Goal: Task Accomplishment & Management: Use online tool/utility

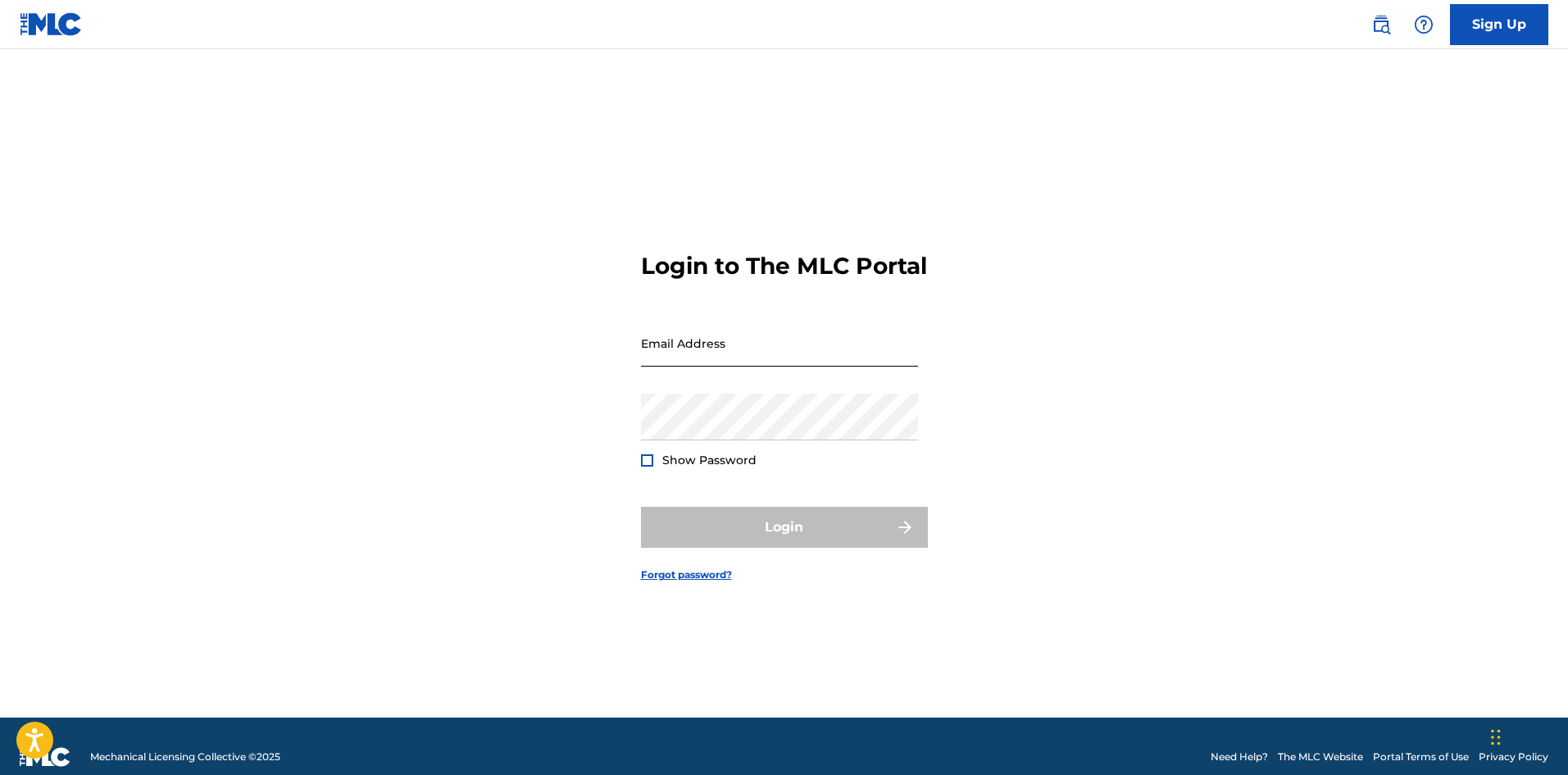
click at [698, 367] on input "Email Address" at bounding box center [779, 343] width 277 height 47
type input "[EMAIL_ADDRESS][DOMAIN_NAME]"
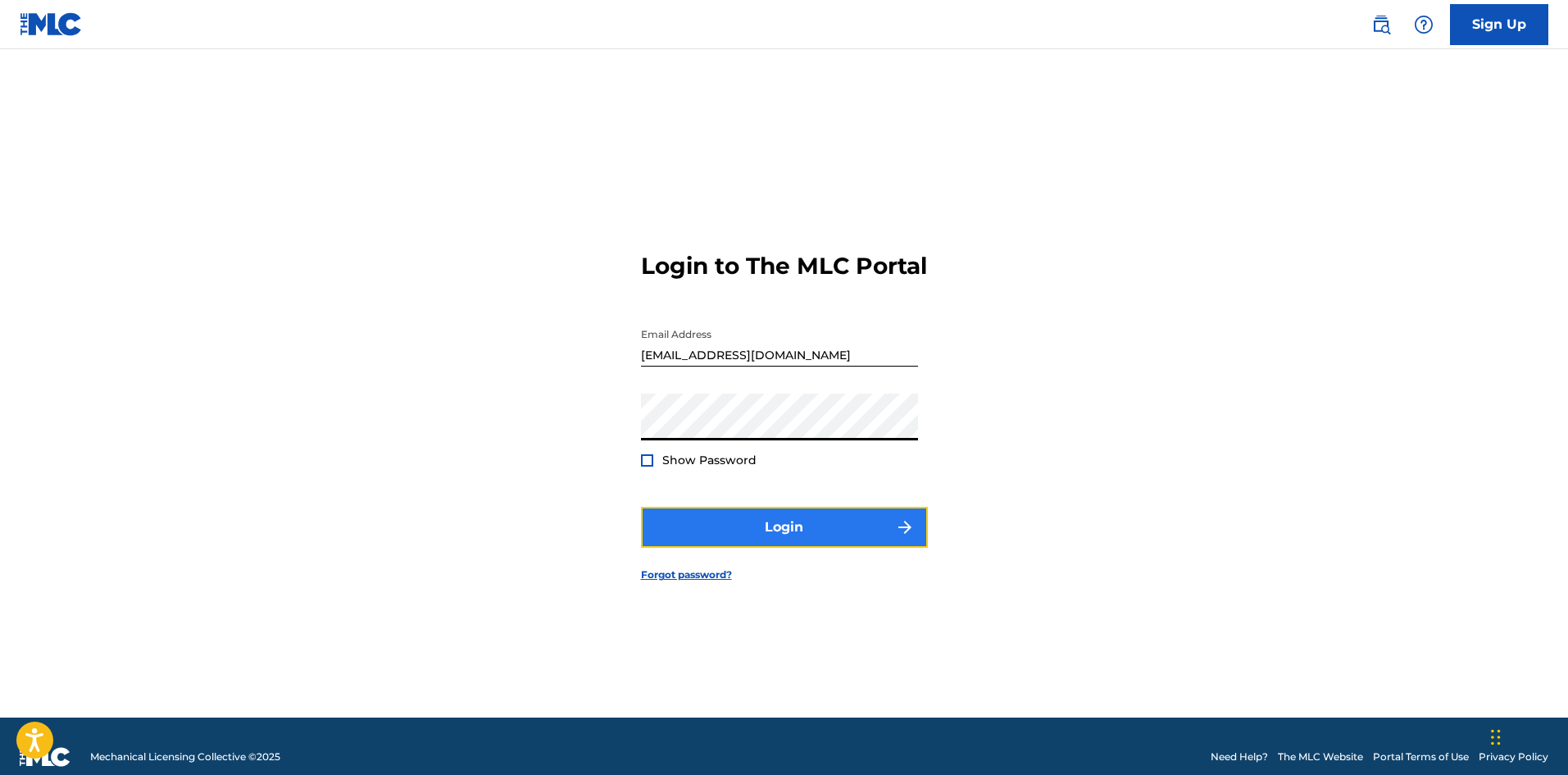
click at [733, 542] on button "Login" at bounding box center [784, 527] width 287 height 41
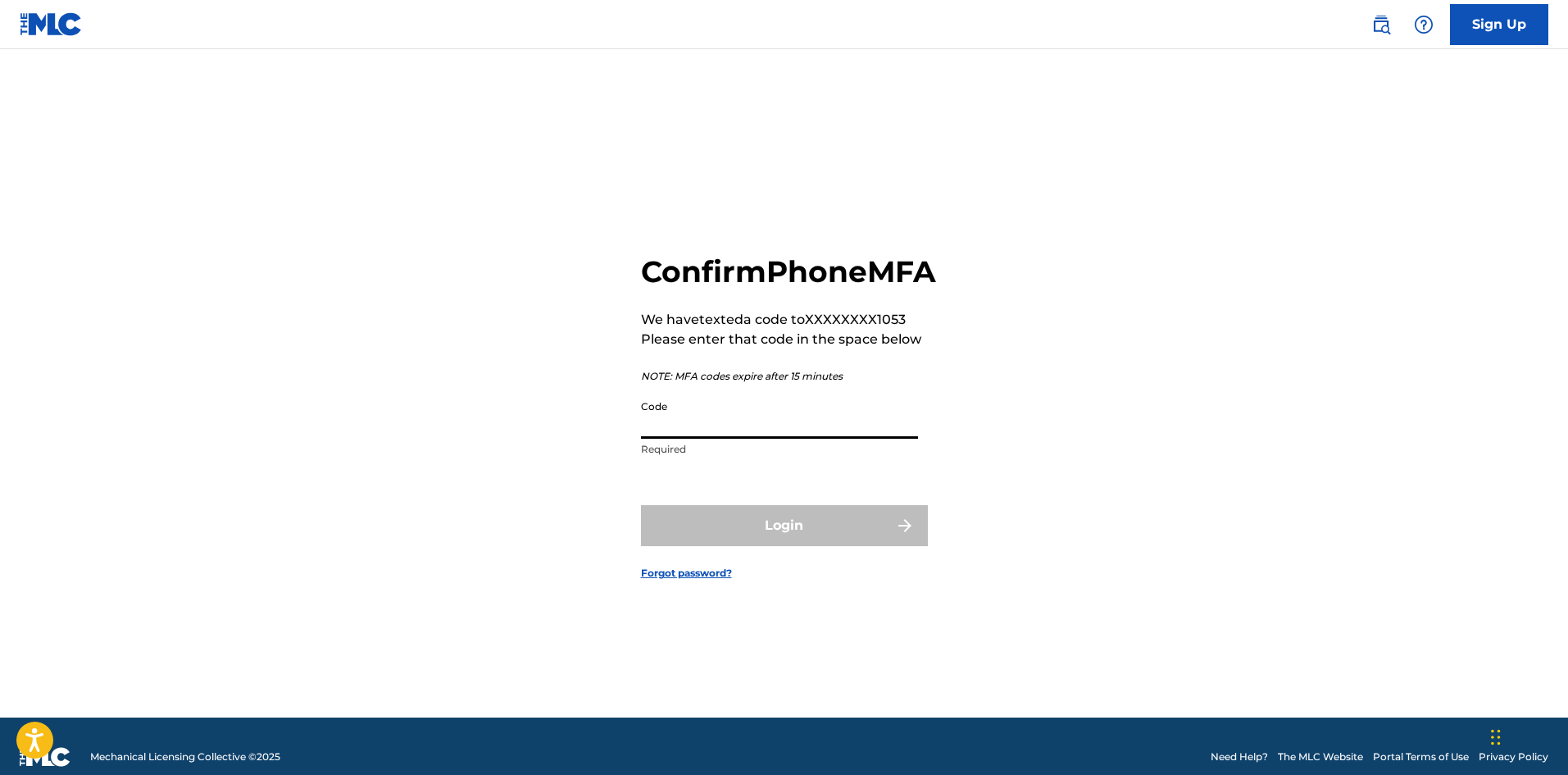
click at [708, 438] on input "Code" at bounding box center [779, 415] width 277 height 47
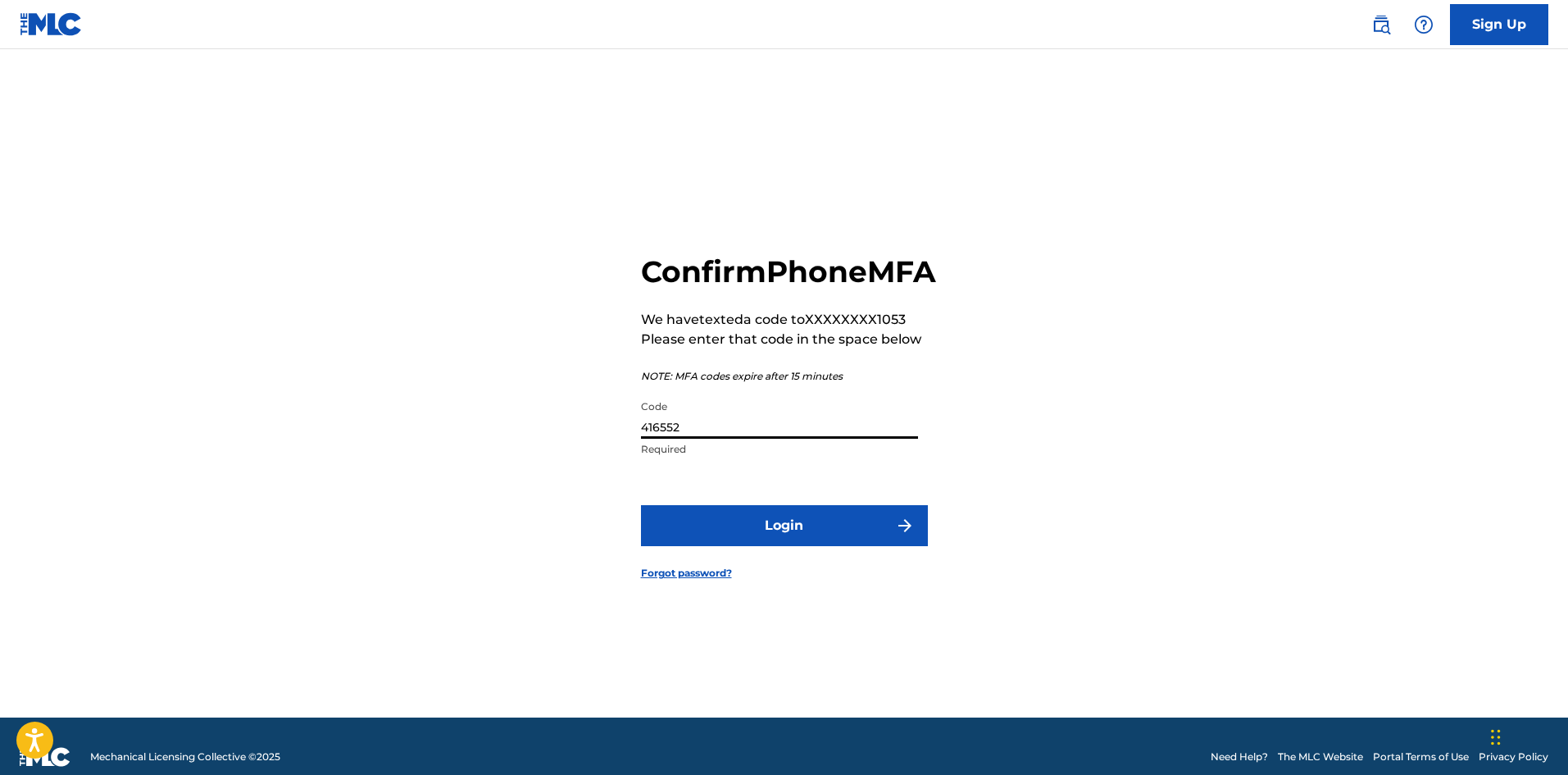
type input "416552"
click at [641, 505] on button "Login" at bounding box center [784, 525] width 287 height 41
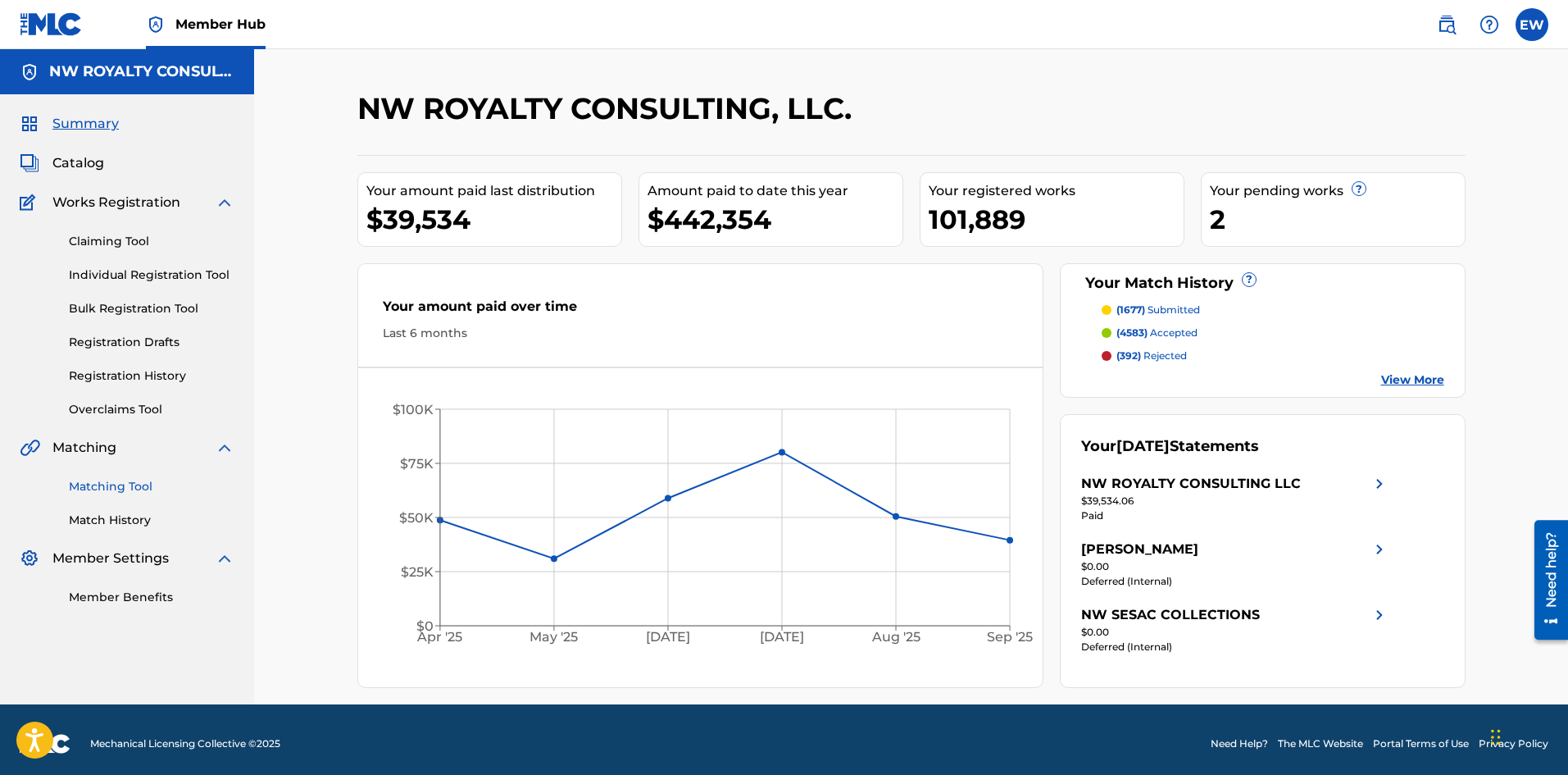
click at [88, 490] on link "Matching Tool" at bounding box center [151, 486] width 166 height 17
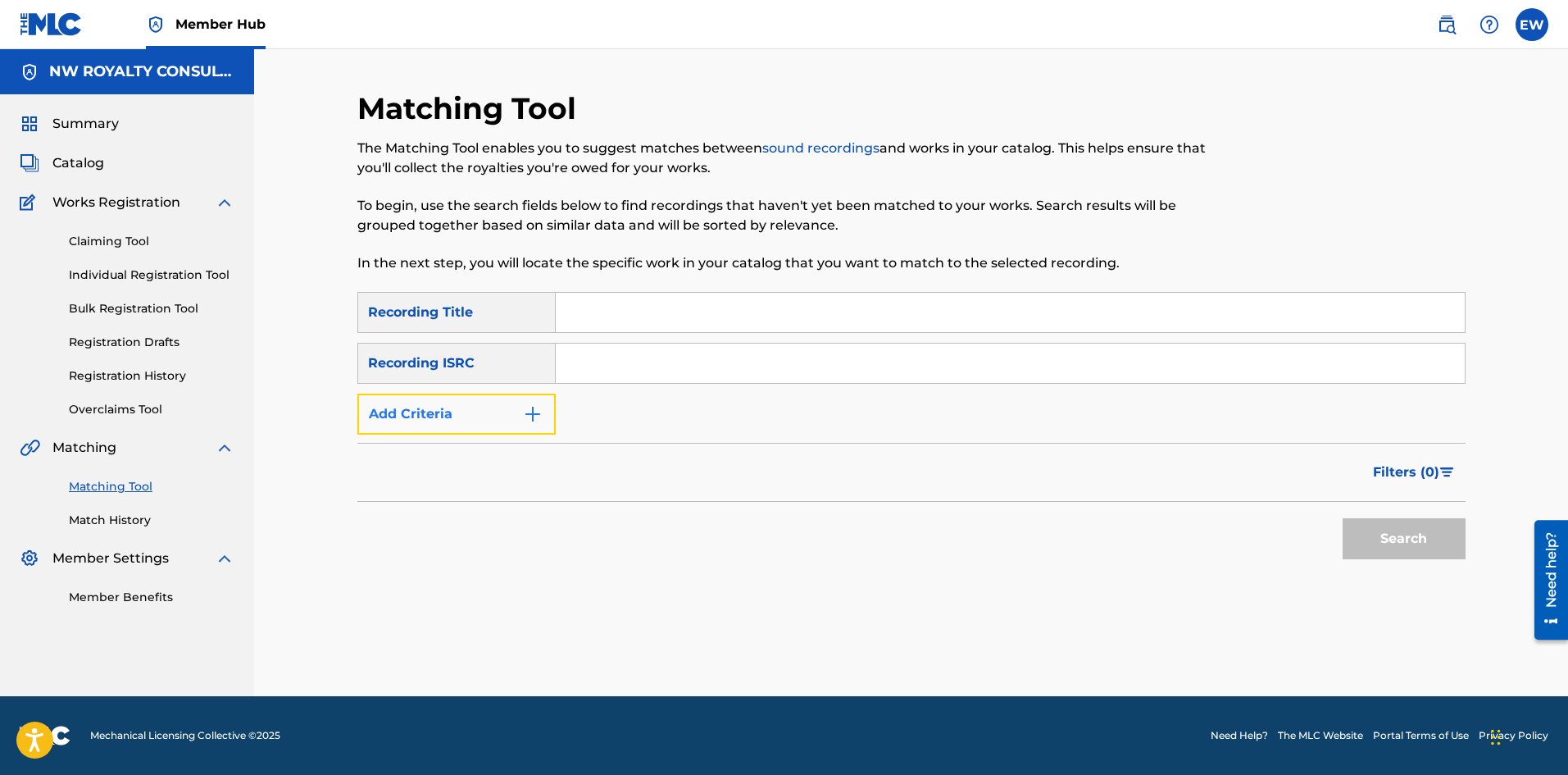
click at [411, 422] on button "Add Criteria" at bounding box center [457, 414] width 198 height 41
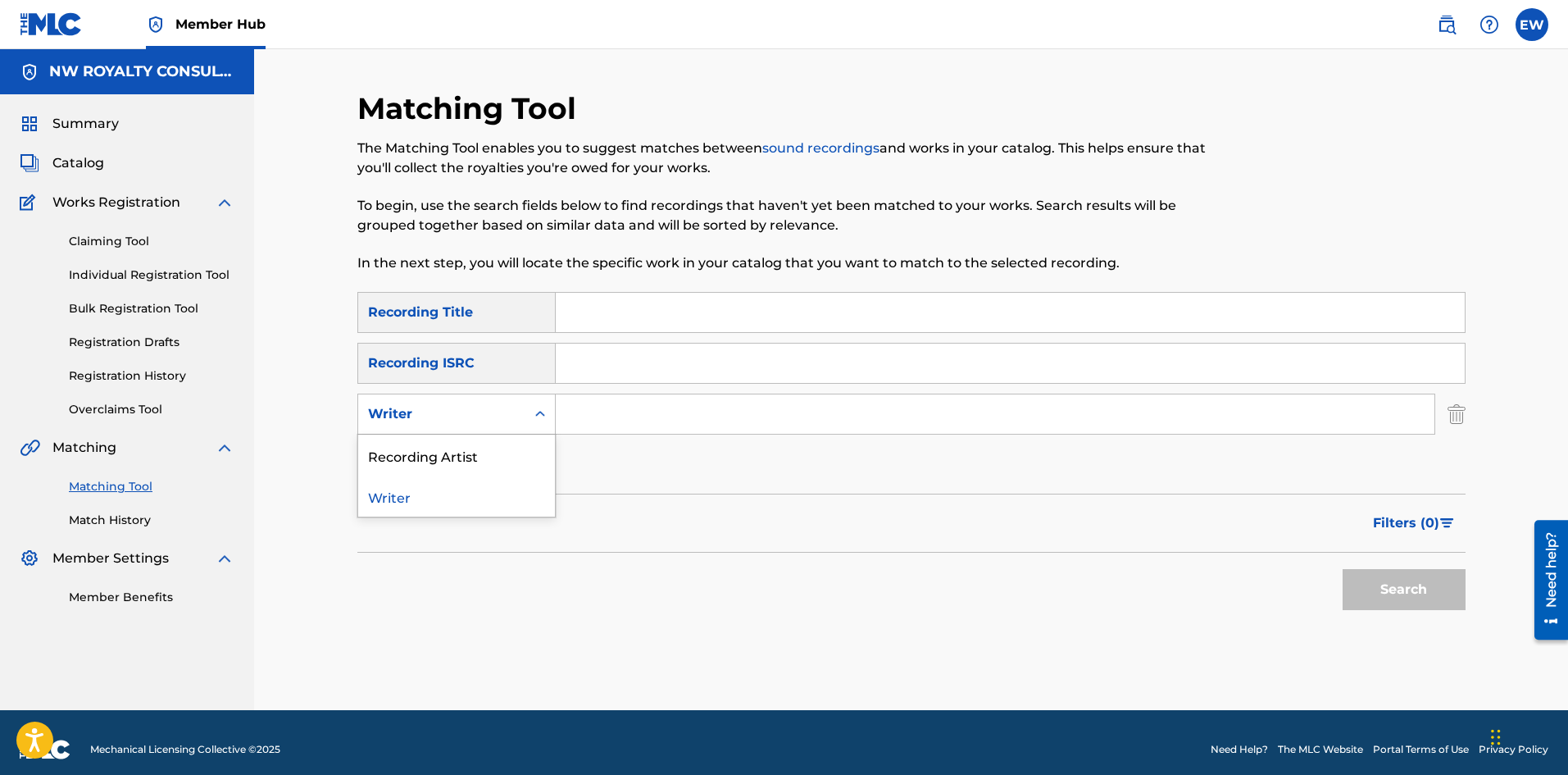
click at [409, 422] on div "Writer" at bounding box center [442, 414] width 148 height 19
drag, startPoint x: 358, startPoint y: 449, endPoint x: 412, endPoint y: 435, distance: 55.8
click at [359, 448] on div "Recording Artist" at bounding box center [457, 455] width 197 height 41
drag, startPoint x: 650, startPoint y: 430, endPoint x: 655, endPoint y: 419, distance: 12.1
click at [653, 428] on div "Search Form" at bounding box center [995, 414] width 879 height 41
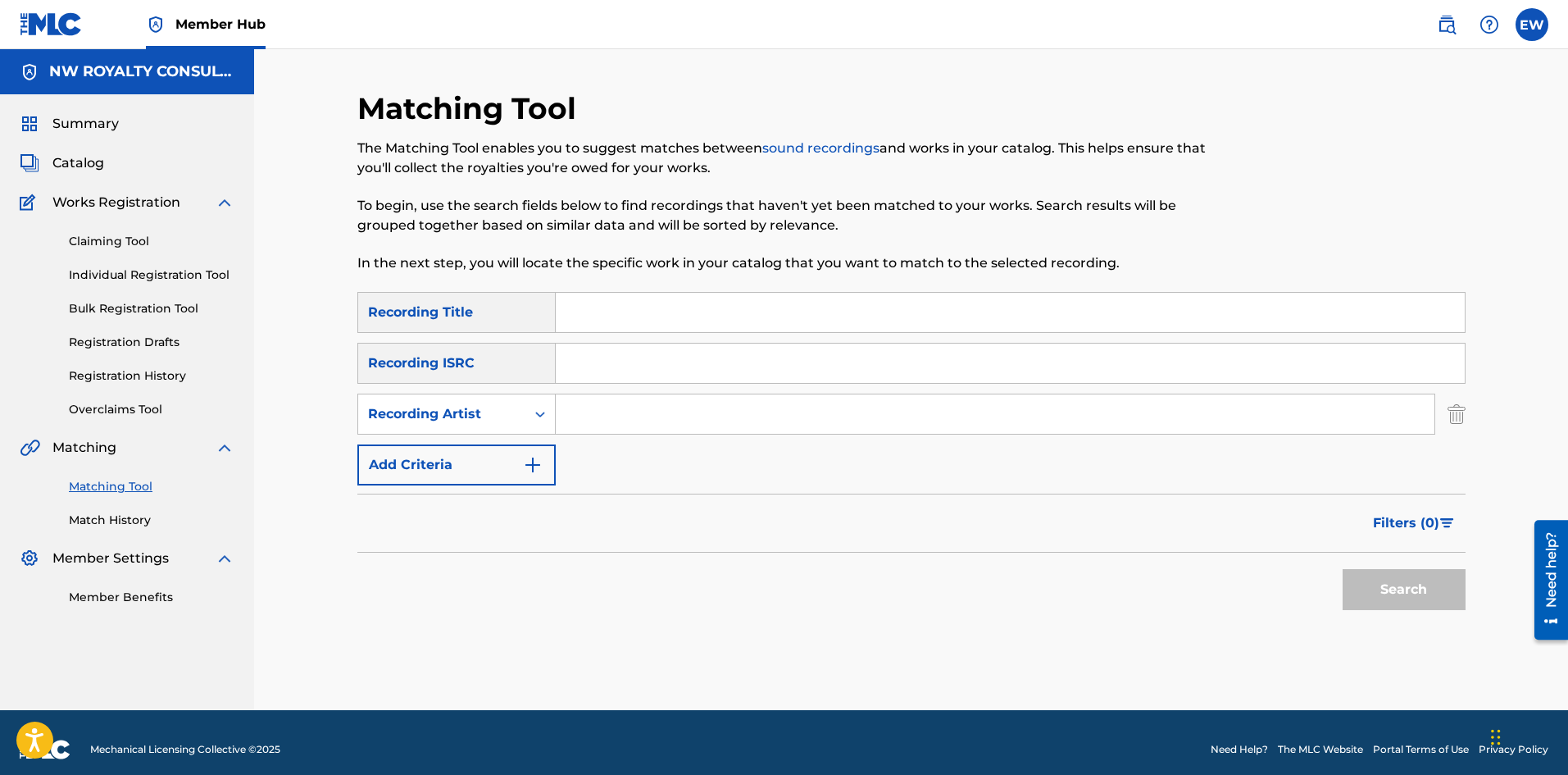
click at [656, 419] on input "Search Form" at bounding box center [995, 414] width 878 height 39
click at [715, 409] on input "Search Form" at bounding box center [995, 414] width 878 height 39
paste input "[PERSON_NAME]"
type input "[PERSON_NAME]"
drag, startPoint x: 599, startPoint y: 316, endPoint x: 508, endPoint y: 267, distance: 103.4
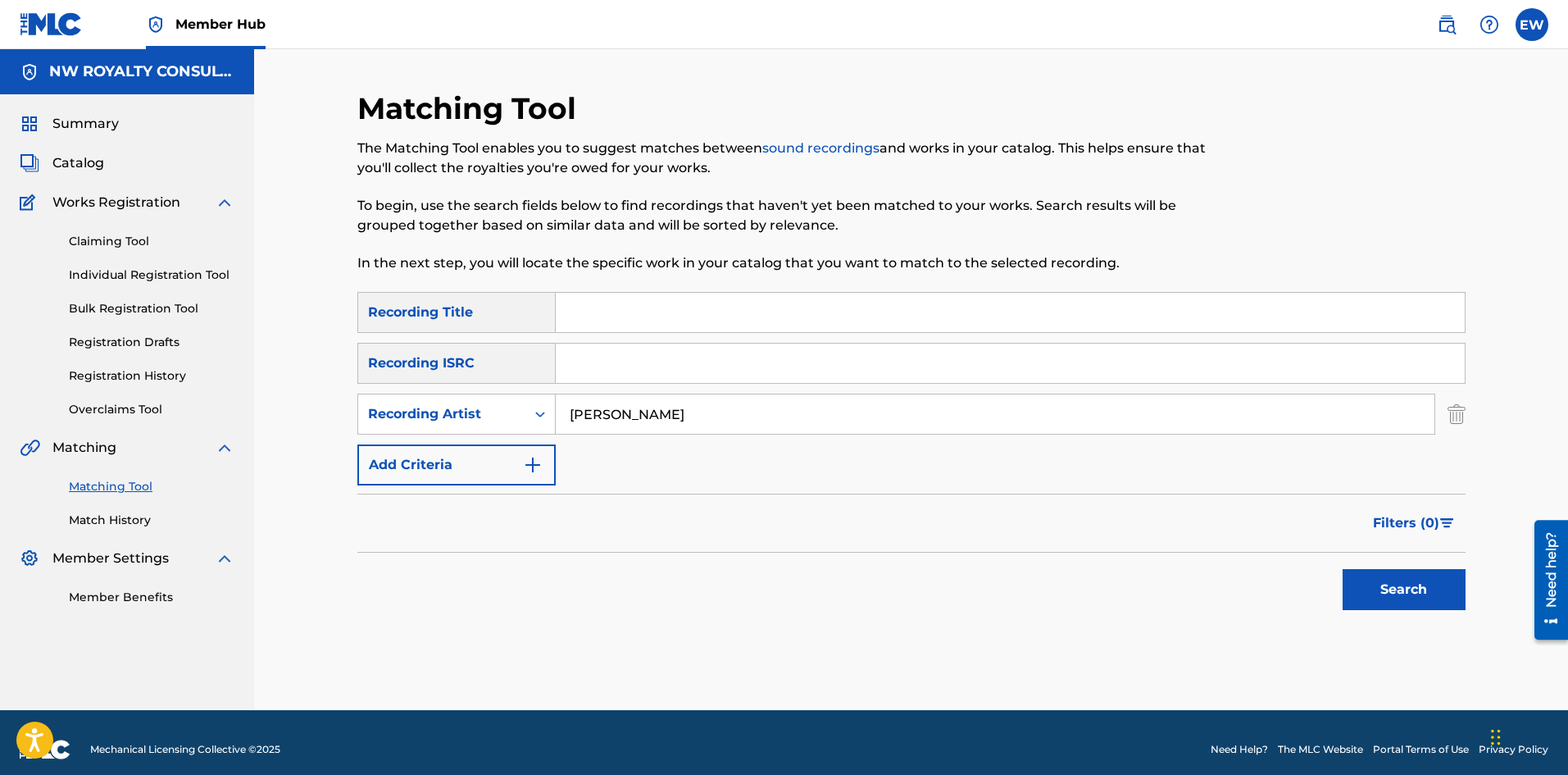
click at [597, 316] on input "Search Form" at bounding box center [1010, 312] width 909 height 39
paste input "BUSS IT OFF"
type input "BUSS IT OFF"
click at [1438, 606] on button "Search" at bounding box center [1403, 589] width 123 height 41
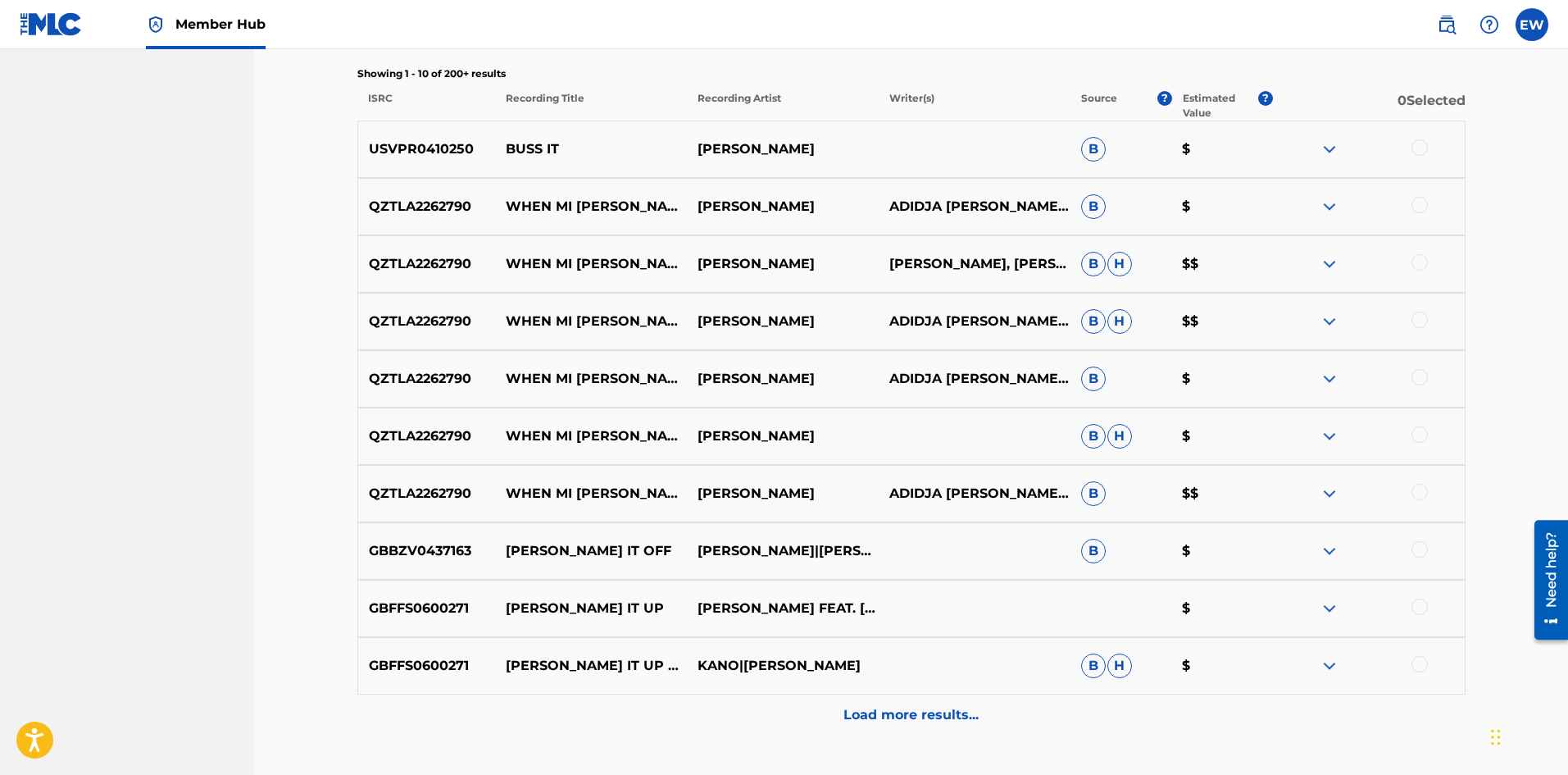
scroll to position [574, 0]
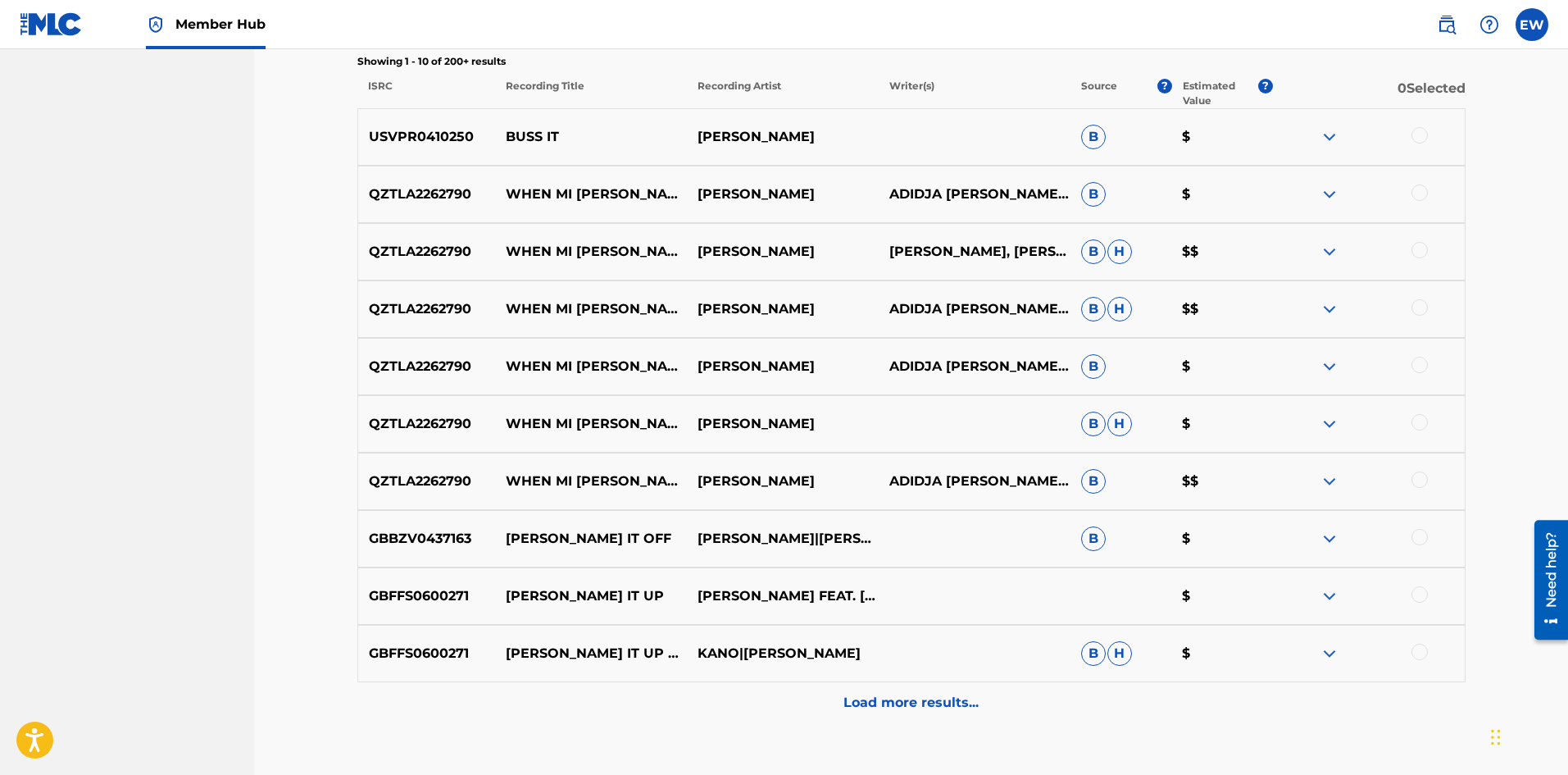
click at [1426, 525] on div "GBBZV0437163 BUSS IT OFF VYBZ KARTEL|BEENIE MAN|WAYNE MARSHALL|KARDINAL OFFISHA…" at bounding box center [912, 539] width 1108 height 58
click at [1421, 534] on div at bounding box center [1419, 537] width 17 height 17
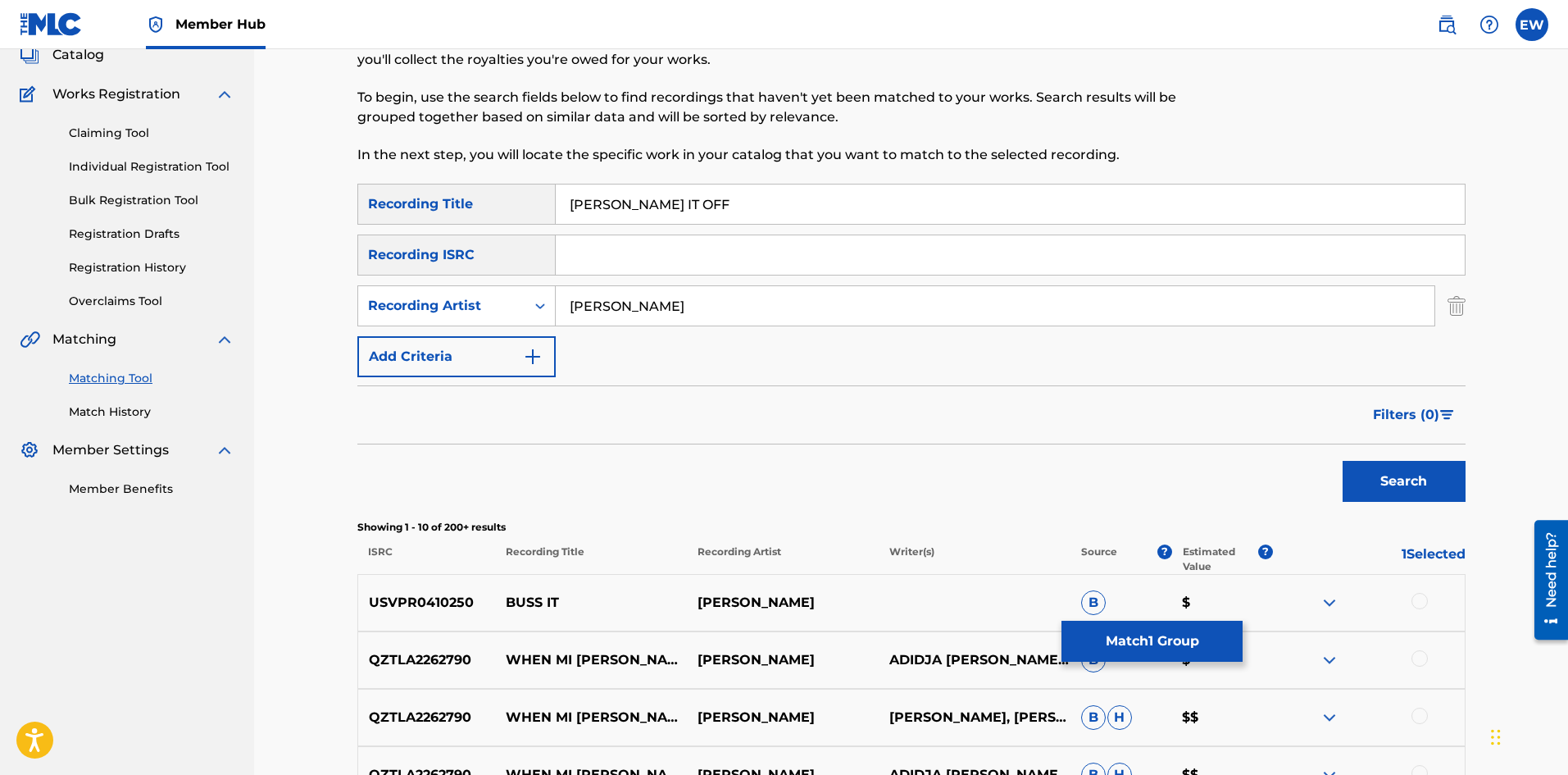
scroll to position [0, 0]
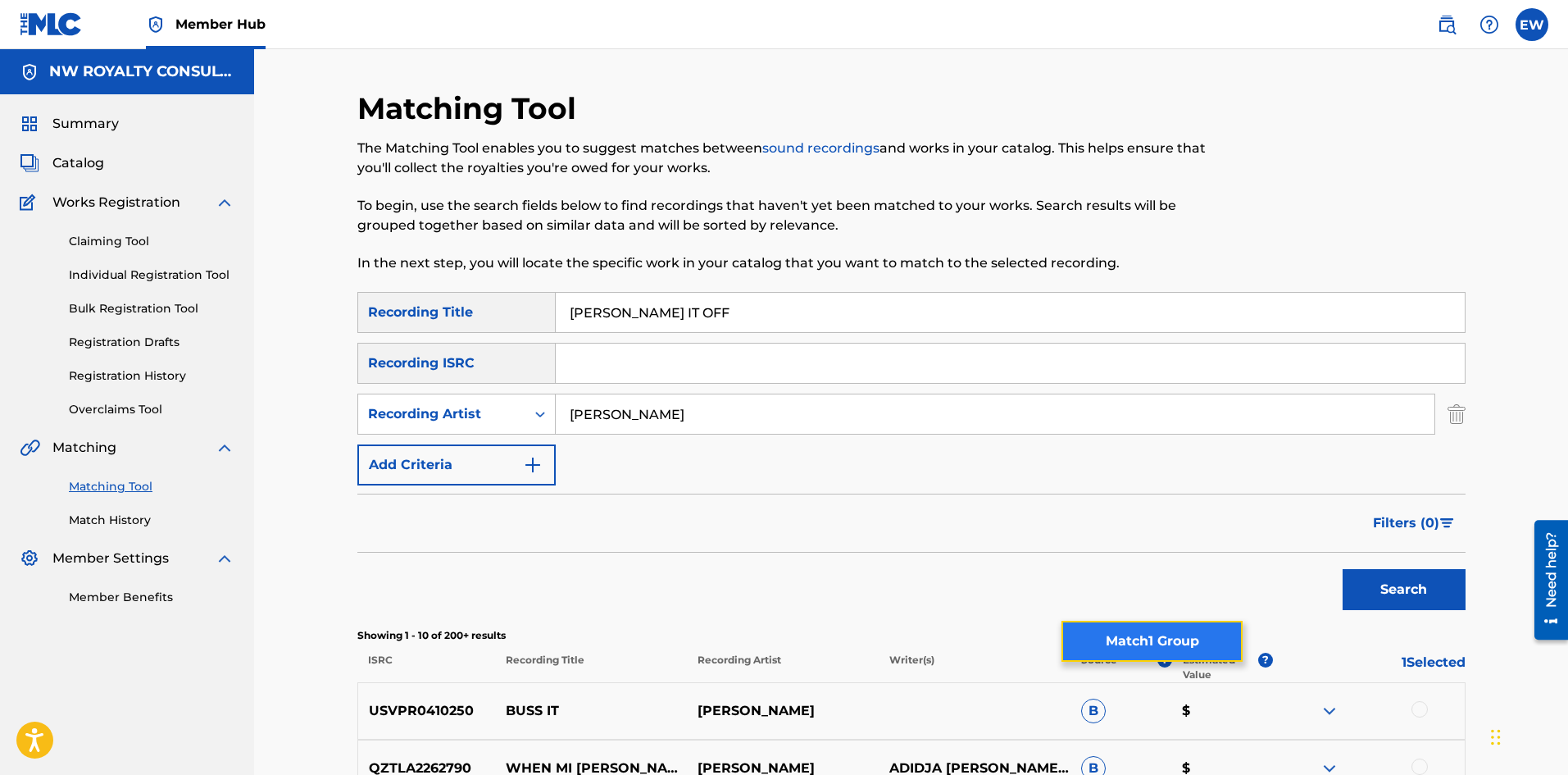
click at [1198, 648] on button "Match 1 Group" at bounding box center [1152, 641] width 182 height 41
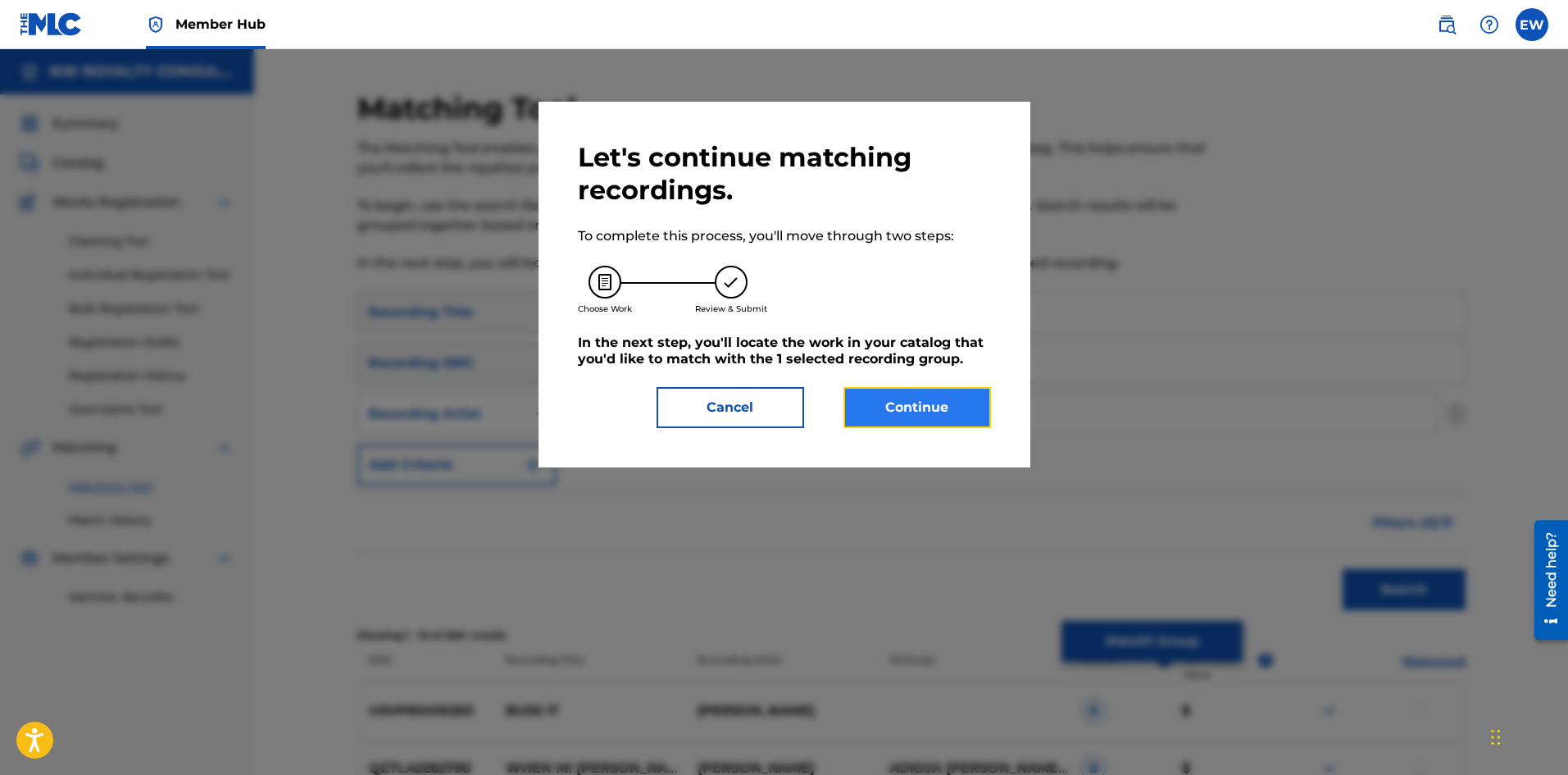
click at [898, 390] on button "Continue" at bounding box center [917, 407] width 148 height 41
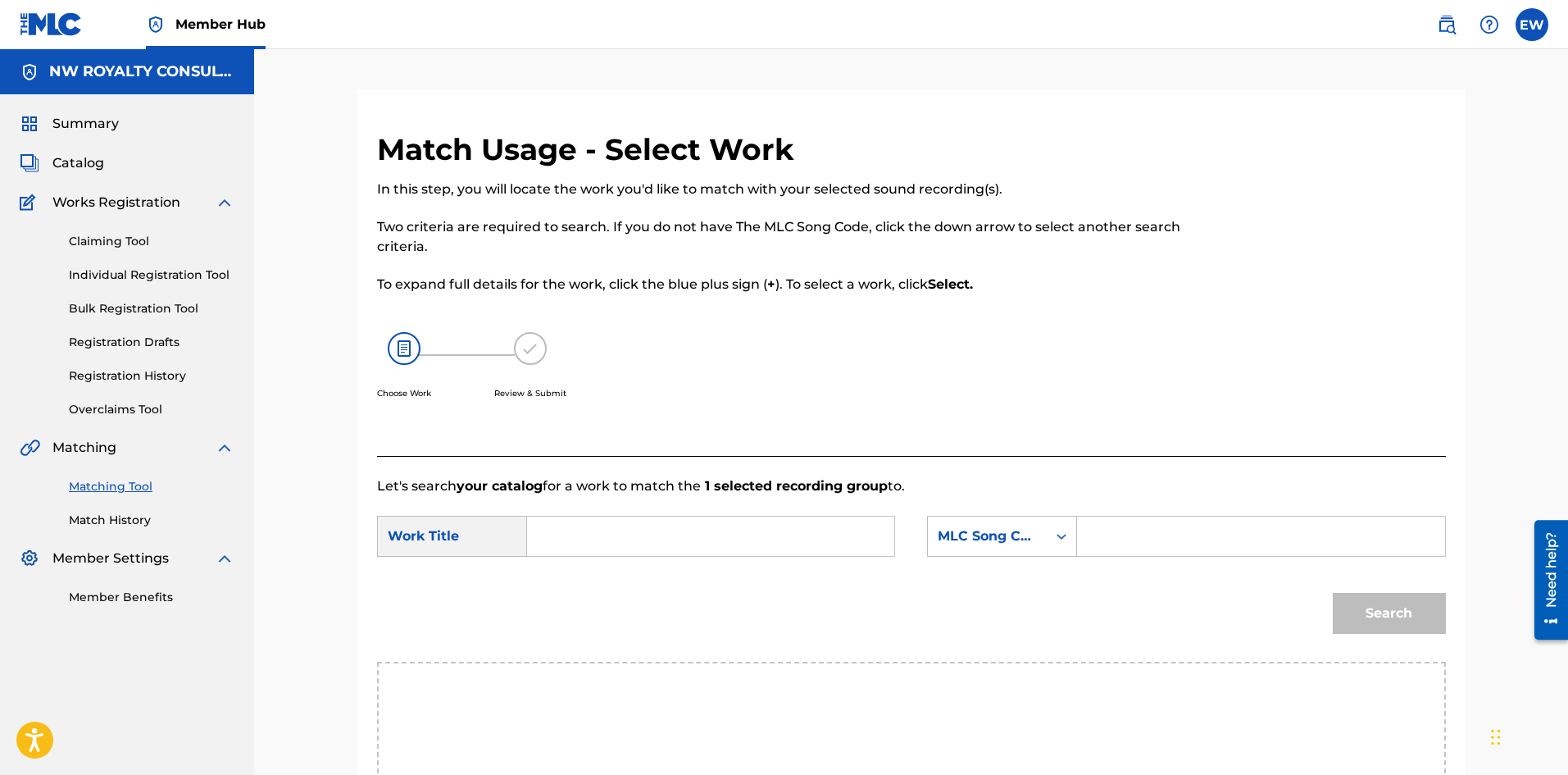
drag, startPoint x: 715, startPoint y: 531, endPoint x: 652, endPoint y: 508, distance: 67.1
click at [719, 531] on input "Search Form" at bounding box center [710, 536] width 339 height 39
paste input "BUSS IT OFF"
type input "BUSS IT OFF"
click at [1172, 546] on input "Search Form" at bounding box center [1260, 536] width 339 height 39
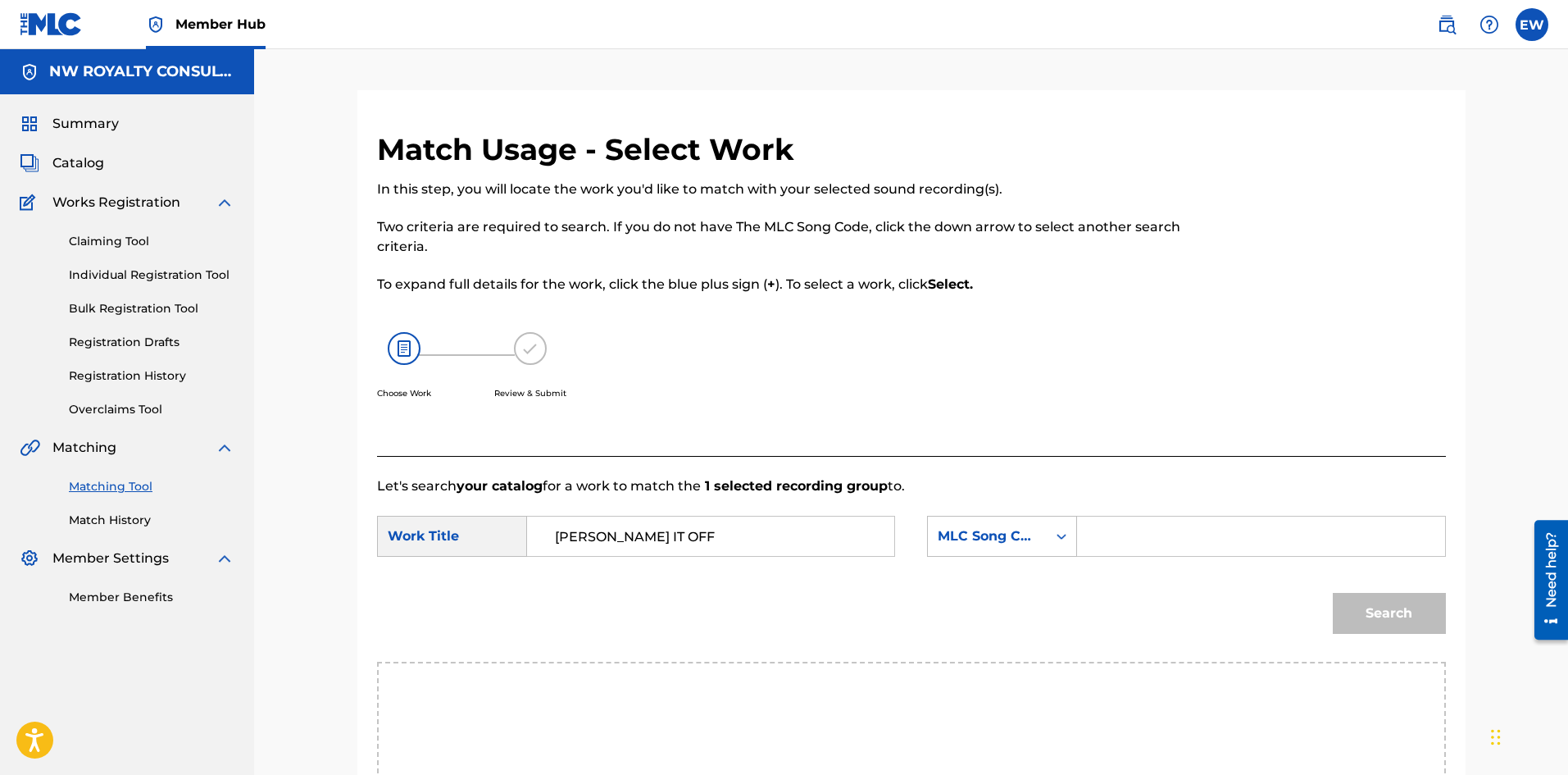
paste input "B52587"
type input "B52587"
click at [1432, 604] on button "Search" at bounding box center [1389, 613] width 113 height 41
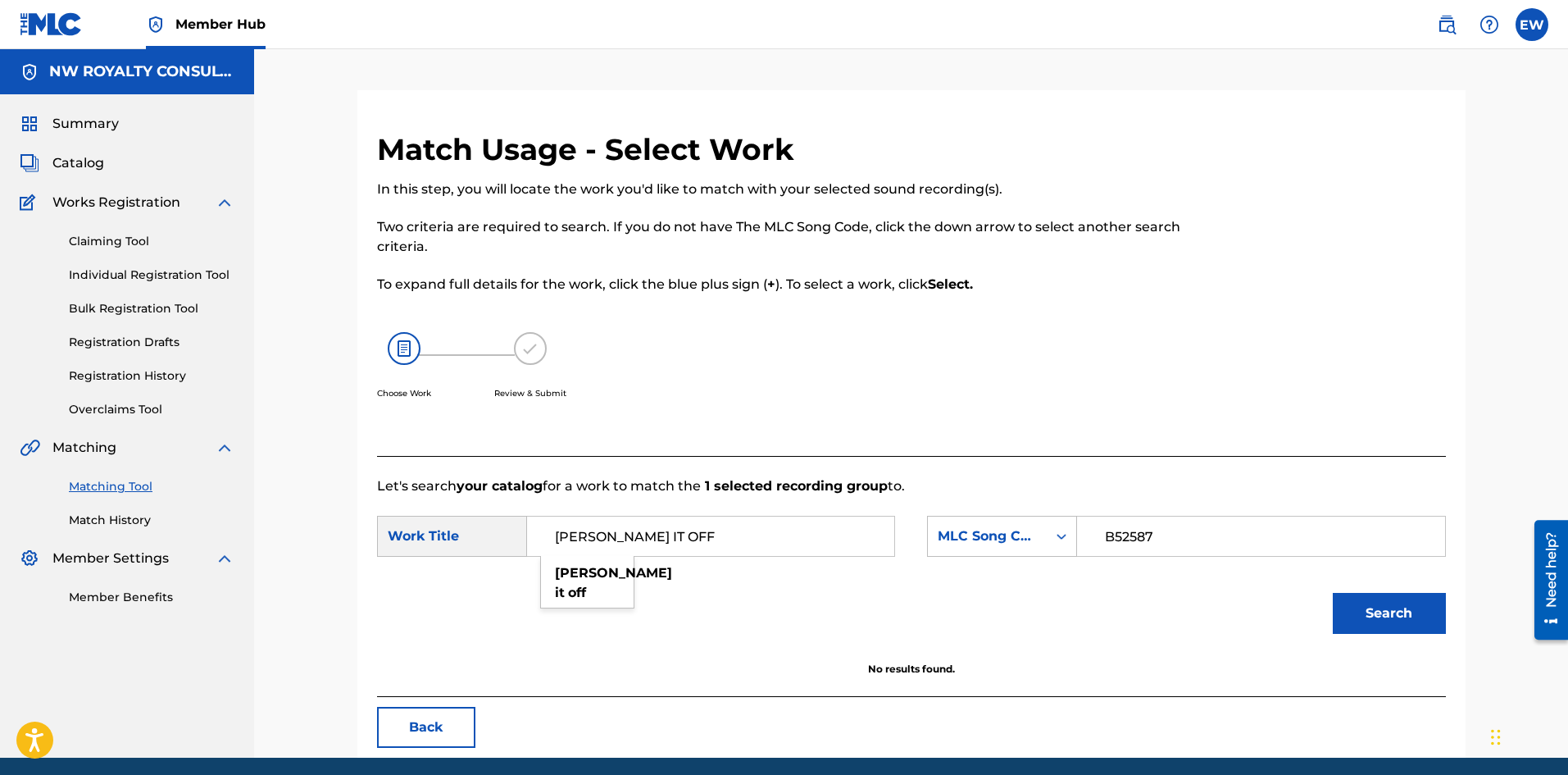
drag, startPoint x: 723, startPoint y: 534, endPoint x: 299, endPoint y: 500, distance: 425.4
click at [299, 500] on div "Match Usage - Select Work In this step, you will locate the work you'd like to …" at bounding box center [911, 404] width 1314 height 709
click at [1363, 622] on button "Search" at bounding box center [1389, 613] width 113 height 41
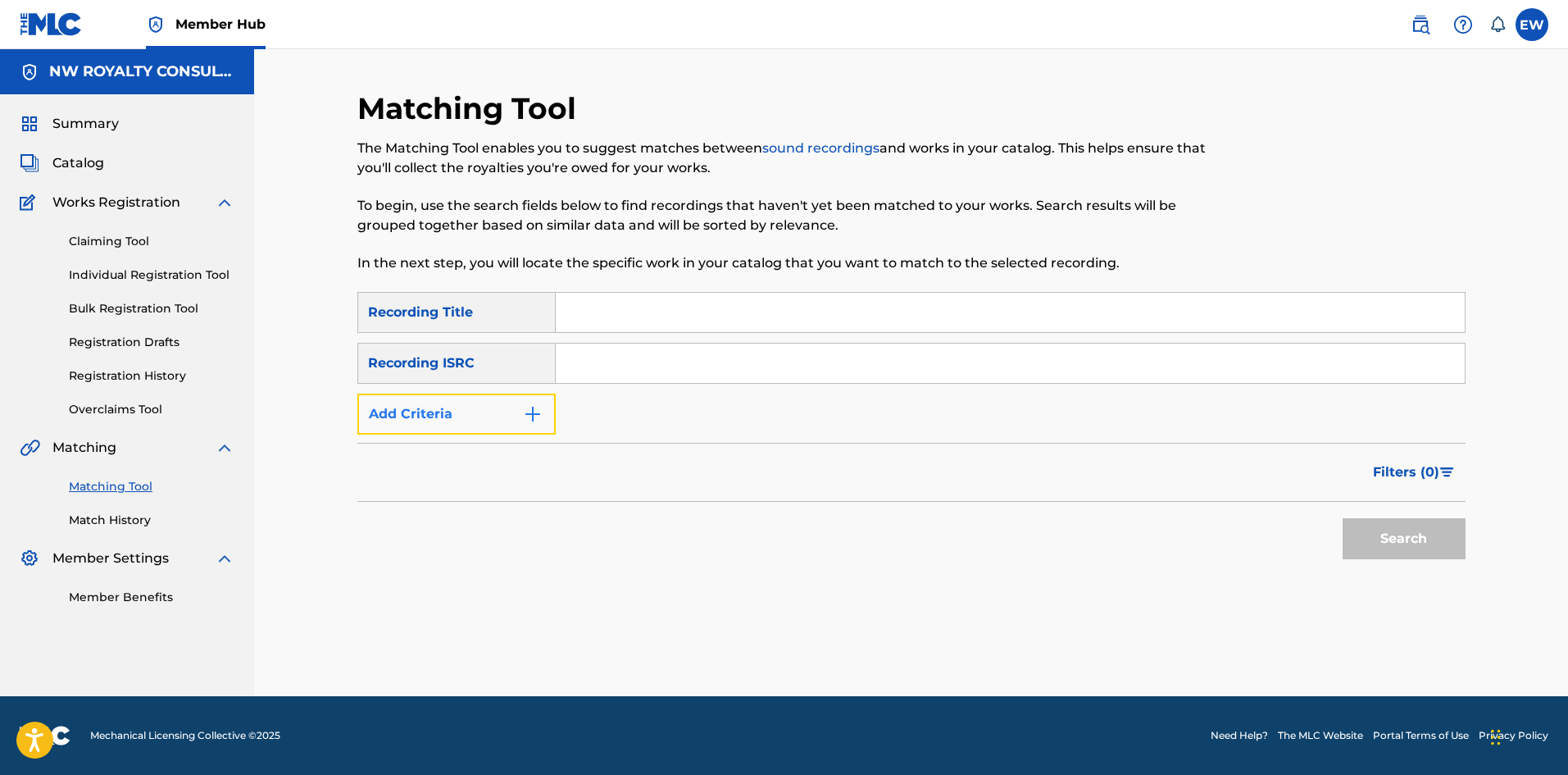
click at [524, 420] on img "Search Form" at bounding box center [533, 414] width 19 height 19
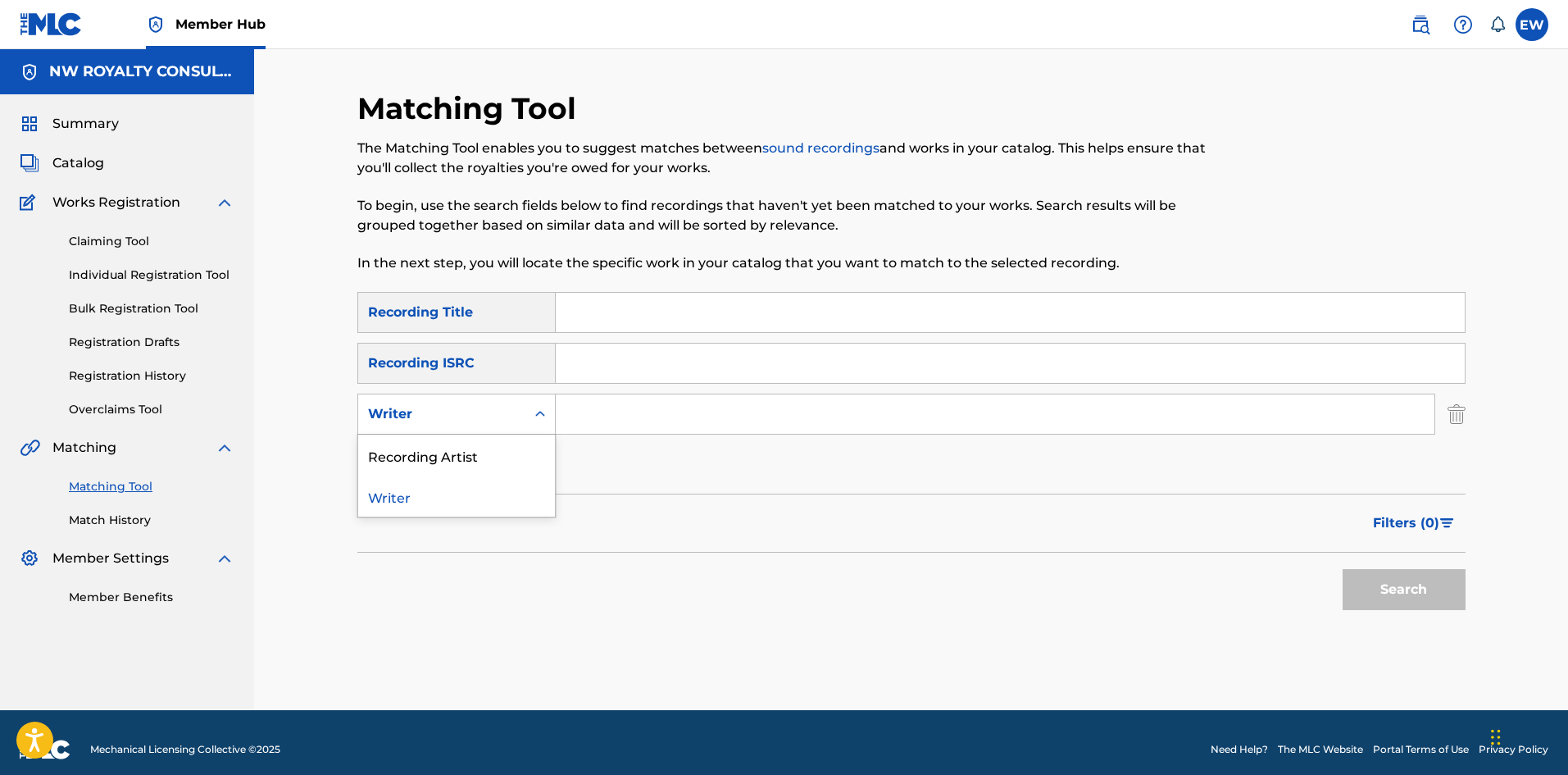
click at [522, 422] on div "Writer" at bounding box center [442, 414] width 167 height 31
click at [514, 440] on div "Recording Artist" at bounding box center [457, 455] width 197 height 41
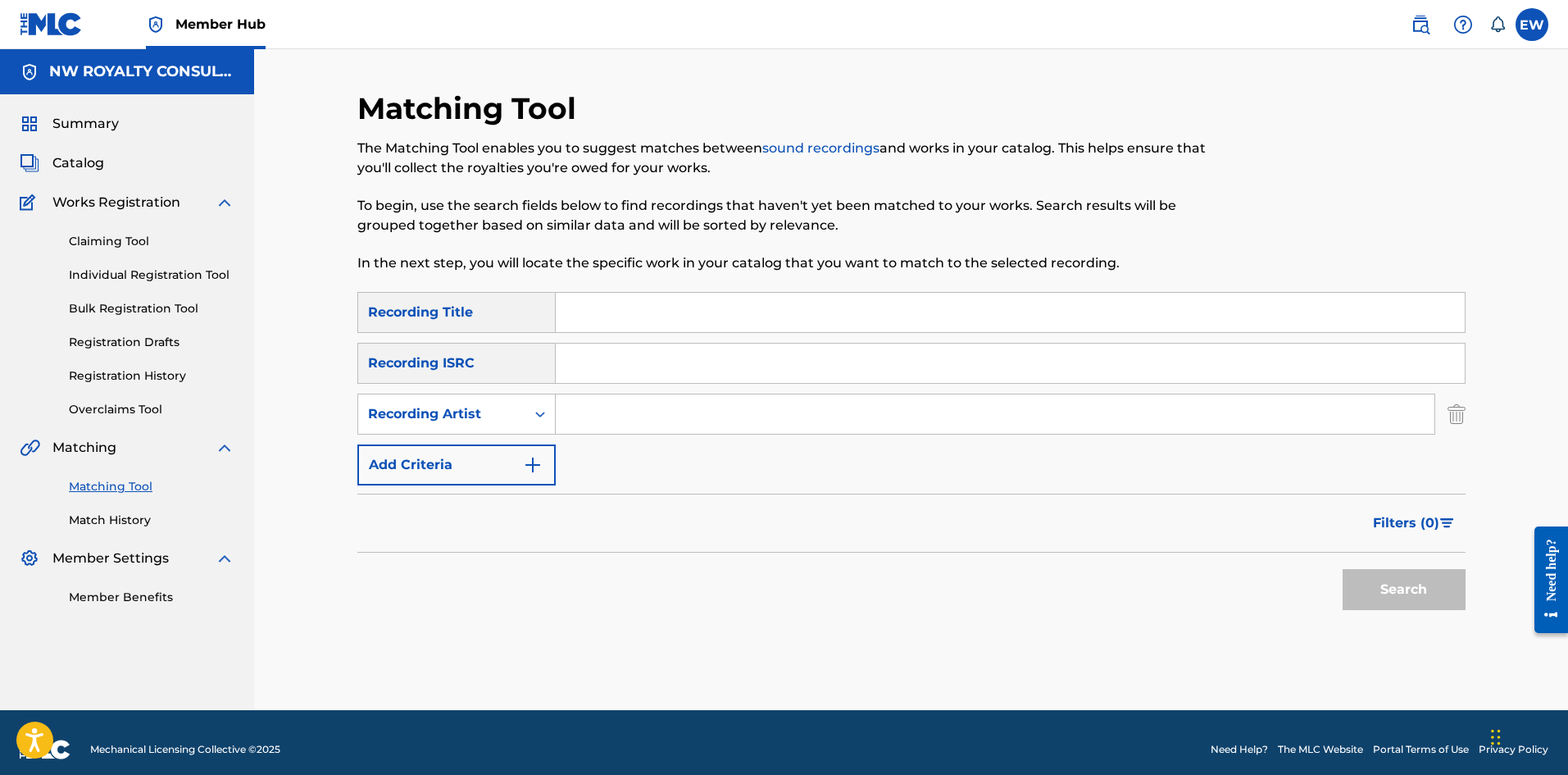
drag, startPoint x: 526, startPoint y: 435, endPoint x: 650, endPoint y: 422, distance: 124.7
click at [650, 422] on input "Search Form" at bounding box center [995, 414] width 878 height 39
paste input "BUSHMAN"
type input "BUSHMAN"
drag, startPoint x: 705, startPoint y: 317, endPoint x: 618, endPoint y: 323, distance: 87.2
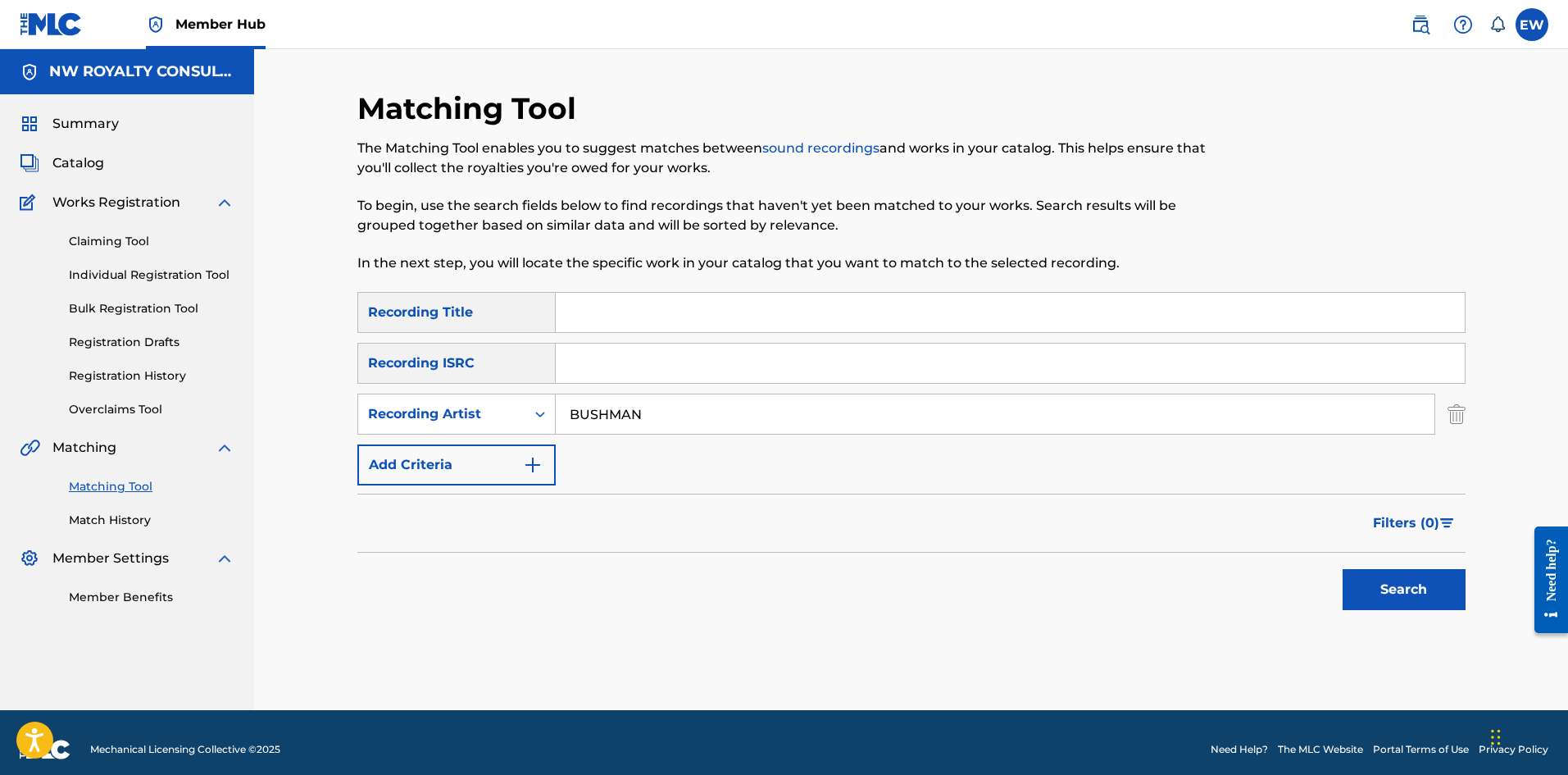
click at [705, 317] on input "Search Form" at bounding box center [1010, 312] width 909 height 39
paste input "[PERSON_NAME] IT UP"
type input "[PERSON_NAME] IT UP"
click at [1394, 609] on div "Search" at bounding box center [1400, 585] width 131 height 66
drag, startPoint x: 1392, startPoint y: 588, endPoint x: 1375, endPoint y: 589, distance: 17.0
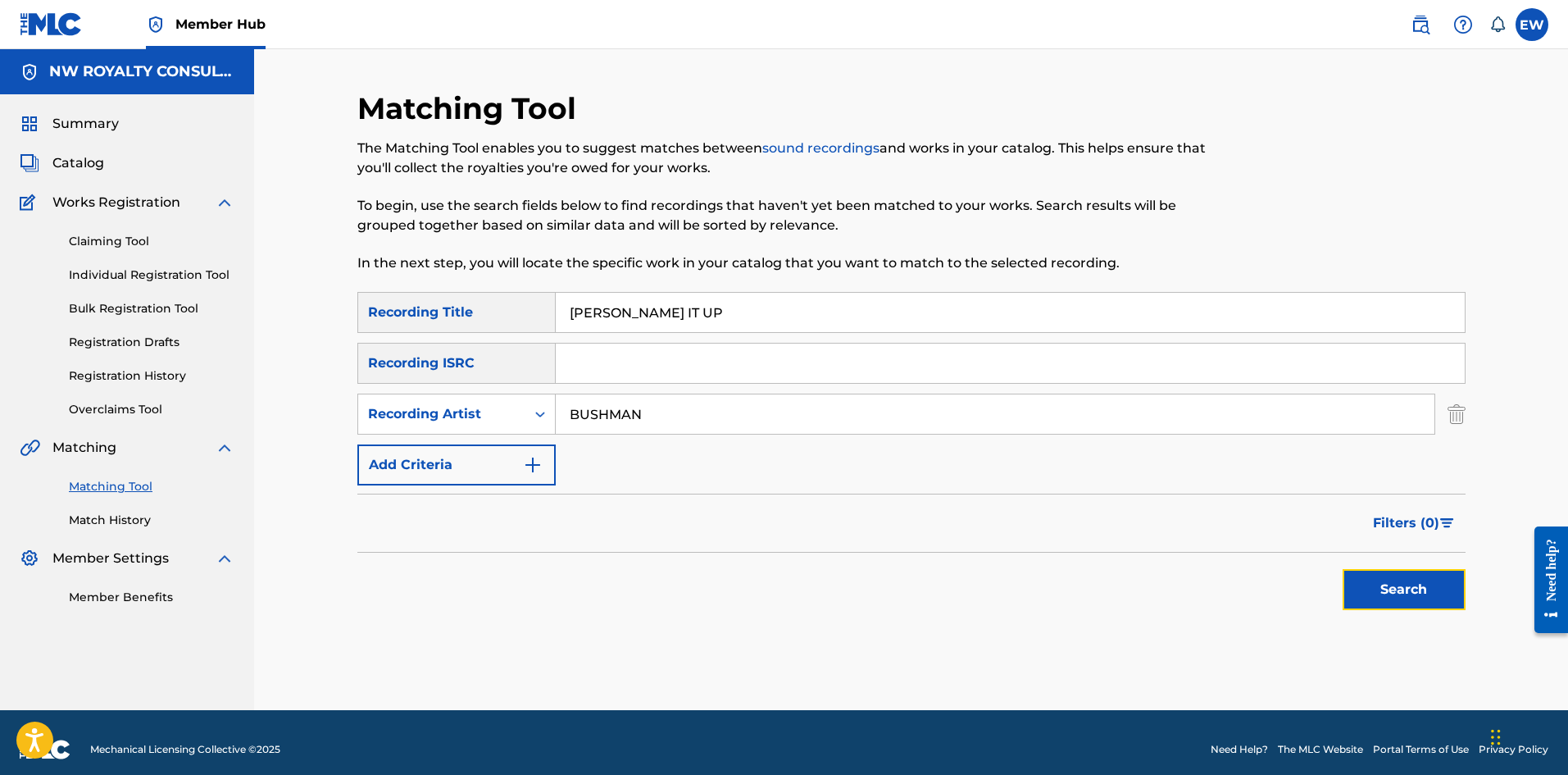
click at [1389, 589] on button "Search" at bounding box center [1403, 589] width 123 height 41
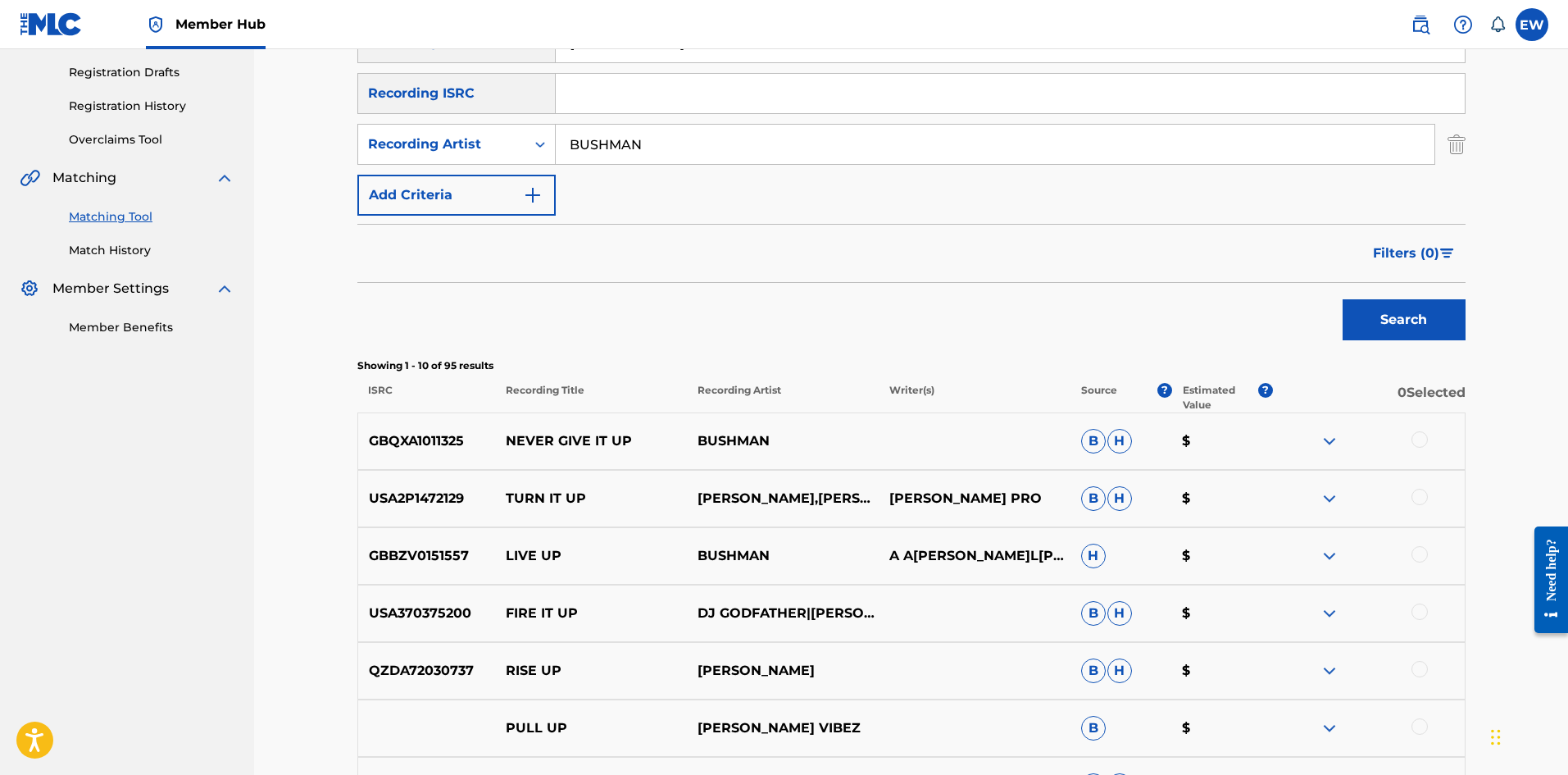
scroll to position [246, 0]
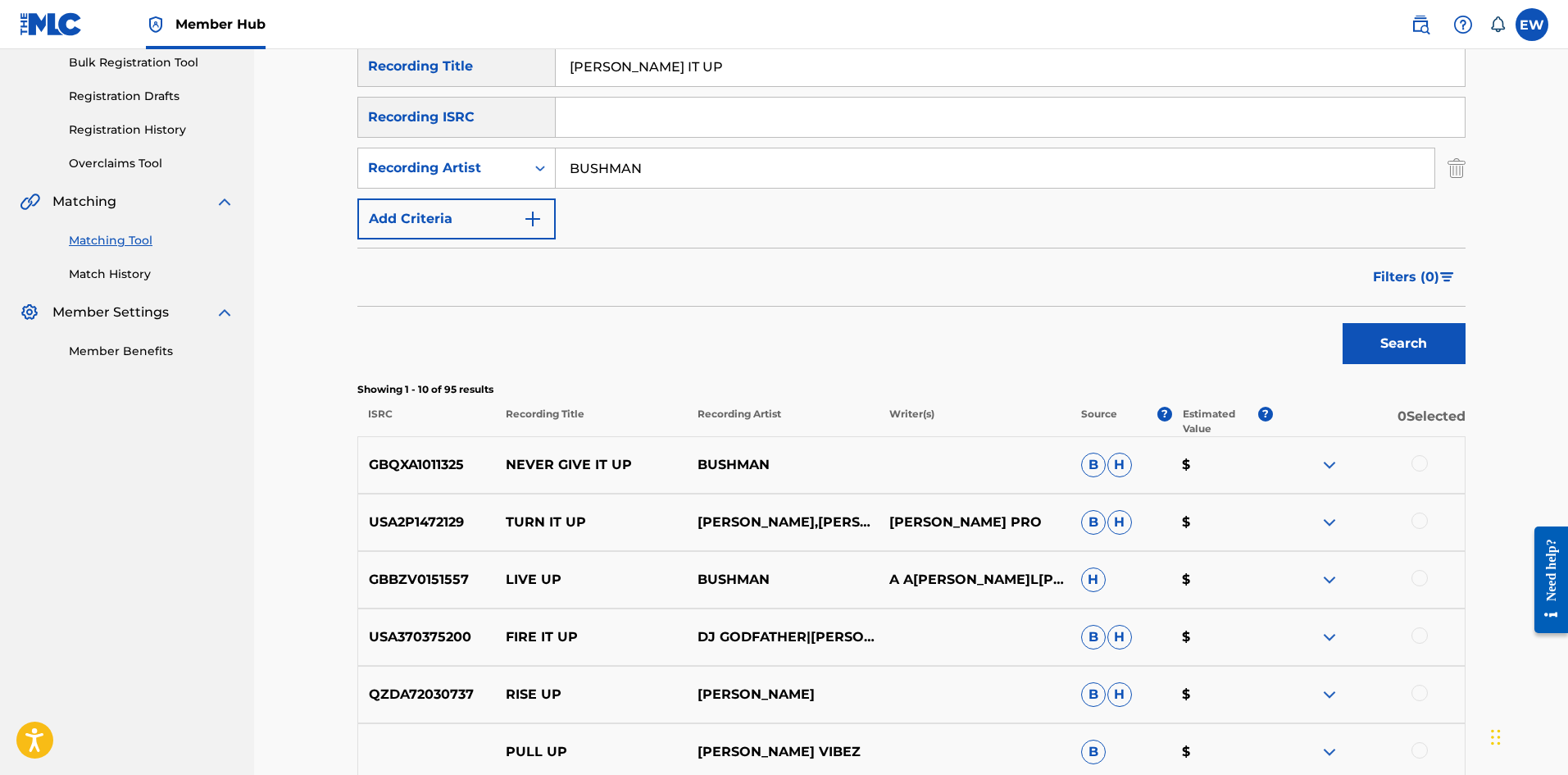
drag, startPoint x: 692, startPoint y: 170, endPoint x: 533, endPoint y: 128, distance: 164.5
click at [497, 148] on div "SearchWithCriteriae3f5dc51-5ffc-4d0a-a4fe-8e796332607a Recording Artist BUSHMAN" at bounding box center [912, 168] width 1108 height 41
paste input "HAZARD"
type input "HAZARD"
drag, startPoint x: 704, startPoint y: 61, endPoint x: 609, endPoint y: 73, distance: 95.8
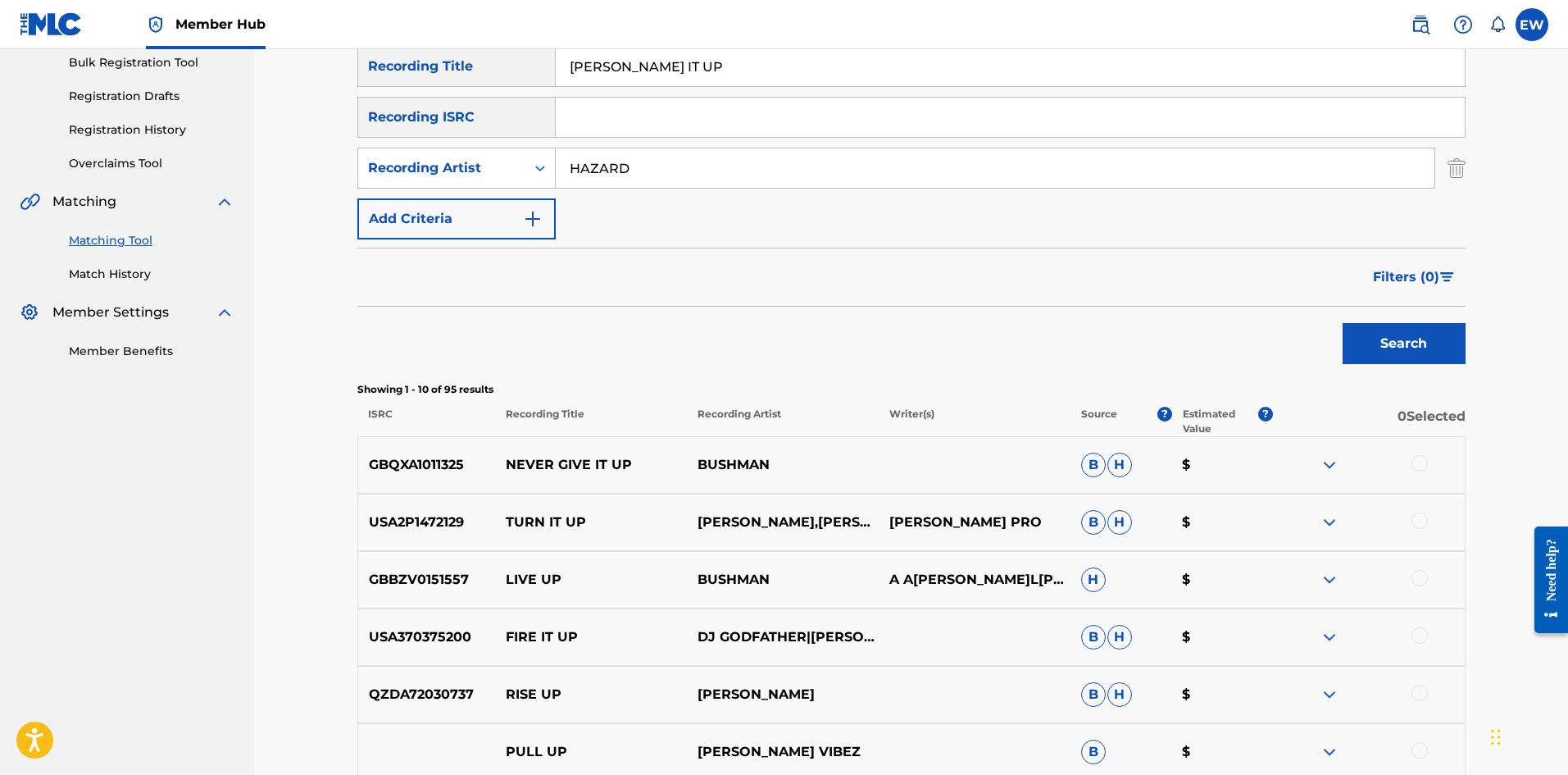
click at [611, 73] on input "BUSS IT UP" at bounding box center [1010, 66] width 909 height 39
click at [678, 72] on input "BUSS IT UP" at bounding box center [1010, 66] width 909 height 39
drag, startPoint x: 678, startPoint y: 72, endPoint x: 560, endPoint y: 87, distance: 118.9
click at [560, 87] on div "SearchWithCriteria36609766-bc74-437b-aee9-62618c7d95ac Recording Title BUSS IT …" at bounding box center [912, 143] width 1108 height 193
paste input "MI GUN"
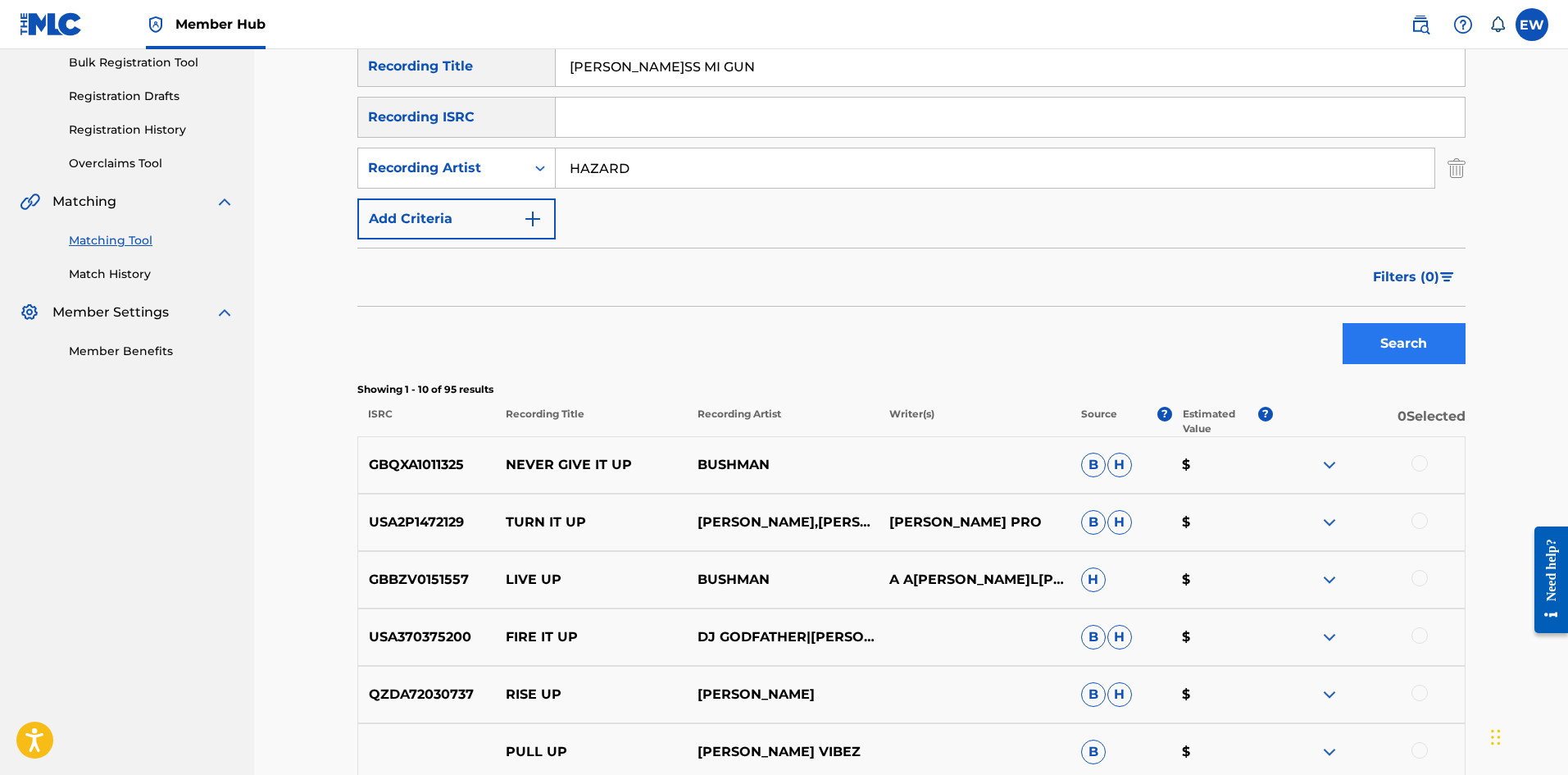
type input "BUSS MI GUN"
click at [1396, 326] on button "Search" at bounding box center [1403, 344] width 123 height 41
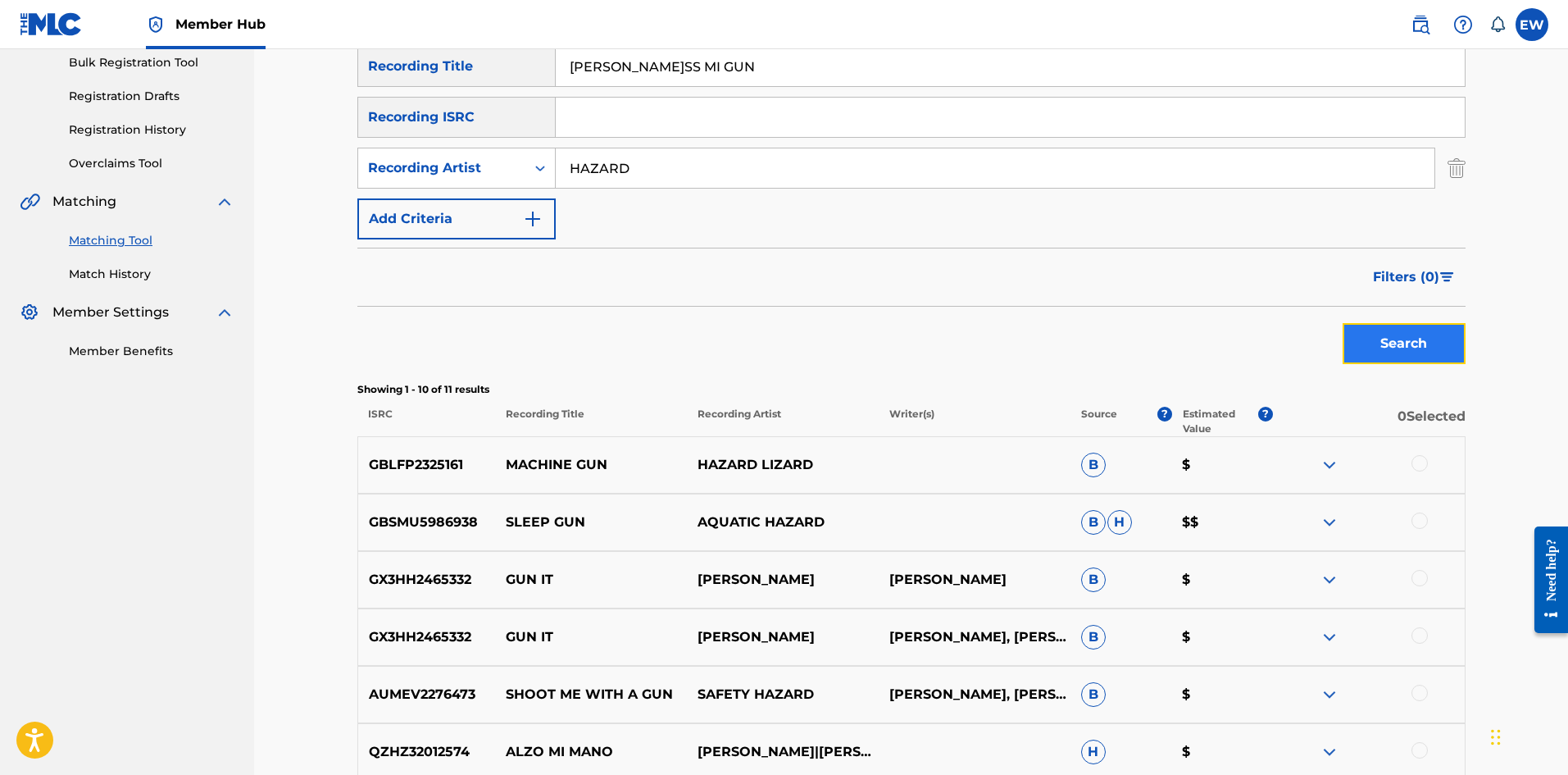
click at [1402, 342] on button "Search" at bounding box center [1403, 344] width 123 height 41
drag, startPoint x: 746, startPoint y: 159, endPoint x: 534, endPoint y: 161, distance: 212.0
click at [534, 161] on div "SearchWithCriteriae3f5dc51-5ffc-4d0a-a4fe-8e796332607a Recording Artist HAZARD" at bounding box center [912, 168] width 1108 height 41
paste input "VYBZ KARTEL"
type input "VYBZ KARTEL"
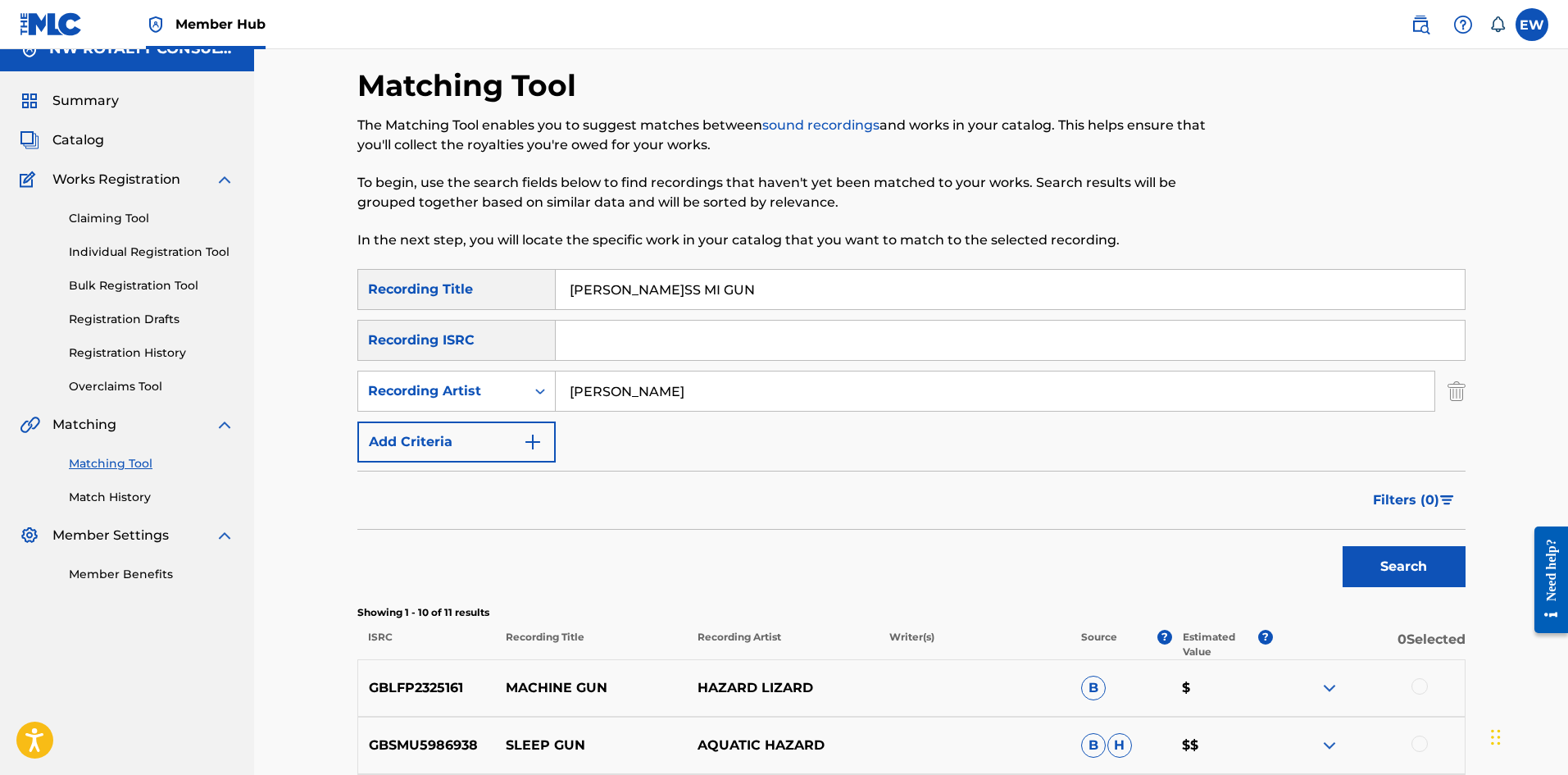
scroll to position [0, 0]
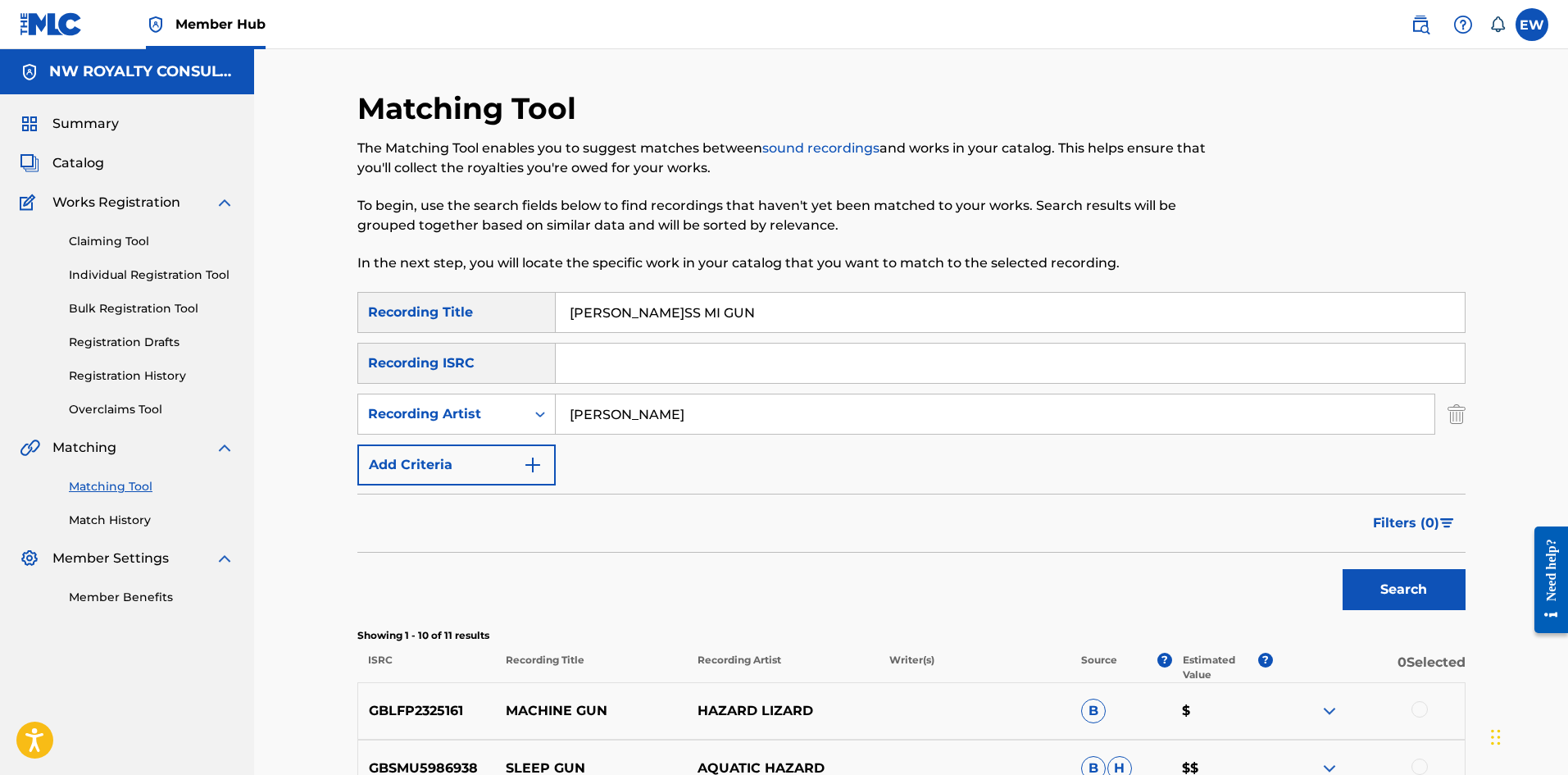
drag, startPoint x: 722, startPoint y: 310, endPoint x: 467, endPoint y: 285, distance: 256.2
click at [468, 286] on div "Matching Tool The Matching Tool enables you to suggest matches between sound re…" at bounding box center [912, 734] width 1108 height 1289
paste input "Y"
type input "BUSS MY GUN"
click at [1423, 591] on button "Search" at bounding box center [1403, 589] width 123 height 41
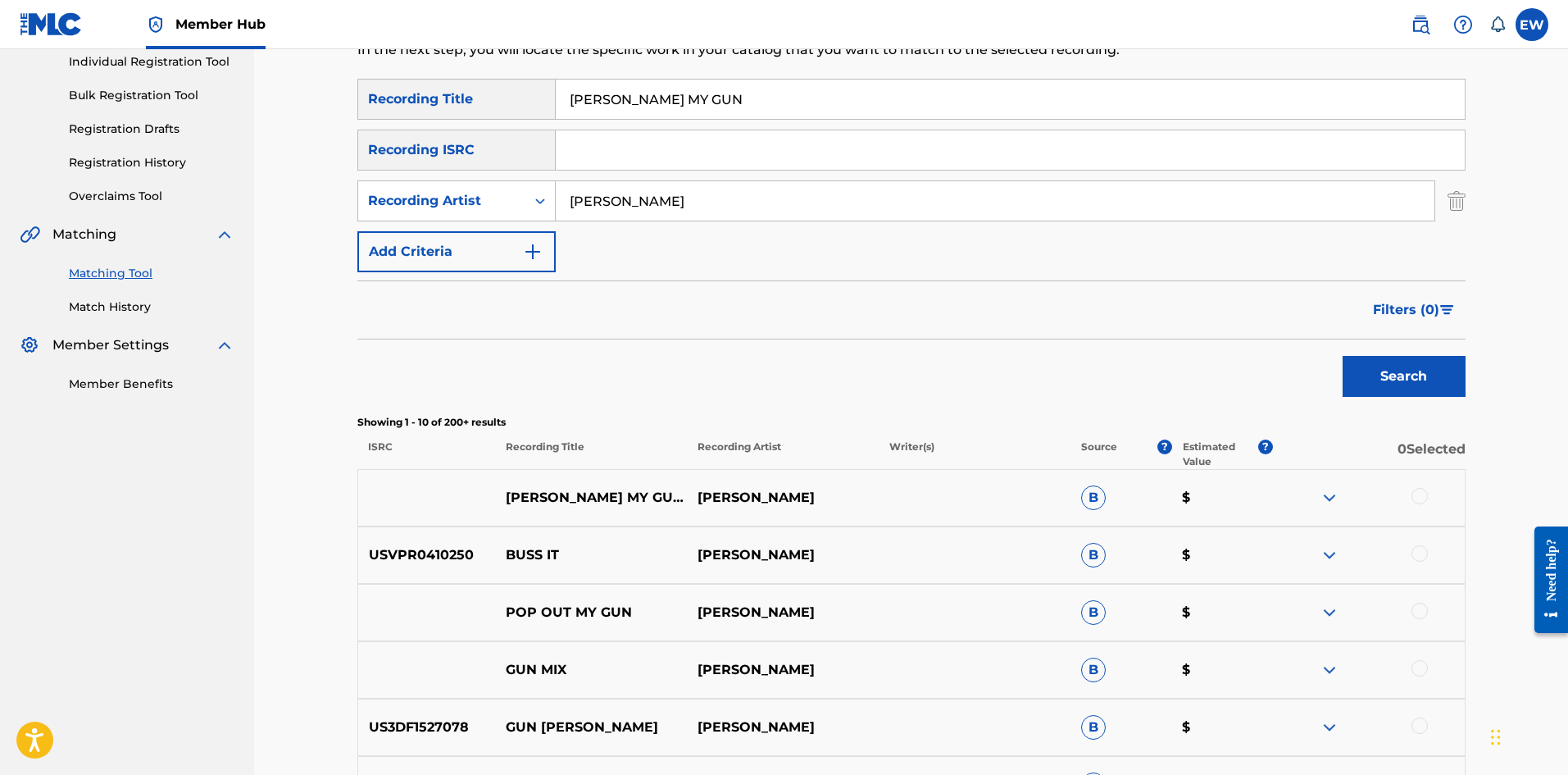
scroll to position [246, 0]
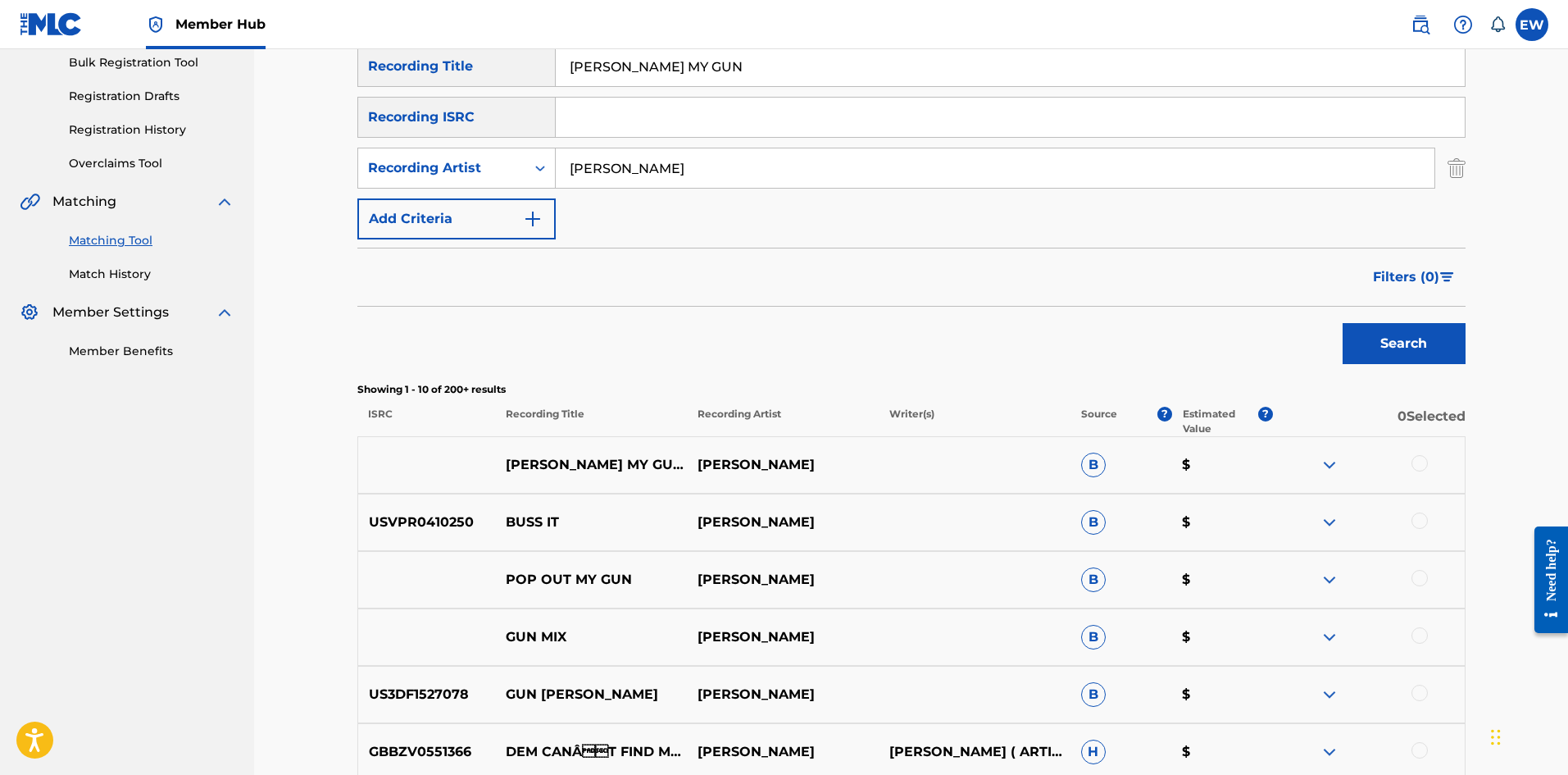
click at [1413, 467] on div at bounding box center [1419, 463] width 17 height 17
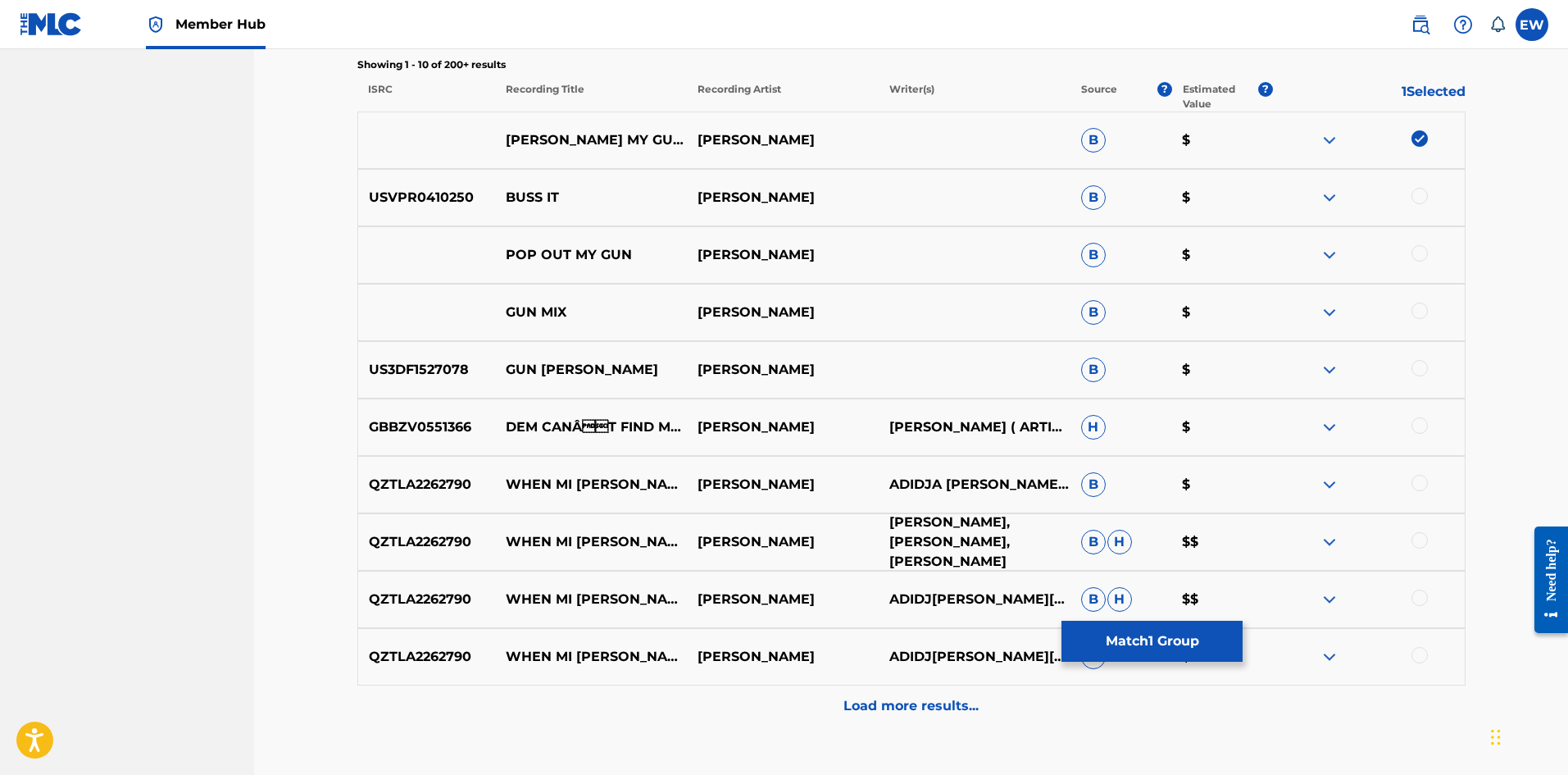
scroll to position [574, 0]
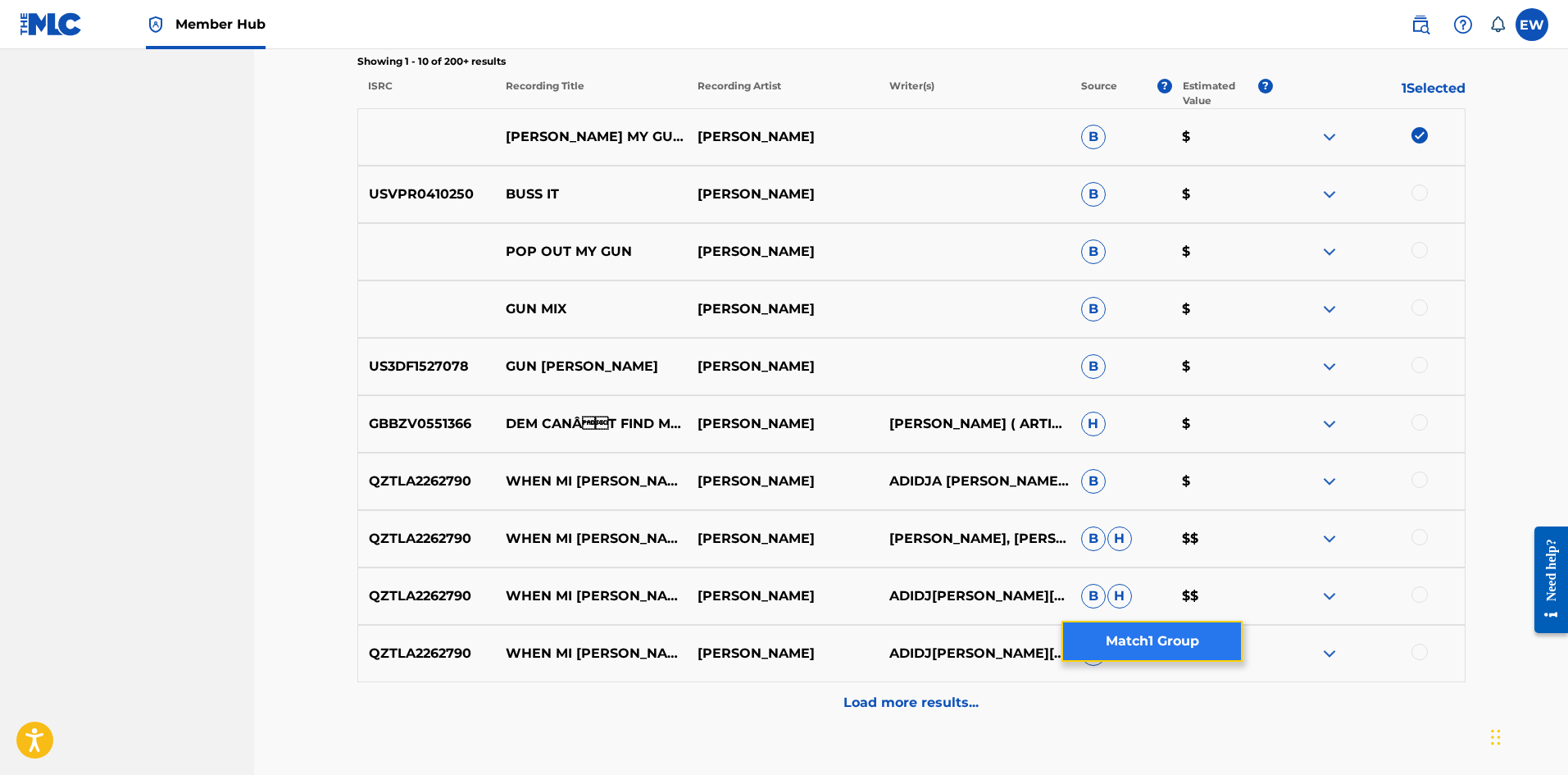
click at [1210, 641] on button "Match 1 Group" at bounding box center [1152, 641] width 182 height 41
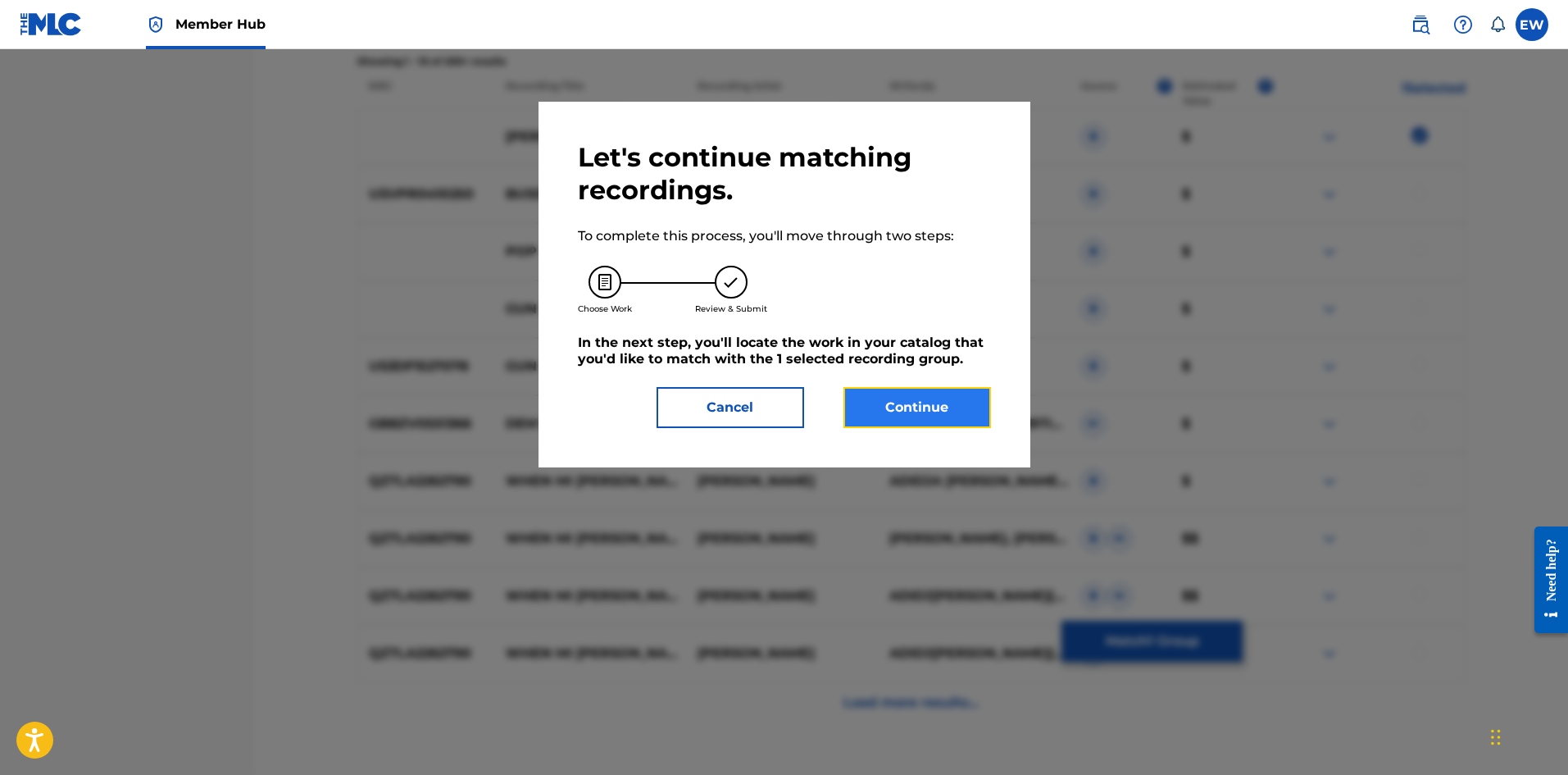
click at [900, 400] on button "Continue" at bounding box center [917, 407] width 148 height 41
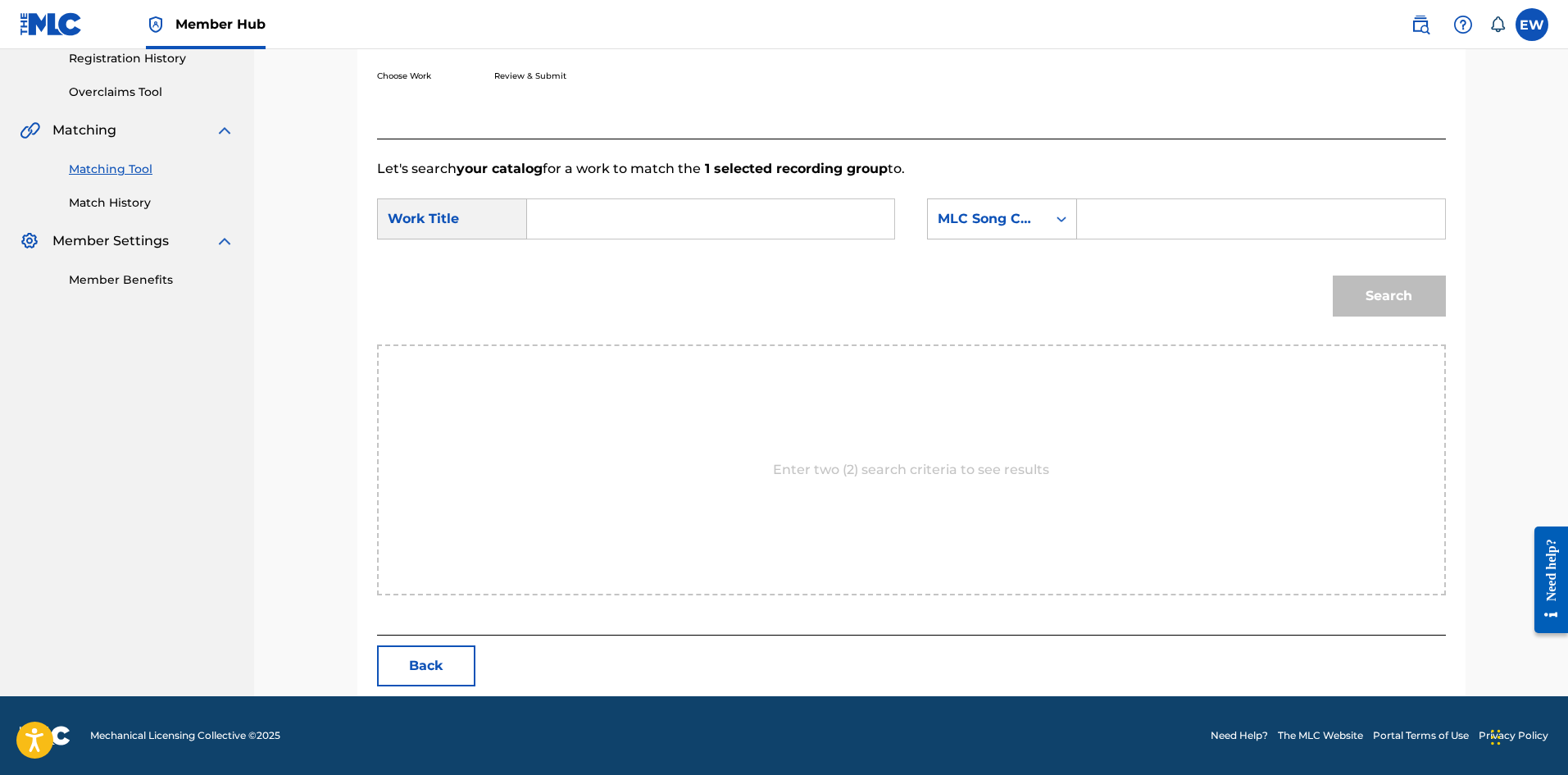
click at [649, 215] on input "Search Form" at bounding box center [710, 219] width 339 height 39
paste input "BUSS MY GUN"
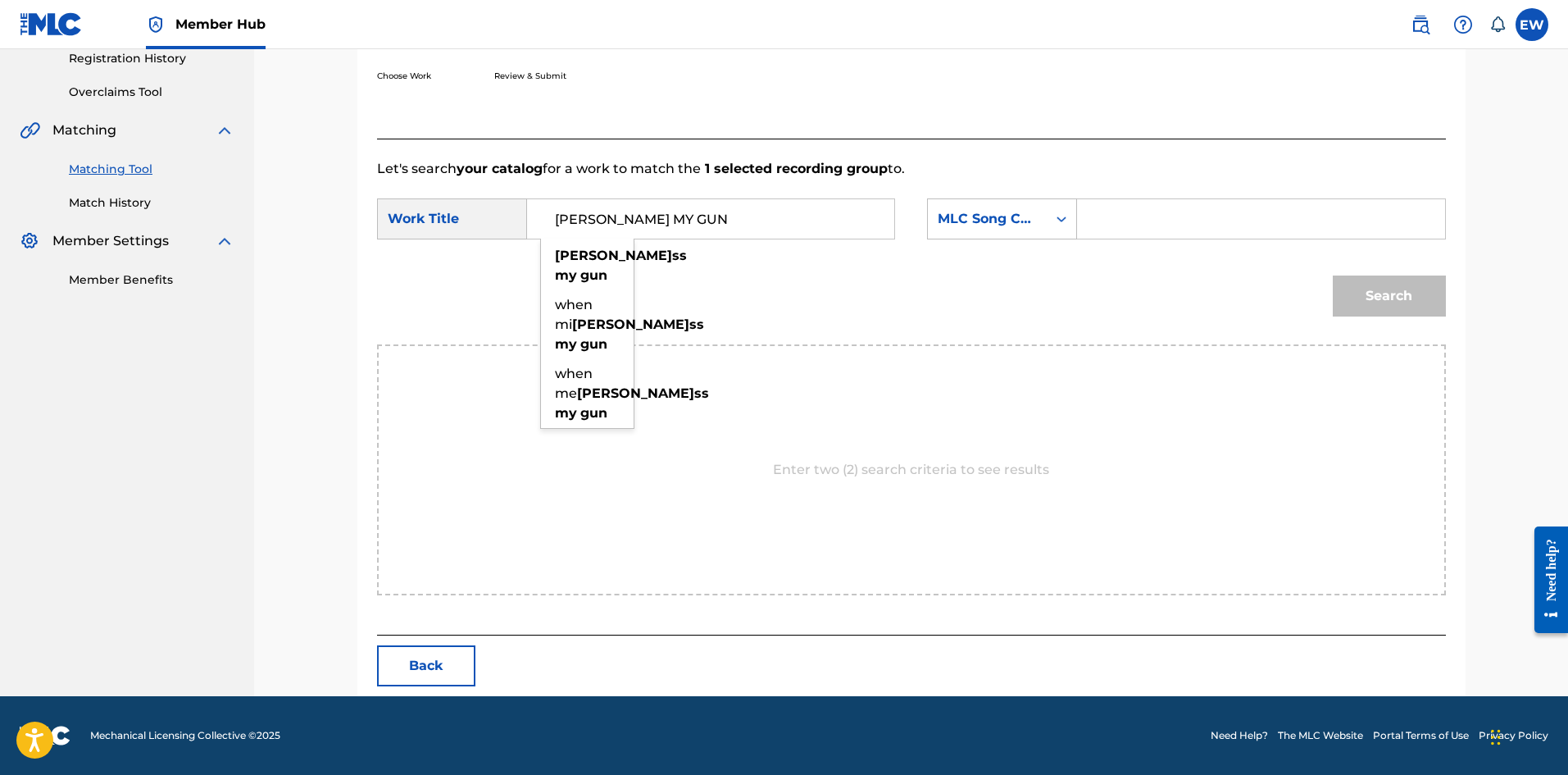
type input "BUSS MY GUN"
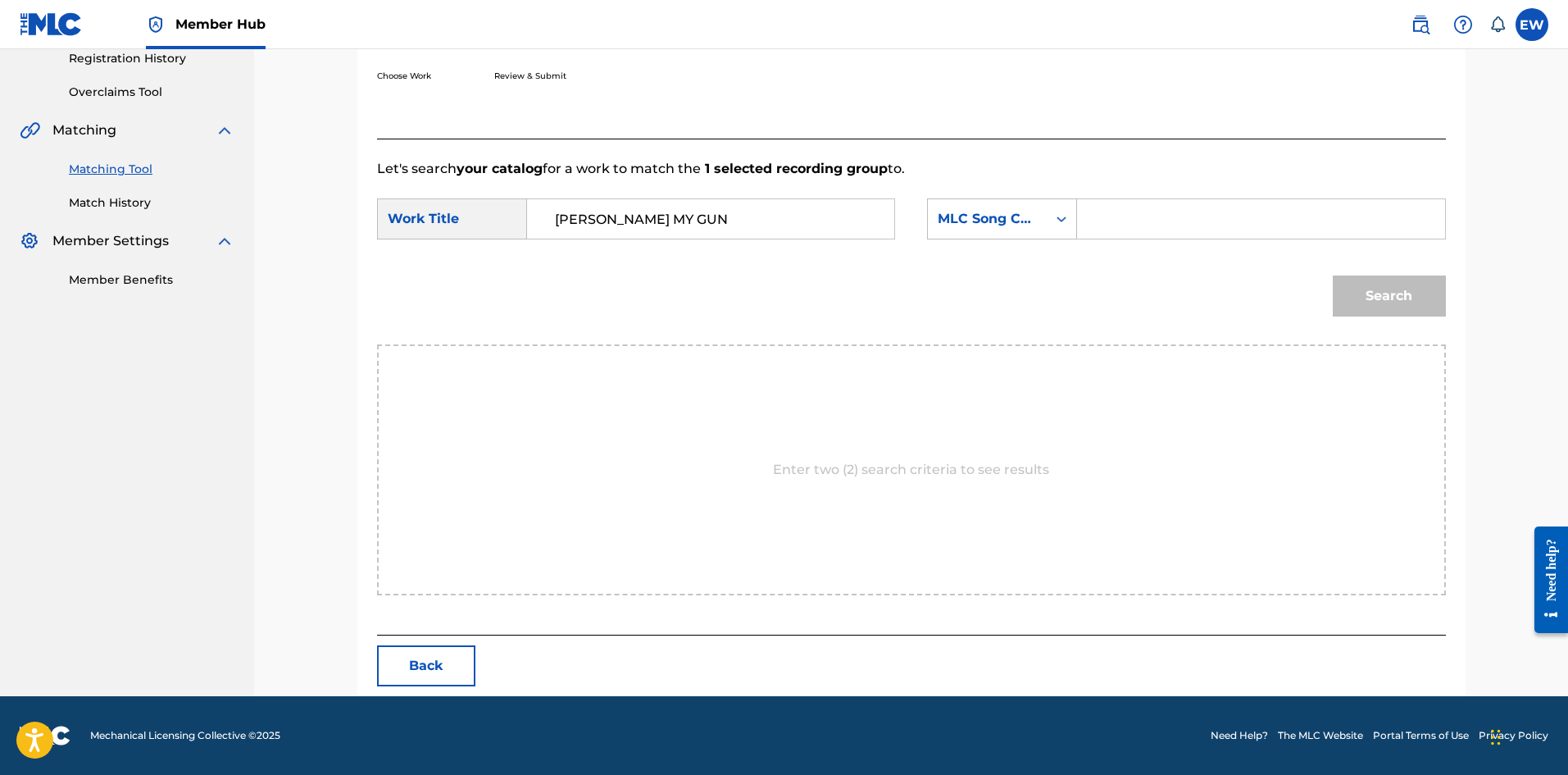
click at [1285, 221] on input "Search Form" at bounding box center [1260, 219] width 339 height 39
paste input "B5853W"
type input "B5853W"
click at [1378, 305] on button "Search" at bounding box center [1389, 296] width 113 height 41
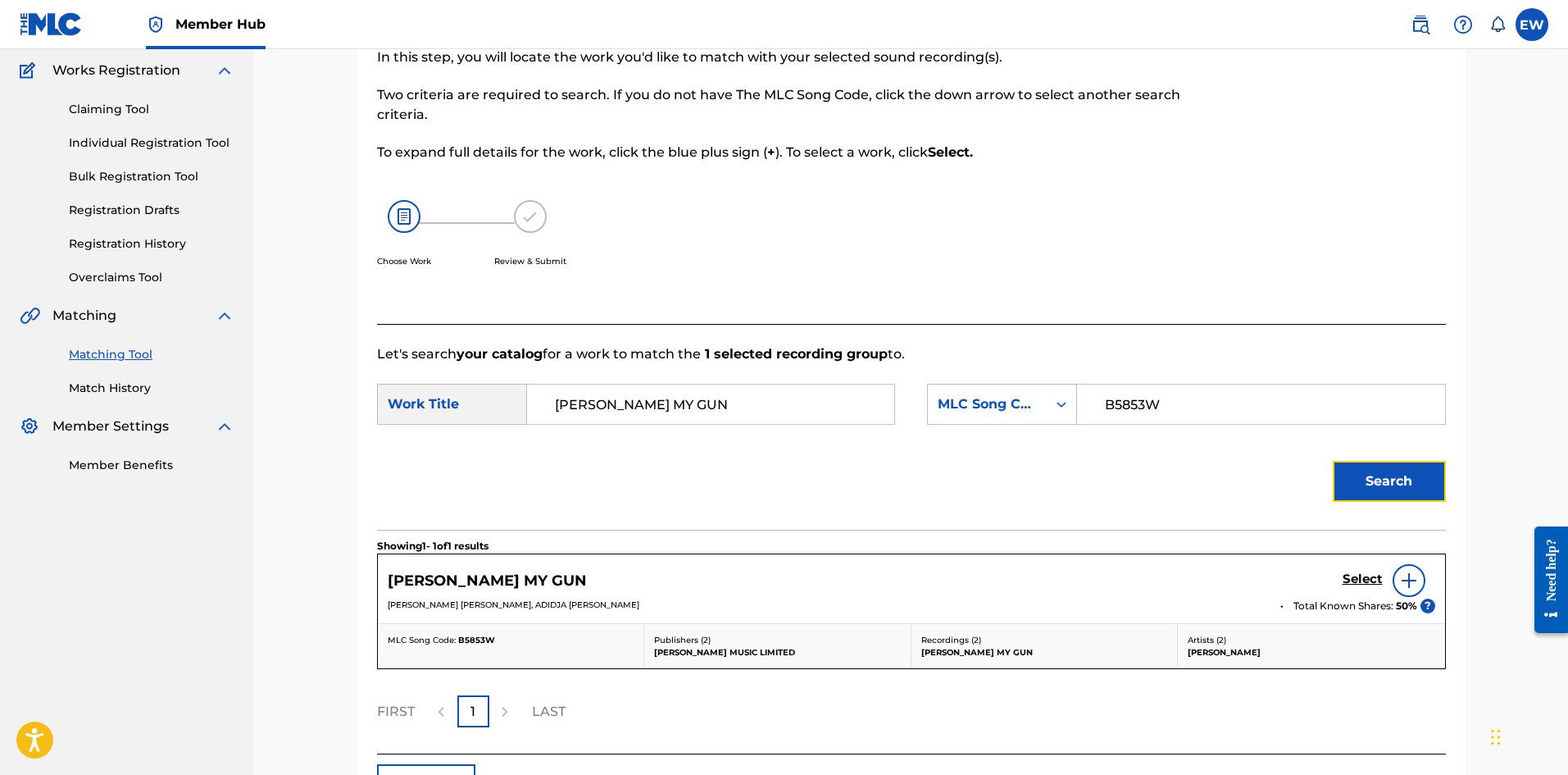
scroll to position [251, 0]
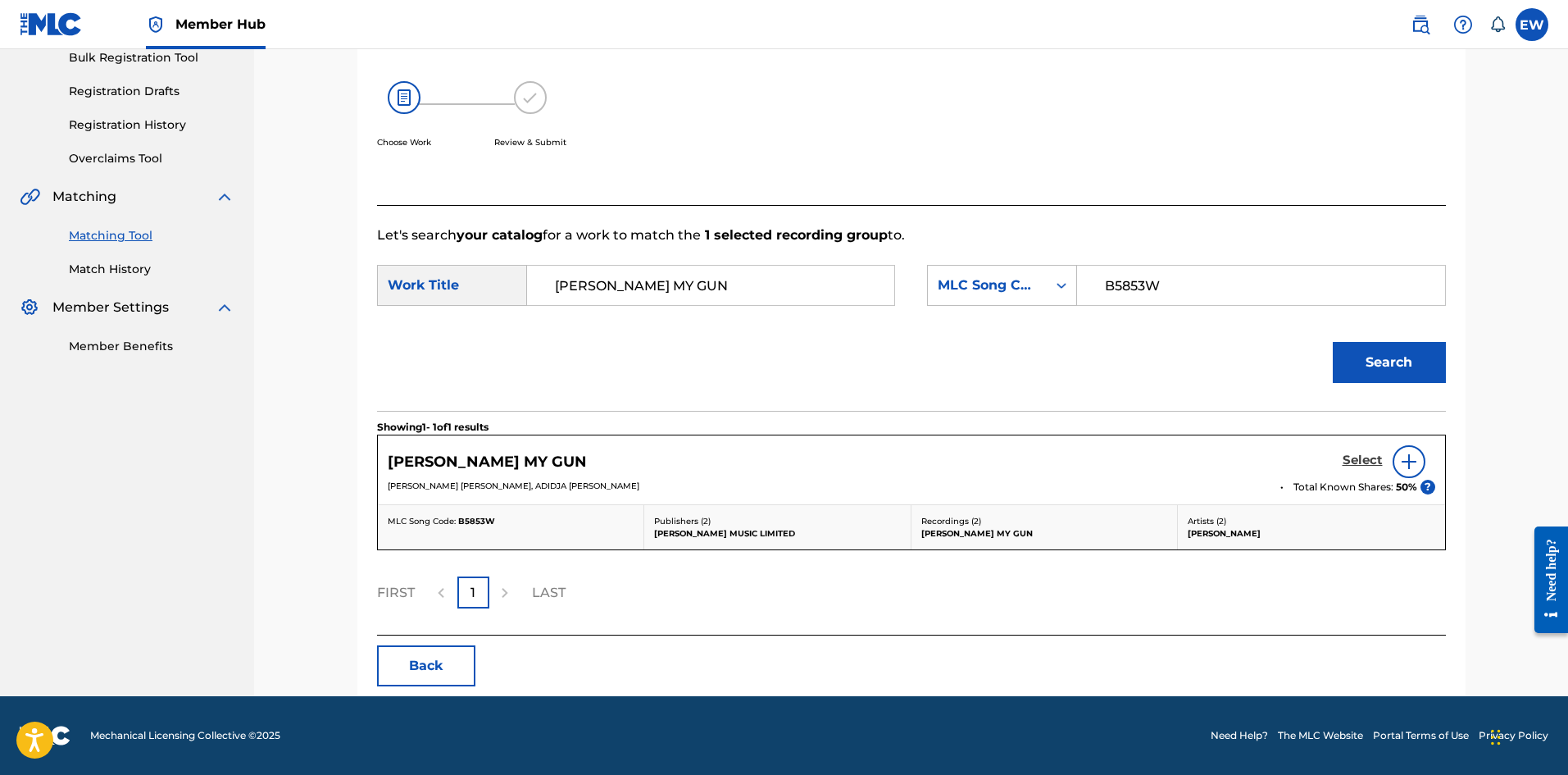
click at [1368, 462] on h5 "Select" at bounding box center [1362, 461] width 40 height 16
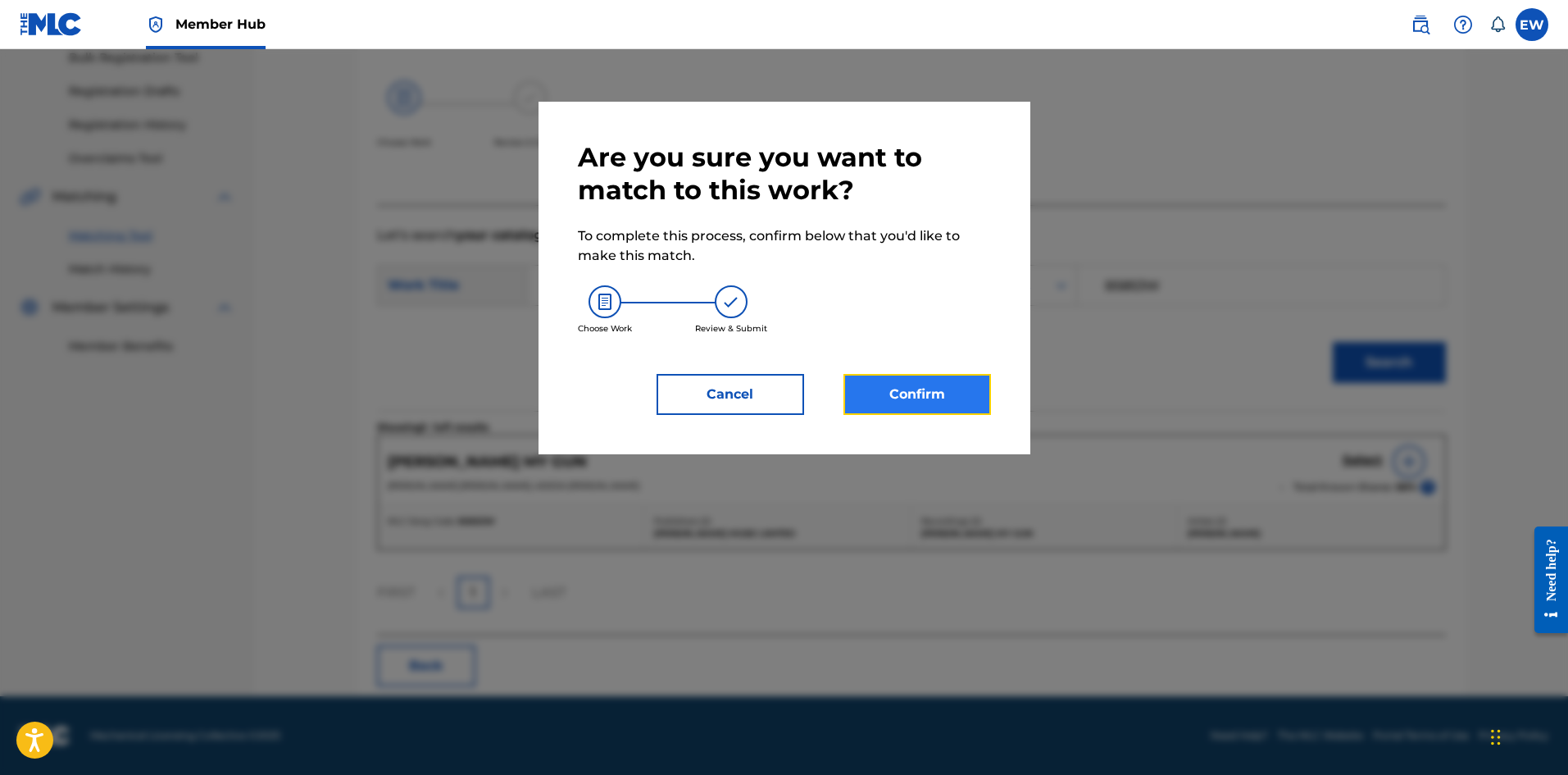
click at [981, 399] on button "Confirm" at bounding box center [917, 394] width 148 height 41
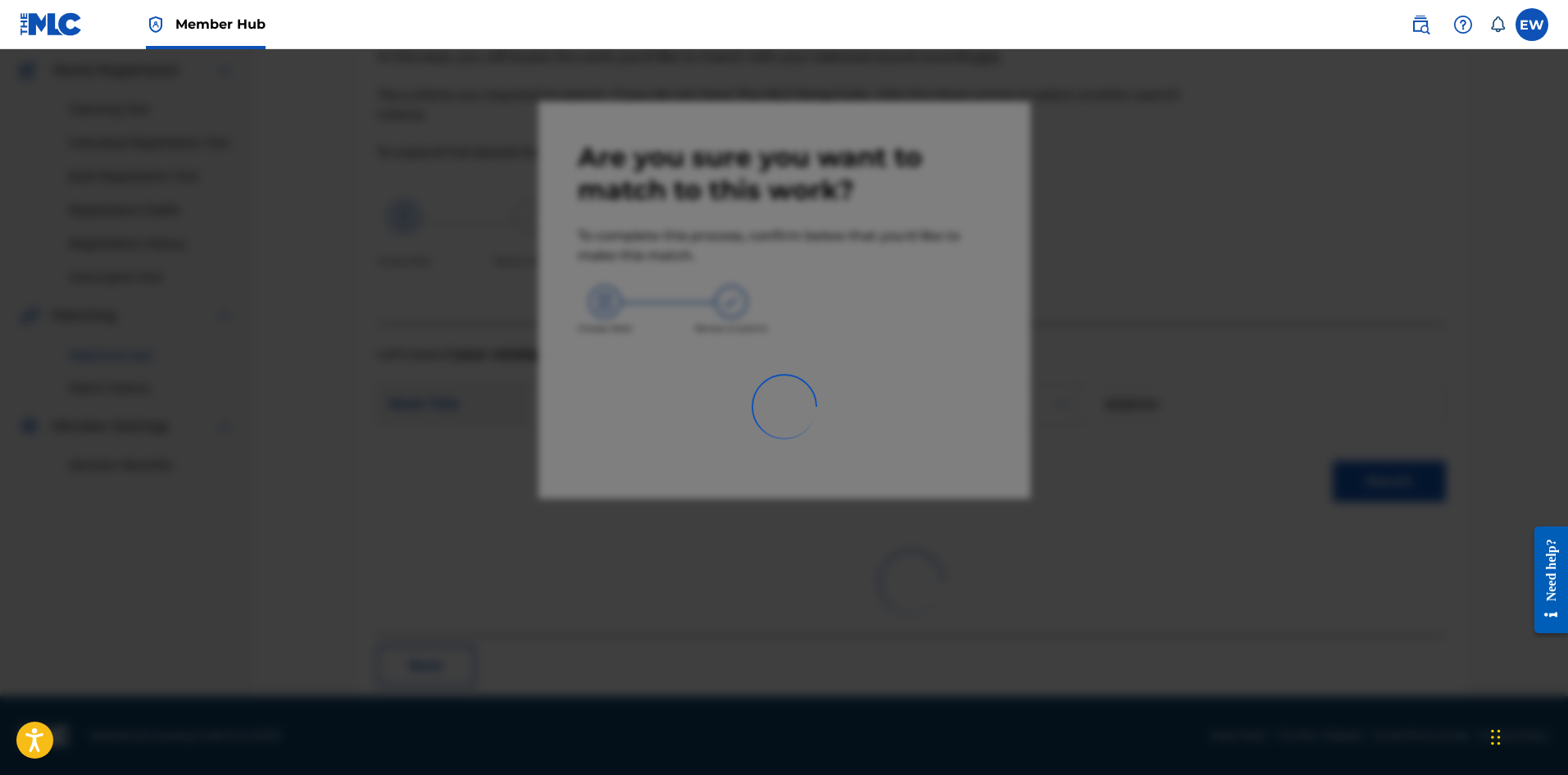
scroll to position [39, 0]
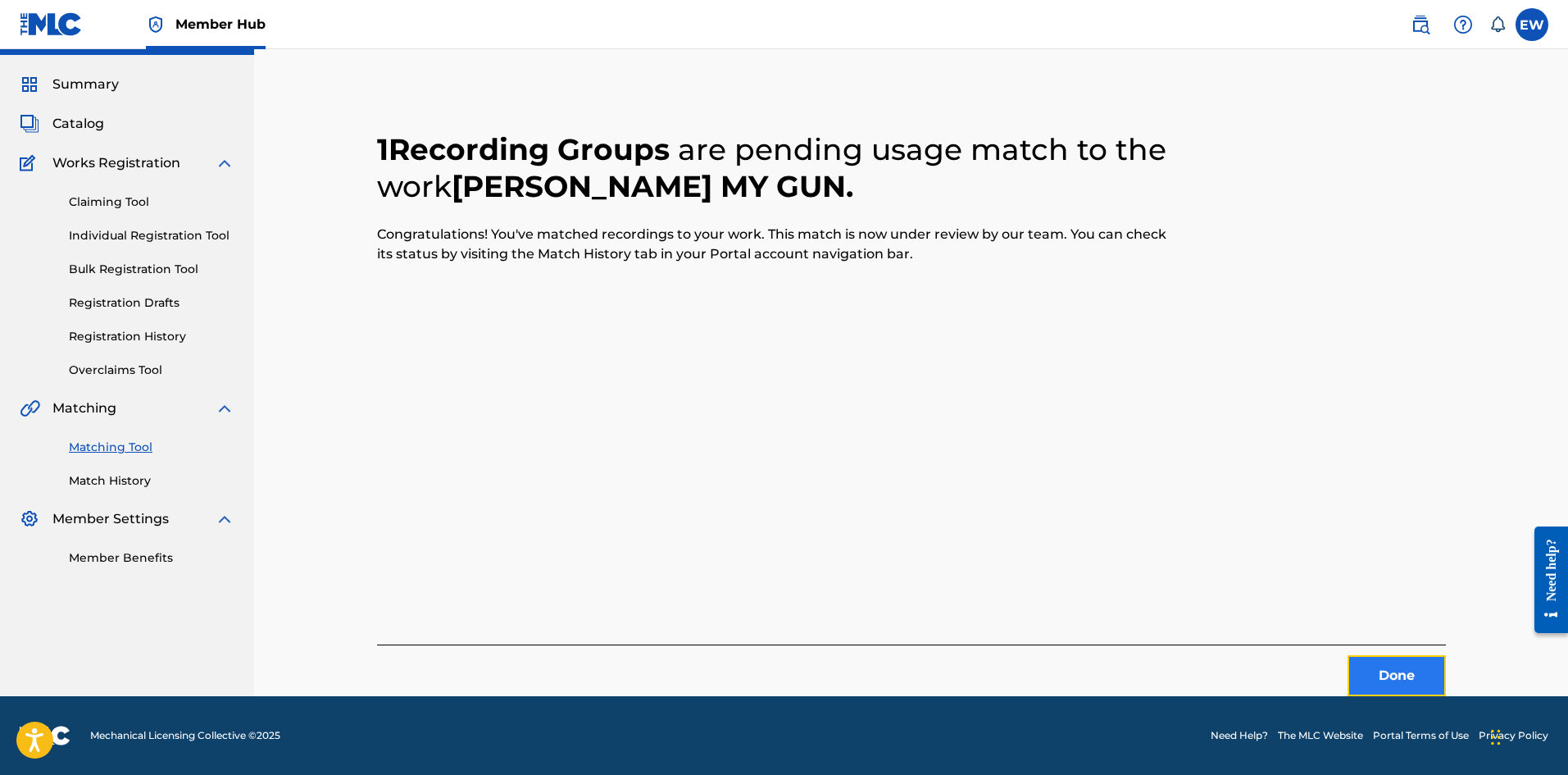
click at [1407, 675] on button "Done" at bounding box center [1396, 676] width 98 height 41
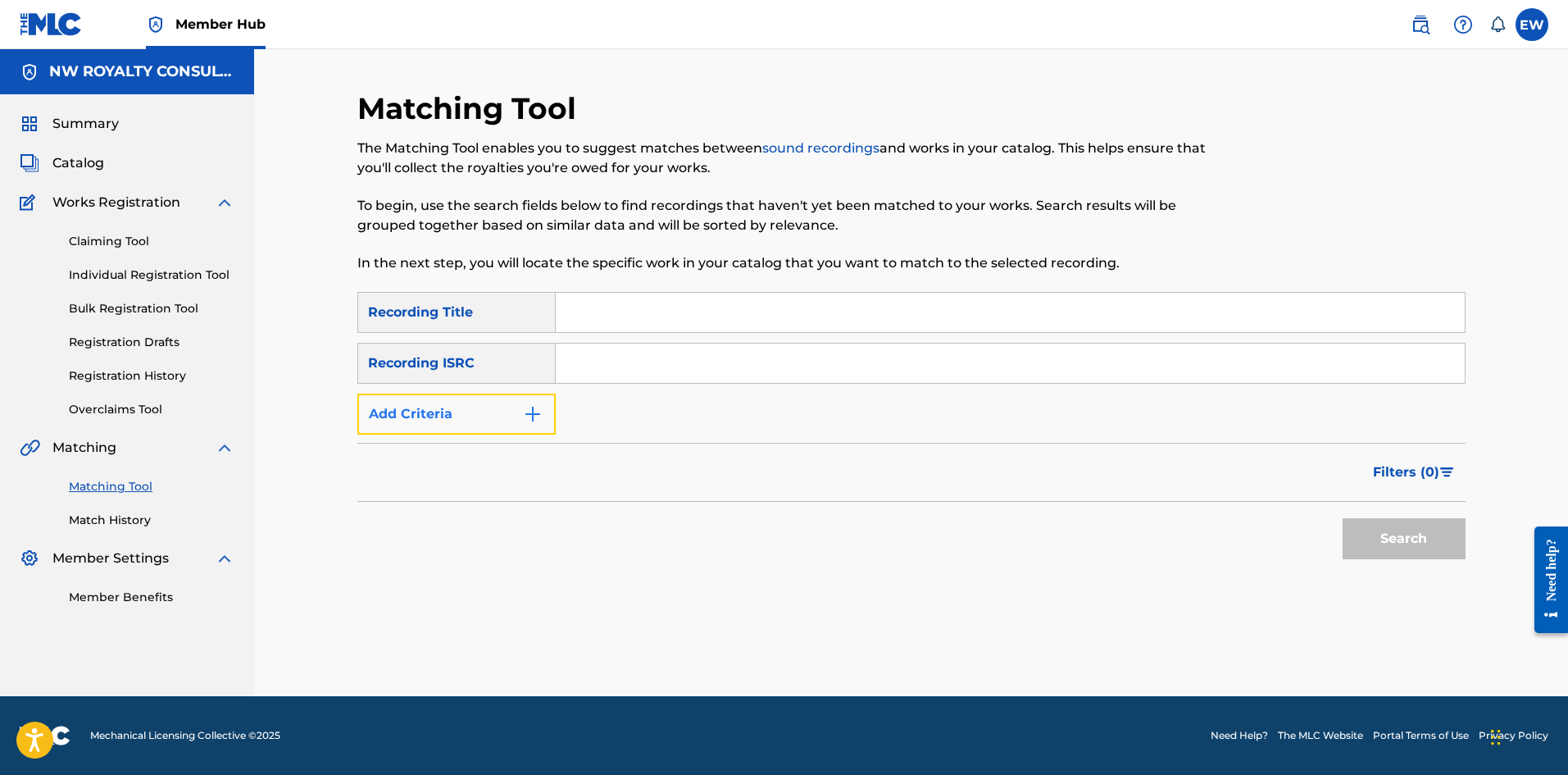
click at [470, 404] on button "Add Criteria" at bounding box center [457, 414] width 198 height 41
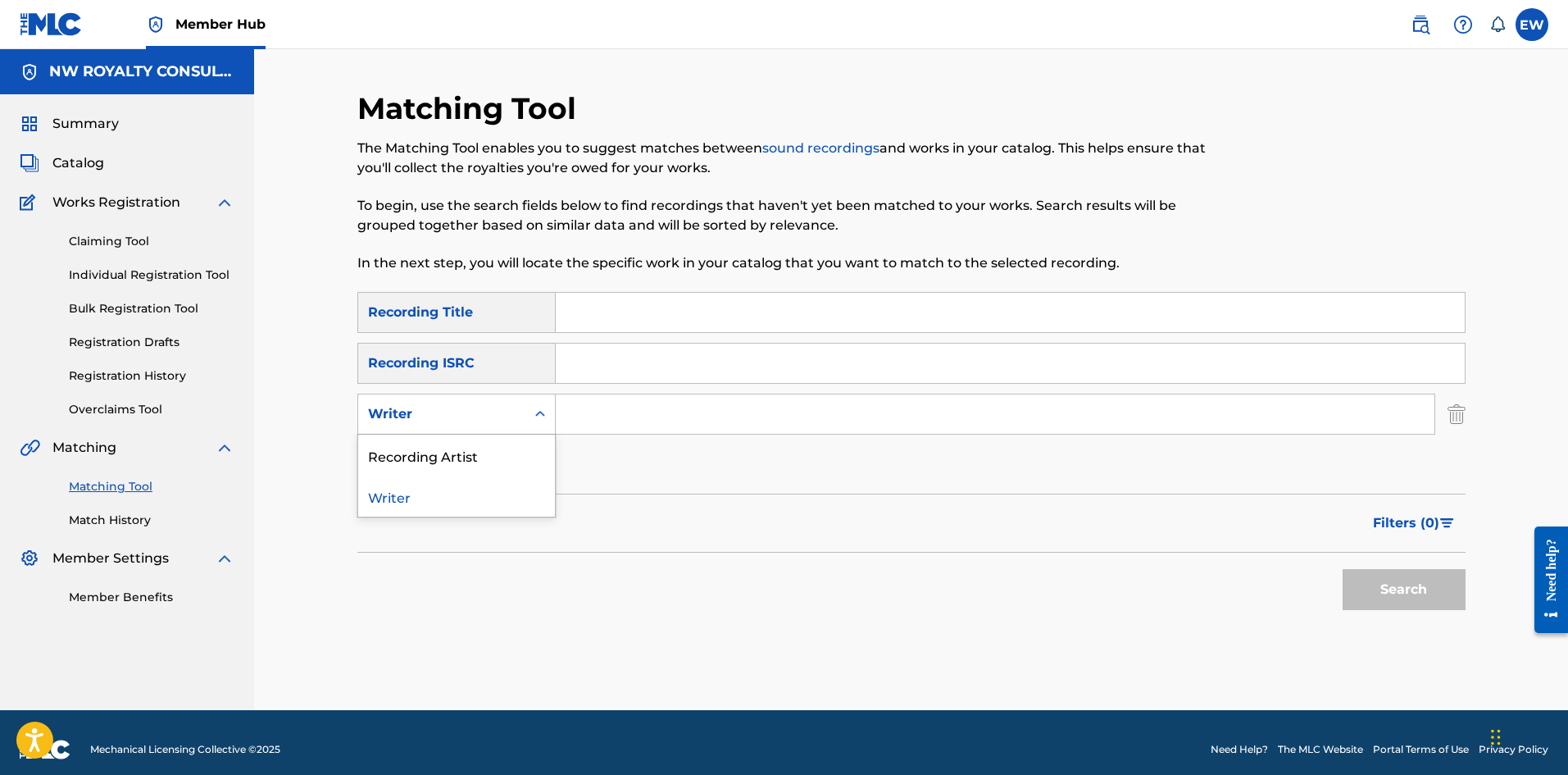
click at [474, 407] on div "Writer" at bounding box center [442, 414] width 148 height 19
click at [571, 430] on input "Search Form" at bounding box center [995, 414] width 878 height 39
click at [493, 420] on div "Writer" at bounding box center [442, 414] width 148 height 19
drag, startPoint x: 498, startPoint y: 461, endPoint x: 516, endPoint y: 462, distance: 18.0
click at [500, 462] on div "Recording Artist" at bounding box center [457, 455] width 197 height 41
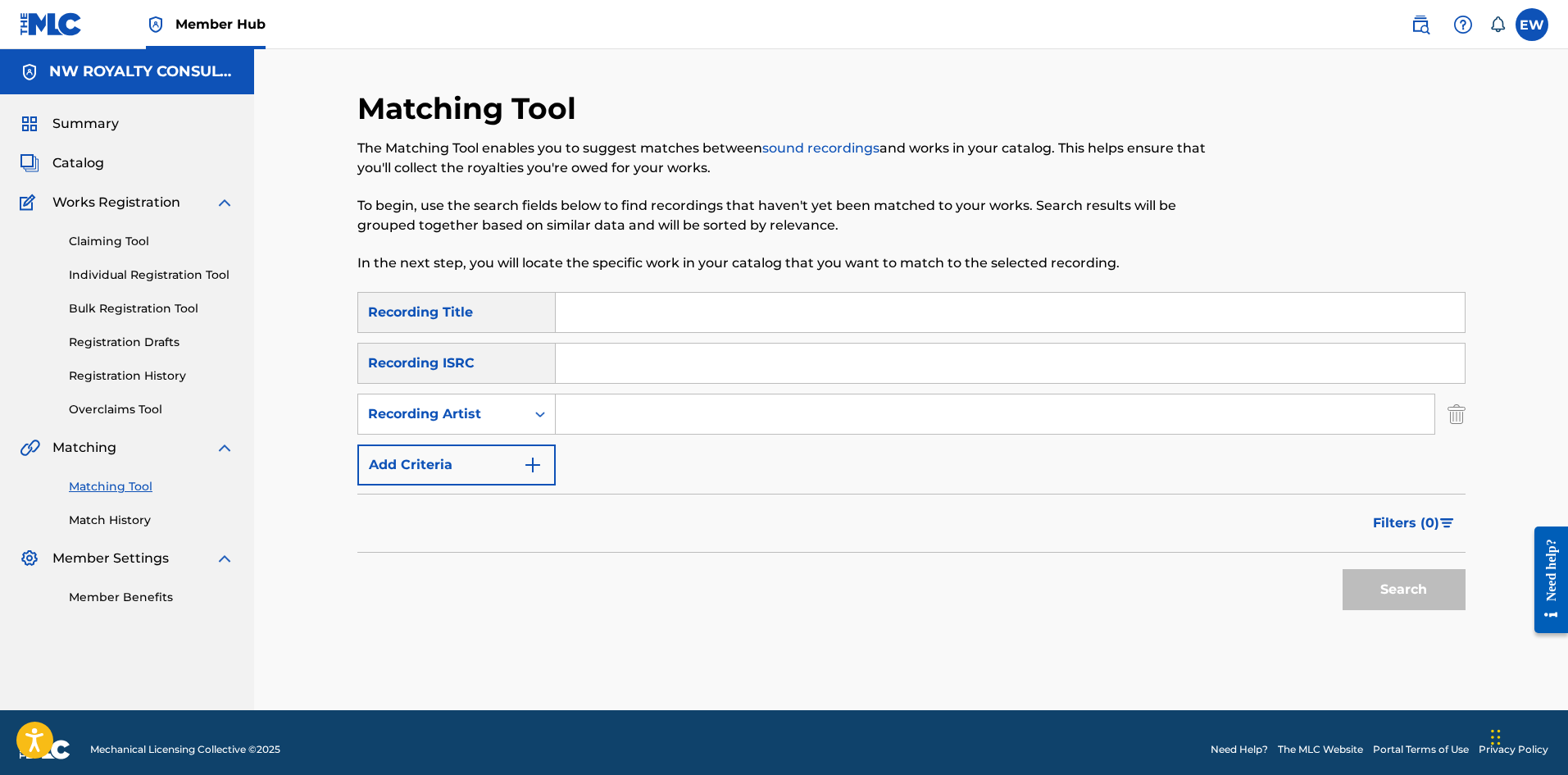
click at [635, 418] on input "Search Form" at bounding box center [995, 414] width 878 height 39
paste input "SUPER SAS"
type input "SUPER SAS"
drag, startPoint x: 926, startPoint y: 395, endPoint x: 974, endPoint y: 406, distance: 49.2
click at [970, 397] on div "SearchWithCriteria36609766-bc74-437b-aee9-62618c7d95ac Recording Title SearchWi…" at bounding box center [912, 389] width 1108 height 193
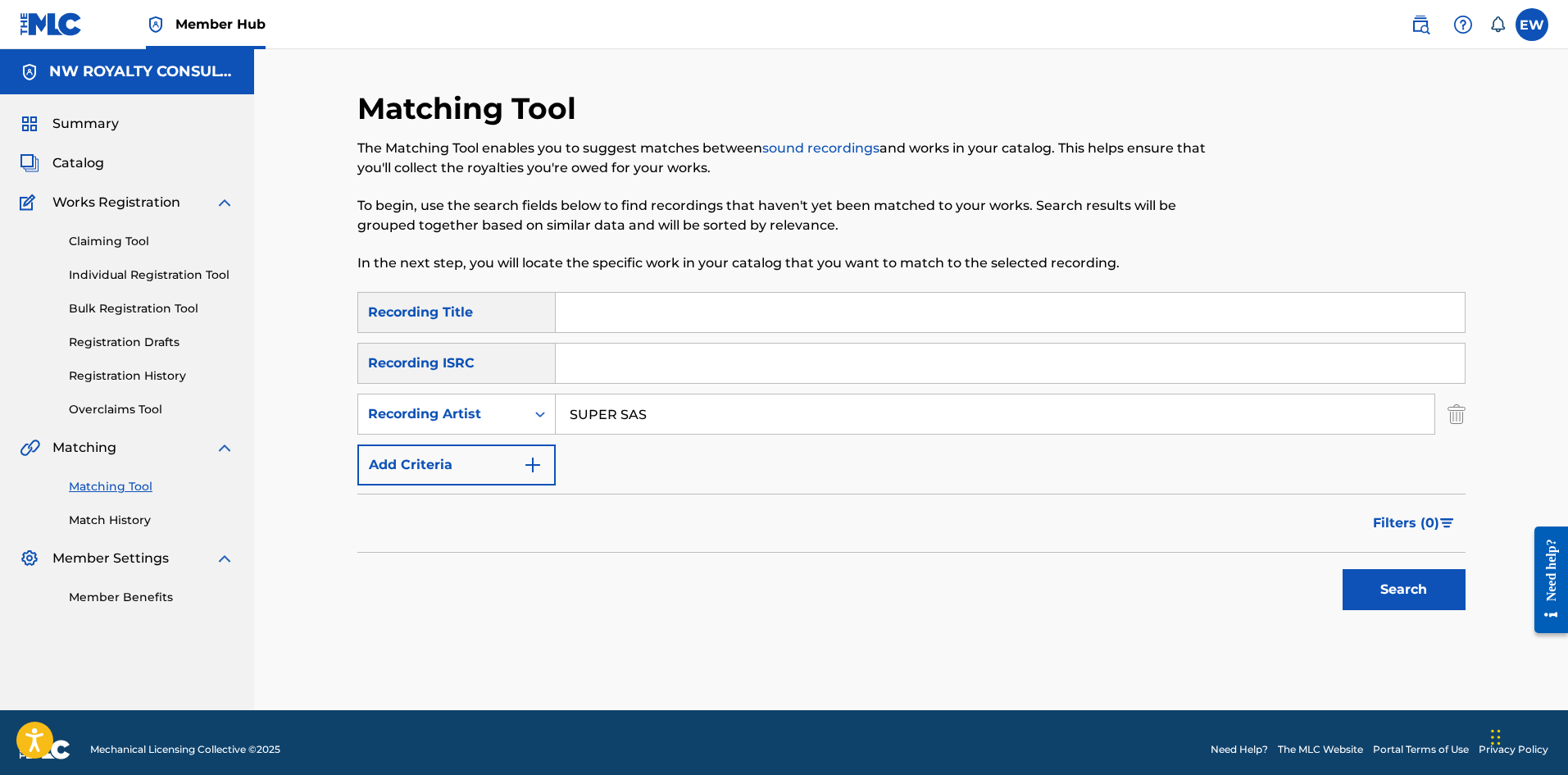
drag, startPoint x: 677, startPoint y: 314, endPoint x: 613, endPoint y: 308, distance: 64.3
click at [676, 317] on input "Search Form" at bounding box center [1010, 312] width 909 height 39
paste input "BUST THE DANCE"
type input "BUST THE DANCE"
drag, startPoint x: 1359, startPoint y: 578, endPoint x: 1370, endPoint y: 572, distance: 12.5
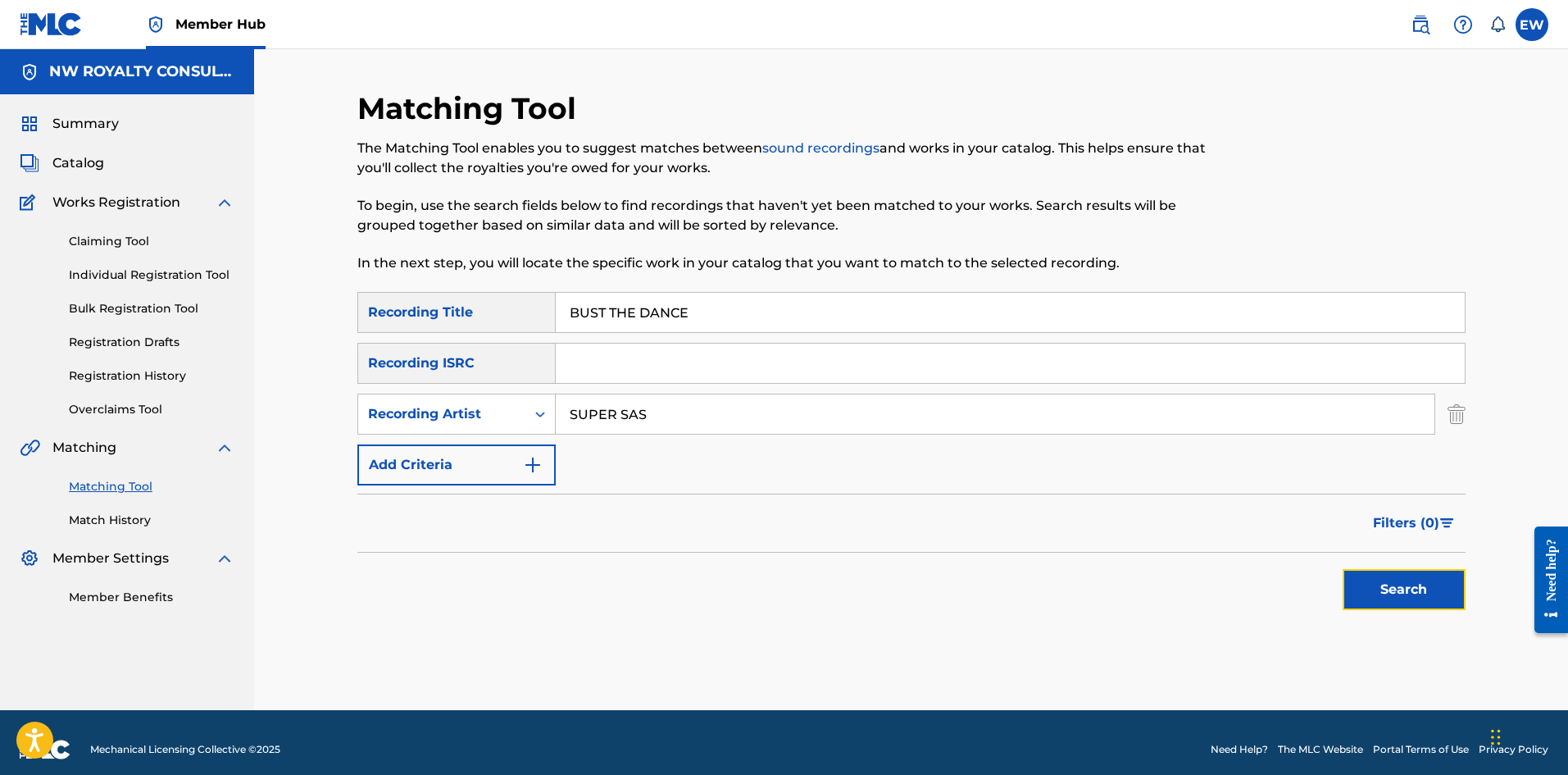
click at [1367, 575] on button "Search" at bounding box center [1403, 589] width 123 height 41
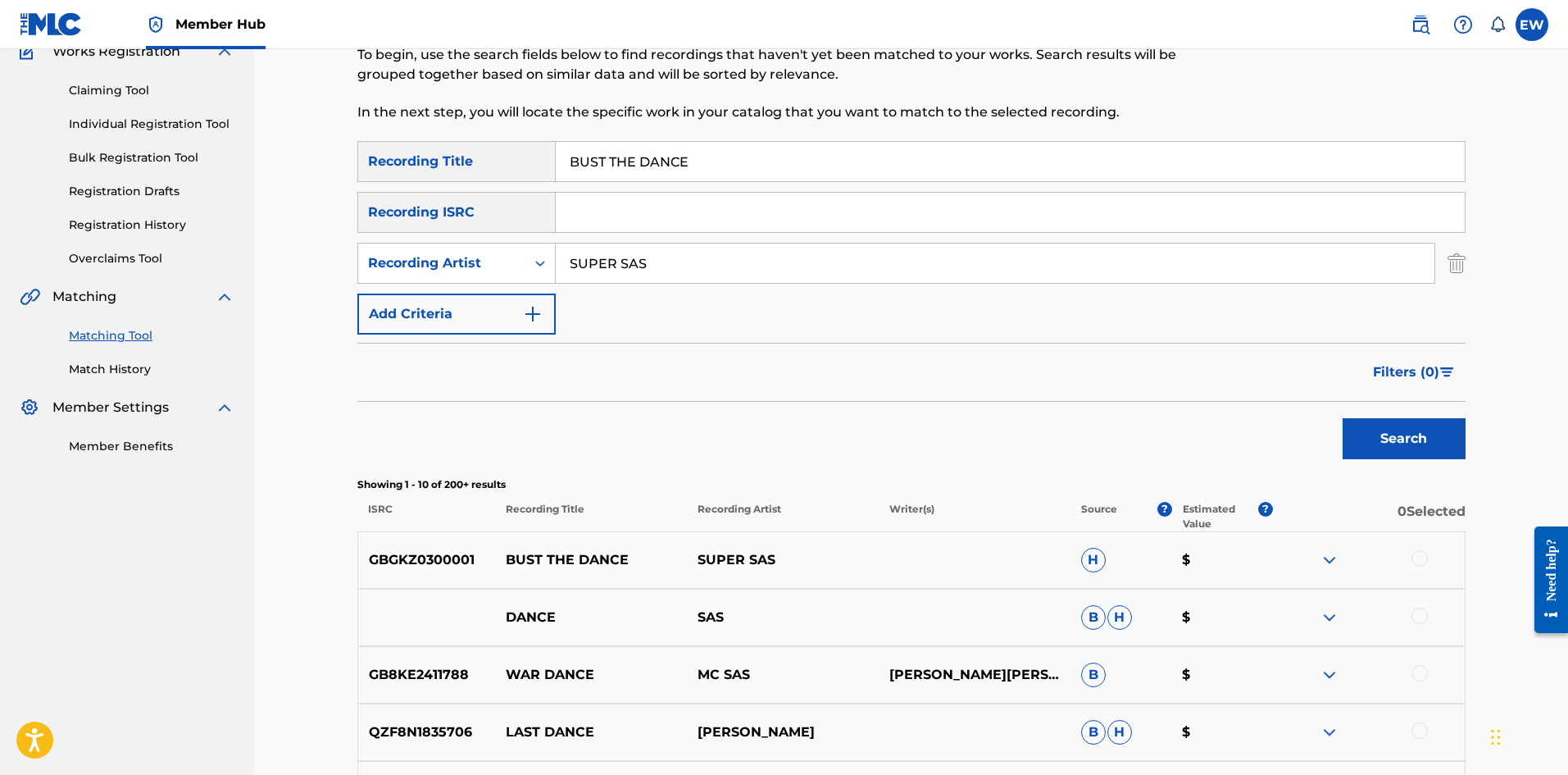
scroll to position [246, 0]
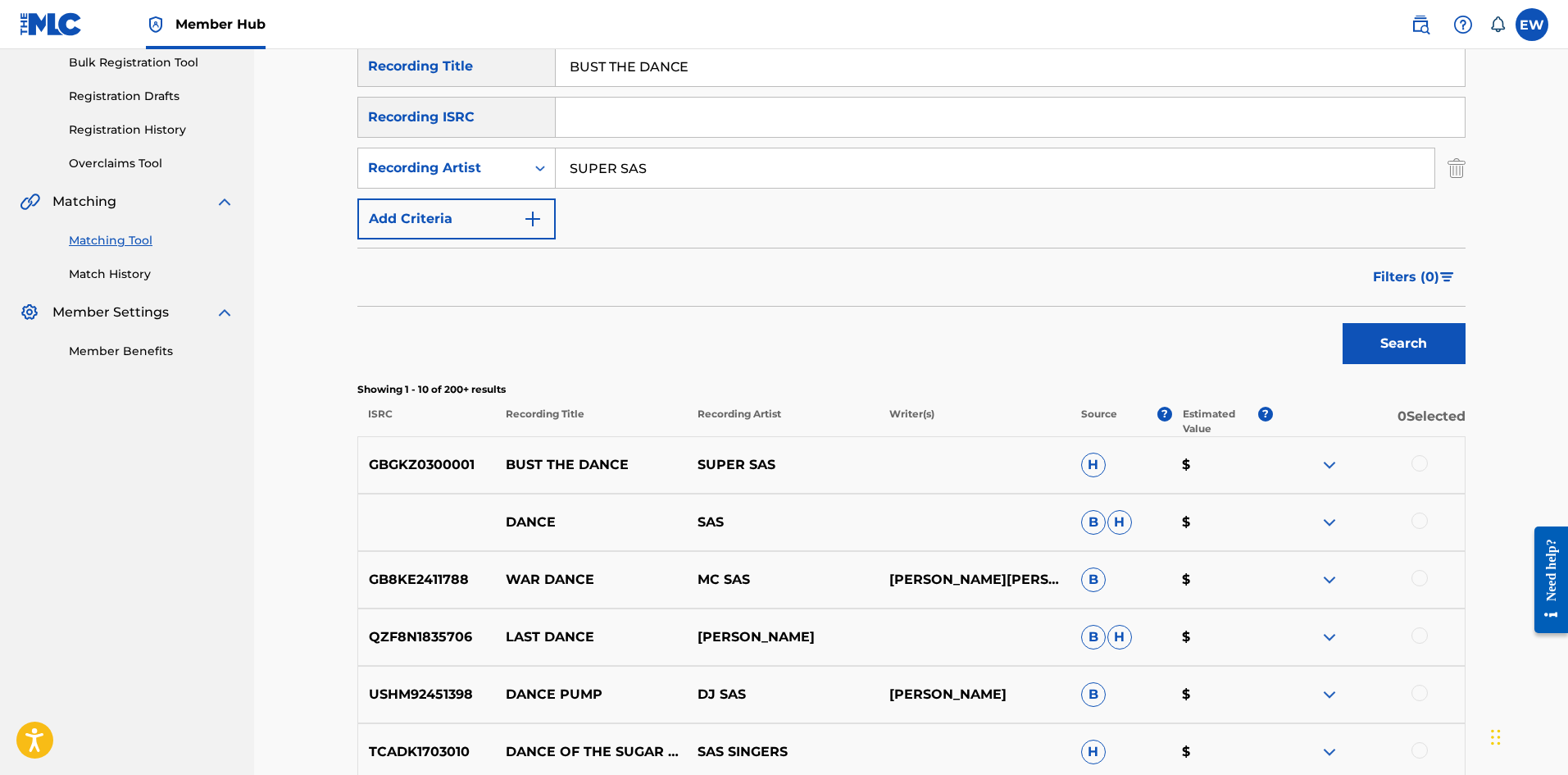
click at [1425, 467] on div at bounding box center [1419, 463] width 17 height 17
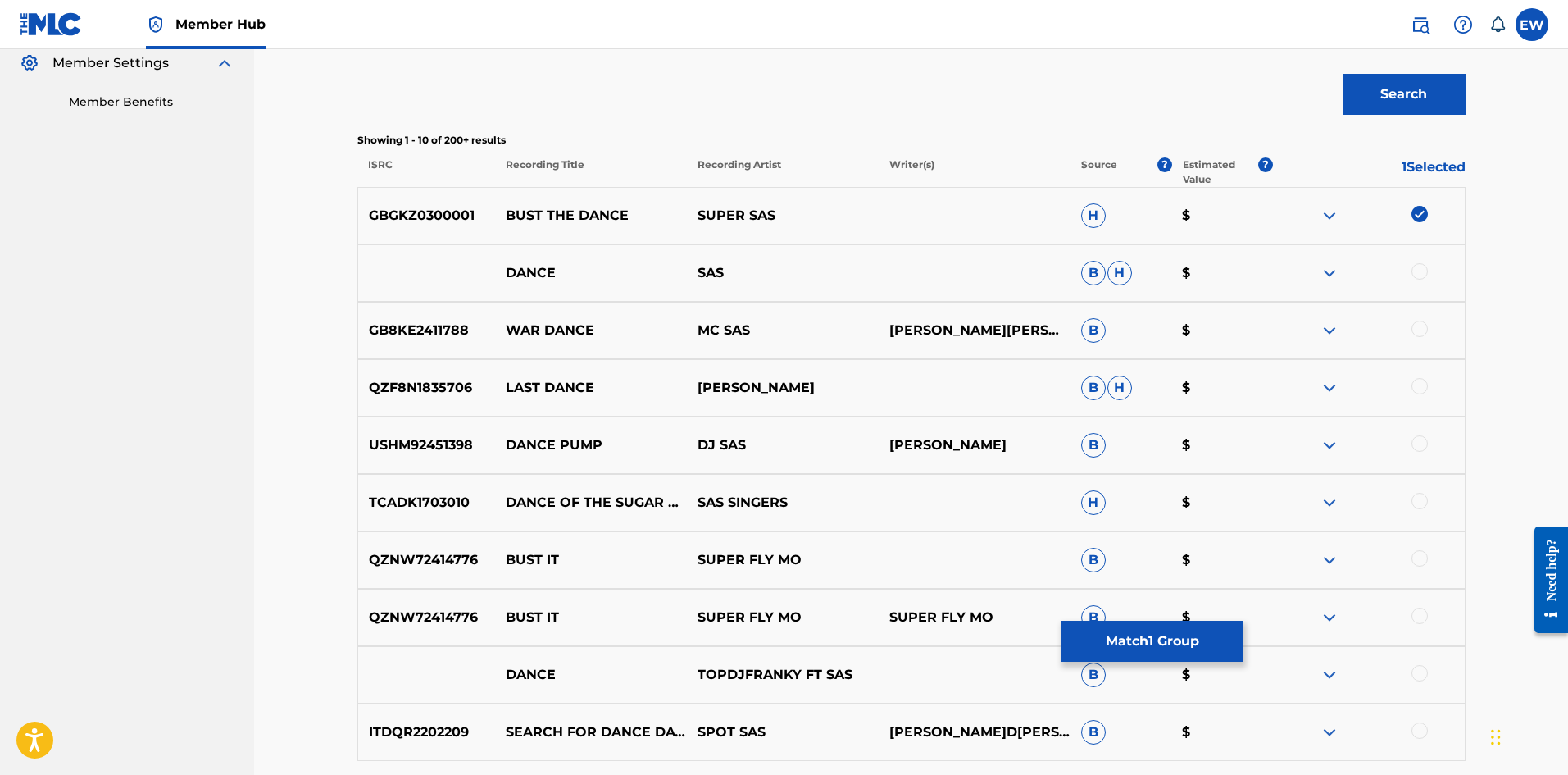
scroll to position [574, 0]
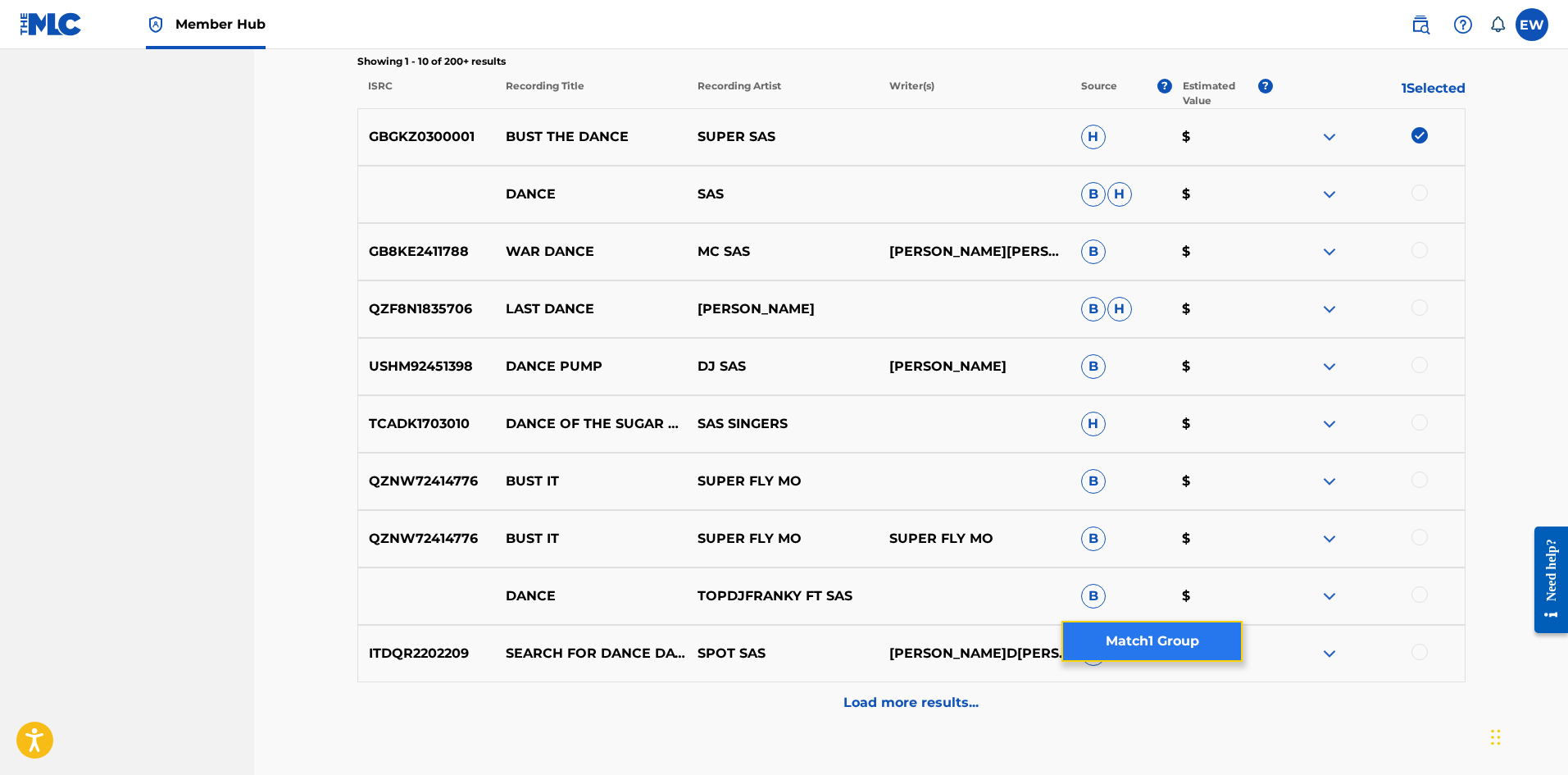
click at [1187, 631] on button "Match 1 Group" at bounding box center [1152, 641] width 182 height 41
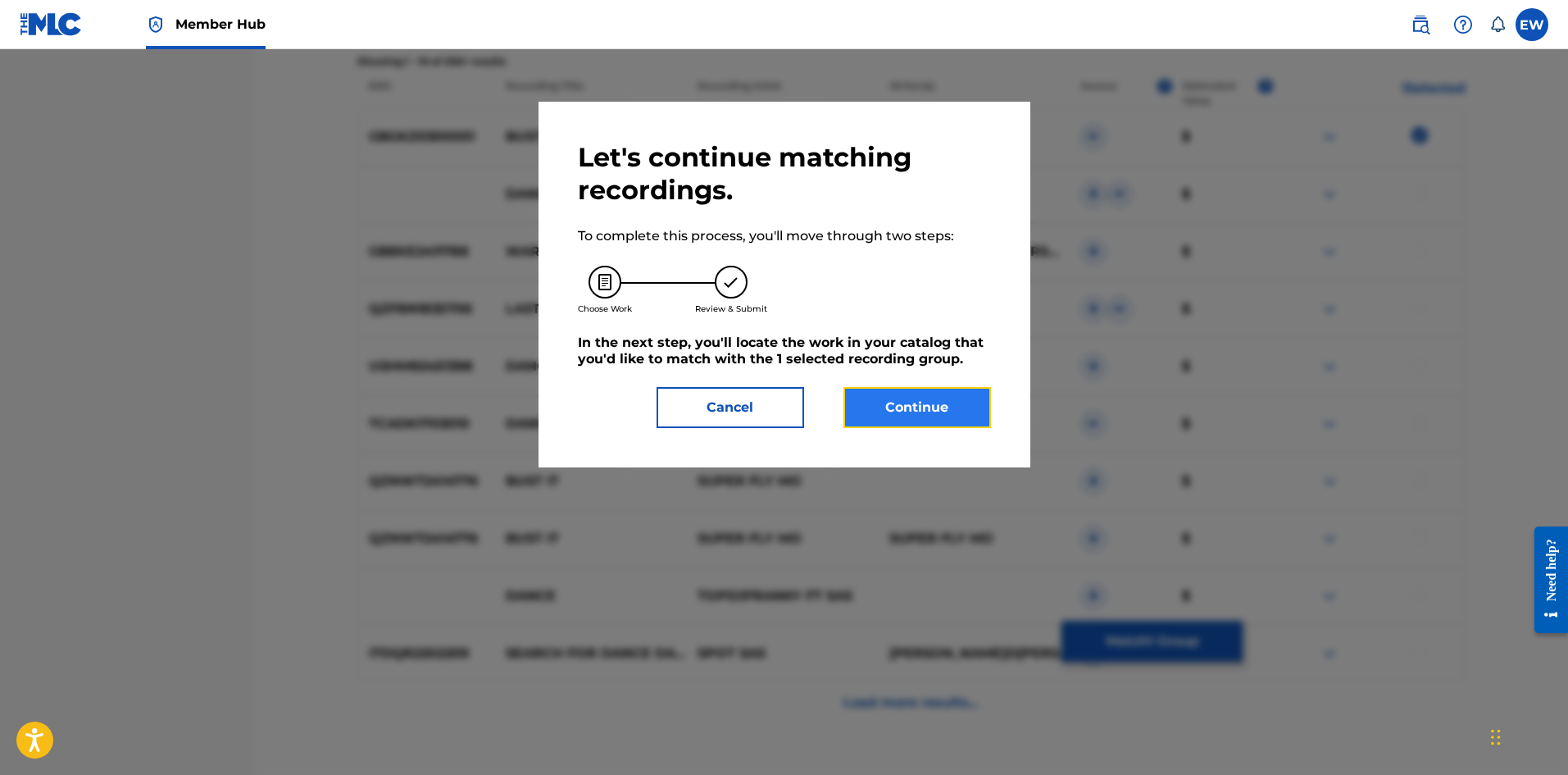
click at [954, 418] on button "Continue" at bounding box center [917, 407] width 148 height 41
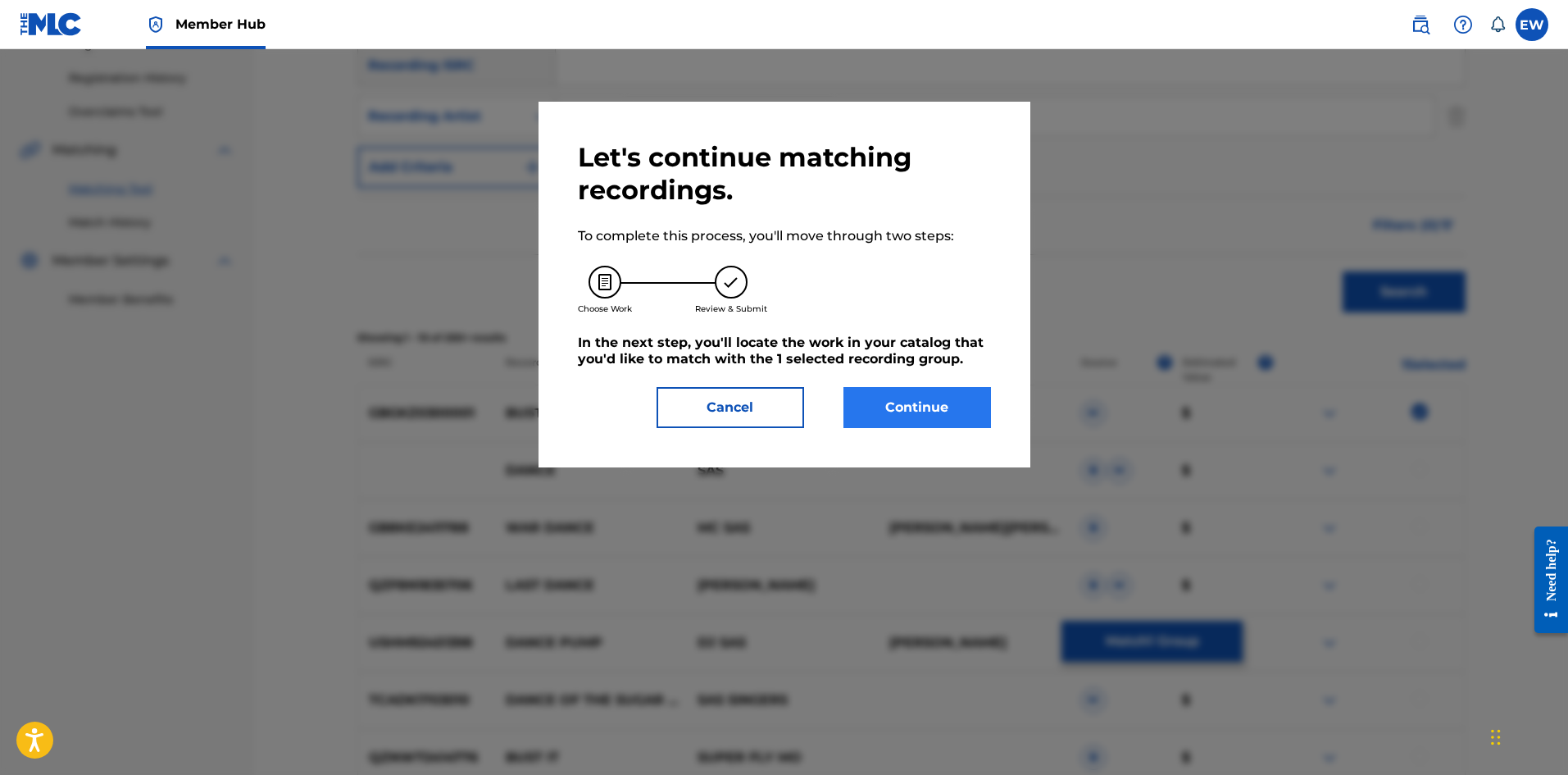
scroll to position [317, 0]
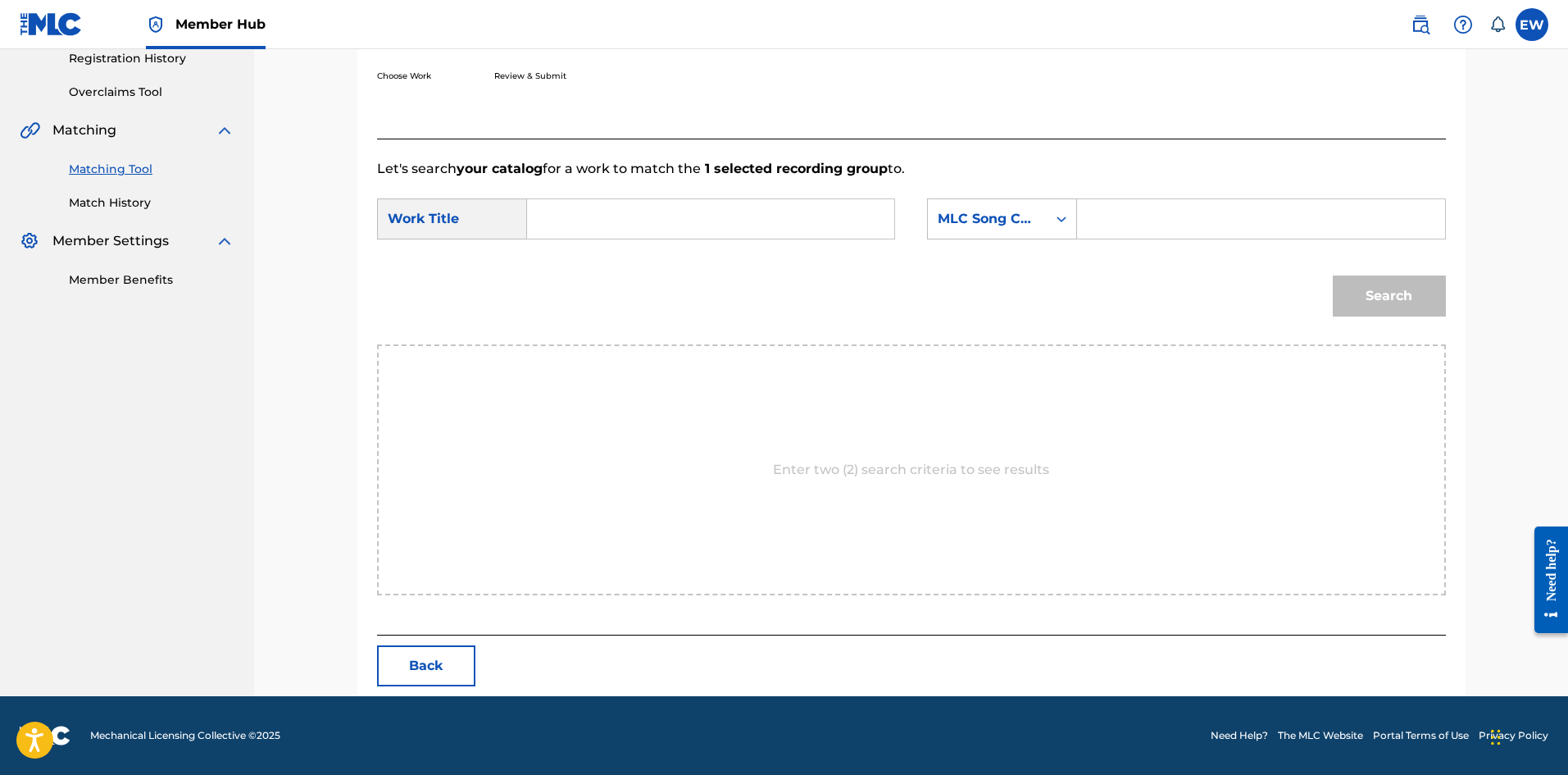
click at [673, 218] on input "Search Form" at bounding box center [710, 219] width 339 height 39
paste input "BUST THE DANCE"
type input "BUST THE DANCE"
drag, startPoint x: 1145, startPoint y: 213, endPoint x: 1110, endPoint y: 205, distance: 35.9
click at [1148, 217] on input "Search Form" at bounding box center [1260, 219] width 339 height 39
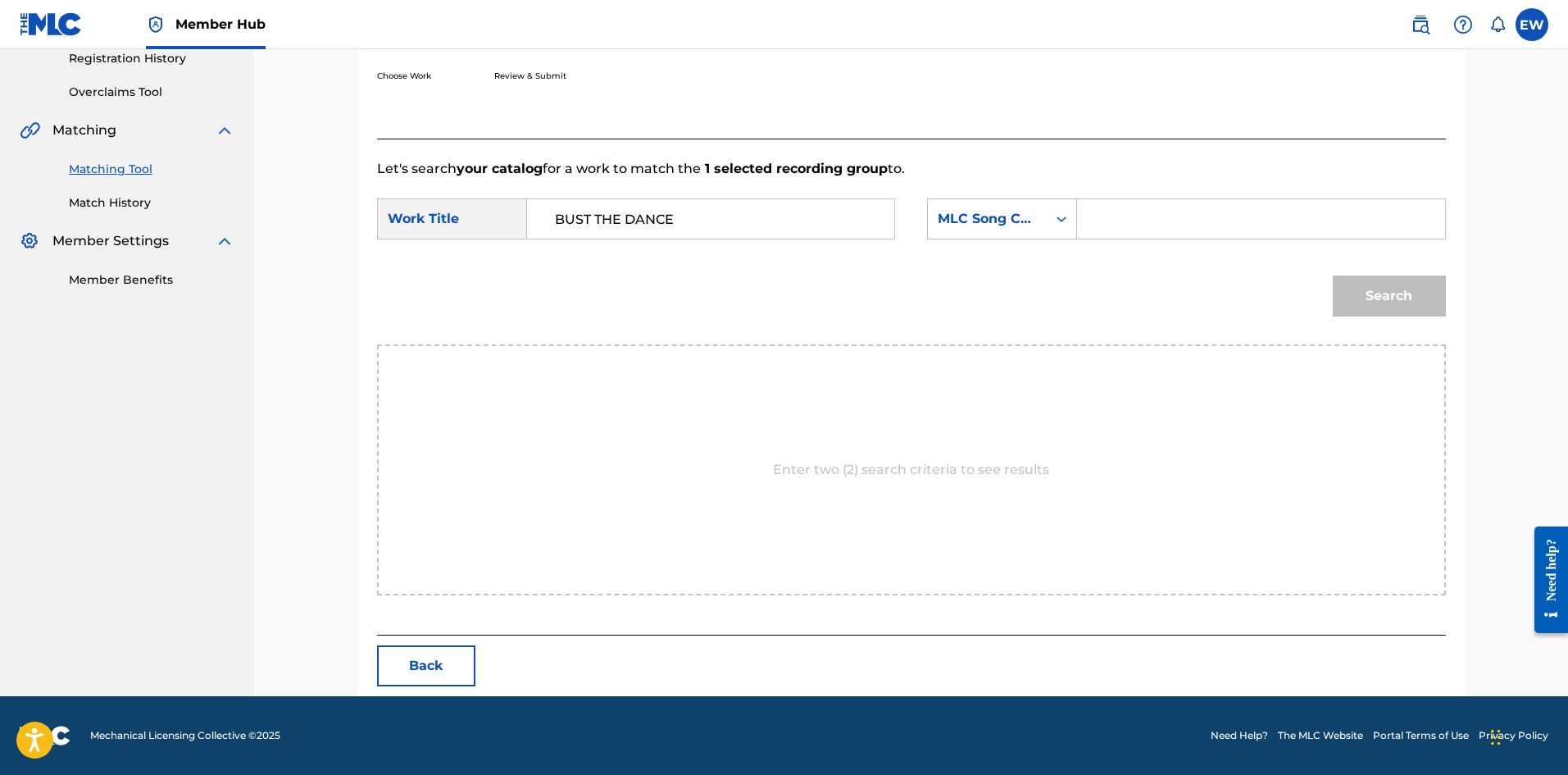
paste input "BC64H3"
type input "BC64H3"
click at [1353, 306] on button "Search" at bounding box center [1389, 296] width 113 height 41
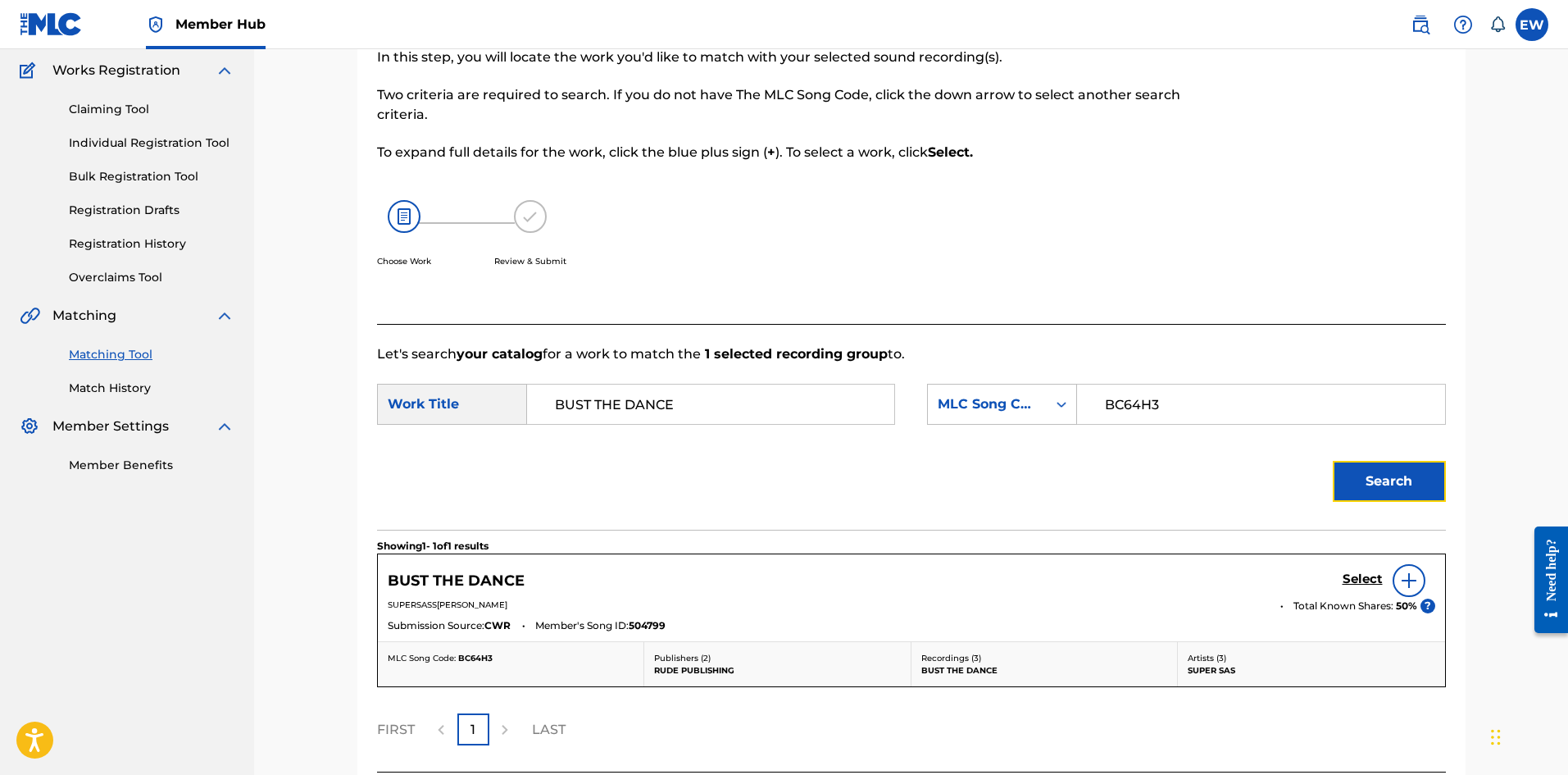
scroll to position [269, 0]
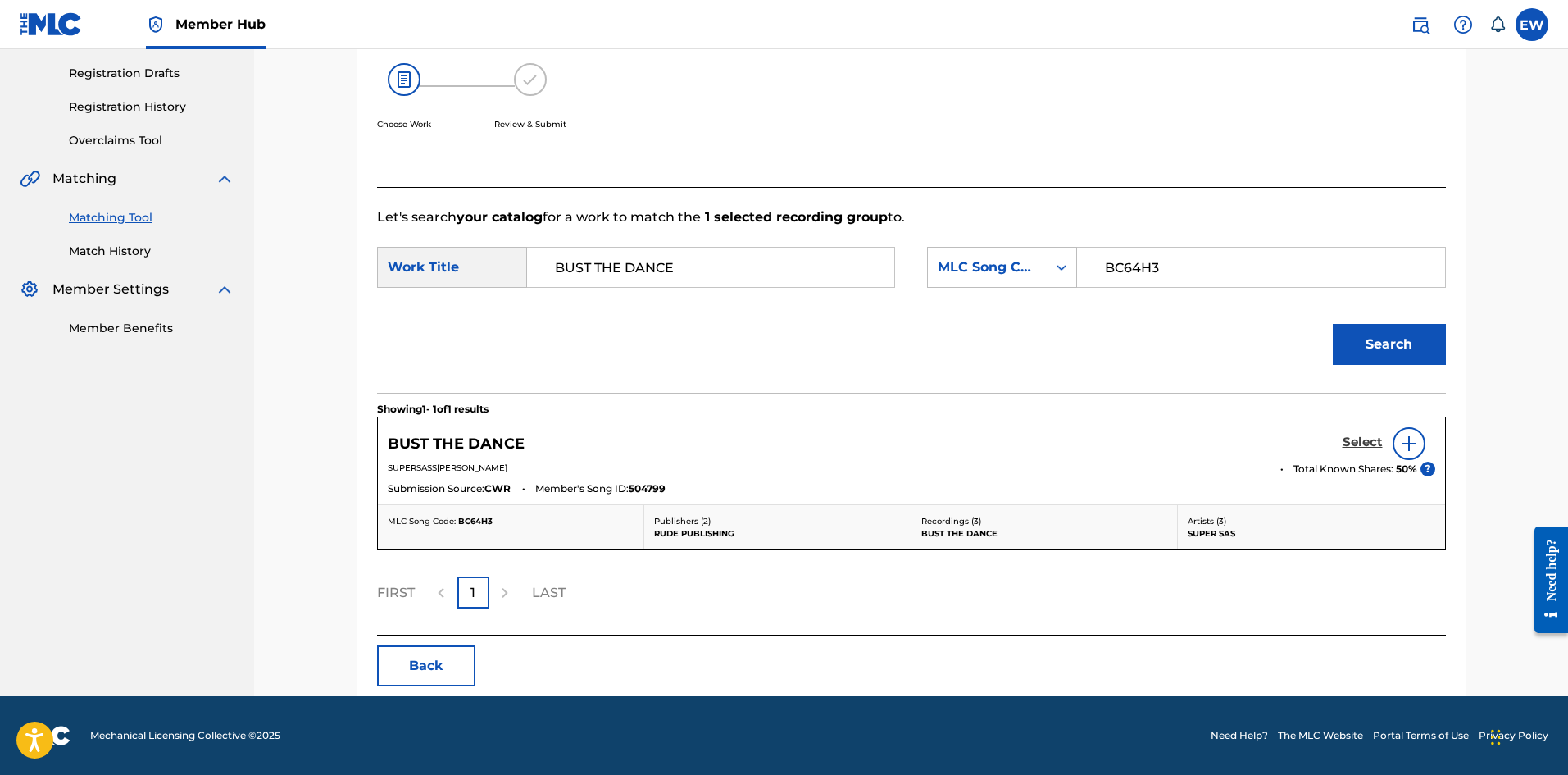
click at [1361, 444] on h5 "Select" at bounding box center [1362, 443] width 40 height 16
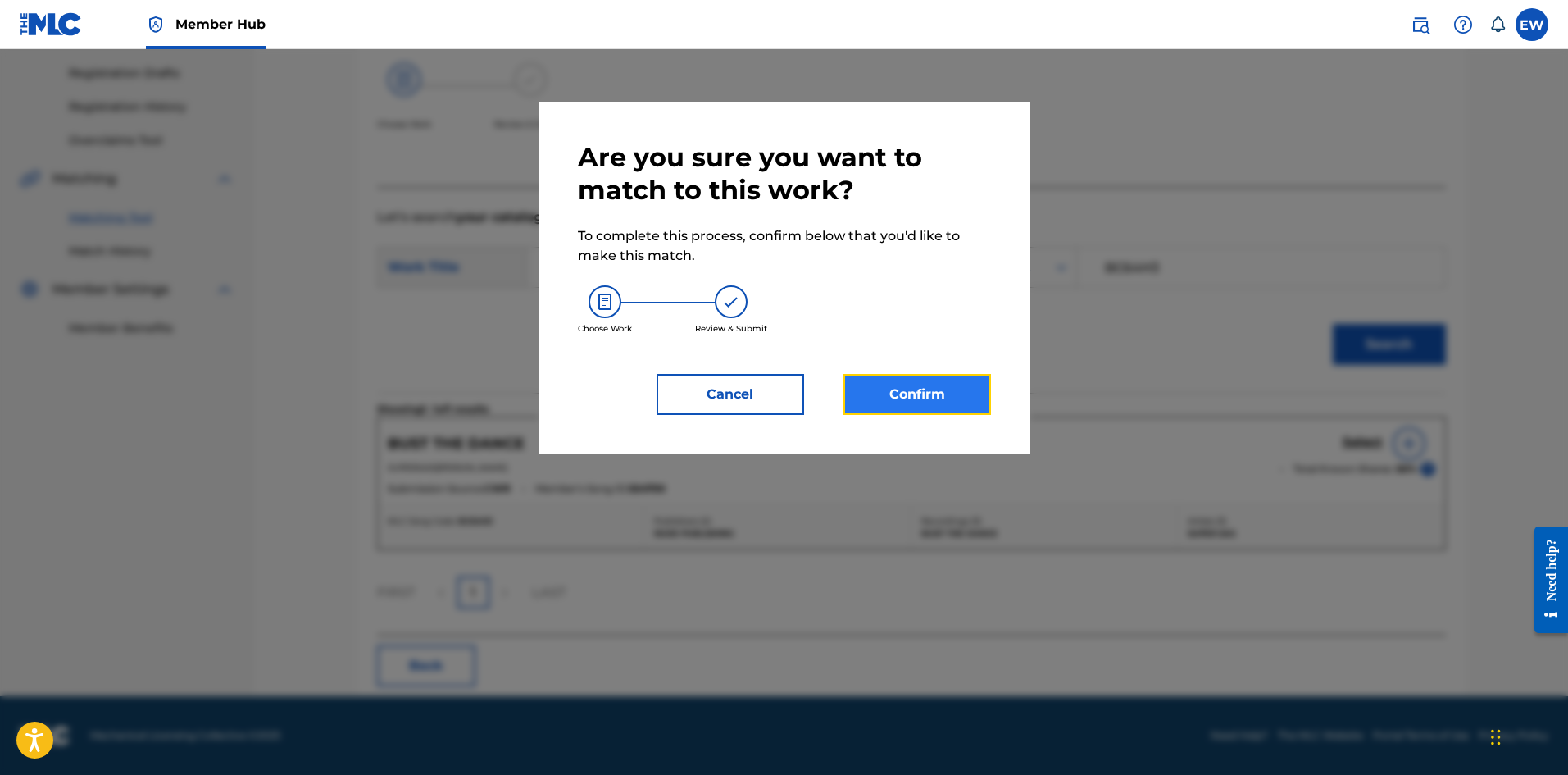
click at [948, 399] on button "Confirm" at bounding box center [917, 394] width 148 height 41
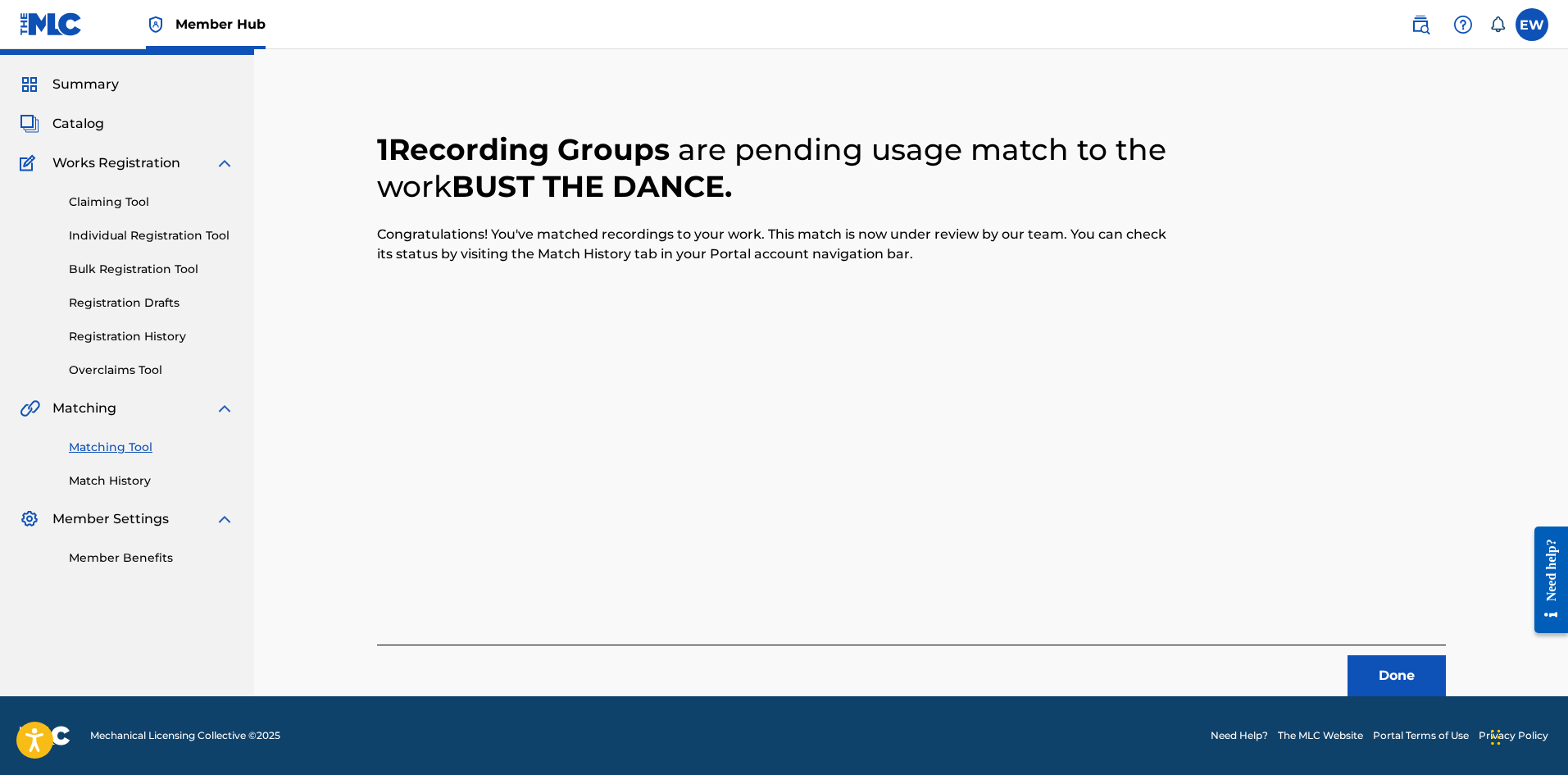
scroll to position [39, 0]
click at [1367, 675] on button "Done" at bounding box center [1396, 676] width 98 height 41
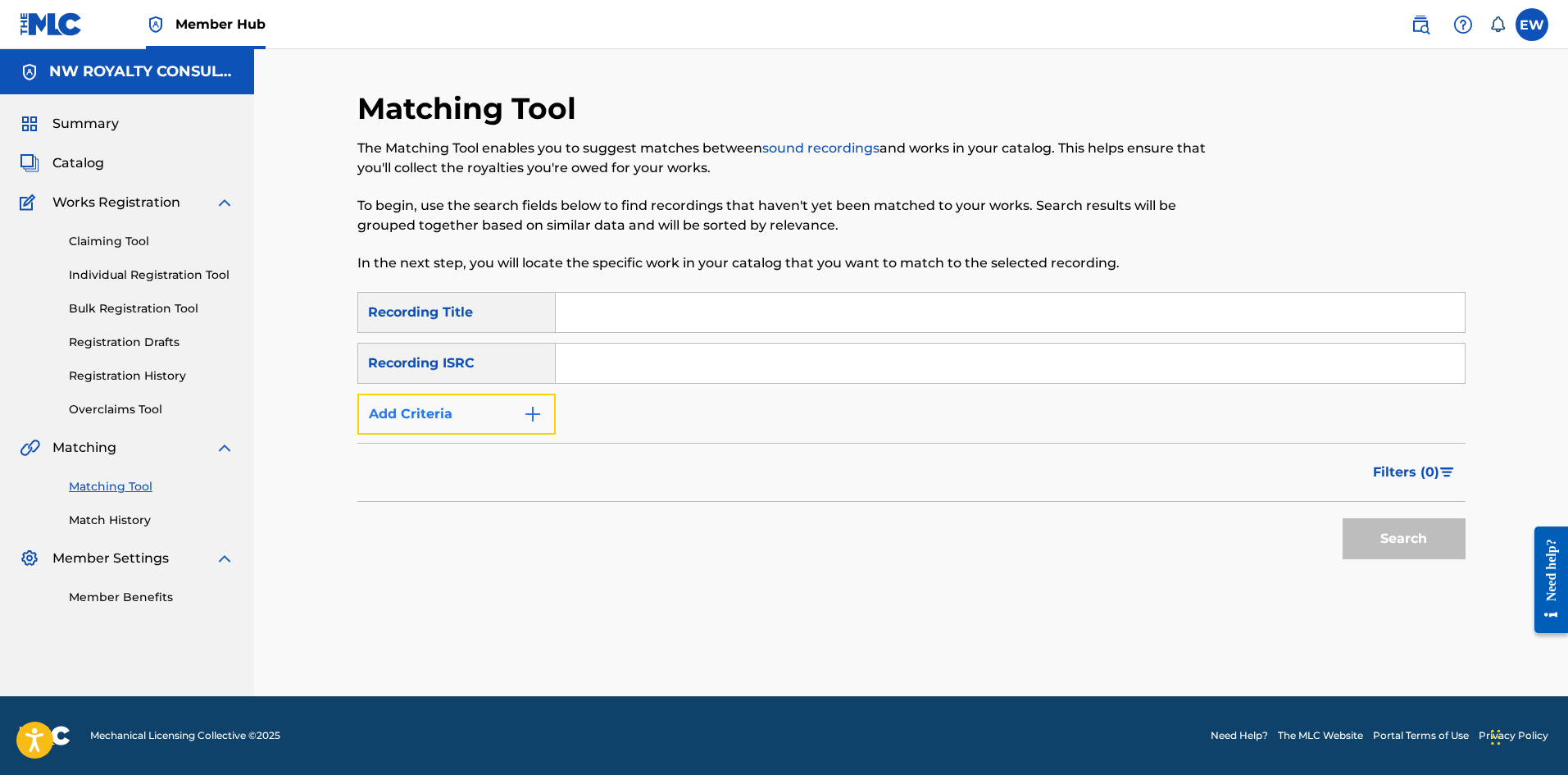
click at [496, 399] on button "Add Criteria" at bounding box center [457, 414] width 198 height 41
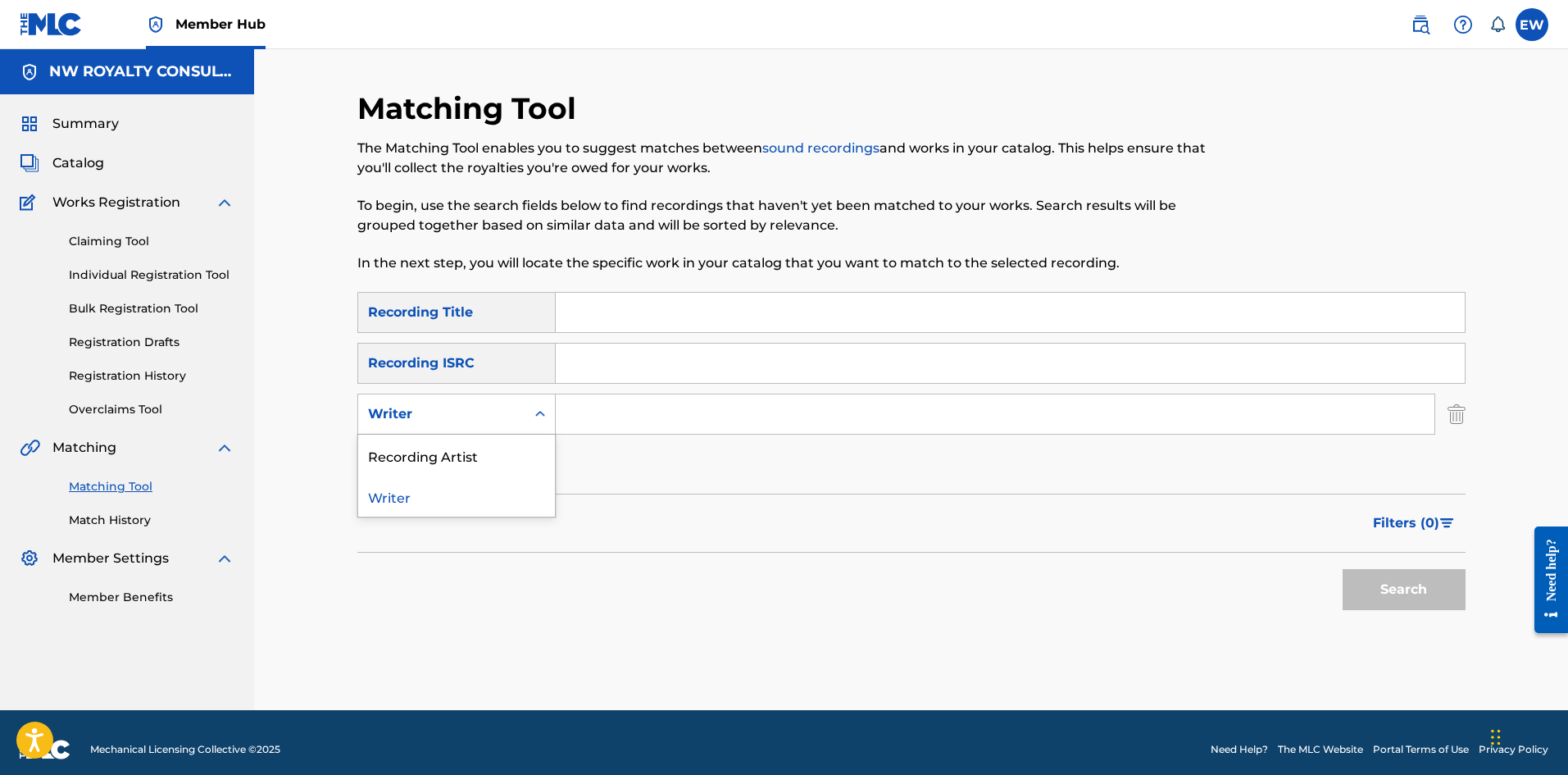
click at [501, 415] on div "Writer" at bounding box center [442, 414] width 148 height 19
drag, startPoint x: 494, startPoint y: 451, endPoint x: 576, endPoint y: 449, distance: 82.0
click at [557, 453] on div "SearchWithCriteria36609766-bc74-437b-aee9-62618c7d95ac Recording Title SearchWi…" at bounding box center [912, 389] width 1108 height 193
drag, startPoint x: 642, startPoint y: 422, endPoint x: 615, endPoint y: 404, distance: 32.4
click at [650, 419] on input "Search Form" at bounding box center [995, 414] width 878 height 39
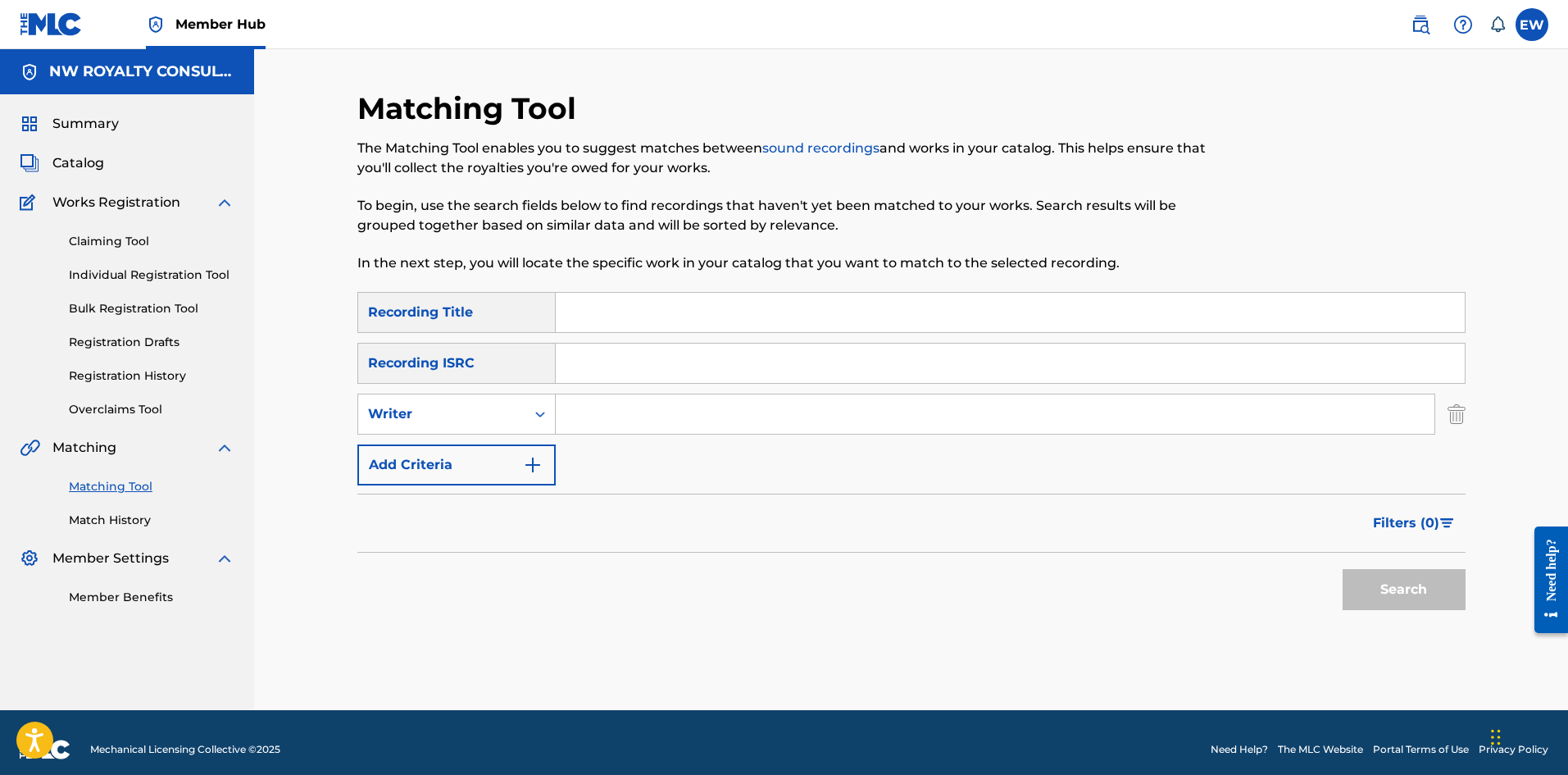
paste input "MR. VEGAS"
type input "MR. VEGAS"
drag, startPoint x: 713, startPoint y: 337, endPoint x: 710, endPoint y: 329, distance: 8.5
click at [713, 337] on div "SearchWithCriteria36609766-bc74-437b-aee9-62618c7d95ac Recording Title SearchWi…" at bounding box center [912, 389] width 1108 height 193
drag, startPoint x: 691, startPoint y: 319, endPoint x: 681, endPoint y: 322, distance: 10.4
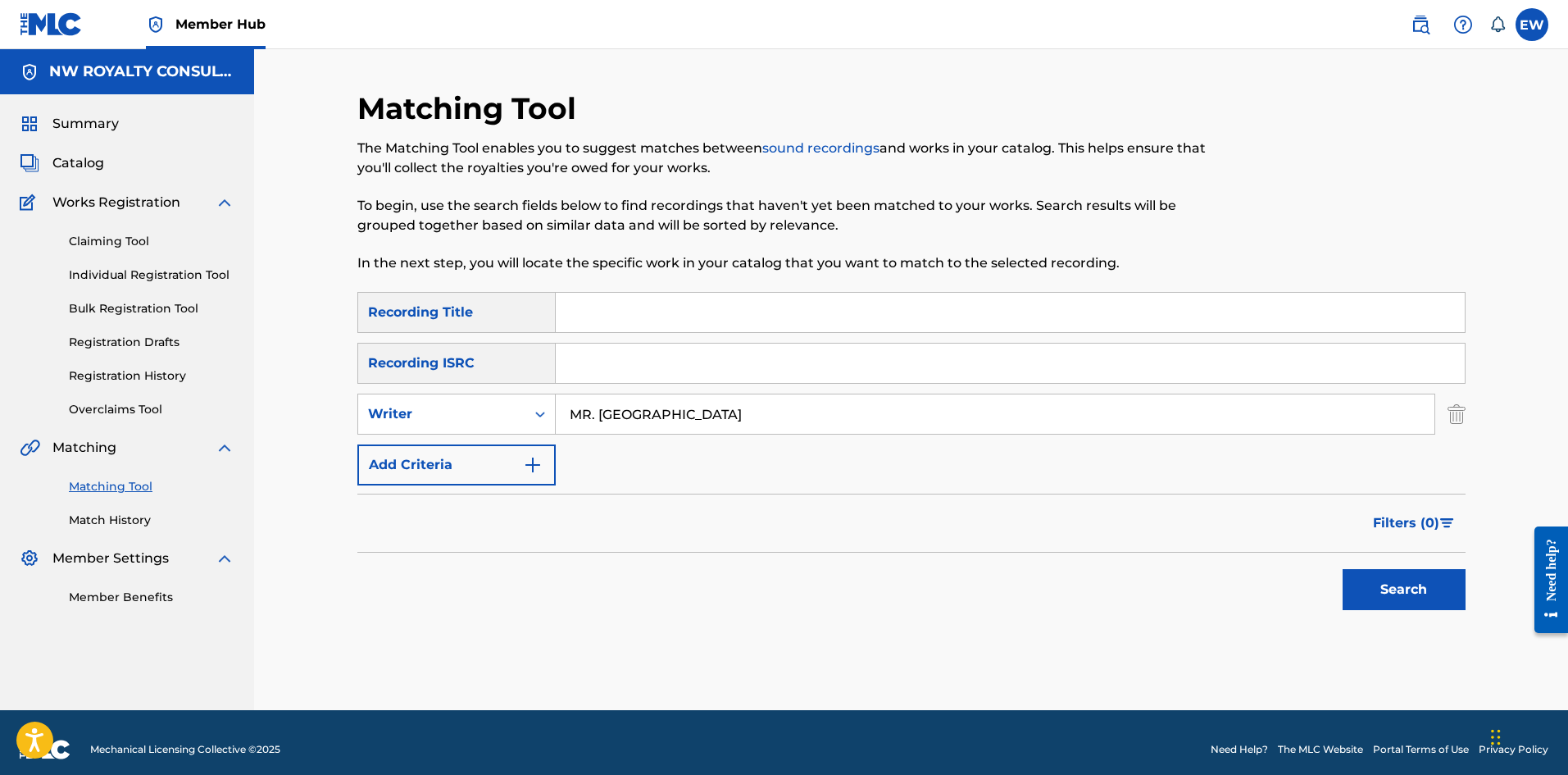
click at [691, 319] on input "Search Form" at bounding box center [1010, 312] width 909 height 39
paste input "BUSTA BOTTLE"
type input "BUSTA BOTTLE"
click at [1392, 597] on button "Search" at bounding box center [1403, 589] width 123 height 41
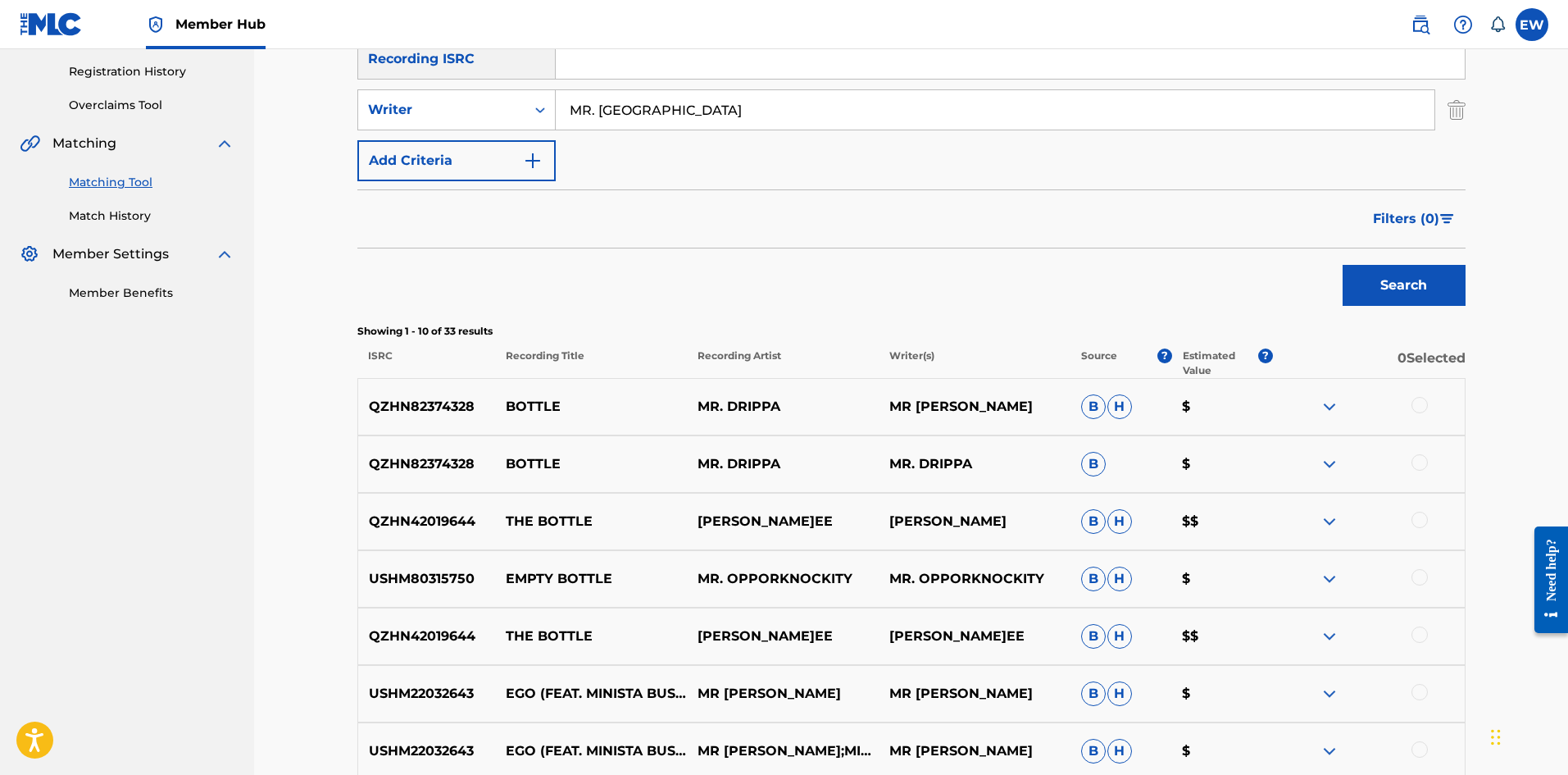
scroll to position [246, 0]
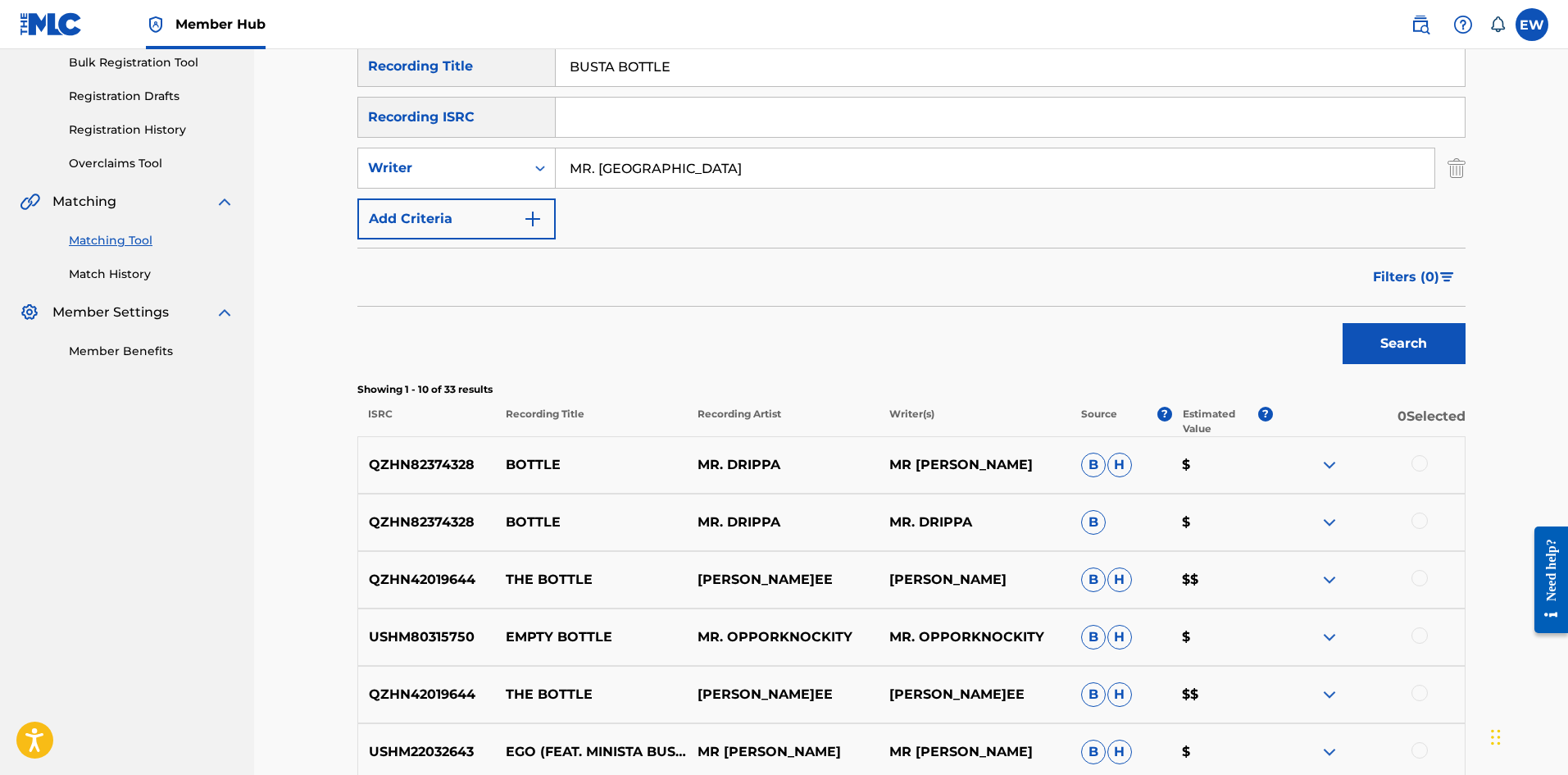
drag, startPoint x: 745, startPoint y: 142, endPoint x: 714, endPoint y: 174, distance: 44.6
click at [743, 143] on div "SearchWithCriteria36609766-bc74-437b-aee9-62618c7d95ac Recording Title BUSTA BO…" at bounding box center [912, 143] width 1108 height 193
click at [713, 180] on input "MR. VEGAS" at bounding box center [995, 168] width 878 height 39
drag, startPoint x: 707, startPoint y: 172, endPoint x: 386, endPoint y: 159, distance: 321.3
click at [391, 160] on div "SearchWithCriteriae006a461-0099-49b5-b93c-498b54b1bd30 Writer MR. VEGAS" at bounding box center [912, 168] width 1108 height 41
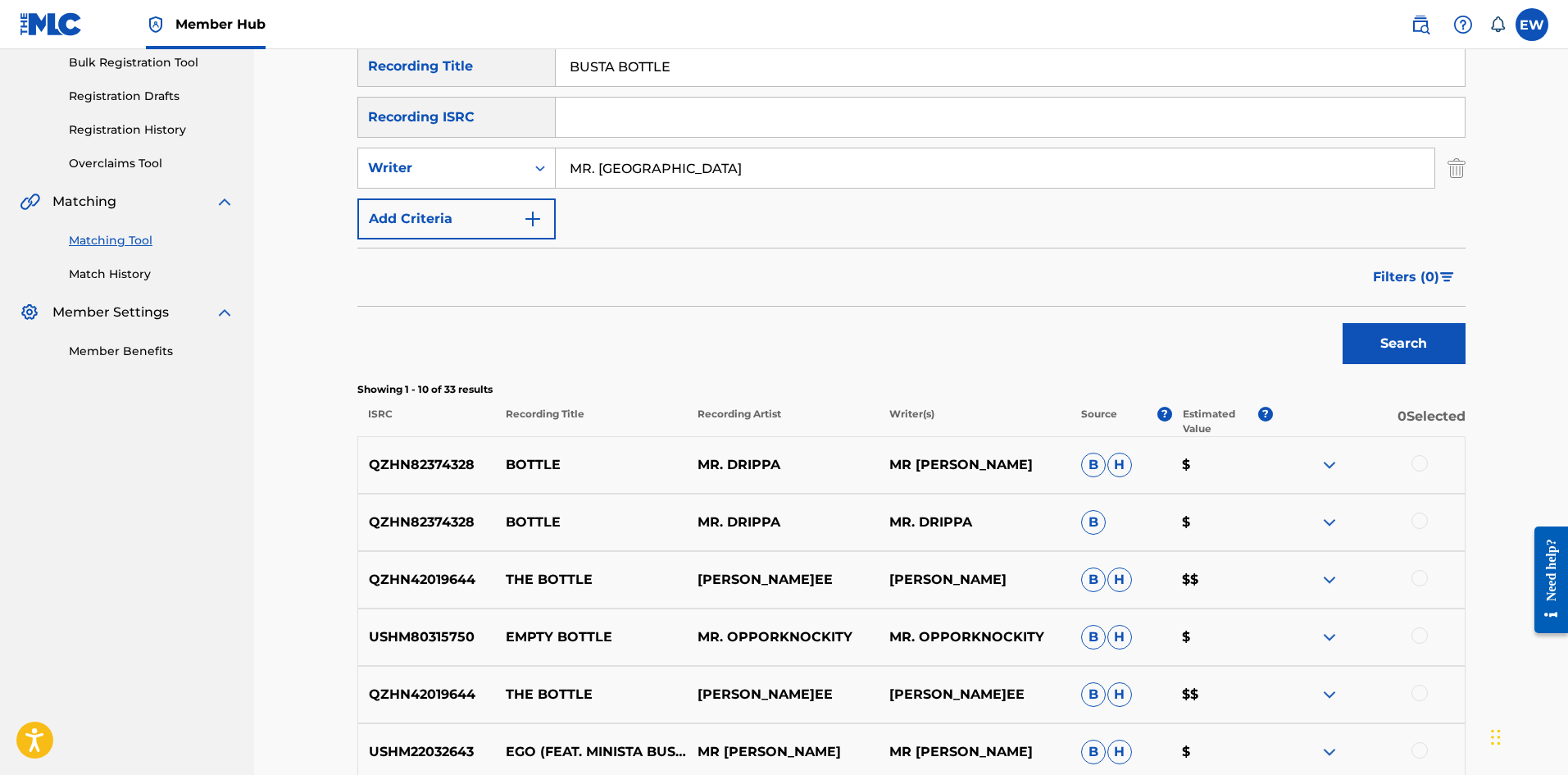
paste input "A TRIBE CALLED QUEST"
type input "A TRIBE CALLED QUEST"
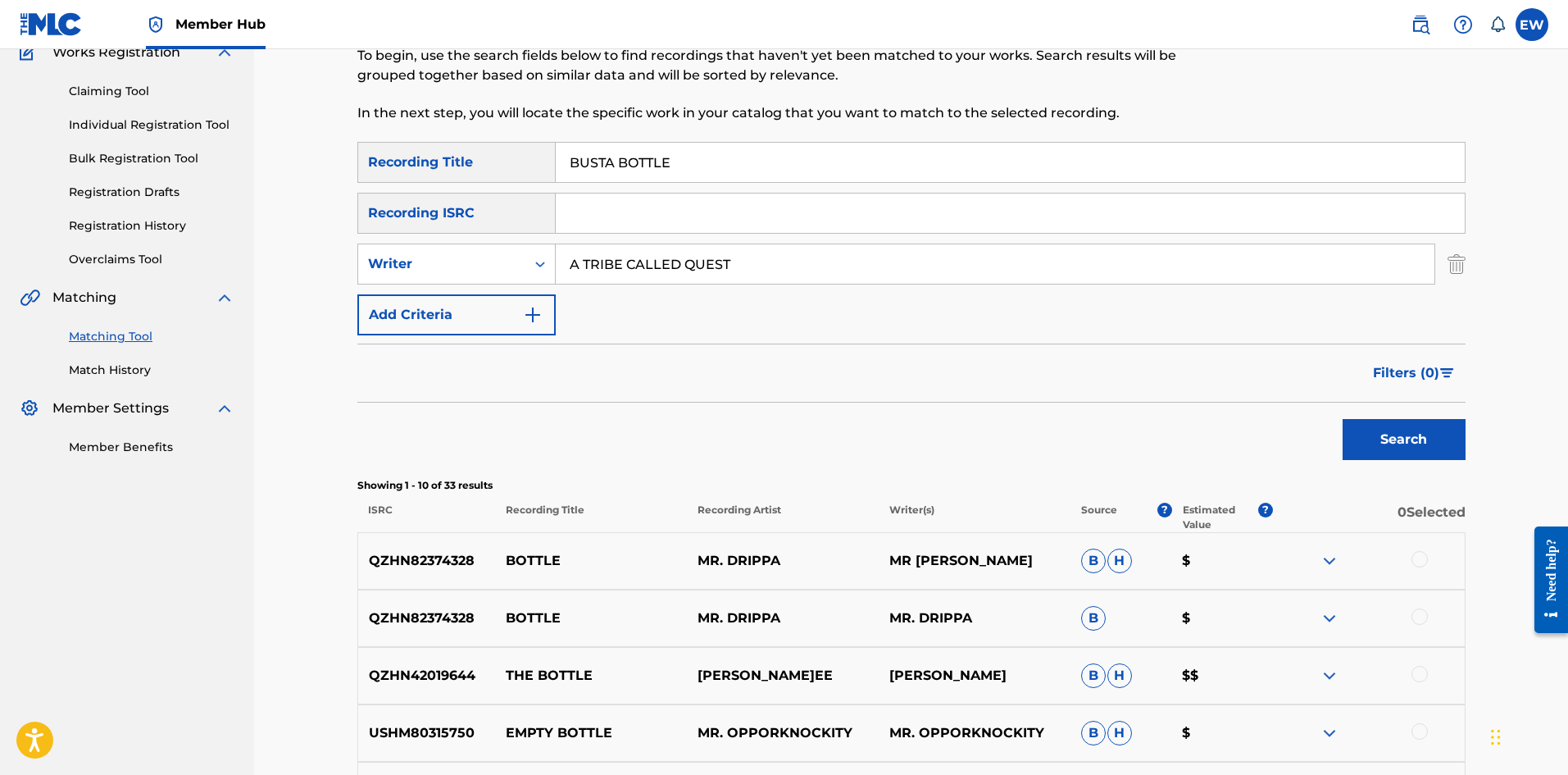
scroll to position [0, 0]
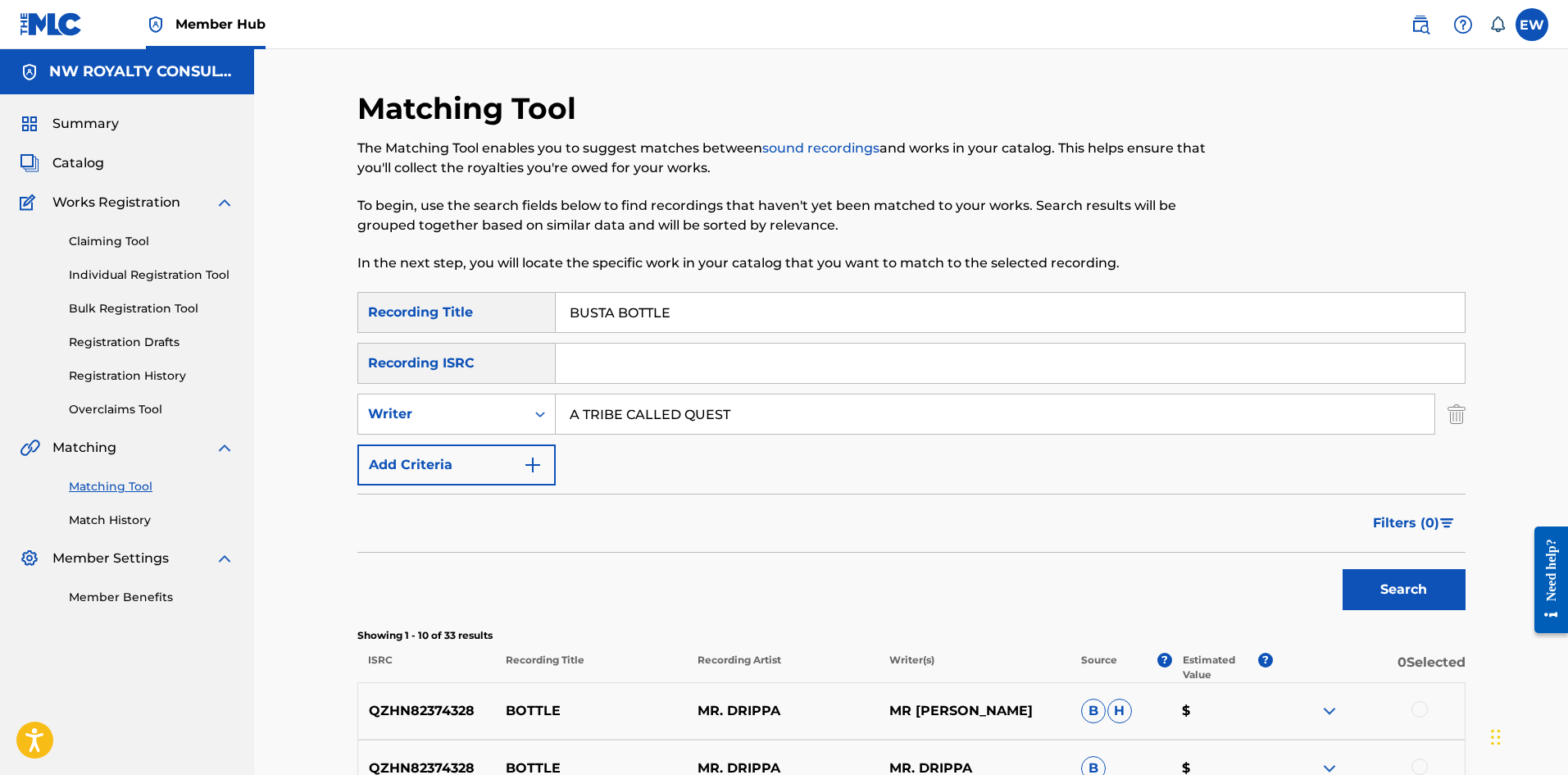
drag, startPoint x: 774, startPoint y: 322, endPoint x: 487, endPoint y: 313, distance: 287.1
click at [488, 313] on div "SearchWithCriteria36609766-bc74-437b-aee9-62618c7d95ac Recording Title BUSTA BO…" at bounding box center [912, 313] width 1108 height 41
paste input "TTER"
type input "BUTTER"
click at [1410, 570] on button "Search" at bounding box center [1403, 589] width 123 height 41
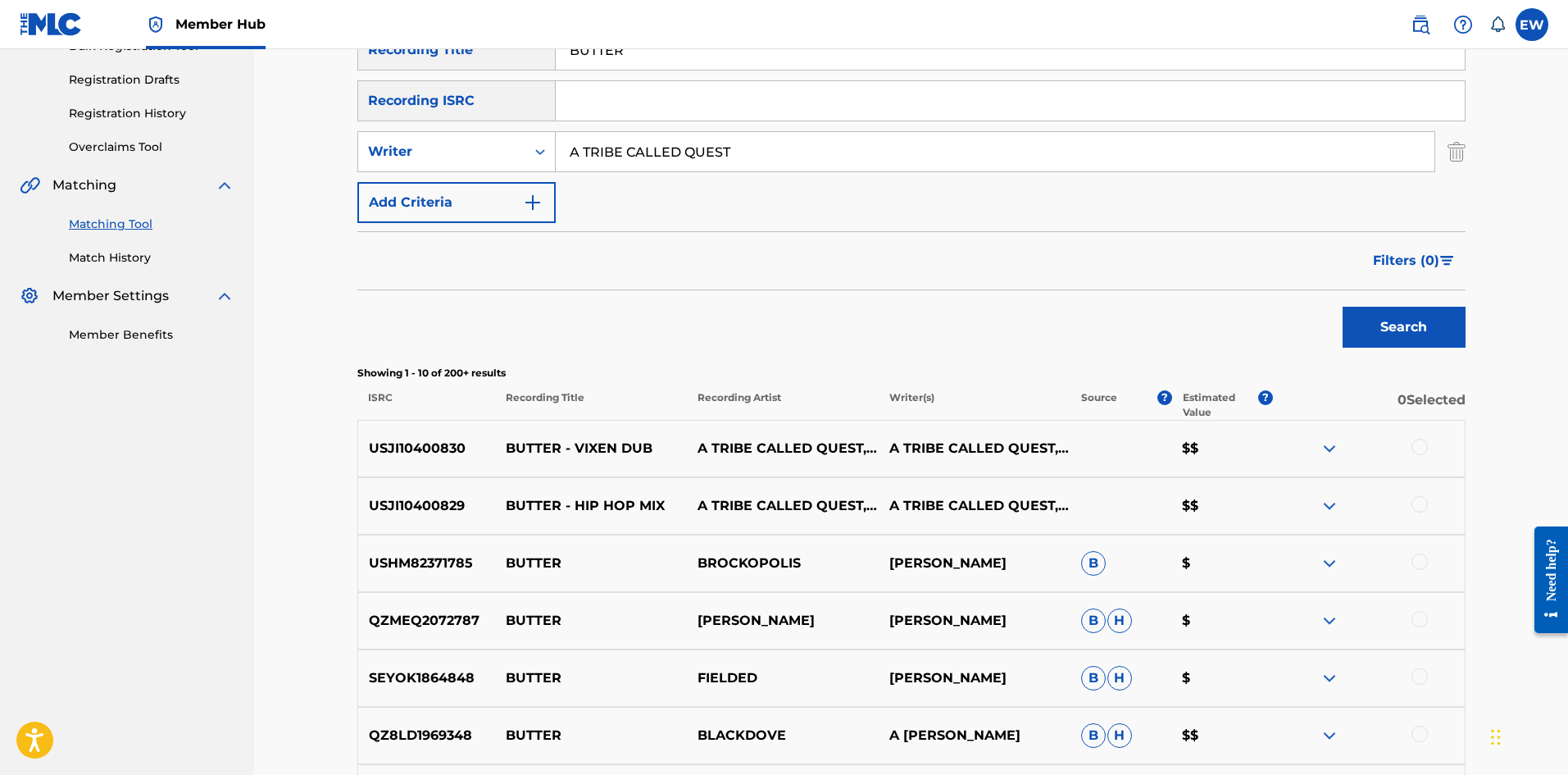
scroll to position [328, 0]
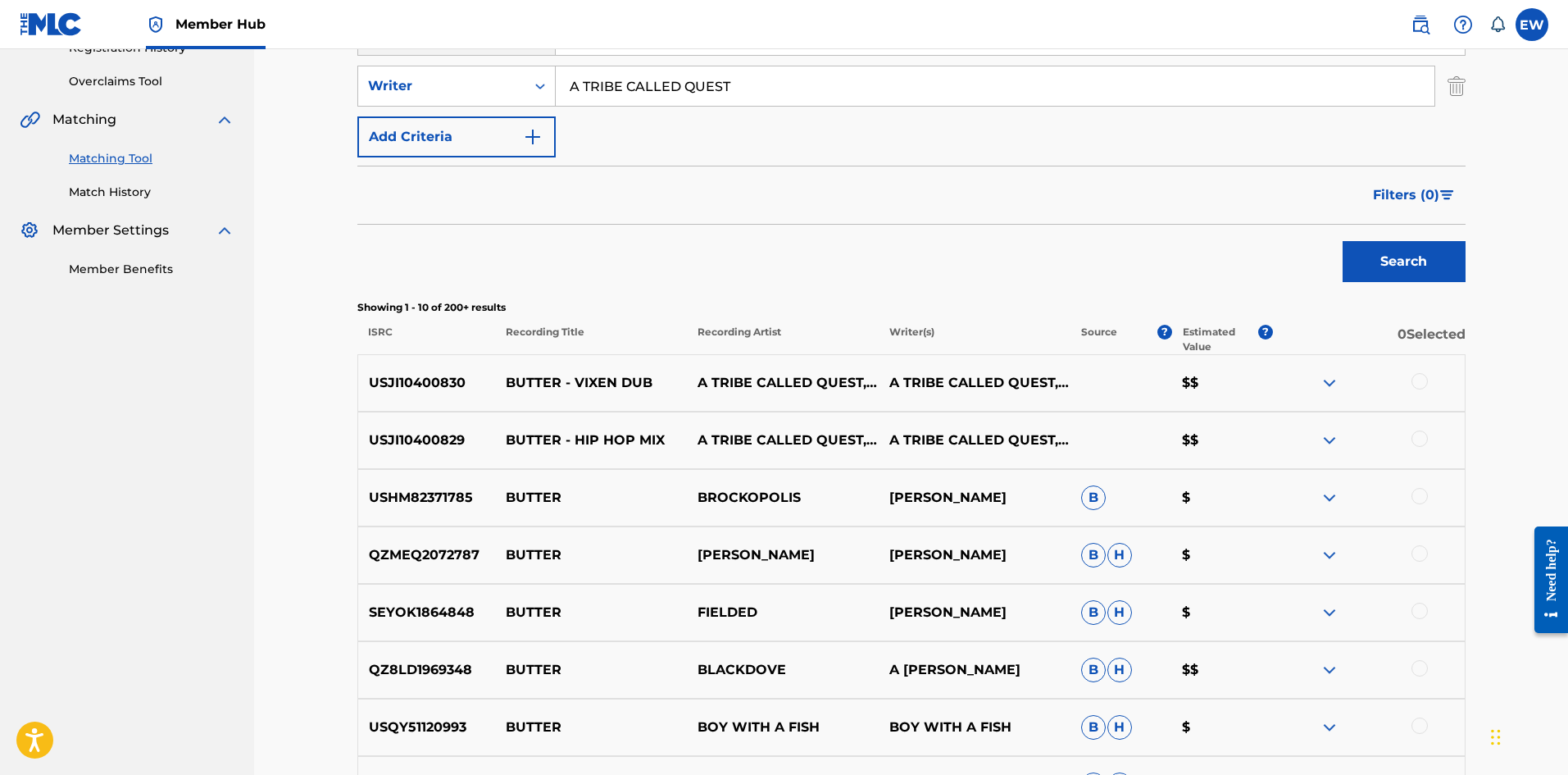
drag, startPoint x: 1423, startPoint y: 382, endPoint x: 1318, endPoint y: 392, distance: 105.5
click at [1423, 383] on div at bounding box center [1419, 381] width 17 height 17
click at [1415, 440] on div at bounding box center [1419, 438] width 17 height 17
click at [1209, 644] on button "Match 2 Groups" at bounding box center [1152, 641] width 182 height 41
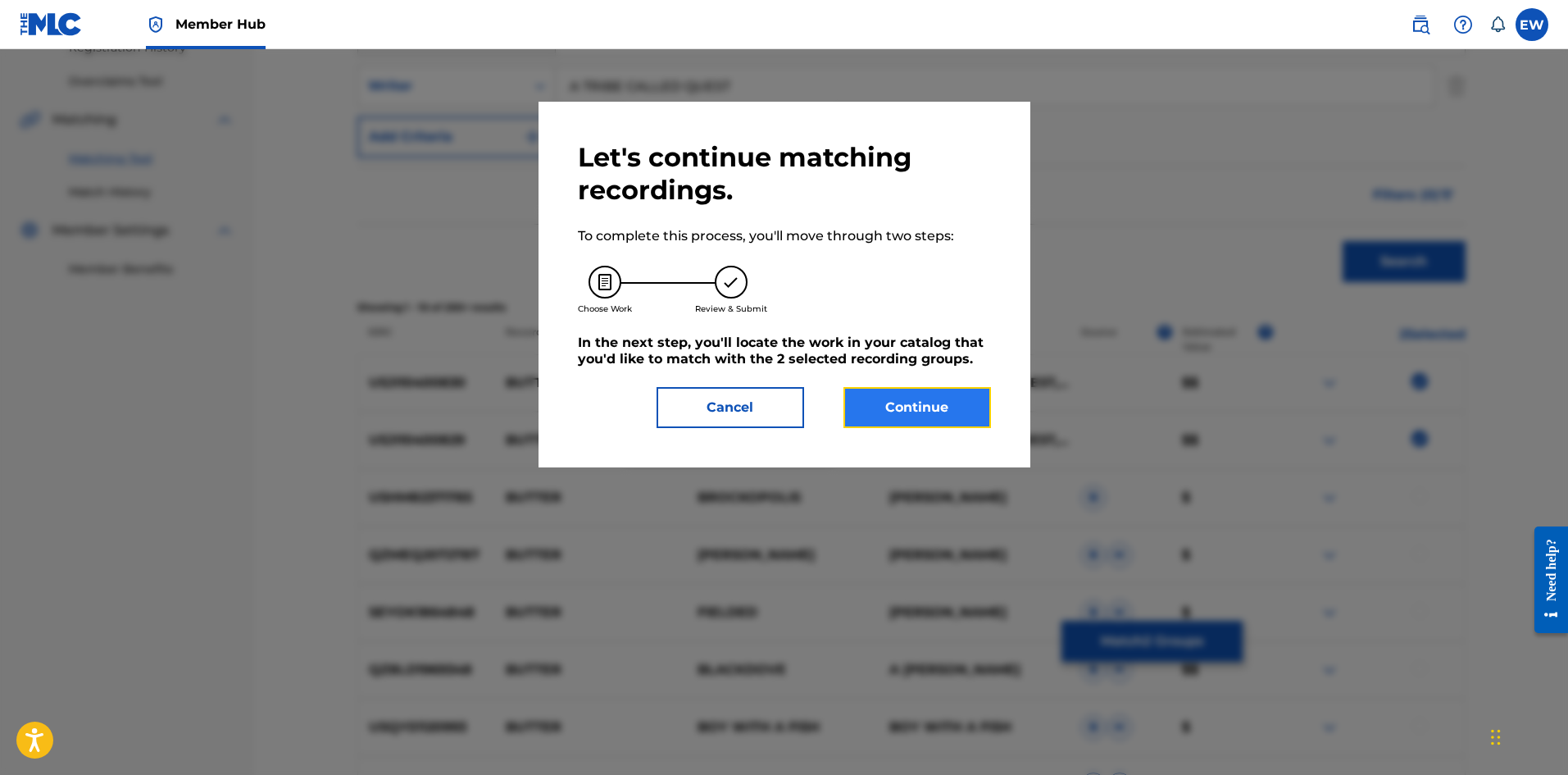
click at [942, 413] on button "Continue" at bounding box center [917, 407] width 148 height 41
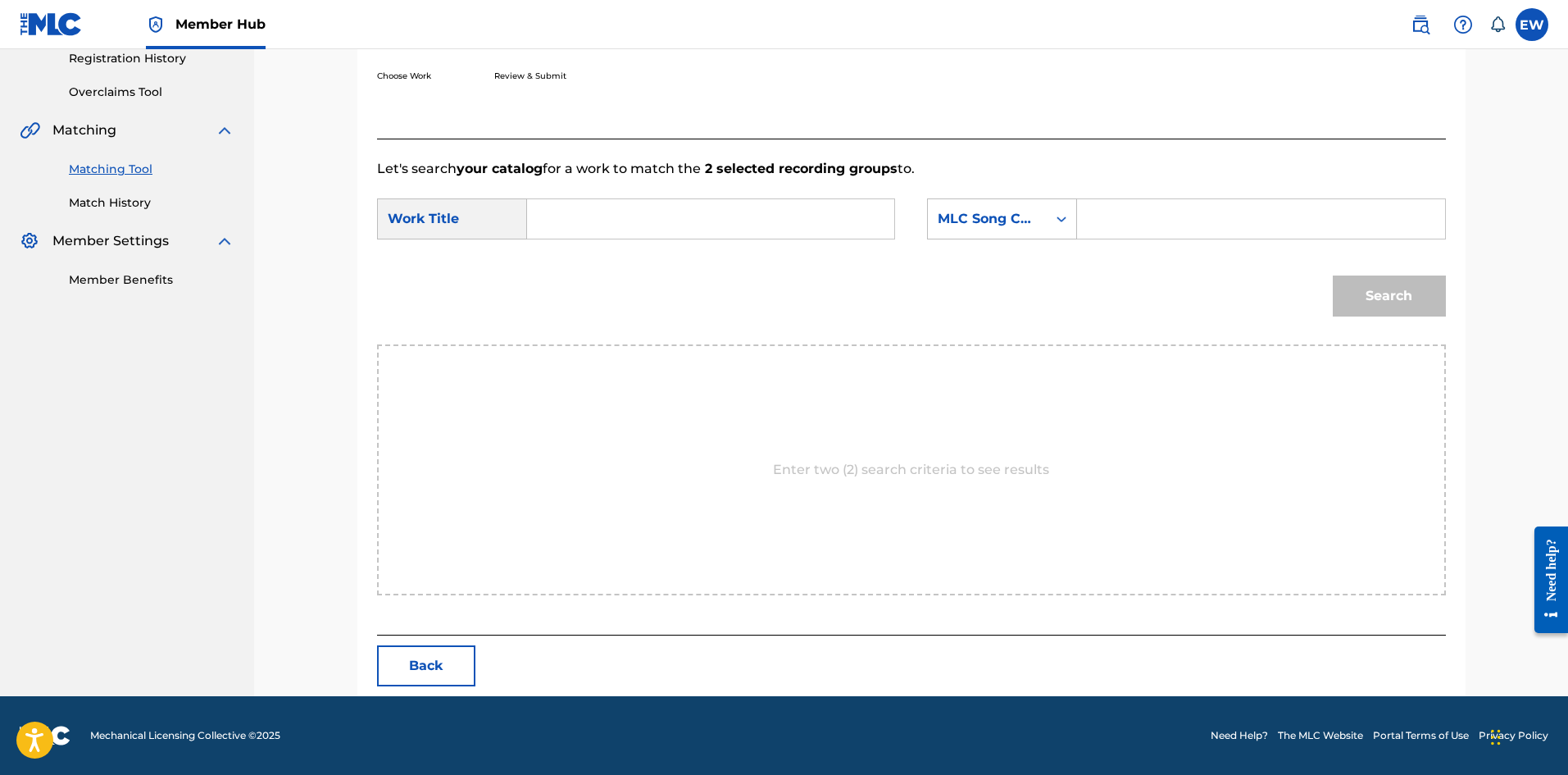
scroll to position [317, 0]
click at [755, 223] on input "Search Form" at bounding box center [710, 219] width 339 height 39
paste input "BUTTER"
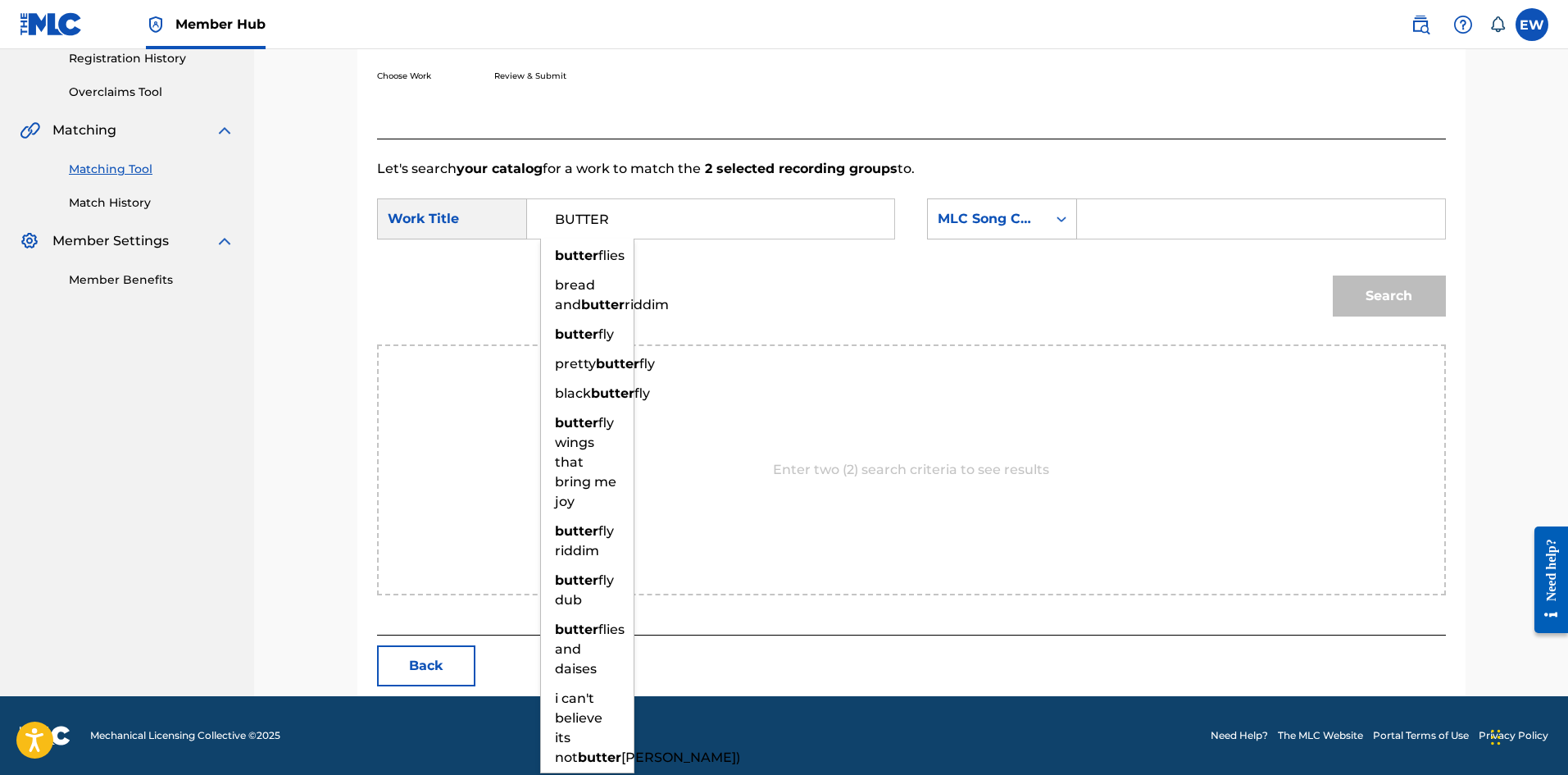
type input "BUTTER"
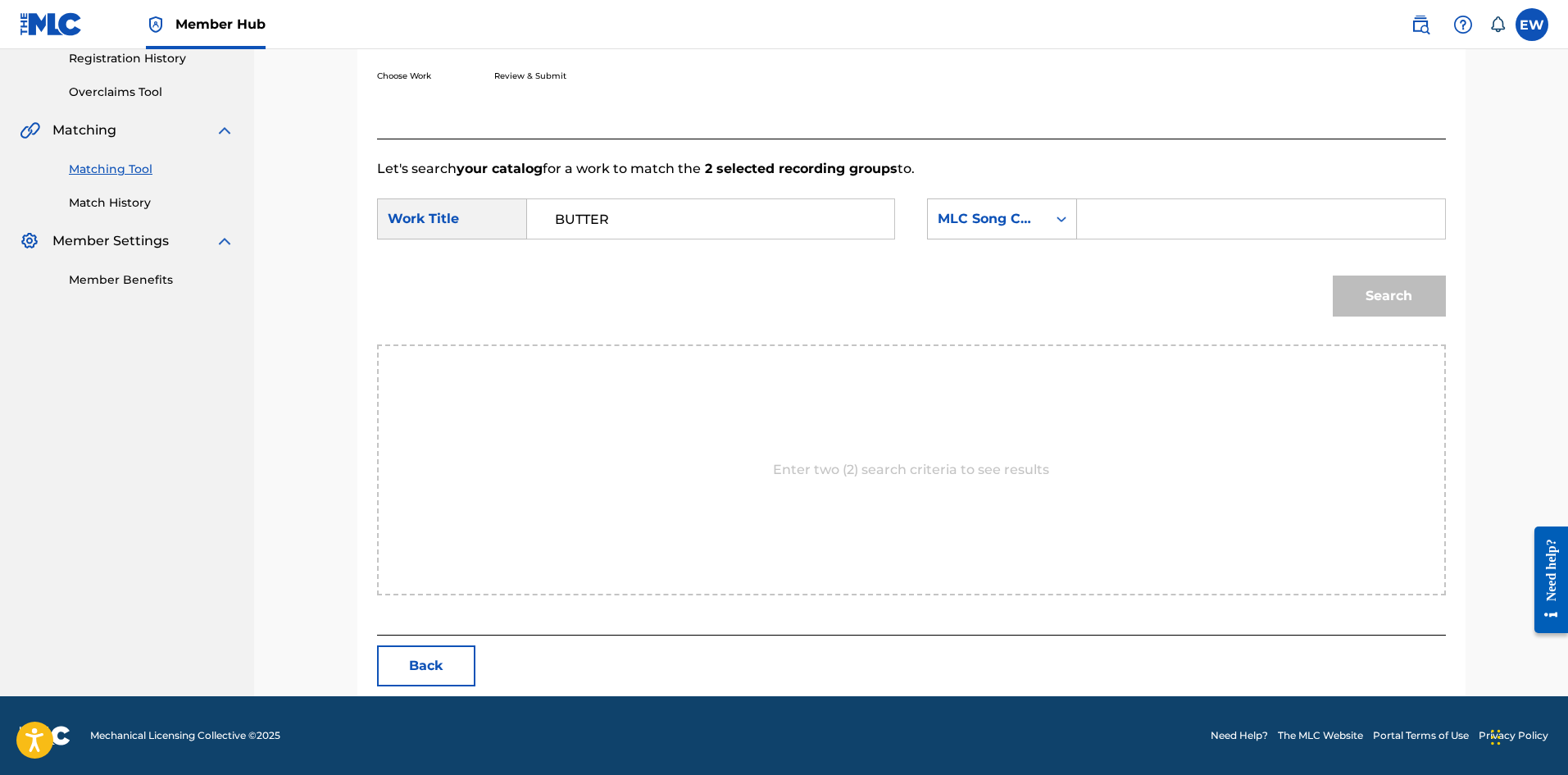
click at [1188, 221] on input "Search Form" at bounding box center [1260, 219] width 339 height 39
paste input "EVCC0V"
type input "EVCC0V"
click at [1394, 290] on button "Search" at bounding box center [1389, 296] width 113 height 41
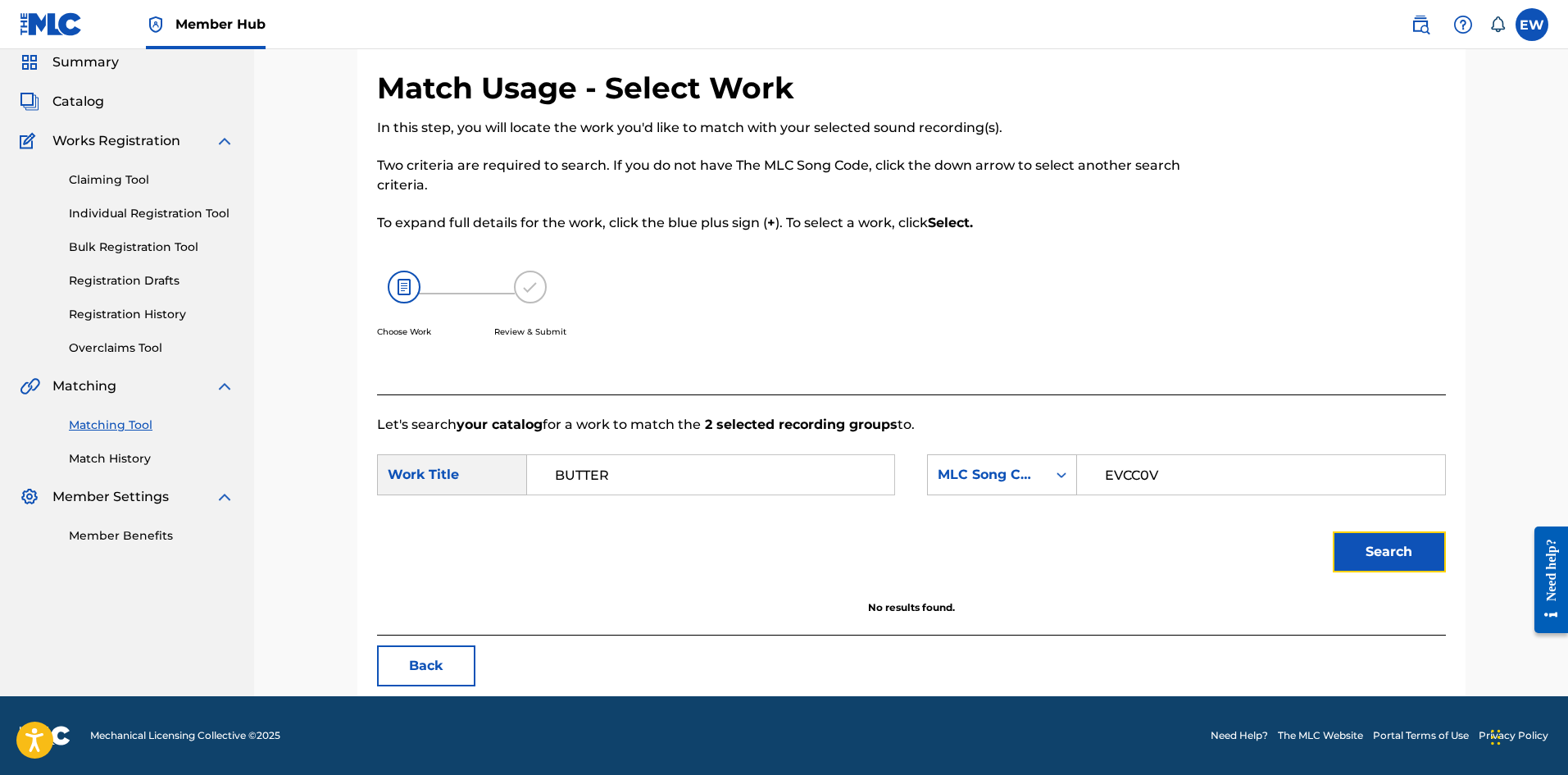
scroll to position [61, 0]
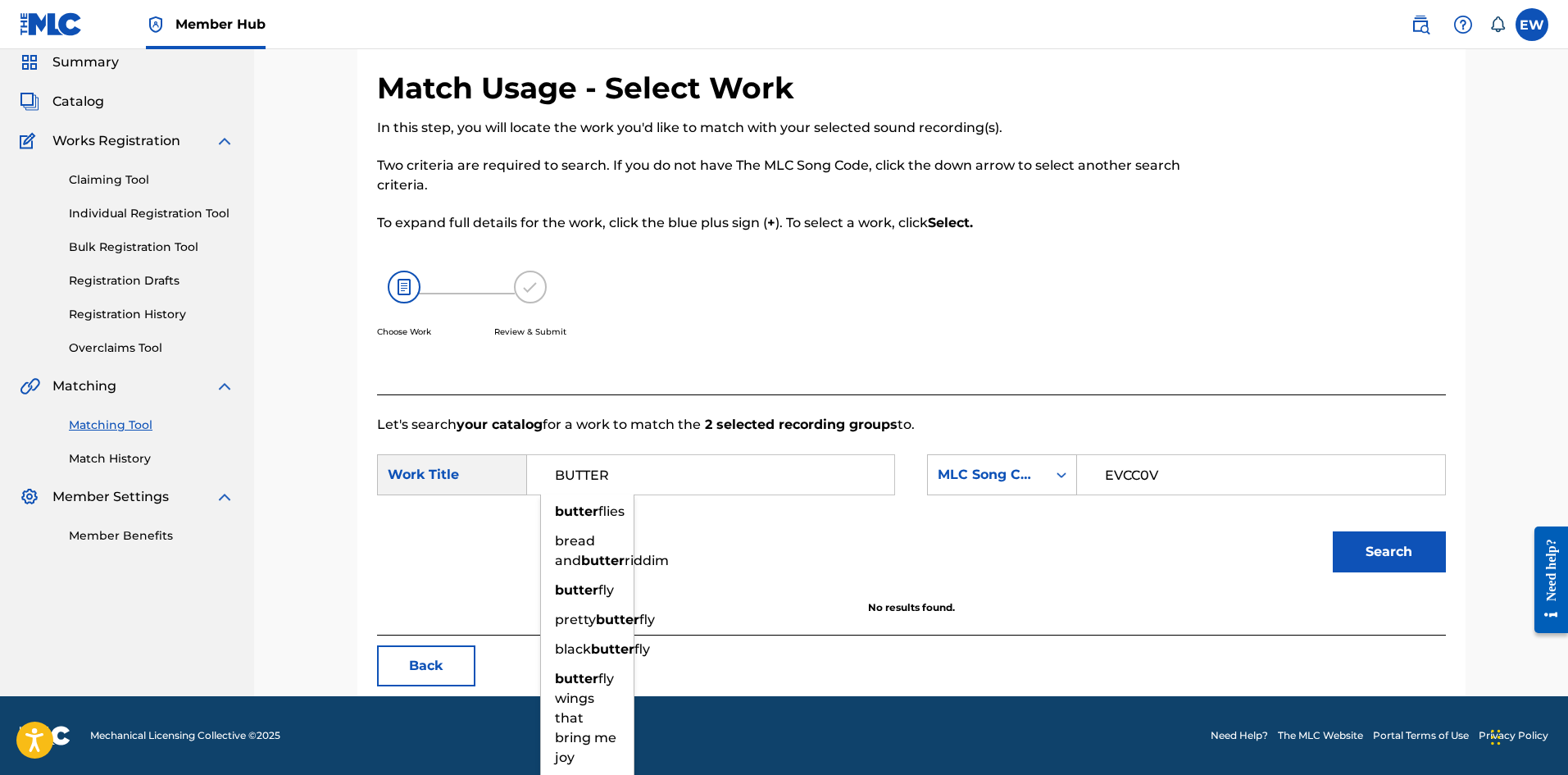
drag, startPoint x: 723, startPoint y: 462, endPoint x: 502, endPoint y: 407, distance: 227.7
click at [451, 447] on form "SearchWithCriteria89dba2db-6daf-4e0e-965d-f2d2d630bc29 Work Title BUTTER butter…" at bounding box center [911, 517] width 1069 height 166
paste input "EVERY GHETTO, EVERY CITY"
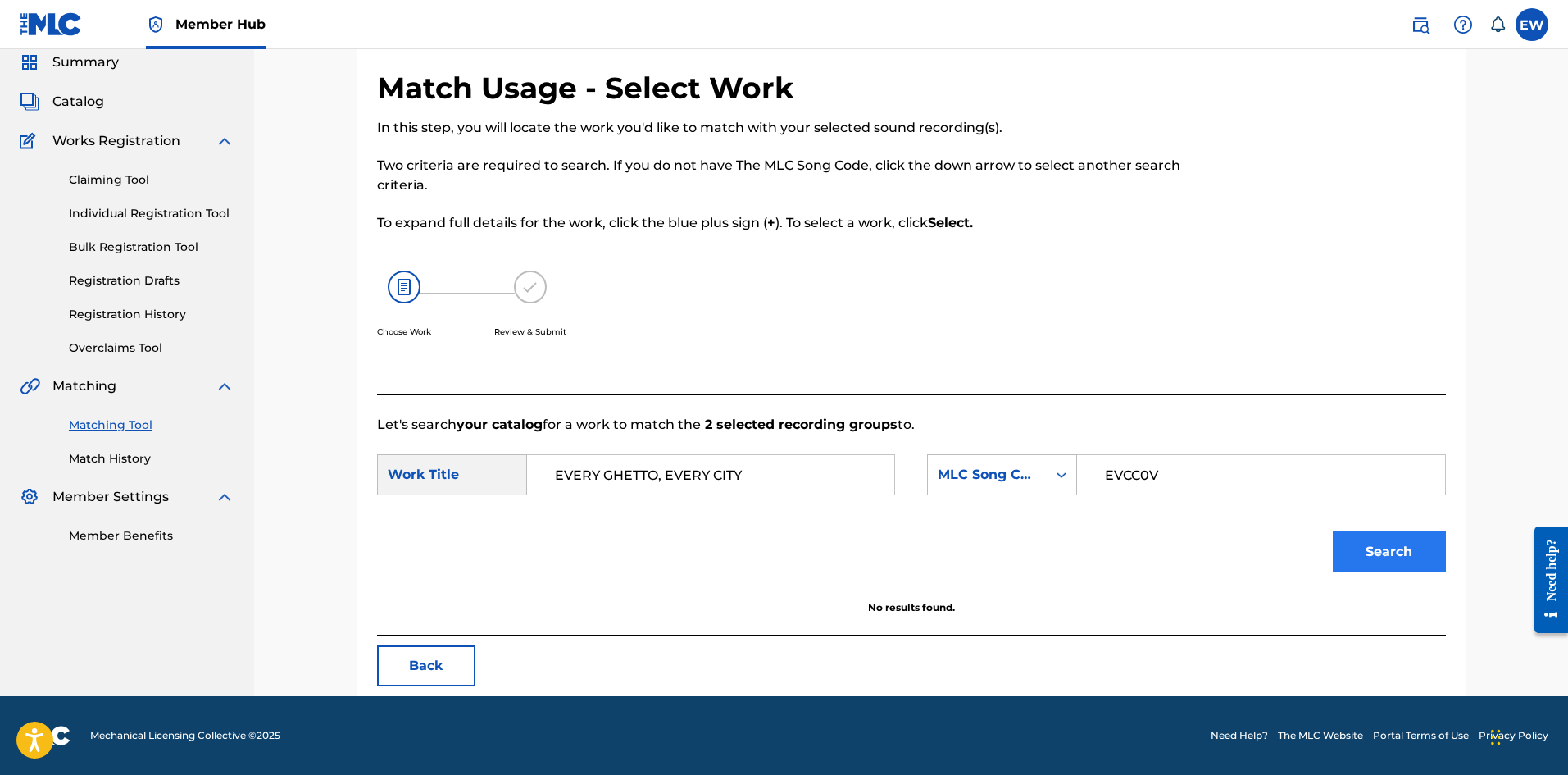
type input "EVERY GHETTO, EVERY CITY"
click at [1377, 562] on button "Search" at bounding box center [1389, 552] width 113 height 41
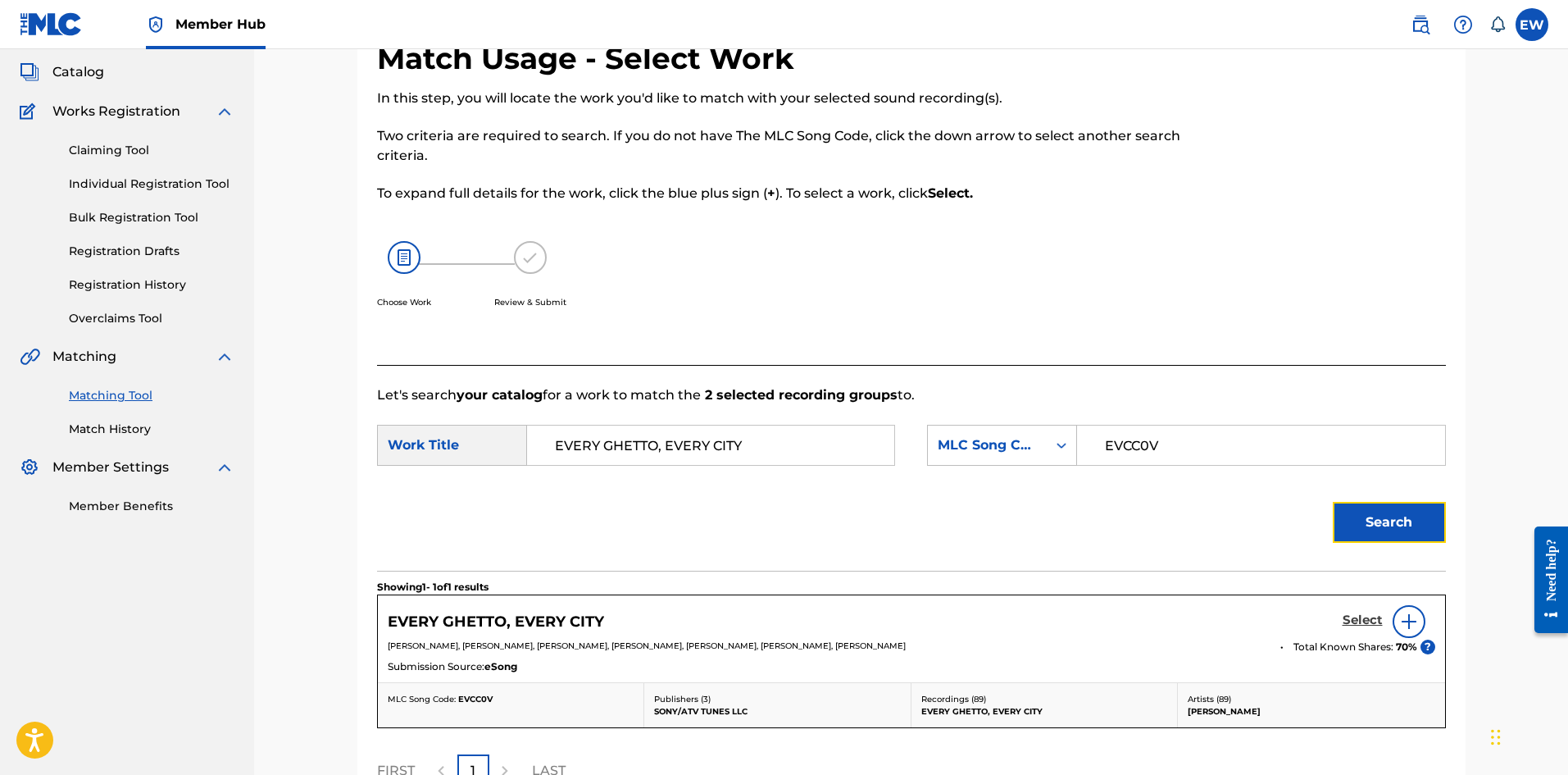
scroll to position [143, 0]
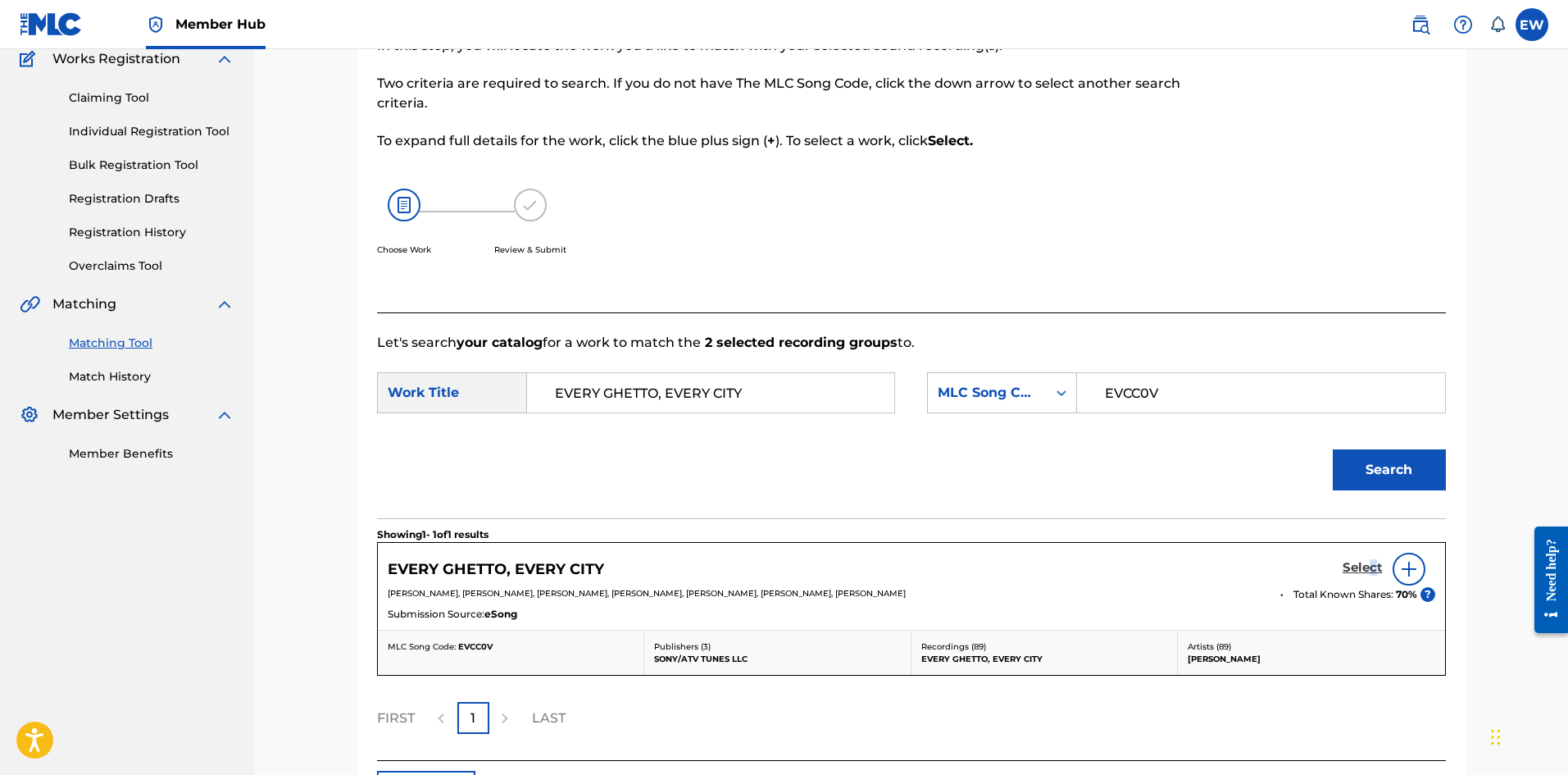
click at [1379, 567] on h5 "Select" at bounding box center [1362, 568] width 40 height 16
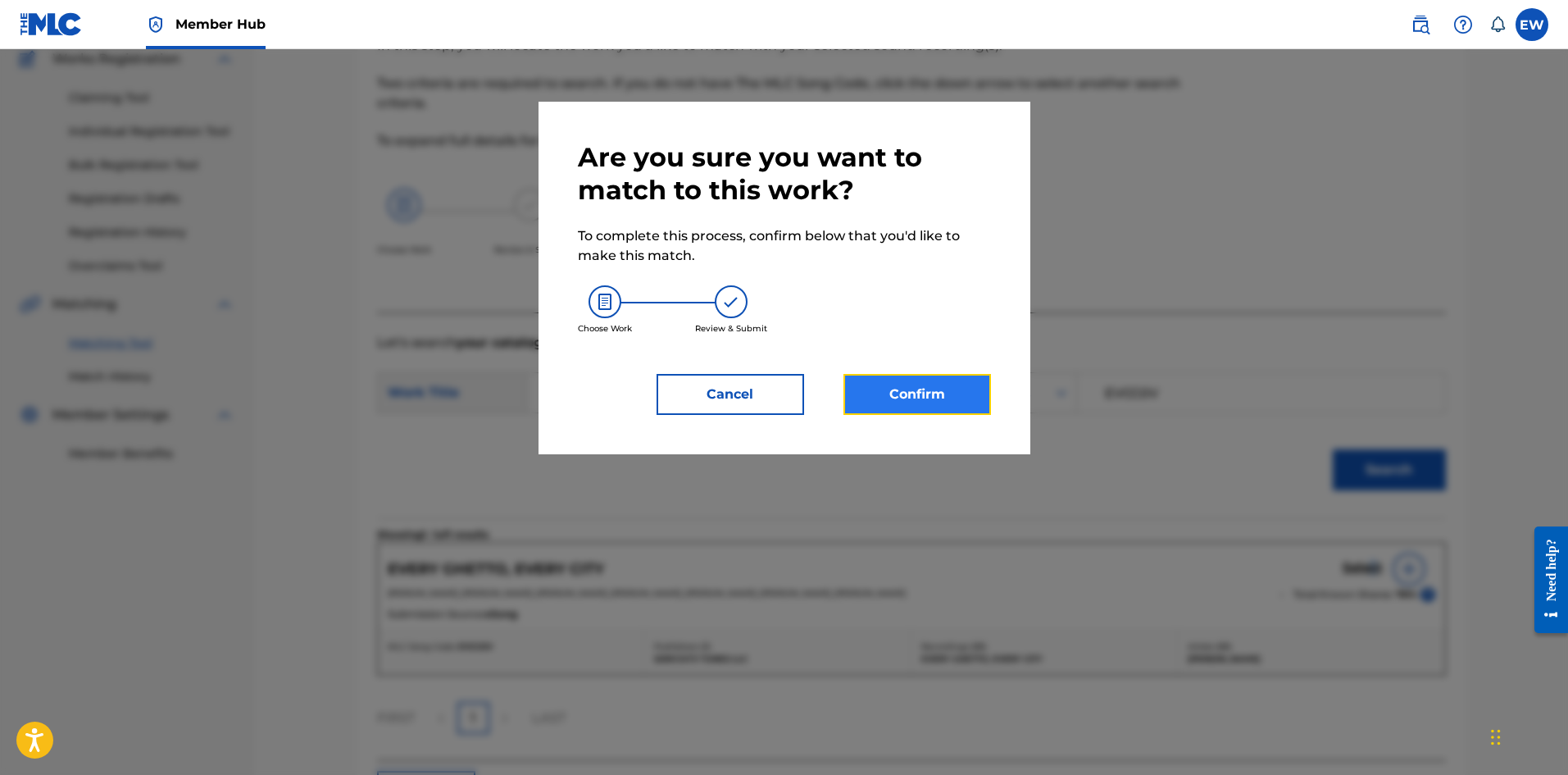
click at [954, 404] on button "Confirm" at bounding box center [917, 394] width 148 height 41
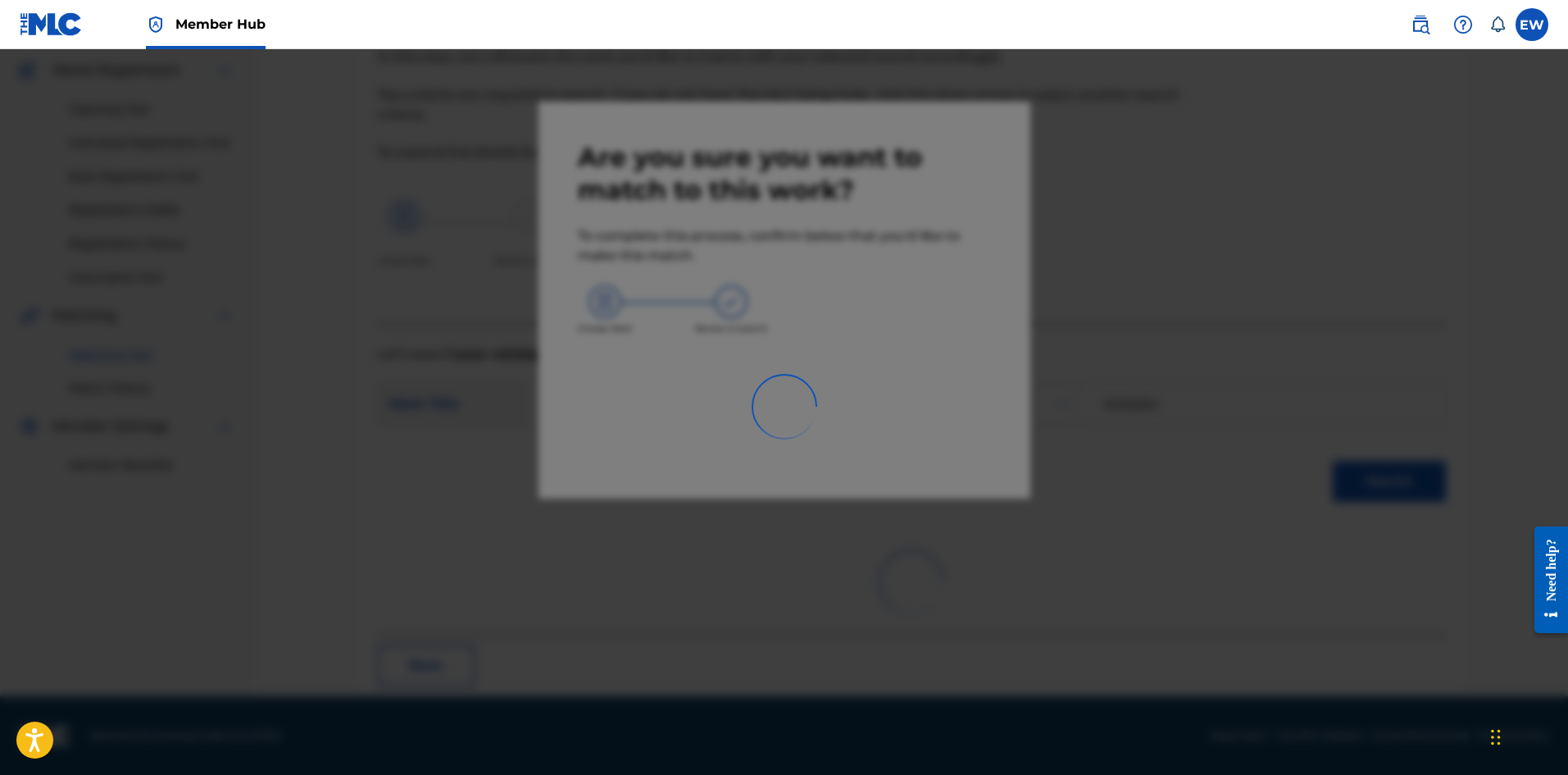
scroll to position [39, 0]
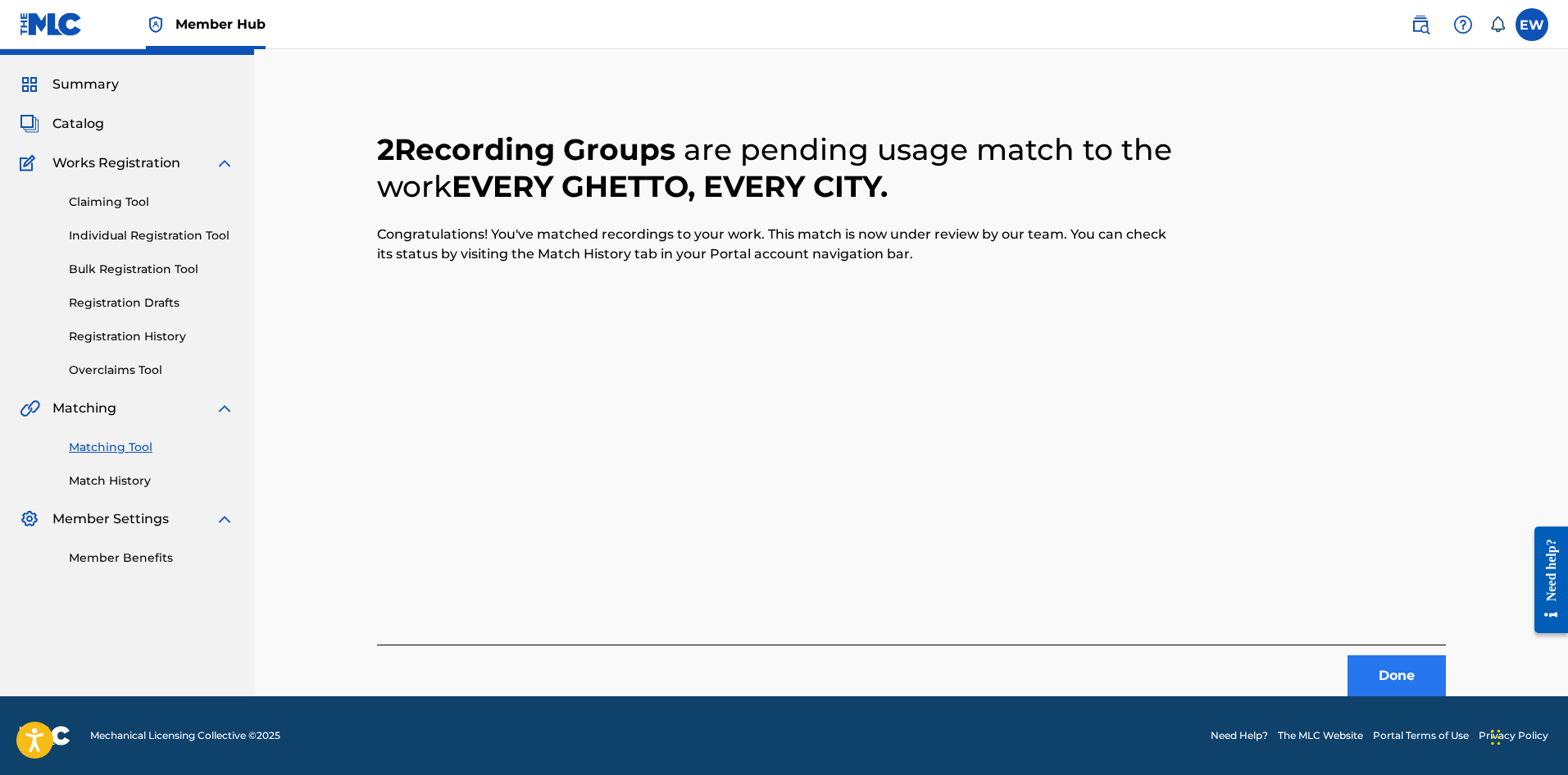
drag, startPoint x: 1371, startPoint y: 650, endPoint x: 1360, endPoint y: 660, distance: 14.9
click at [1370, 651] on div "Done" at bounding box center [911, 670] width 1069 height 51
click at [1371, 688] on button "Done" at bounding box center [1396, 676] width 98 height 41
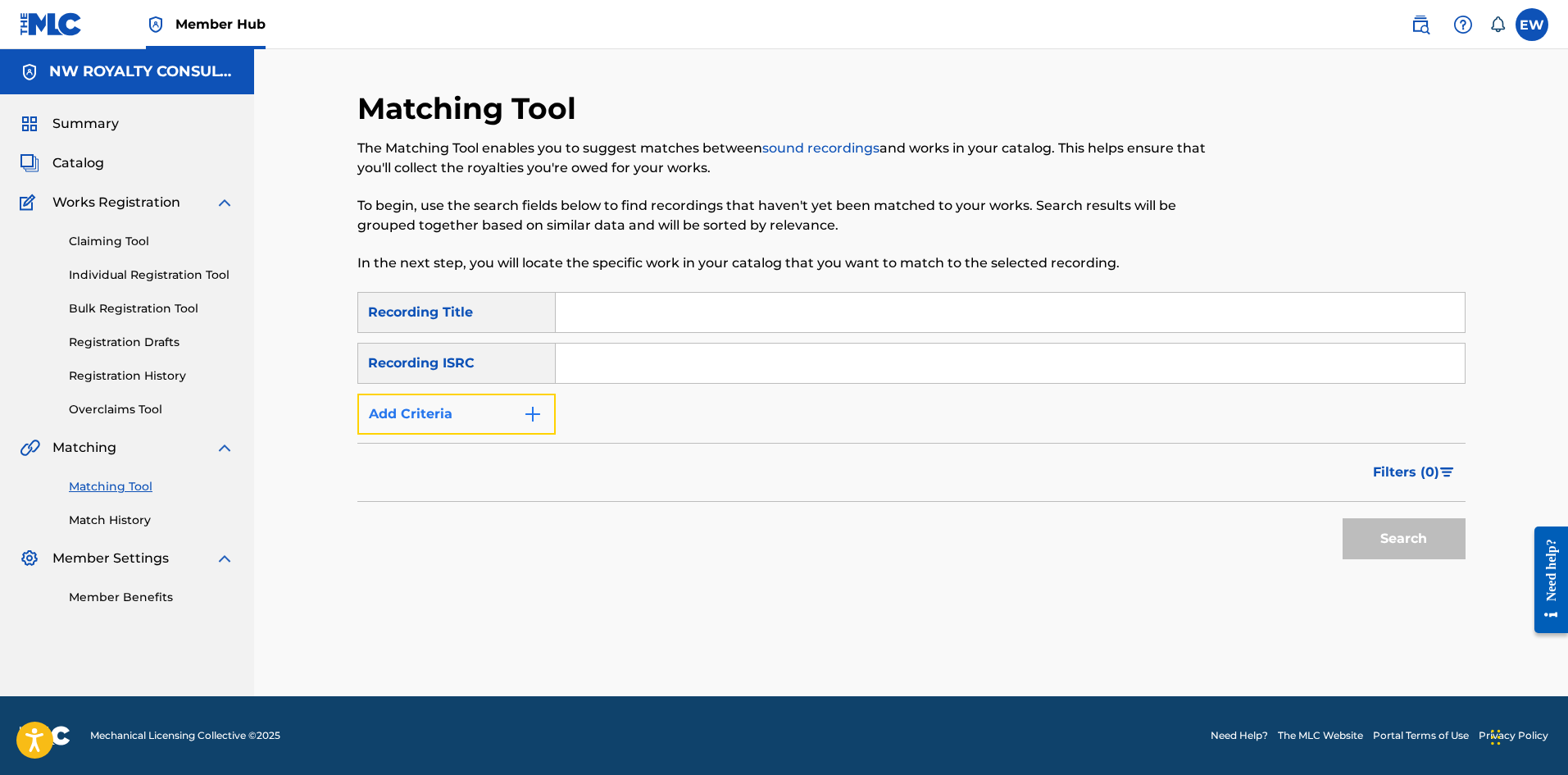
click at [436, 429] on button "Add Criteria" at bounding box center [457, 414] width 198 height 41
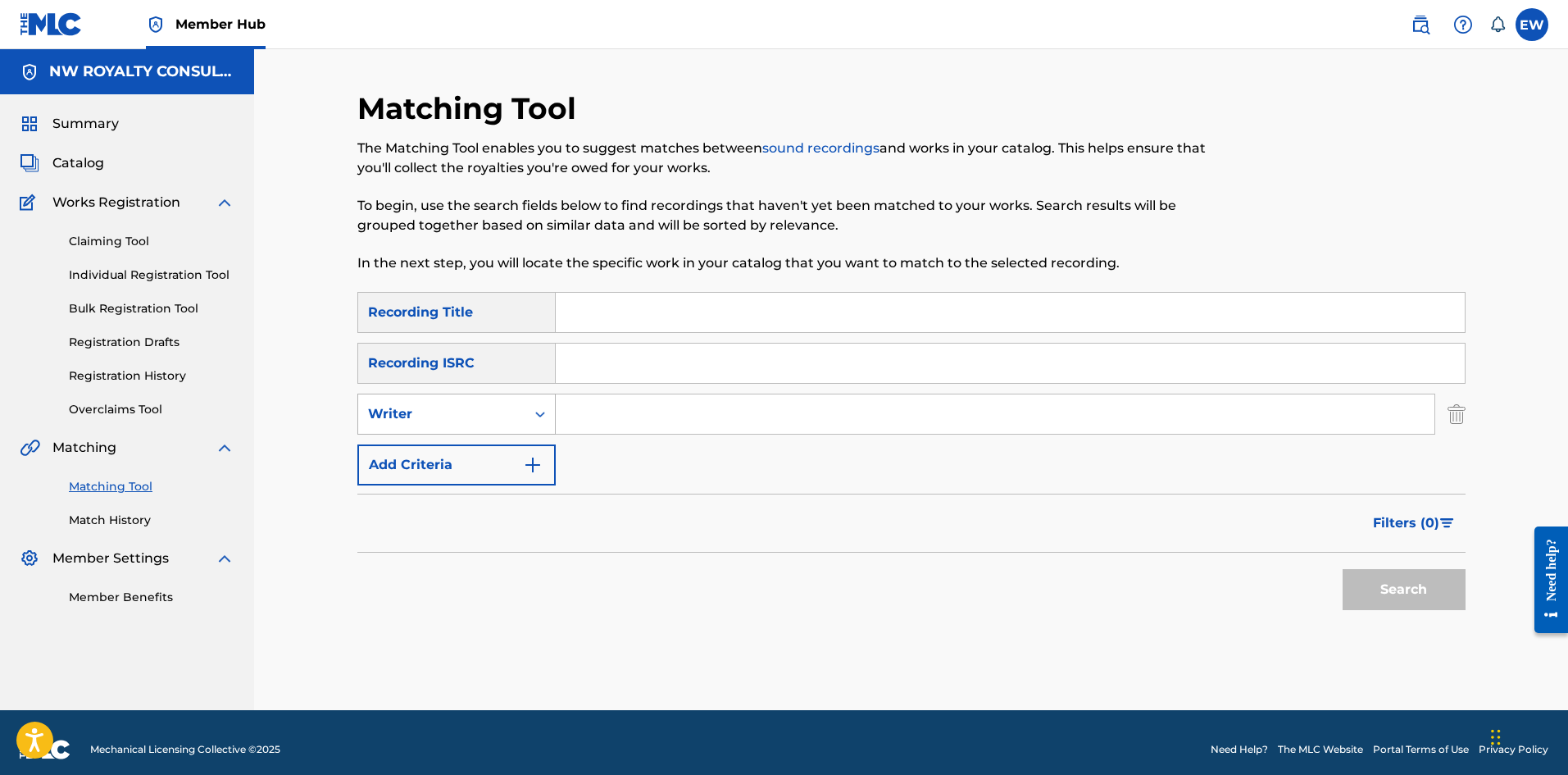
click at [450, 422] on div "Writer" at bounding box center [442, 414] width 148 height 19
click at [463, 464] on div "Recording Artist" at bounding box center [457, 455] width 197 height 41
drag, startPoint x: 638, startPoint y: 415, endPoint x: 629, endPoint y: 415, distance: 9.0
click at [636, 415] on input "Search Form" at bounding box center [995, 414] width 878 height 39
paste input "TEESHA RAIN"
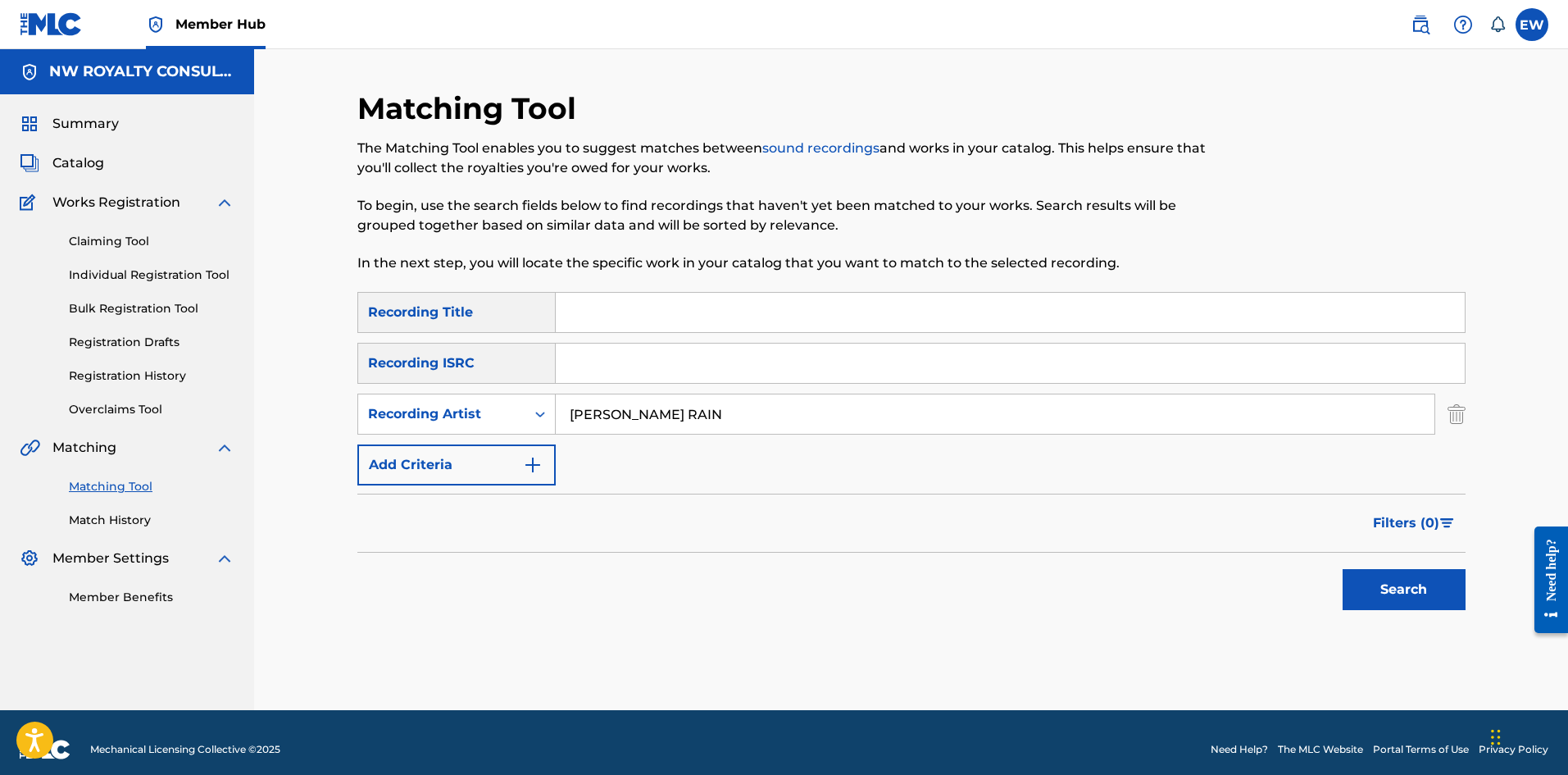
type input "TEESHA RAIN"
drag, startPoint x: 631, startPoint y: 319, endPoint x: 609, endPoint y: 297, distance: 31.1
click at [638, 325] on input "Search Form" at bounding box center [1010, 312] width 909 height 39
paste input "BUTTERFLIES"
type input "BUTTERFLIES"
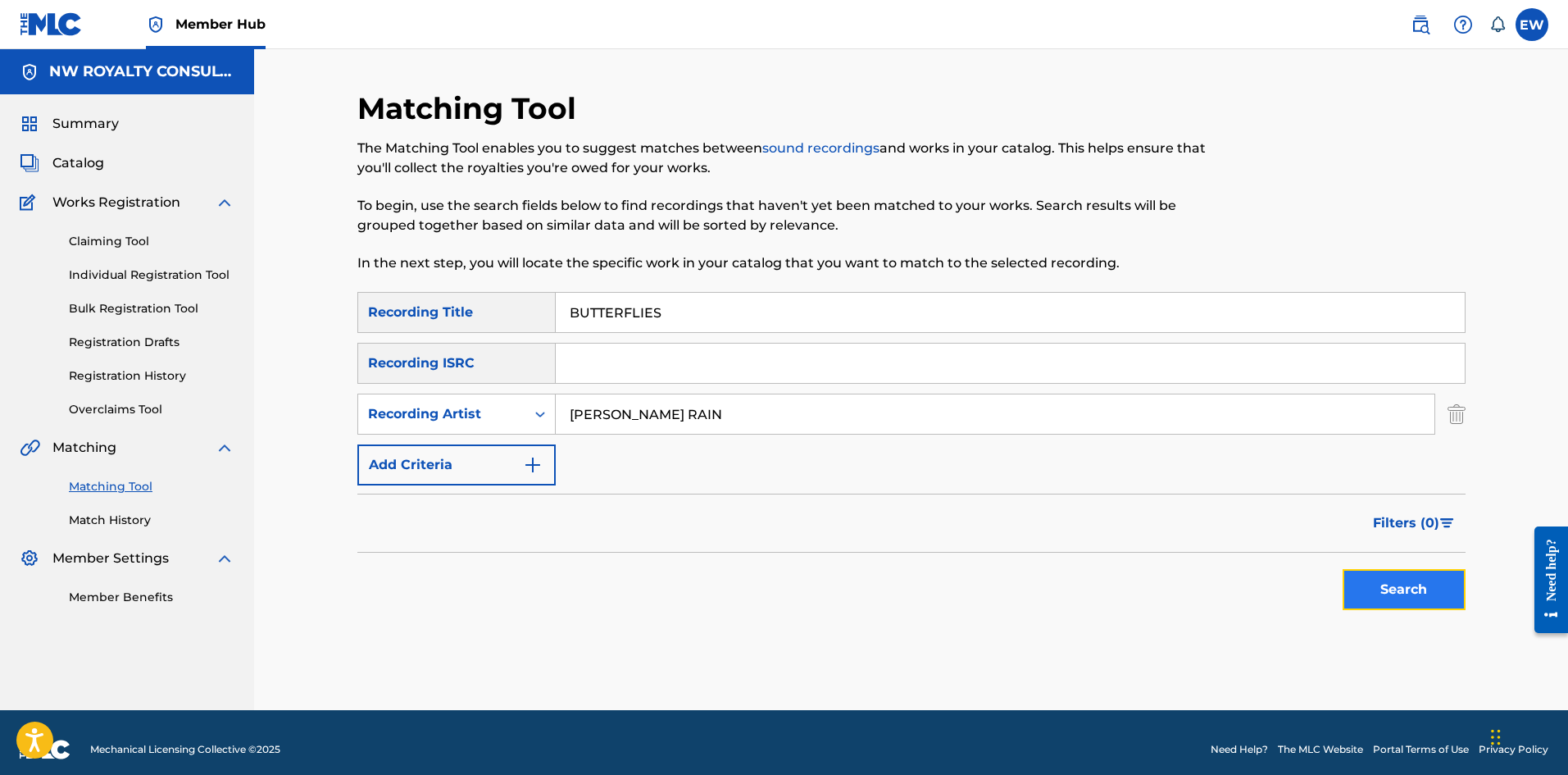
click at [1386, 583] on button "Search" at bounding box center [1403, 589] width 123 height 41
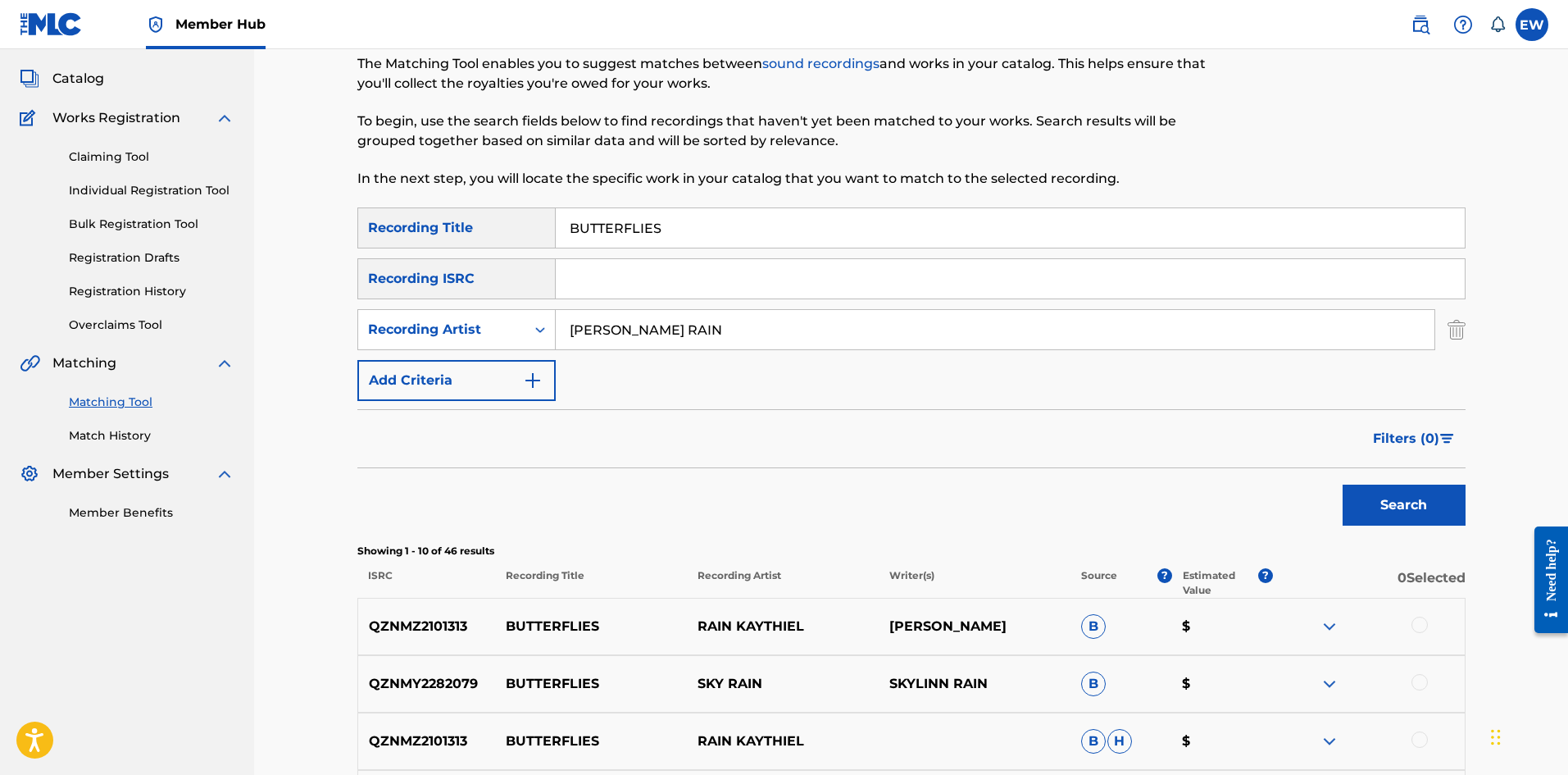
scroll to position [82, 0]
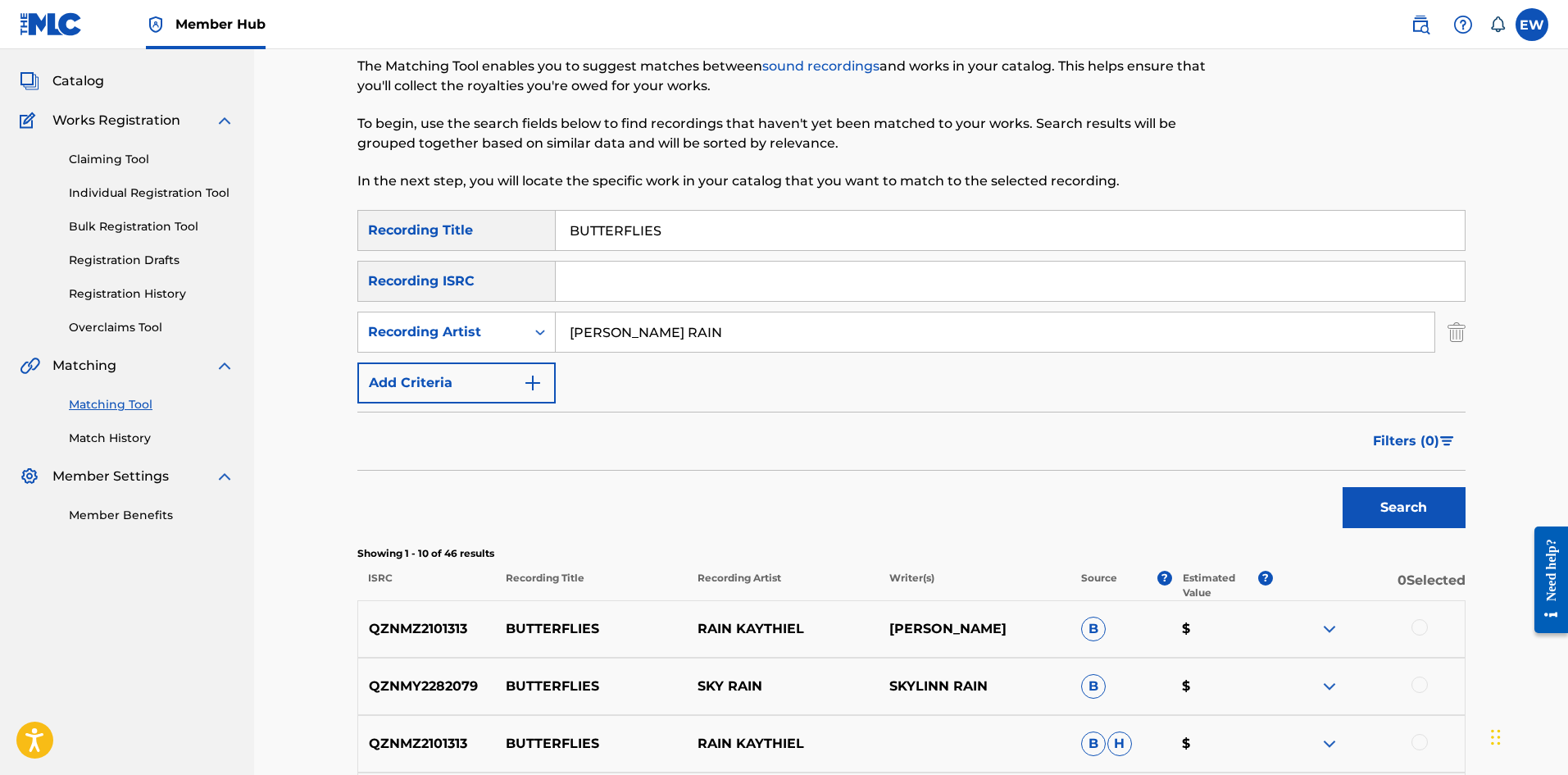
drag, startPoint x: 758, startPoint y: 334, endPoint x: 440, endPoint y: 310, distance: 318.9
click at [461, 326] on div "SearchWithCriteriae1335af7-6344-4309-8188-5714a2b9512b Recording Artist TEESHA …" at bounding box center [912, 332] width 1108 height 41
paste input "LORETTA HEYWOOD"
type input "LORETTA HEYWOOD"
drag, startPoint x: 719, startPoint y: 226, endPoint x: 392, endPoint y: 174, distance: 331.1
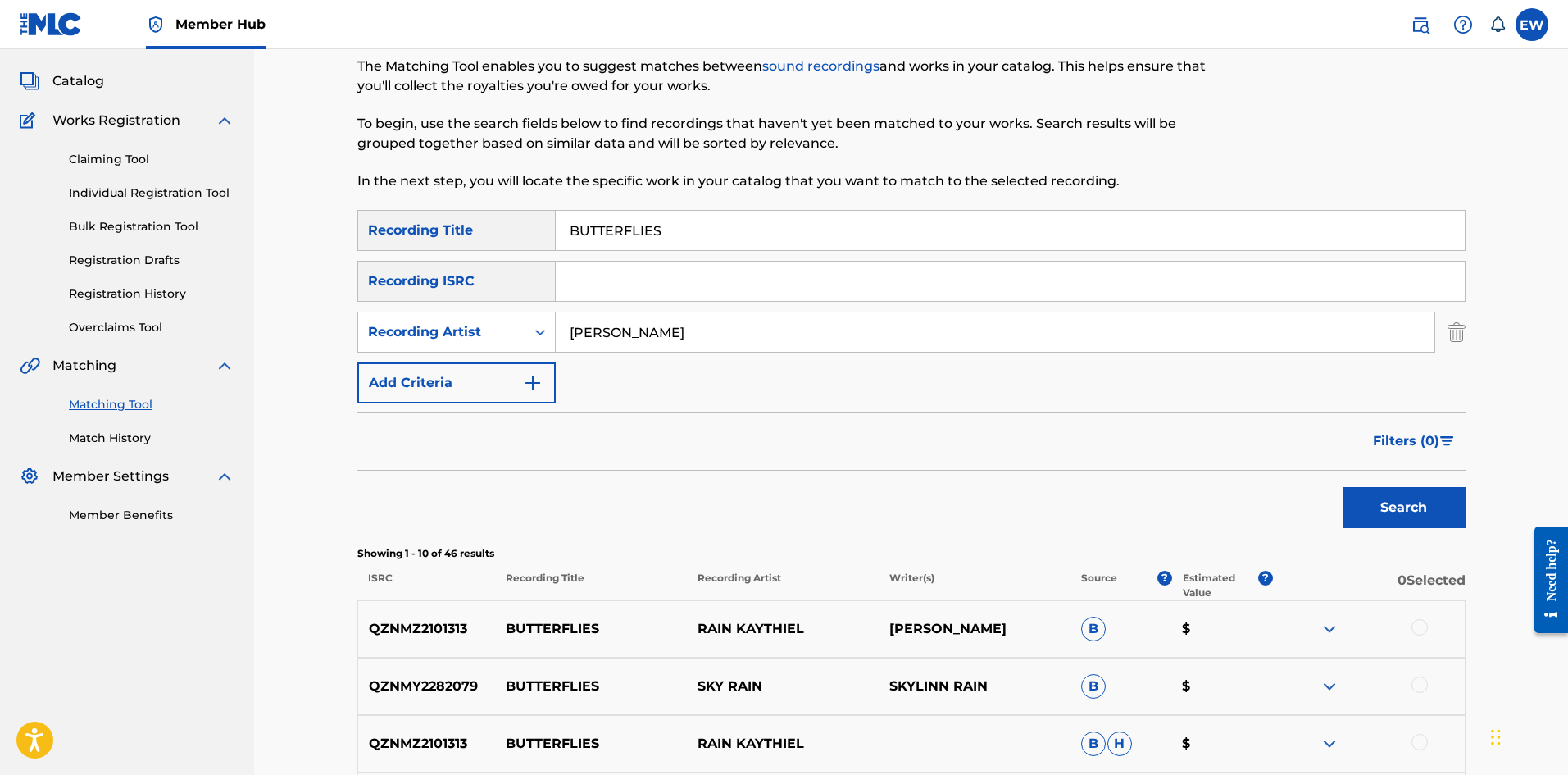
click at [439, 183] on div "Matching Tool The Matching Tool enables you to suggest matches between sound re…" at bounding box center [912, 652] width 1108 height 1289
paste input "Y"
type input "BUTTERFLY"
drag, startPoint x: 1427, startPoint y: 521, endPoint x: 1363, endPoint y: 486, distance: 72.9
click at [1425, 520] on button "Search" at bounding box center [1403, 508] width 123 height 41
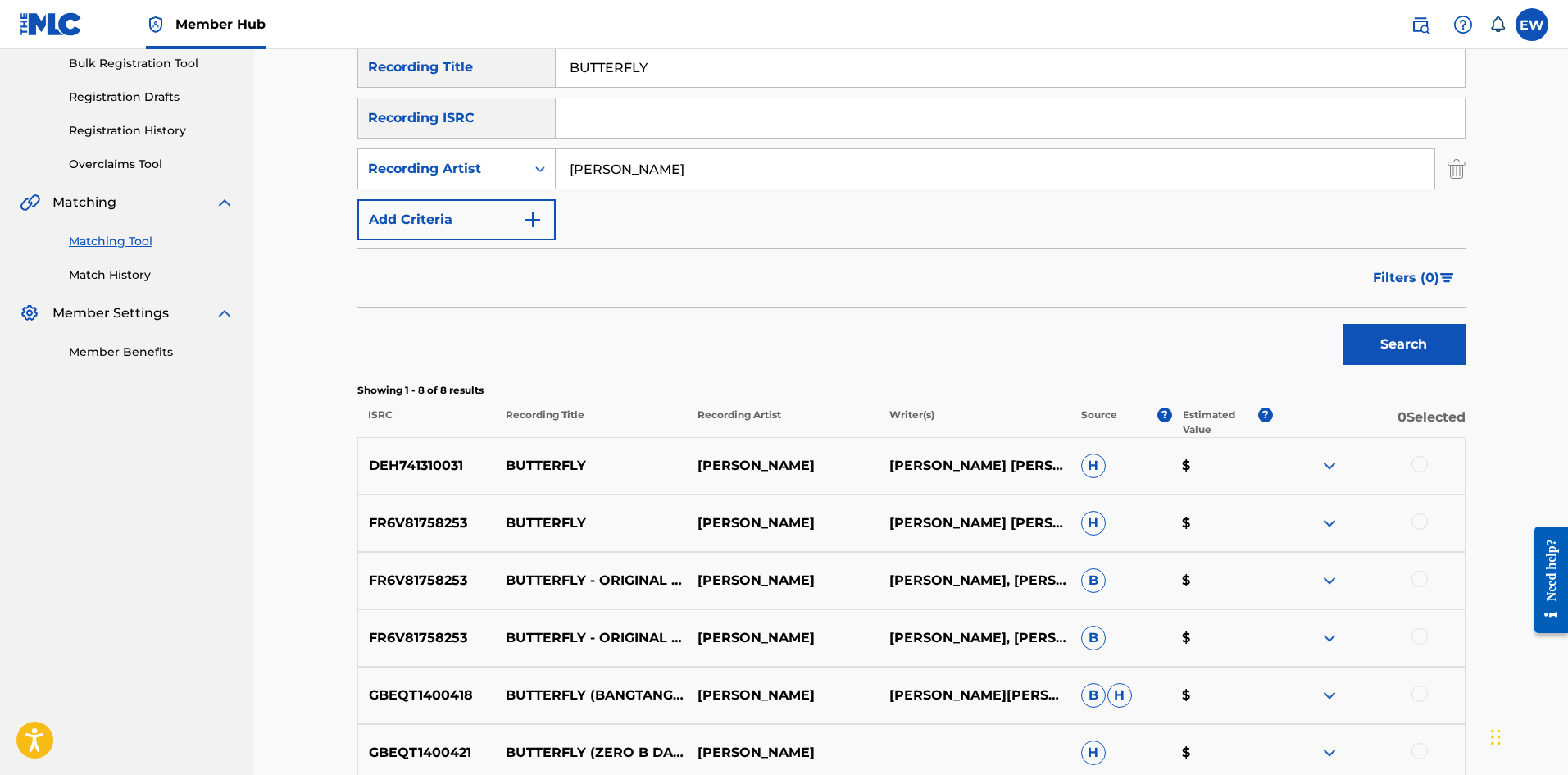
scroll to position [246, 0]
click at [1422, 464] on div at bounding box center [1419, 463] width 17 height 17
click at [1417, 521] on div at bounding box center [1419, 521] width 17 height 17
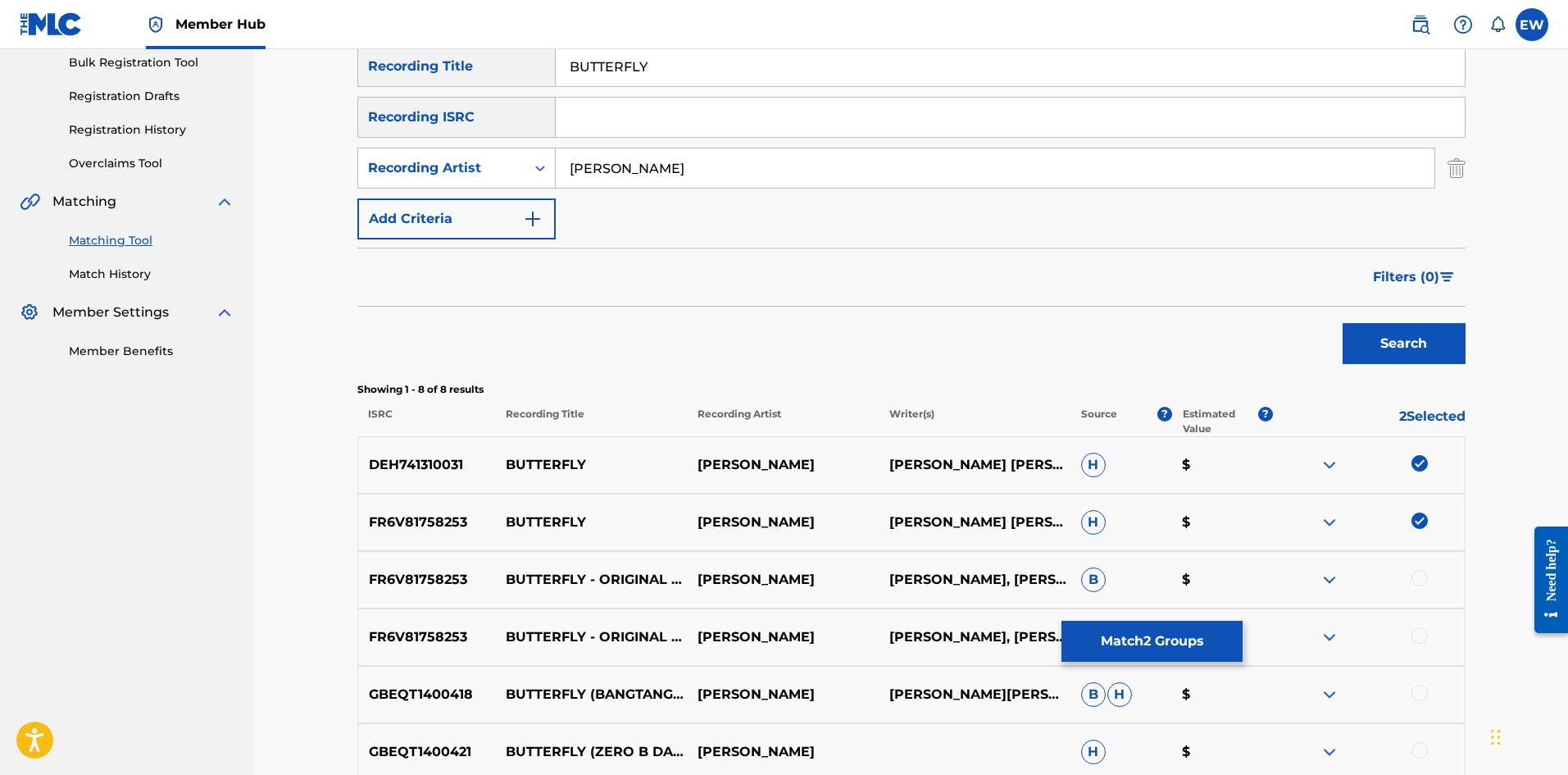
click at [1419, 580] on div at bounding box center [1419, 577] width 17 height 17
click at [1414, 640] on div at bounding box center [1419, 635] width 17 height 17
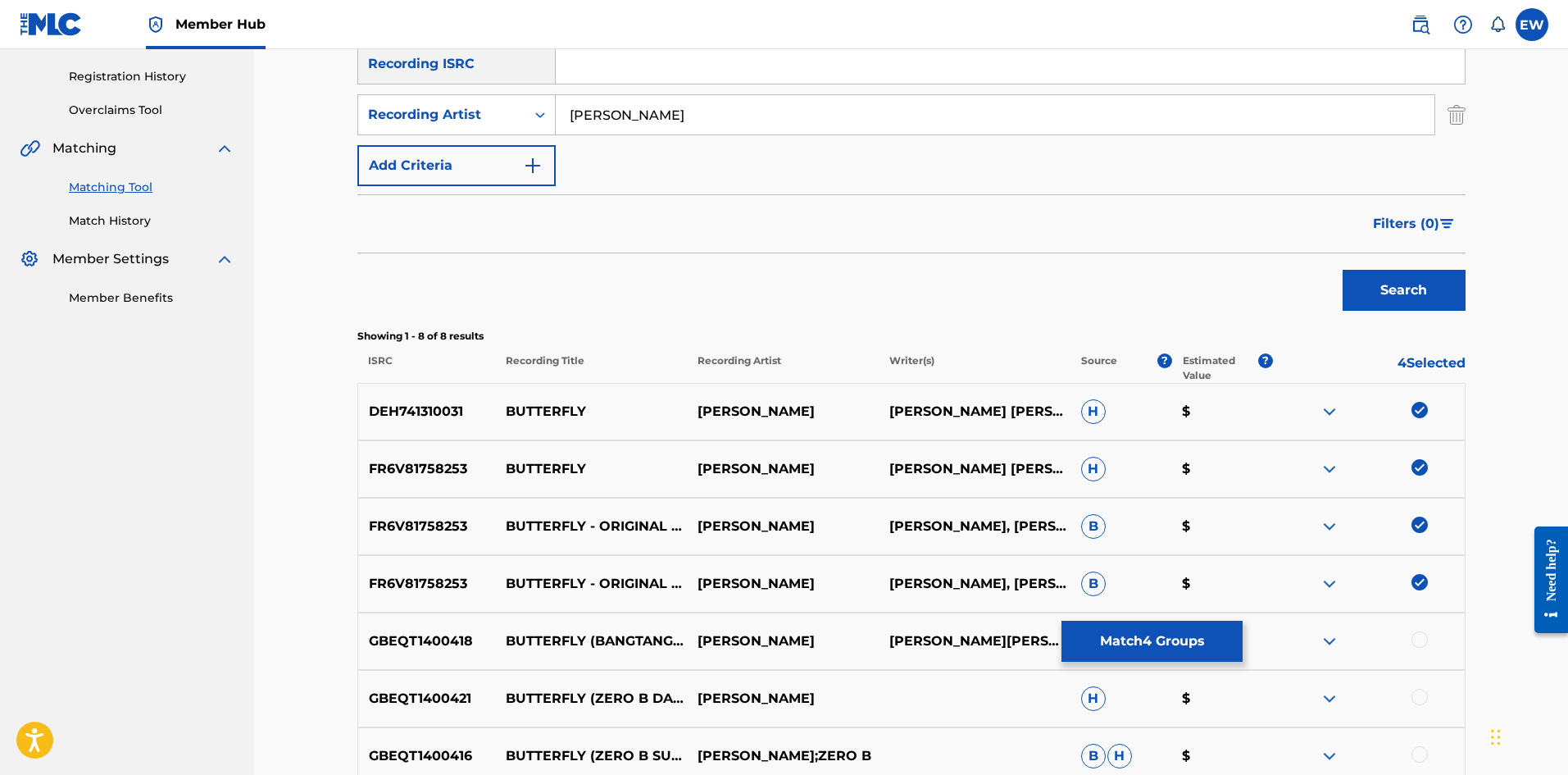
scroll to position [328, 0]
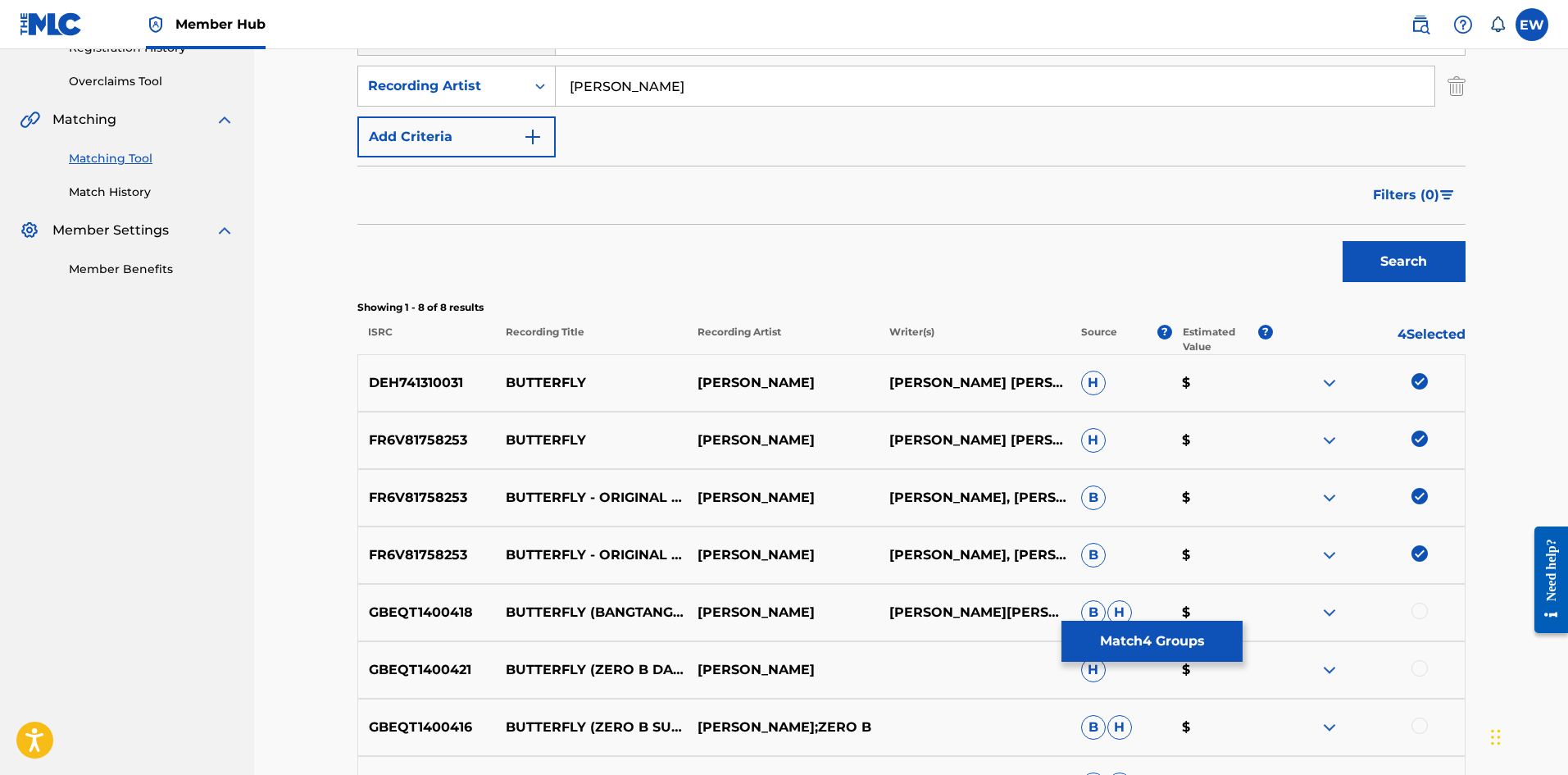
click at [1416, 614] on div at bounding box center [1419, 610] width 17 height 17
click at [1419, 675] on div at bounding box center [1419, 668] width 17 height 17
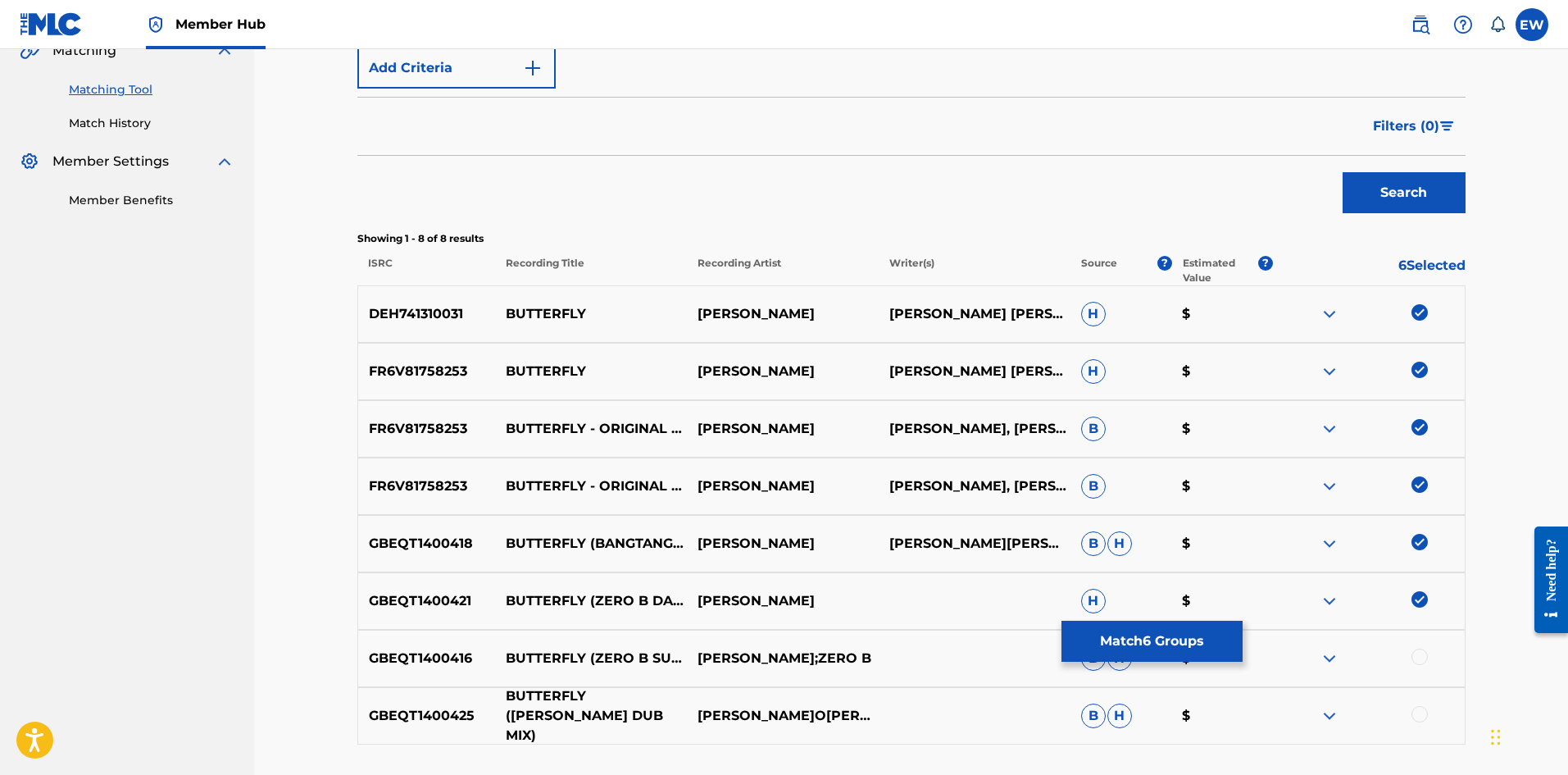
scroll to position [492, 0]
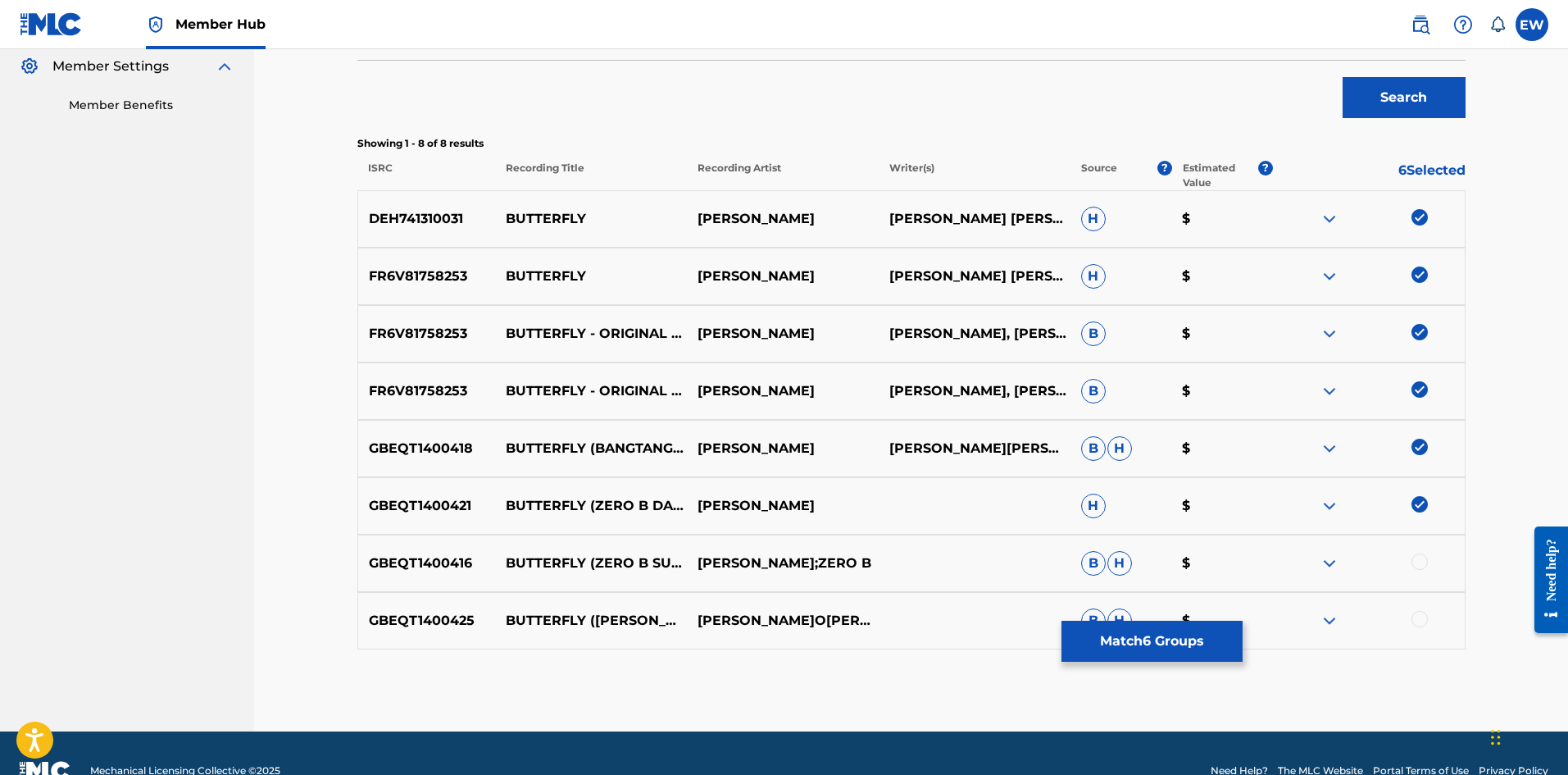
click at [1425, 562] on div at bounding box center [1419, 562] width 17 height 17
click at [1425, 615] on div at bounding box center [1419, 619] width 17 height 17
click at [1171, 639] on button "Match 8 Groups" at bounding box center [1152, 641] width 182 height 41
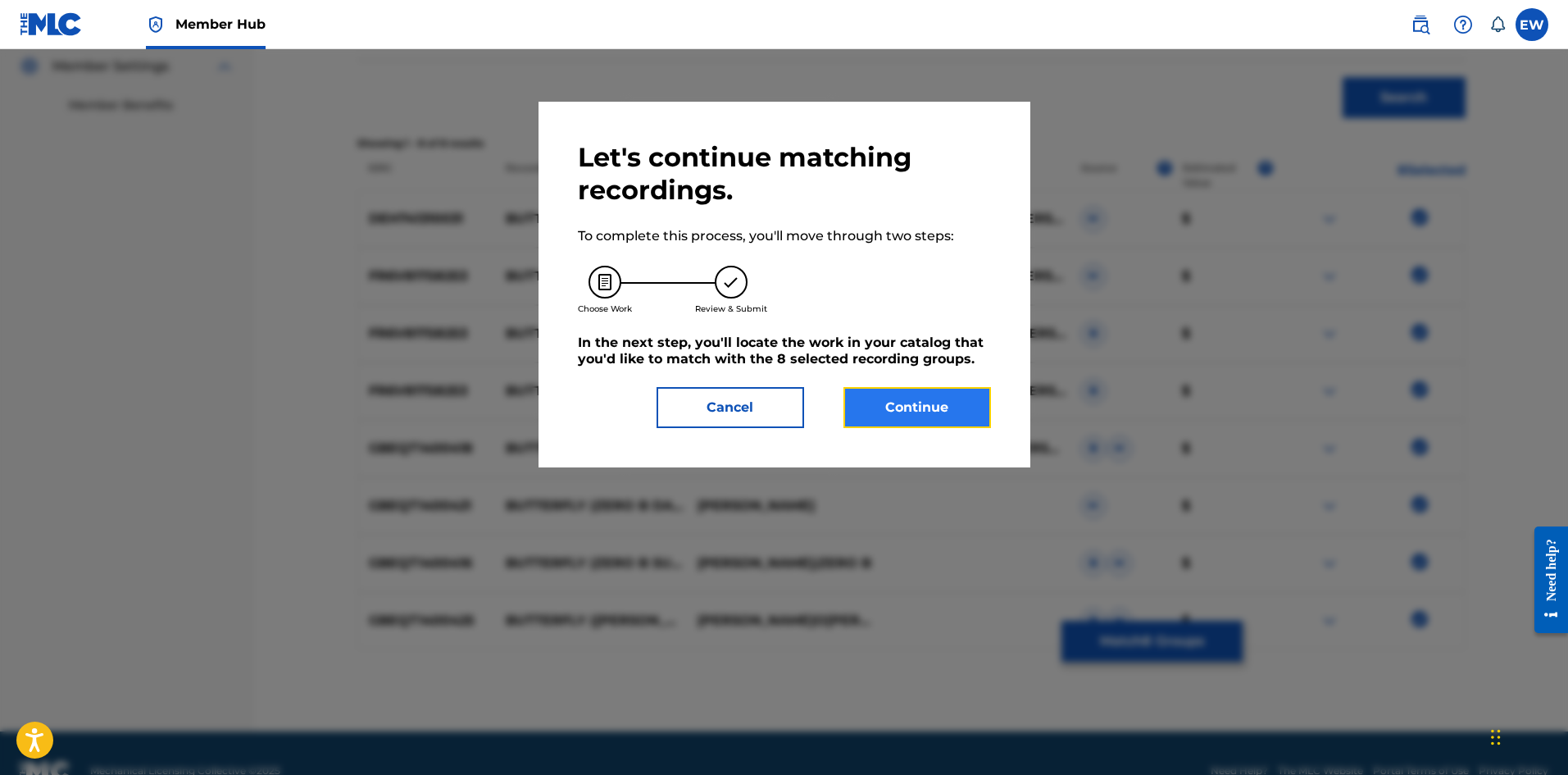
click at [931, 407] on button "Continue" at bounding box center [917, 407] width 148 height 41
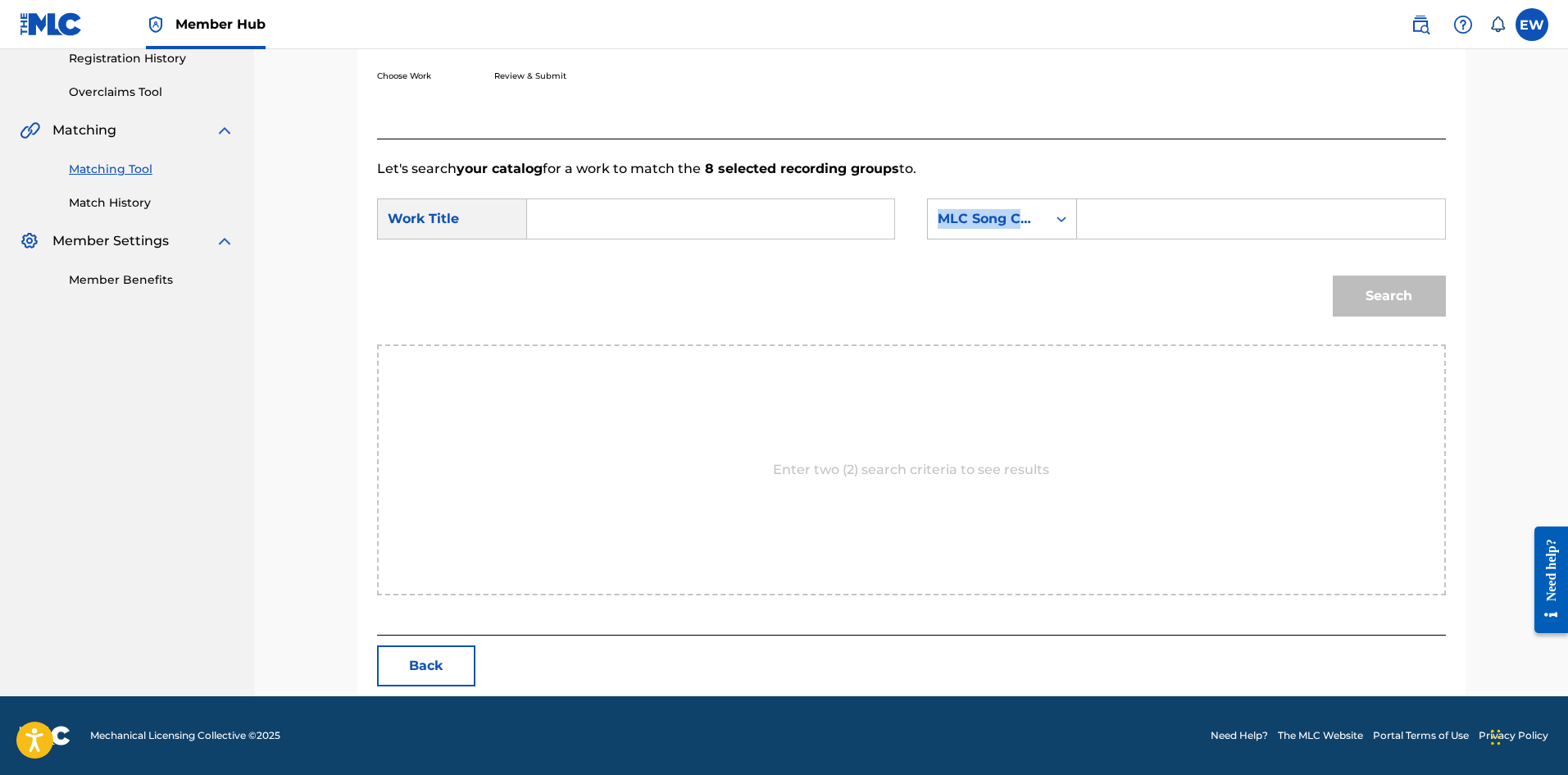
click at [687, 252] on form "SearchWithCriteria89dba2db-6daf-4e0e-965d-f2d2d630bc29 Work Title SearchWithCri…" at bounding box center [911, 261] width 1069 height 166
click at [715, 224] on input "Search Form" at bounding box center [710, 219] width 339 height 39
paste input "BUTTERFLY"
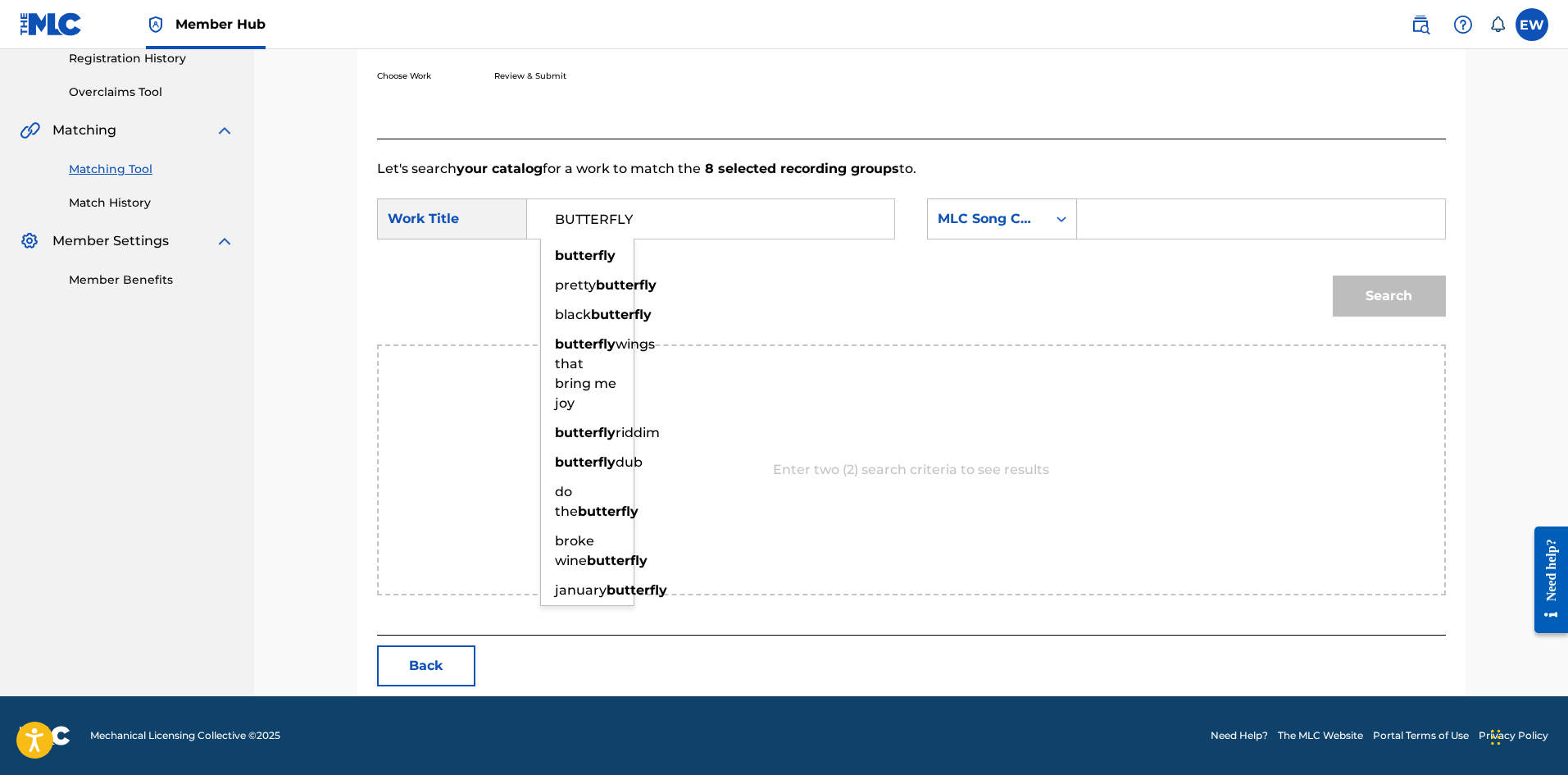
type input "BUTTERFLY"
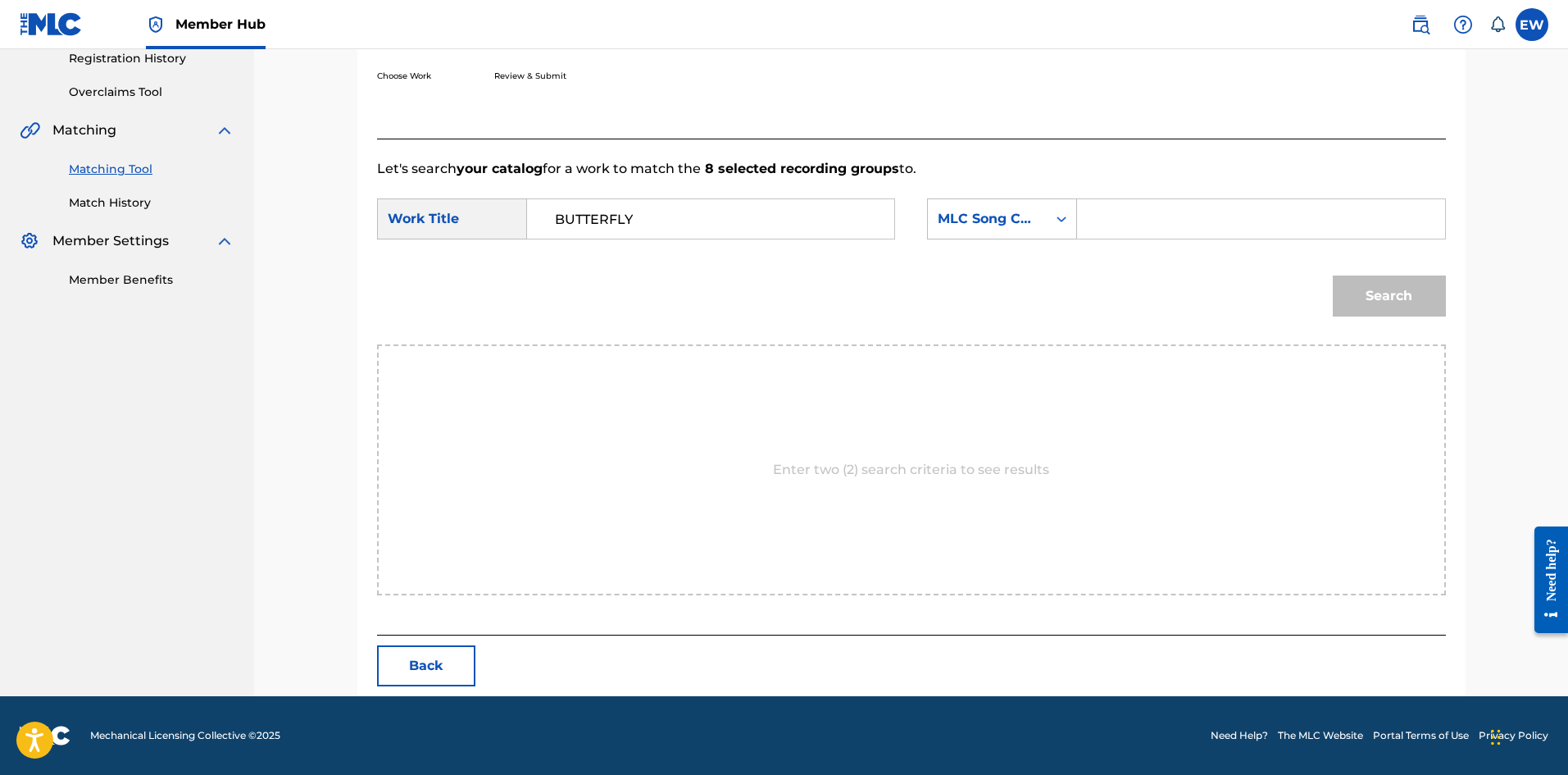
drag, startPoint x: 1200, startPoint y: 261, endPoint x: 1204, endPoint y: 249, distance: 12.6
click at [1200, 261] on div "Search" at bounding box center [911, 302] width 1069 height 85
click at [1223, 222] on input "Search Form" at bounding box center [1260, 219] width 339 height 39
paste input "BVC25E"
type input "BVC25E"
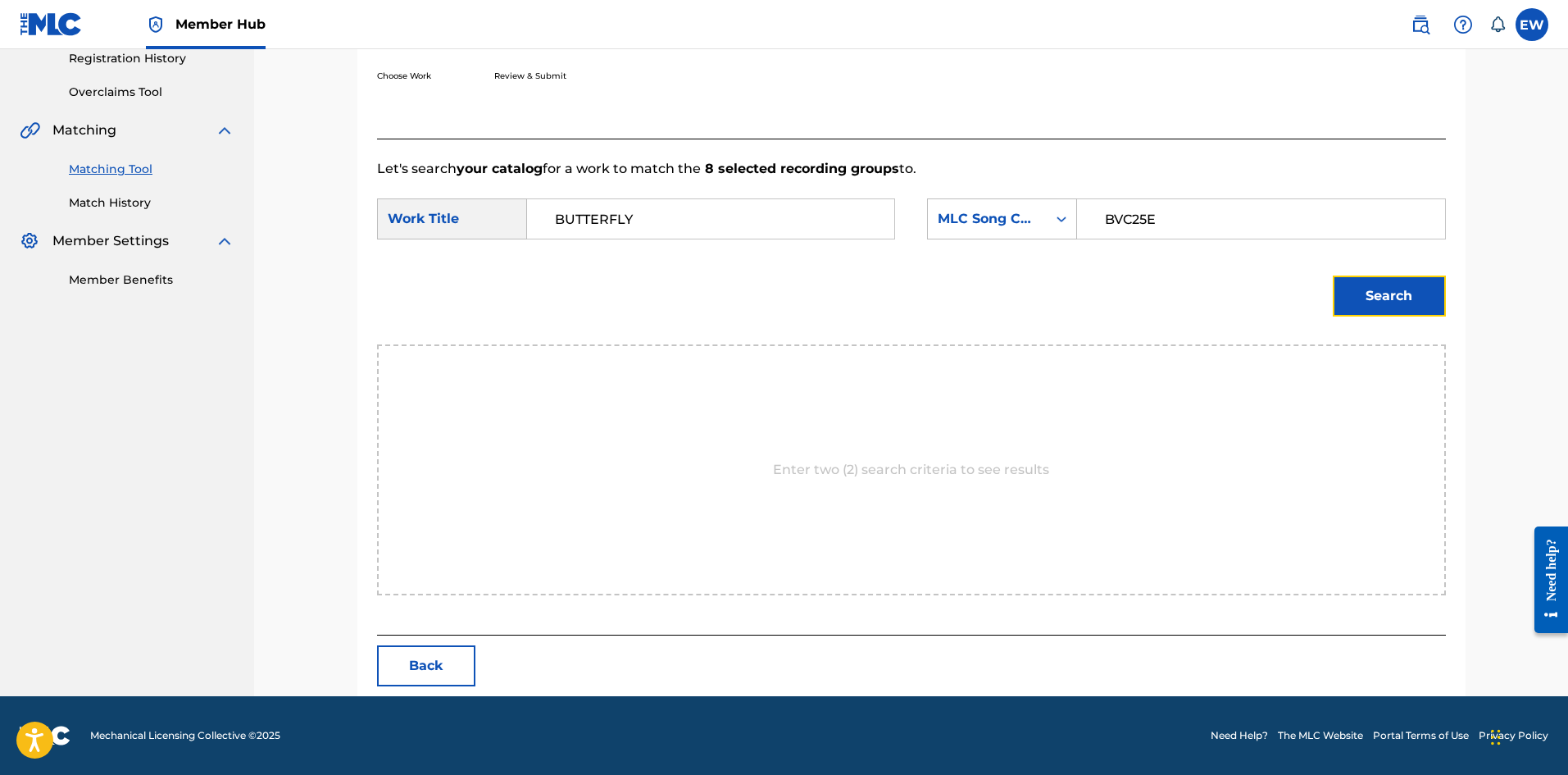
click at [1355, 289] on button "Search" at bounding box center [1389, 296] width 113 height 41
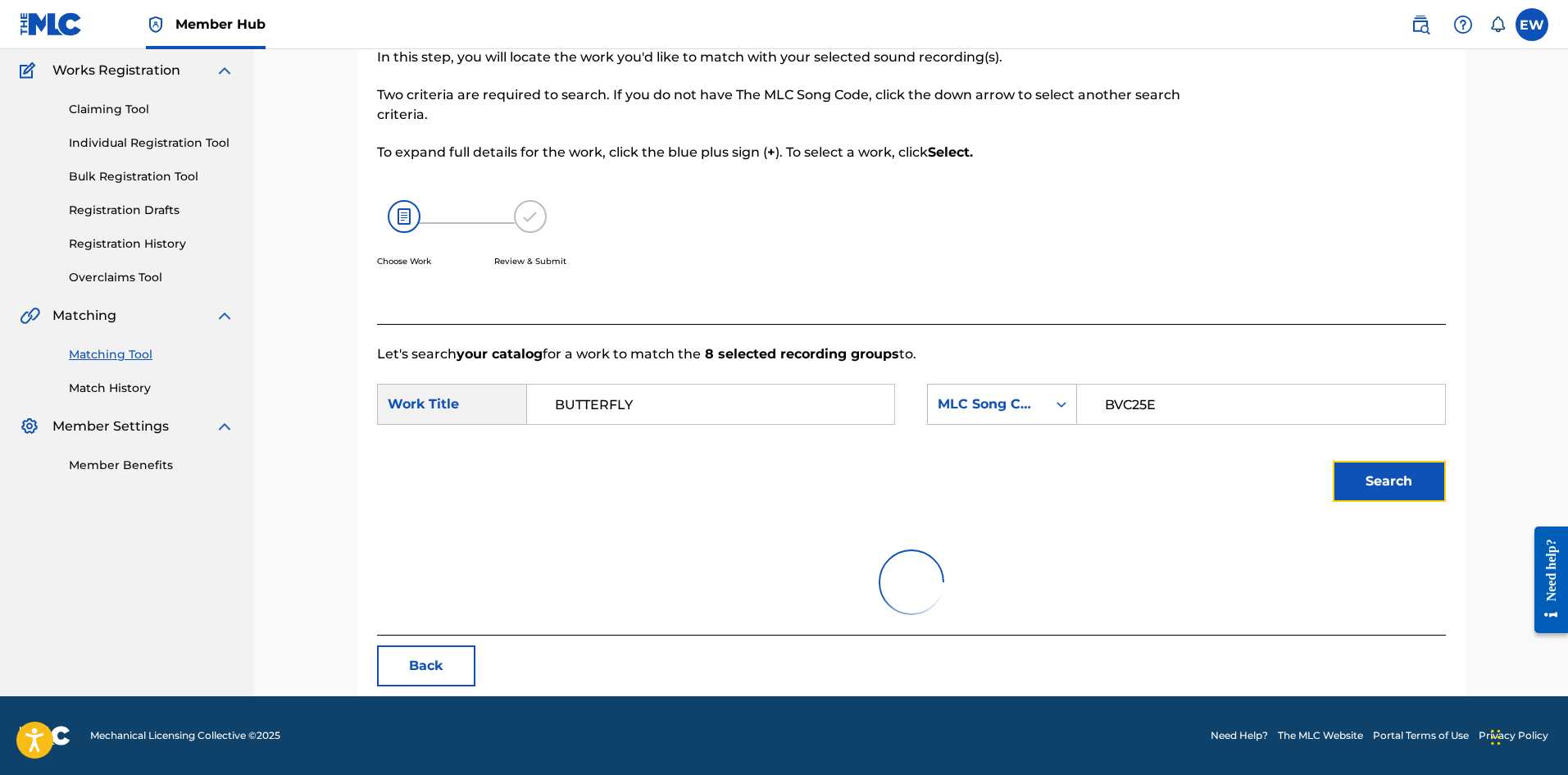
scroll to position [251, 0]
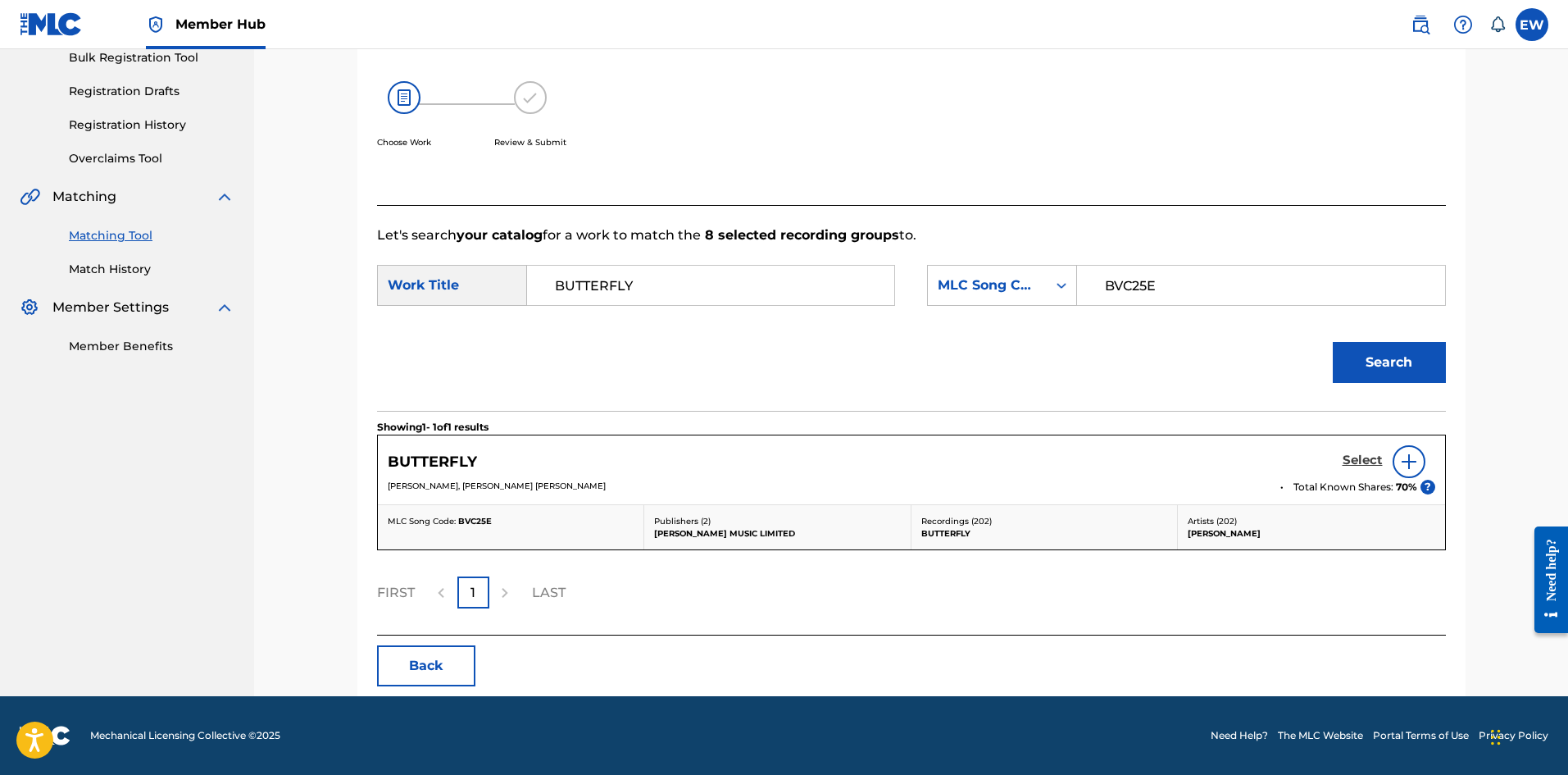
click at [1370, 461] on h5 "Select" at bounding box center [1362, 461] width 40 height 16
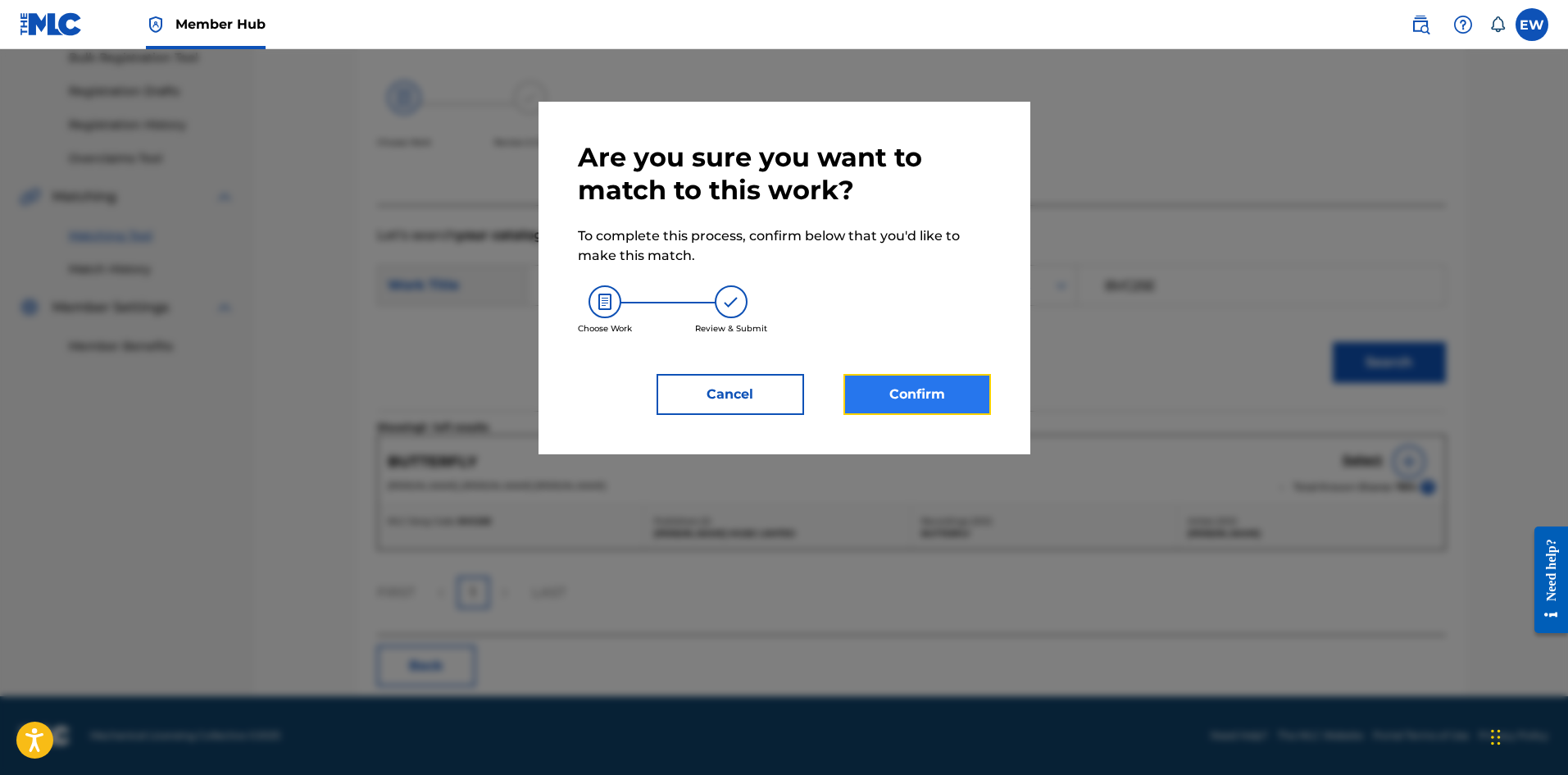
click at [931, 383] on button "Confirm" at bounding box center [917, 394] width 148 height 41
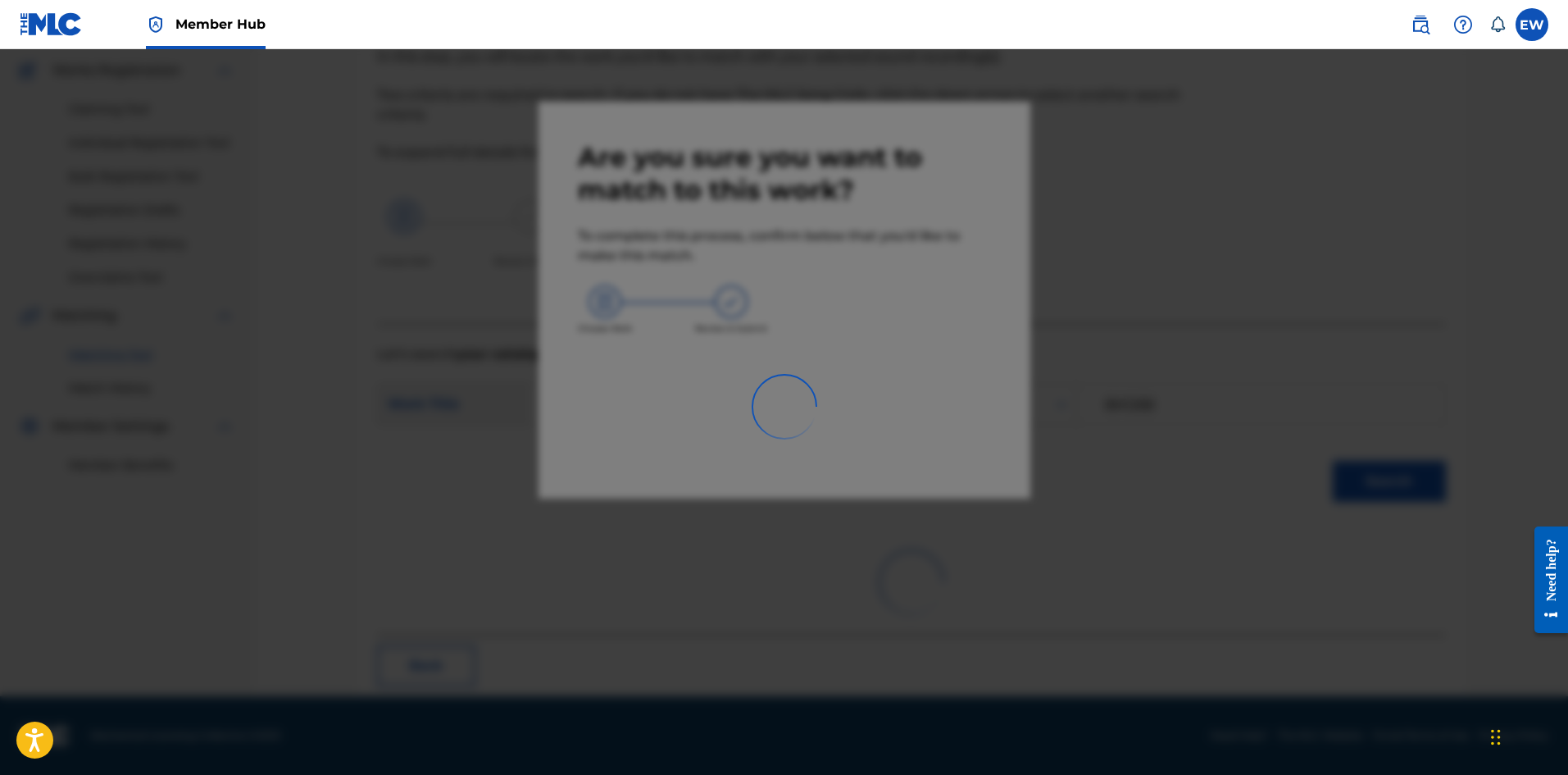
scroll to position [39, 0]
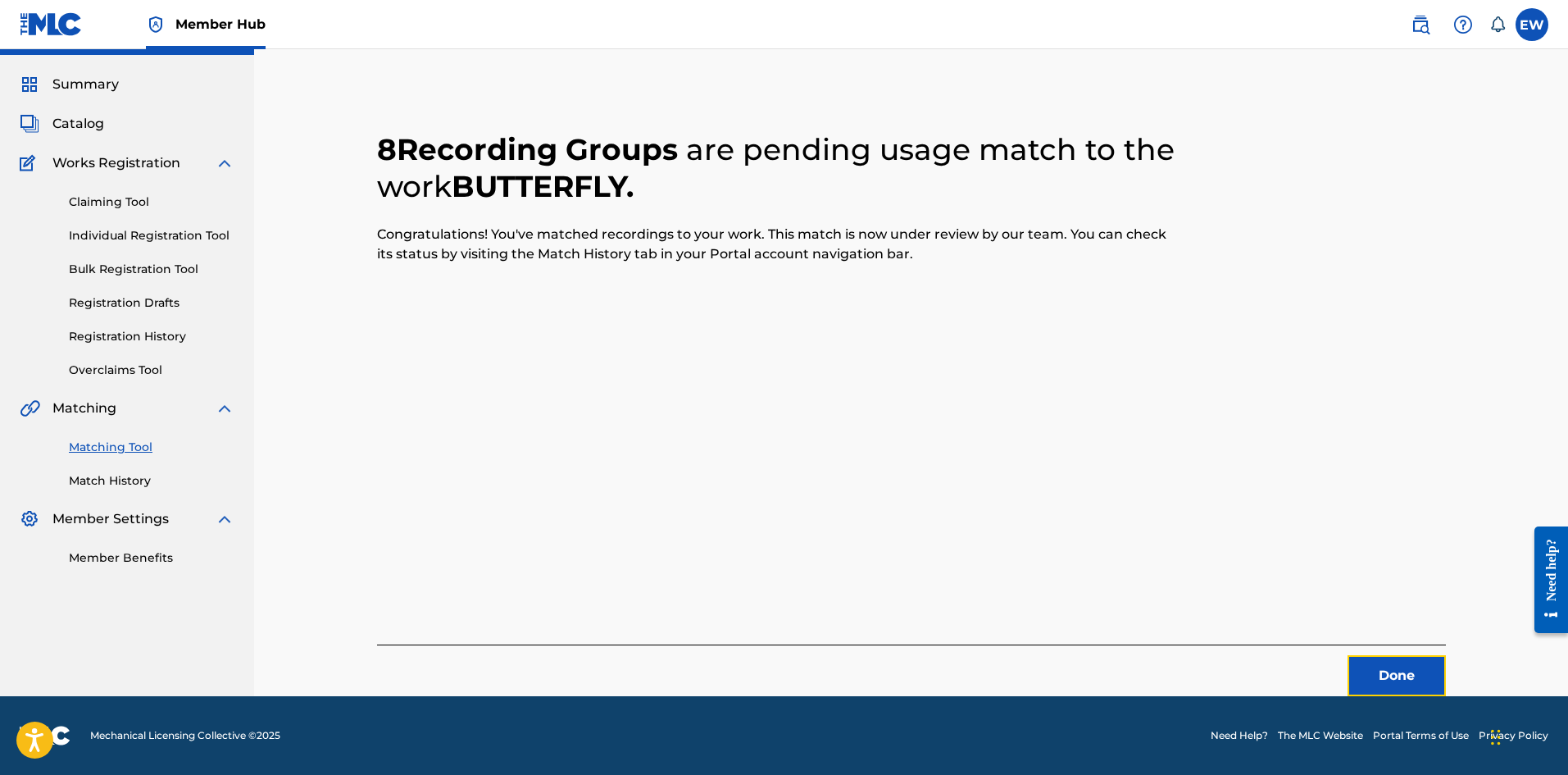
drag, startPoint x: 1394, startPoint y: 672, endPoint x: 1479, endPoint y: 665, distance: 85.3
click at [1401, 673] on button "Done" at bounding box center [1396, 676] width 98 height 41
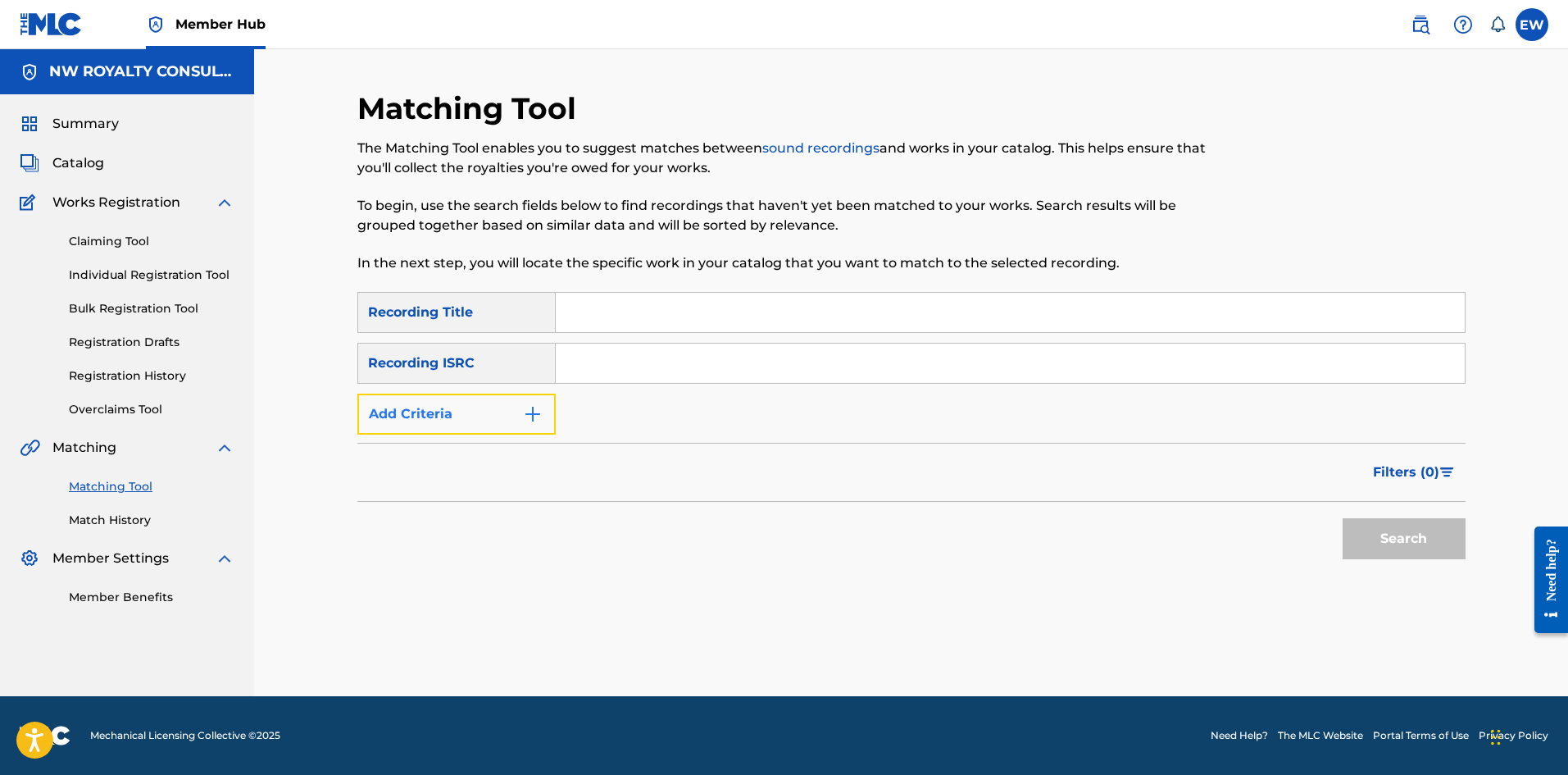
click at [479, 411] on button "Add Criteria" at bounding box center [457, 414] width 198 height 41
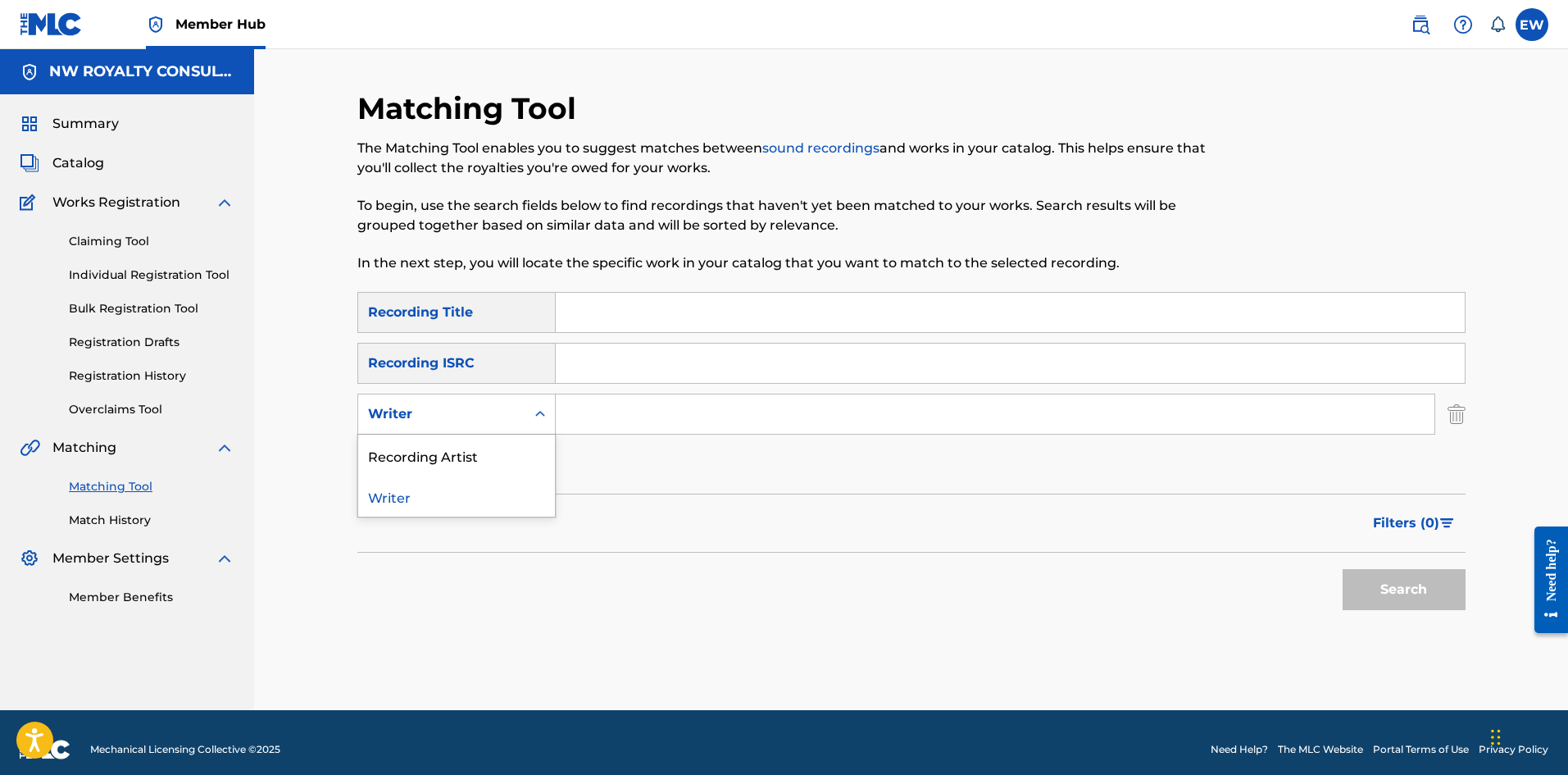
click at [479, 411] on div "Writer" at bounding box center [442, 414] width 148 height 19
click at [488, 446] on div "Recording Artist" at bounding box center [457, 455] width 197 height 41
click at [636, 416] on input "Search Form" at bounding box center [995, 414] width 878 height 39
paste input "21LAW"
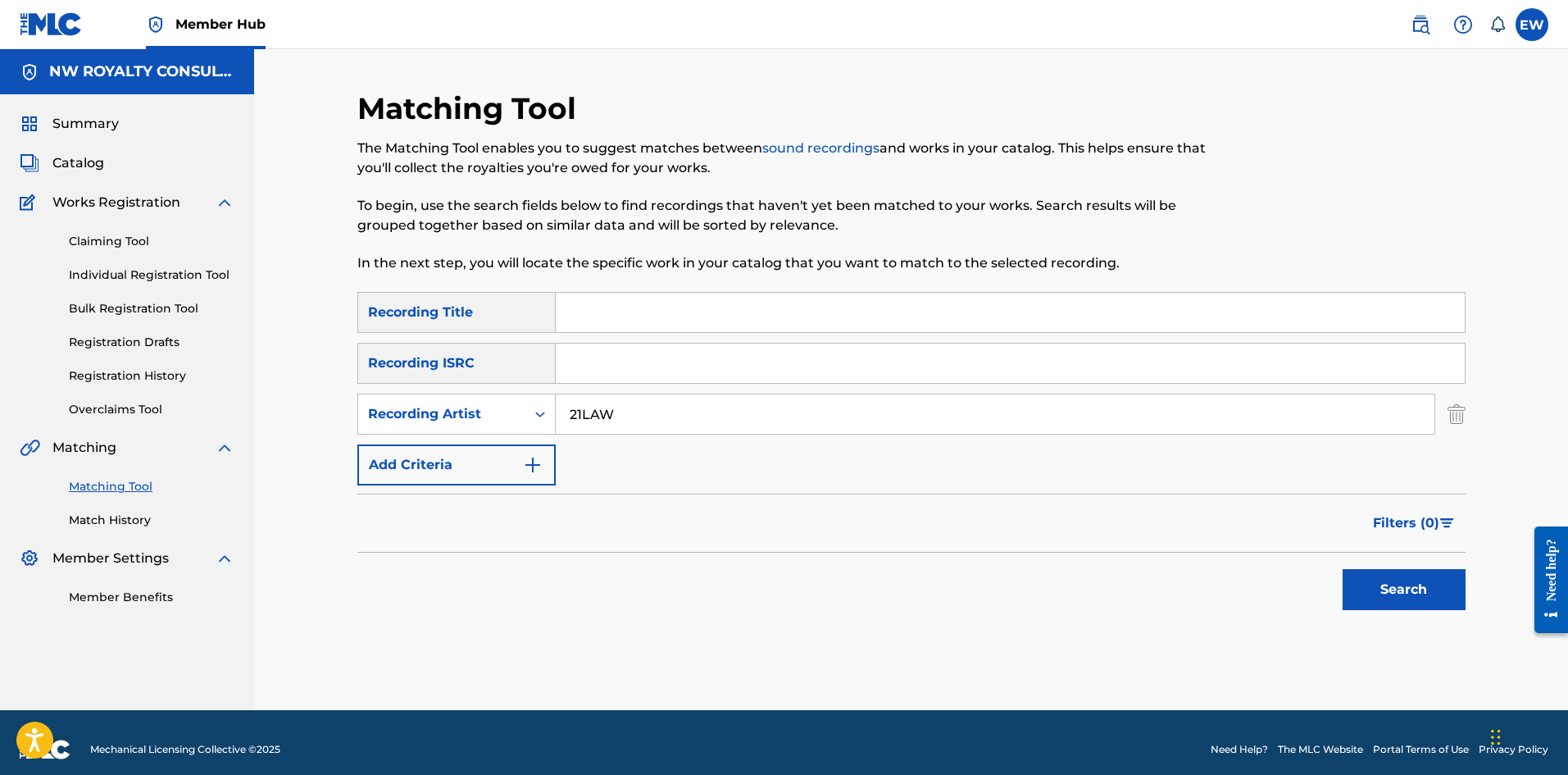
type input "21LAW"
click at [622, 345] on input "Search Form" at bounding box center [1010, 363] width 909 height 39
click at [658, 312] on input "Search Form" at bounding box center [1010, 312] width 909 height 39
paste input "BUZZ"
type input "BUZZ"
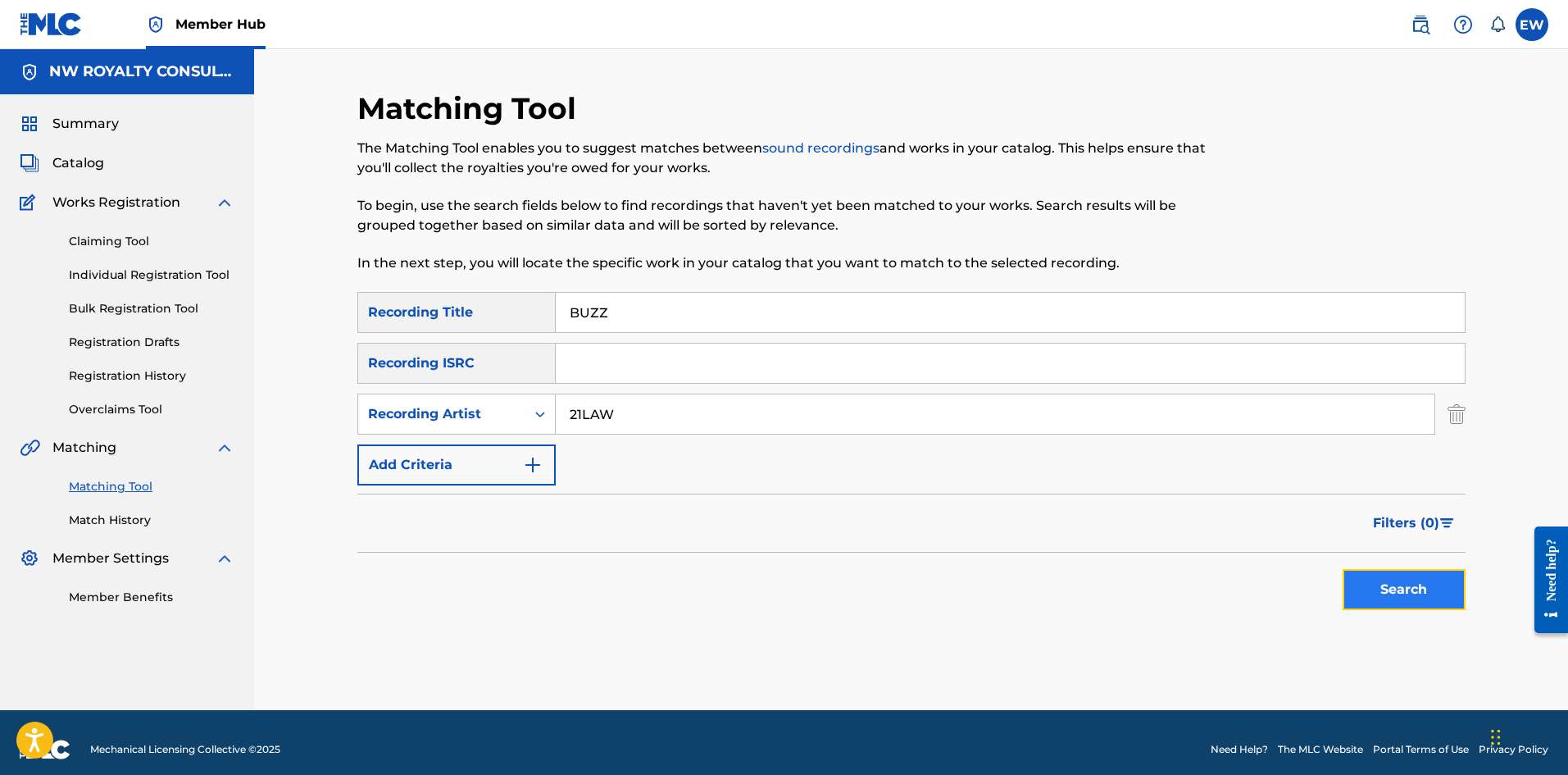
click at [1363, 571] on button "Search" at bounding box center [1403, 589] width 123 height 41
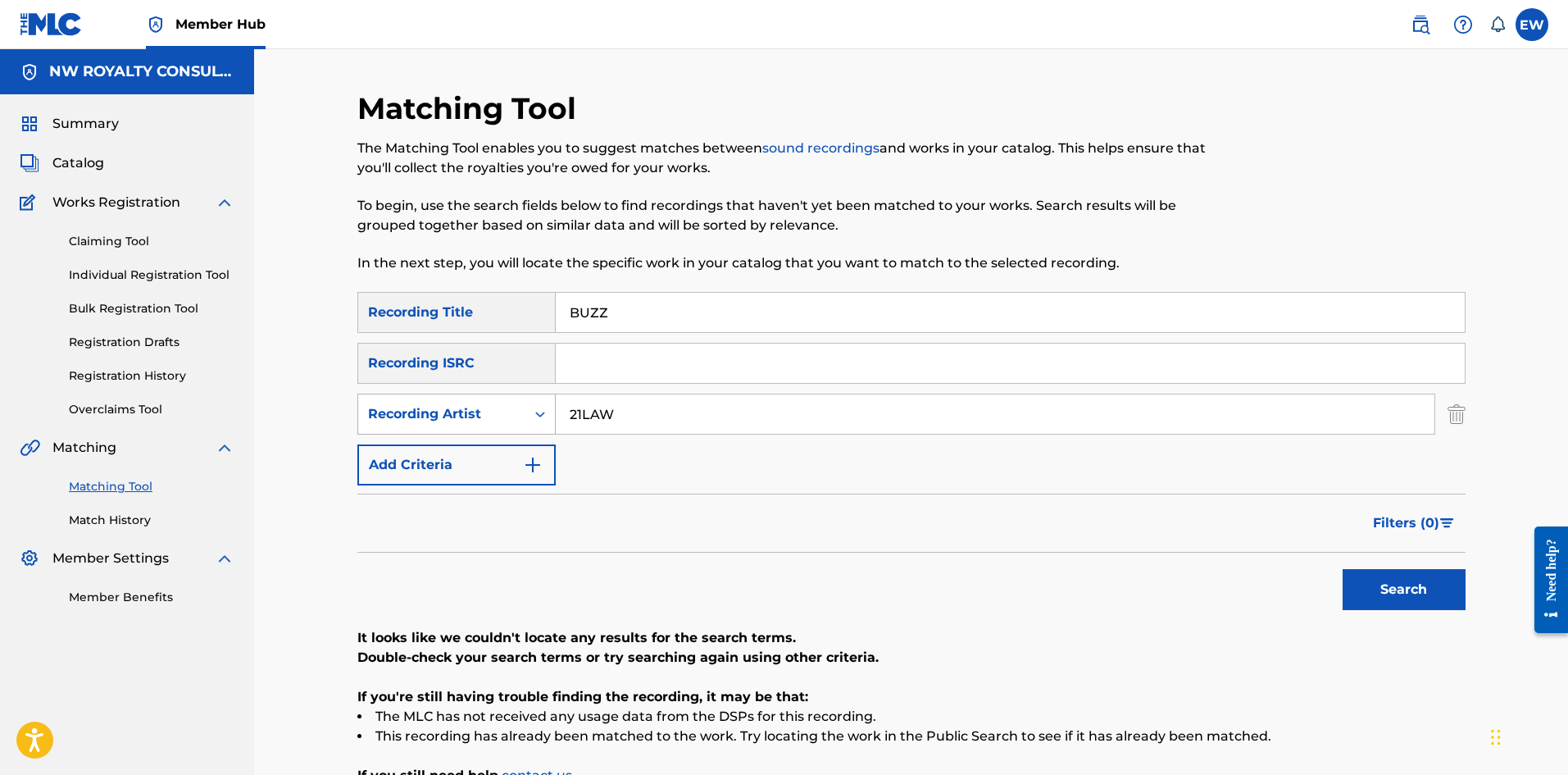
drag, startPoint x: 591, startPoint y: 419, endPoint x: 387, endPoint y: 407, distance: 204.4
click at [398, 411] on div "SearchWithCriteriaa427792b-c57d-4b57-9b4d-b1114ef028f0 Recording Artist 21LAW" at bounding box center [912, 414] width 1108 height 41
paste input "MEUSIK"
type input "MEUSIK"
drag, startPoint x: 641, startPoint y: 321, endPoint x: 440, endPoint y: 304, distance: 201.7
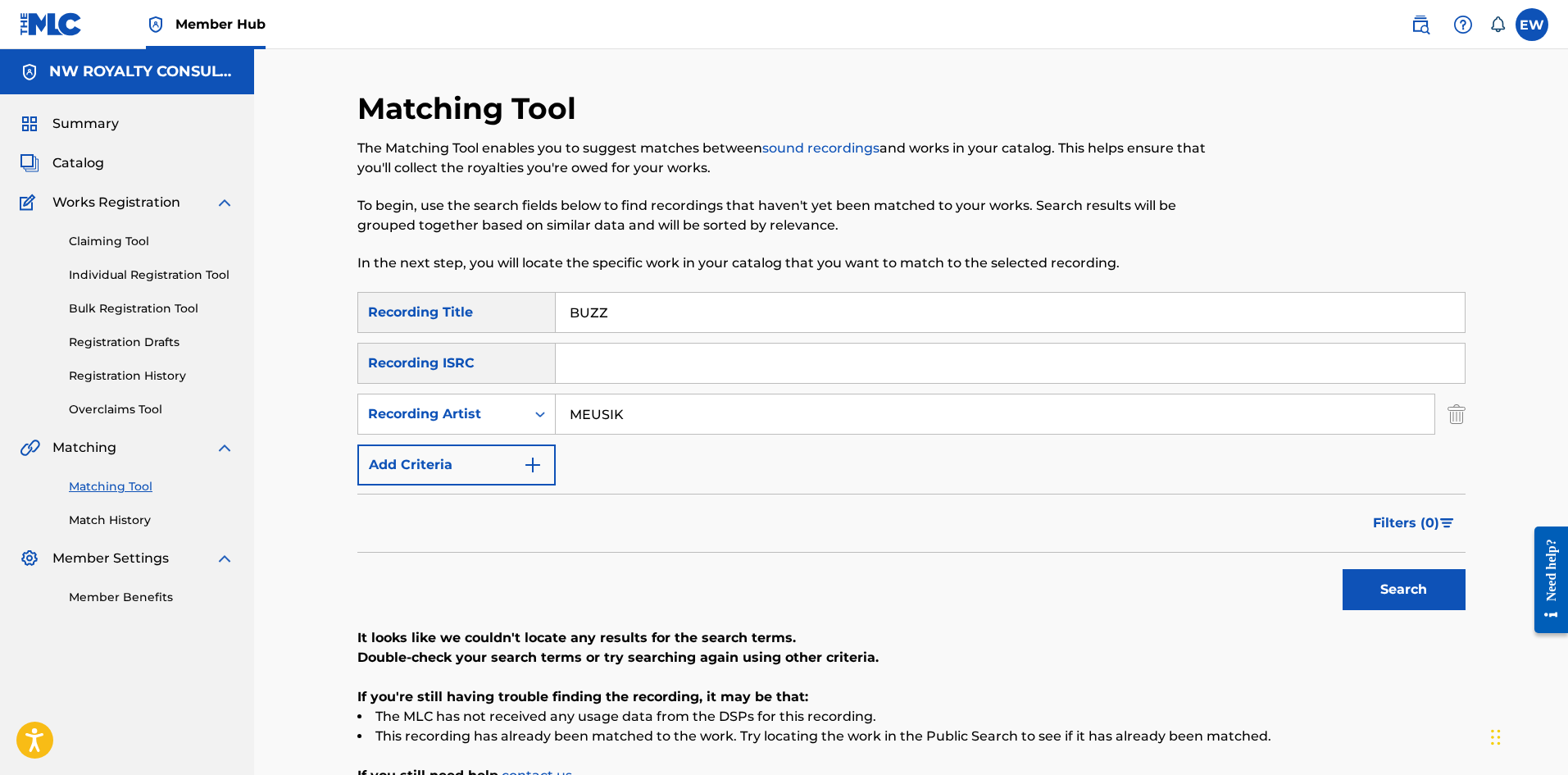
click at [447, 304] on div "SearchWithCriteria36609766-bc74-437b-aee9-62618c7d95ac Recording Title BUZZ" at bounding box center [912, 313] width 1108 height 41
paste input "Y HOOK BY CROOK"
type input "BY HOOK BY CROOK"
drag, startPoint x: 1402, startPoint y: 594, endPoint x: 1399, endPoint y: 580, distance: 14.3
click at [1402, 593] on button "Search" at bounding box center [1403, 589] width 123 height 41
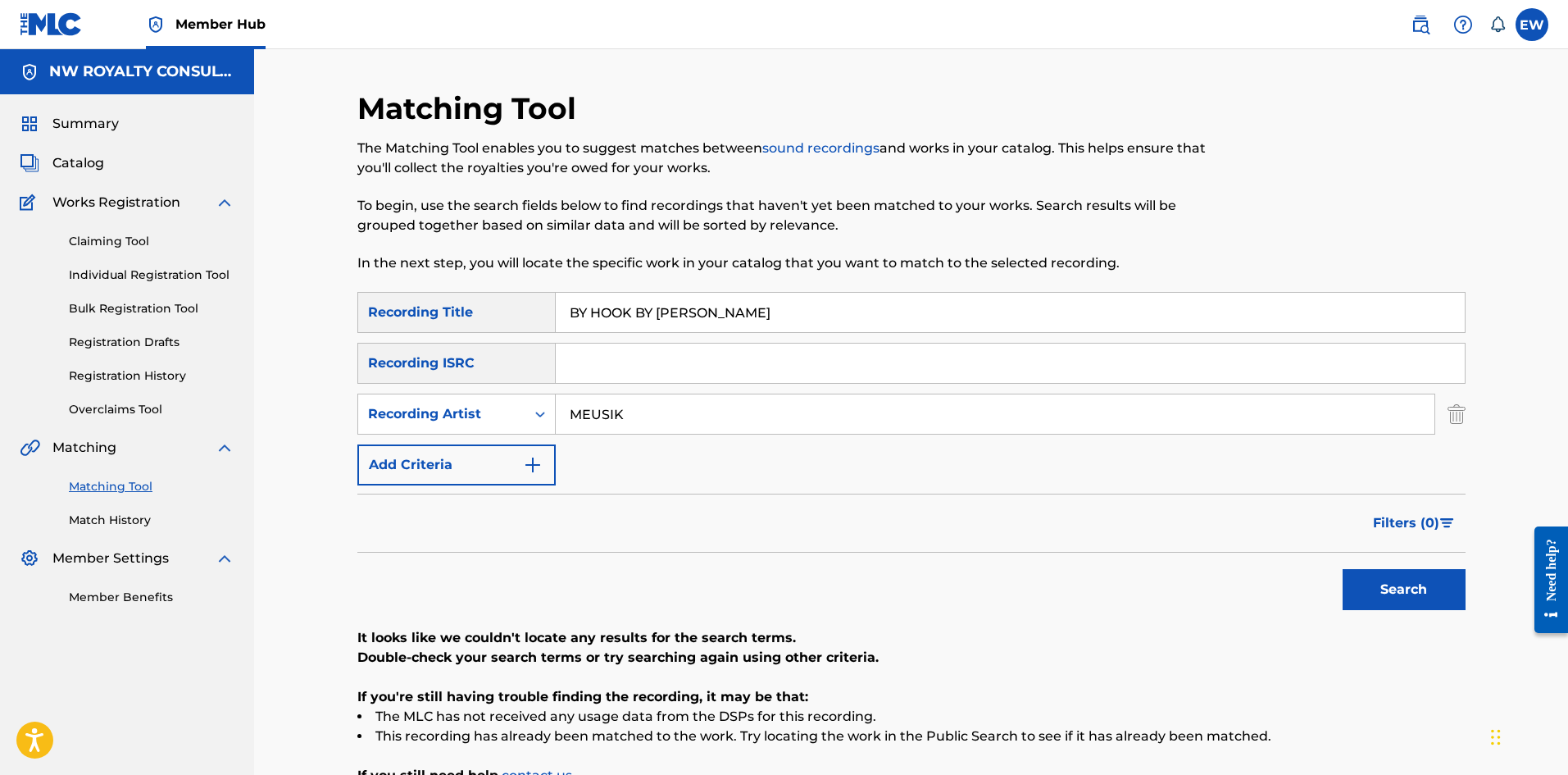
drag, startPoint x: 665, startPoint y: 422, endPoint x: 387, endPoint y: 383, distance: 280.7
click at [407, 406] on div "SearchWithCriteriaa427792b-c57d-4b57-9b4d-b1114ef028f0 Recording Artist MEUSIK" at bounding box center [912, 414] width 1108 height 41
paste input "GLEN WASHINGTON"
type input "GLEN WASHINGTON"
drag, startPoint x: 790, startPoint y: 317, endPoint x: 394, endPoint y: 282, distance: 397.5
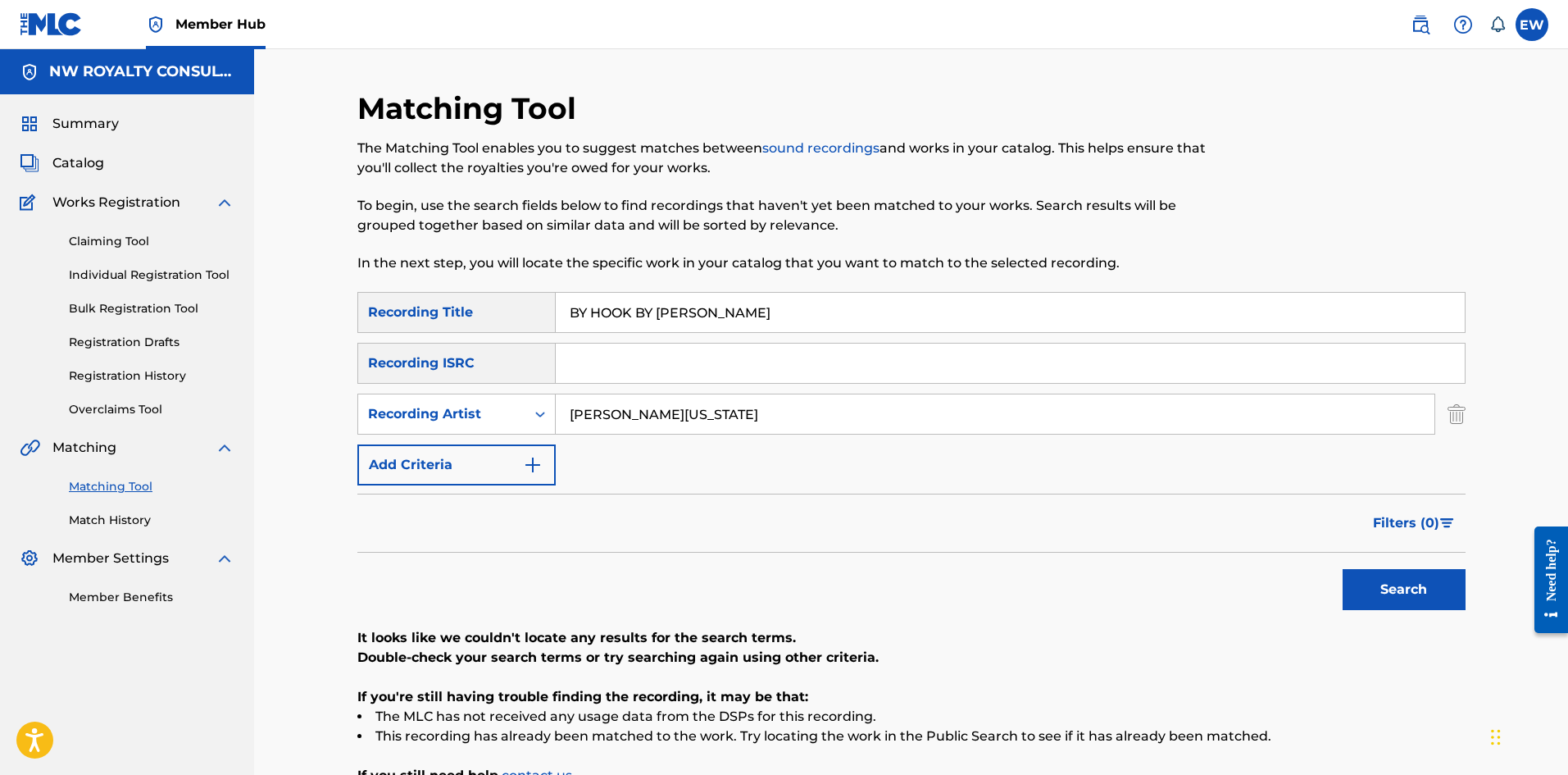
click at [398, 287] on div "Matching Tool The Matching Tool enables you to suggest matches between sound re…" at bounding box center [912, 479] width 1108 height 778
paste input "JAH GRACE"
type input "BY JAH GRACE"
drag, startPoint x: 1392, startPoint y: 608, endPoint x: 1385, endPoint y: 590, distance: 19.3
click at [1391, 603] on button "Search" at bounding box center [1403, 589] width 123 height 41
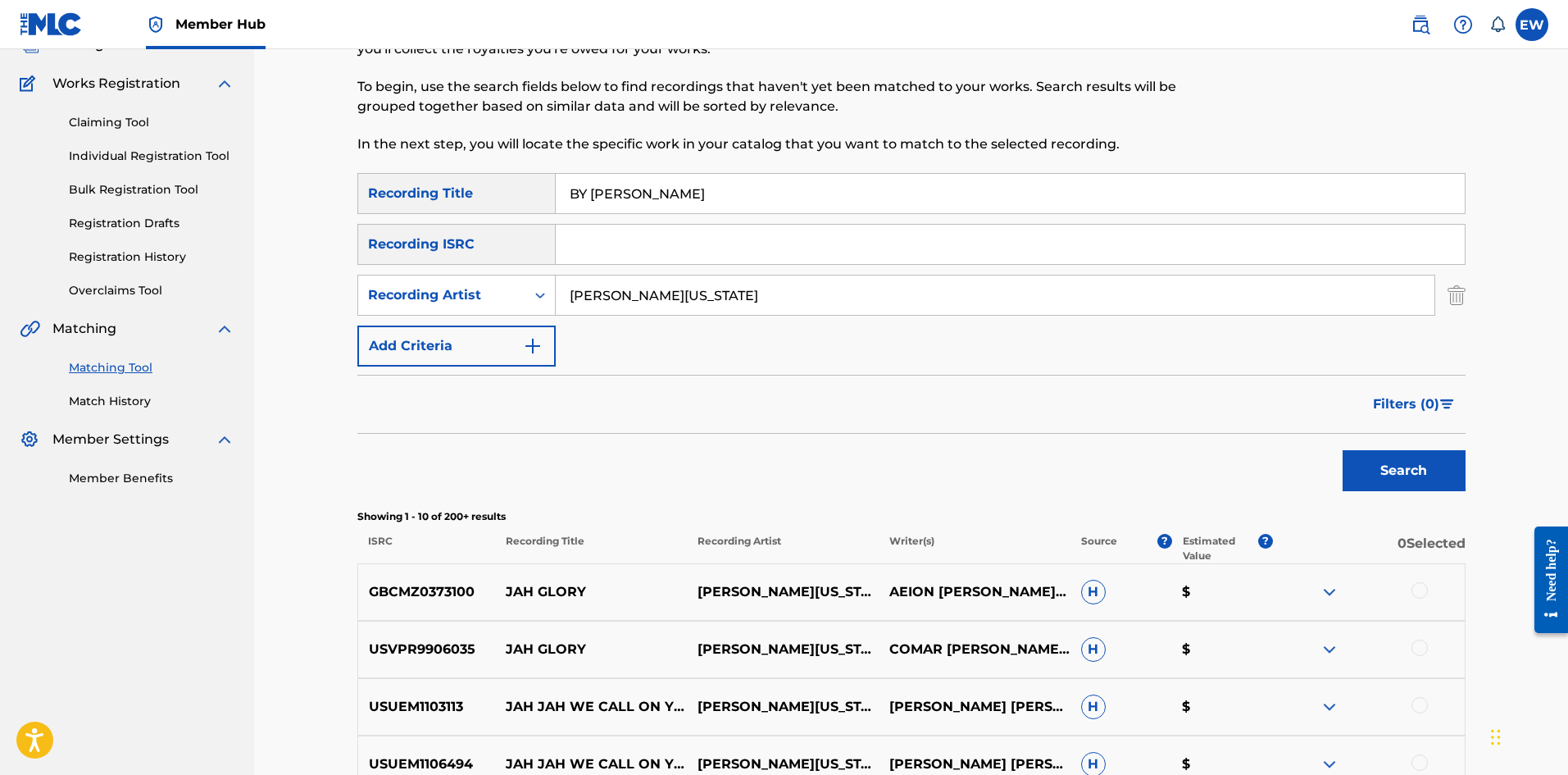
scroll to position [82, 0]
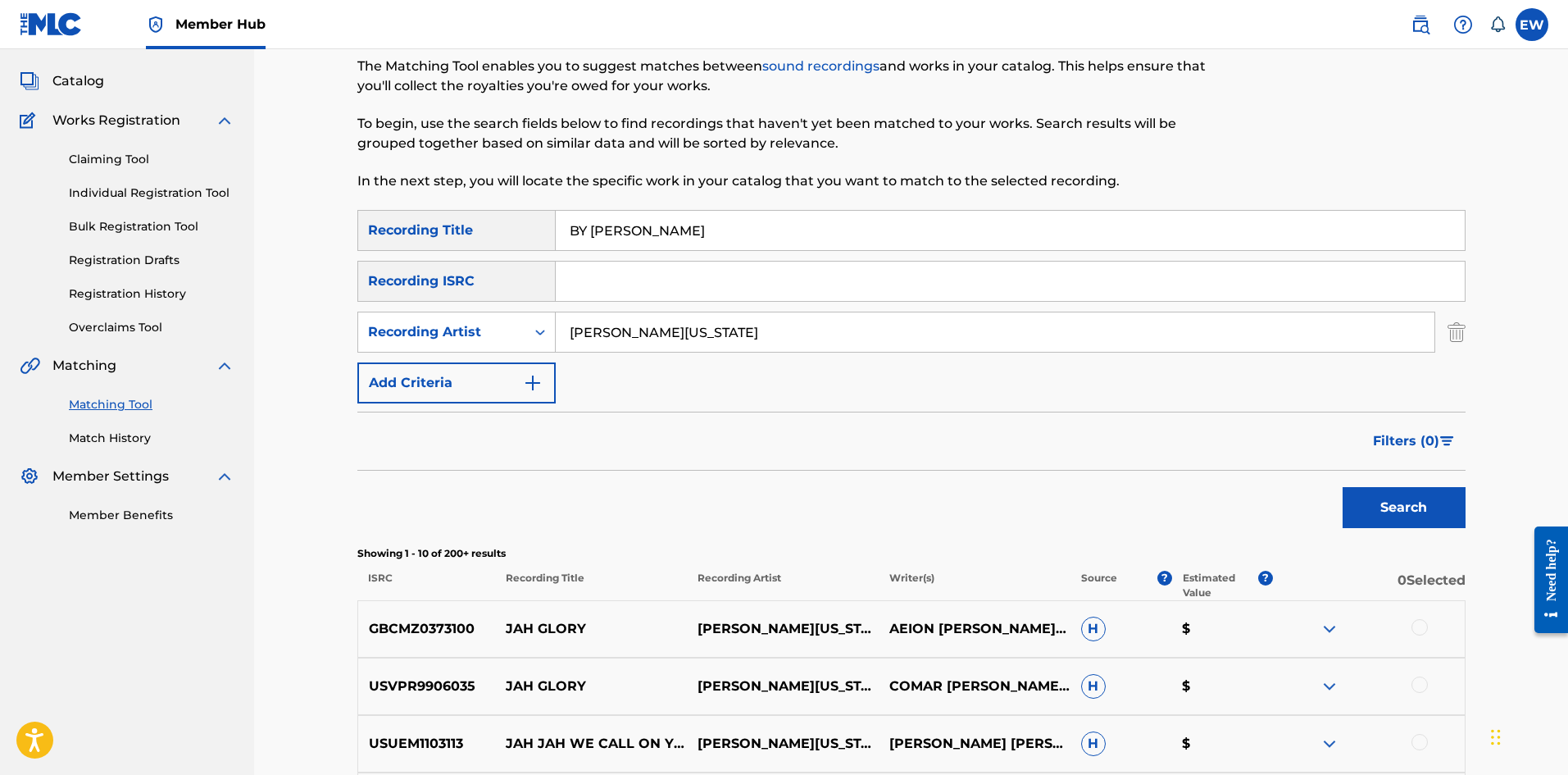
drag, startPoint x: 775, startPoint y: 324, endPoint x: 403, endPoint y: 290, distance: 373.6
click at [406, 290] on div "SearchWithCriteria36609766-bc74-437b-aee9-62618c7d95ac Recording Title BY JAH G…" at bounding box center [912, 306] width 1108 height 193
paste input "WILWA"
type input "WILWA"
drag, startPoint x: 684, startPoint y: 236, endPoint x: 561, endPoint y: 249, distance: 123.7
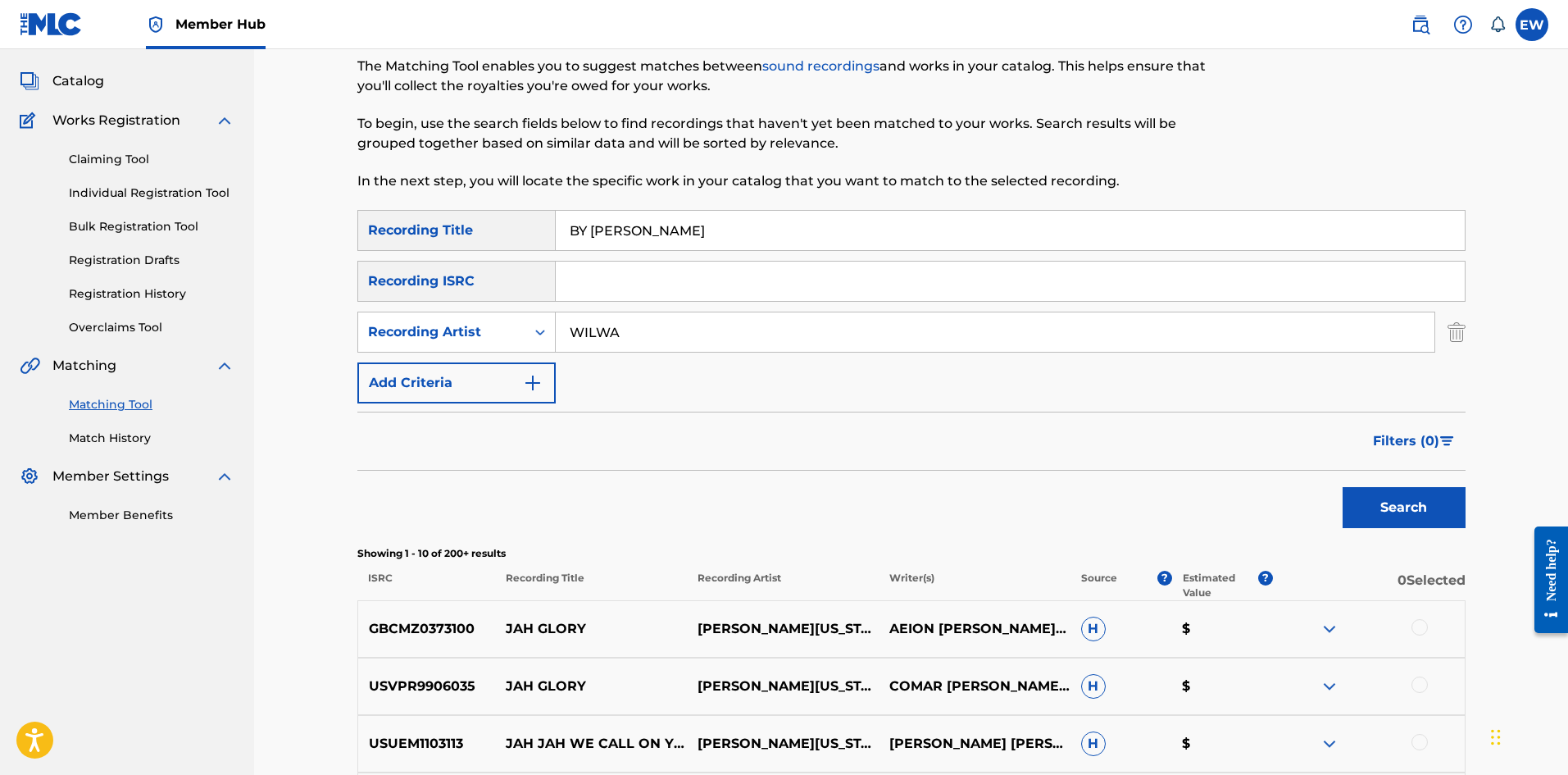
click at [466, 250] on div "SearchWithCriteria36609766-bc74-437b-aee9-62618c7d95ac Recording Title BY JAH G…" at bounding box center [912, 230] width 1108 height 41
paste input "E GON"
type input "BYE GONE"
click at [1395, 508] on button "Search" at bounding box center [1403, 508] width 123 height 41
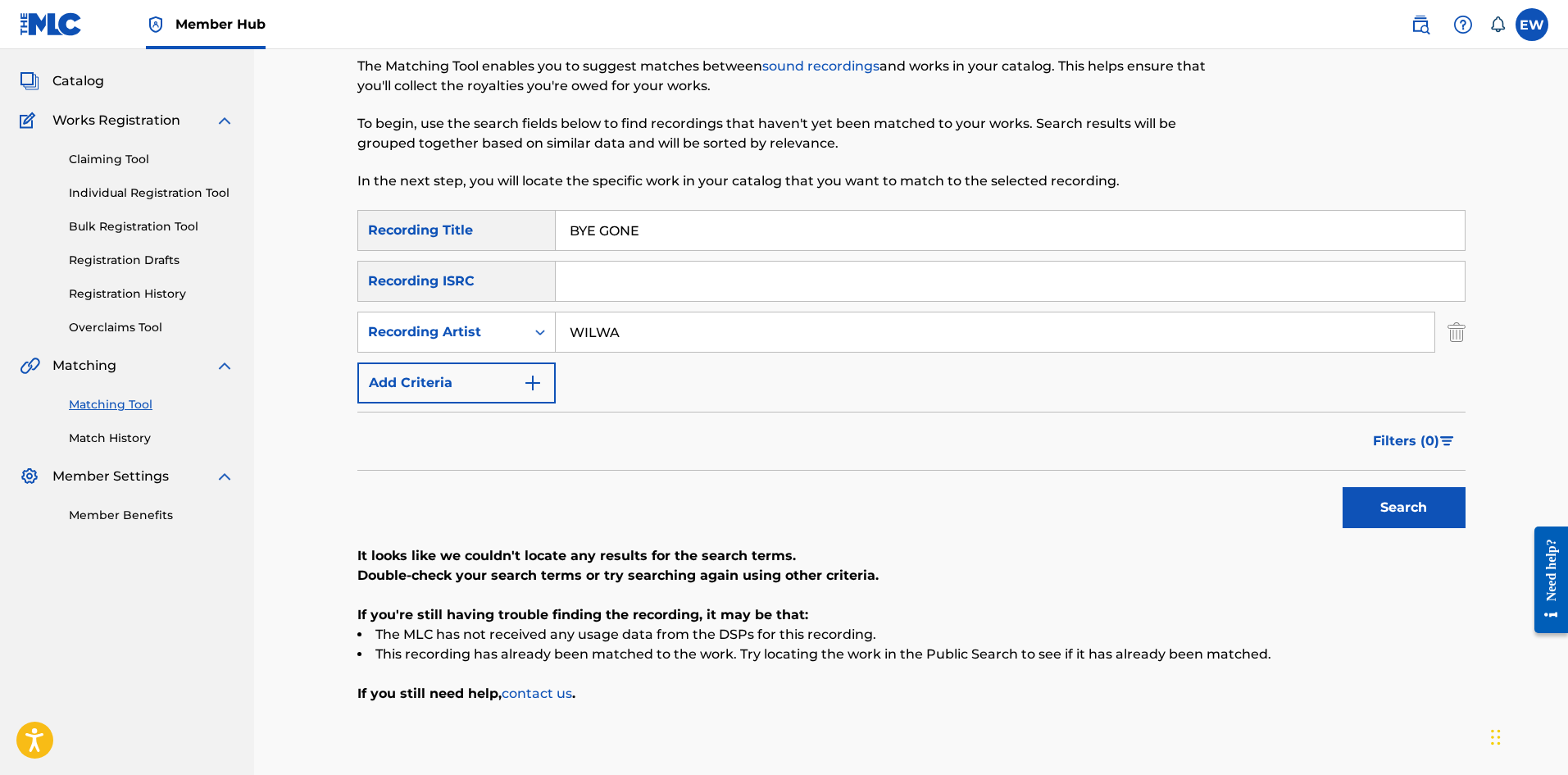
drag, startPoint x: 644, startPoint y: 337, endPoint x: 459, endPoint y: 287, distance: 191.6
click at [500, 325] on div "SearchWithCriteriaa427792b-c57d-4b57-9b4d-b1114ef028f0 Recording Artist WILWA" at bounding box center [912, 332] width 1108 height 41
paste input "KIPRICH"
type input "KIPRICH"
drag, startPoint x: 684, startPoint y: 234, endPoint x: 484, endPoint y: 235, distance: 200.0
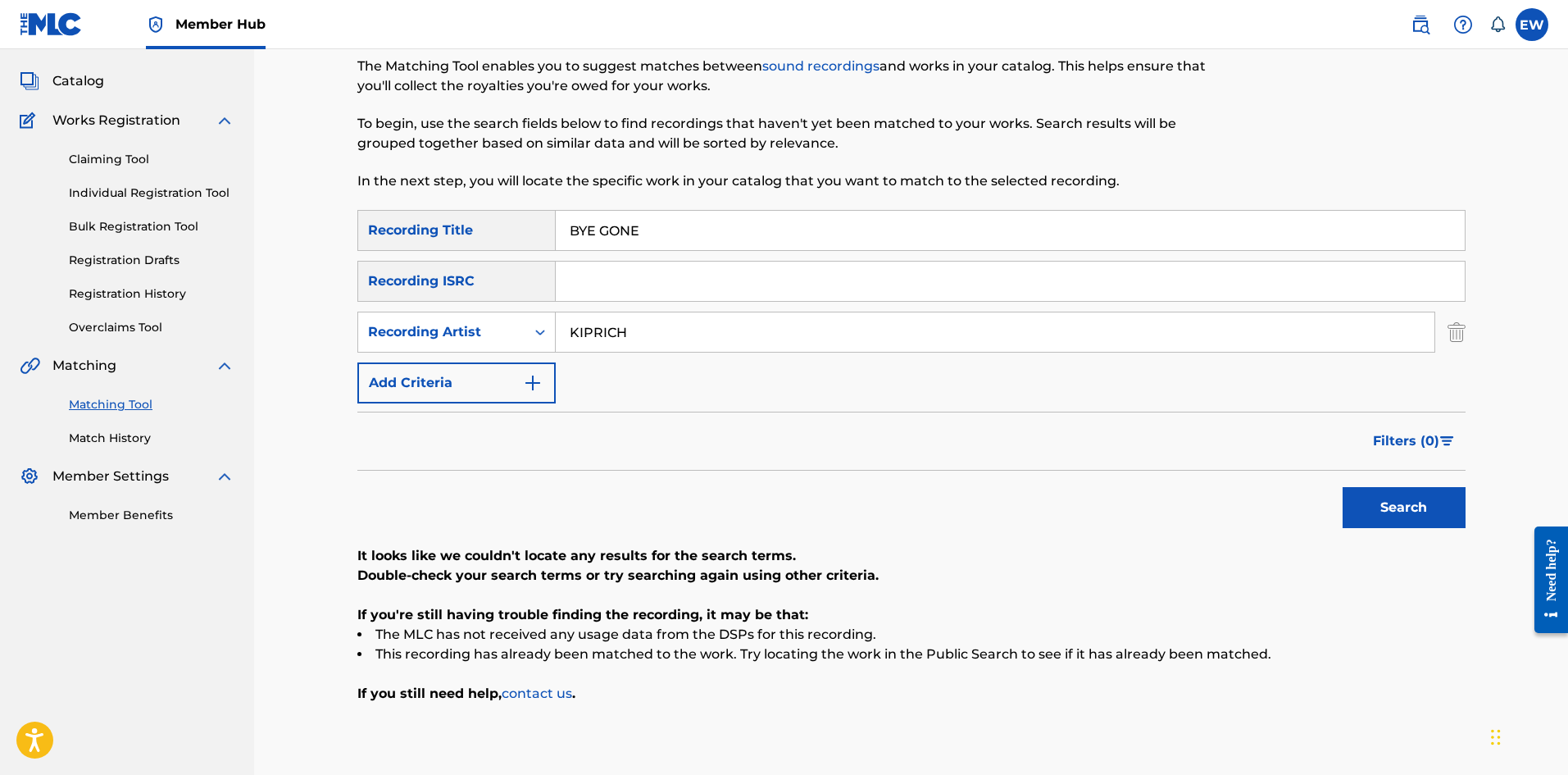
click at [484, 235] on div "SearchWithCriteria36609766-bc74-437b-aee9-62618c7d95ac Recording Title BYE GONE" at bounding box center [912, 230] width 1108 height 41
paste input "CAAH GET BROWN"
type input "CAAH GET BROWN"
click at [1429, 511] on button "Search" at bounding box center [1403, 508] width 123 height 41
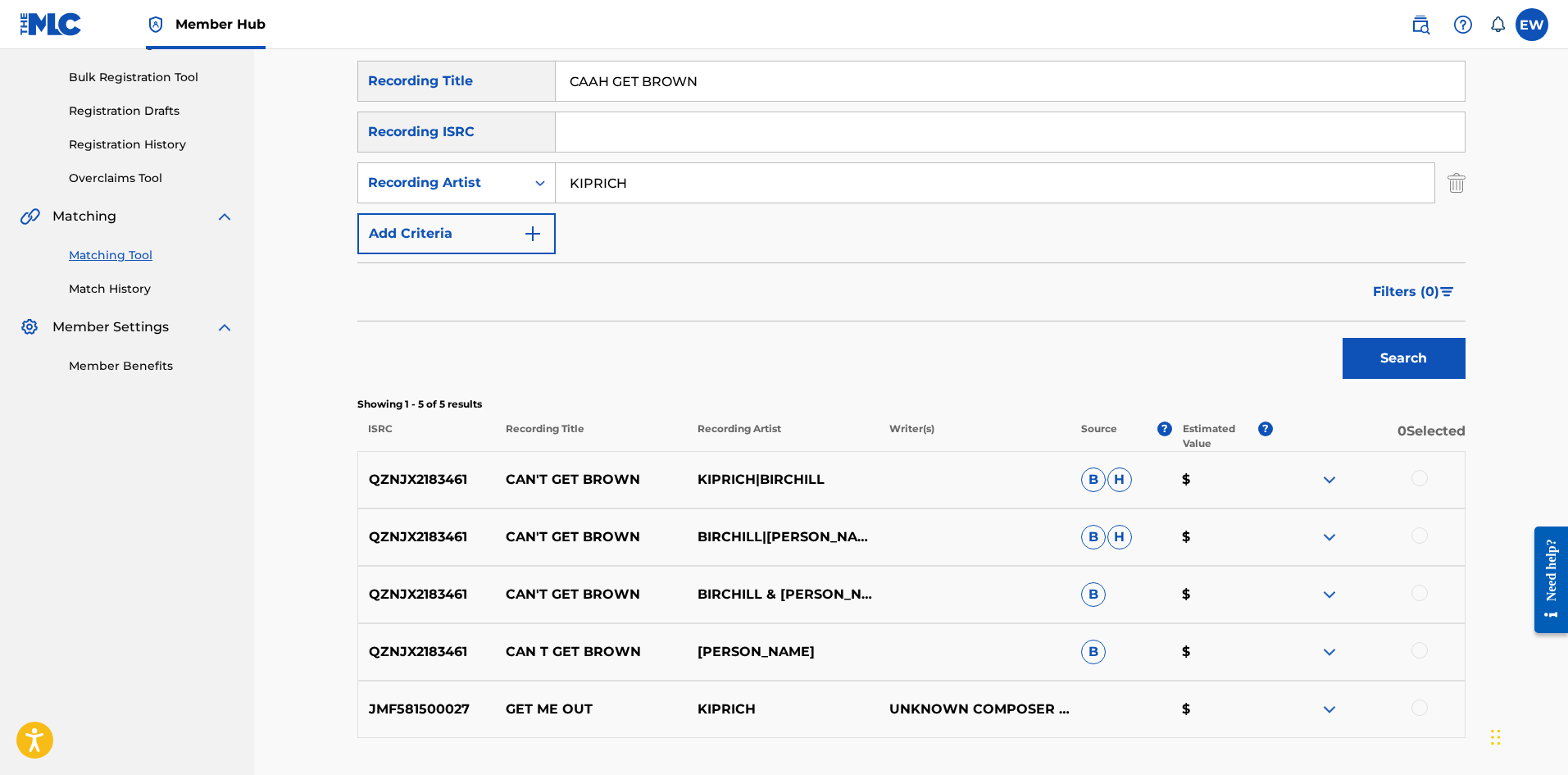
scroll to position [246, 0]
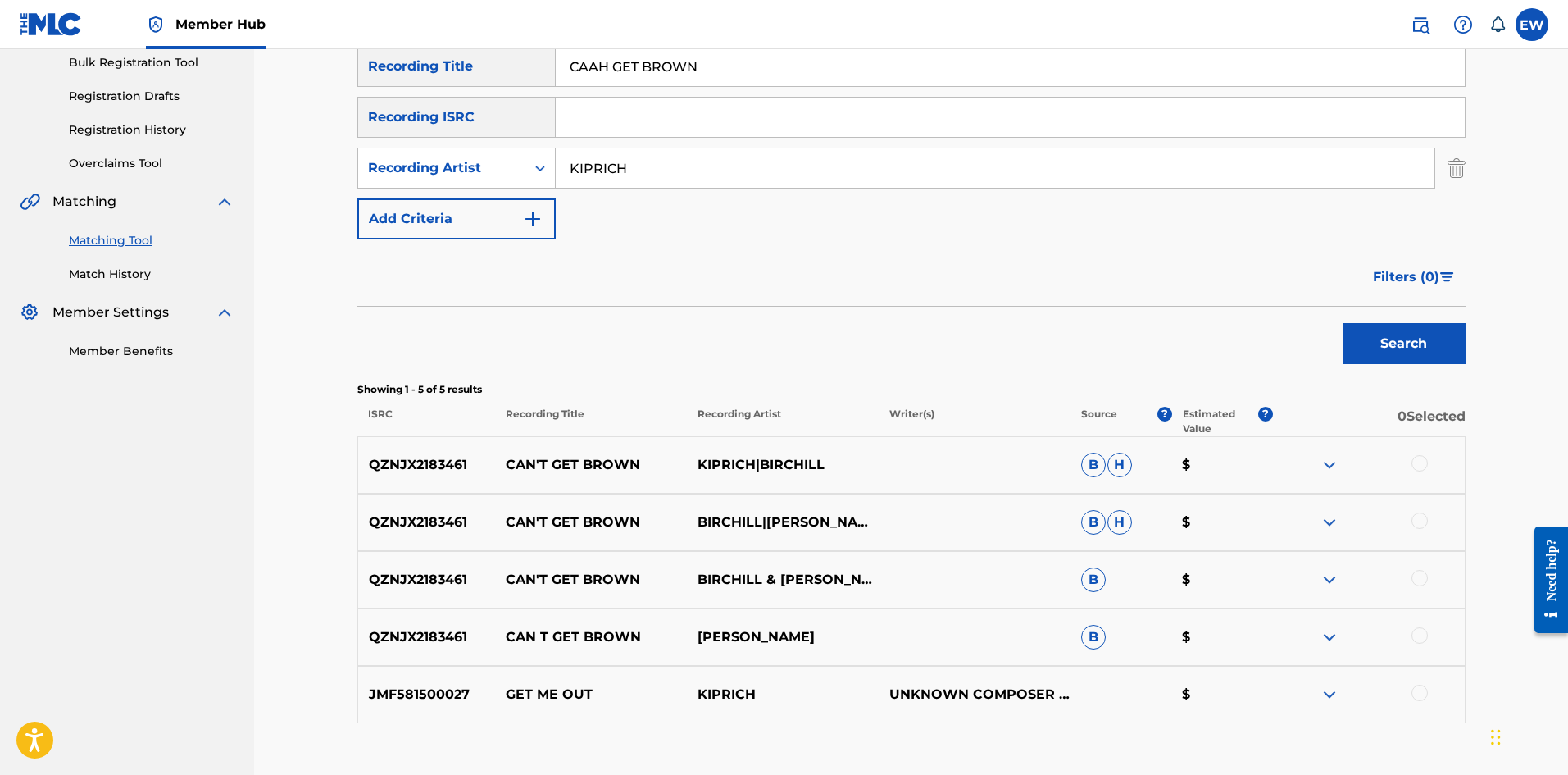
click at [1420, 465] on div at bounding box center [1419, 463] width 17 height 17
click at [1424, 515] on div at bounding box center [1419, 521] width 17 height 17
click at [1413, 578] on div at bounding box center [1419, 577] width 17 height 17
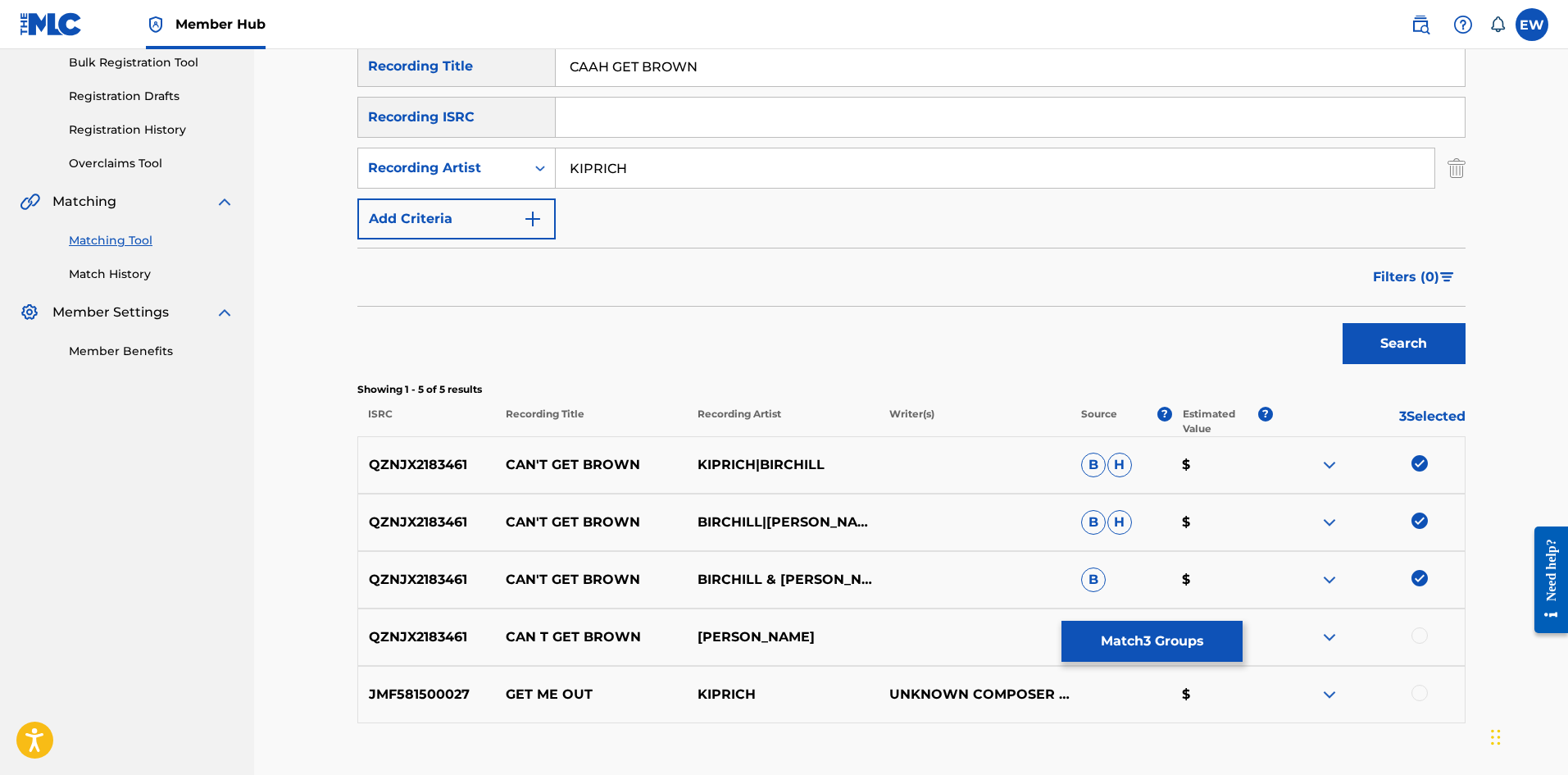
click at [1418, 635] on div at bounding box center [1419, 635] width 17 height 17
click at [1143, 640] on button "Match 4 Groups" at bounding box center [1152, 641] width 182 height 41
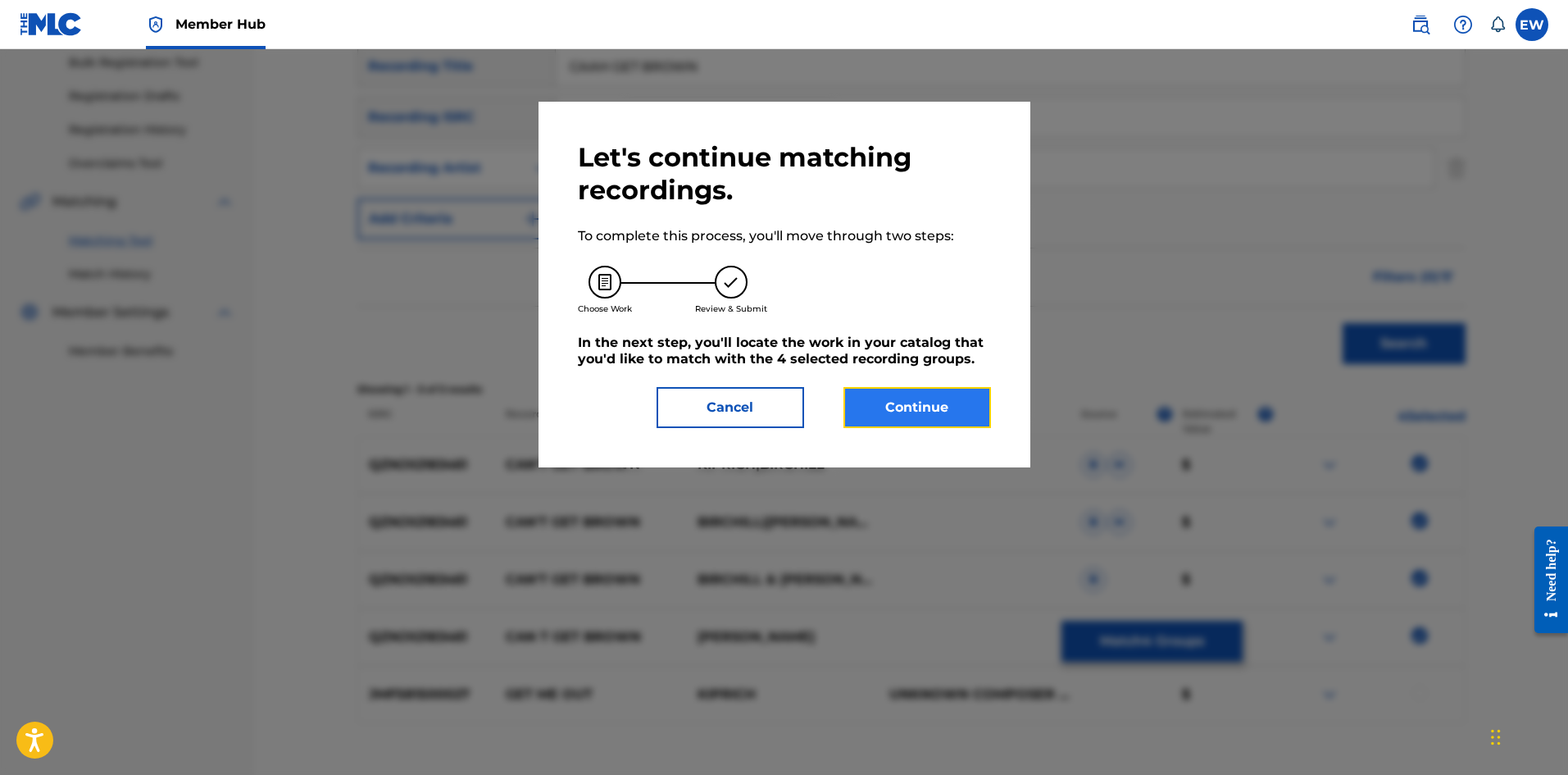
click at [897, 425] on button "Continue" at bounding box center [917, 407] width 148 height 41
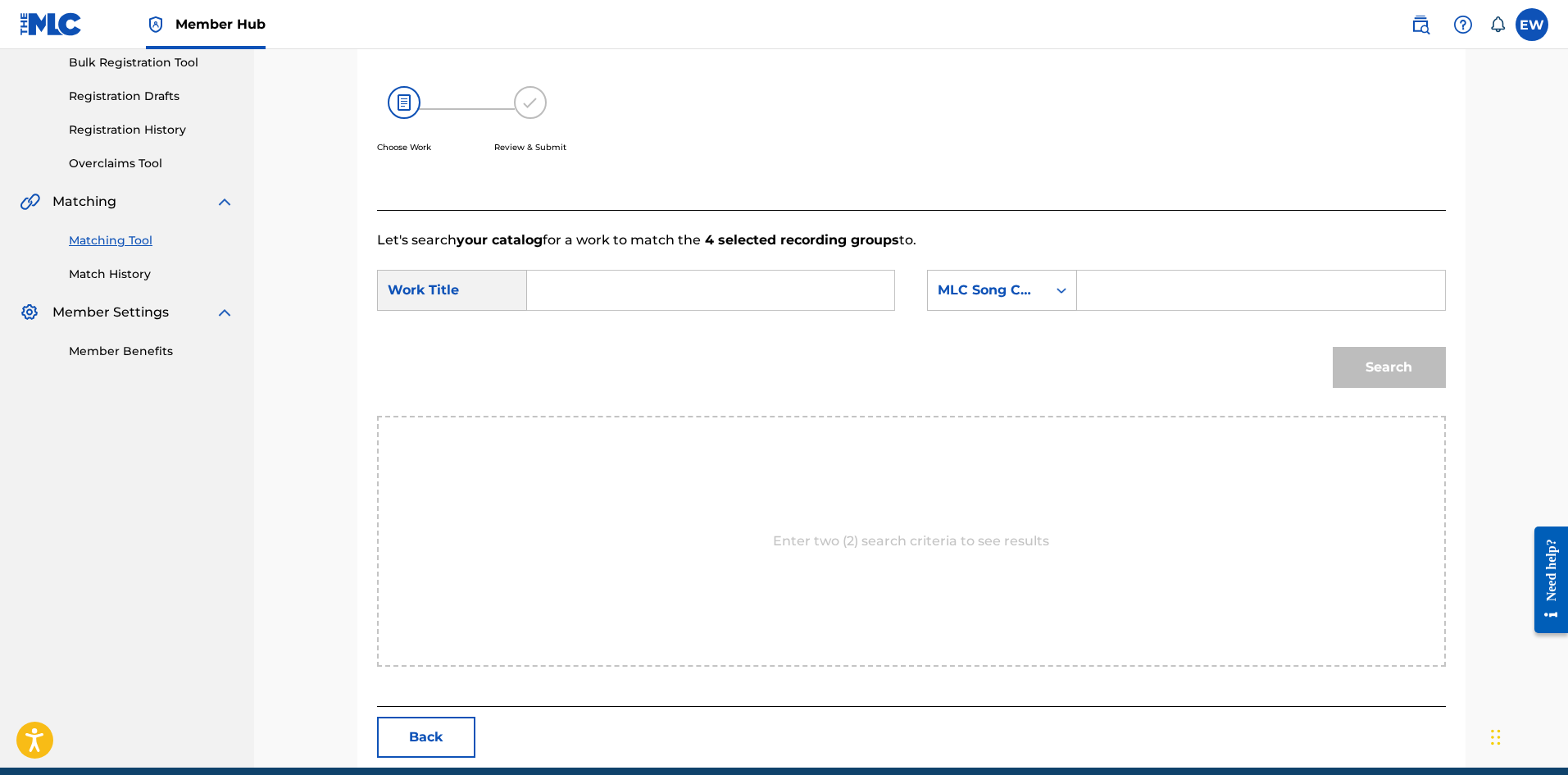
click at [641, 292] on input "Search Form" at bounding box center [710, 291] width 339 height 39
paste input "CAAH GET BROWN"
type input "CAAH GET BROWN"
click at [1172, 296] on input "Search Form" at bounding box center [1260, 291] width 339 height 39
paste input "CA043A"
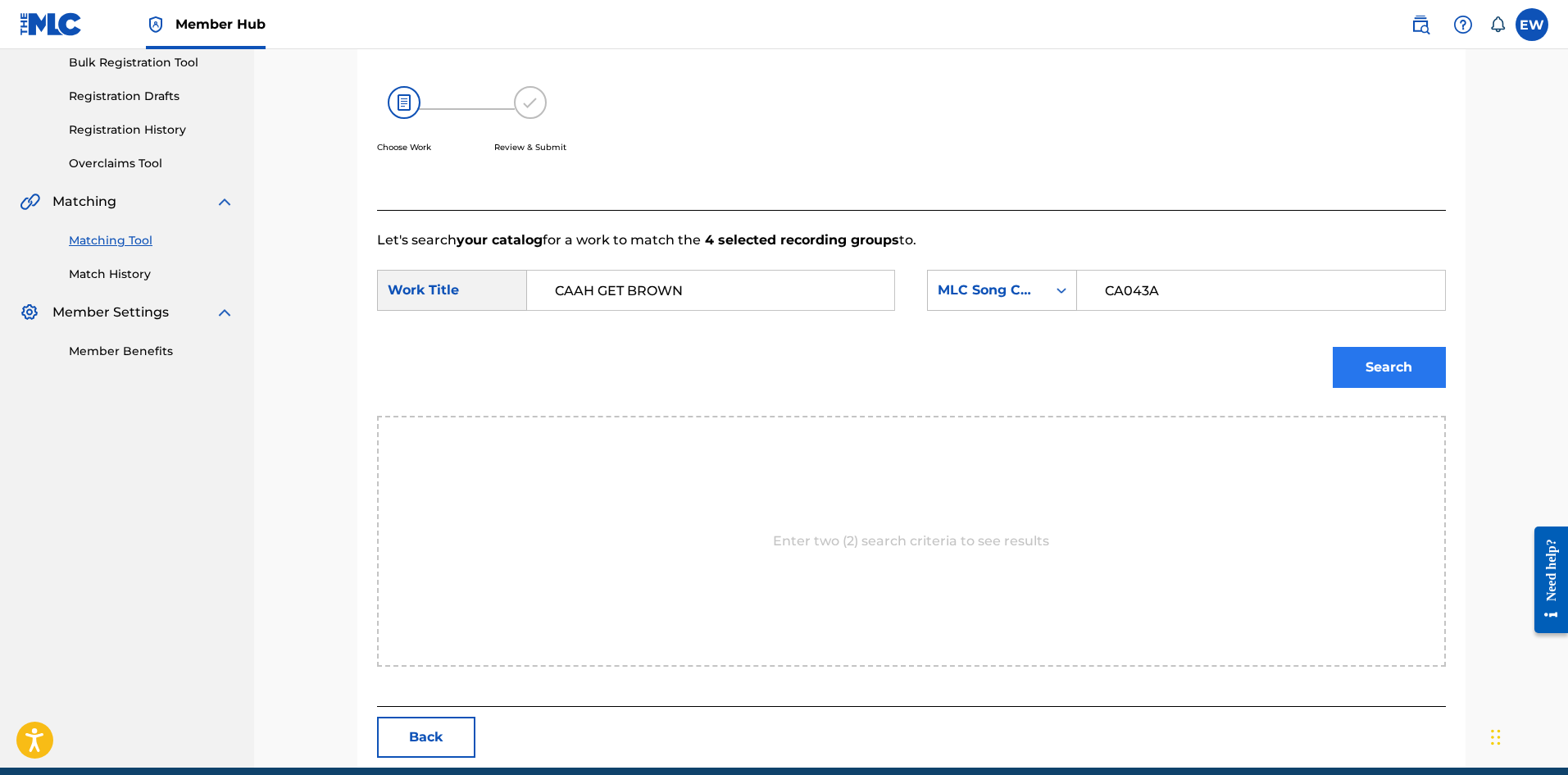
type input "CA043A"
drag, startPoint x: 1434, startPoint y: 360, endPoint x: 1419, endPoint y: 355, distance: 15.8
click at [1433, 360] on button "Search" at bounding box center [1389, 368] width 113 height 41
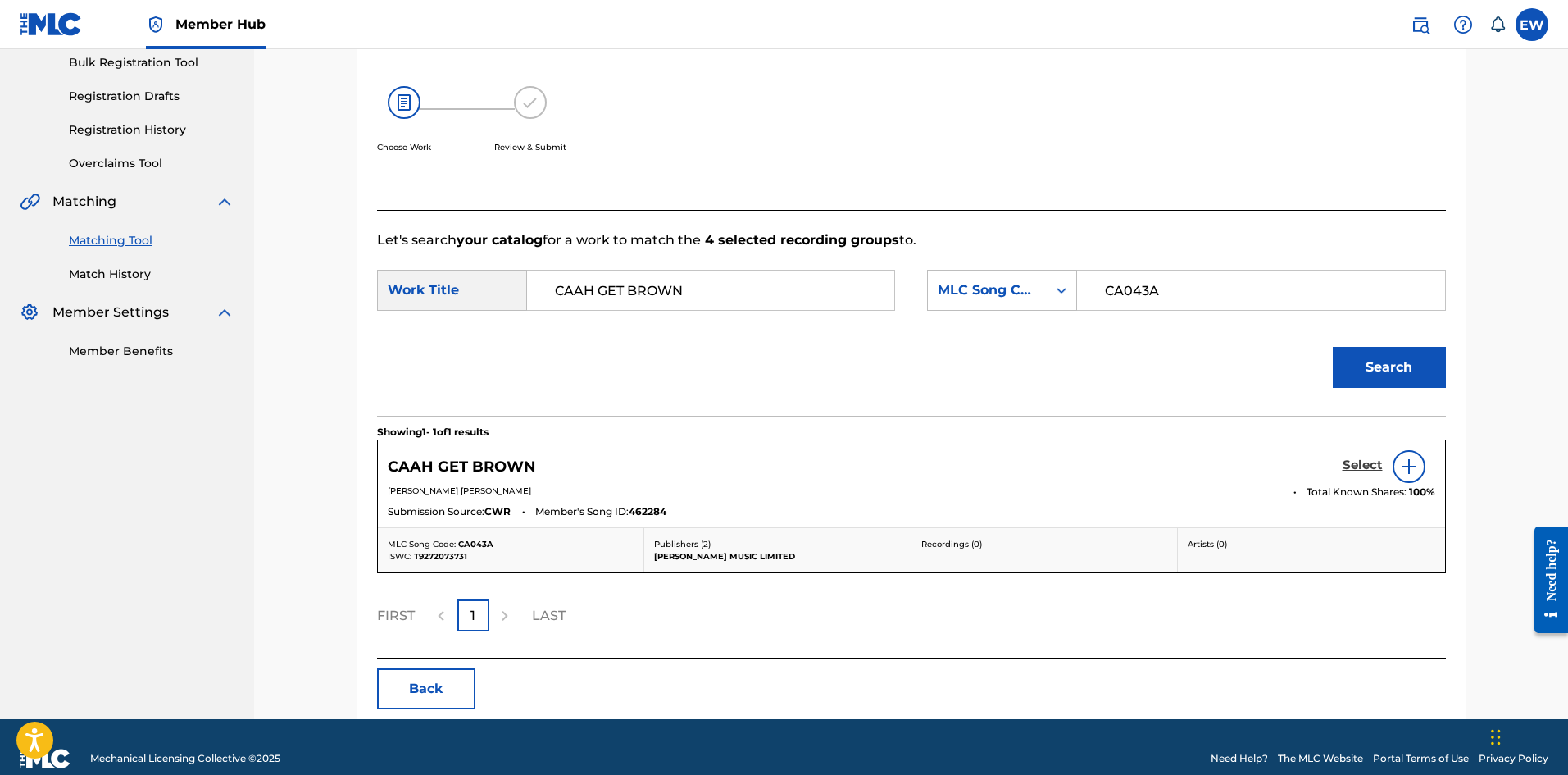
click at [1356, 473] on link "Select" at bounding box center [1362, 467] width 40 height 18
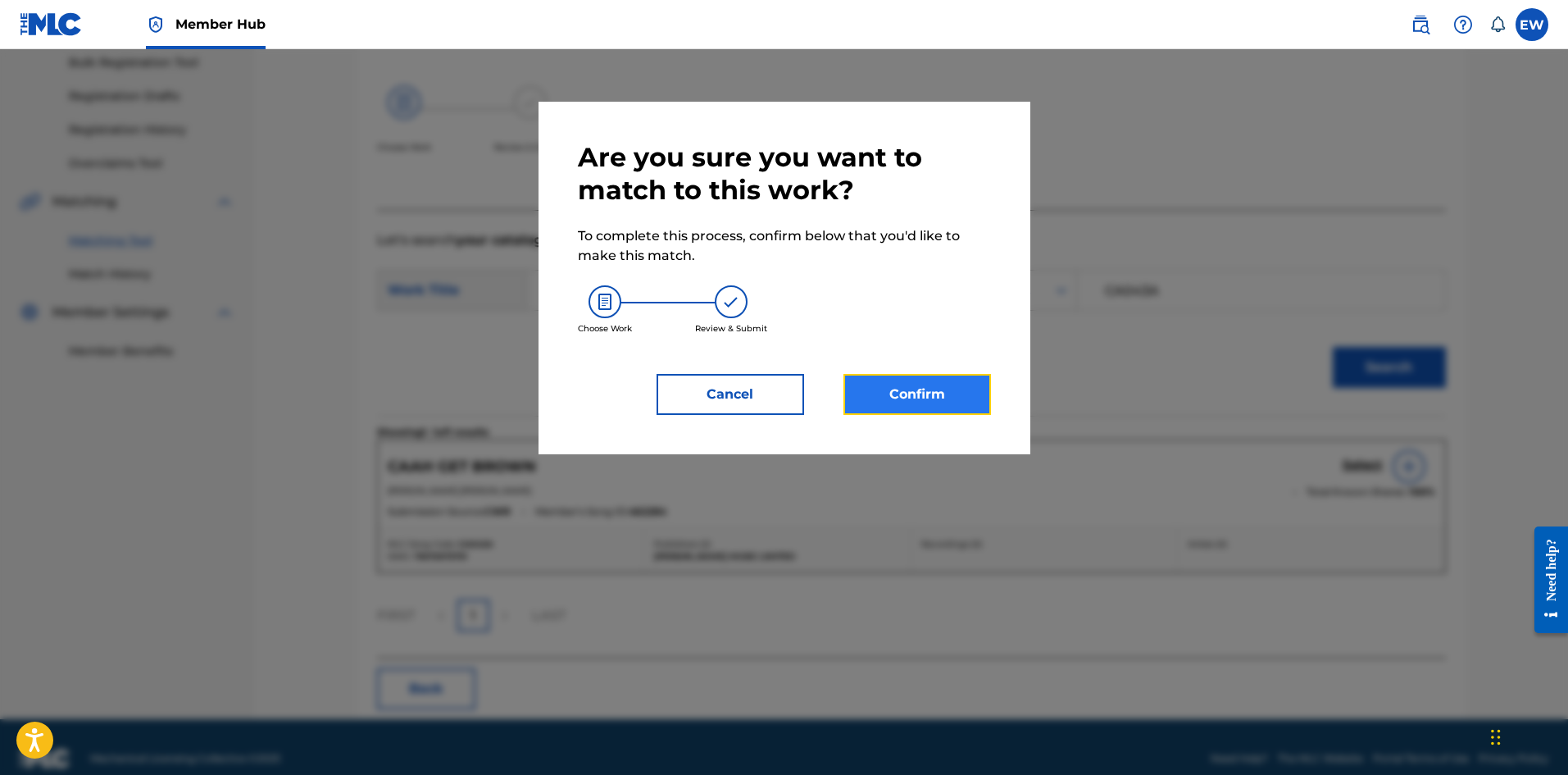
click at [918, 398] on button "Confirm" at bounding box center [917, 394] width 148 height 41
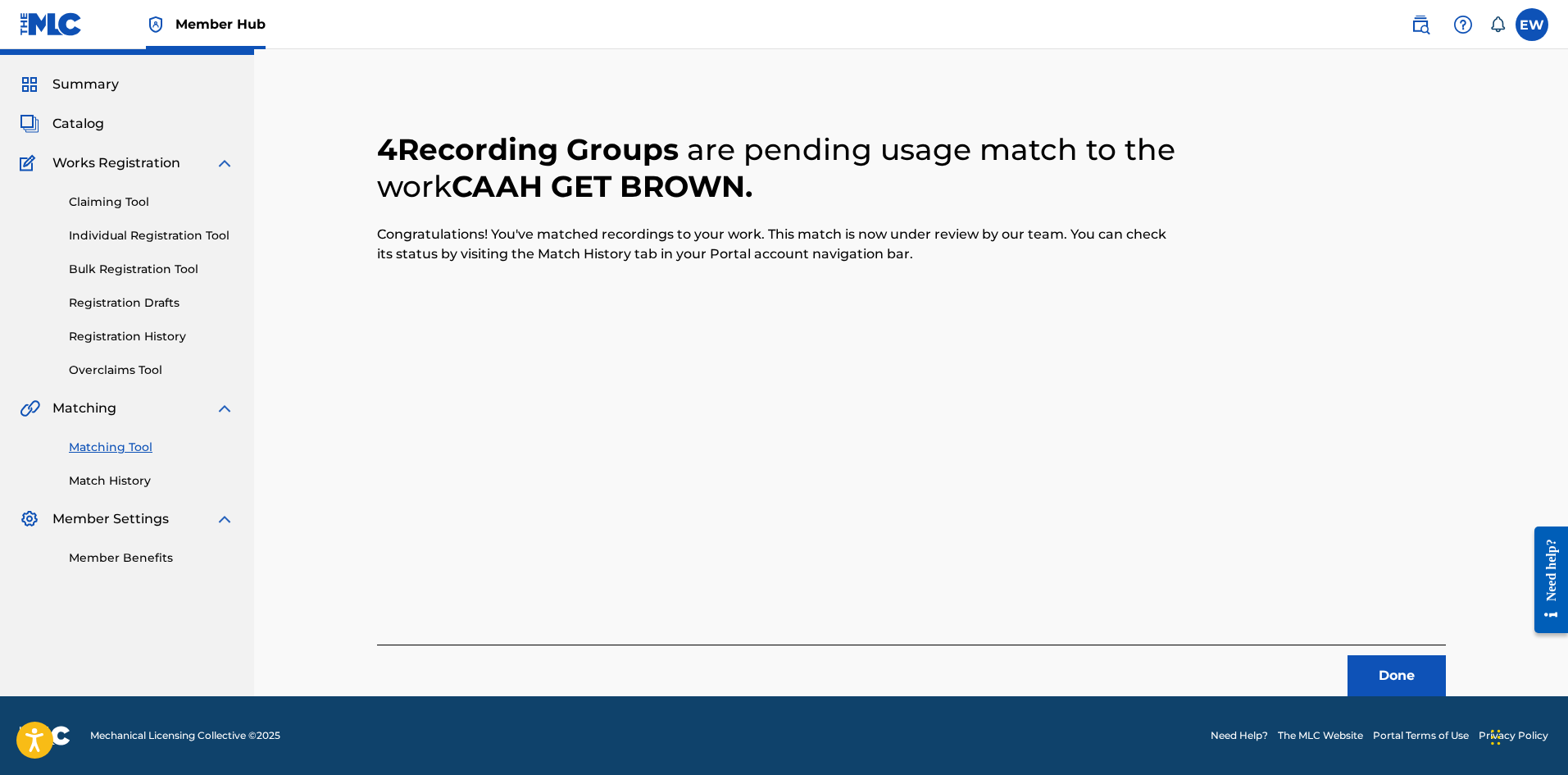
scroll to position [39, 0]
drag, startPoint x: 1383, startPoint y: 665, endPoint x: 1570, endPoint y: 682, distance: 187.8
click at [1383, 666] on button "Done" at bounding box center [1396, 676] width 98 height 41
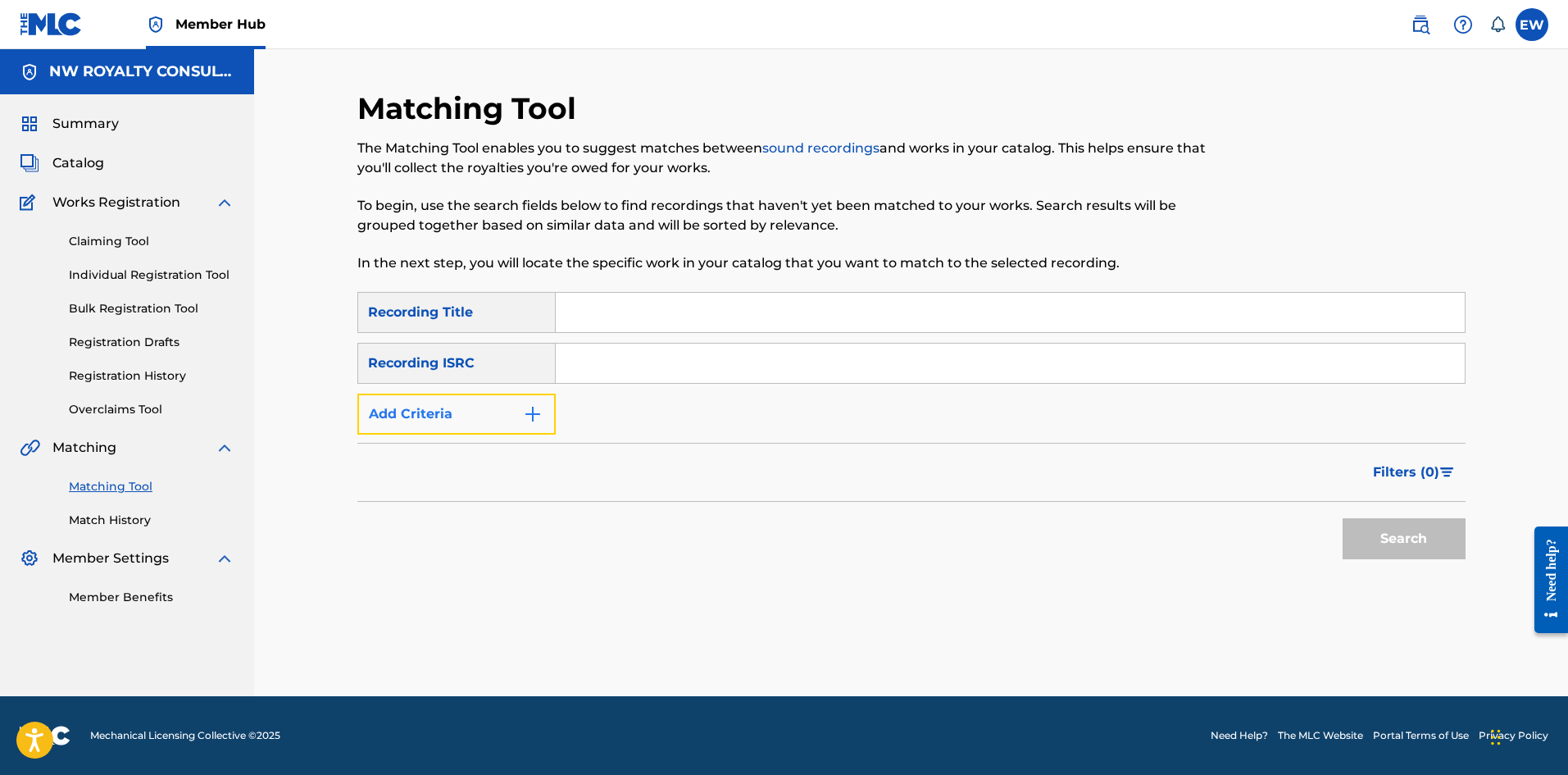
click at [505, 426] on button "Add Criteria" at bounding box center [457, 414] width 198 height 41
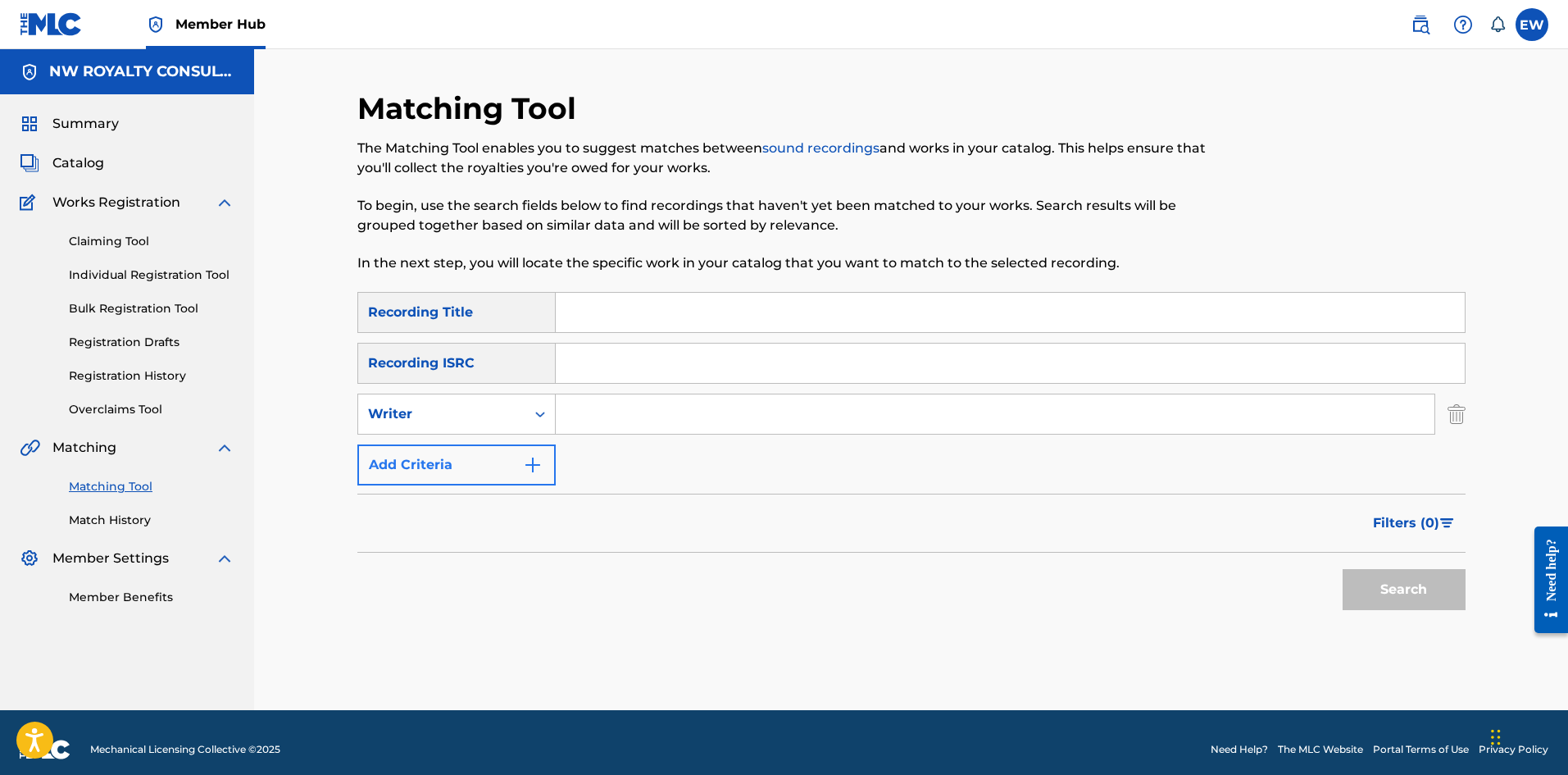
click at [498, 420] on div "Writer" at bounding box center [442, 414] width 148 height 19
drag, startPoint x: 488, startPoint y: 449, endPoint x: 599, endPoint y: 447, distance: 111.0
click at [511, 456] on div "Recording Artist" at bounding box center [457, 455] width 197 height 41
click at [650, 419] on input "Search Form" at bounding box center [995, 414] width 878 height 39
paste input "DIGITAL SHAM"
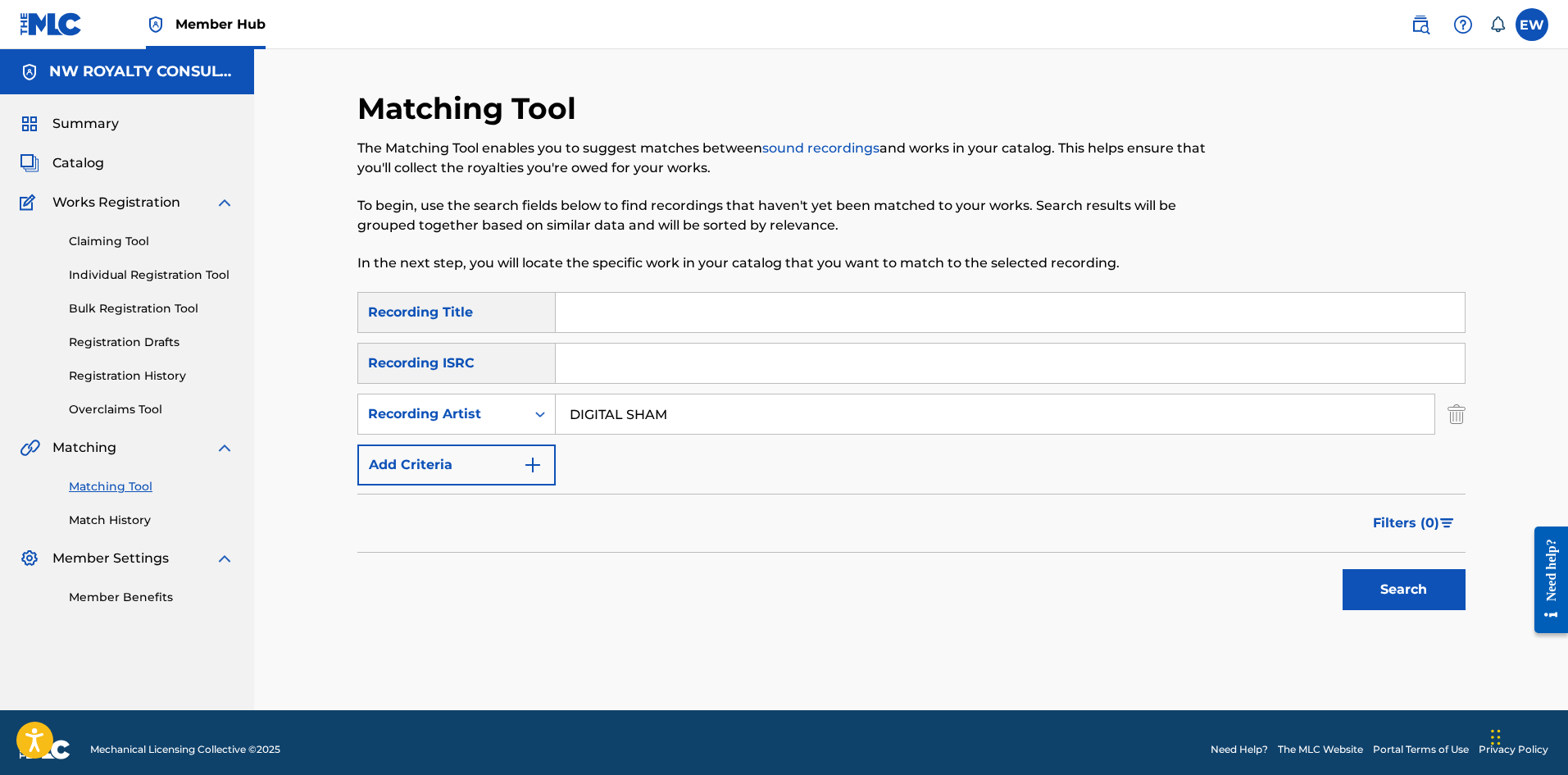
type input "DIGITAL SHAM"
click at [659, 314] on input "Search Form" at bounding box center [1010, 312] width 909 height 39
paste input "CAAH GET ENOUGH"
type input "CAAH GET ENOUGH"
click at [1371, 594] on button "Search" at bounding box center [1403, 589] width 123 height 41
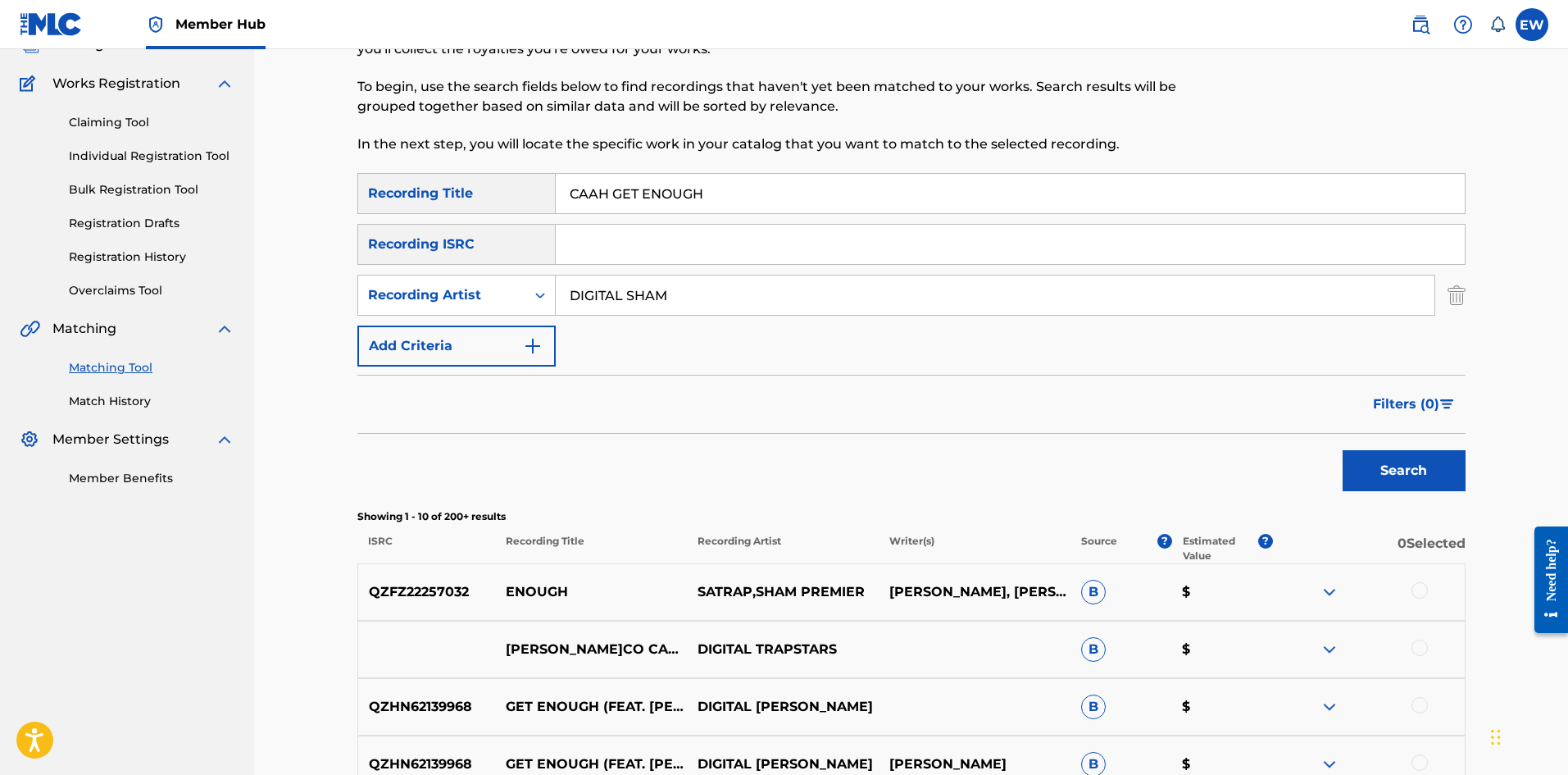
scroll to position [82, 0]
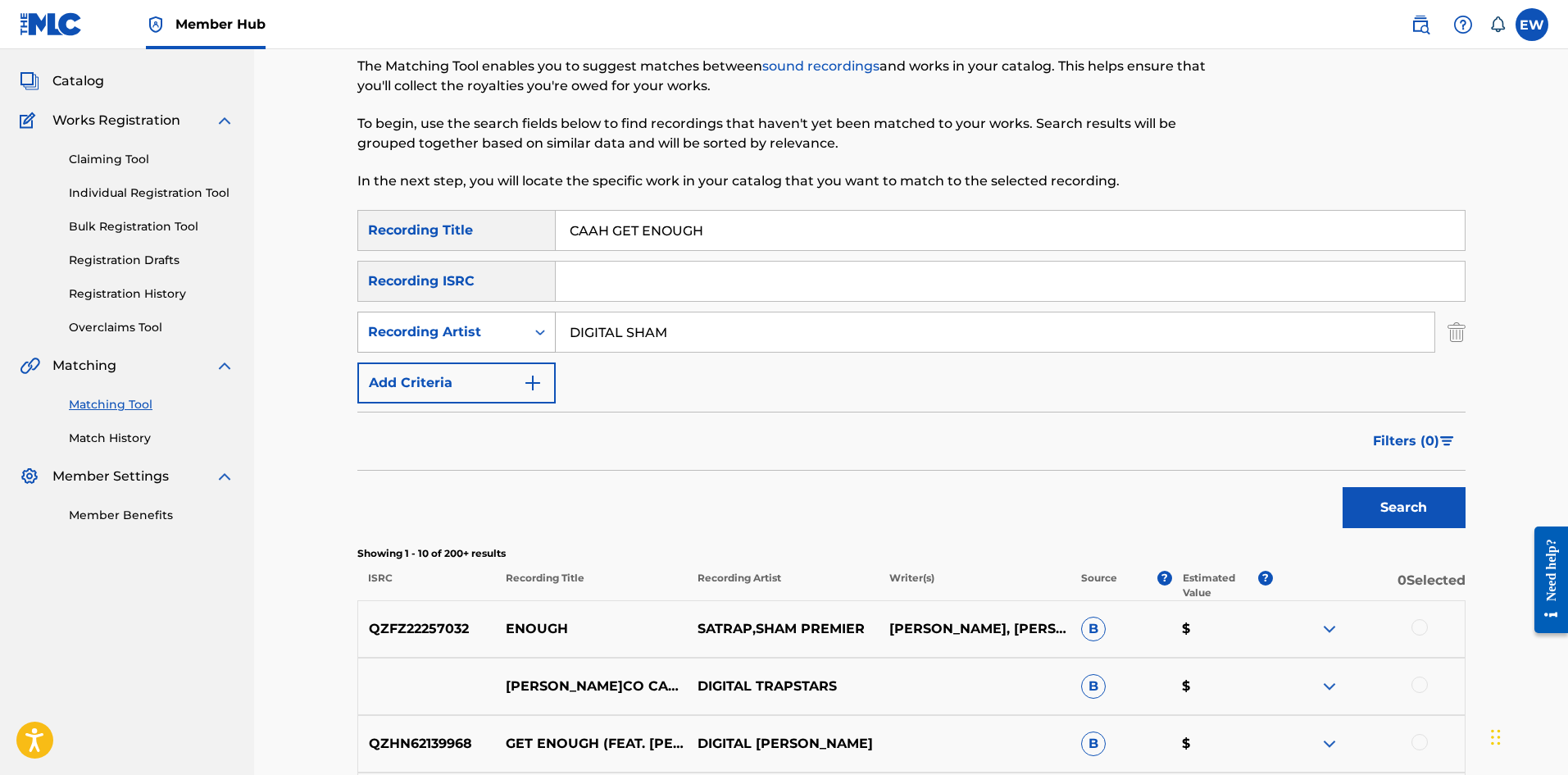
drag, startPoint x: 705, startPoint y: 338, endPoint x: 481, endPoint y: 336, distance: 224.0
click at [511, 343] on div "SearchWithCriteriaf0fcec2c-c014-4e1b-a846-0eb72dbccc67 Recording Artist DIGITAL…" at bounding box center [912, 332] width 1108 height 41
paste input "JAH VINCI"
type input "JAH VINCI"
drag, startPoint x: 451, startPoint y: 219, endPoint x: 408, endPoint y: 231, distance: 44.6
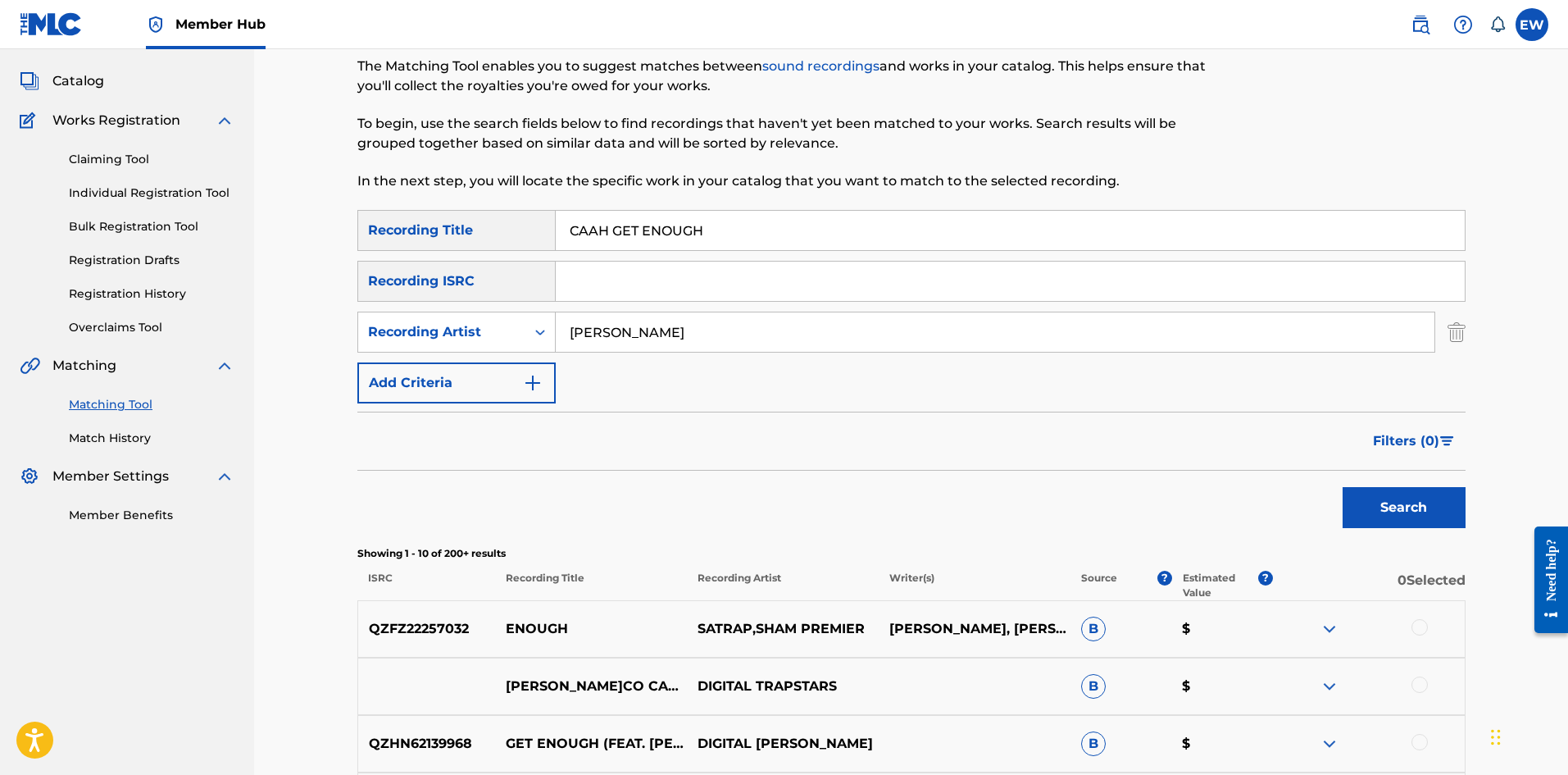
click at [423, 230] on div "SearchWithCriteria36609766-bc74-437b-aee9-62618c7d95ac Recording Title CAAH GET…" at bounding box center [912, 230] width 1108 height 41
paste input "N DO MI NUTTEN"
type input "CAAN DO MI NUTTEN"
click at [1378, 502] on button "Search" at bounding box center [1403, 508] width 123 height 41
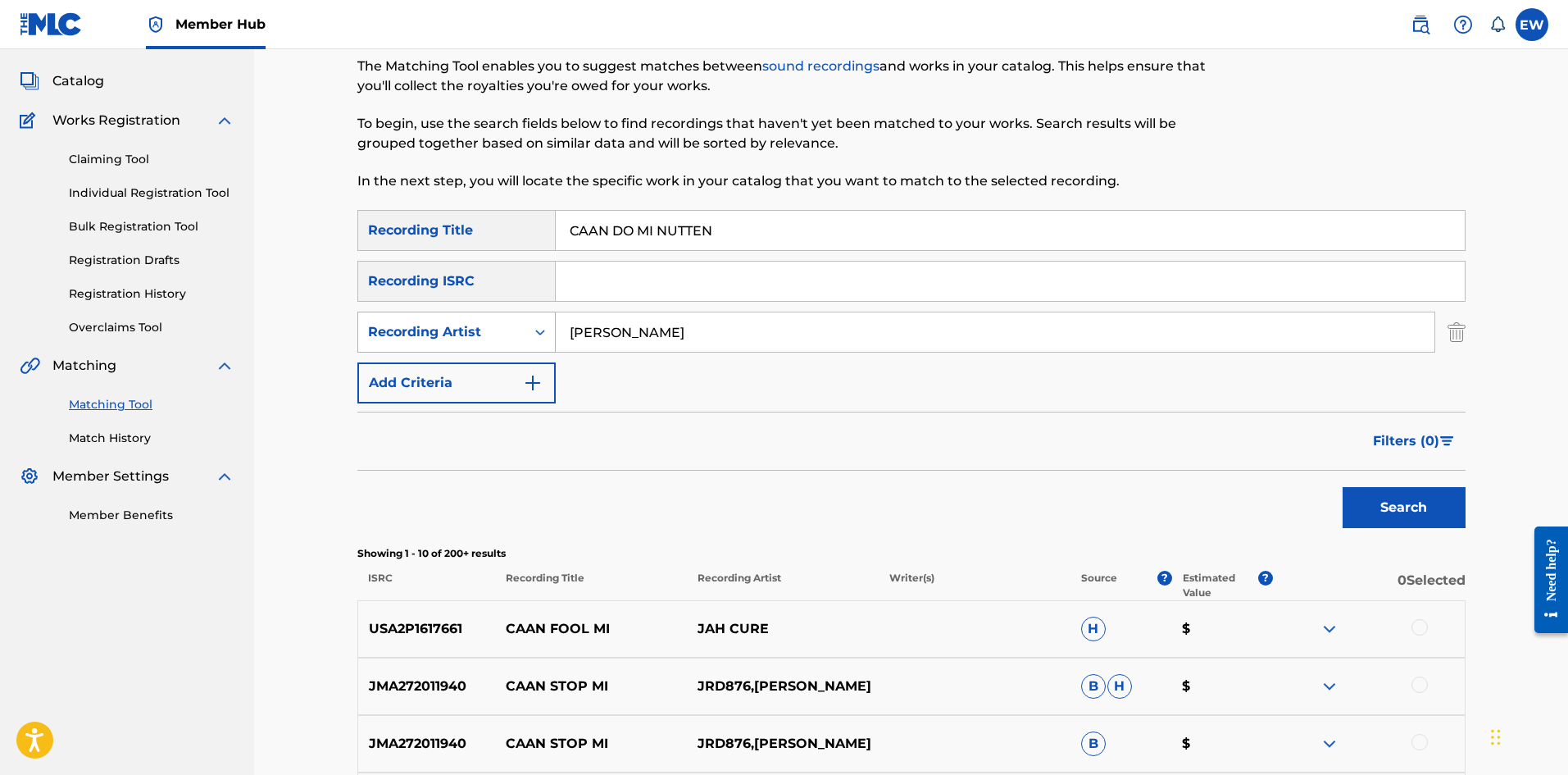
drag, startPoint x: 664, startPoint y: 331, endPoint x: 535, endPoint y: 326, distance: 129.1
click at [467, 360] on div "SearchWithCriteria36609766-bc74-437b-aee9-62618c7d95ac Recording Title CAAN DO …" at bounding box center [912, 306] width 1108 height 193
paste input "TURBULENCE"
type input "TURBULENCE"
drag, startPoint x: 793, startPoint y: 231, endPoint x: 556, endPoint y: 254, distance: 238.1
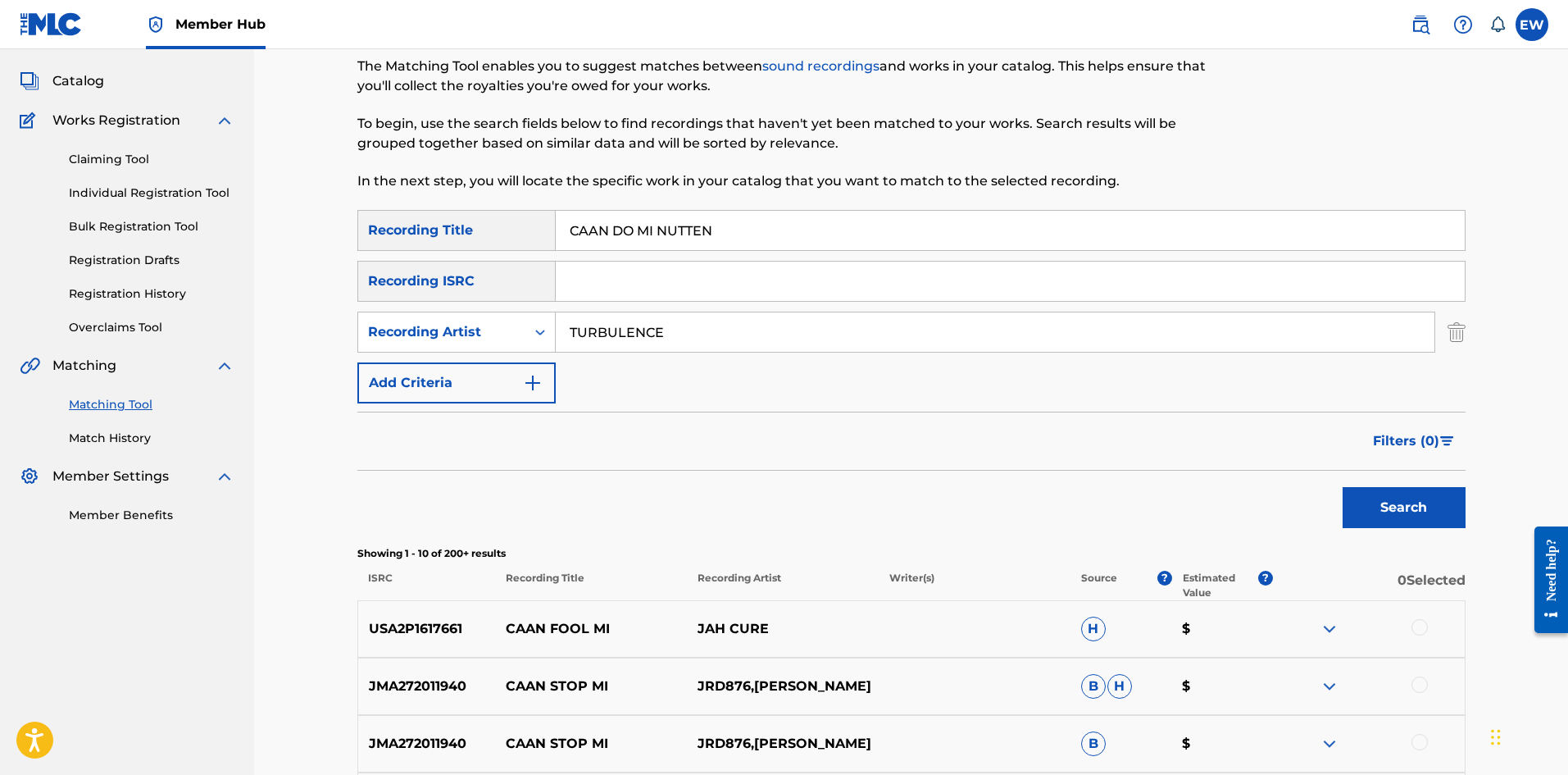
click at [534, 252] on div "SearchWithCriteria36609766-bc74-437b-aee9-62618c7d95ac Recording Title CAAN DO …" at bounding box center [912, 306] width 1108 height 193
paste input "WEET"
type input "CAAN DWEET"
click at [1416, 507] on button "Search" at bounding box center [1403, 508] width 123 height 41
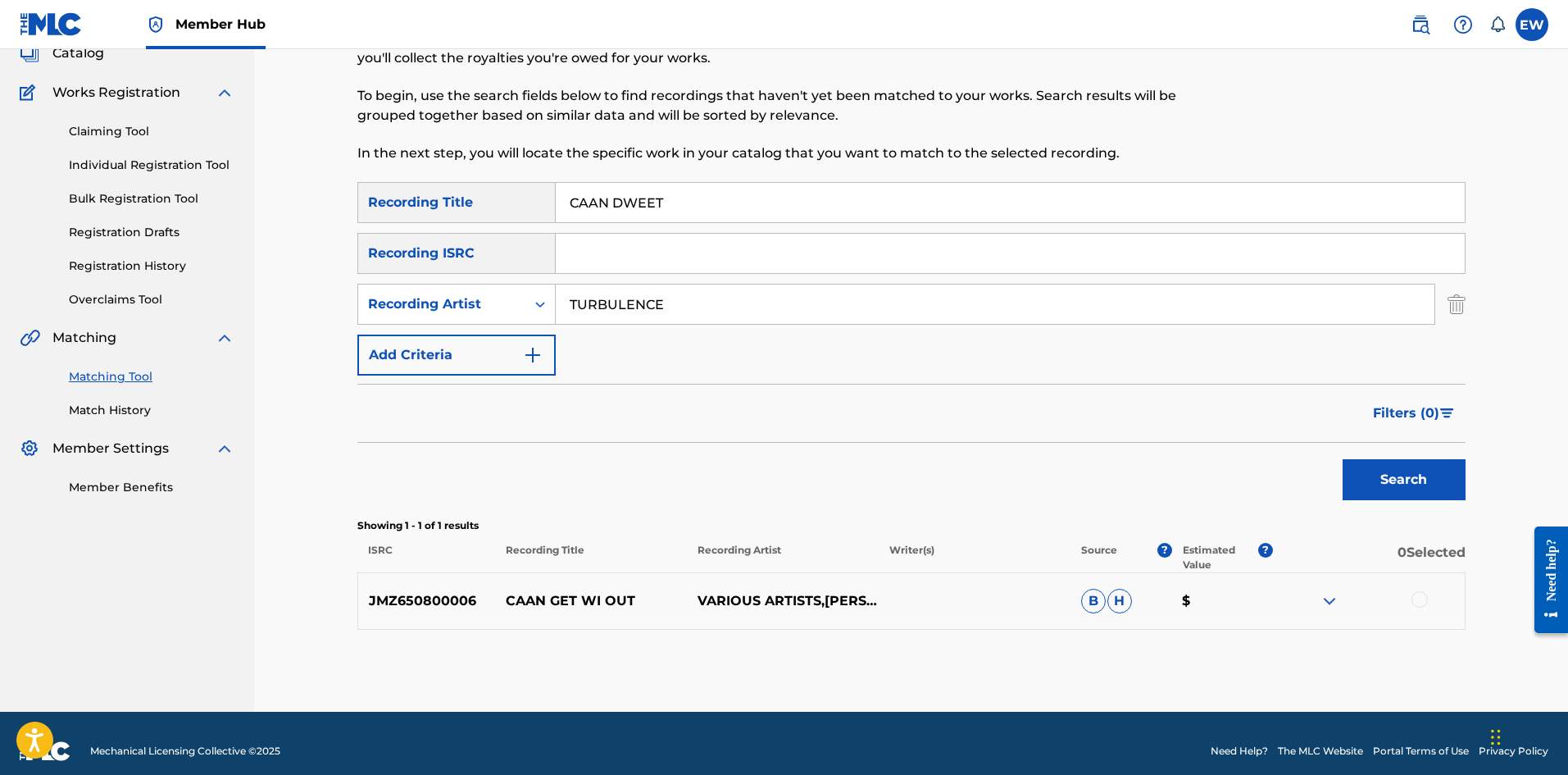
scroll to position [126, 0]
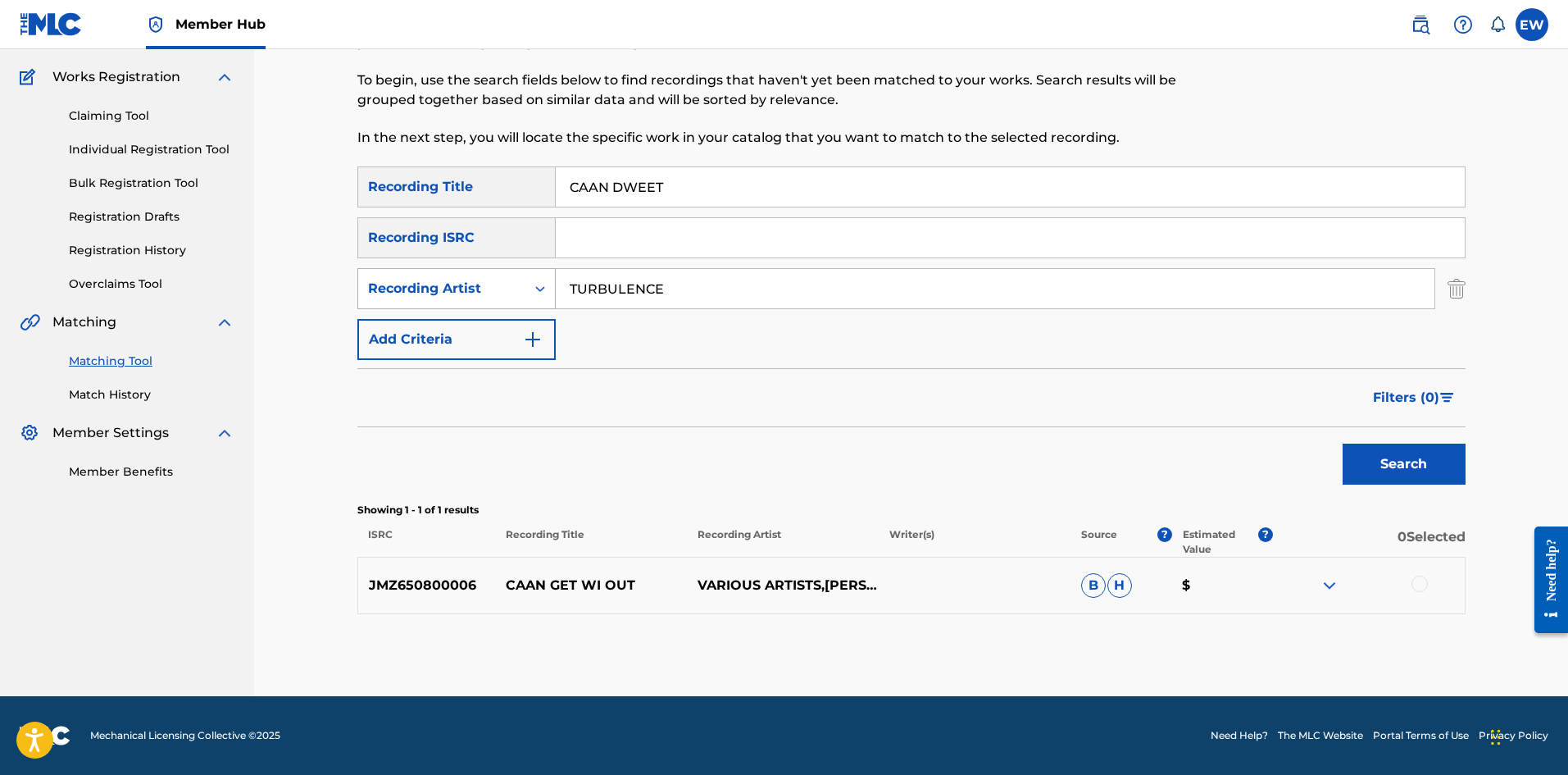
drag, startPoint x: 727, startPoint y: 293, endPoint x: 467, endPoint y: 285, distance: 260.1
click at [381, 276] on div "SearchWithCriteriaf0fcec2c-c014-4e1b-a846-0eb72dbccc67 Recording Artist TURBULE…" at bounding box center [912, 289] width 1108 height 41
paste input "EFLON"
type input "TEFLON"
drag, startPoint x: 792, startPoint y: 189, endPoint x: 331, endPoint y: 252, distance: 465.3
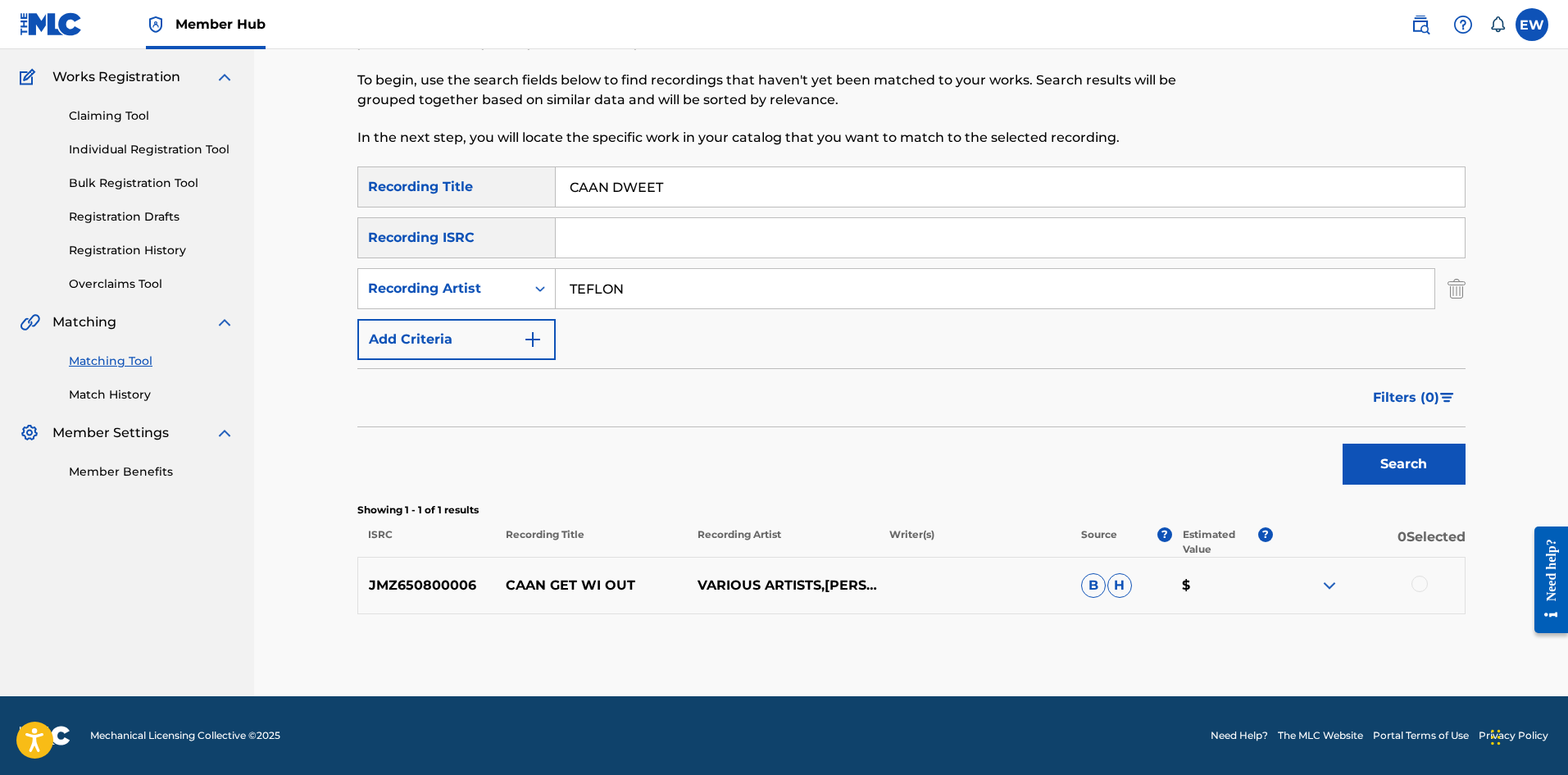
click at [431, 237] on div "SearchWithCriteria36609766-bc74-437b-aee9-62618c7d95ac Recording Title CAAN DWE…" at bounding box center [912, 263] width 1108 height 193
paste input "TAME"
type input "CAAN TAME"
click at [1444, 455] on button "Search" at bounding box center [1403, 464] width 123 height 41
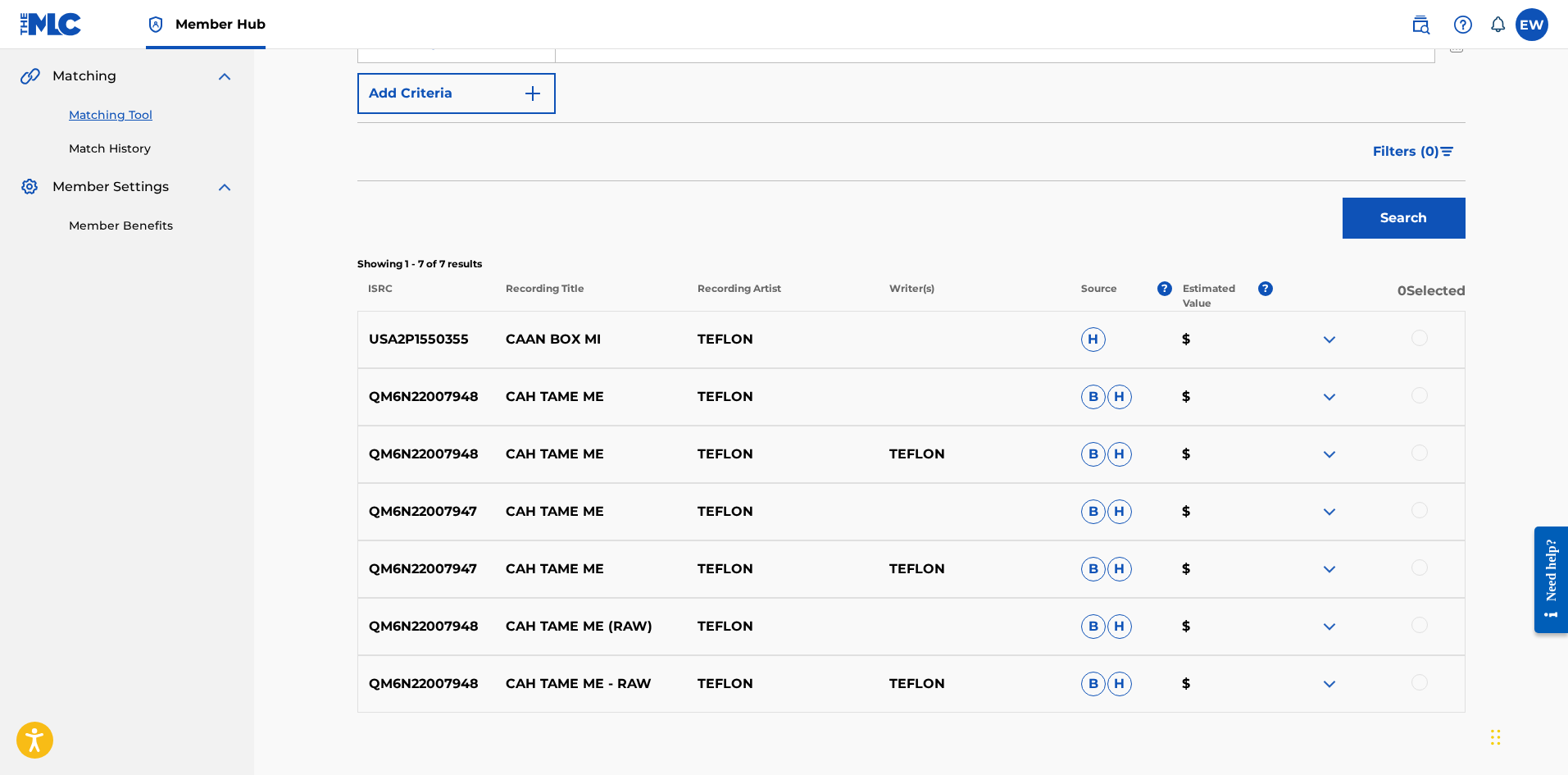
scroll to position [207, 0]
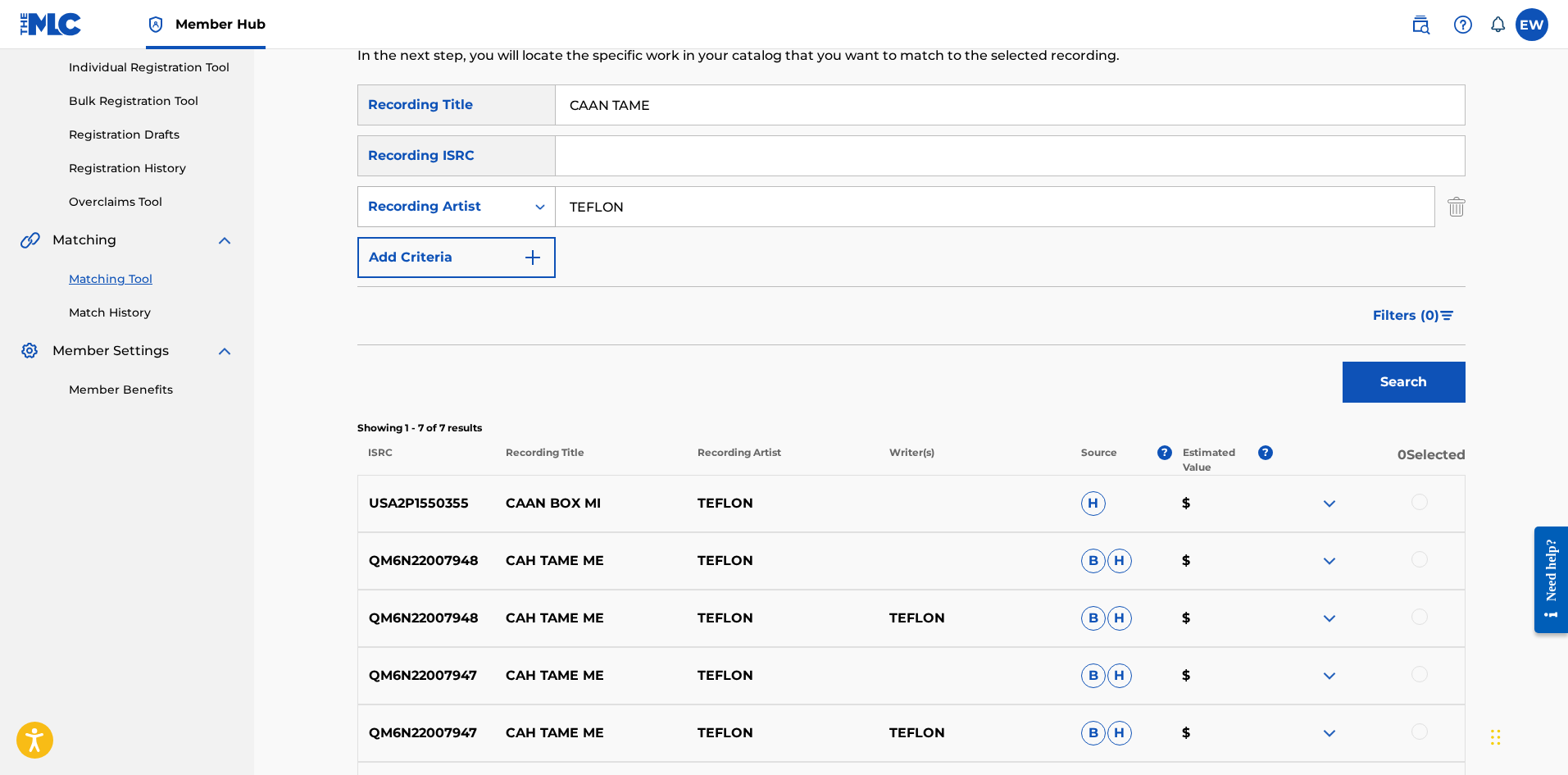
drag, startPoint x: 469, startPoint y: 213, endPoint x: 460, endPoint y: 216, distance: 9.5
click at [467, 213] on div "SearchWithCriteriaf0fcec2c-c014-4e1b-a846-0eb72dbccc67 Recording Artist TEFLON" at bounding box center [912, 206] width 1108 height 41
paste input "SYRAHDO"
type input "SYRAHDO"
drag, startPoint x: 561, startPoint y: 90, endPoint x: 492, endPoint y: 104, distance: 70.4
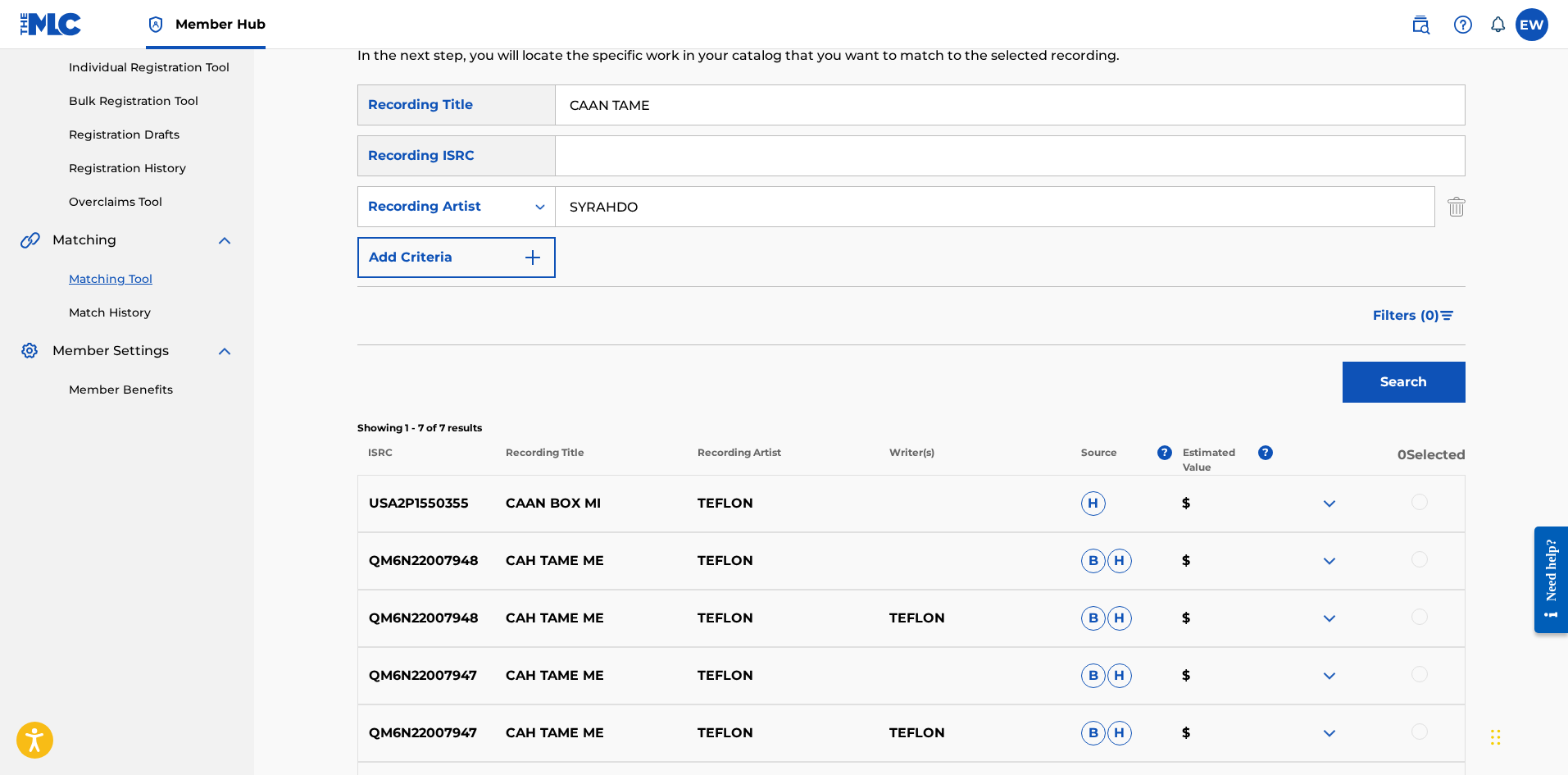
click at [496, 101] on div "SearchWithCriteria36609766-bc74-437b-aee9-62618c7d95ac Recording Title CAAN TAME" at bounding box center [912, 105] width 1108 height 41
paste input "BBAG"
type input "CABBAGE"
drag, startPoint x: 1417, startPoint y: 374, endPoint x: 1401, endPoint y: 369, distance: 16.8
click at [1417, 376] on button "Search" at bounding box center [1403, 382] width 123 height 41
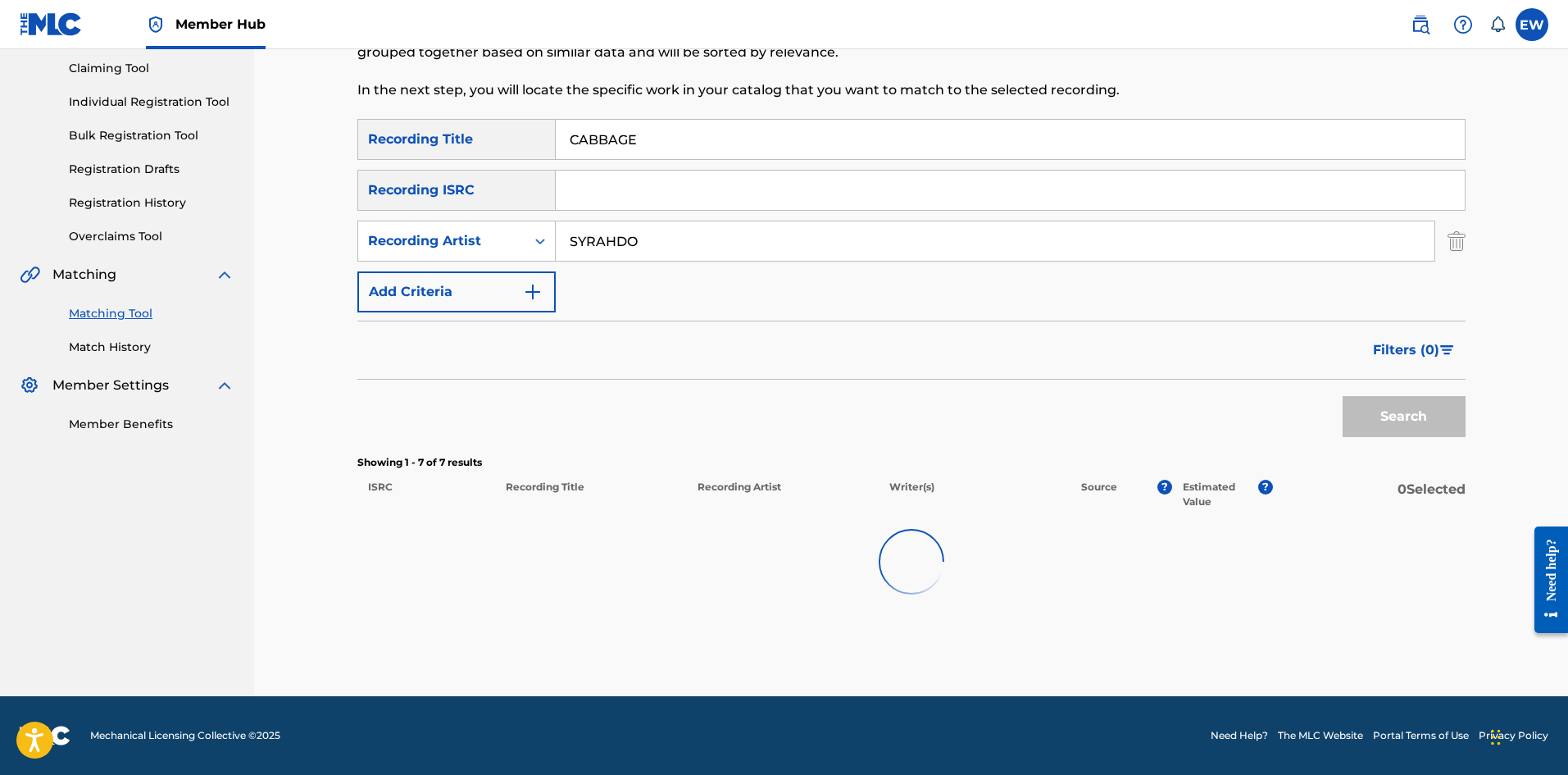
scroll to position [171, 0]
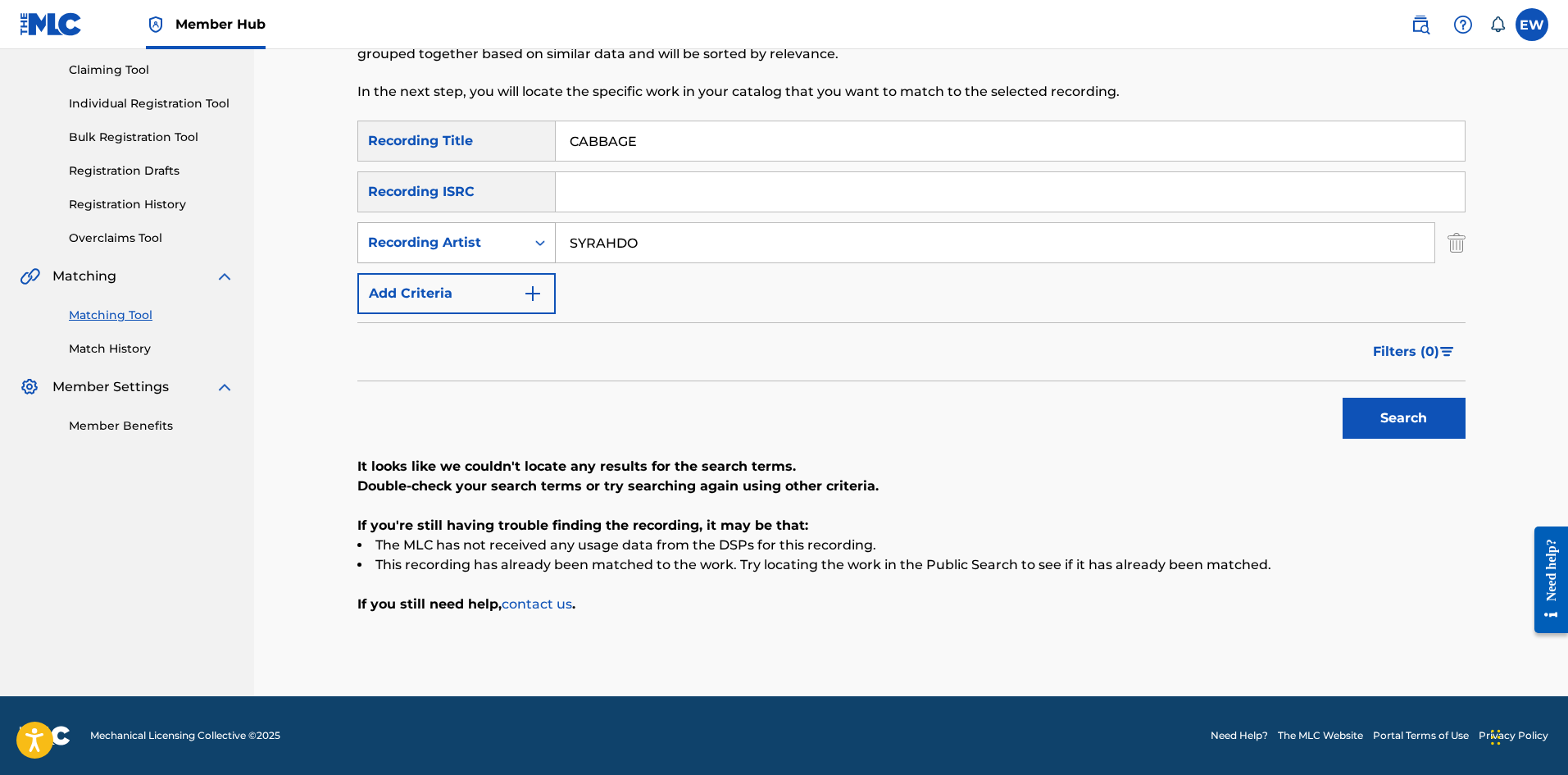
drag, startPoint x: 588, startPoint y: 238, endPoint x: 552, endPoint y: 242, distance: 36.2
click at [552, 241] on div "SearchWithCriteriaf0fcec2c-c014-4e1b-a846-0eb72dbccc67 Recording Artist SYRAHDO" at bounding box center [912, 243] width 1108 height 41
paste input "CACTUS"
type input "CACTUS"
drag, startPoint x: 659, startPoint y: 136, endPoint x: 348, endPoint y: 159, distance: 311.8
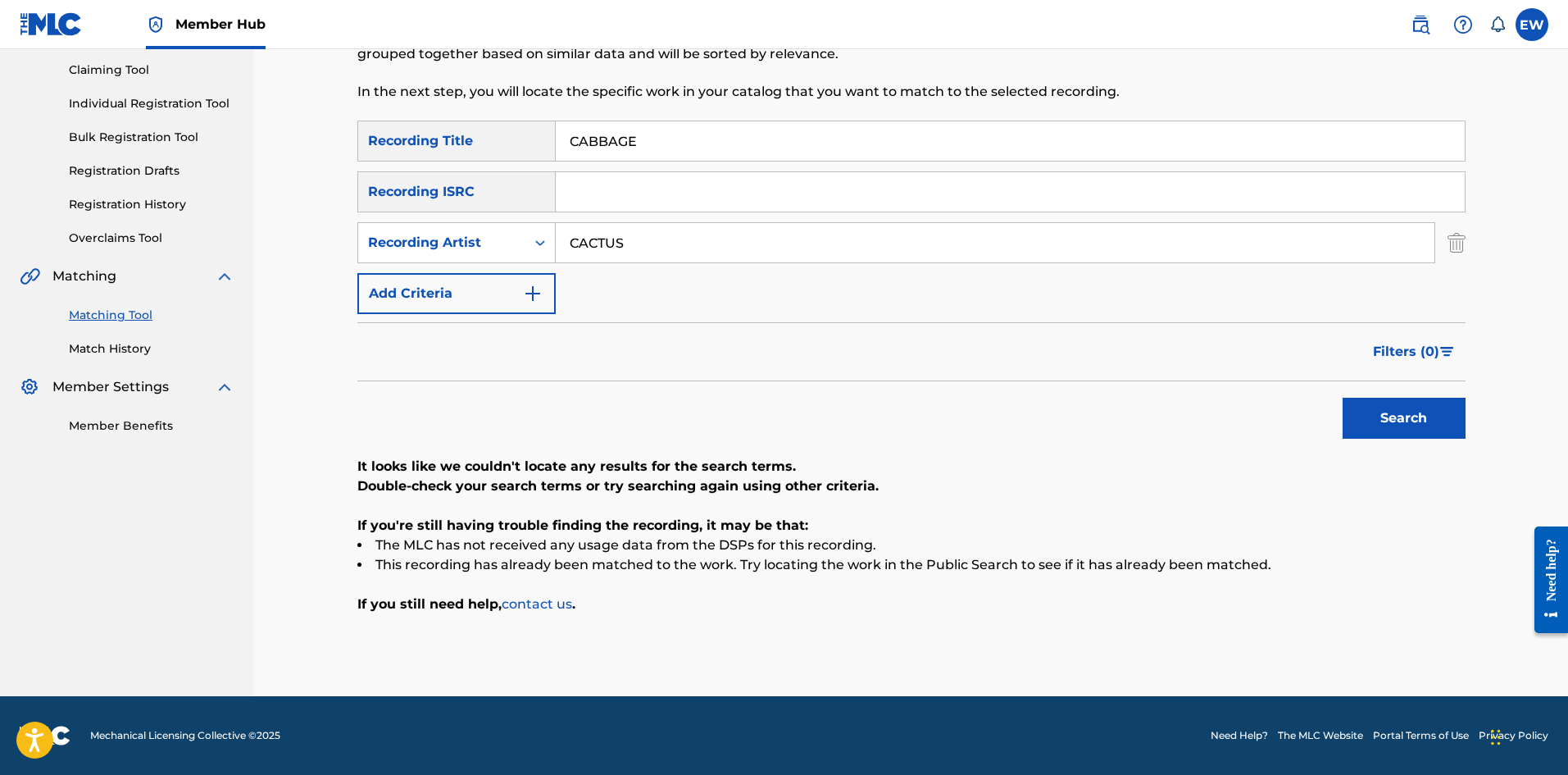
click at [349, 159] on div "Matching Tool The Matching Tool enables you to suggest matches between sound re…" at bounding box center [911, 307] width 1147 height 778
paste input "CTUS MUSIC"
type input "CACTUS MUSIC"
click at [1423, 438] on button "Search" at bounding box center [1403, 418] width 123 height 41
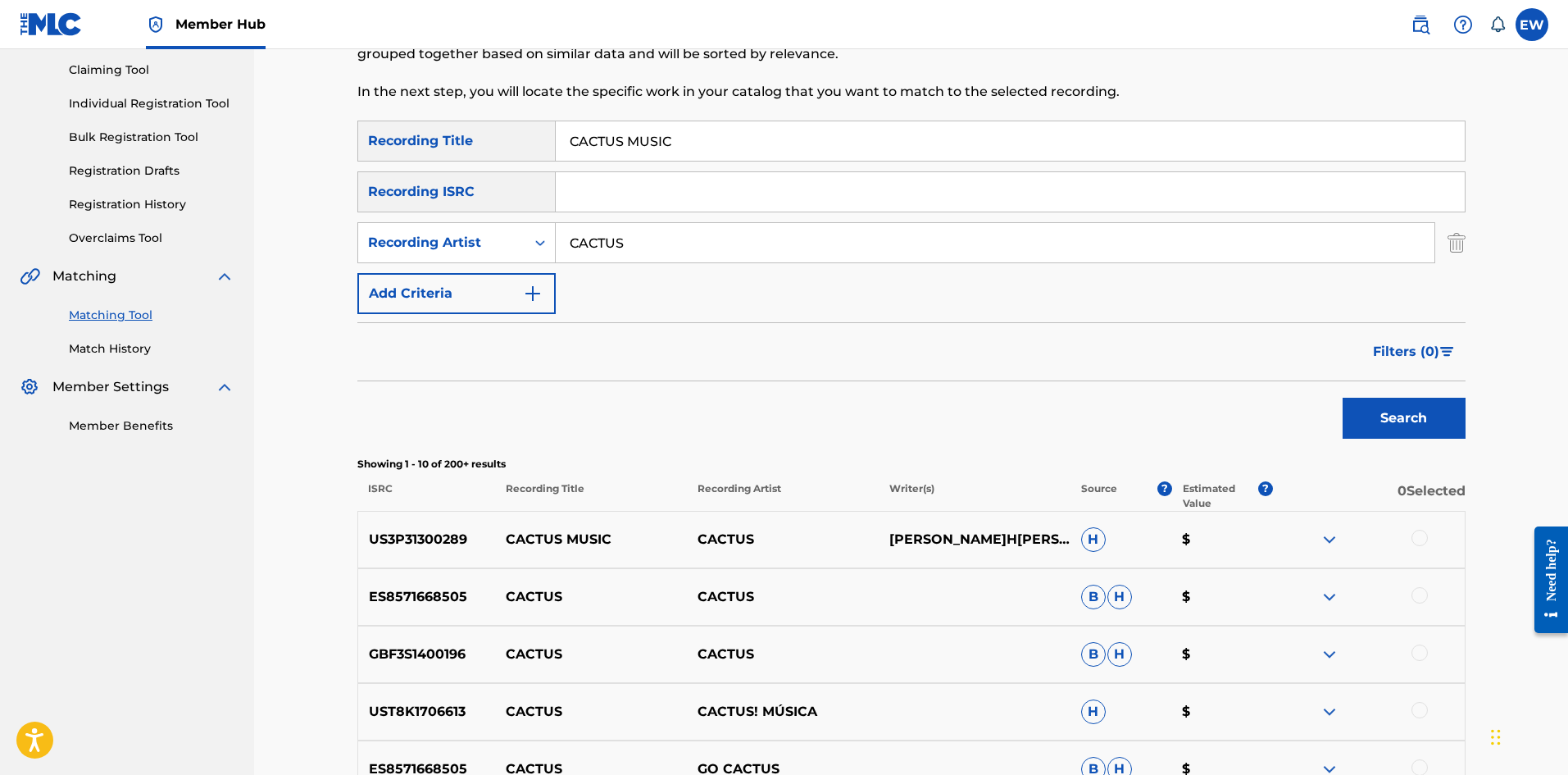
click at [1412, 541] on div at bounding box center [1419, 538] width 17 height 17
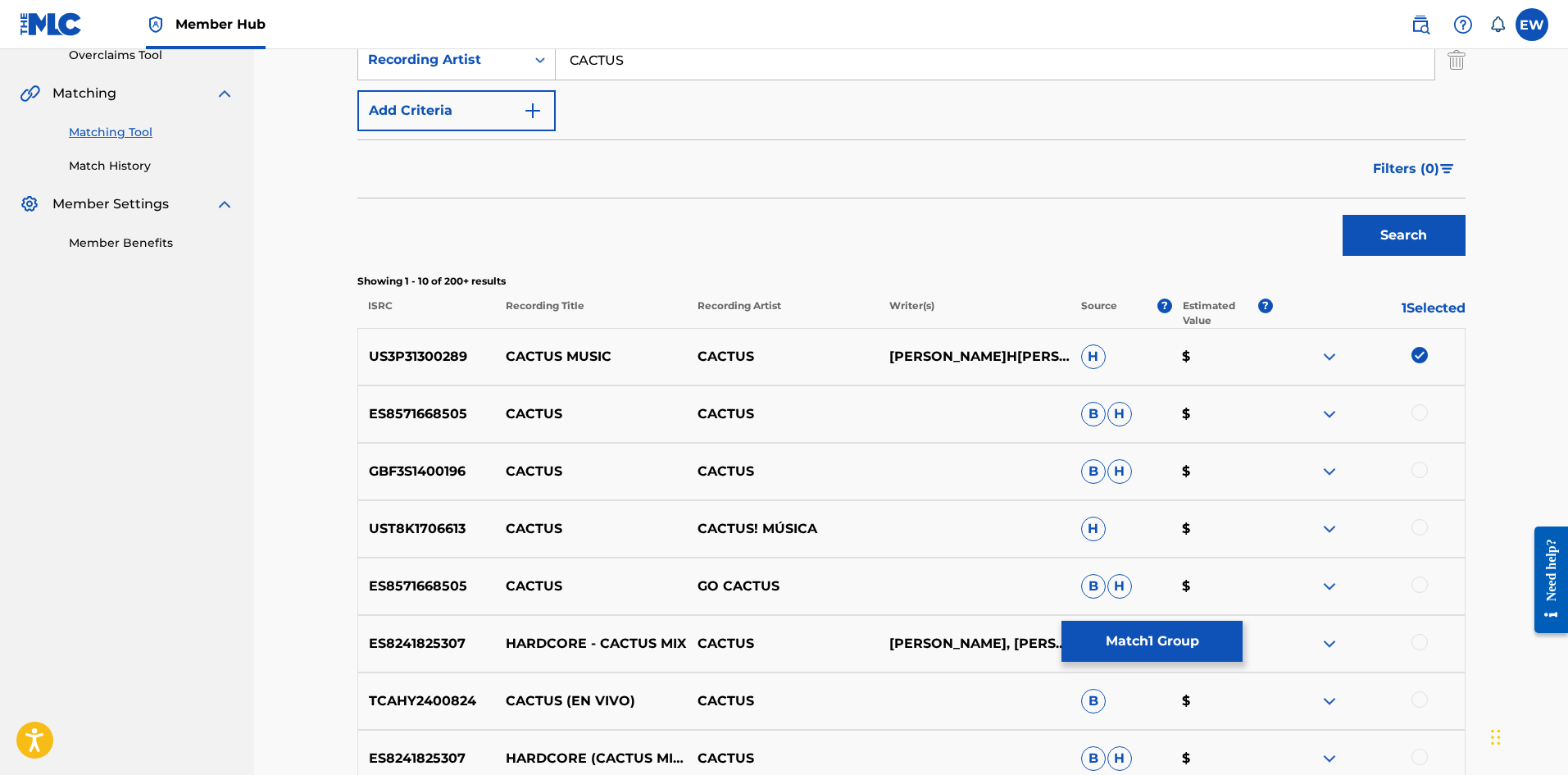
scroll to position [336, 0]
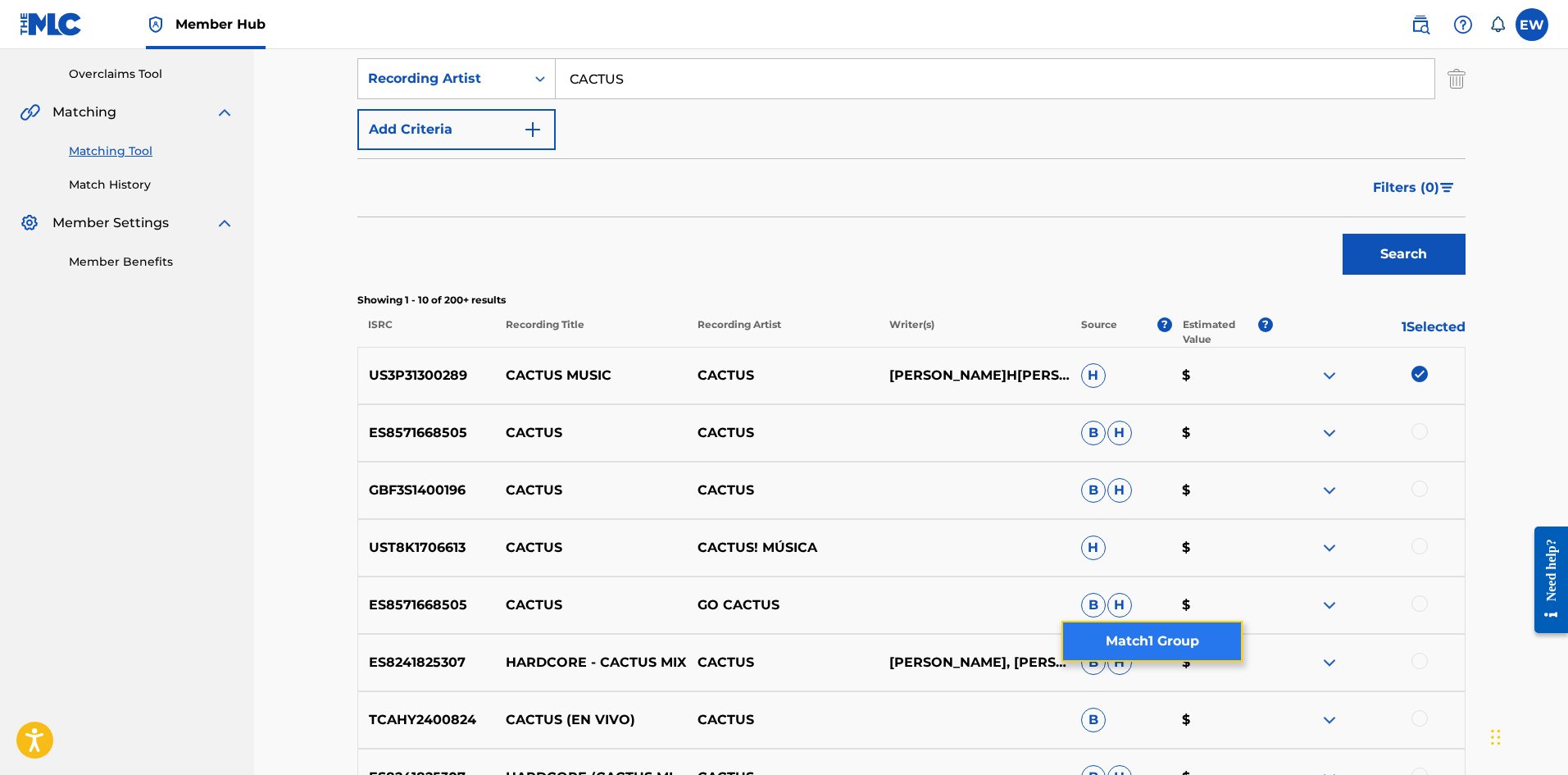
click at [1165, 631] on button "Match 1 Group" at bounding box center [1152, 641] width 182 height 41
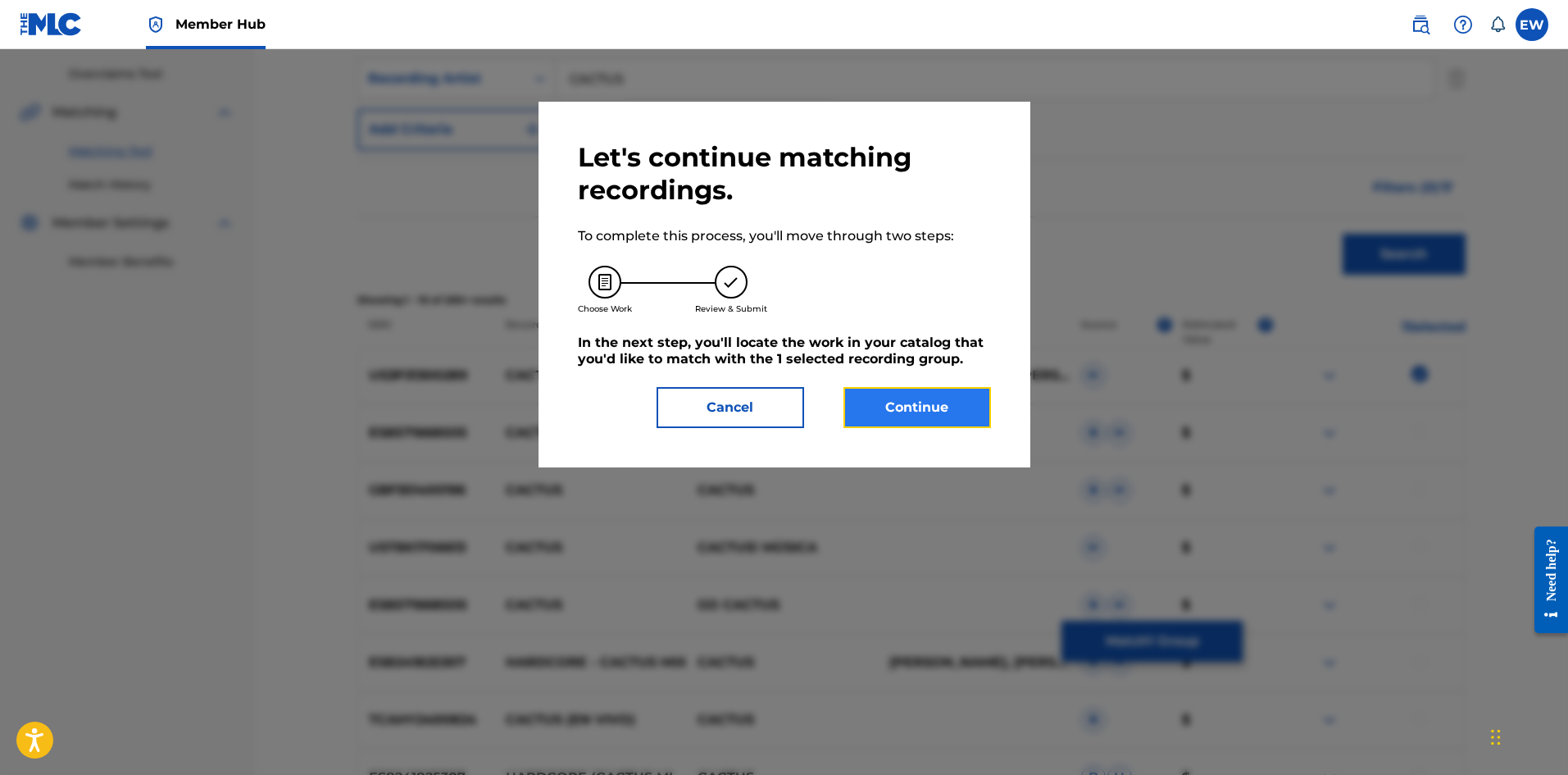
click at [897, 411] on button "Continue" at bounding box center [917, 407] width 148 height 41
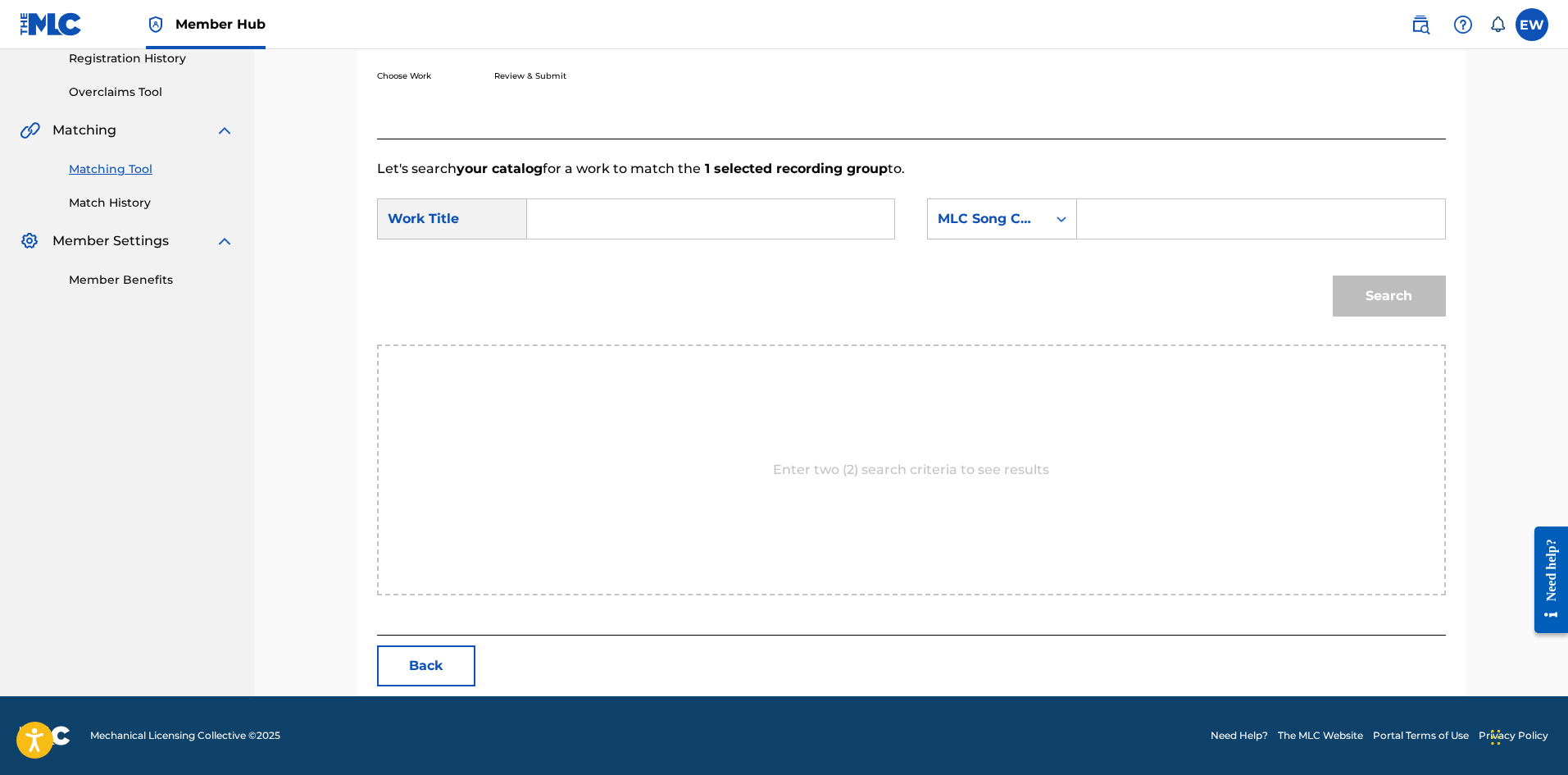
click at [753, 221] on input "Search Form" at bounding box center [710, 219] width 339 height 39
paste input "CACTUS MUSIC"
type input "CACTUS MUSIC"
drag, startPoint x: 1166, startPoint y: 213, endPoint x: 1134, endPoint y: 221, distance: 33.0
click at [1159, 216] on input "Search Form" at bounding box center [1260, 219] width 339 height 39
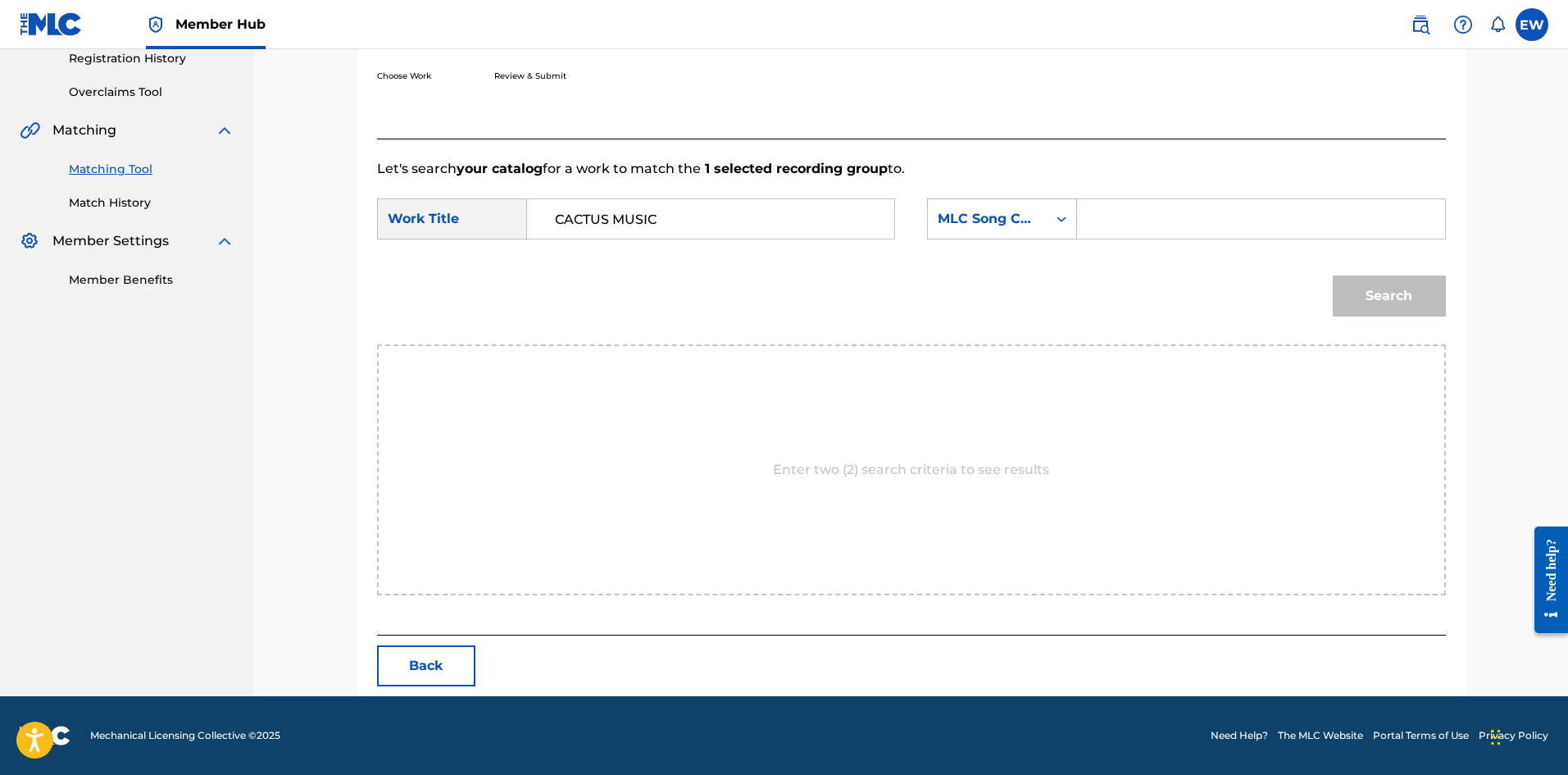
paste input "CB80KN"
type input "CB80KN"
drag, startPoint x: 1417, startPoint y: 306, endPoint x: 1325, endPoint y: 310, distance: 92.1
click at [1407, 306] on button "Search" at bounding box center [1389, 296] width 113 height 41
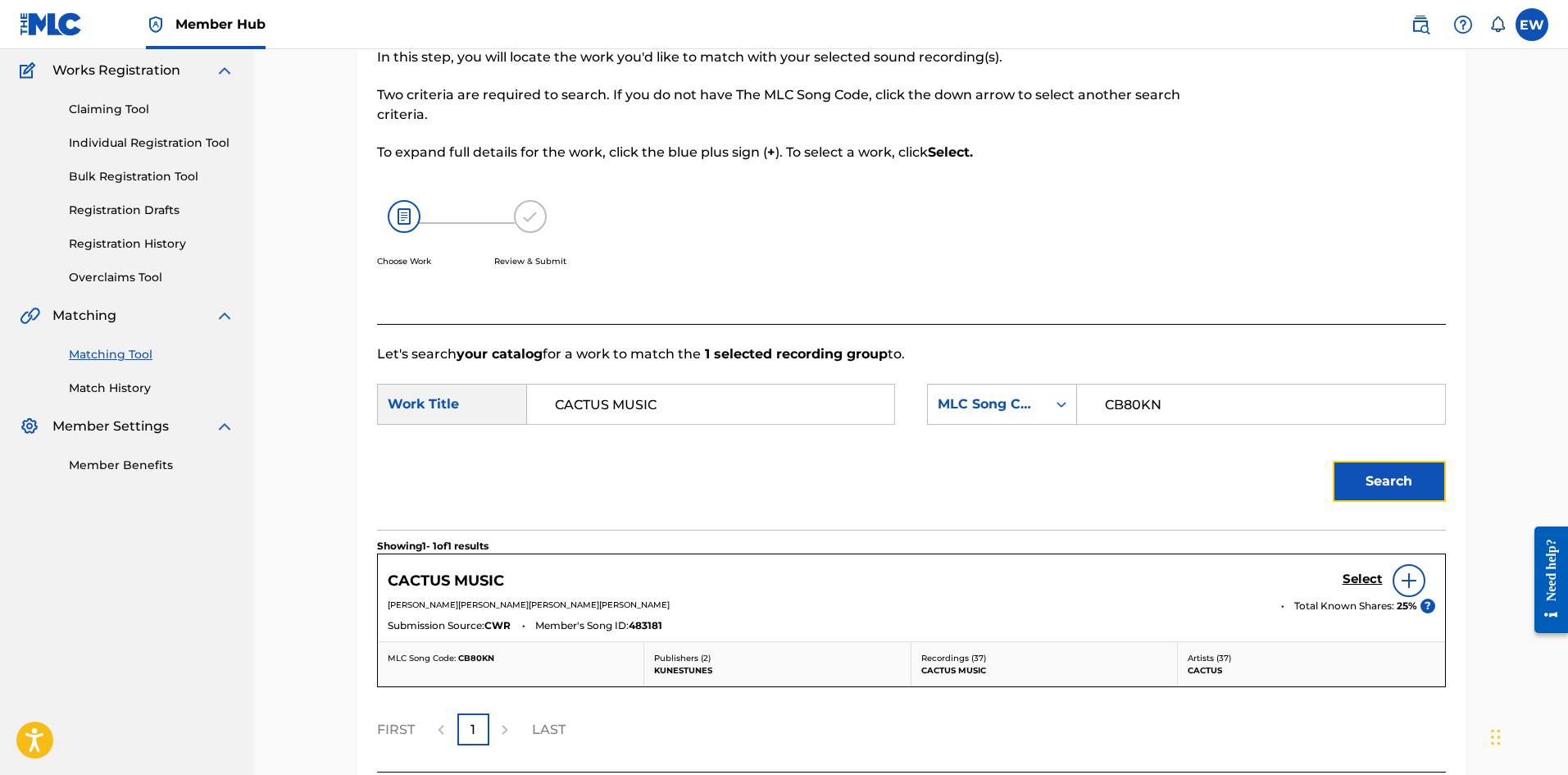
scroll to position [269, 0]
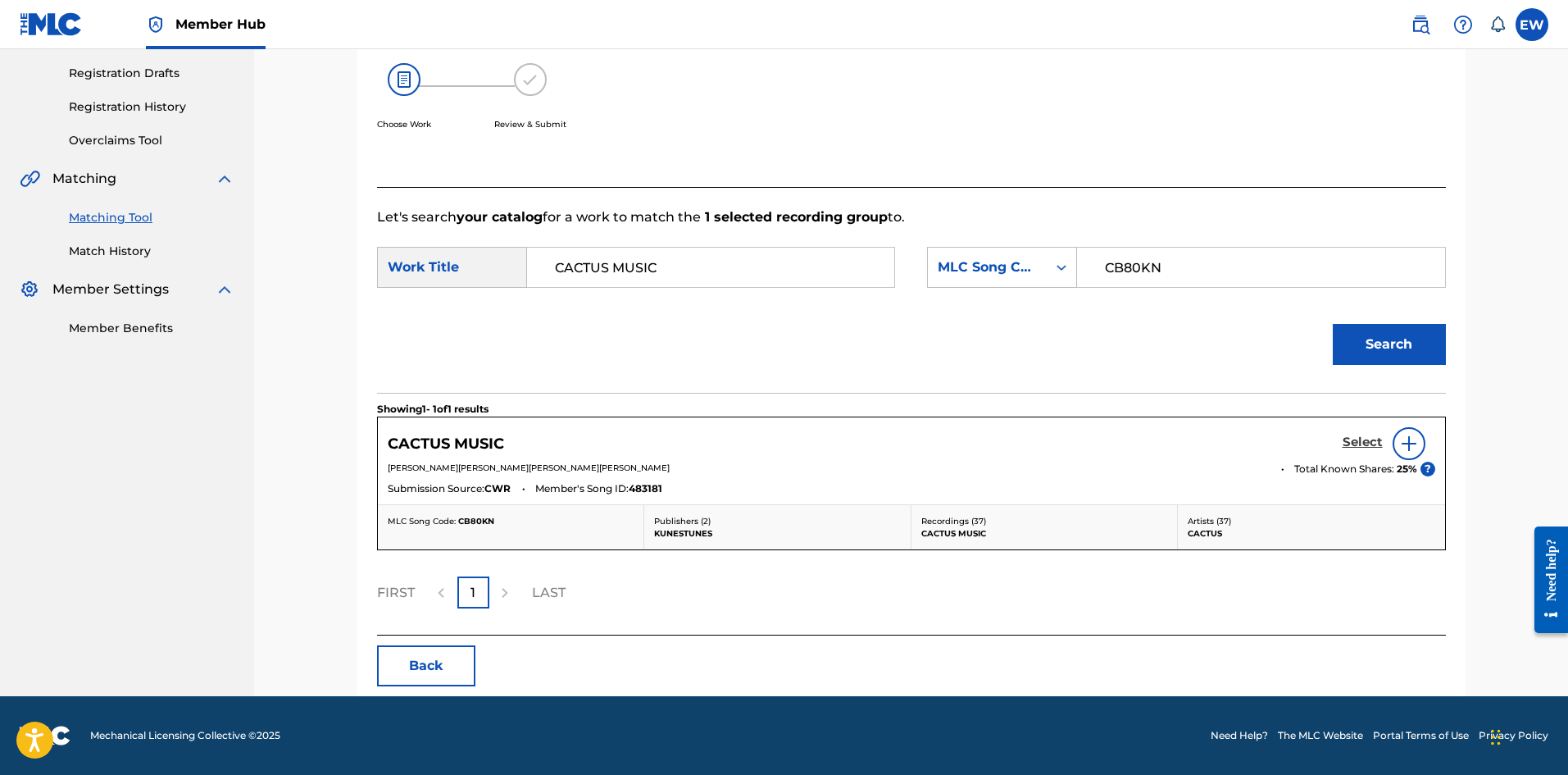
click at [1362, 449] on h5 "Select" at bounding box center [1362, 443] width 40 height 16
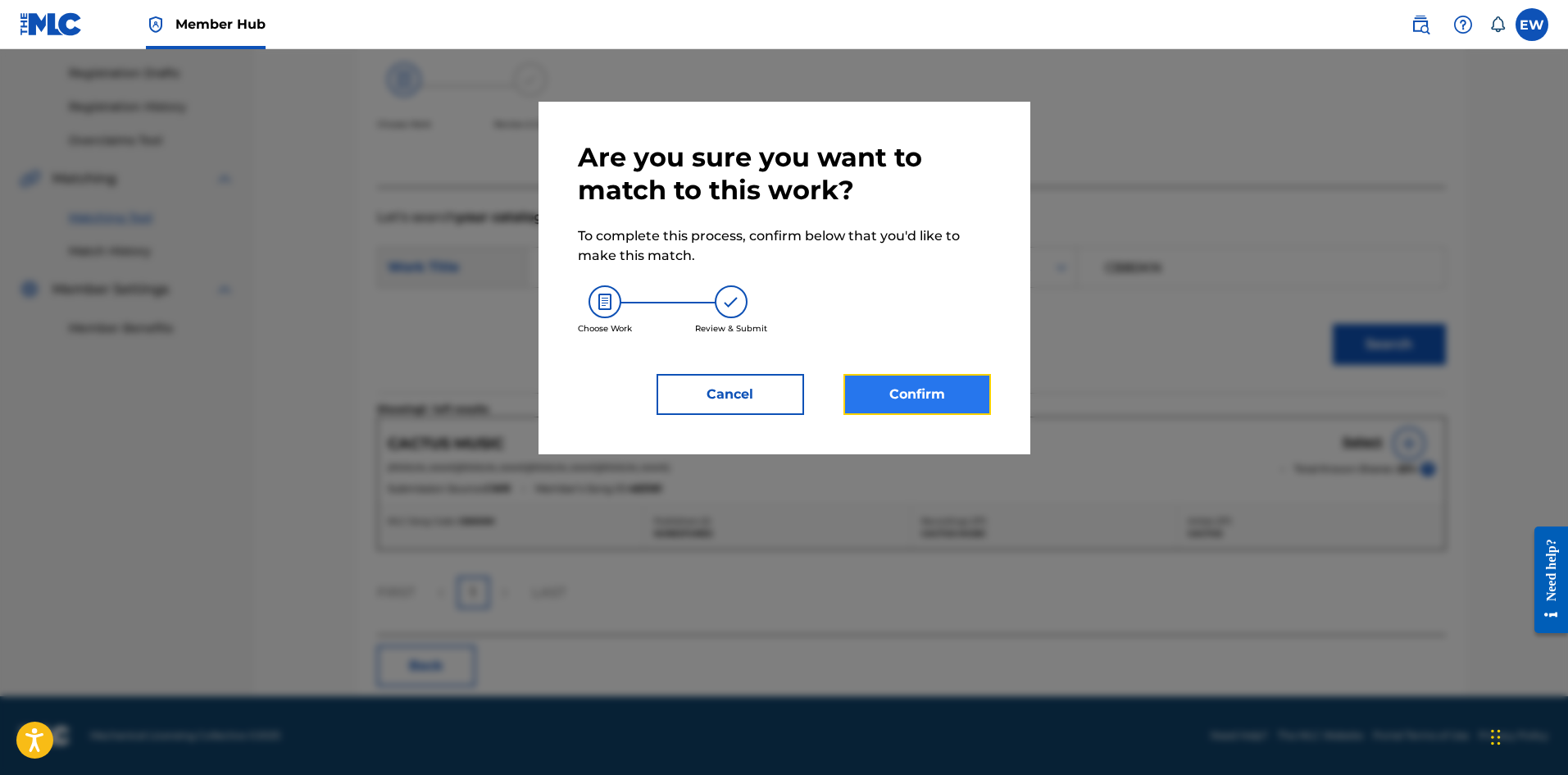
click at [908, 399] on button "Confirm" at bounding box center [917, 394] width 148 height 41
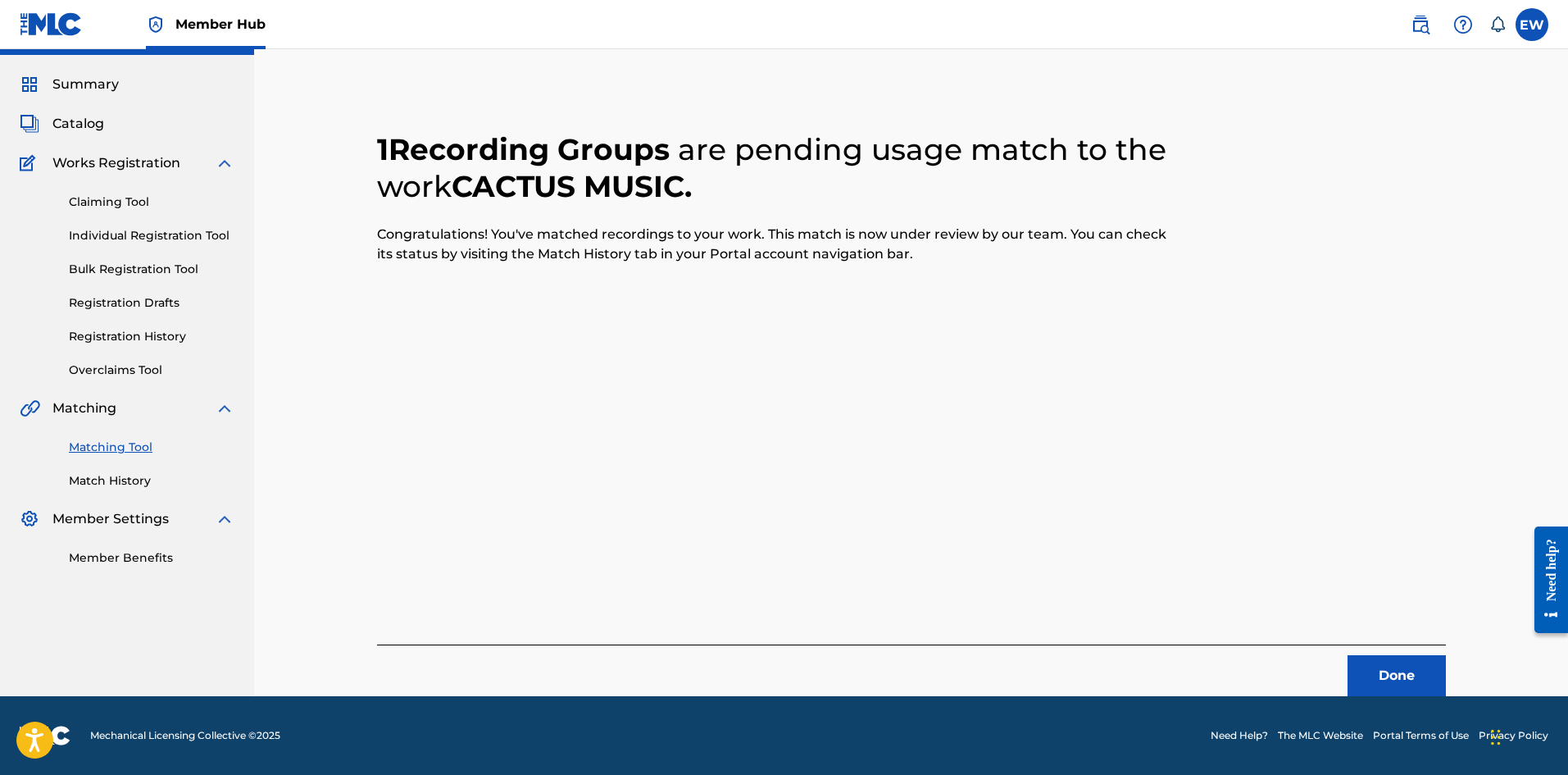
scroll to position [39, 0]
drag, startPoint x: 1409, startPoint y: 670, endPoint x: 1571, endPoint y: 732, distance: 173.5
click at [1411, 670] on button "Done" at bounding box center [1396, 676] width 98 height 41
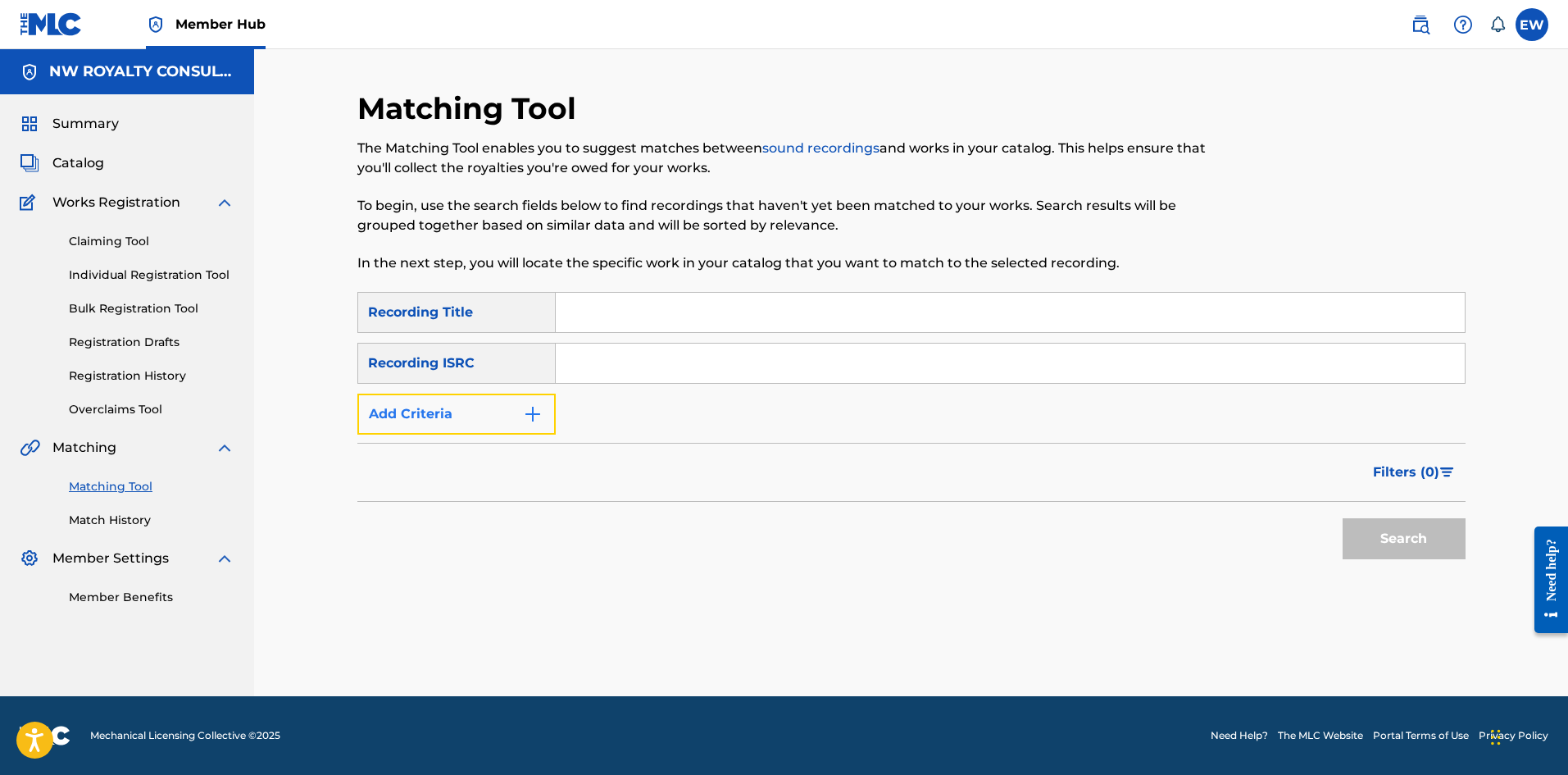
click at [490, 412] on button "Add Criteria" at bounding box center [457, 414] width 198 height 41
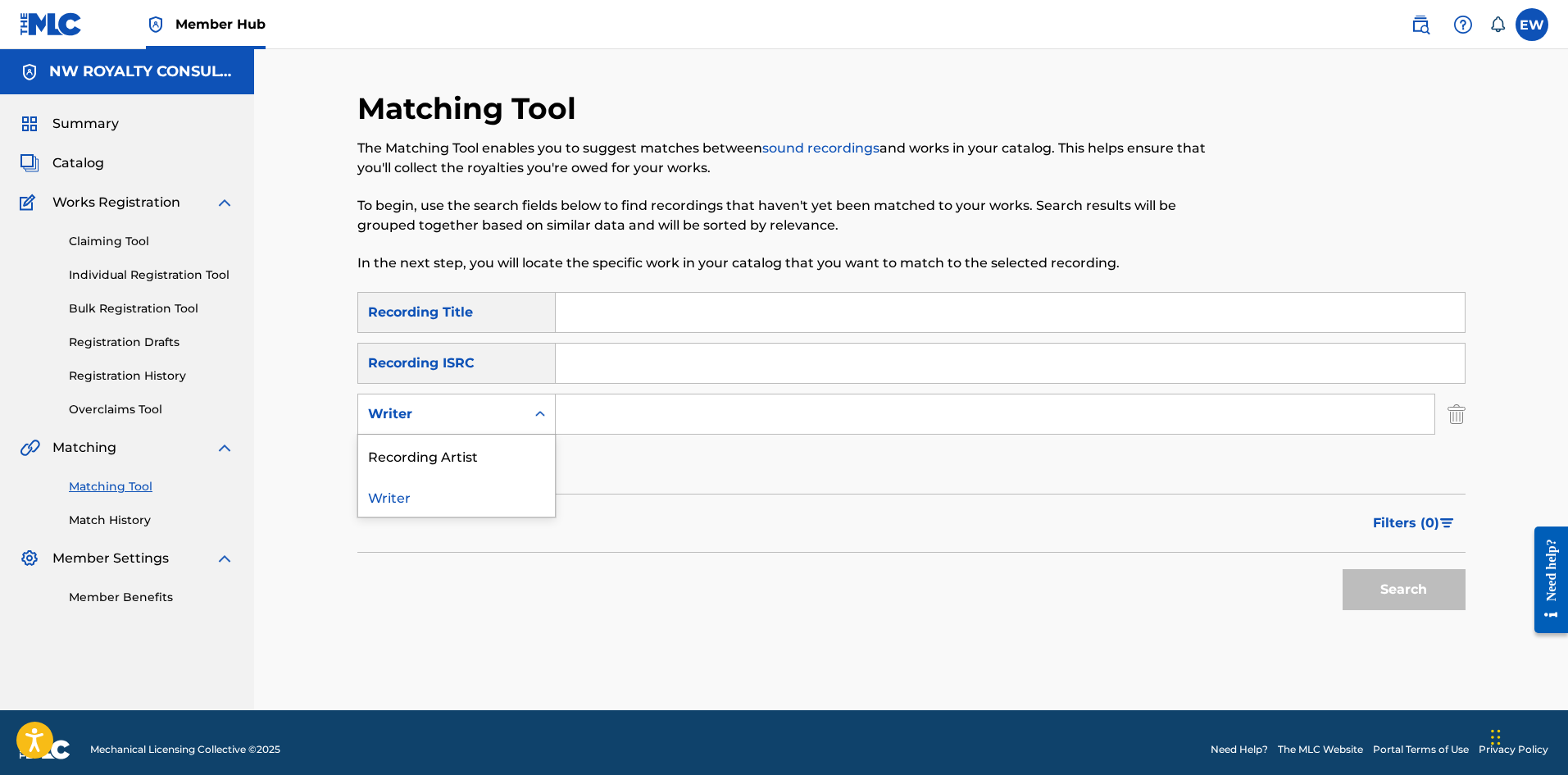
click at [489, 432] on div "Writer" at bounding box center [457, 414] width 198 height 41
drag, startPoint x: 497, startPoint y: 452, endPoint x: 622, endPoint y: 447, distance: 125.1
click at [522, 458] on div "Recording Artist" at bounding box center [457, 455] width 197 height 41
click at [767, 433] on input "Search Form" at bounding box center [995, 414] width 878 height 39
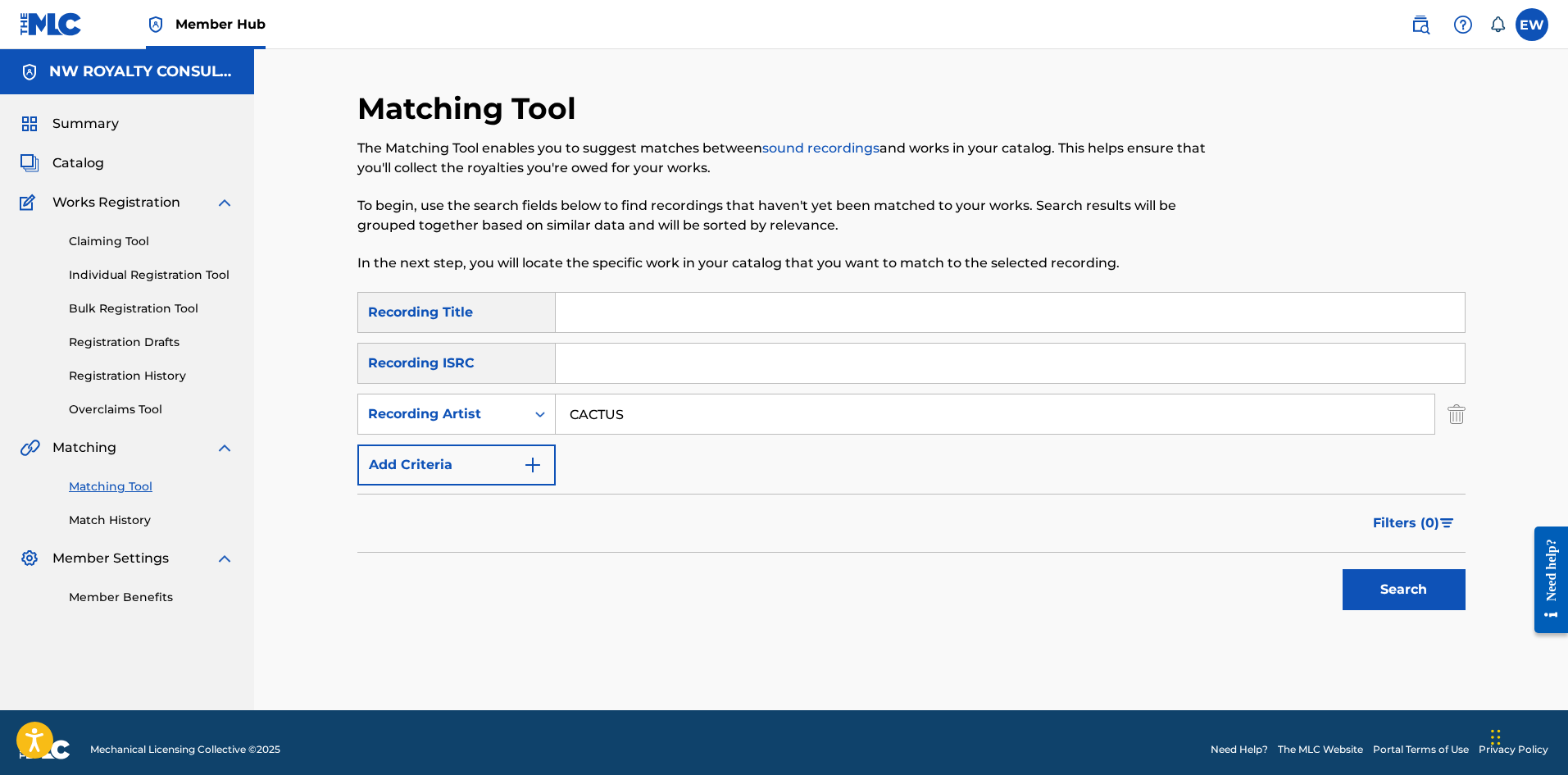
type input "CACTUS"
click at [709, 337] on div "SearchWithCriteria36609766-bc74-437b-aee9-62618c7d95ac Recording Title SearchWi…" at bounding box center [912, 389] width 1108 height 193
click at [684, 315] on input "Search Form" at bounding box center [1010, 312] width 909 height 39
paste input "CACTUS MUSIC"
type input "CACTUS MUSIC"
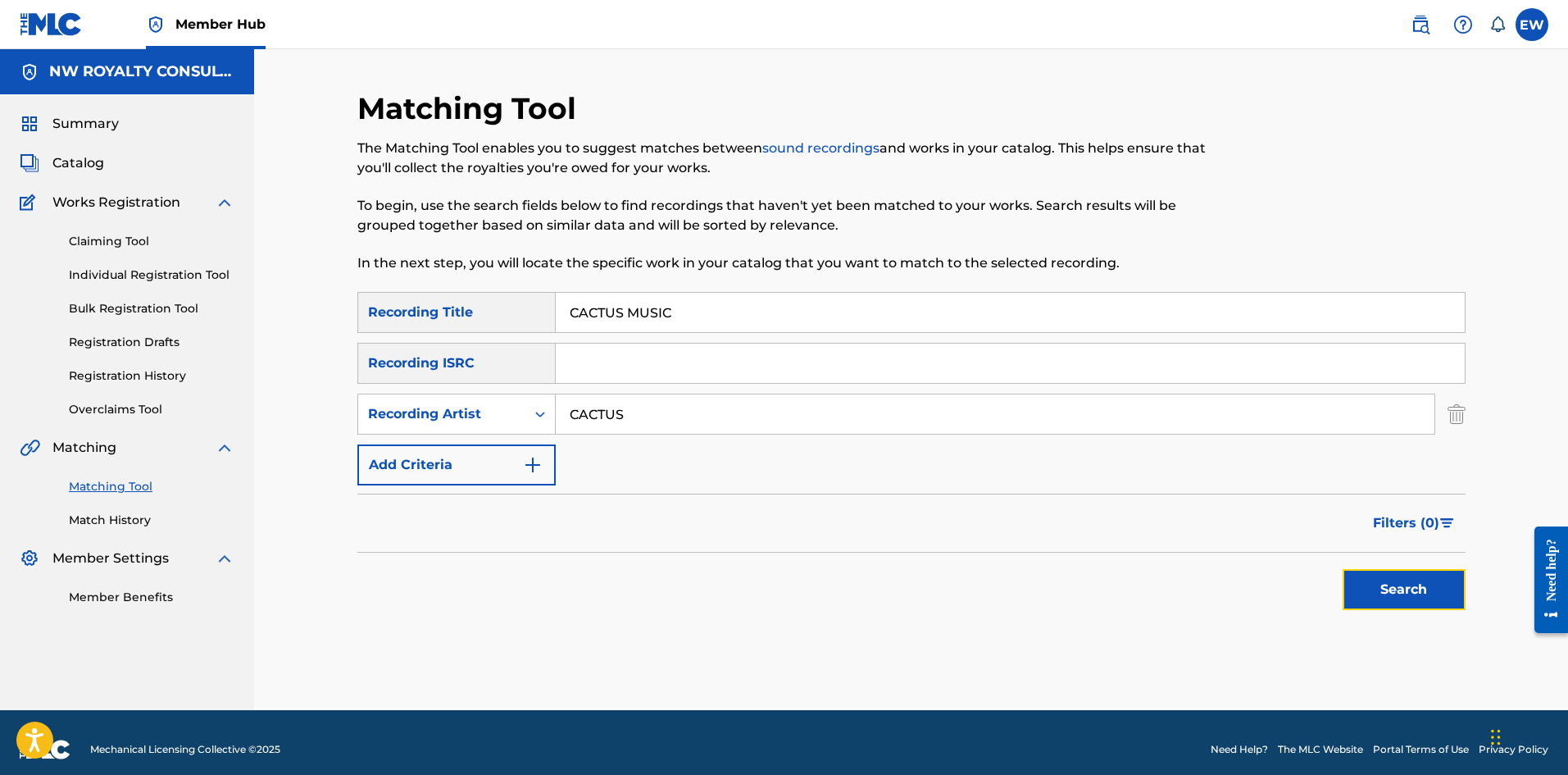
click at [1404, 600] on button "Search" at bounding box center [1403, 589] width 123 height 41
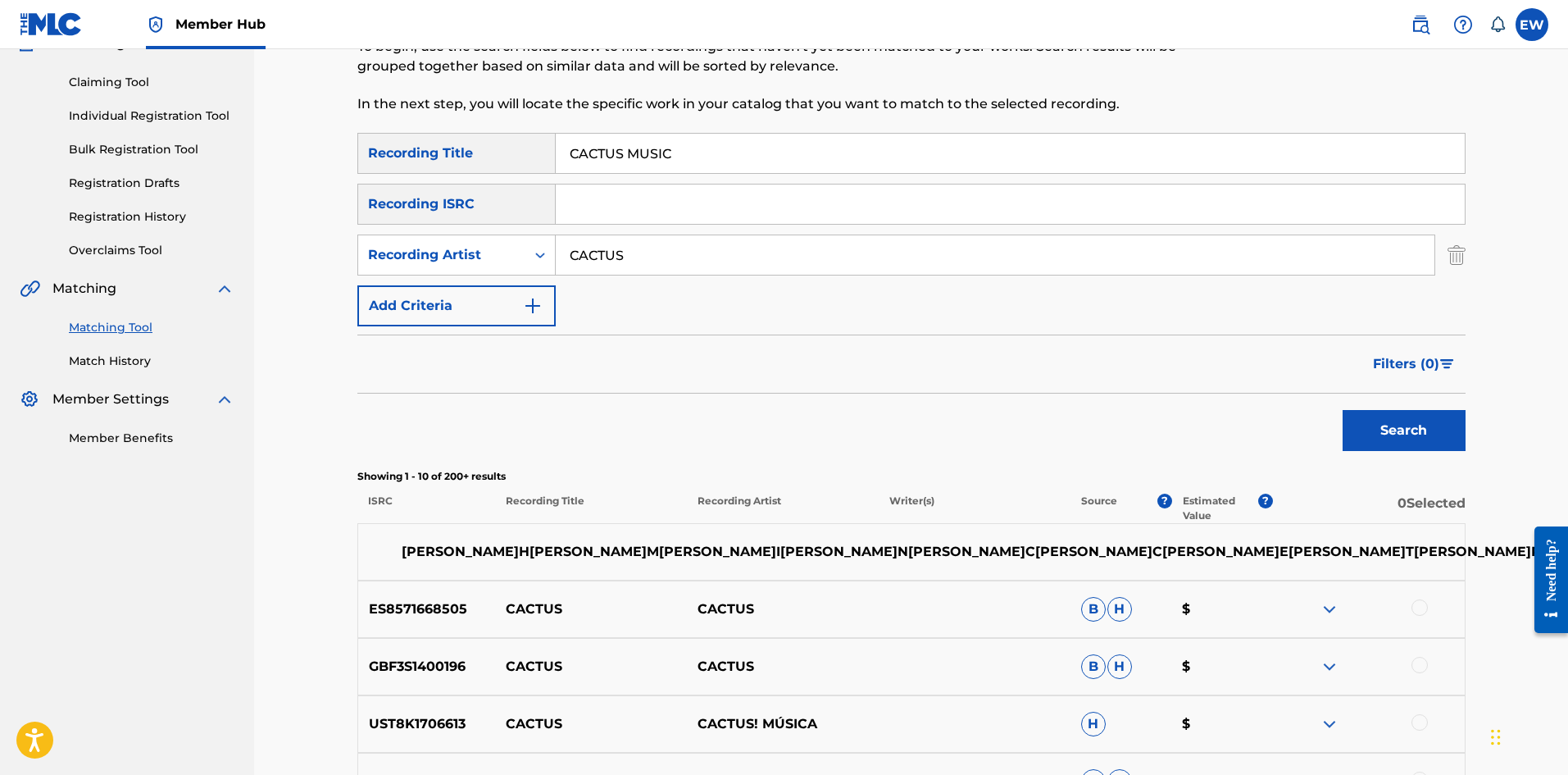
scroll to position [164, 0]
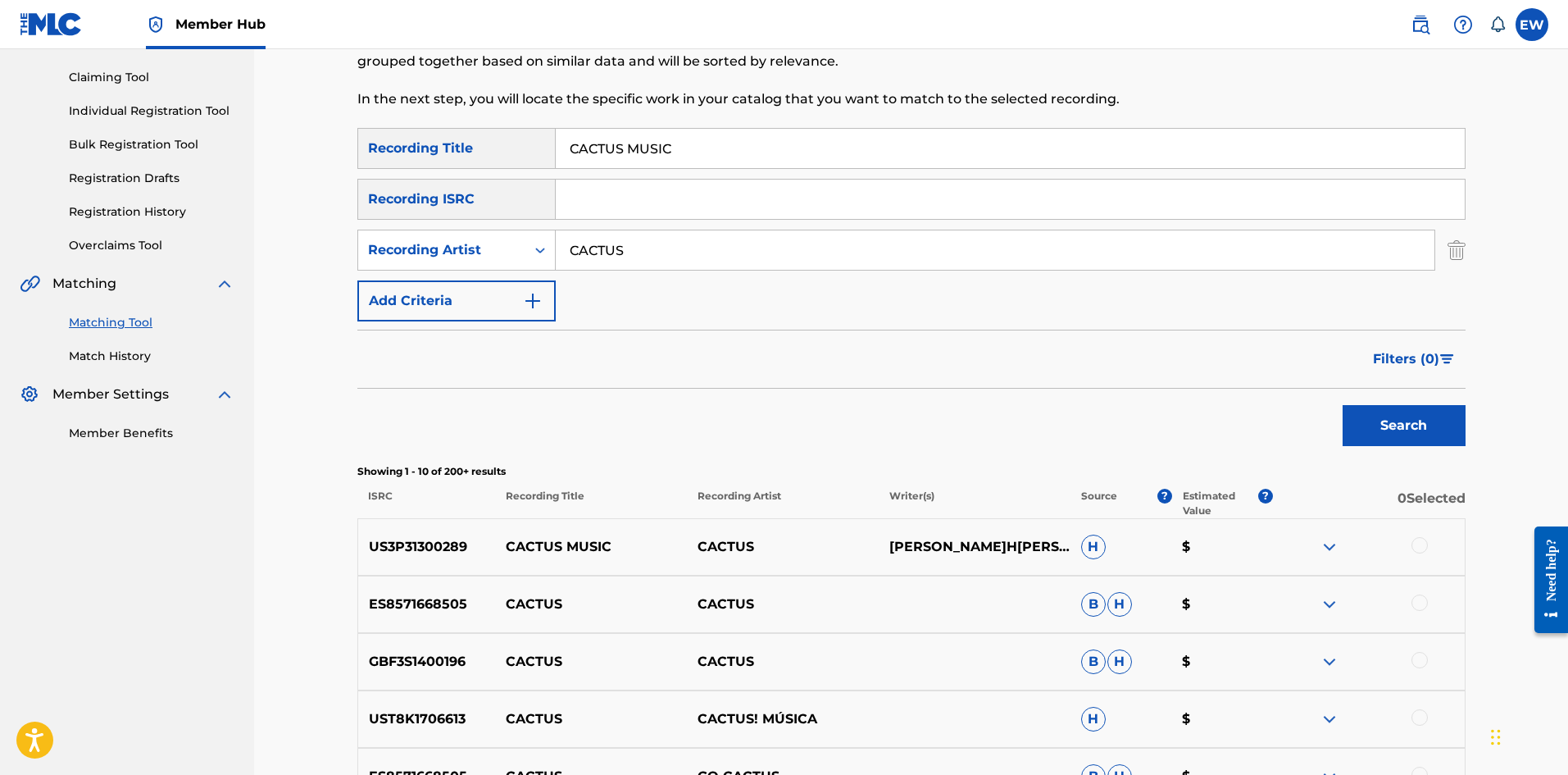
click at [1419, 545] on div at bounding box center [1419, 545] width 17 height 17
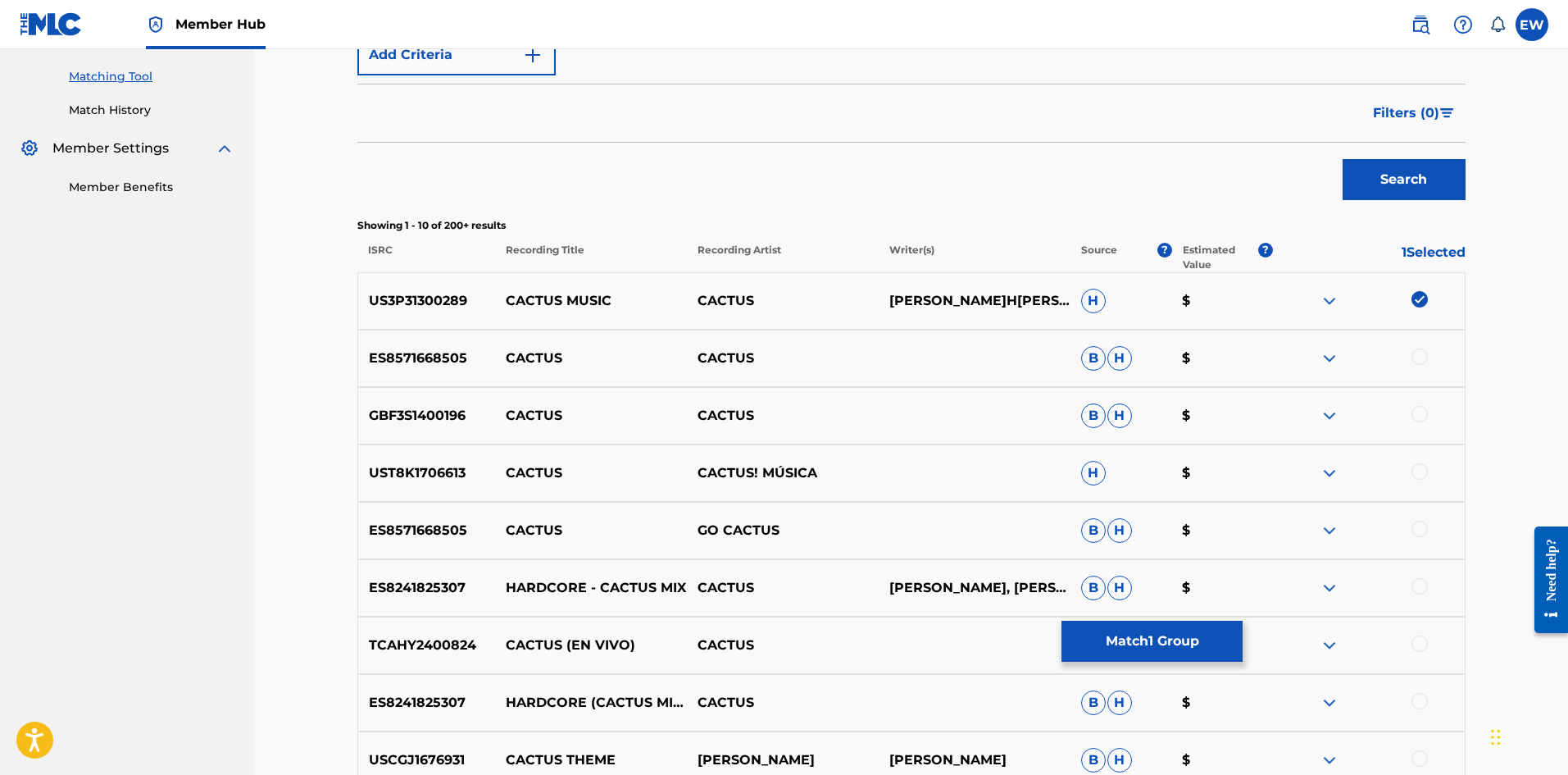
scroll to position [328, 0]
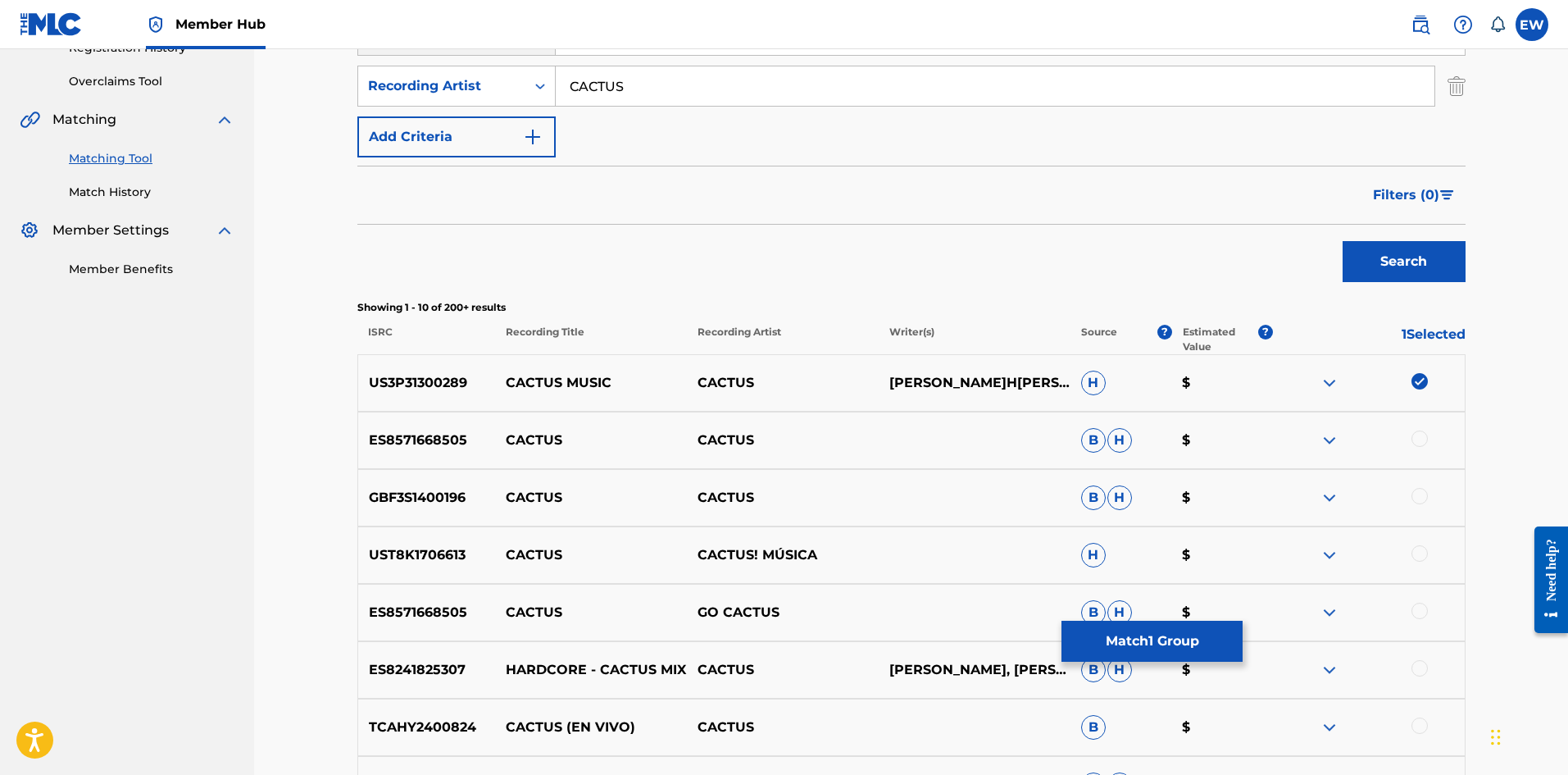
click at [1168, 619] on p "B H" at bounding box center [1121, 613] width 102 height 25
click at [1154, 638] on button "Match 1 Group" at bounding box center [1152, 641] width 182 height 41
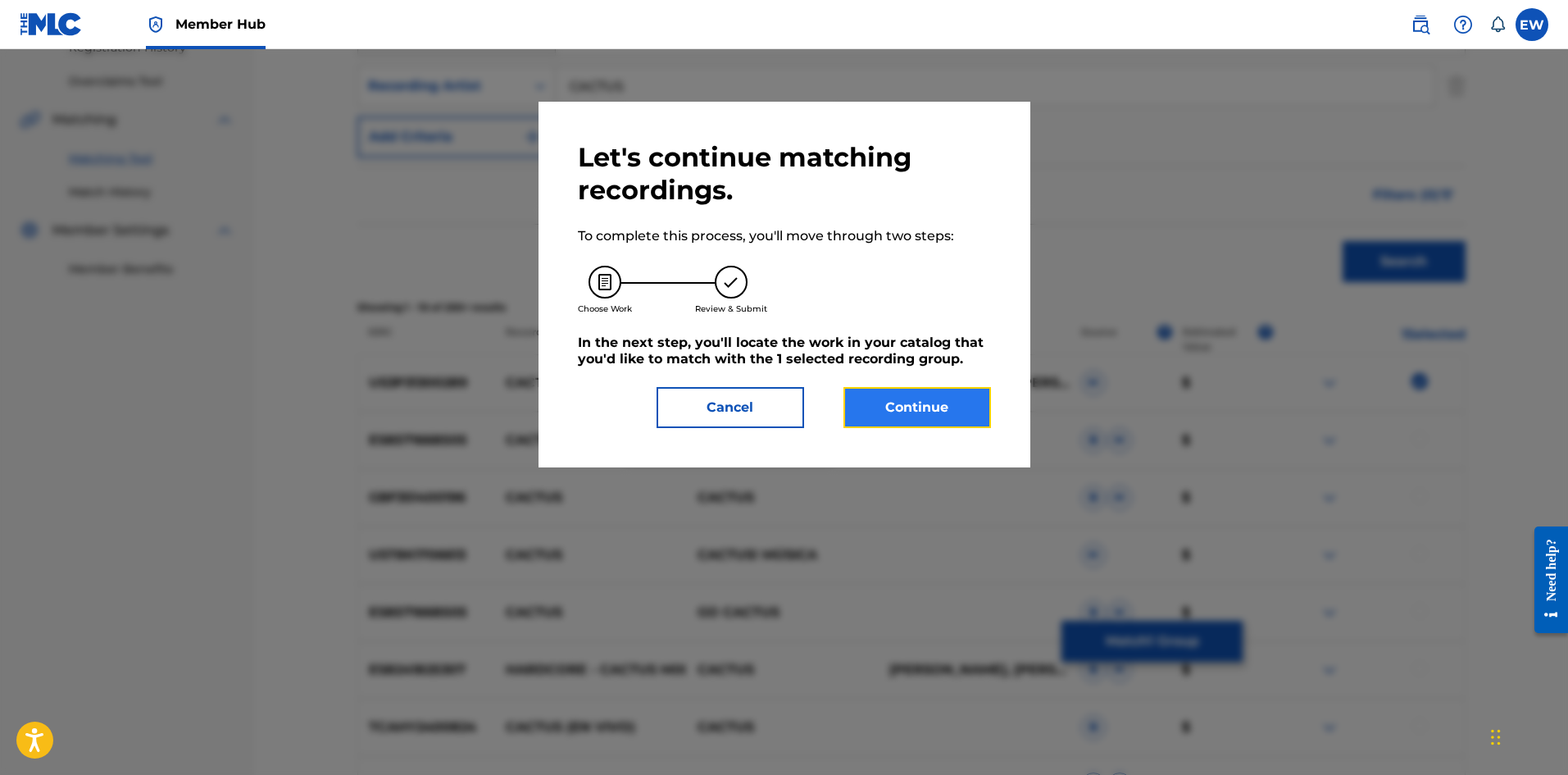
drag, startPoint x: 940, startPoint y: 387, endPoint x: 935, endPoint y: 407, distance: 20.6
click at [935, 407] on button "Continue" at bounding box center [917, 407] width 148 height 41
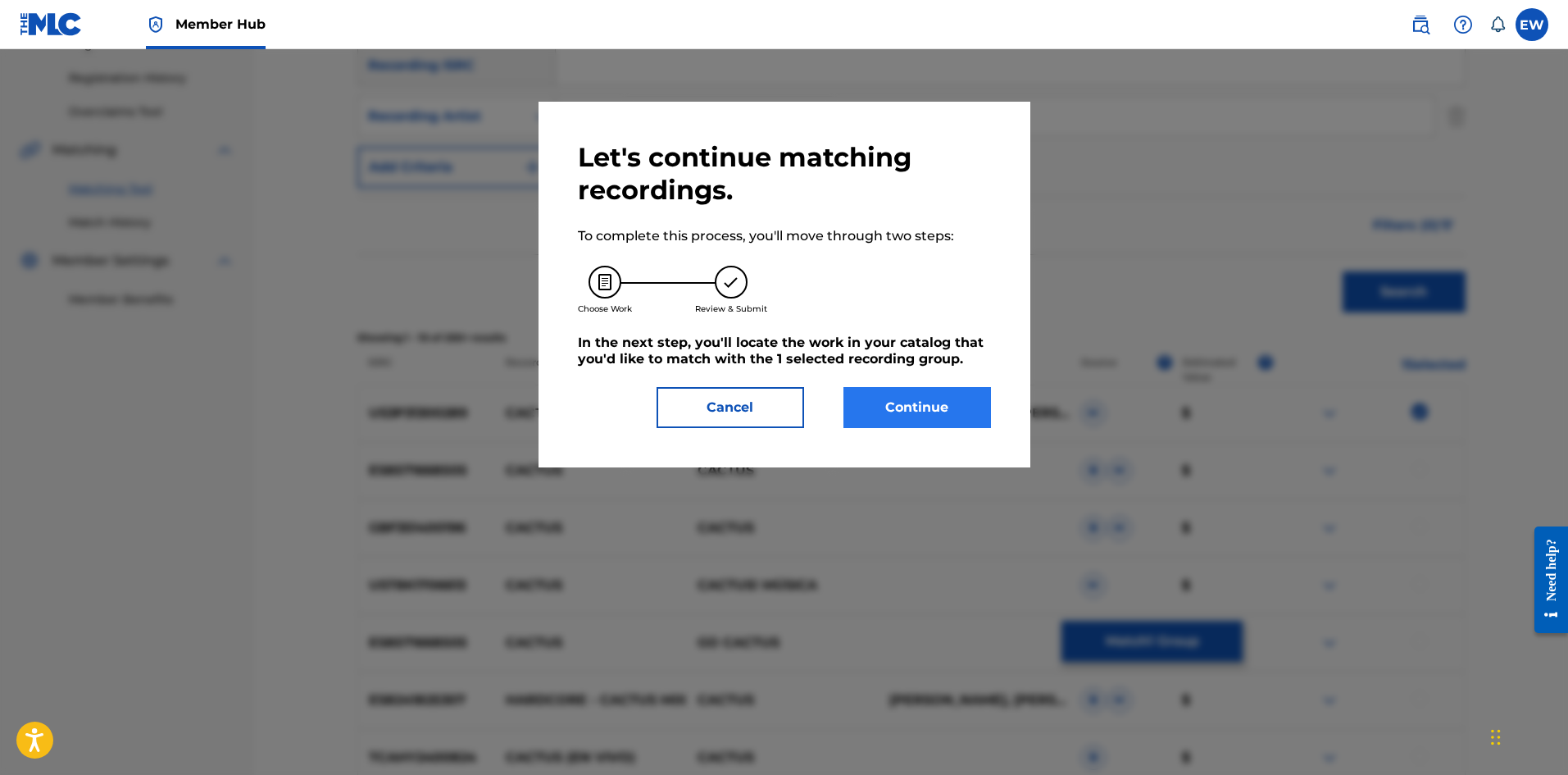
scroll to position [317, 0]
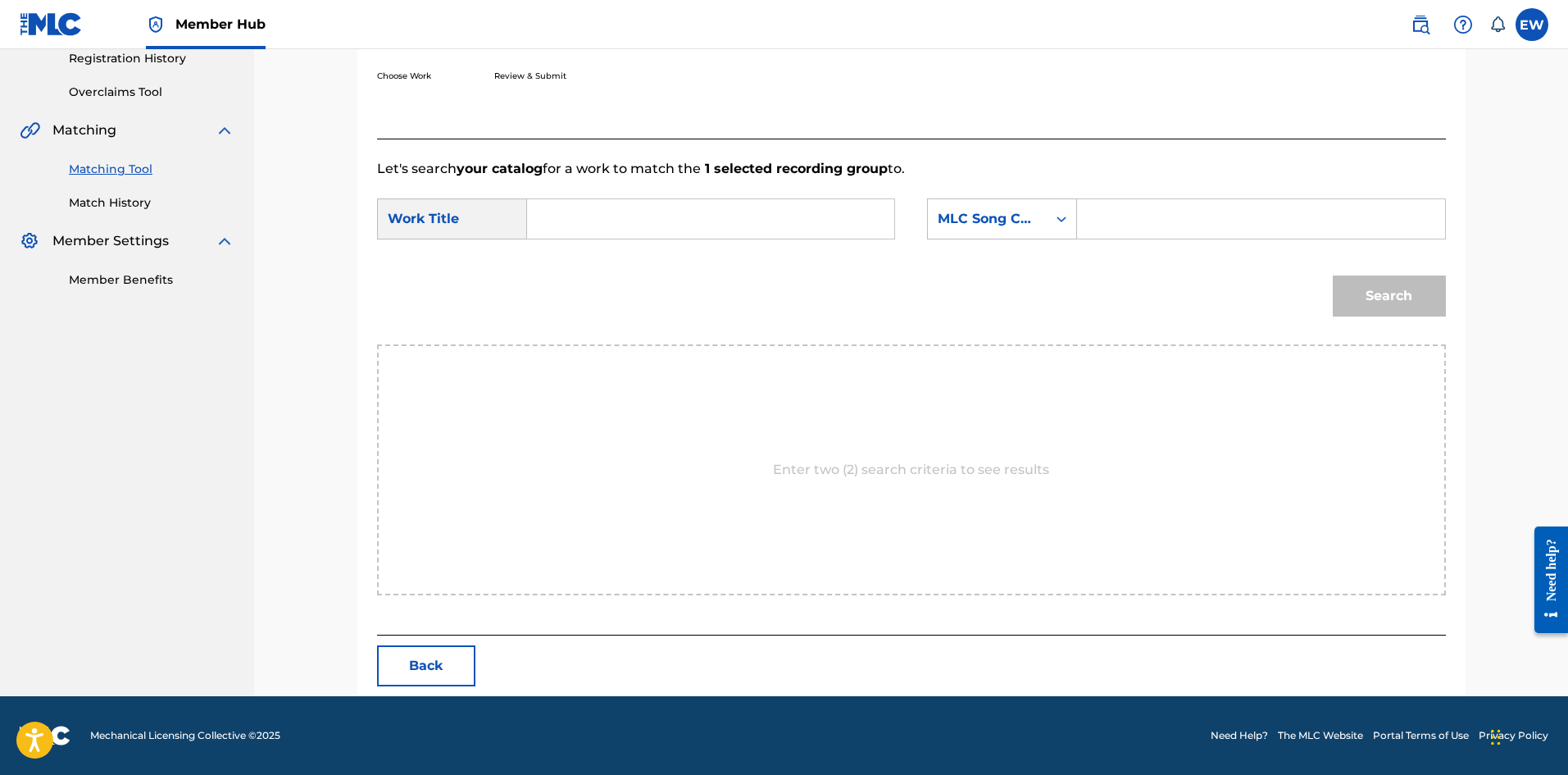
drag, startPoint x: 707, startPoint y: 205, endPoint x: 689, endPoint y: 220, distance: 23.4
click at [707, 206] on input "Search Form" at bounding box center [710, 219] width 339 height 39
paste input "CACTUS MUSIC"
type input "CACTUS MUSIC"
click at [1128, 213] on input "Search Form" at bounding box center [1260, 219] width 339 height 39
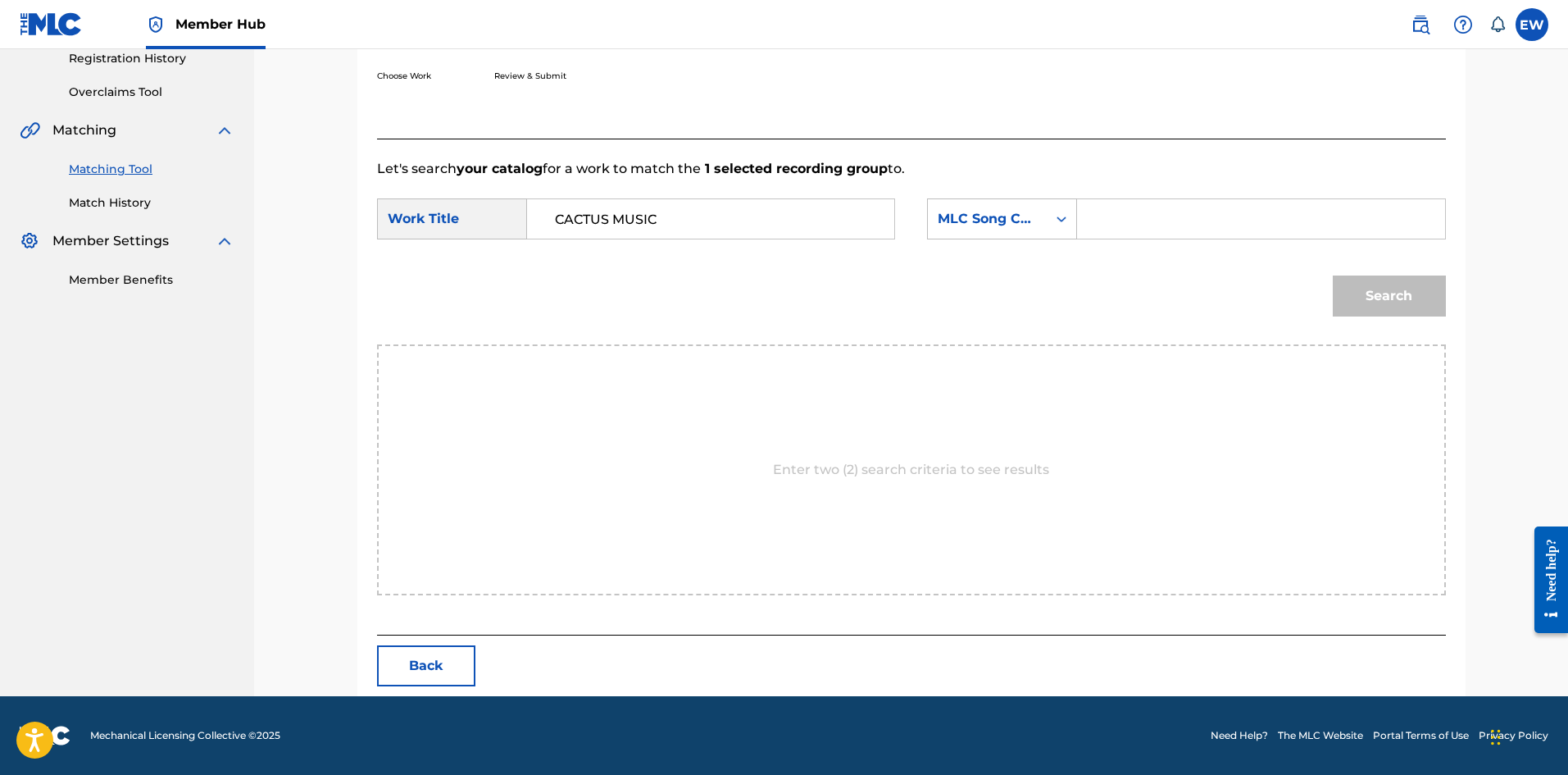
paste input "SG7LWG"
type input "SG7LWG"
click at [1386, 298] on button "Search" at bounding box center [1389, 296] width 113 height 41
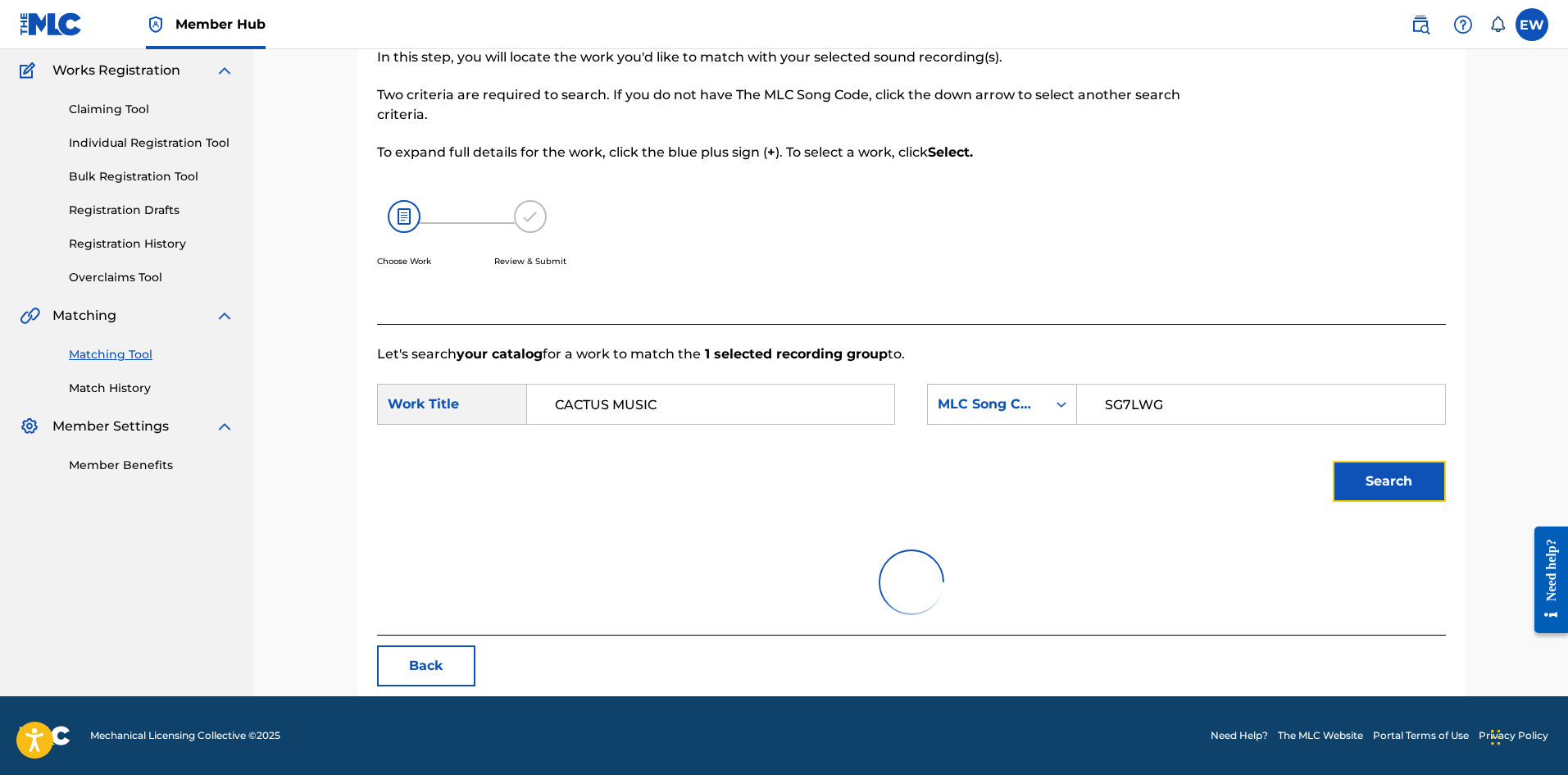
scroll to position [61, 0]
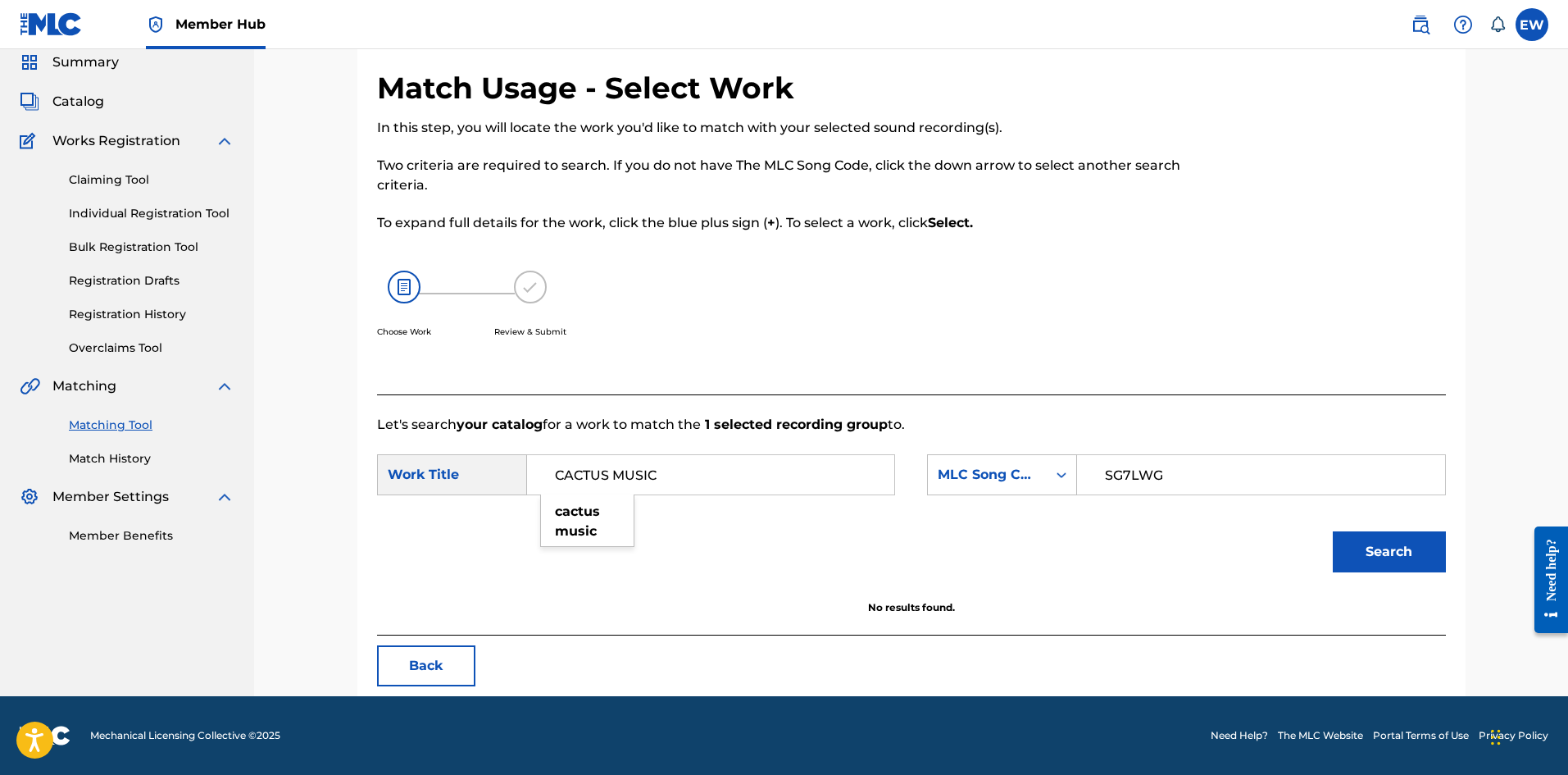
drag, startPoint x: 742, startPoint y: 472, endPoint x: 267, endPoint y: 434, distance: 476.5
click at [285, 448] on div "Match Usage - Select Work In this step, you will locate the work you'd like to …" at bounding box center [911, 342] width 1314 height 709
paste input "SHINE"
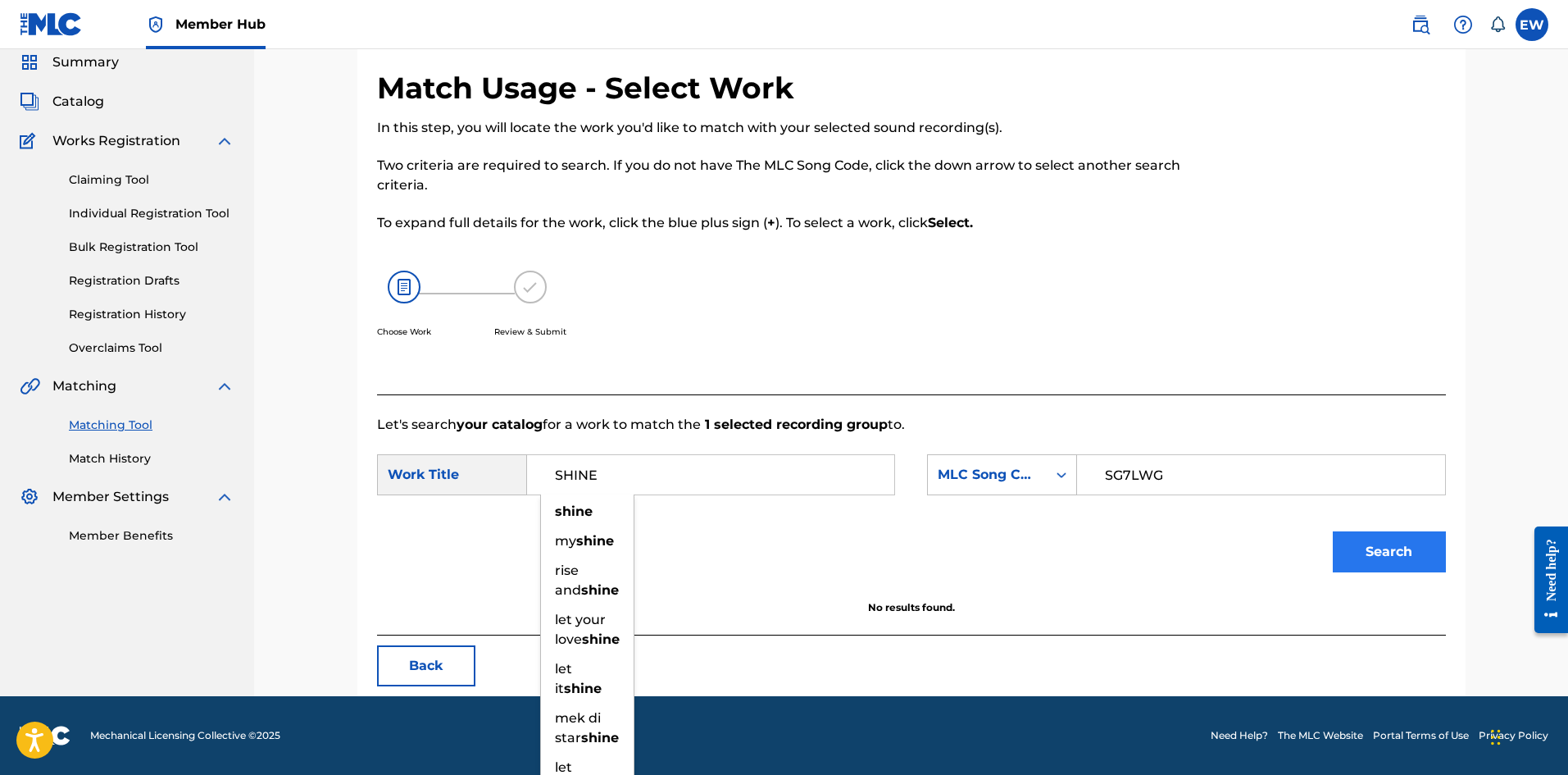
type input "SHINE"
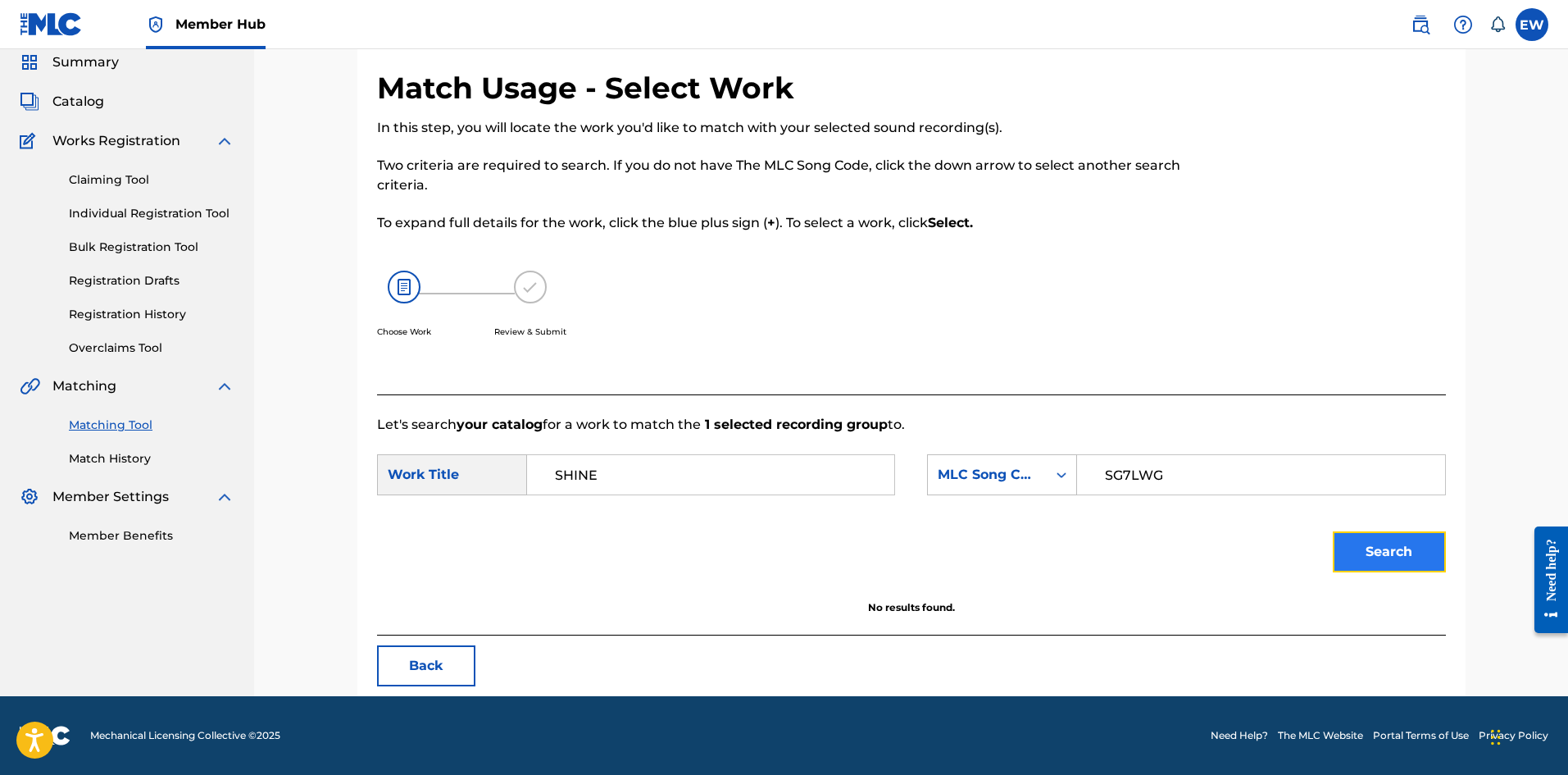
click at [1349, 554] on button "Search" at bounding box center [1389, 552] width 113 height 41
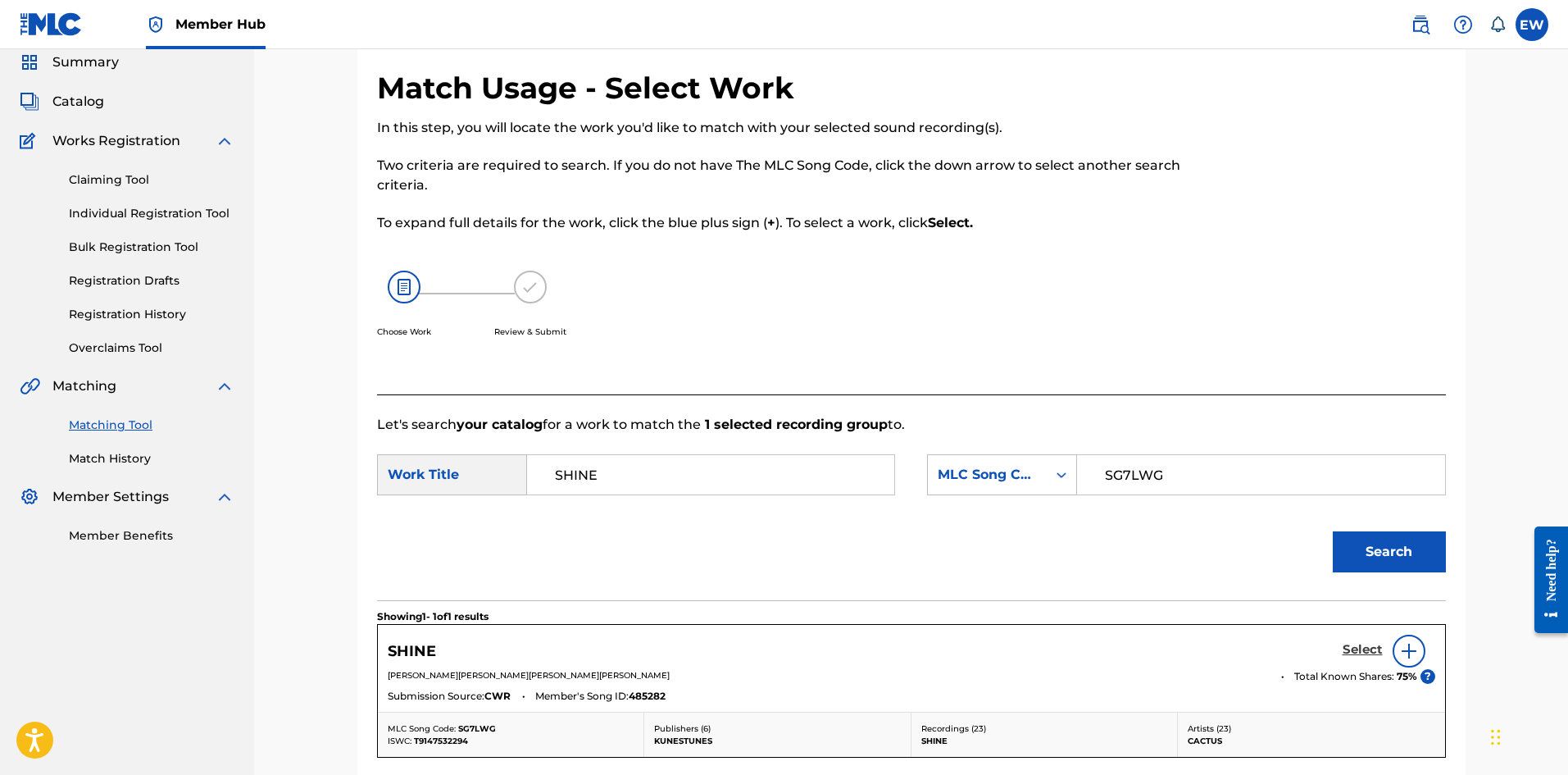
click at [1358, 647] on h5 "Select" at bounding box center [1362, 650] width 40 height 16
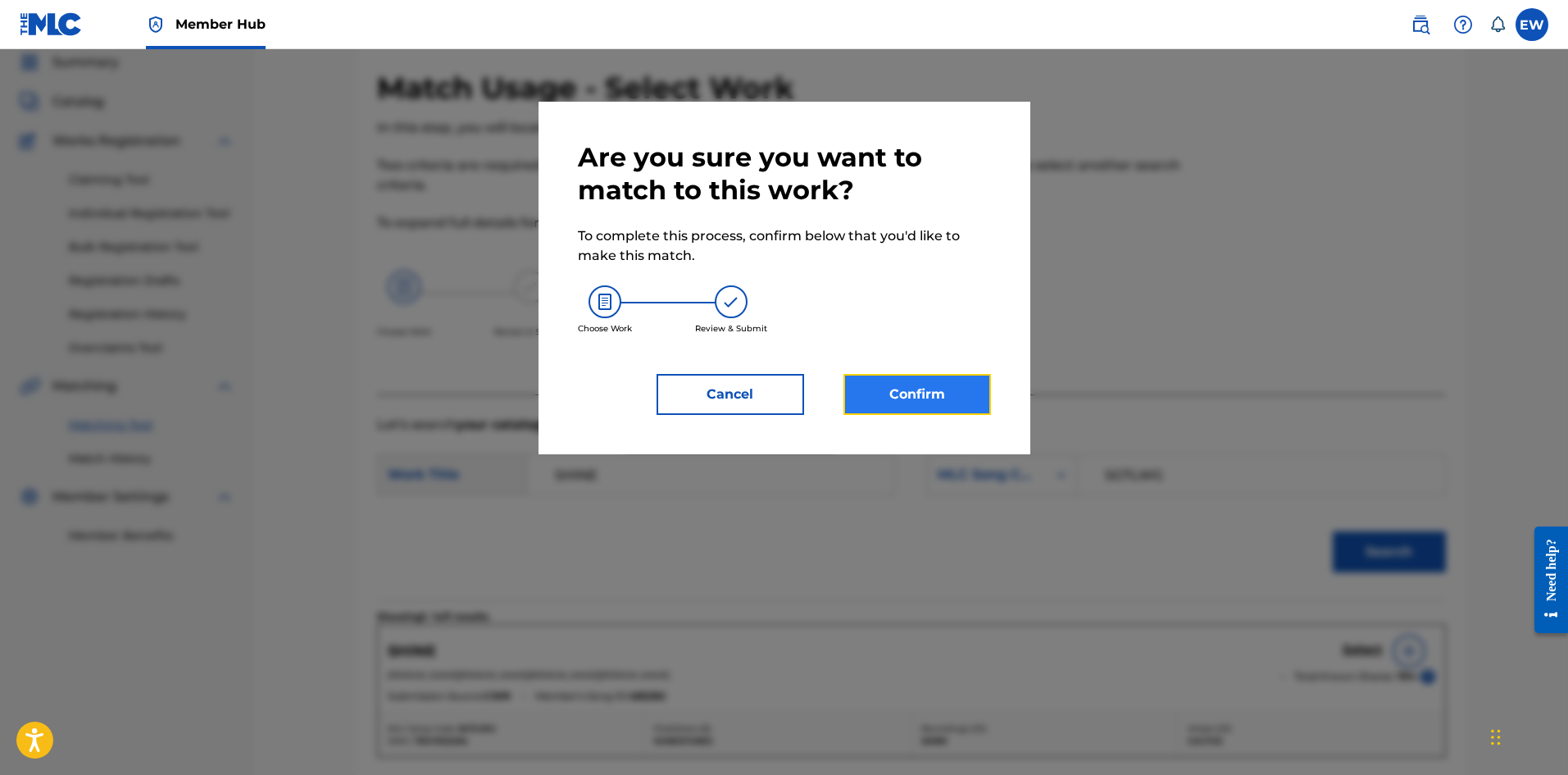
click at [884, 402] on button "Confirm" at bounding box center [917, 394] width 148 height 41
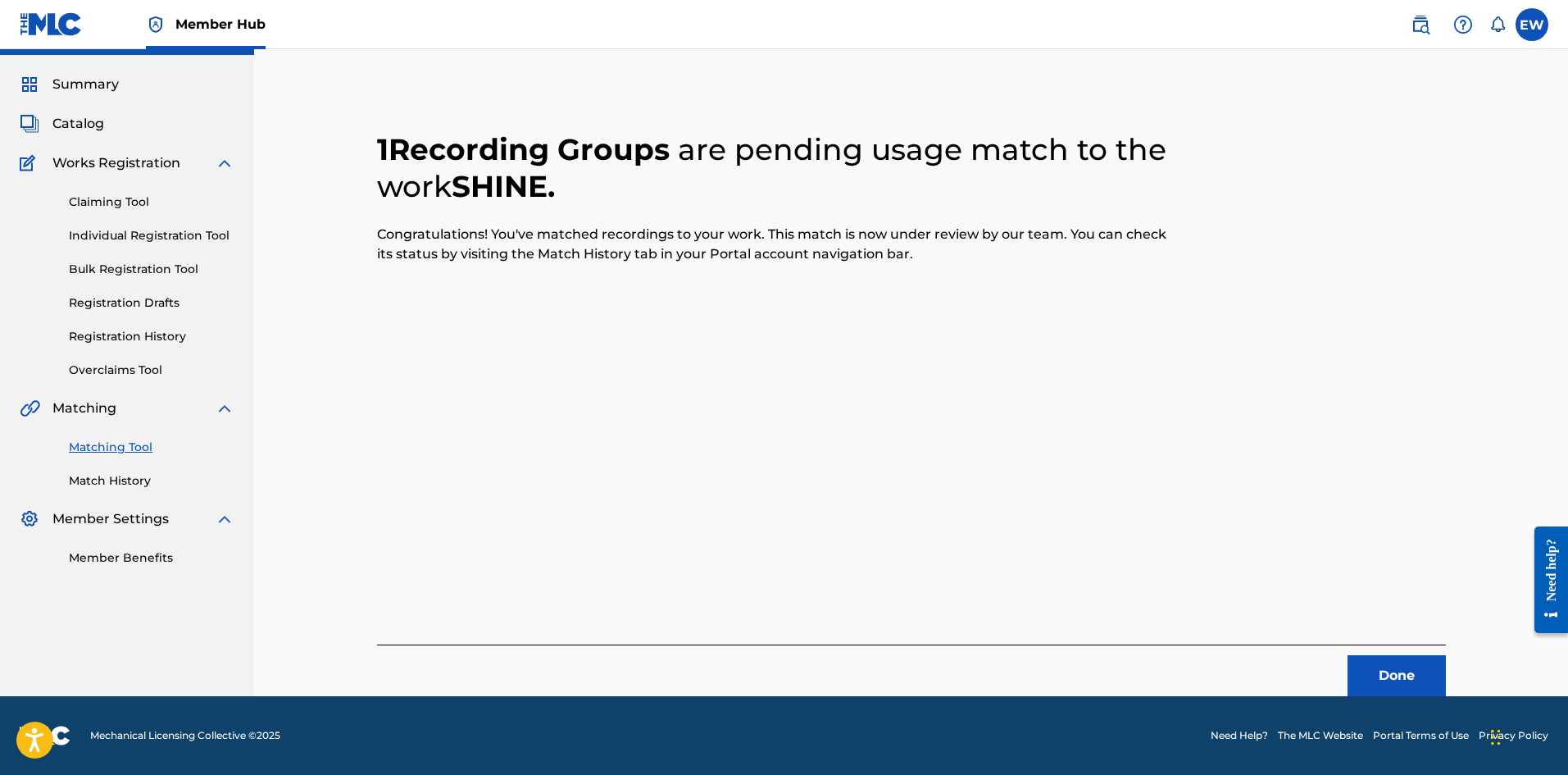
scroll to position [39, 0]
click at [1401, 683] on button "Done" at bounding box center [1396, 676] width 98 height 41
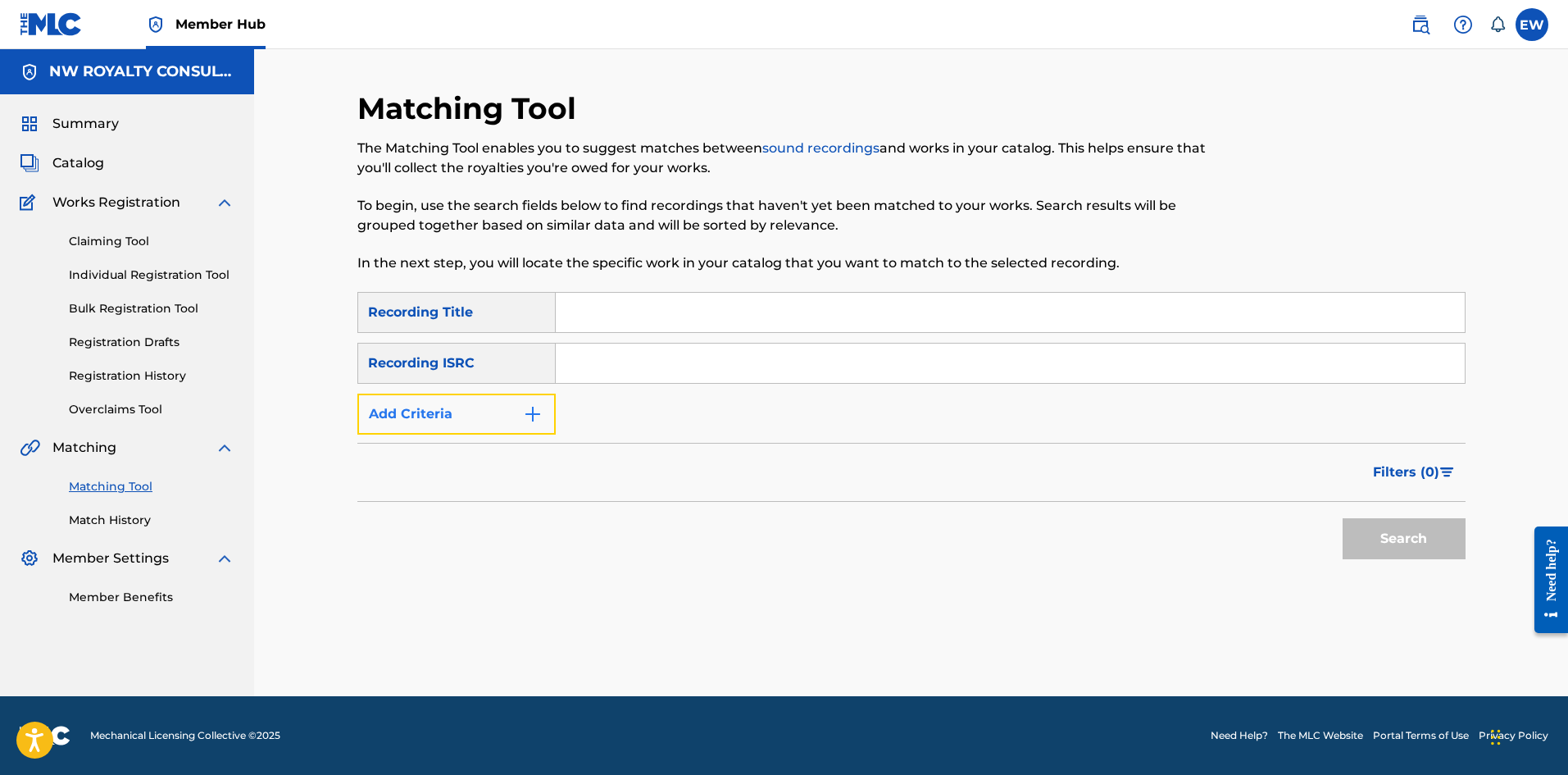
drag, startPoint x: 477, startPoint y: 428, endPoint x: 481, endPoint y: 415, distance: 13.6
click at [481, 421] on button "Add Criteria" at bounding box center [457, 414] width 198 height 41
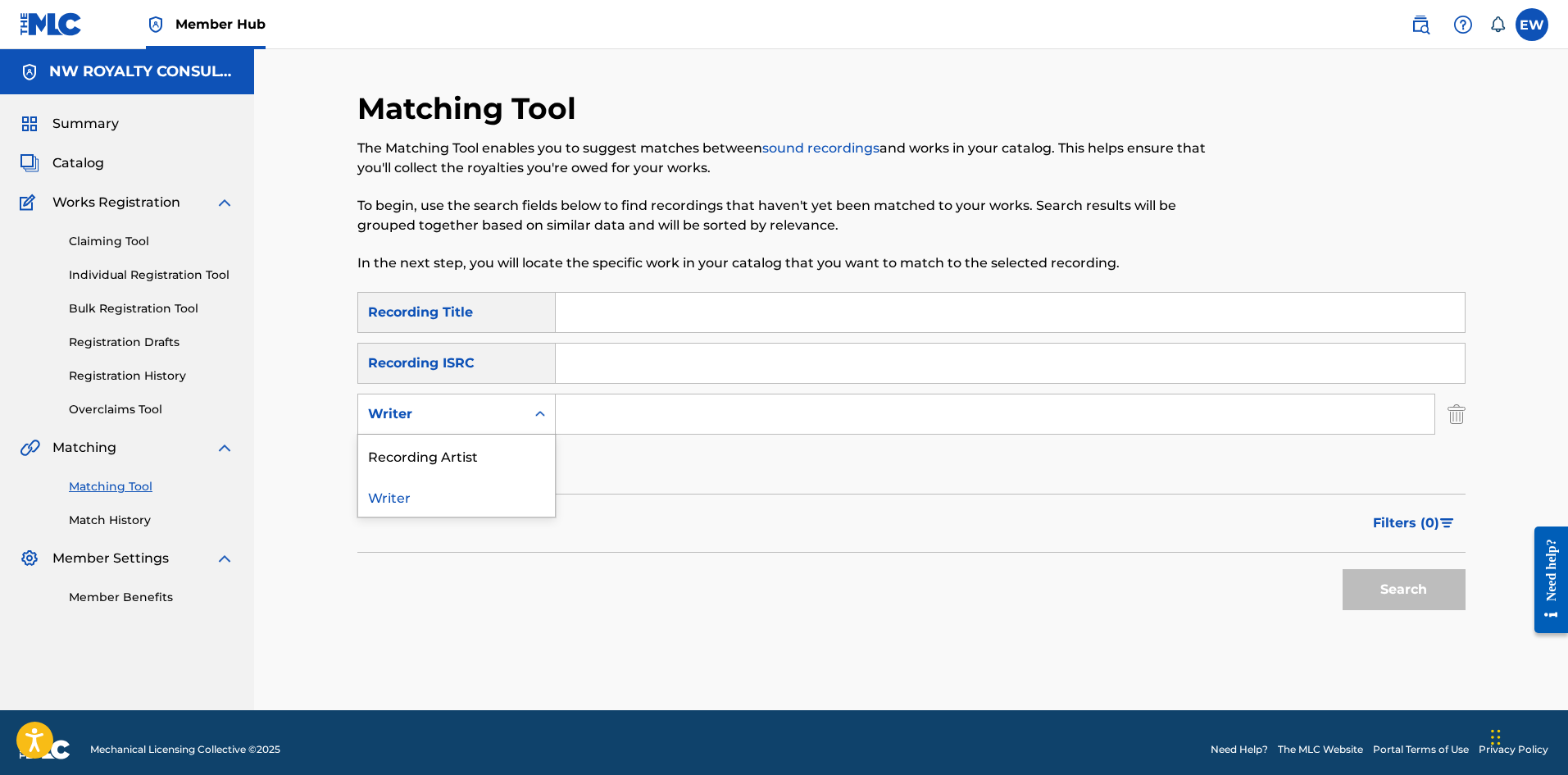
click at [475, 410] on div "Writer" at bounding box center [442, 414] width 148 height 19
click at [444, 437] on div "Recording Artist" at bounding box center [457, 455] width 197 height 41
drag, startPoint x: 760, startPoint y: 399, endPoint x: 706, endPoint y: 366, distance: 63.3
click at [755, 392] on div "SearchWithCriteria36609766-bc74-437b-aee9-62618c7d95ac Recording Title SearchWi…" at bounding box center [912, 389] width 1108 height 193
paste input "POPCAAN"
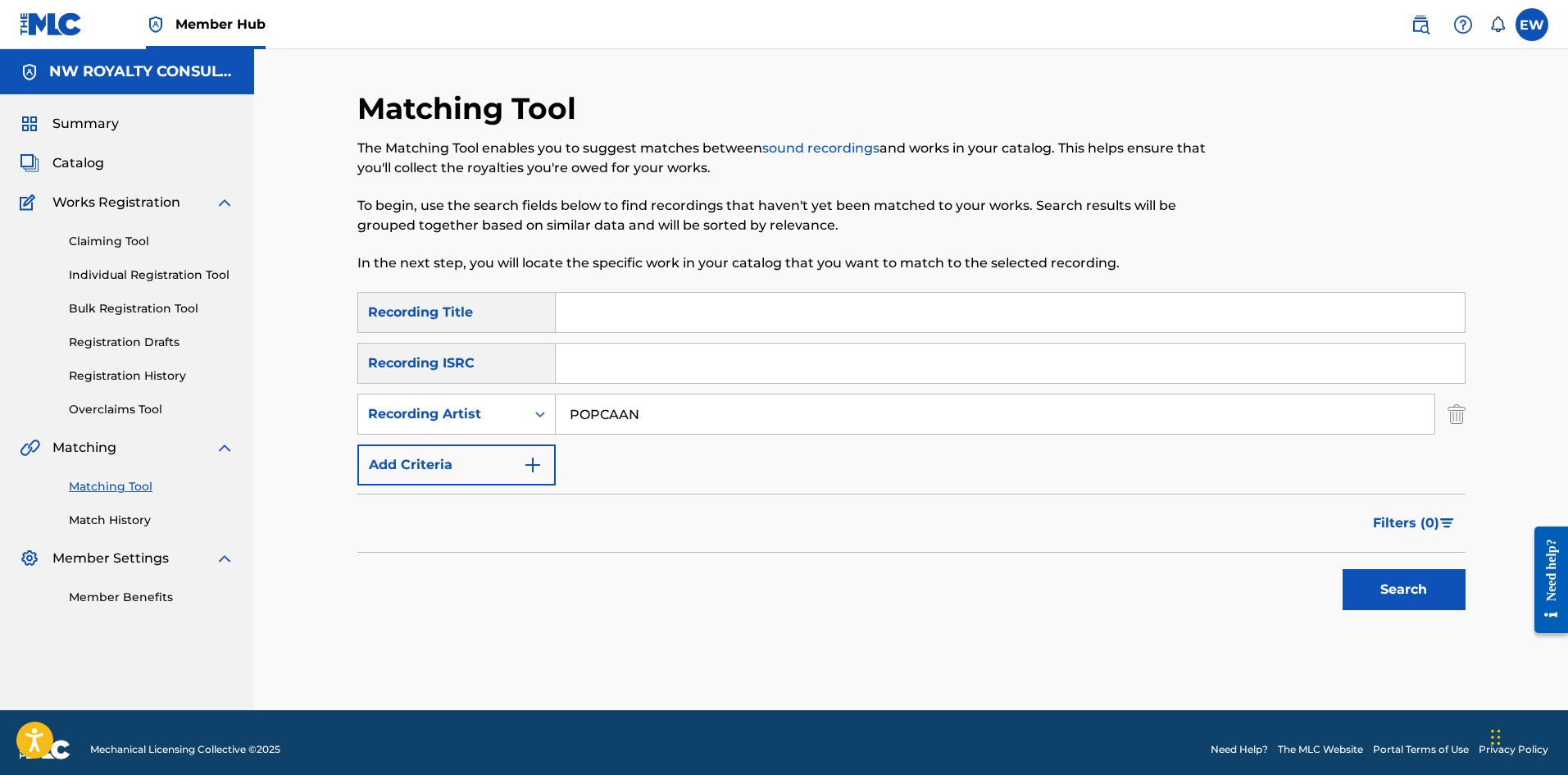
type input "POPCAAN"
click at [605, 322] on input "Search Form" at bounding box center [1010, 312] width 909 height 39
paste input "CAH BELIEVE"
type input "CAH BELIEVE"
click at [1385, 595] on button "Search" at bounding box center [1403, 589] width 123 height 41
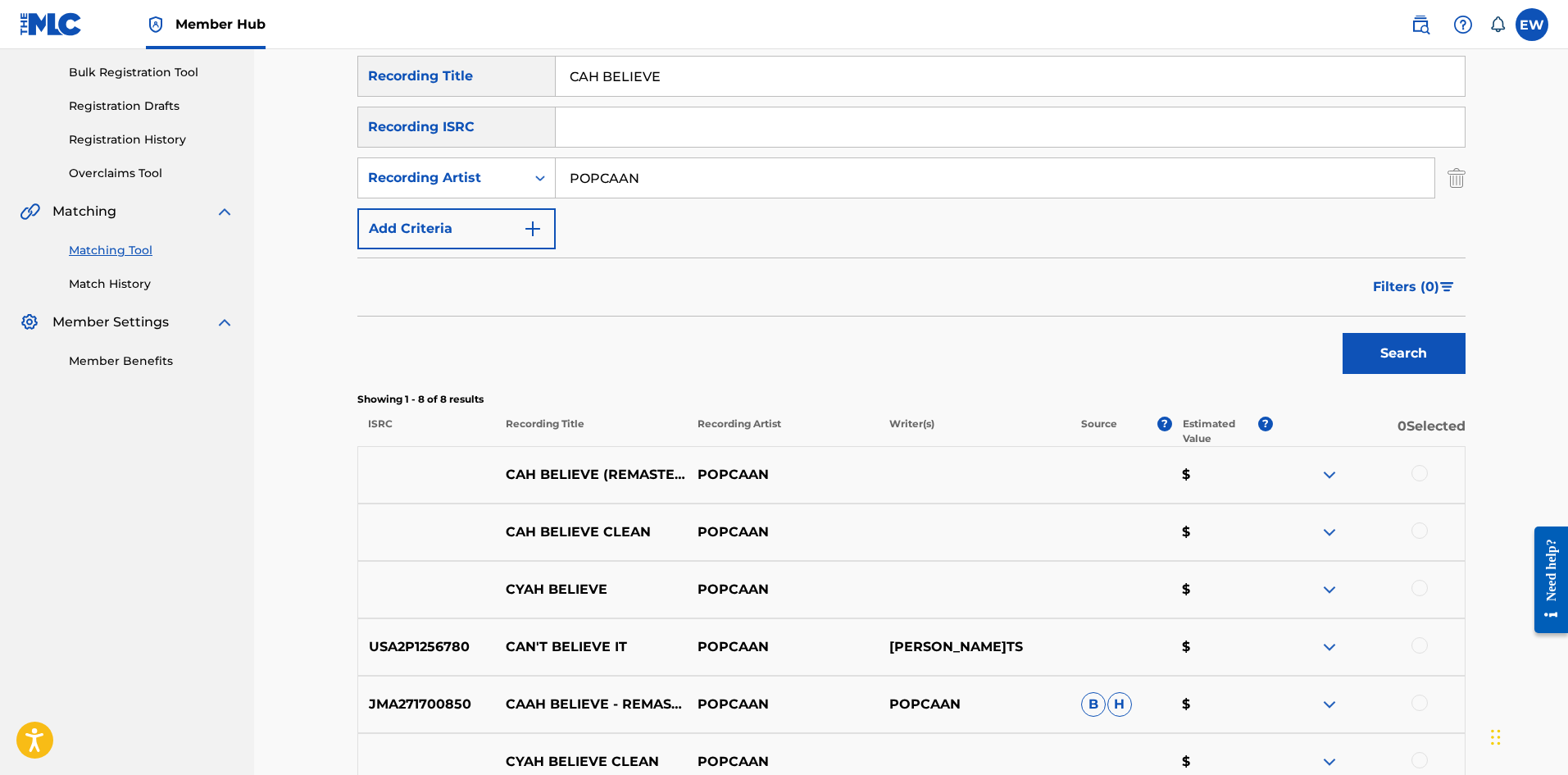
scroll to position [246, 0]
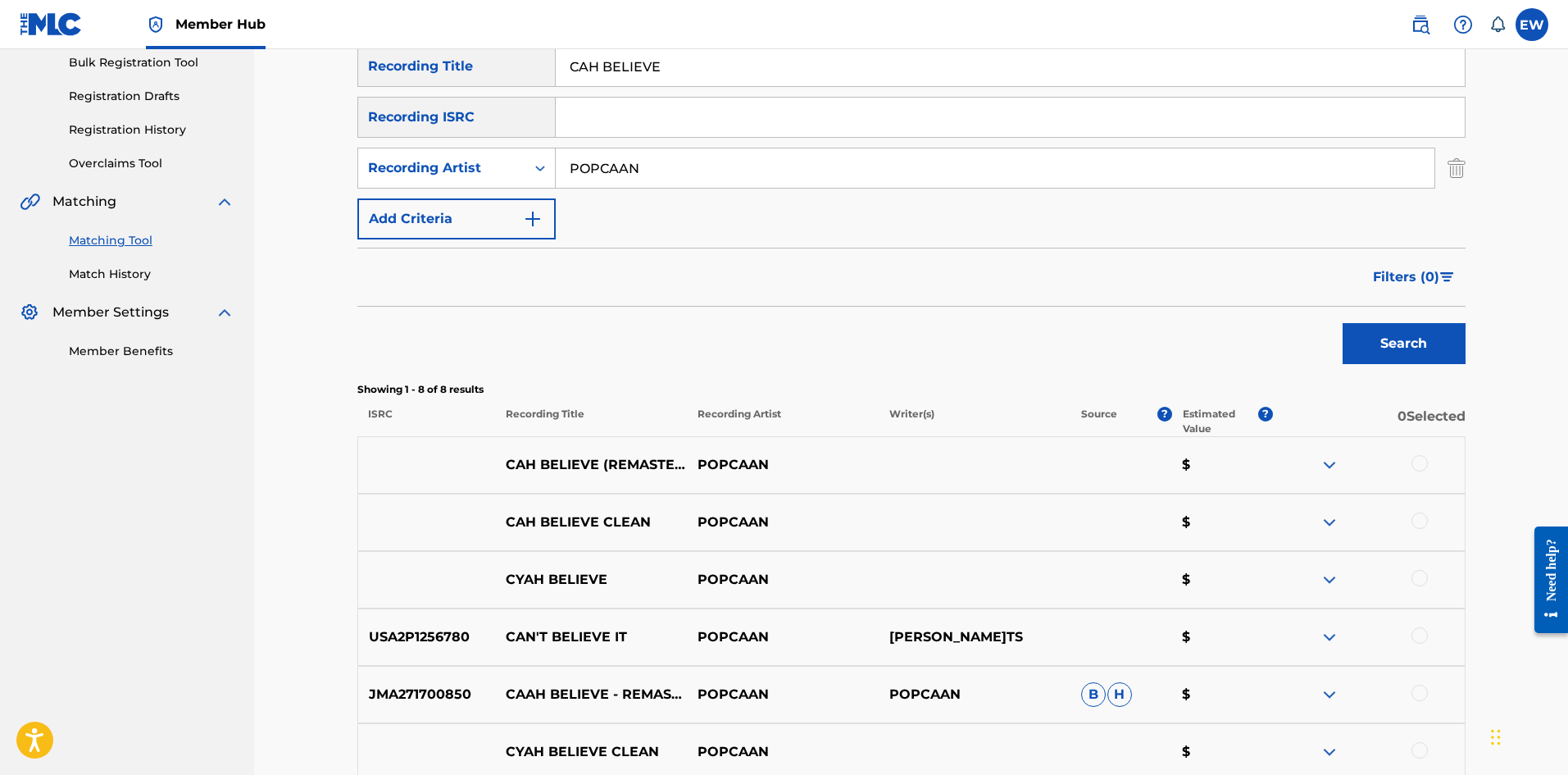
click at [1431, 460] on div at bounding box center [1369, 465] width 192 height 19
click at [1414, 465] on div at bounding box center [1419, 463] width 17 height 17
click at [1424, 525] on div at bounding box center [1419, 521] width 17 height 17
click at [1419, 634] on div at bounding box center [1419, 635] width 17 height 17
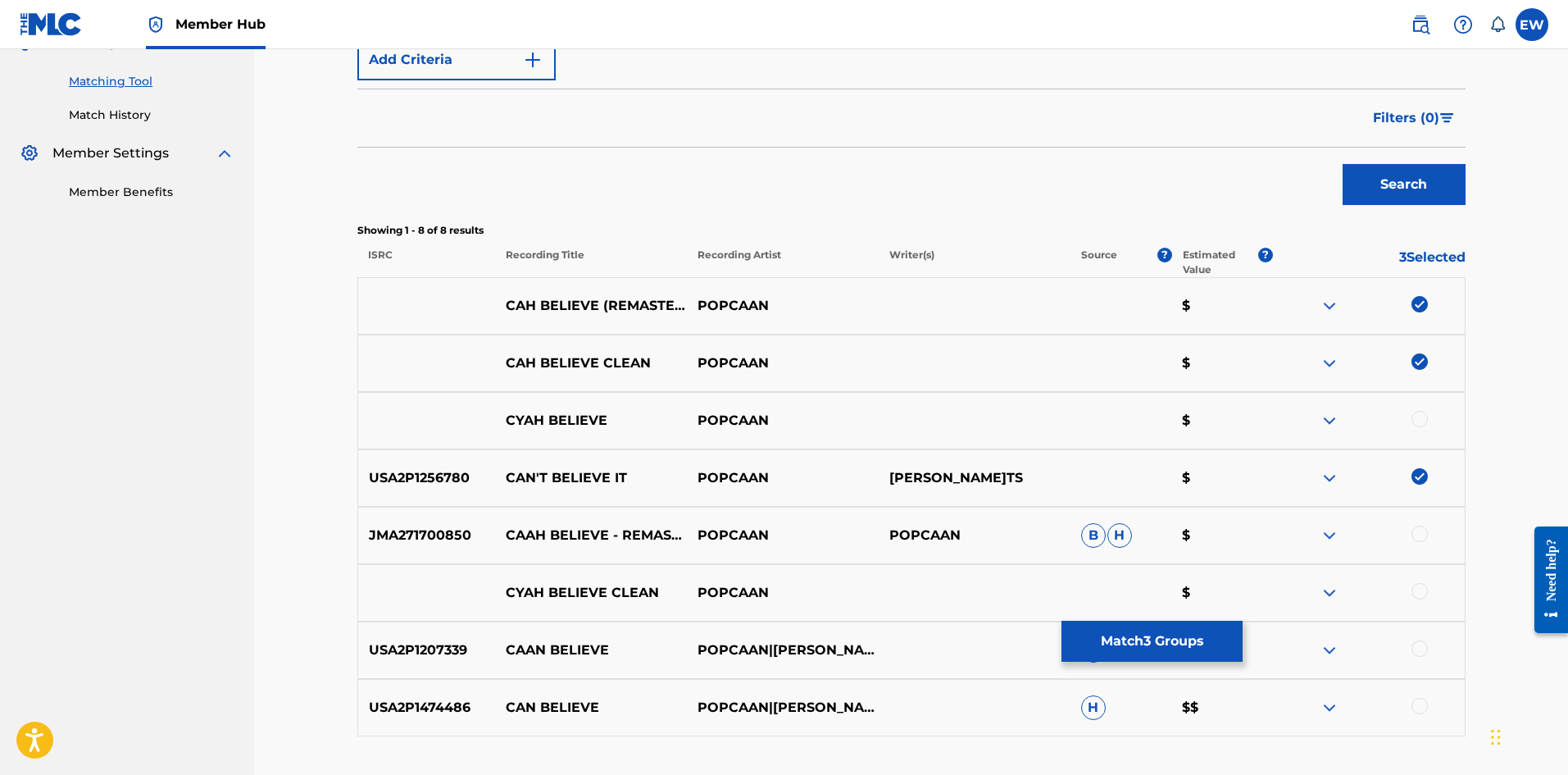
scroll to position [410, 0]
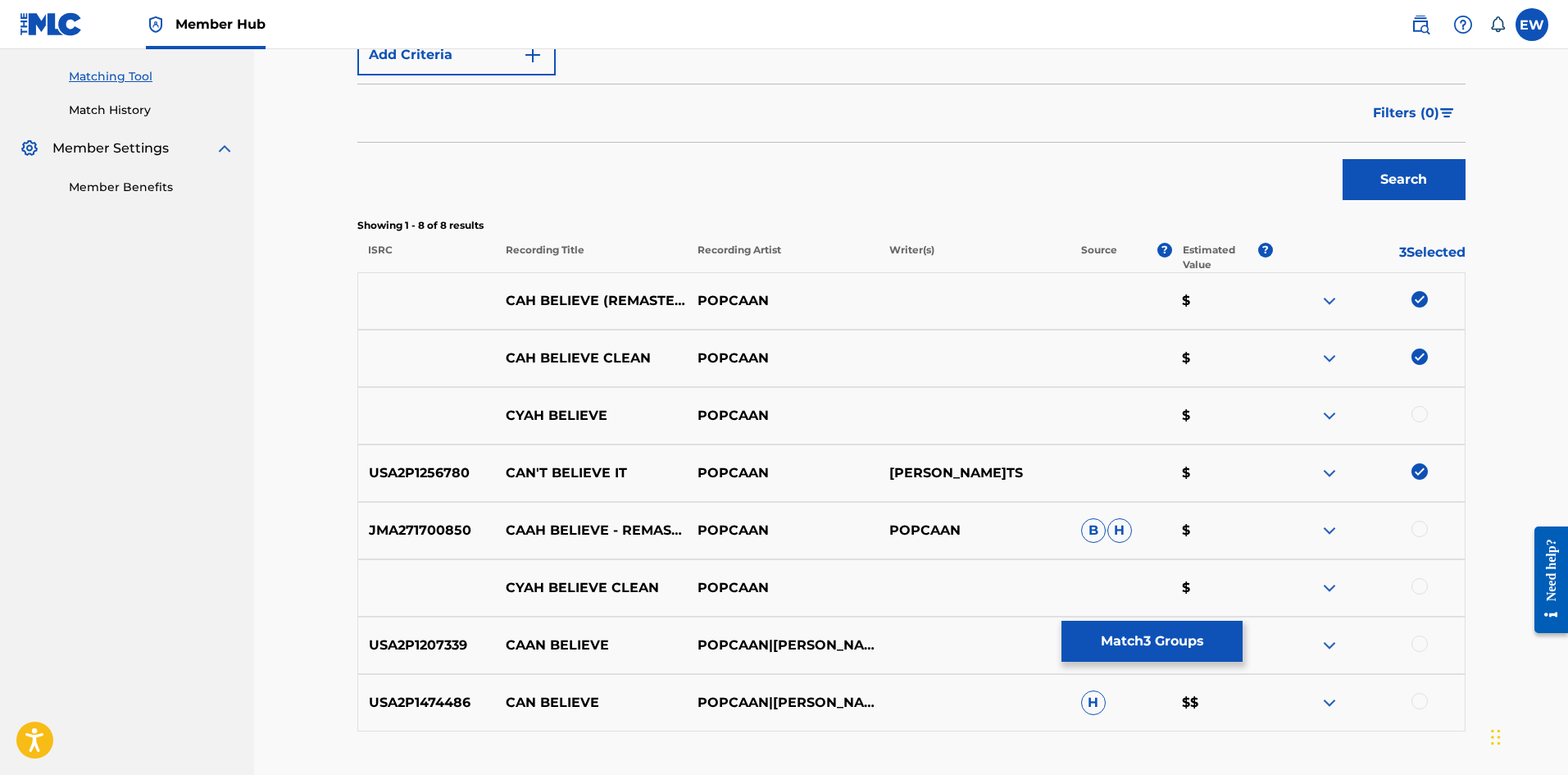
click at [1413, 587] on div at bounding box center [1419, 586] width 17 height 17
click at [1418, 473] on img at bounding box center [1419, 471] width 17 height 17
click at [1420, 425] on div at bounding box center [1369, 415] width 192 height 19
click at [1413, 420] on div at bounding box center [1419, 414] width 17 height 17
click at [1414, 525] on div at bounding box center [1419, 529] width 17 height 17
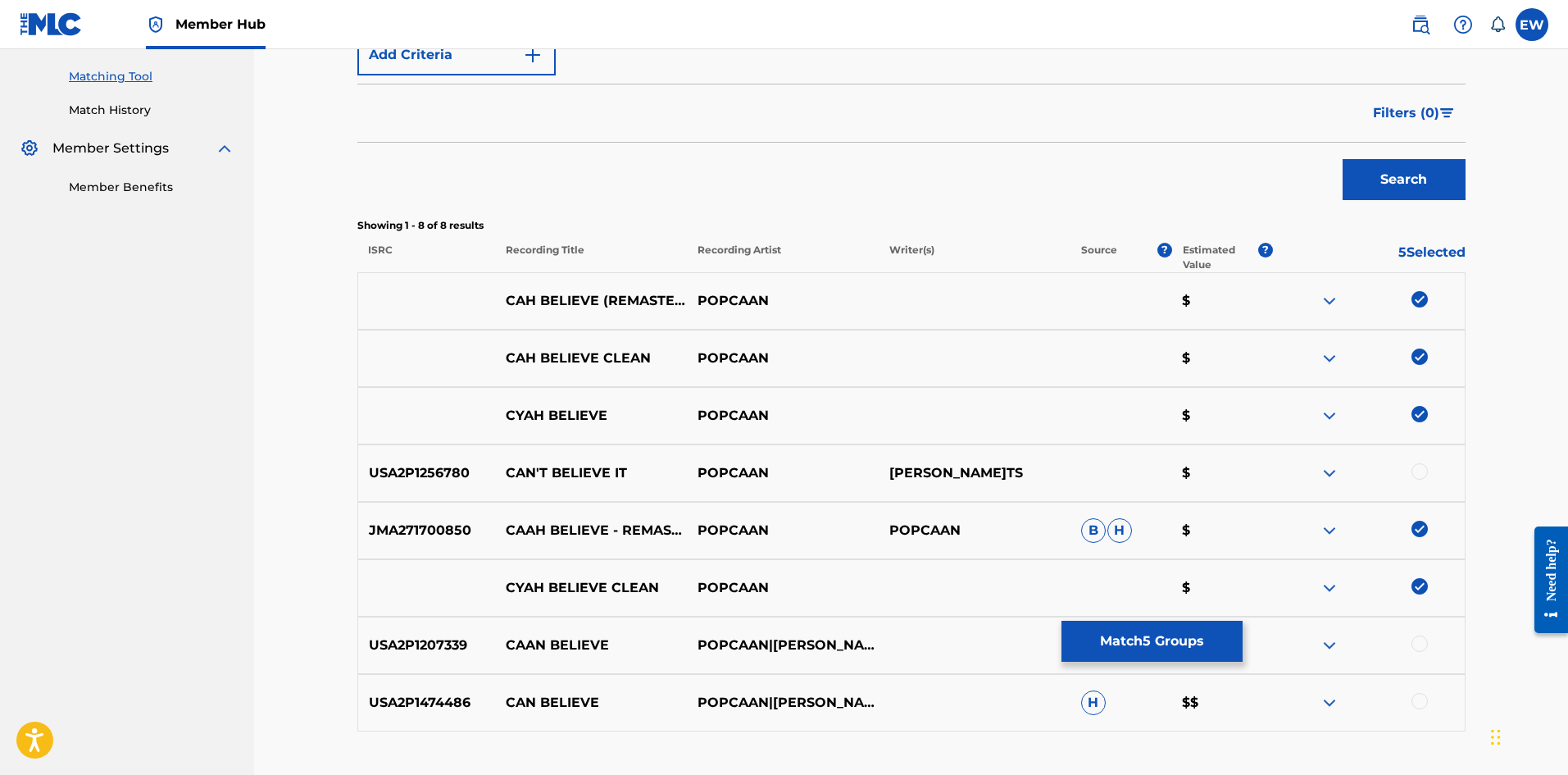
click at [1428, 646] on div at bounding box center [1369, 645] width 192 height 19
drag, startPoint x: 1426, startPoint y: 646, endPoint x: 1387, endPoint y: 638, distance: 39.8
click at [1426, 647] on div at bounding box center [1419, 643] width 17 height 17
click at [1211, 645] on button "Match 6 Groups" at bounding box center [1152, 641] width 182 height 41
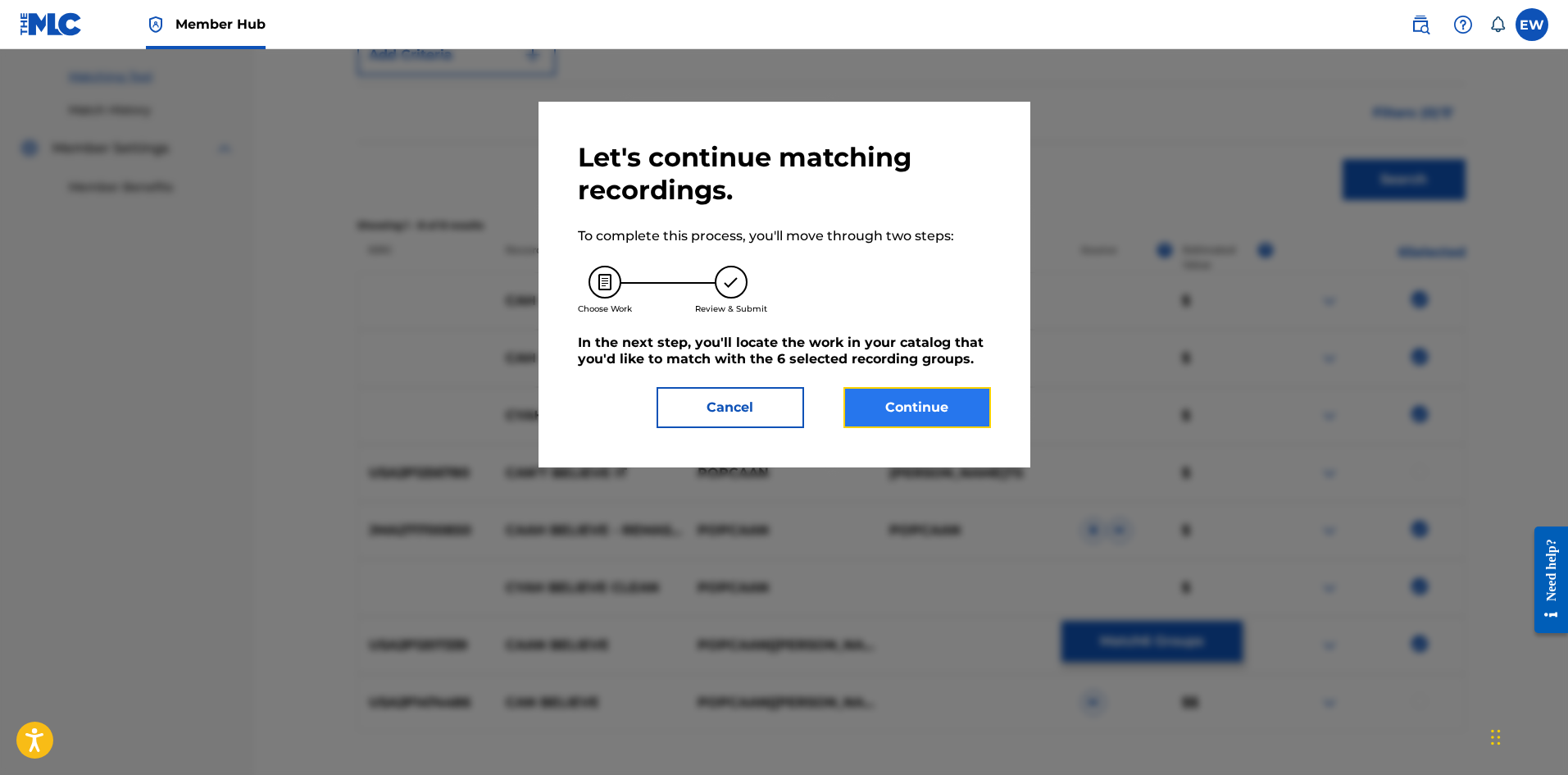
click at [927, 409] on button "Continue" at bounding box center [917, 407] width 148 height 41
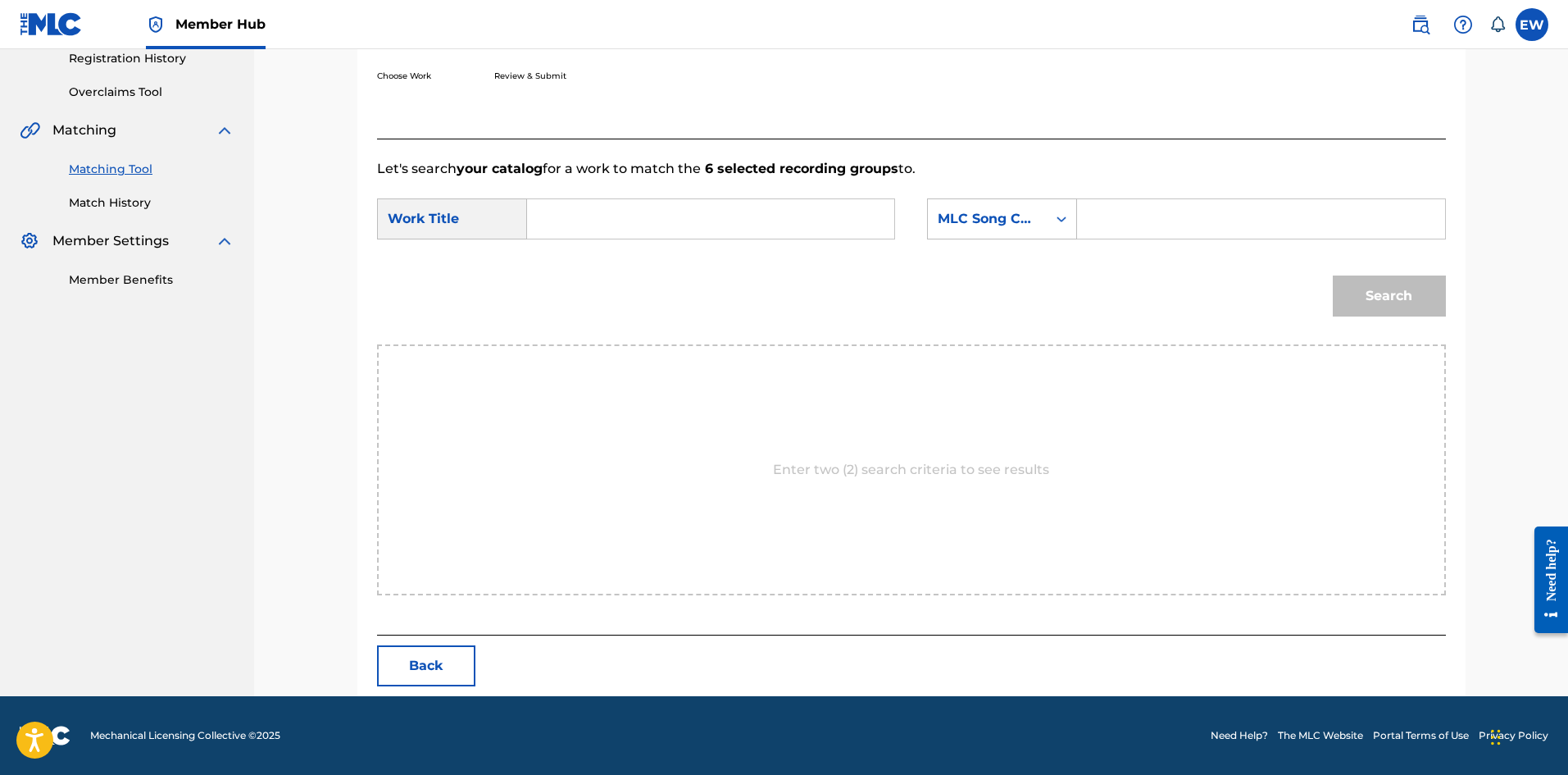
click at [673, 229] on input "Search Form" at bounding box center [710, 219] width 339 height 39
paste input "CAH BELIEVE"
type input "CAH BELIEVE"
drag, startPoint x: 1248, startPoint y: 228, endPoint x: 1226, endPoint y: 228, distance: 22.0
click at [1248, 228] on input "Search Form" at bounding box center [1260, 219] width 339 height 39
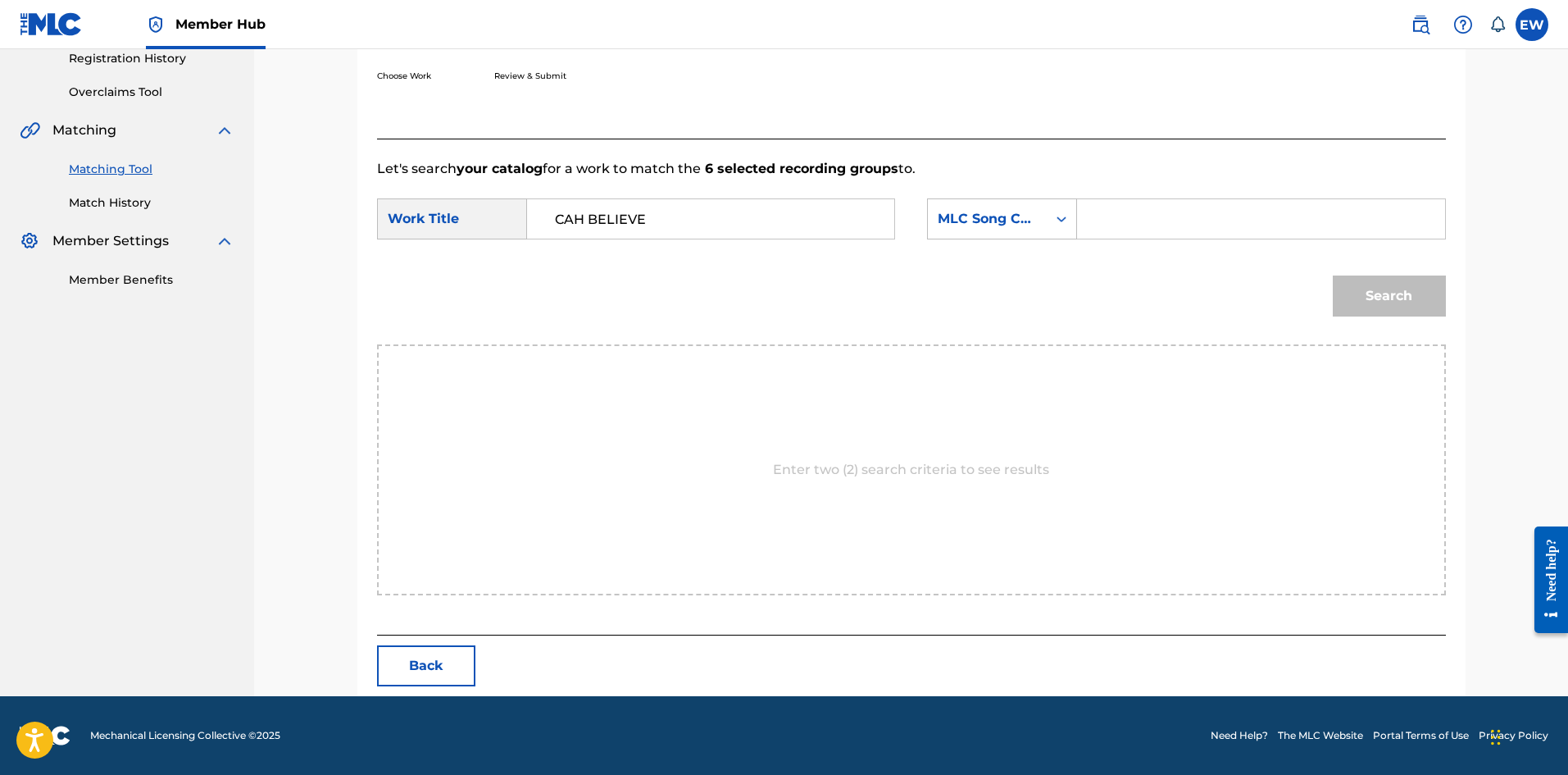
paste input "Z67354"
type input "Z67354"
click at [1412, 307] on button "Search" at bounding box center [1389, 296] width 113 height 41
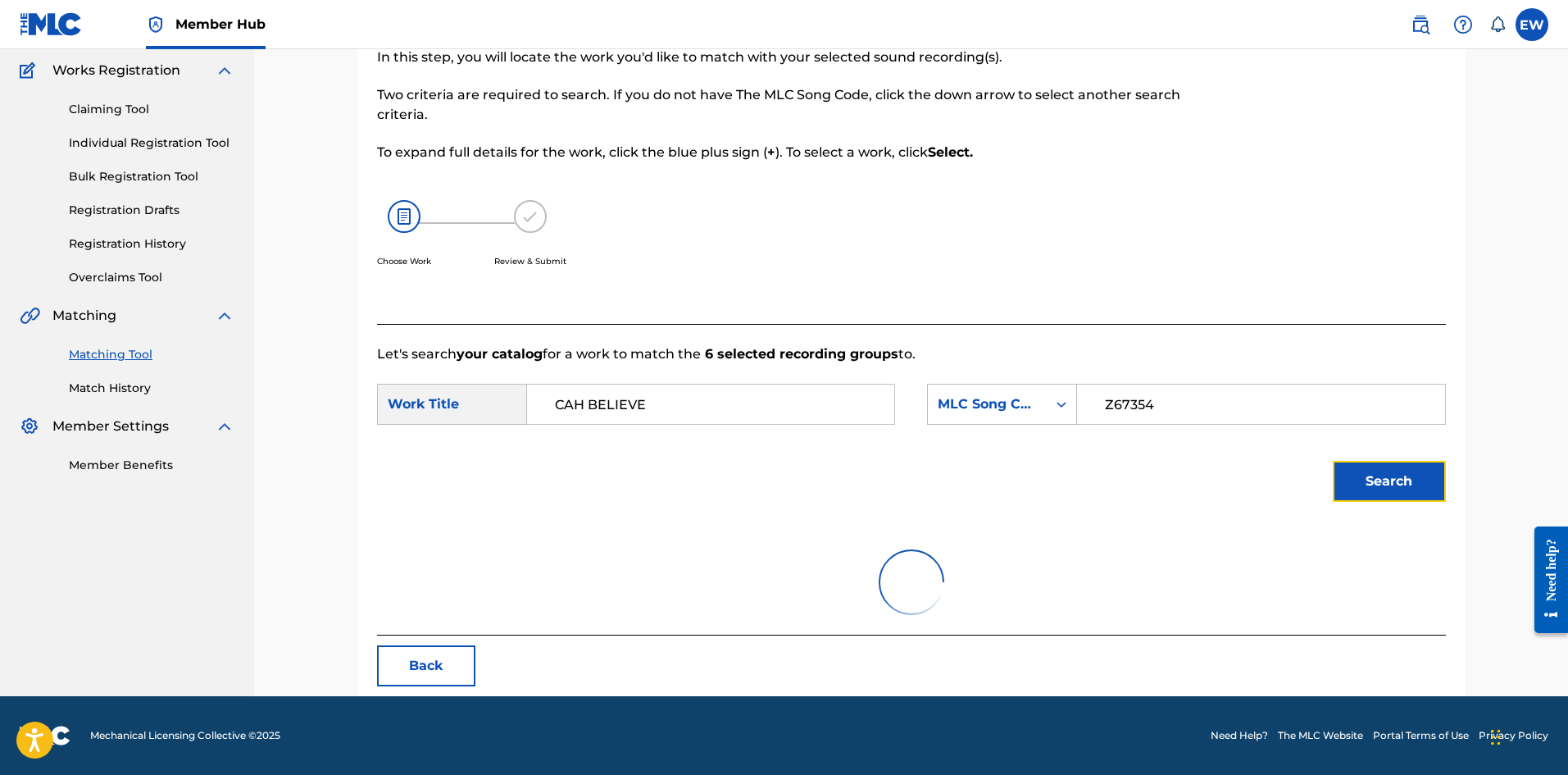
scroll to position [269, 0]
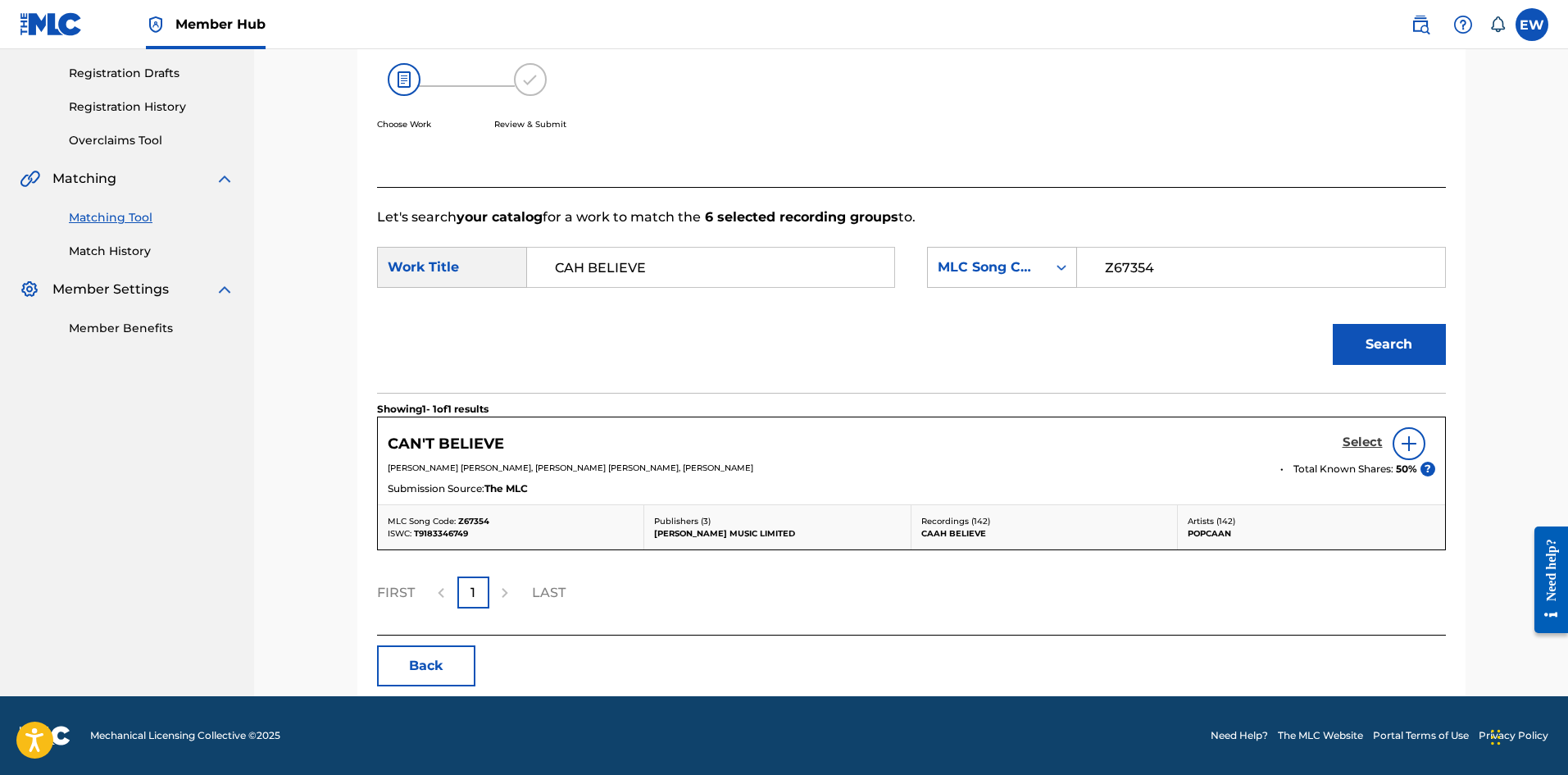
click at [1370, 446] on h5 "Select" at bounding box center [1362, 443] width 40 height 16
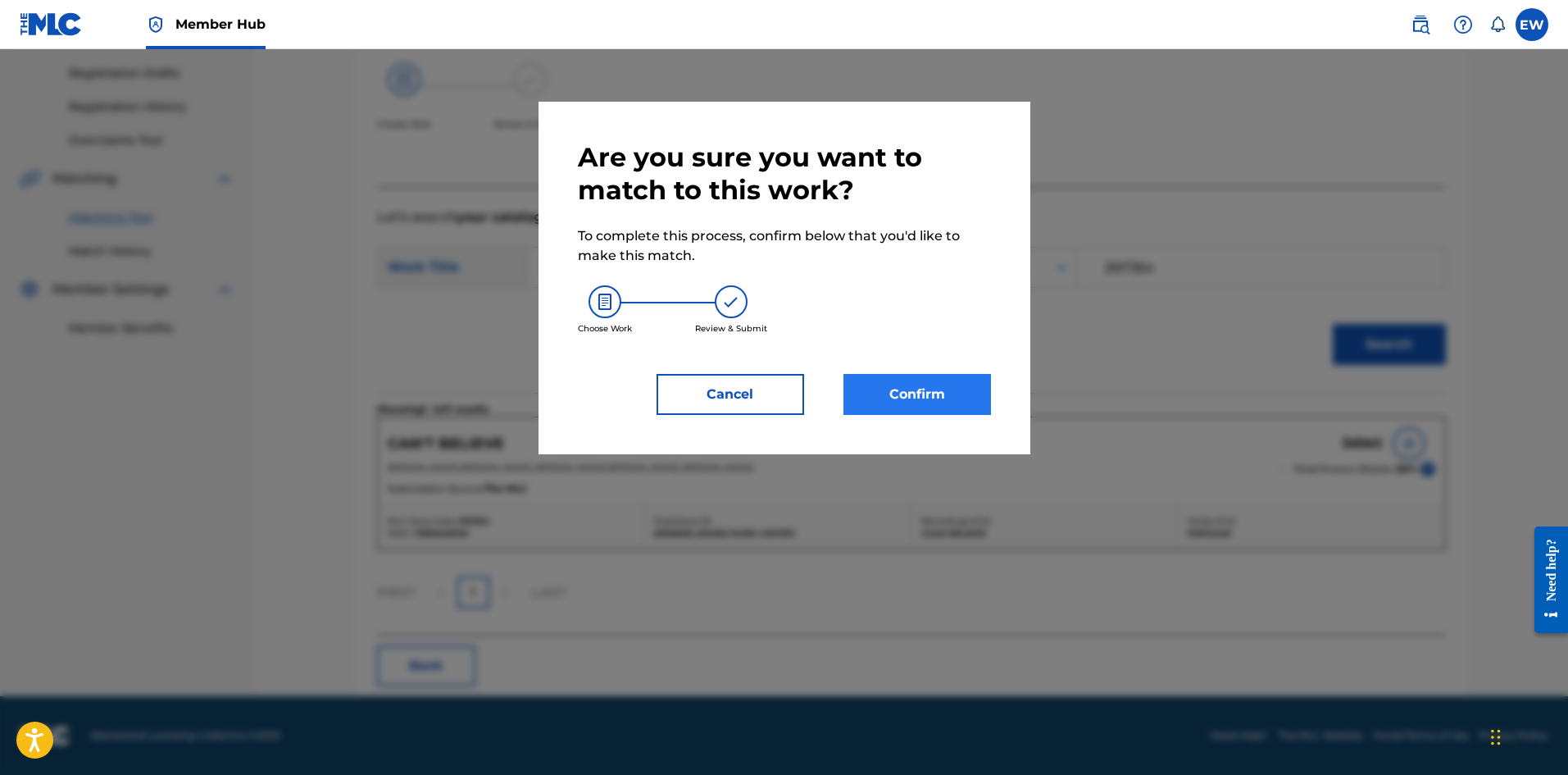
drag, startPoint x: 1003, startPoint y: 397, endPoint x: 900, endPoint y: 392, distance: 103.1
click at [966, 397] on div "Are you sure you want to match to this work? To complete this process, confirm …" at bounding box center [784, 278] width 491 height 353
click at [900, 392] on button "Confirm" at bounding box center [917, 394] width 148 height 41
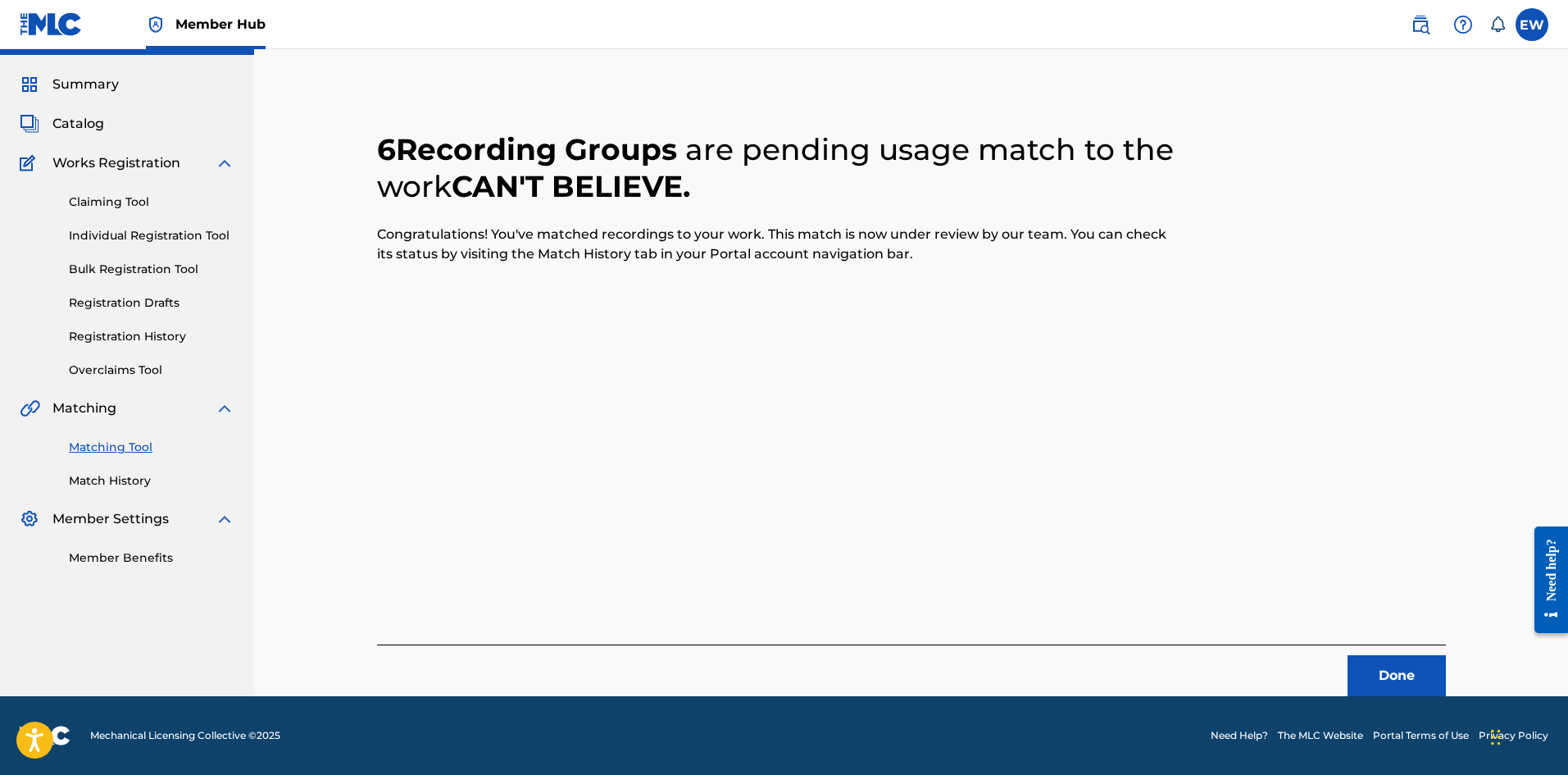
scroll to position [39, 0]
drag, startPoint x: 1450, startPoint y: 690, endPoint x: 1452, endPoint y: 679, distance: 11.2
click at [1449, 689] on div "6 Recording Groups are pending usage match to the work CAN'T BELIEVE . Congratu…" at bounding box center [912, 394] width 1108 height 604
click at [1408, 675] on button "Done" at bounding box center [1396, 676] width 98 height 41
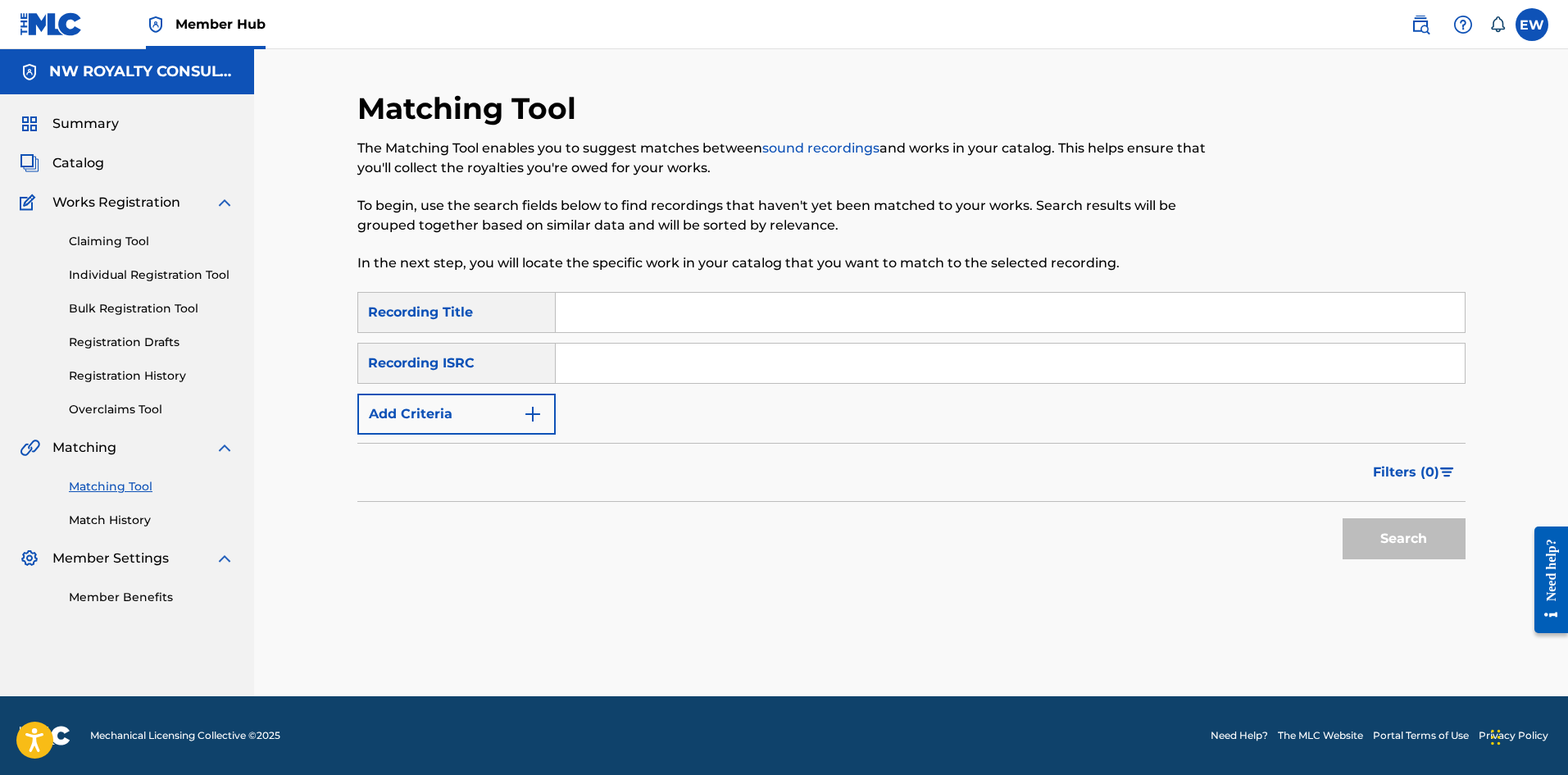
scroll to position [0, 0]
click at [436, 410] on button "Add Criteria" at bounding box center [457, 414] width 198 height 41
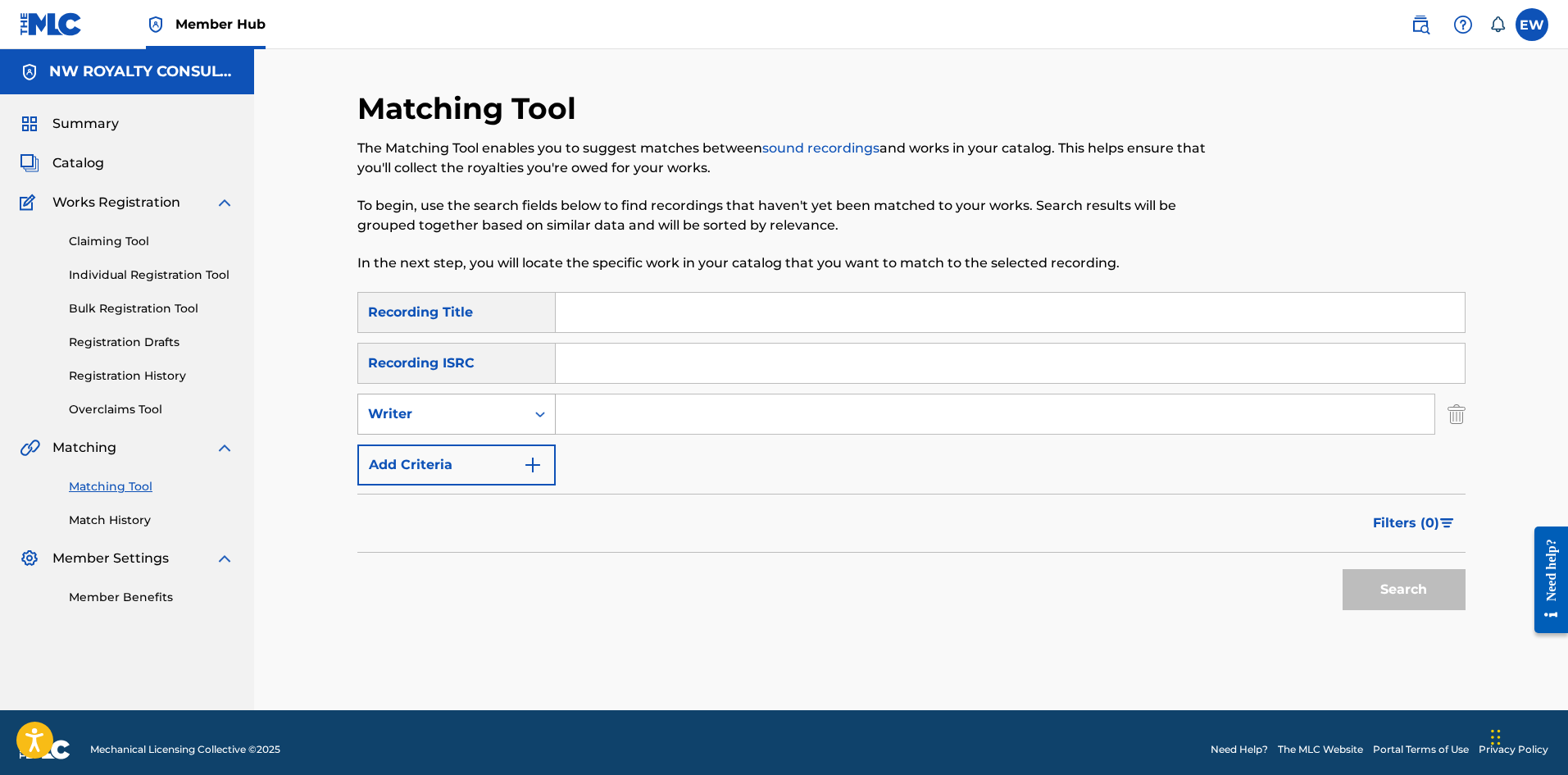
click at [463, 425] on div "Writer" at bounding box center [442, 414] width 167 height 31
drag, startPoint x: 463, startPoint y: 426, endPoint x: 450, endPoint y: 442, distance: 20.6
click at [463, 428] on div "Writer" at bounding box center [442, 414] width 167 height 31
drag, startPoint x: 475, startPoint y: 418, endPoint x: 457, endPoint y: 432, distance: 22.8
click at [475, 419] on div "Writer" at bounding box center [442, 414] width 148 height 19
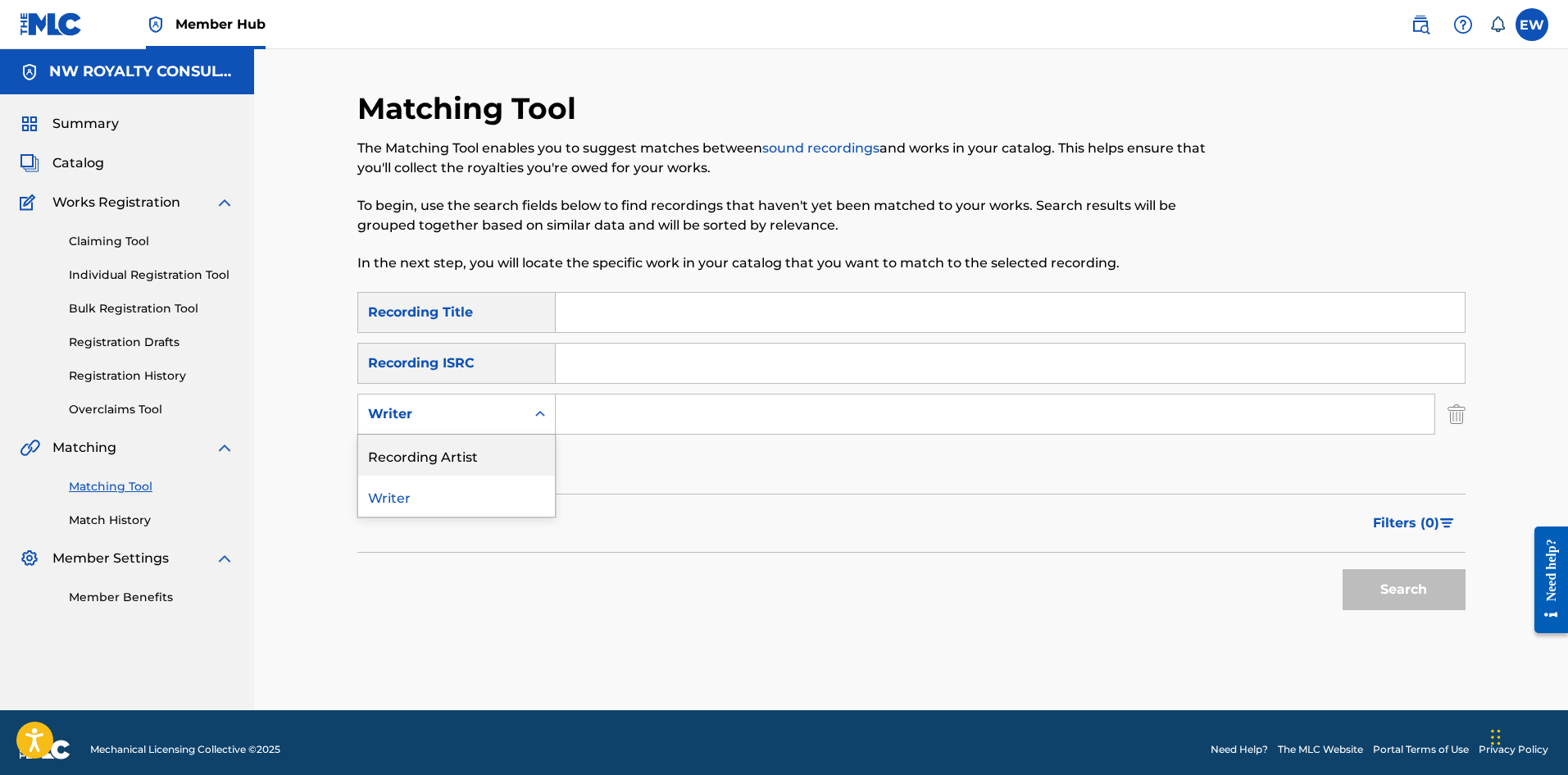
drag, startPoint x: 444, startPoint y: 453, endPoint x: 542, endPoint y: 446, distance: 98.2
click at [444, 453] on div "Recording Artist" at bounding box center [457, 455] width 197 height 41
click at [606, 430] on input "Search Form" at bounding box center [995, 414] width 878 height 39
paste input "NAVINO"
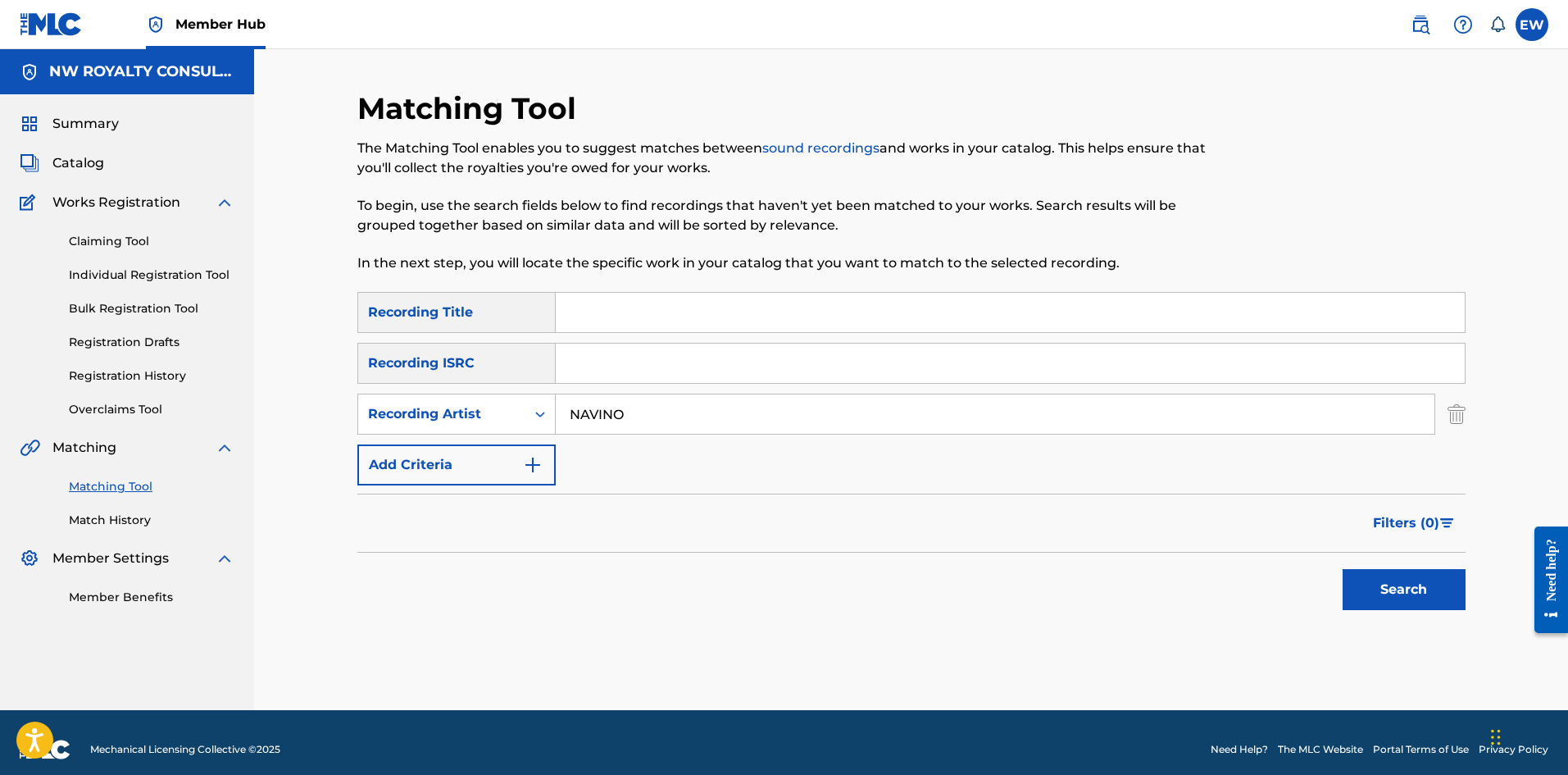
type input "NAVINO"
click at [737, 313] on input "Search Form" at bounding box center [1010, 312] width 909 height 39
paste input "CAH FEAR ME"
type input "CAH FEAR ME"
drag, startPoint x: 1391, startPoint y: 592, endPoint x: 1344, endPoint y: 577, distance: 49.3
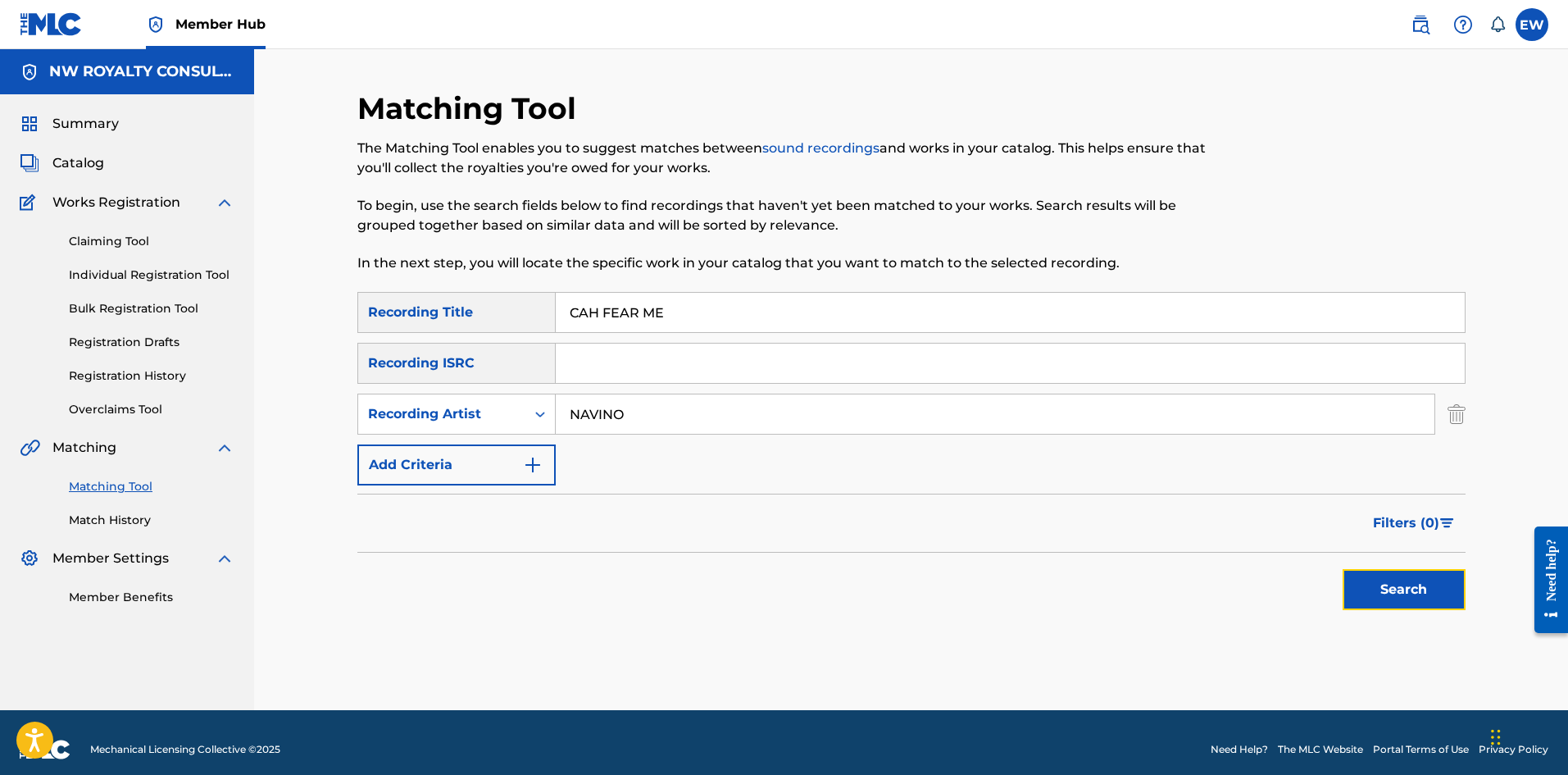
click at [1390, 591] on button "Search" at bounding box center [1403, 589] width 123 height 41
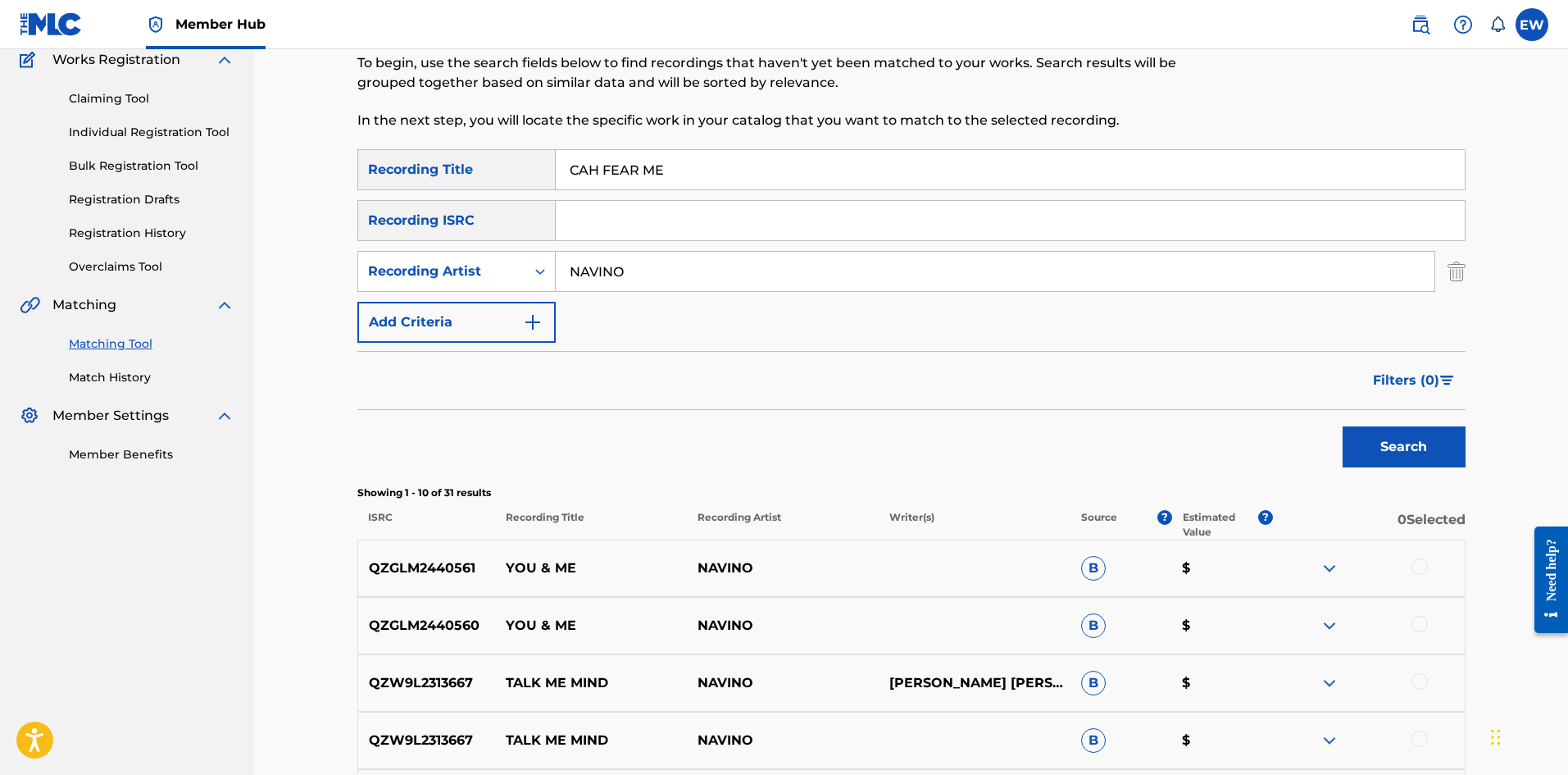
scroll to position [27, 0]
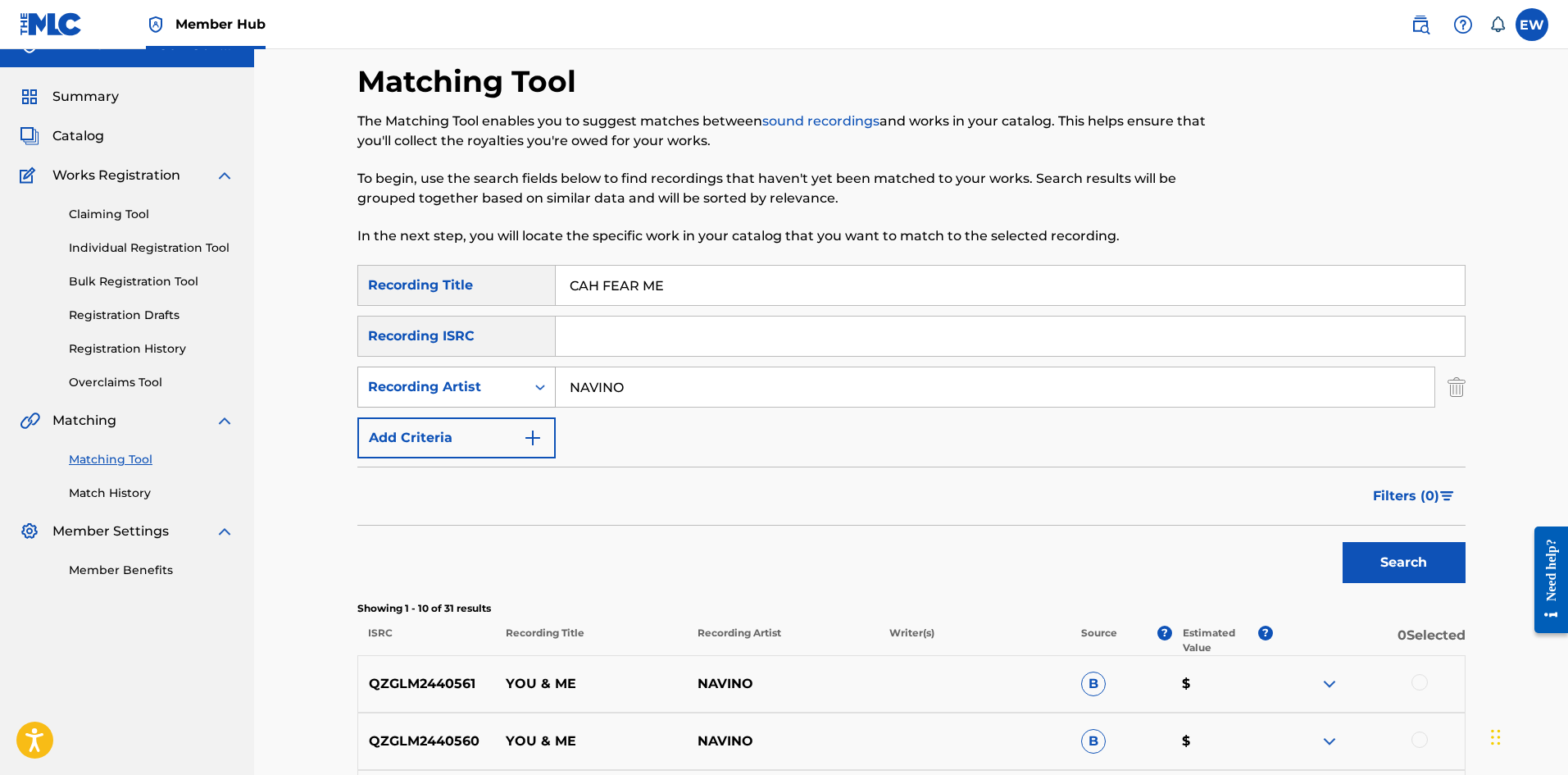
drag, startPoint x: 668, startPoint y: 383, endPoint x: 437, endPoint y: 405, distance: 232.0
click at [444, 403] on div "SearchWithCriteria4c4a52e8-39b3-4b80-bcff-9fa9f94d2a74 Recording Artist NAVINO" at bounding box center [912, 387] width 1108 height 41
paste input "EINSTEIN"
type input "EINSTEIN"
drag, startPoint x: 790, startPoint y: 283, endPoint x: 373, endPoint y: 370, distance: 426.0
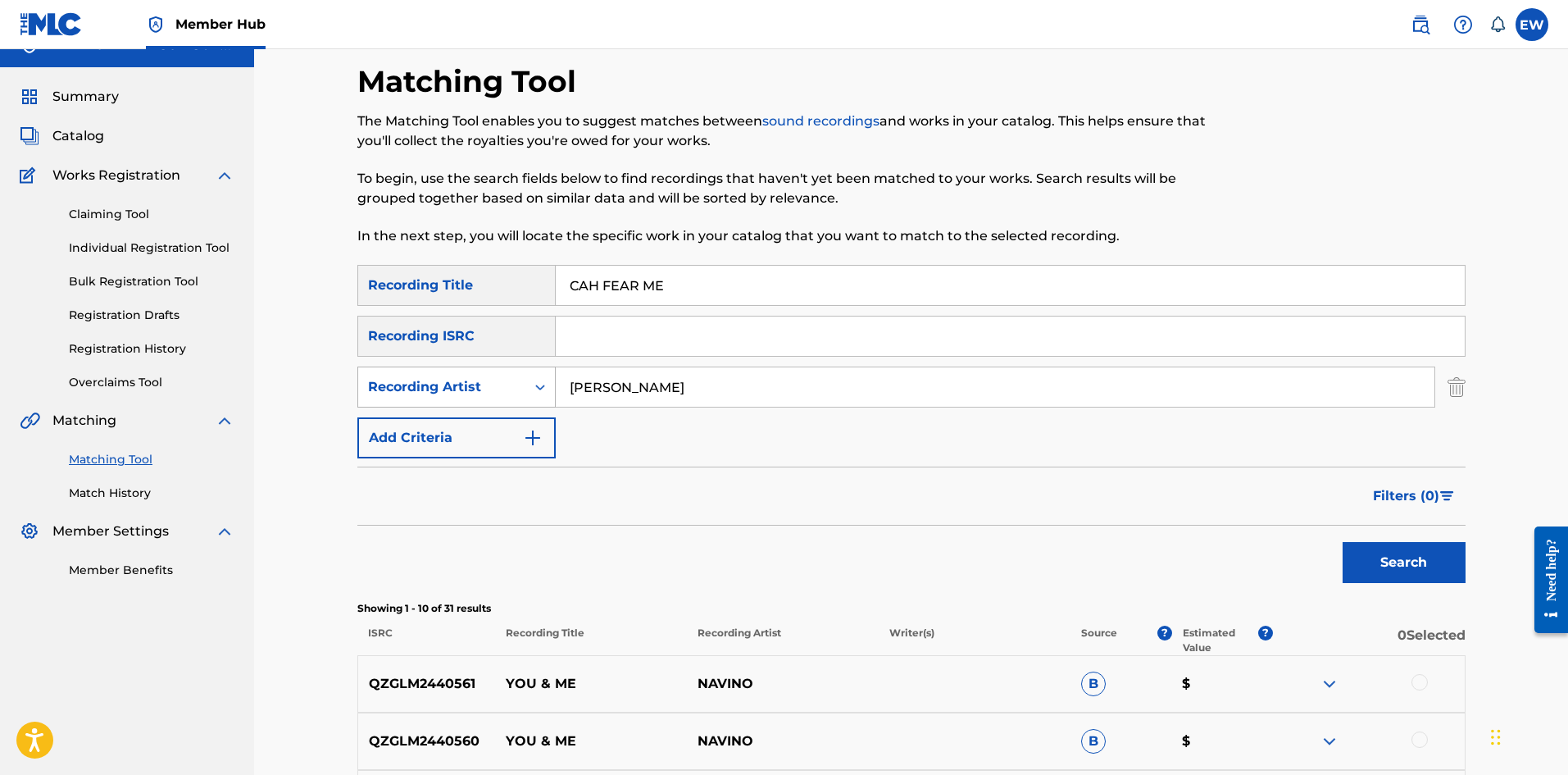
click at [431, 350] on div "SearchWithCriteria36609766-bc74-437b-aee9-62618c7d95ac Recording Title CAH FEAR…" at bounding box center [912, 361] width 1108 height 193
paste input "SLOW ME DOWN"
type input "CAH SLOW ME DOWN"
click at [1387, 577] on button "Search" at bounding box center [1403, 562] width 123 height 41
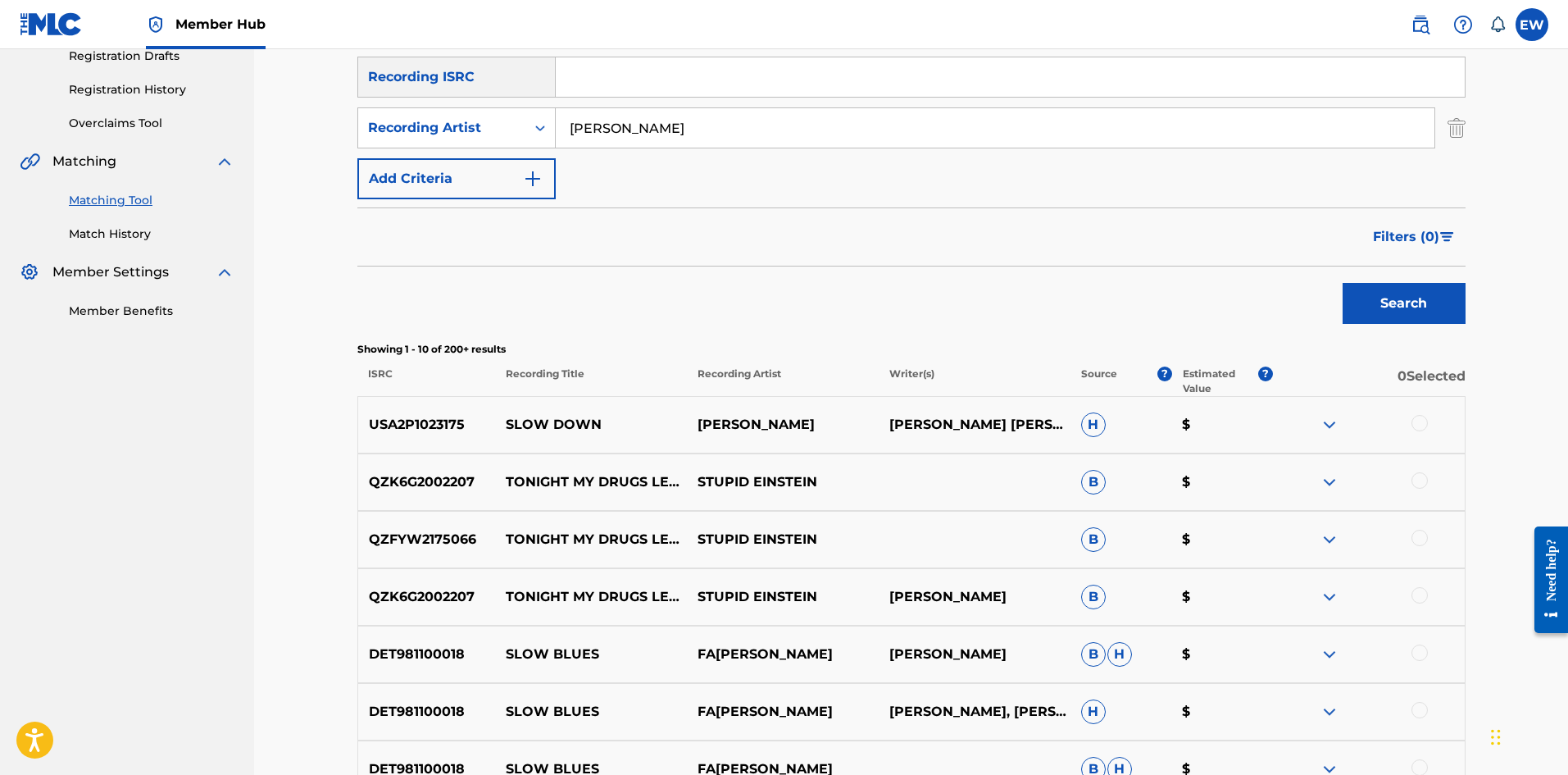
scroll to position [191, 0]
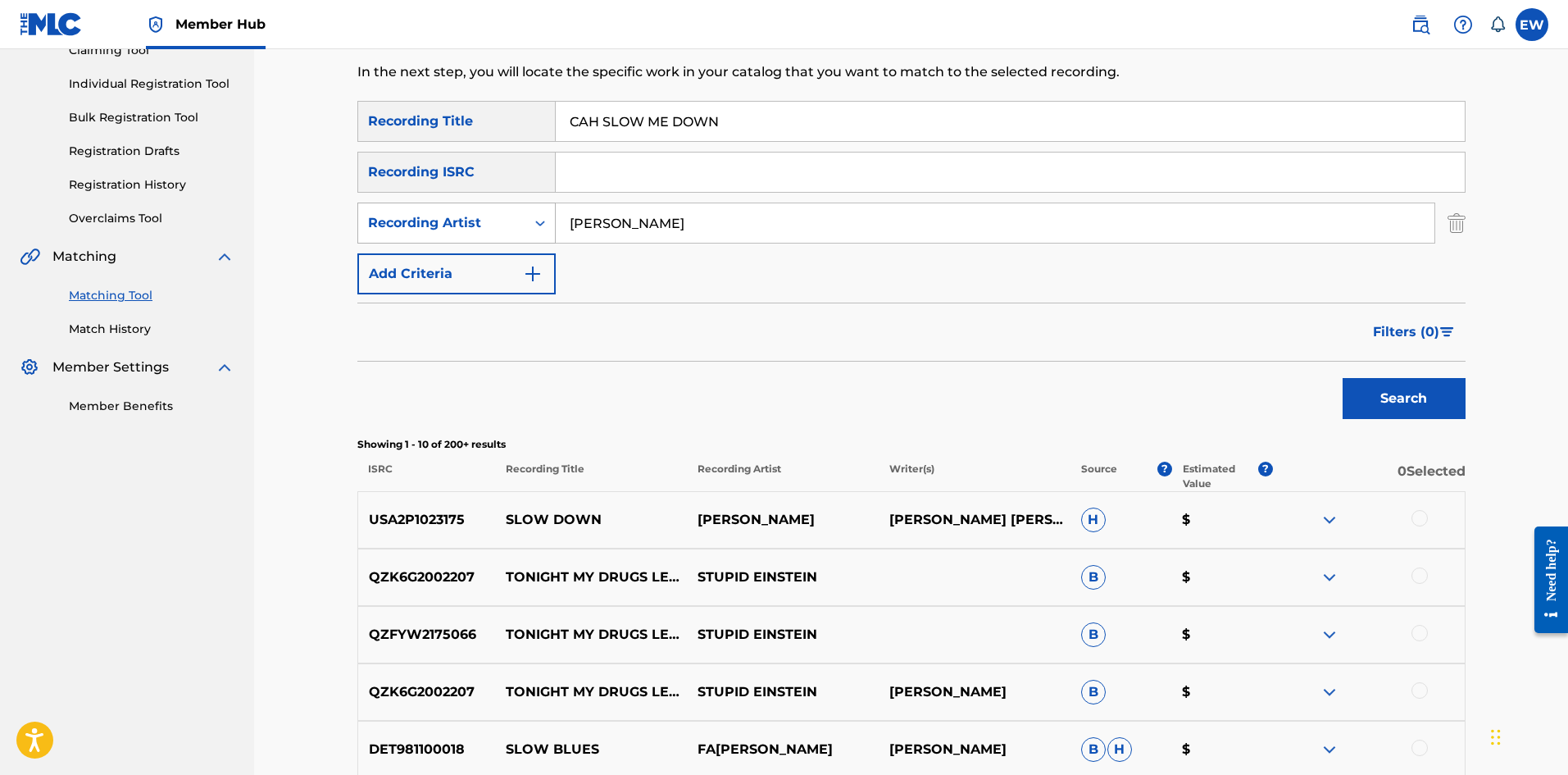
drag, startPoint x: 586, startPoint y: 226, endPoint x: 382, endPoint y: 221, distance: 204.1
click at [403, 213] on div "SearchWithCriteria4c4a52e8-39b3-4b80-bcff-9fa9f94d2a74 Recording Artist EINSTEIN" at bounding box center [912, 223] width 1108 height 41
paste input "CHEMPTO"
type input "CHEMPTON"
drag, startPoint x: 861, startPoint y: 131, endPoint x: 388, endPoint y: 128, distance: 473.0
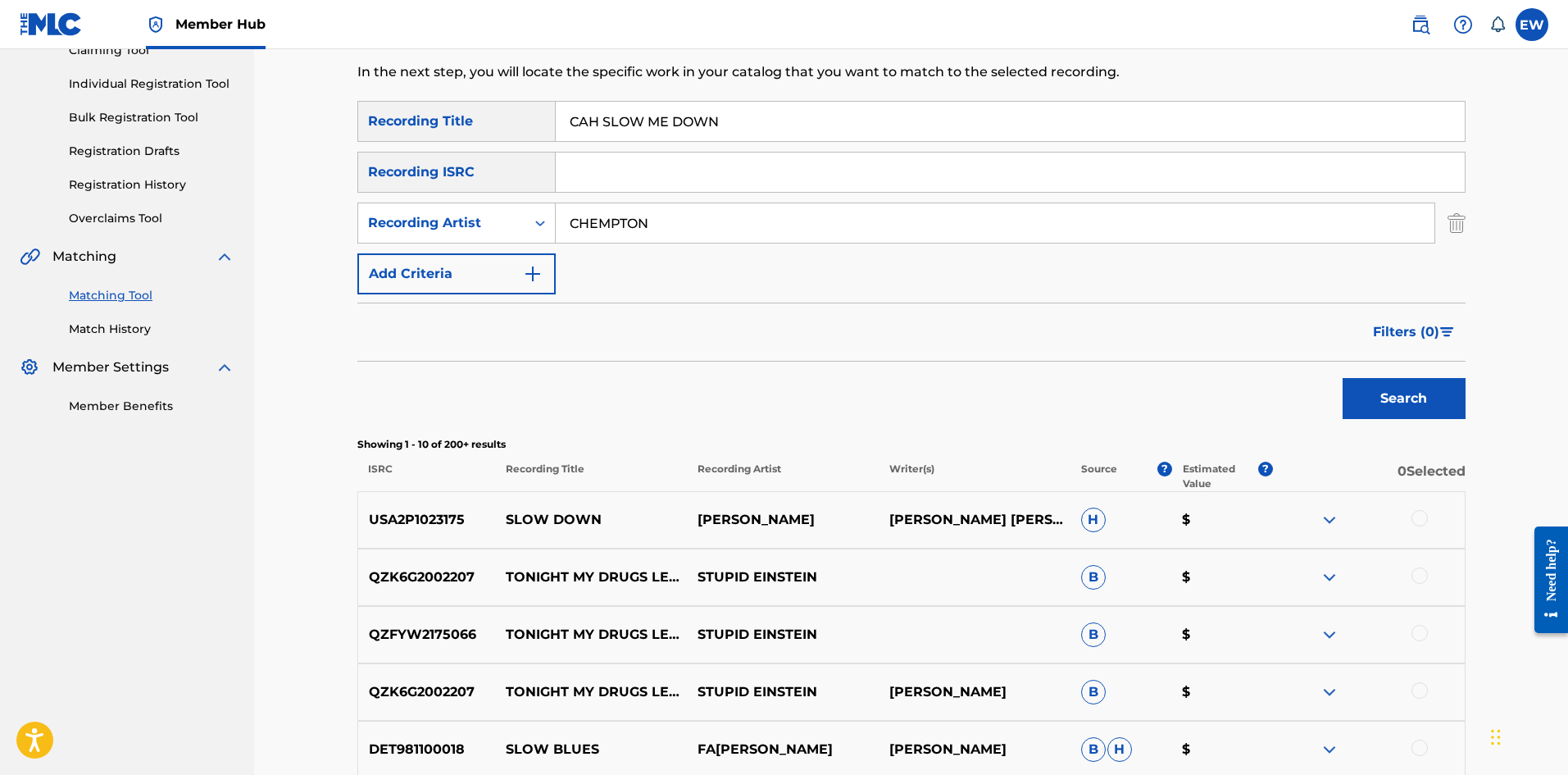
click at [394, 115] on div "SearchWithCriteria36609766-bc74-437b-aee9-62618c7d95ac Recording Title CAH SLOW…" at bounding box center [912, 121] width 1108 height 41
paste input "TOP IT"
type input "CAH STOP IT"
drag, startPoint x: 1433, startPoint y: 395, endPoint x: 1421, endPoint y: 393, distance: 12.2
click at [1438, 396] on button "Search" at bounding box center [1403, 399] width 123 height 41
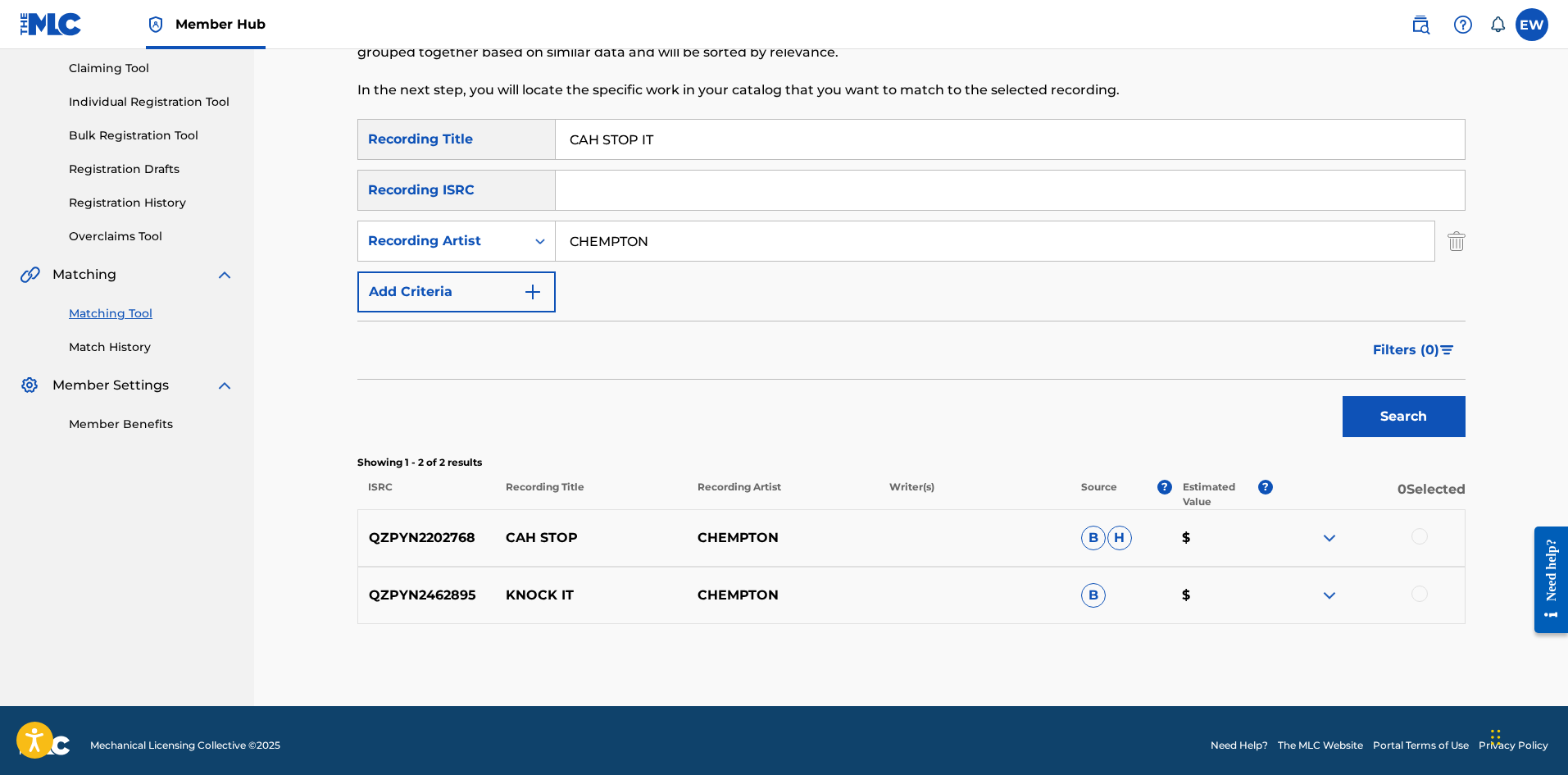
scroll to position [182, 0]
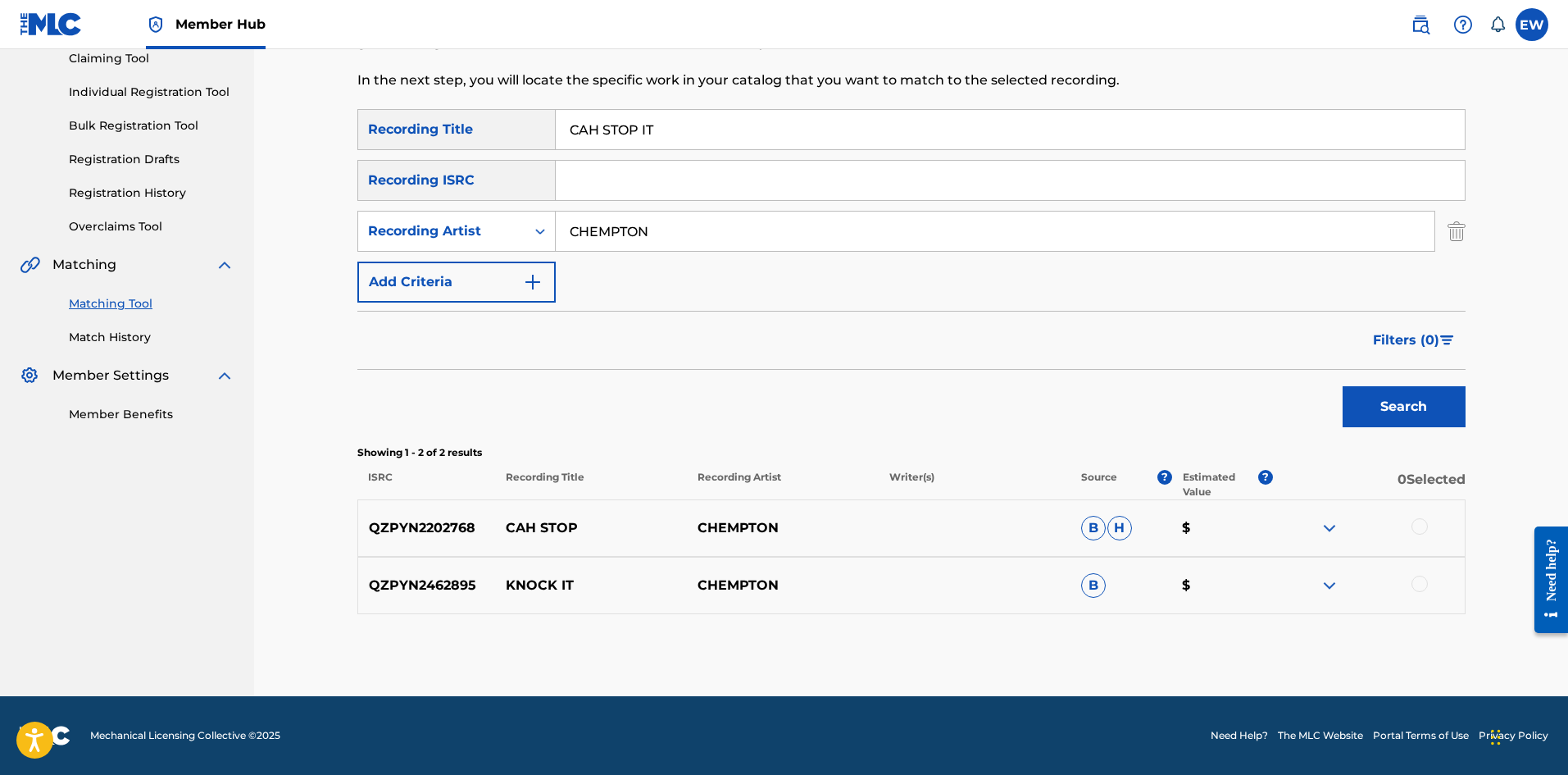
click at [1421, 526] on div at bounding box center [1419, 526] width 17 height 17
click at [1193, 641] on button "Match 1 Group" at bounding box center [1152, 641] width 182 height 41
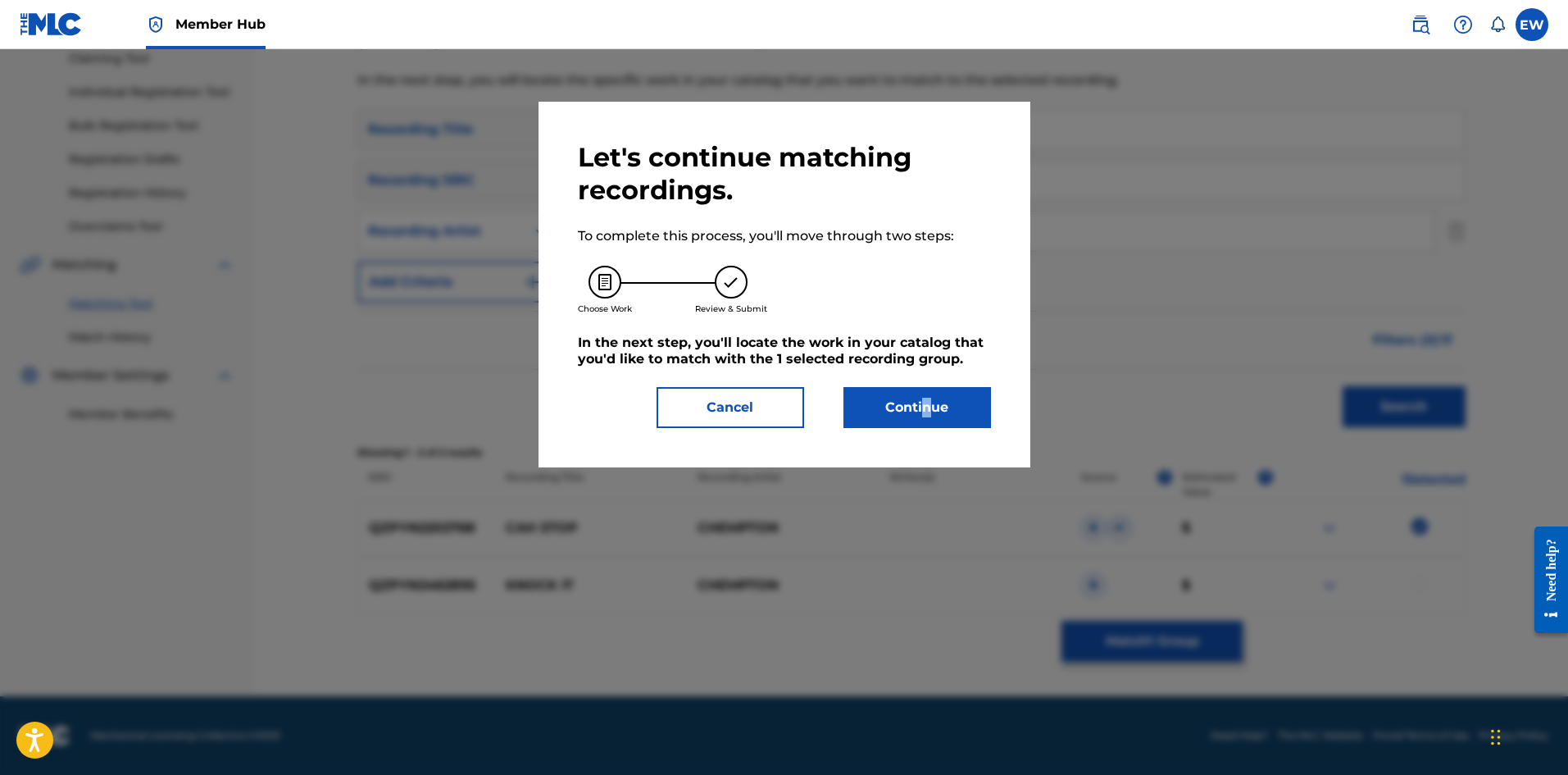
click at [929, 447] on div "Let's continue matching recordings. To complete this process, you'll move throu…" at bounding box center [784, 284] width 491 height 366
drag, startPoint x: 944, startPoint y: 430, endPoint x: 922, endPoint y: 394, distance: 42.2
click at [944, 430] on div "Let's continue matching recordings. To complete this process, you'll move throu…" at bounding box center [784, 284] width 491 height 366
drag, startPoint x: 922, startPoint y: 394, endPoint x: 923, endPoint y: 404, distance: 10.0
click at [923, 404] on button "Continue" at bounding box center [917, 407] width 148 height 41
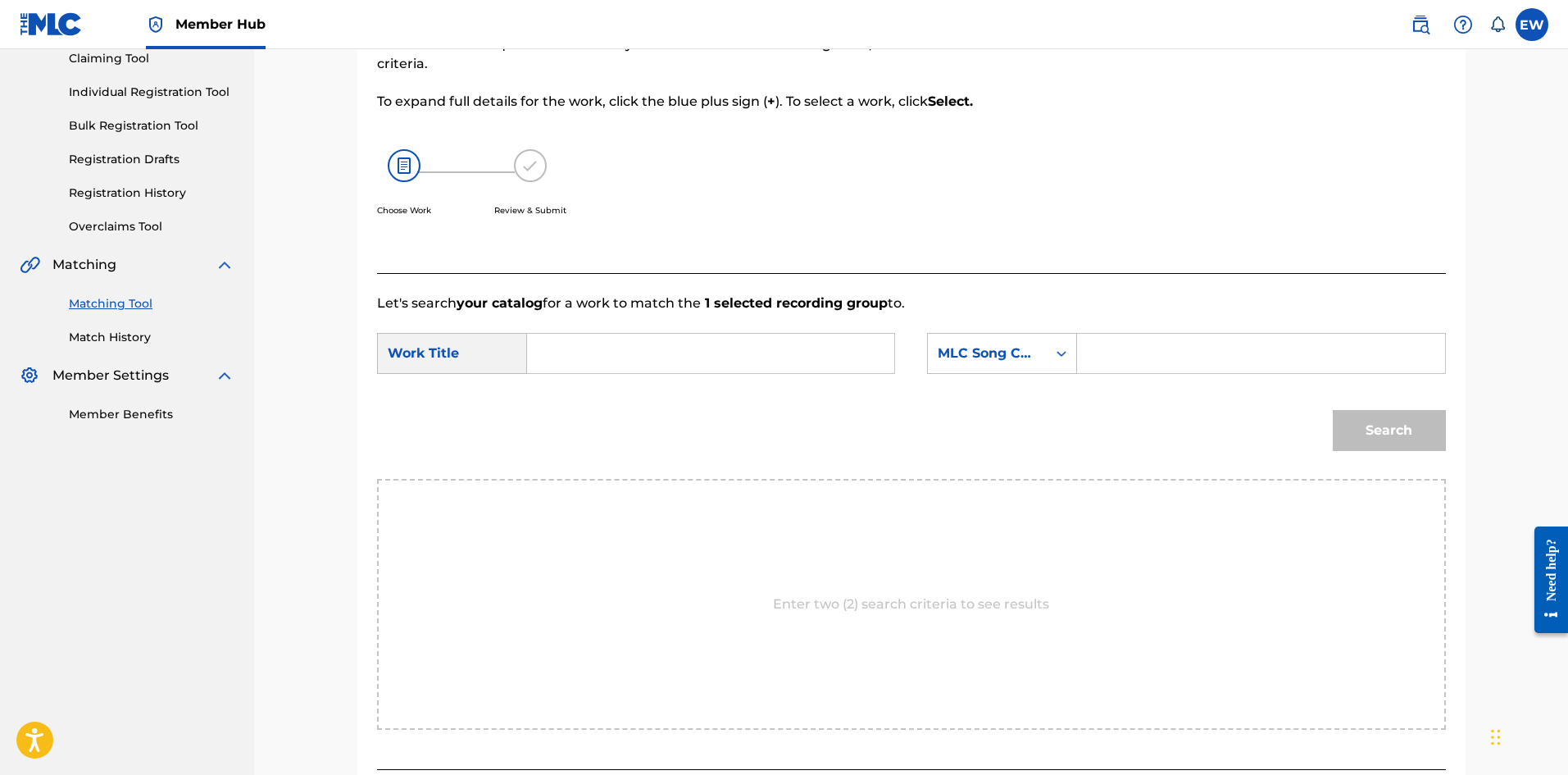
click at [657, 368] on input "Search Form" at bounding box center [710, 353] width 339 height 39
paste input "CAH STOP IT"
type input "CAH STOP IT"
drag, startPoint x: 1198, startPoint y: 361, endPoint x: 1178, endPoint y: 348, distance: 23.9
click at [1186, 356] on input "Search Form" at bounding box center [1260, 353] width 339 height 39
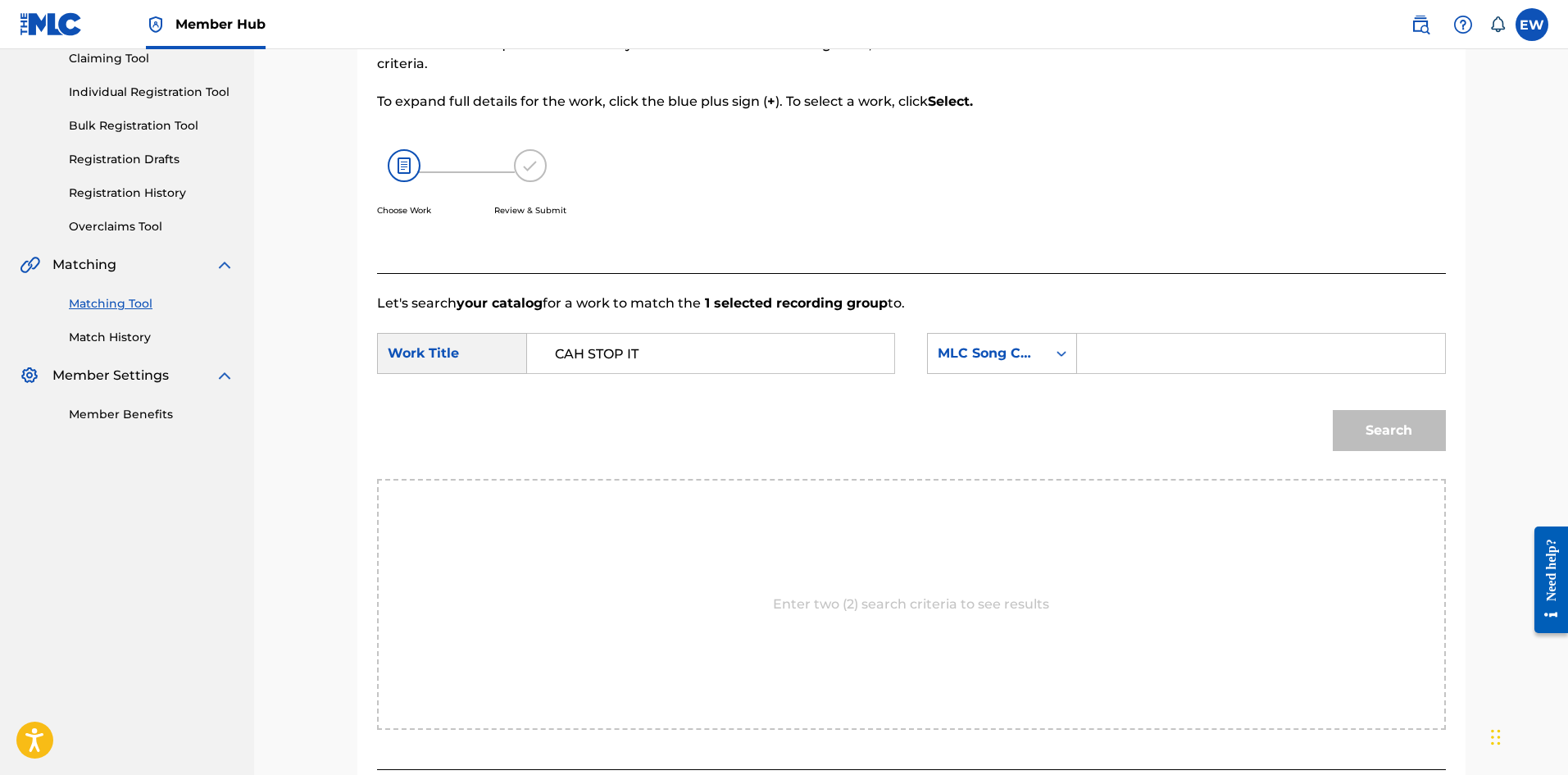
paste input "CJ64W9"
type input "CJ64W9"
click at [1400, 438] on button "Search" at bounding box center [1389, 430] width 113 height 41
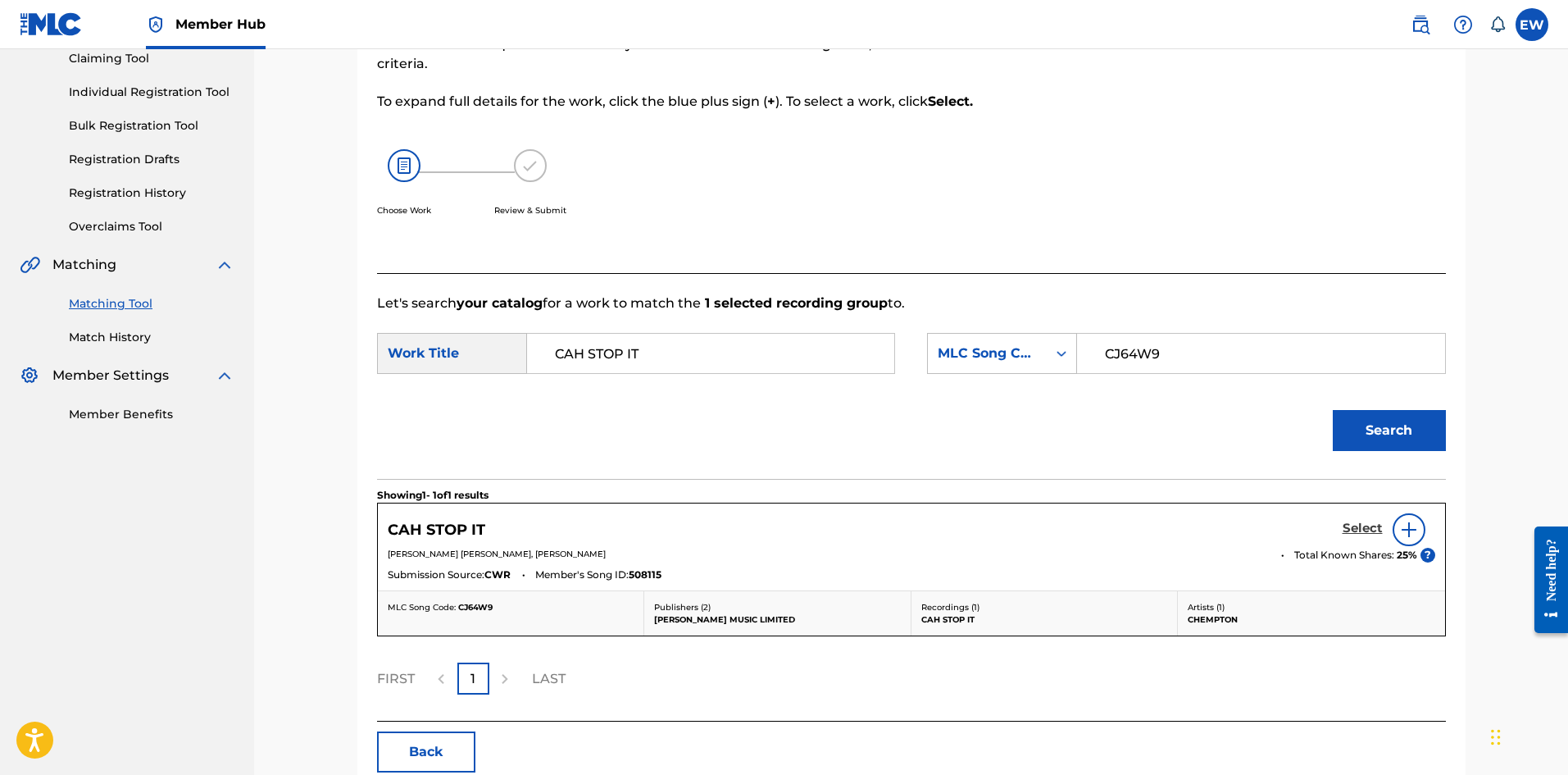
click at [1373, 530] on h5 "Select" at bounding box center [1362, 529] width 40 height 16
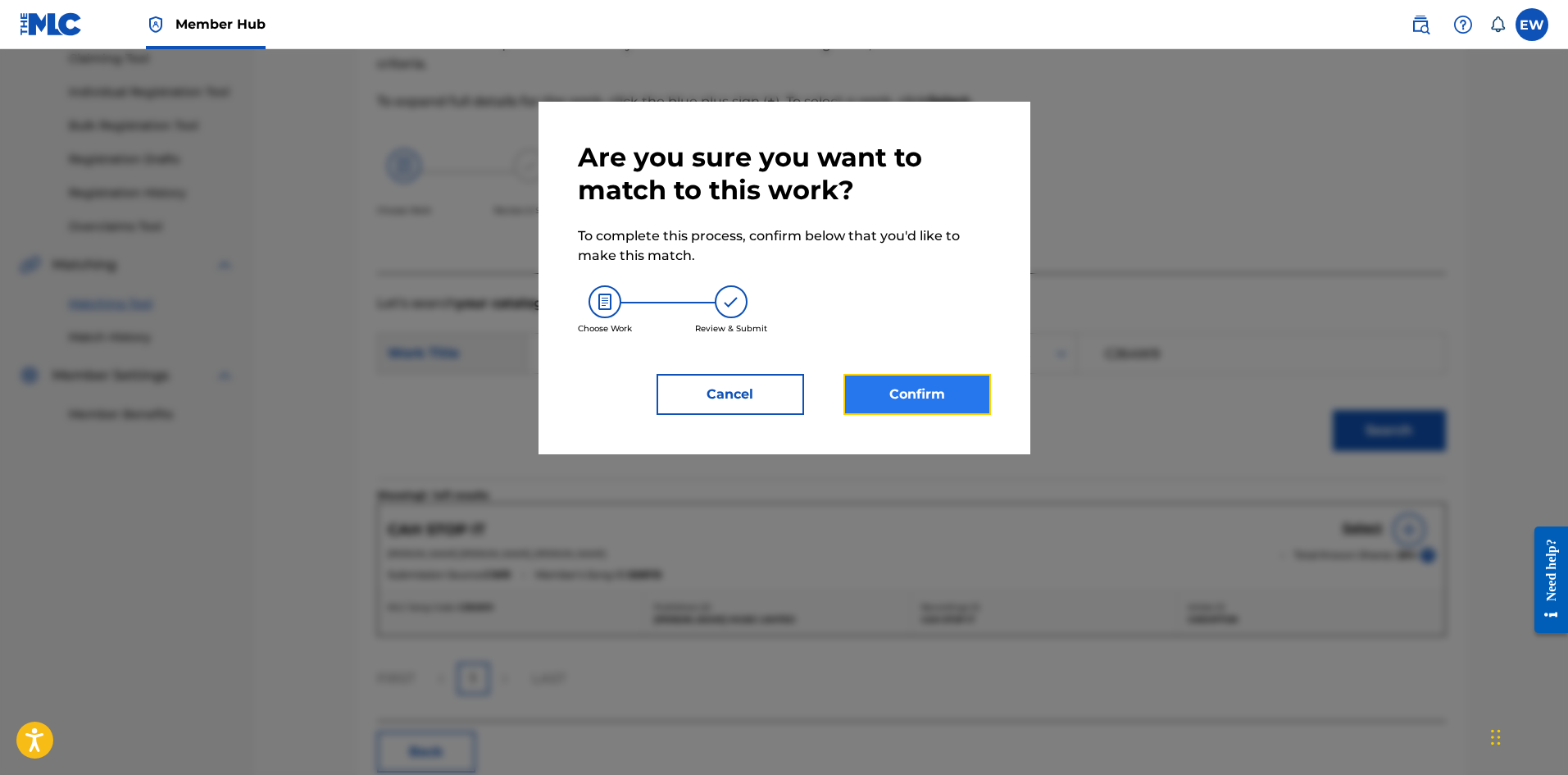
drag, startPoint x: 934, startPoint y: 392, endPoint x: 938, endPoint y: 402, distance: 10.8
click at [938, 402] on button "Confirm" at bounding box center [917, 394] width 148 height 41
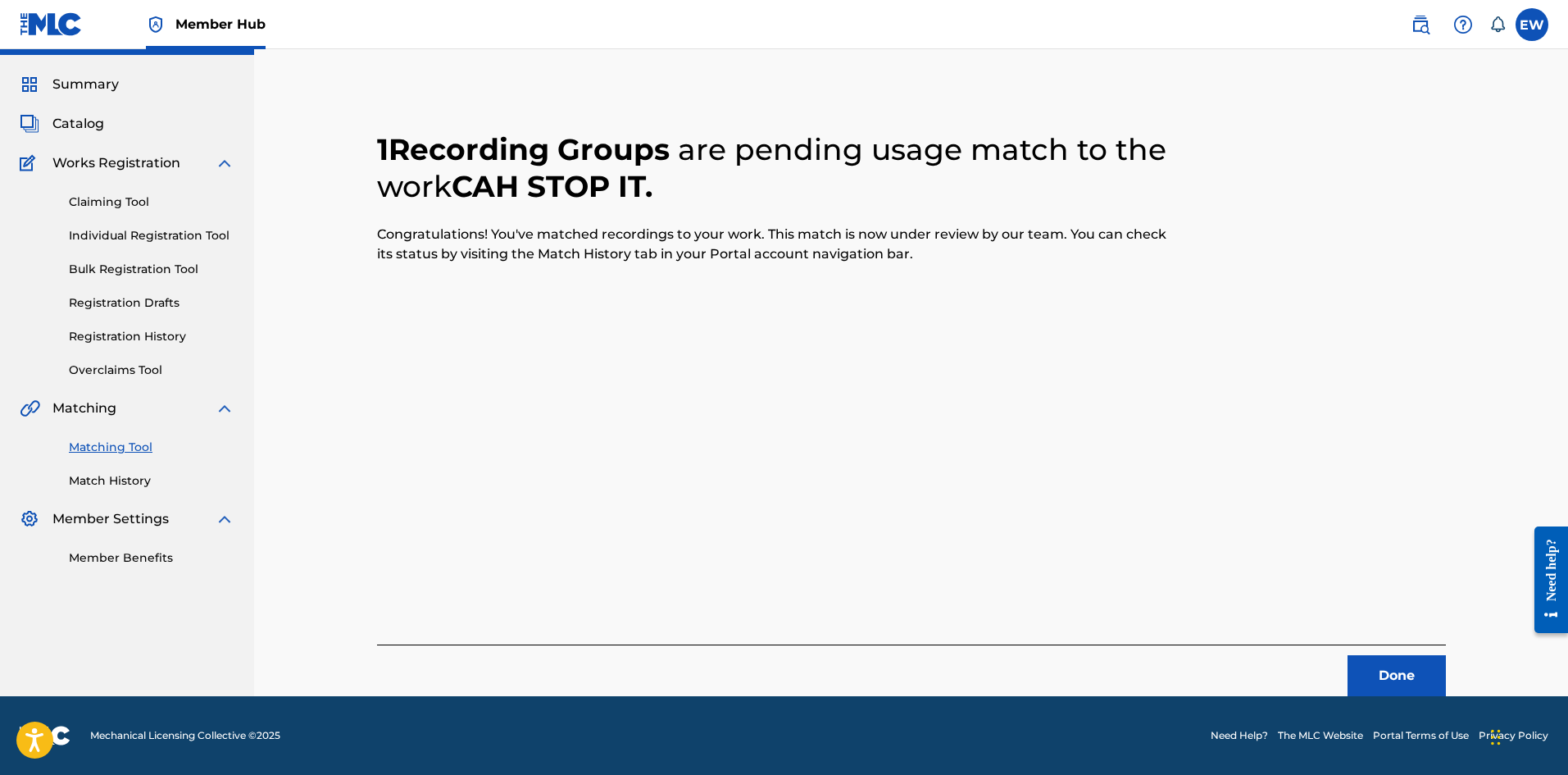
scroll to position [39, 0]
click at [1405, 672] on button "Done" at bounding box center [1396, 676] width 98 height 41
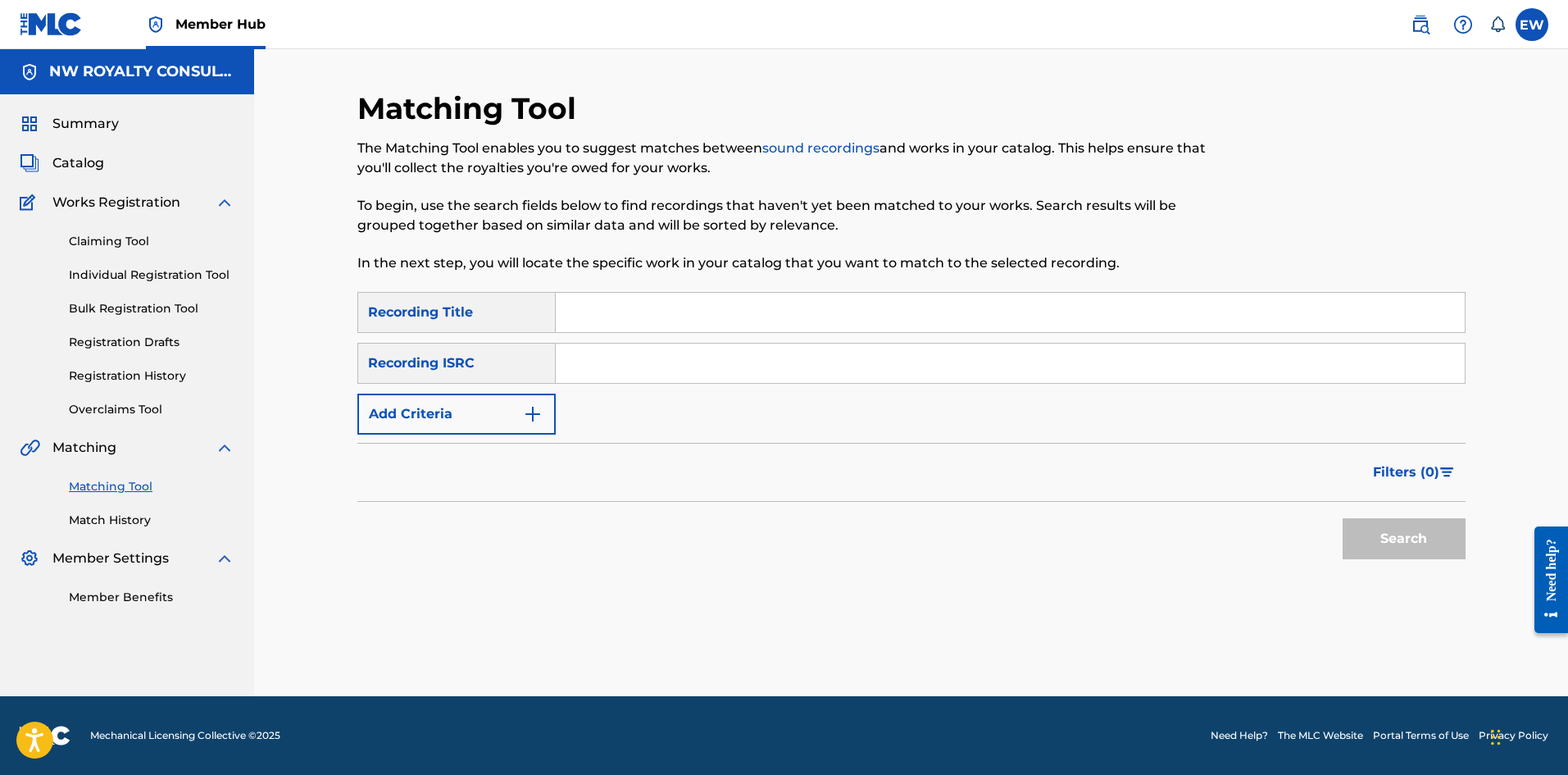
scroll to position [0, 0]
click at [546, 412] on div "SearchWithCriteria36609766-bc74-437b-aee9-62618c7d95ac Recording Title SearchWi…" at bounding box center [912, 363] width 1108 height 143
click at [544, 411] on button "Add Criteria" at bounding box center [457, 414] width 198 height 41
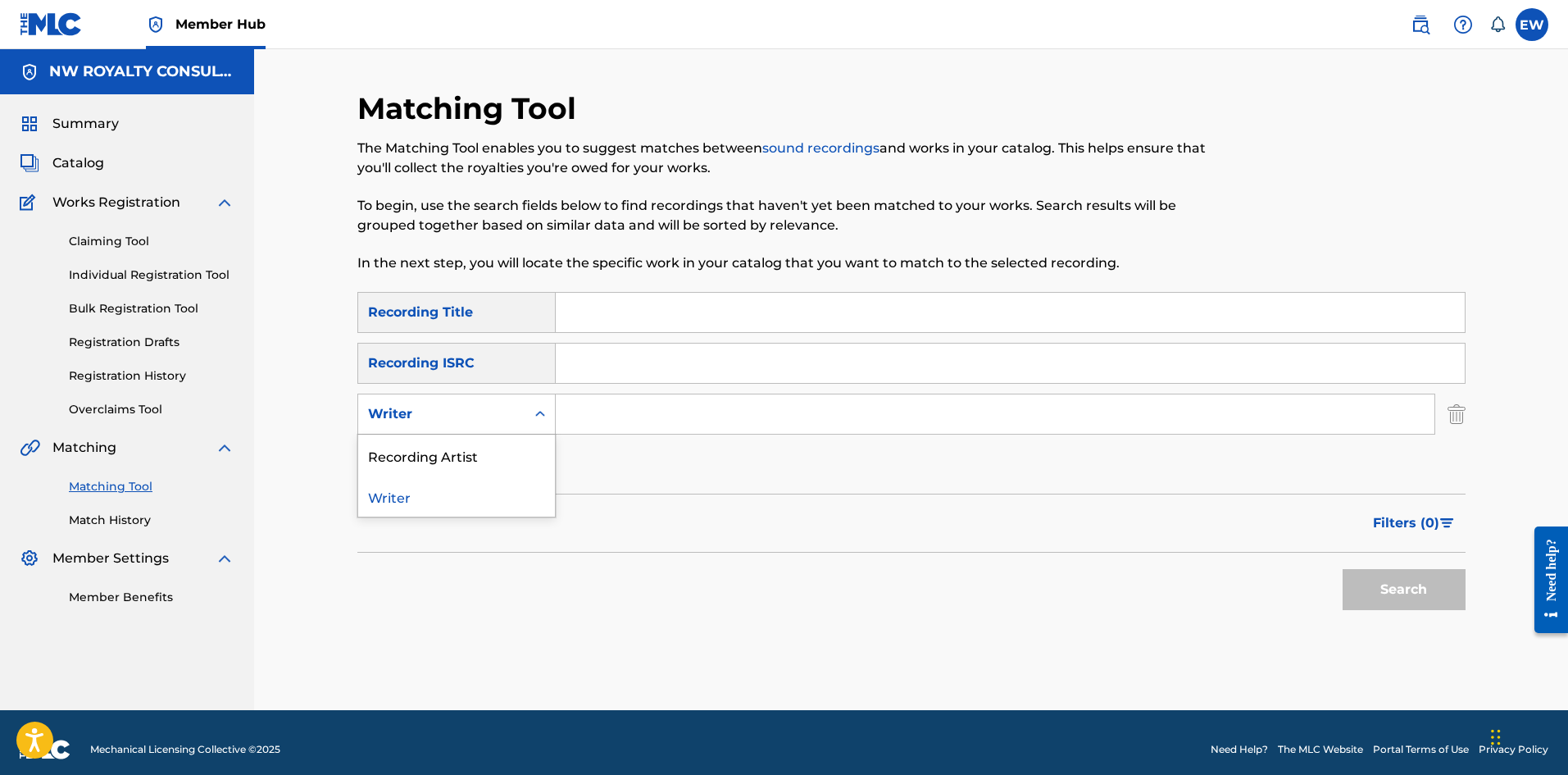
click at [518, 423] on div "Writer" at bounding box center [442, 414] width 167 height 31
drag, startPoint x: 493, startPoint y: 455, endPoint x: 611, endPoint y: 438, distance: 119.2
click at [525, 451] on div "Recording Artist" at bounding box center [457, 455] width 197 height 41
click at [661, 407] on input "Search Form" at bounding box center [995, 414] width 878 height 39
paste input "VYBZ KARTEL"
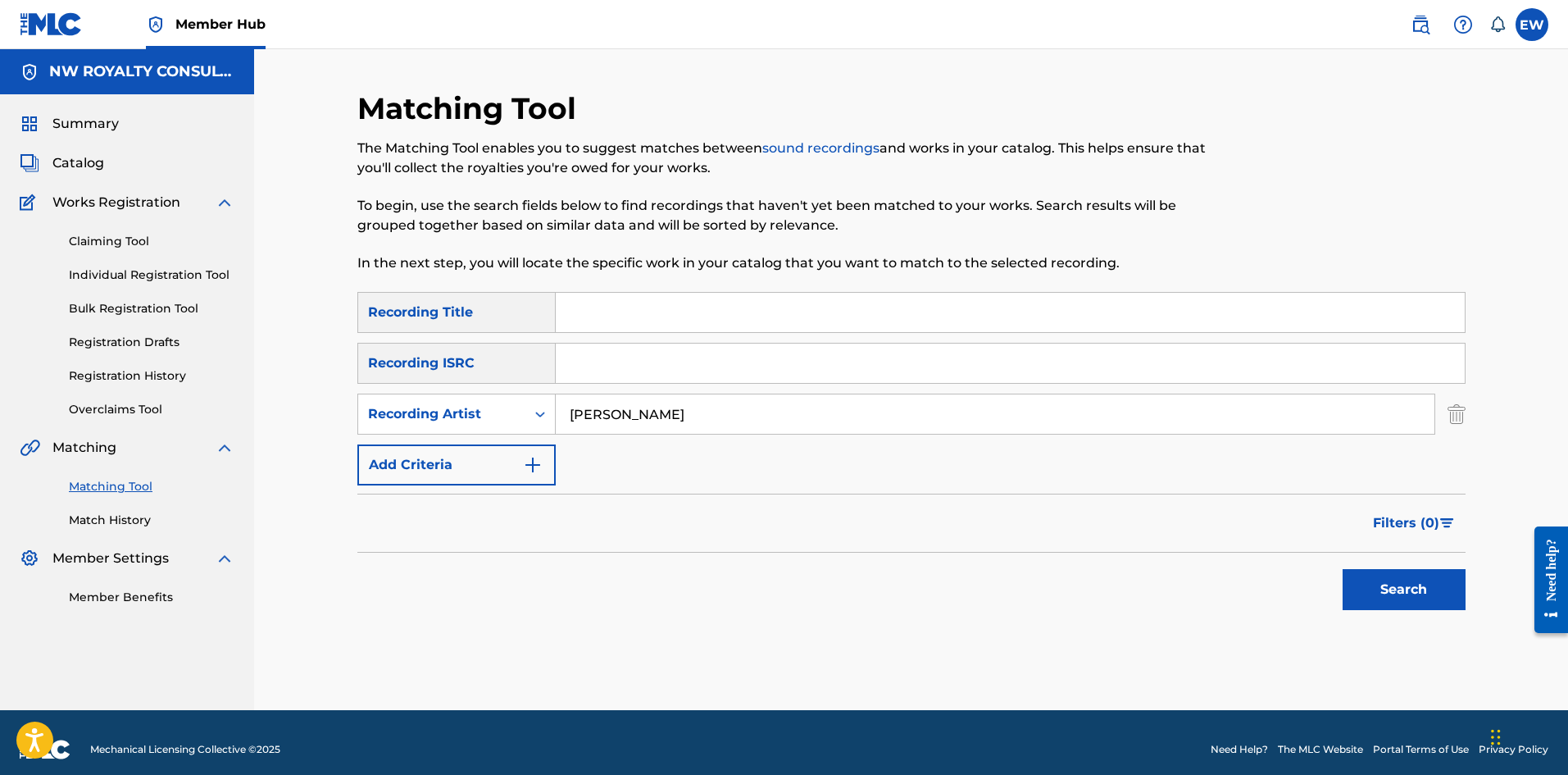
type input "VYBZ KARTEL"
click at [621, 327] on input "Search Form" at bounding box center [1010, 312] width 909 height 39
paste input "CAKE SOAP"
type input "CAKE SOAP"
click at [1394, 591] on button "Search" at bounding box center [1403, 589] width 123 height 41
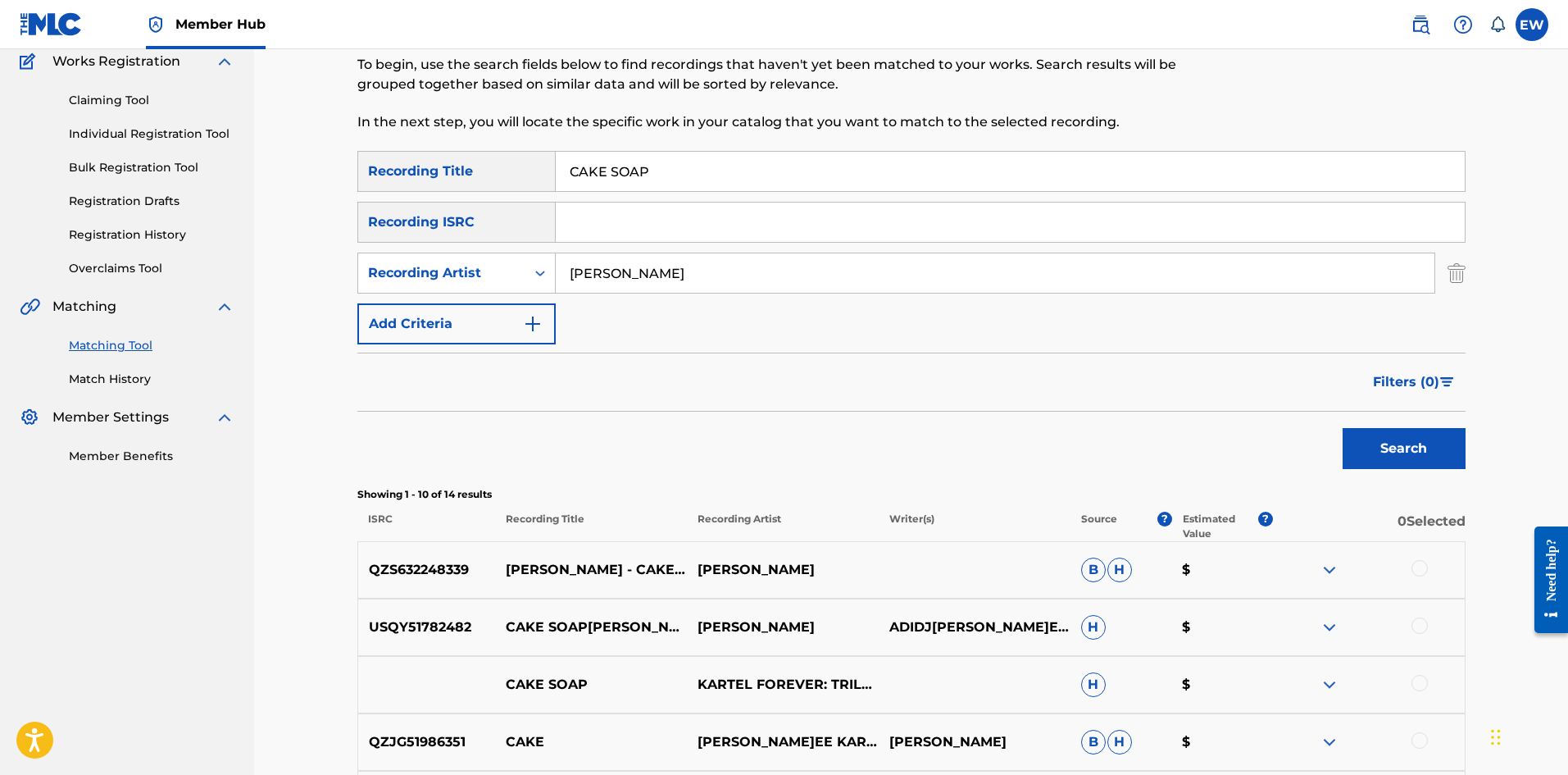
scroll to position [164, 0]
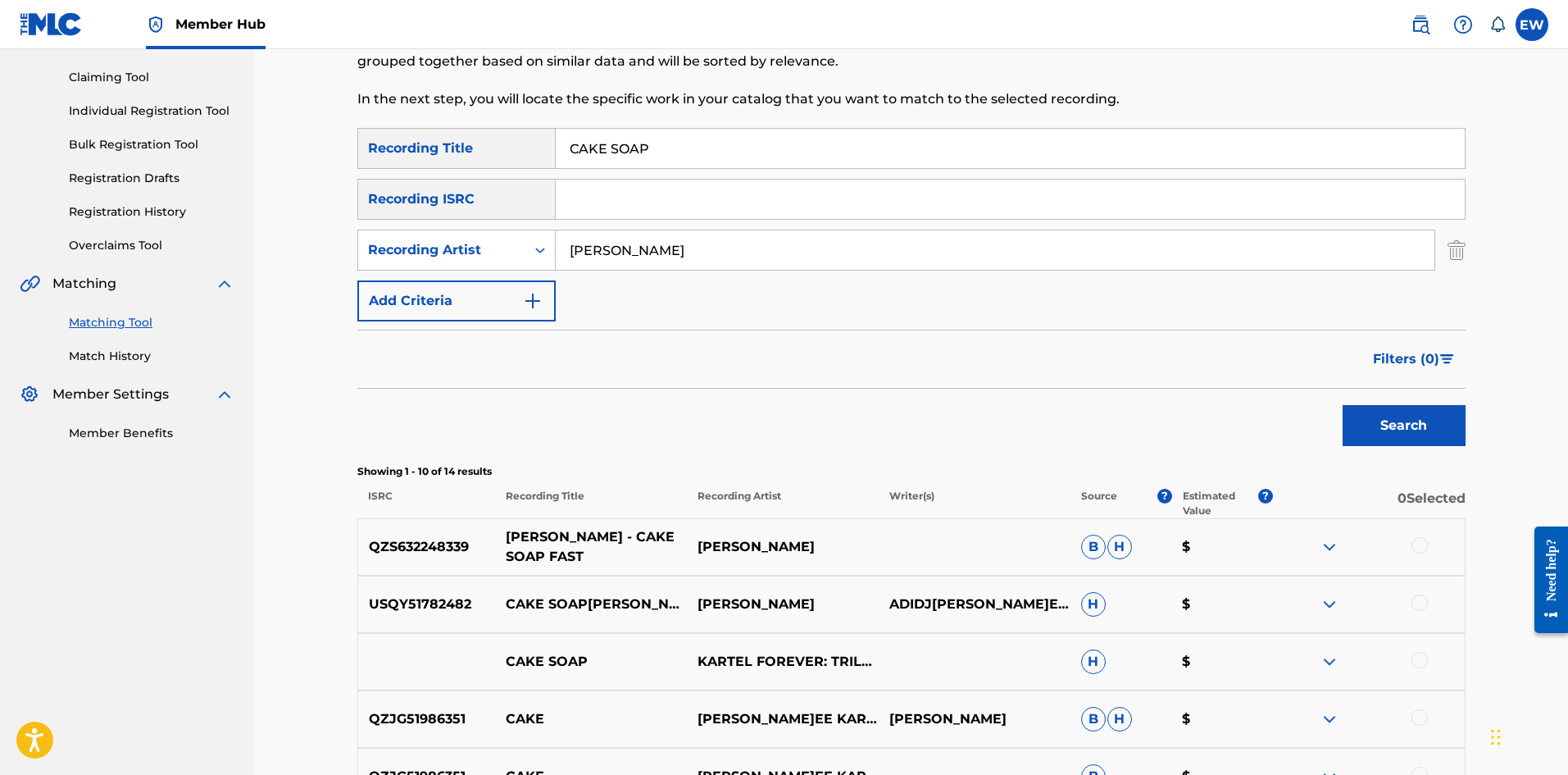
click at [599, 543] on p "VYBZ KARTEL - CAKE SOAP FAST" at bounding box center [591, 546] width 192 height 39
click at [1419, 547] on div at bounding box center [1419, 545] width 17 height 17
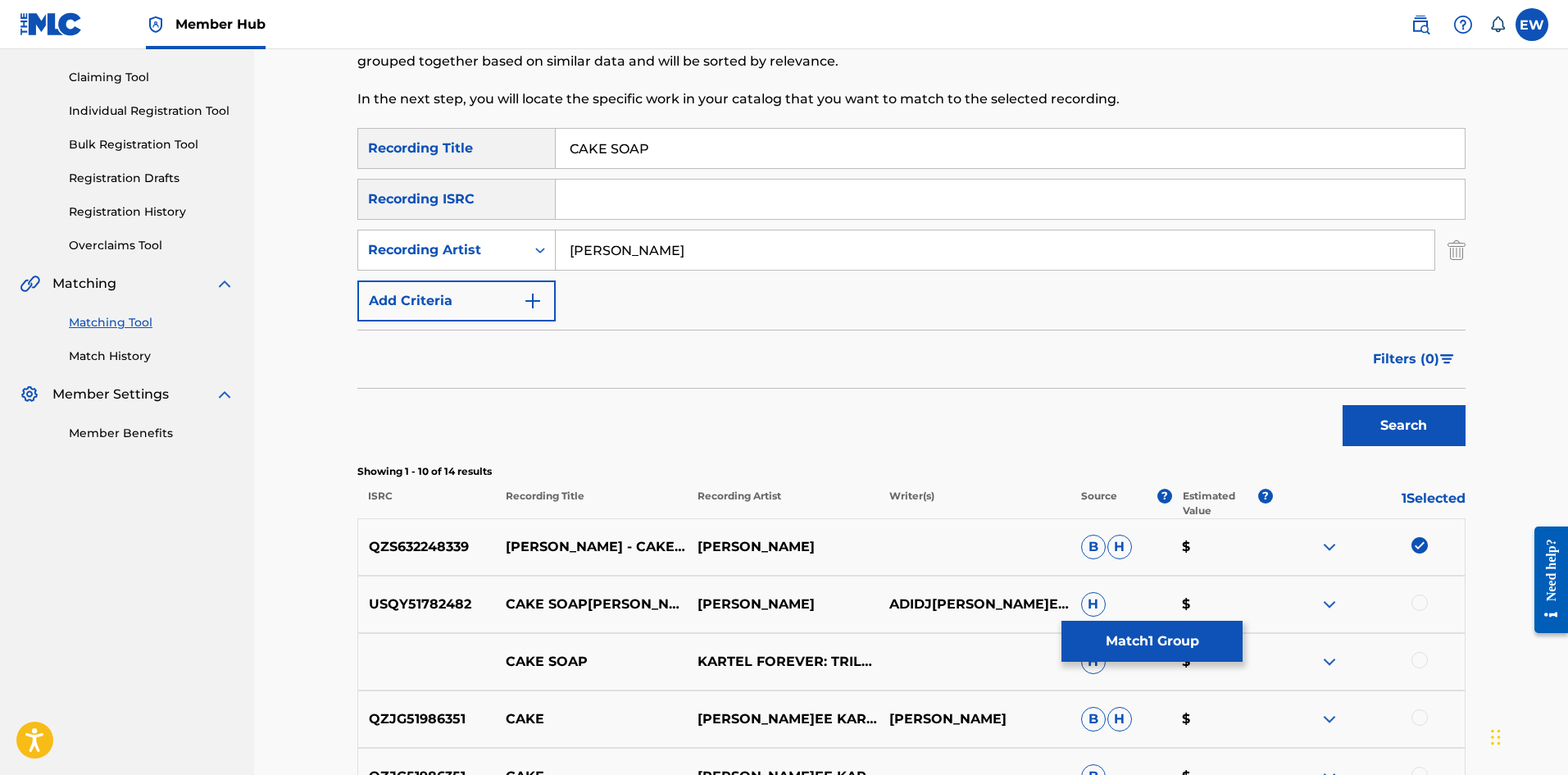
click at [1417, 600] on div at bounding box center [1419, 602] width 17 height 17
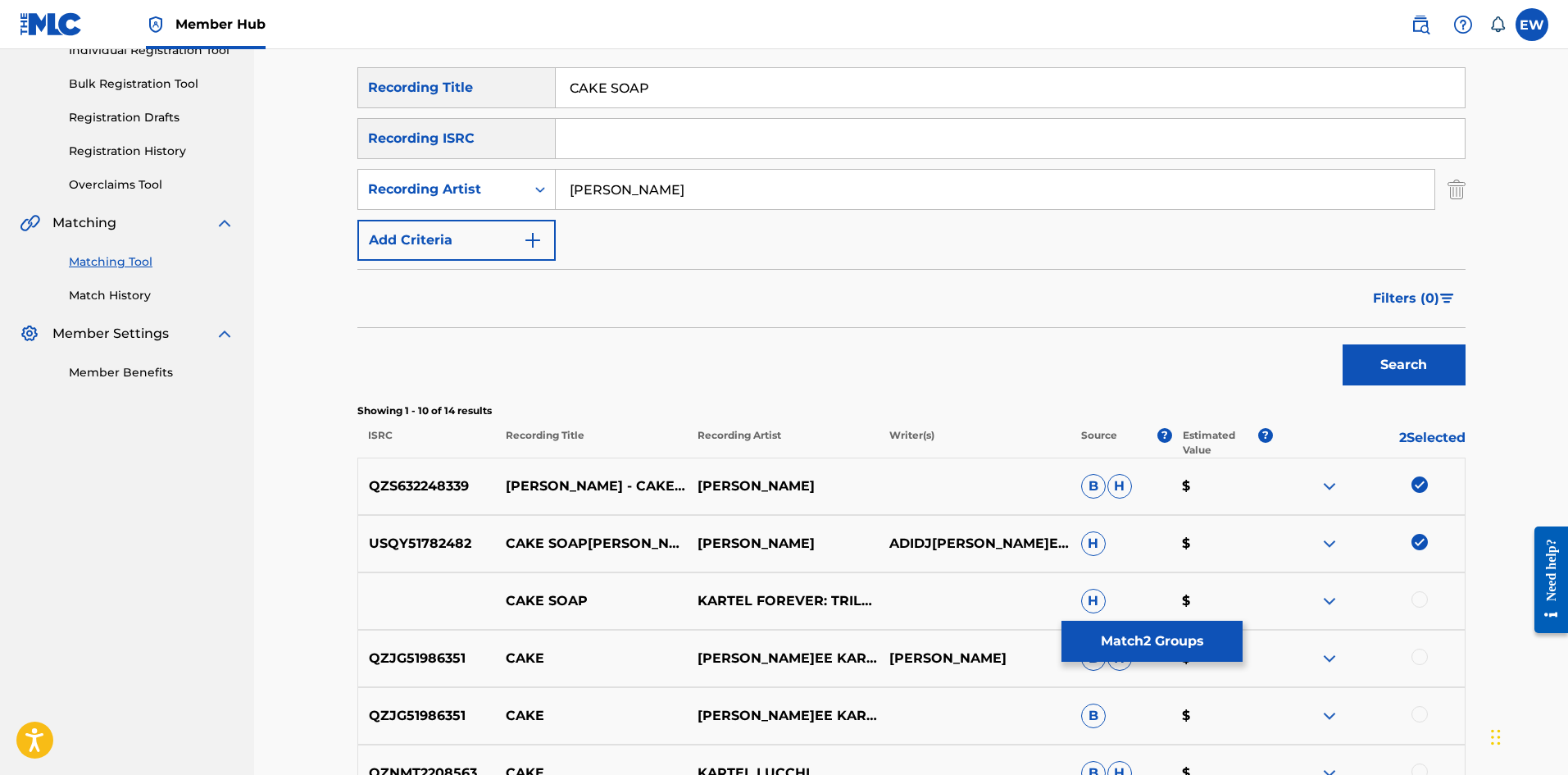
scroll to position [328, 0]
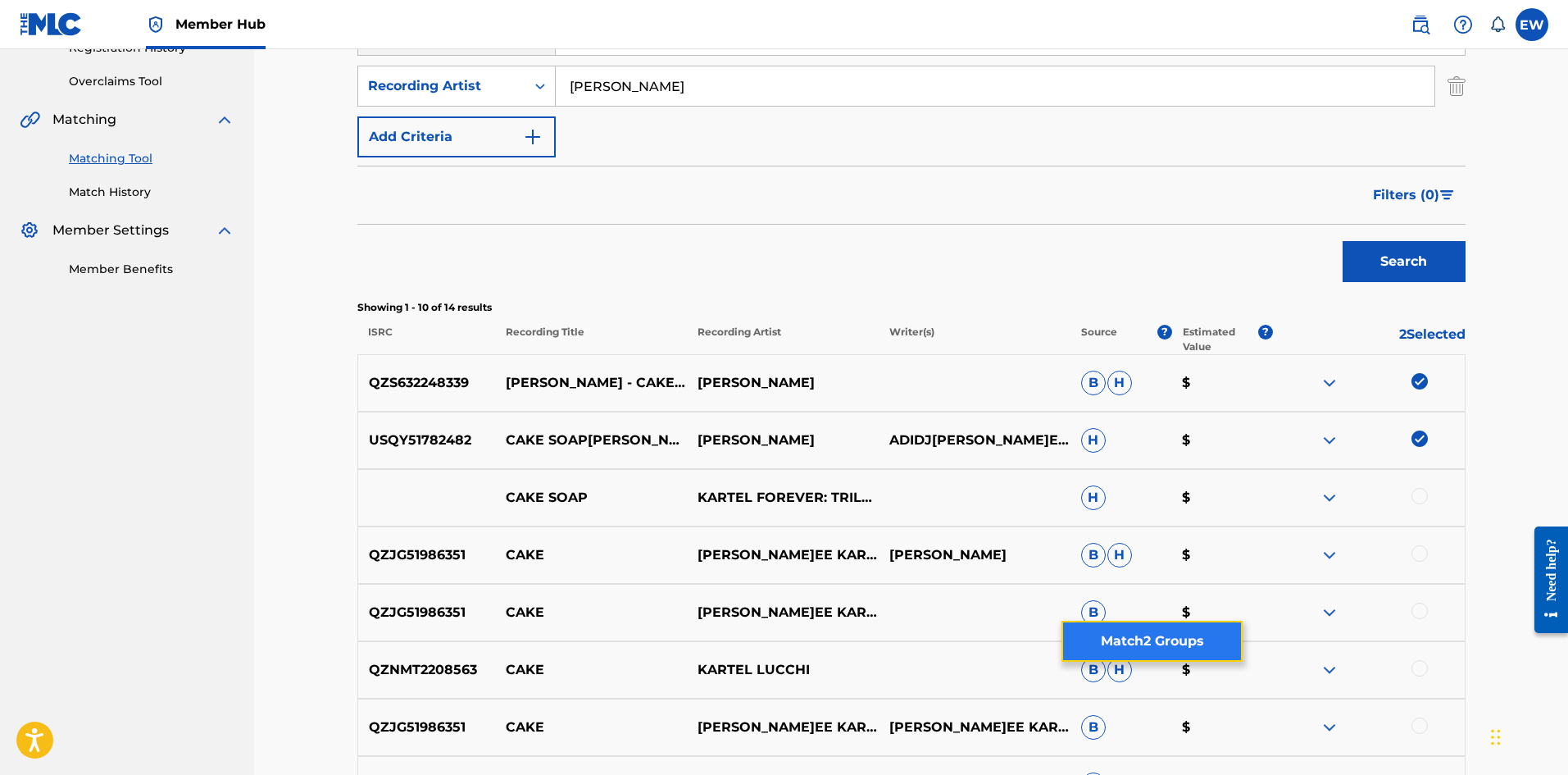
click at [1125, 626] on button "Match 2 Groups" at bounding box center [1152, 641] width 182 height 41
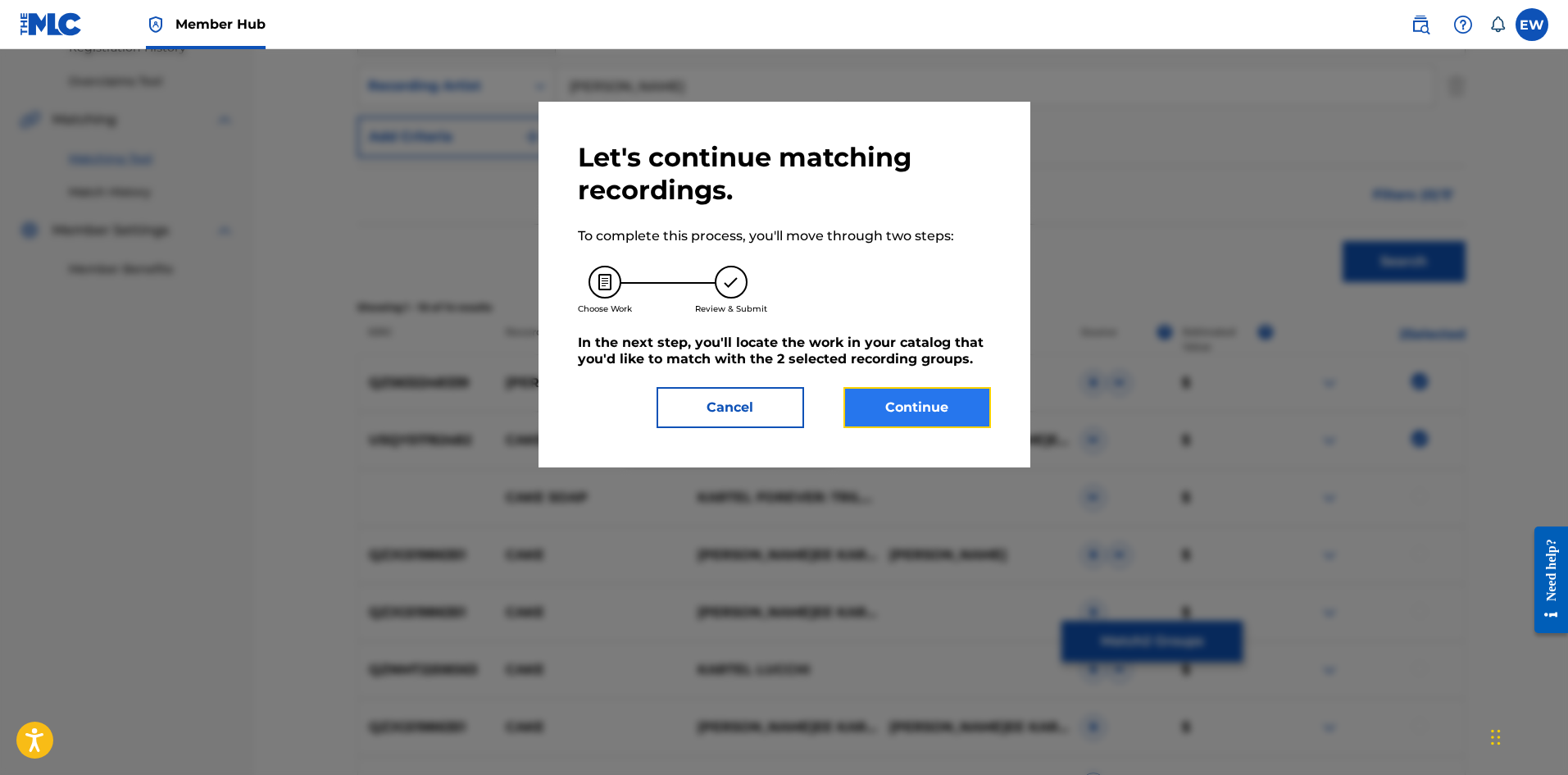
click at [914, 399] on button "Continue" at bounding box center [917, 407] width 148 height 41
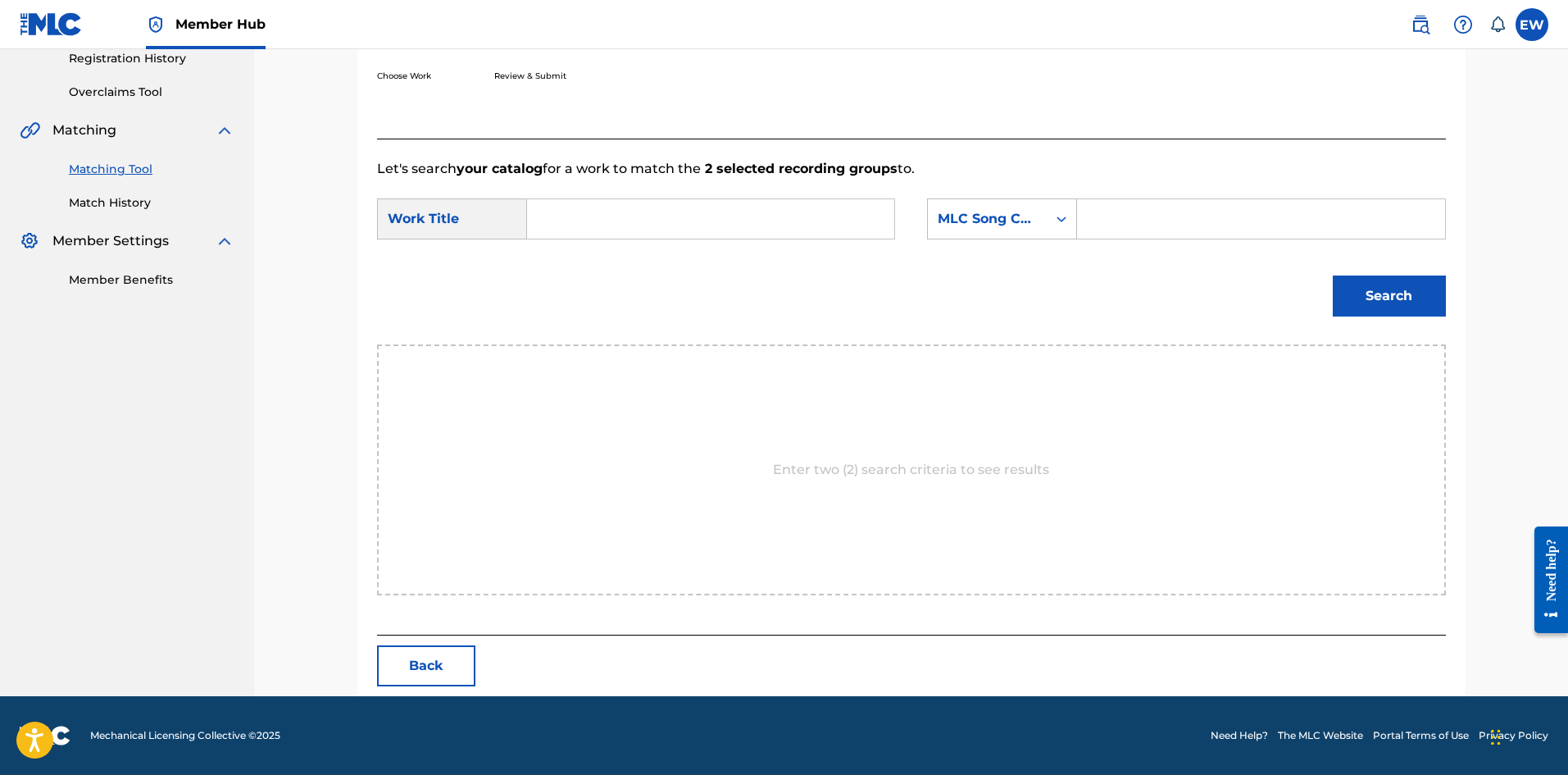
scroll to position [317, 0]
click at [767, 229] on input "Search Form" at bounding box center [710, 219] width 339 height 39
paste input "CAKE SOAP"
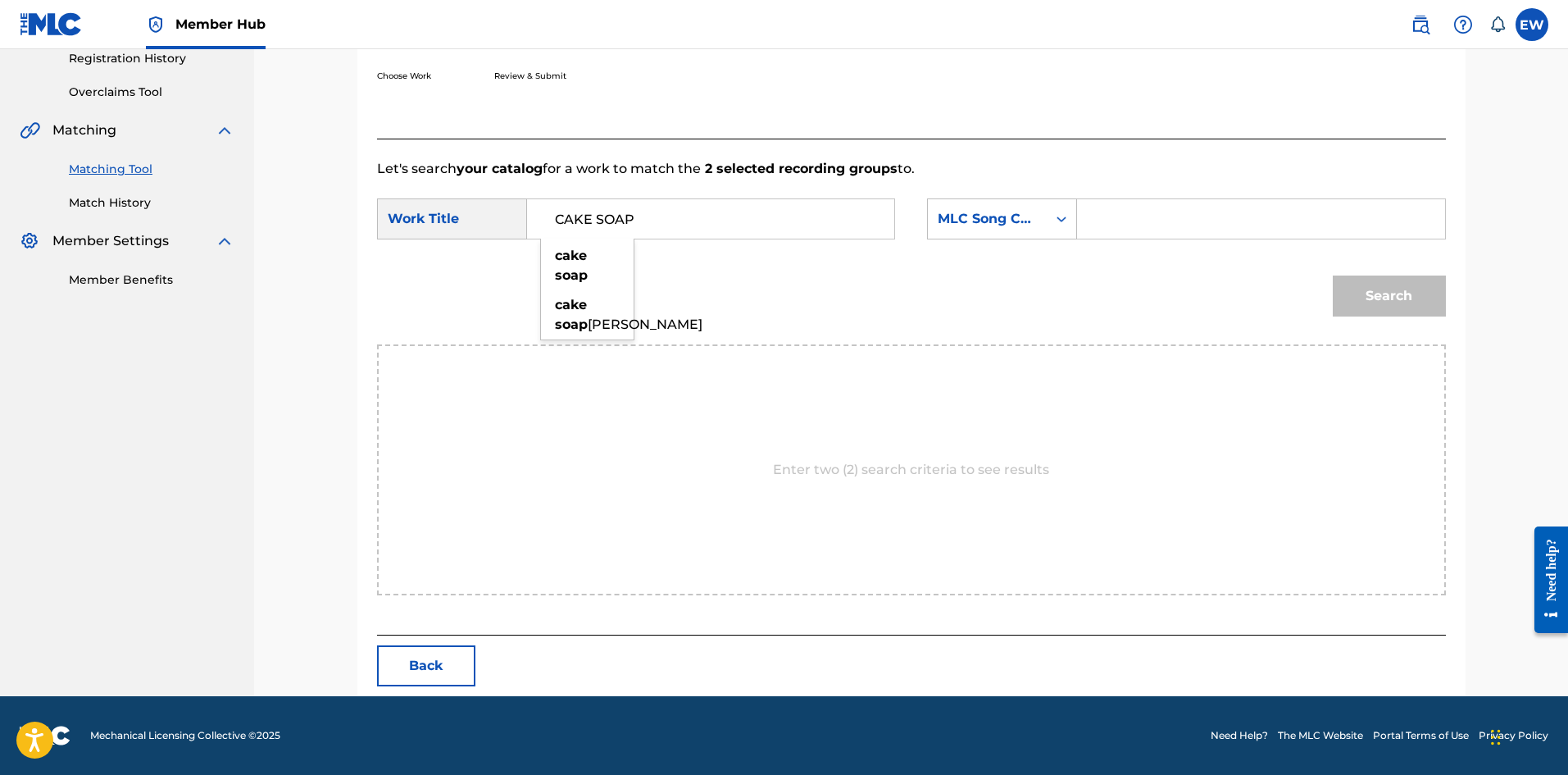
type input "CAKE SOAP"
drag, startPoint x: 1247, startPoint y: 225, endPoint x: 1271, endPoint y: 236, distance: 26.4
click at [1247, 225] on input "Search Form" at bounding box center [1260, 219] width 339 height 39
paste input "C78864"
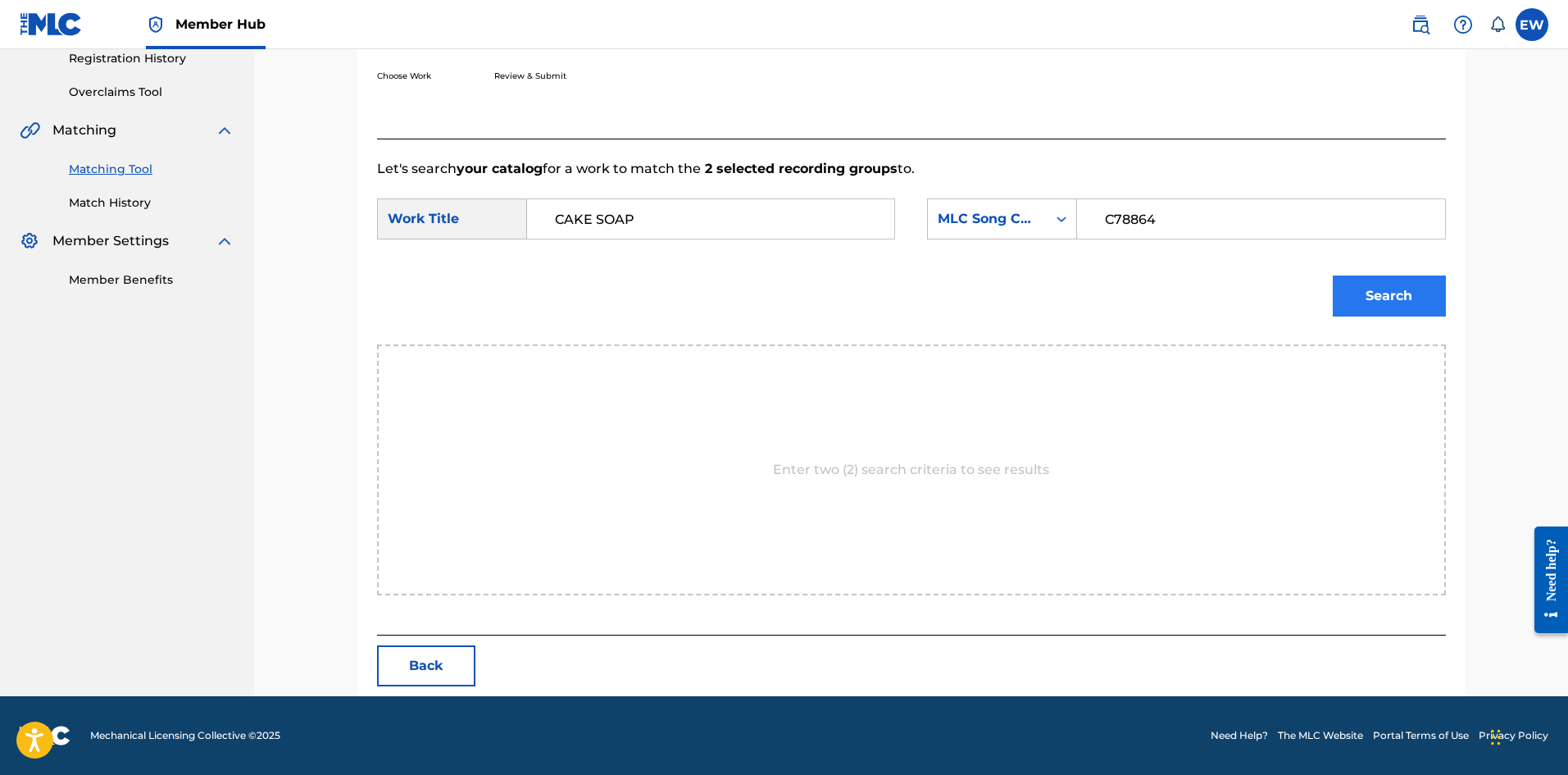
type input "C78864"
click at [1402, 306] on button "Search" at bounding box center [1389, 296] width 113 height 41
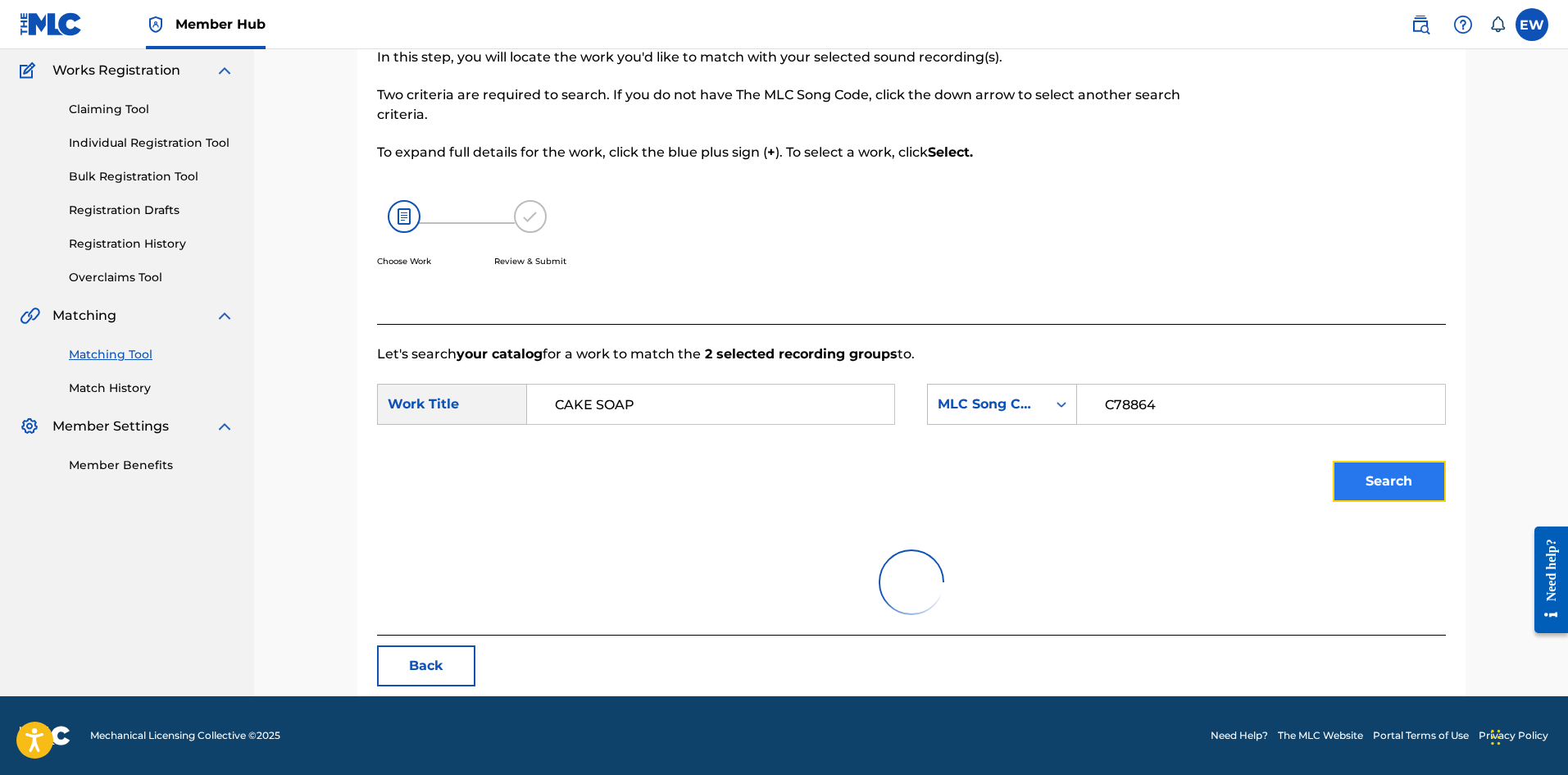
scroll to position [251, 0]
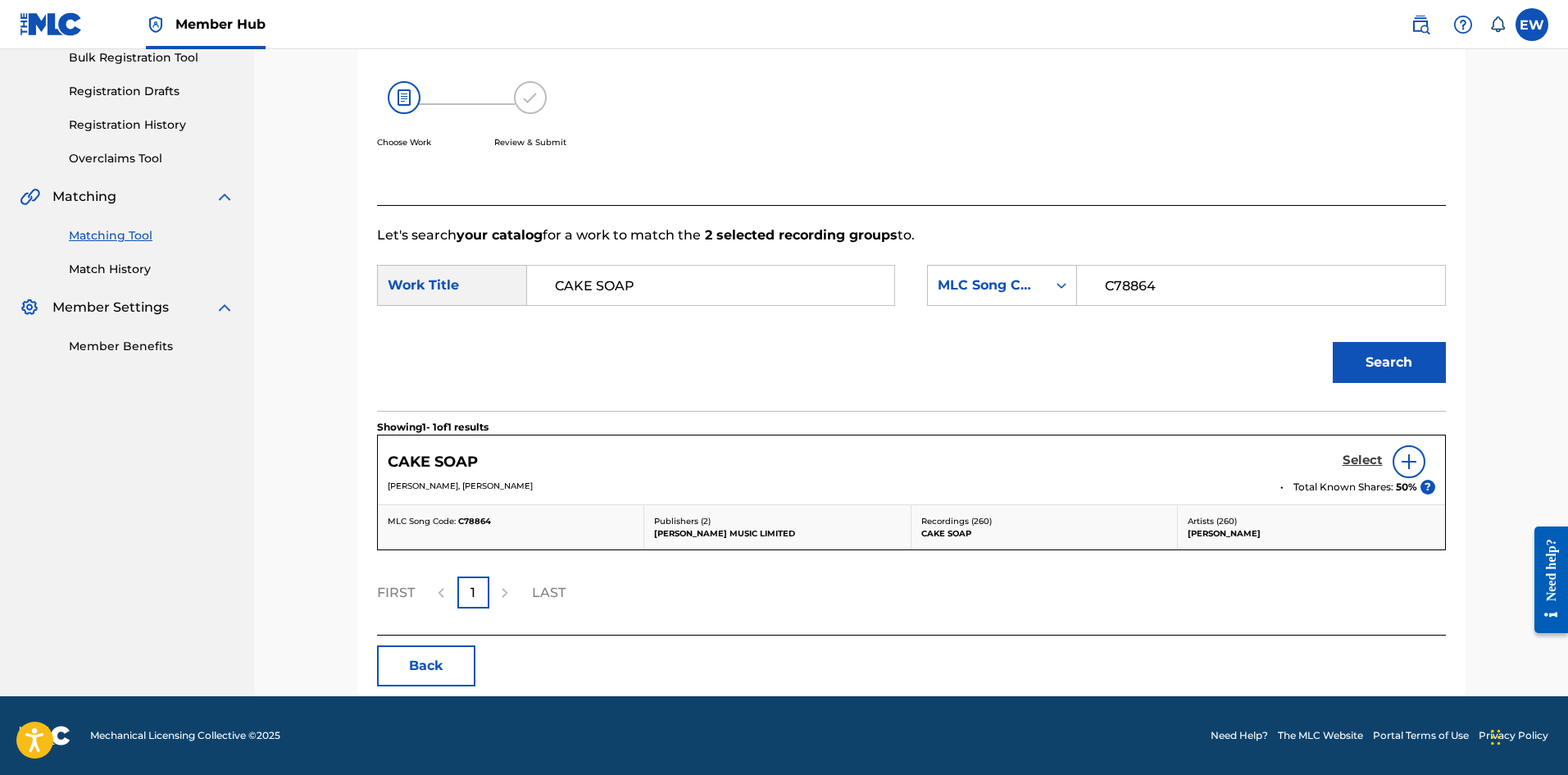
click at [1370, 458] on h5 "Select" at bounding box center [1362, 461] width 40 height 16
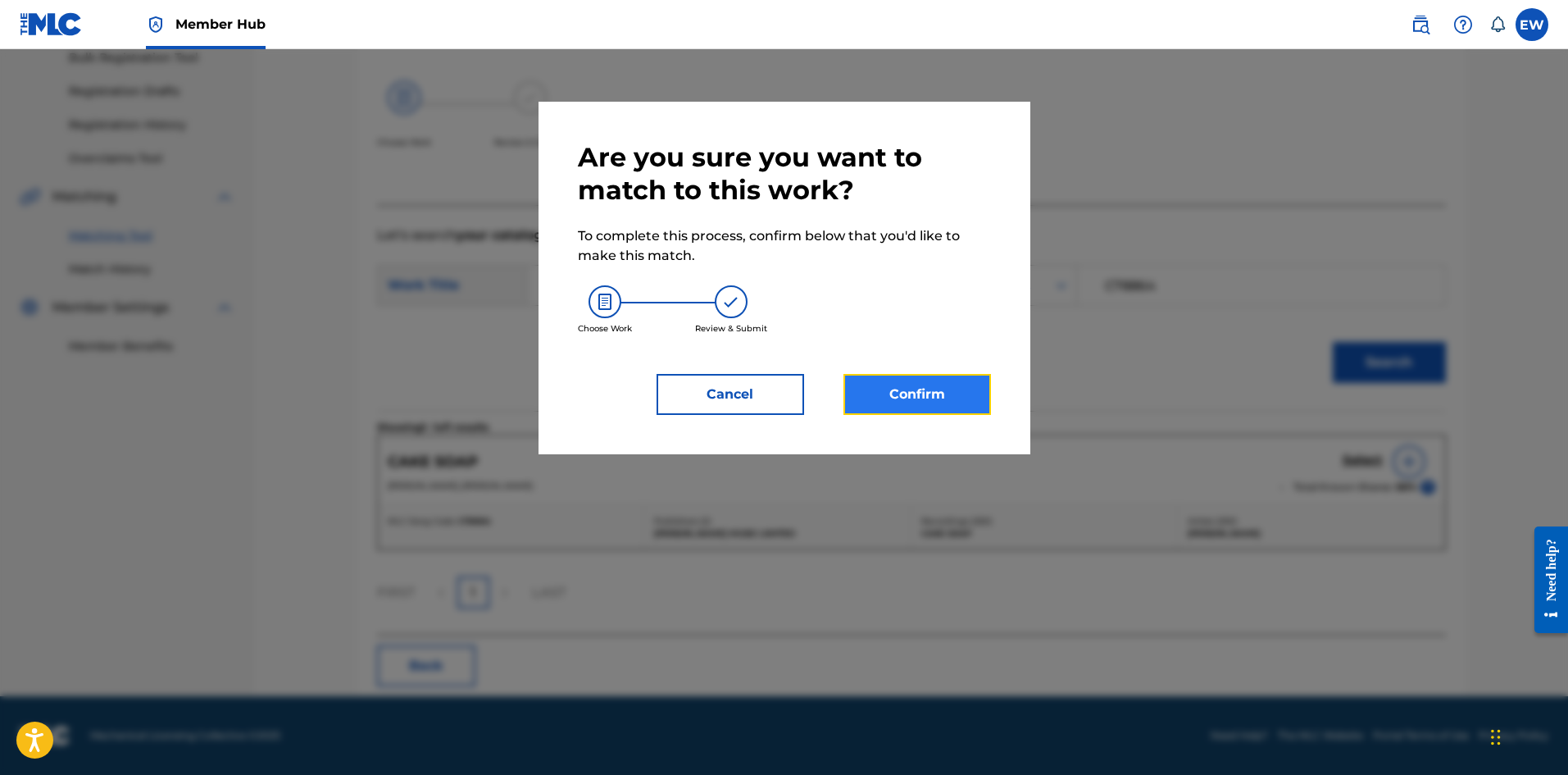
click at [937, 407] on button "Confirm" at bounding box center [917, 394] width 148 height 41
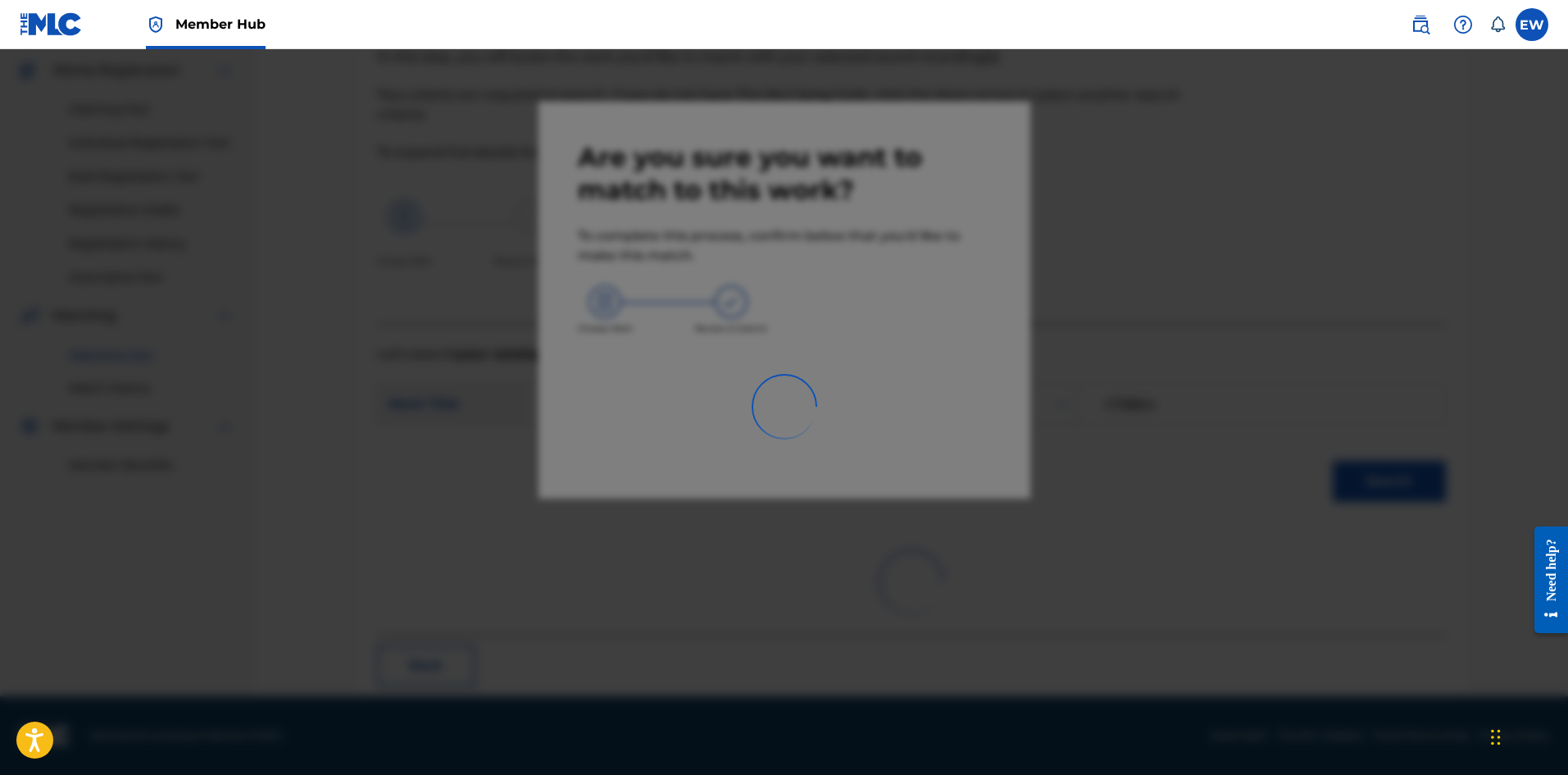
scroll to position [39, 0]
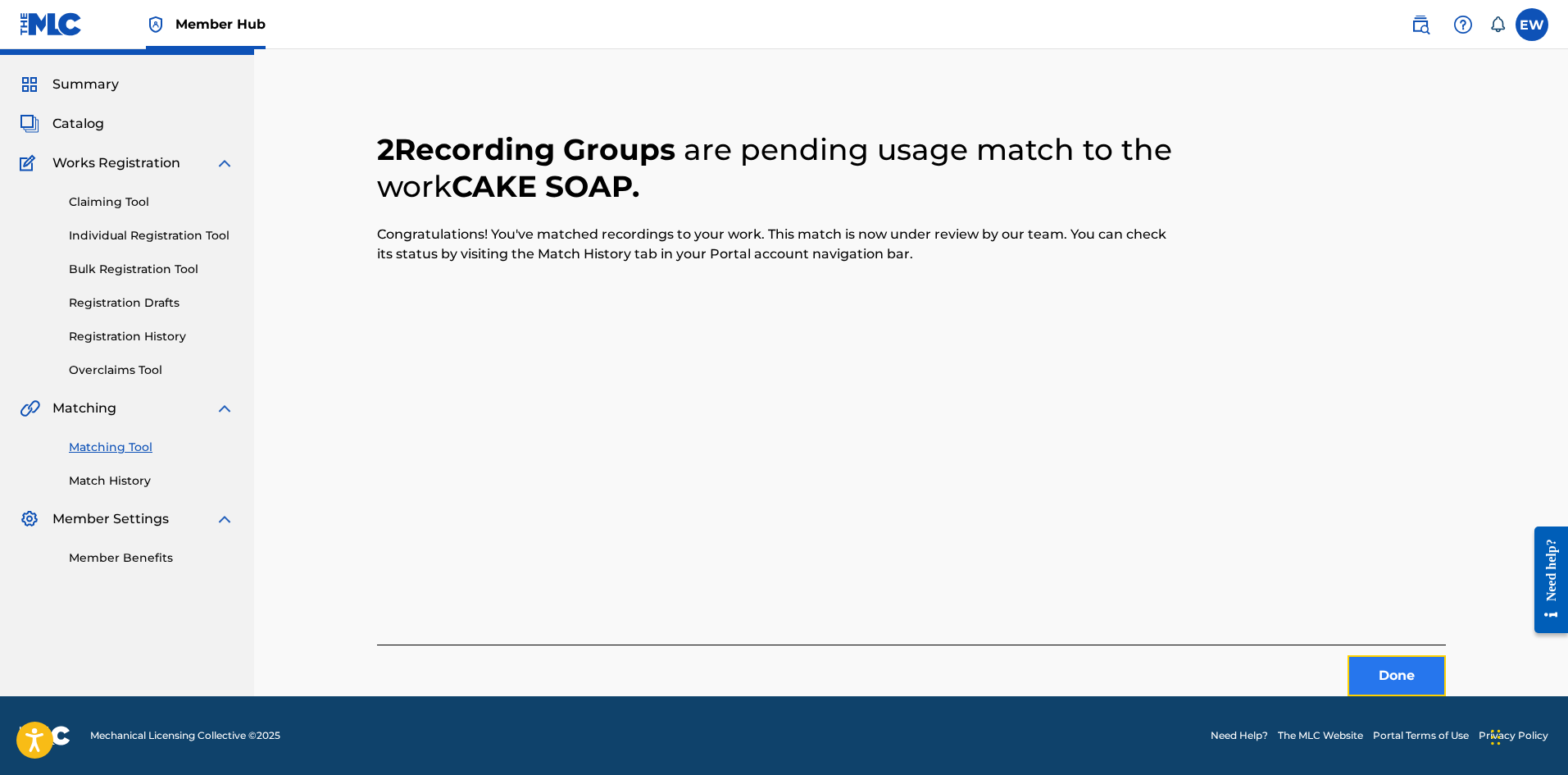
click at [1397, 664] on button "Done" at bounding box center [1396, 676] width 98 height 41
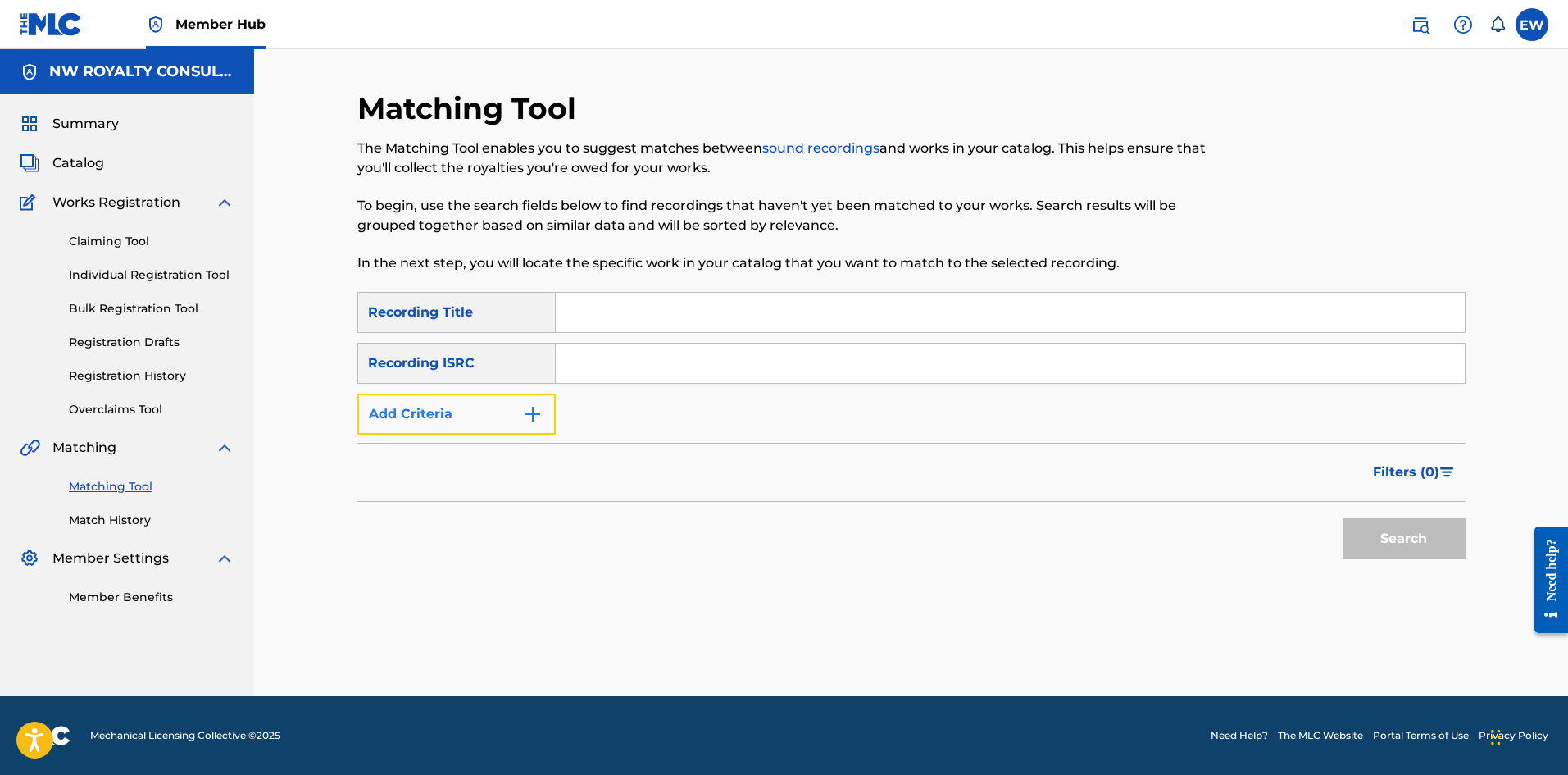
click at [515, 415] on button "Add Criteria" at bounding box center [457, 414] width 198 height 41
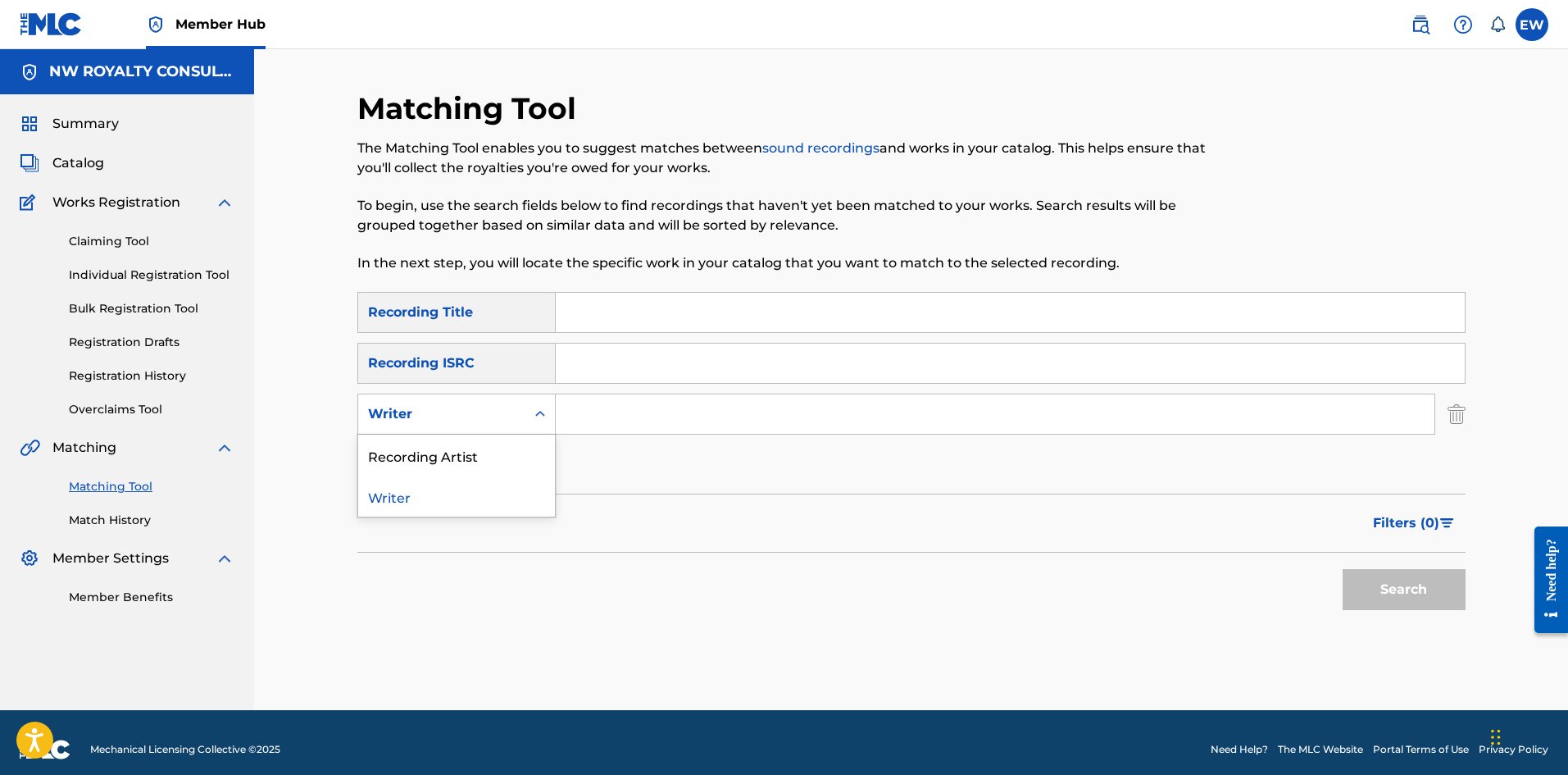
click at [492, 430] on div "Writer" at bounding box center [457, 414] width 198 height 41
drag, startPoint x: 503, startPoint y: 447, endPoint x: 541, endPoint y: 438, distance: 39.1
click at [523, 446] on div "Recording Artist" at bounding box center [457, 455] width 197 height 41
drag, startPoint x: 675, startPoint y: 391, endPoint x: 681, endPoint y: 399, distance: 10.0
click at [679, 394] on div "SearchWithCriteria36609766-bc74-437b-aee9-62618c7d95ac Recording Title SearchWi…" at bounding box center [912, 389] width 1108 height 193
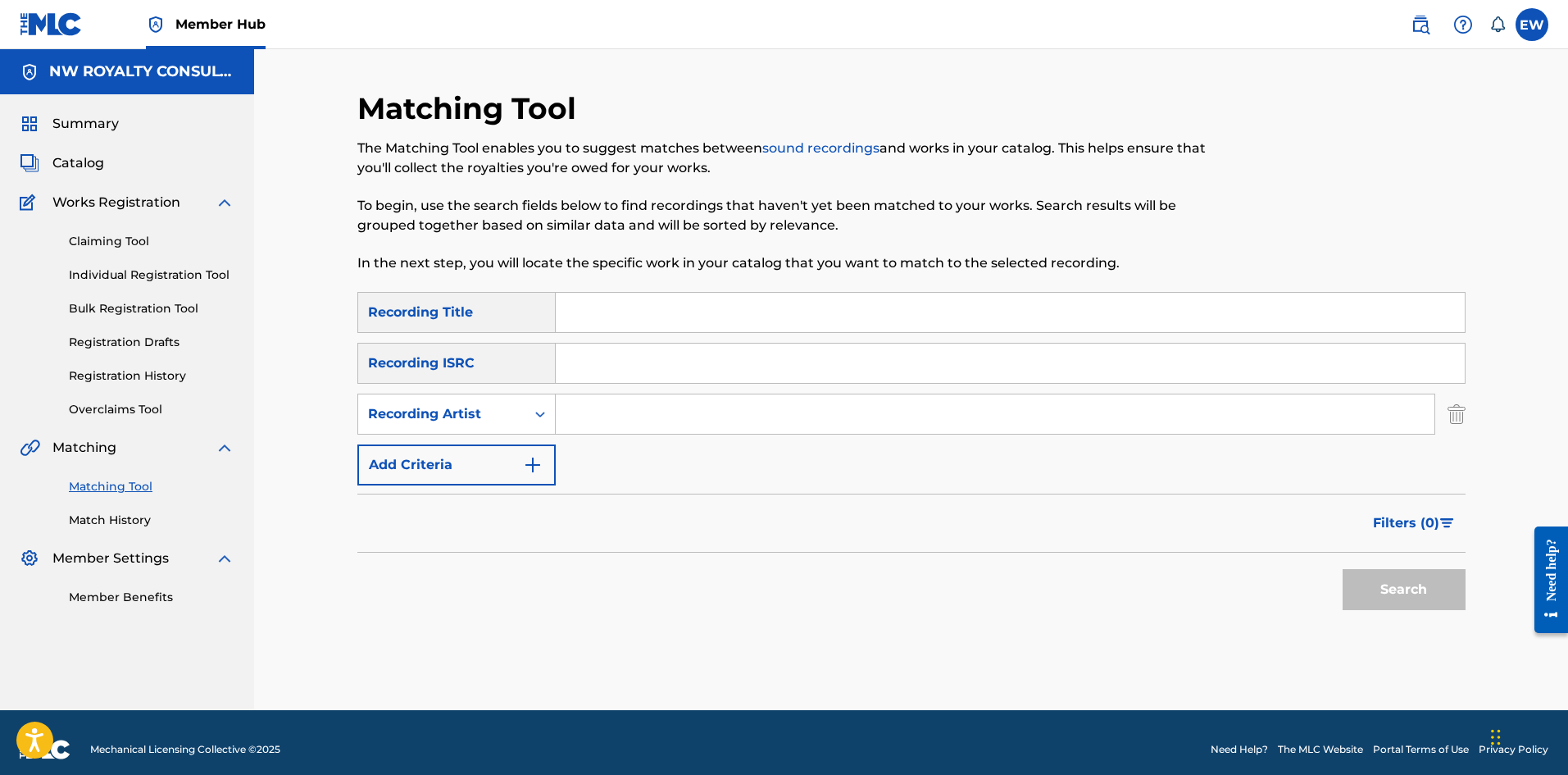
click at [690, 416] on input "Search Form" at bounding box center [995, 414] width 878 height 39
paste input "SHAQSTAR"
type input "SHAQSTAR"
click at [735, 323] on input "Search Form" at bounding box center [1010, 312] width 909 height 39
paste input "CALL"
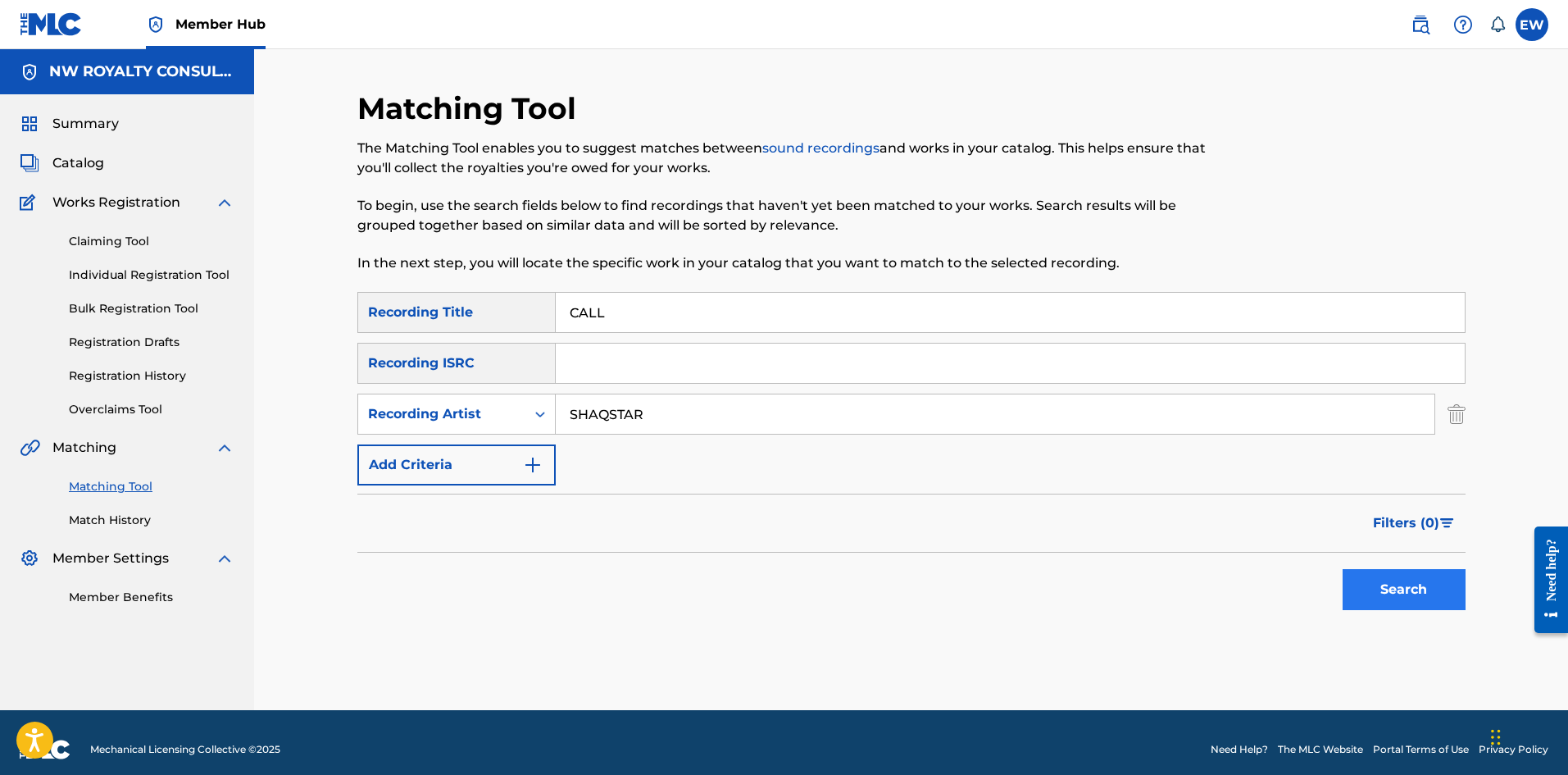
type input "CALL"
click at [1374, 593] on button "Search" at bounding box center [1403, 589] width 123 height 41
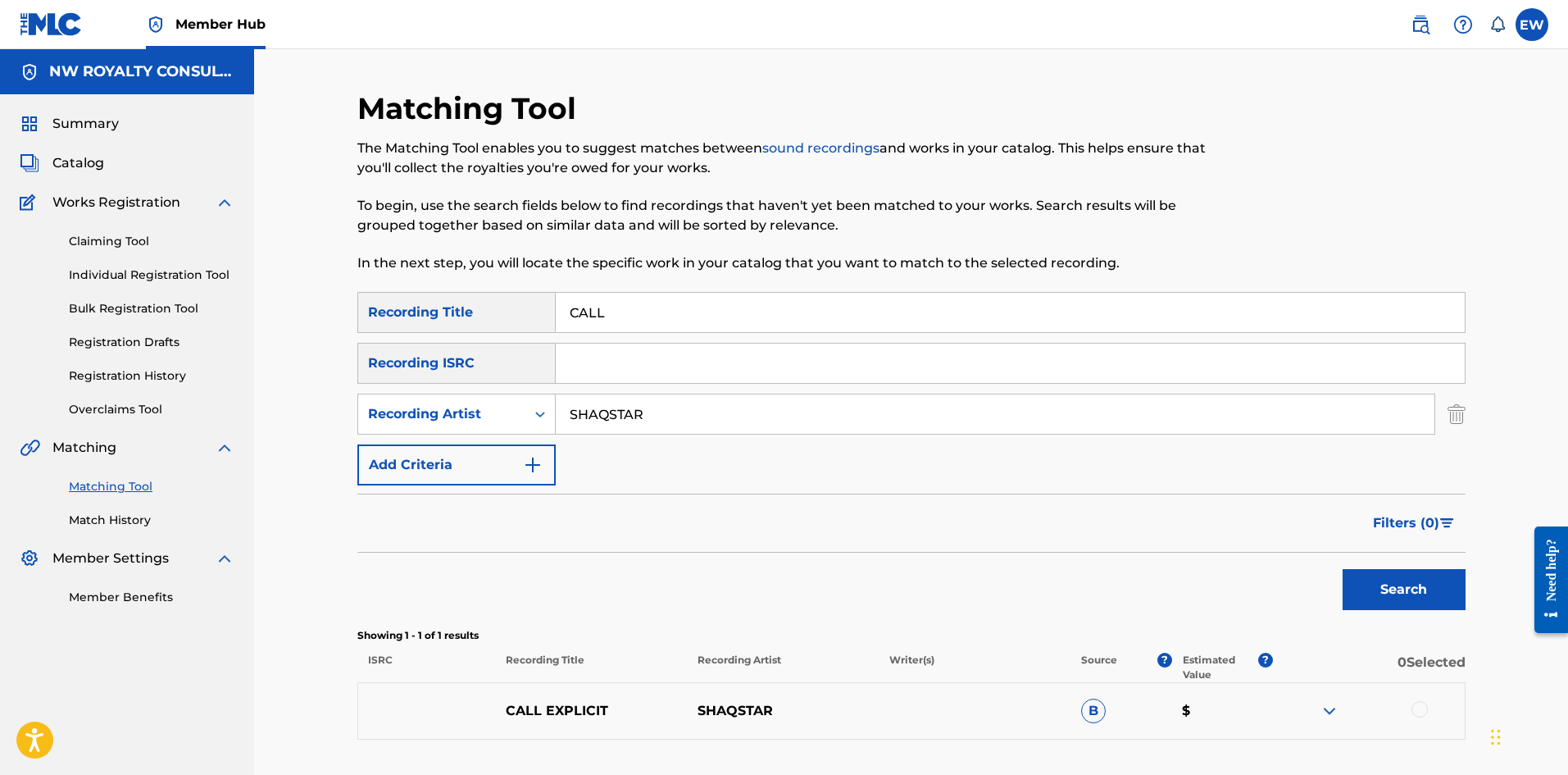
click at [1419, 712] on div at bounding box center [1419, 709] width 17 height 17
click at [1203, 645] on button "Match 1 Group" at bounding box center [1152, 641] width 182 height 41
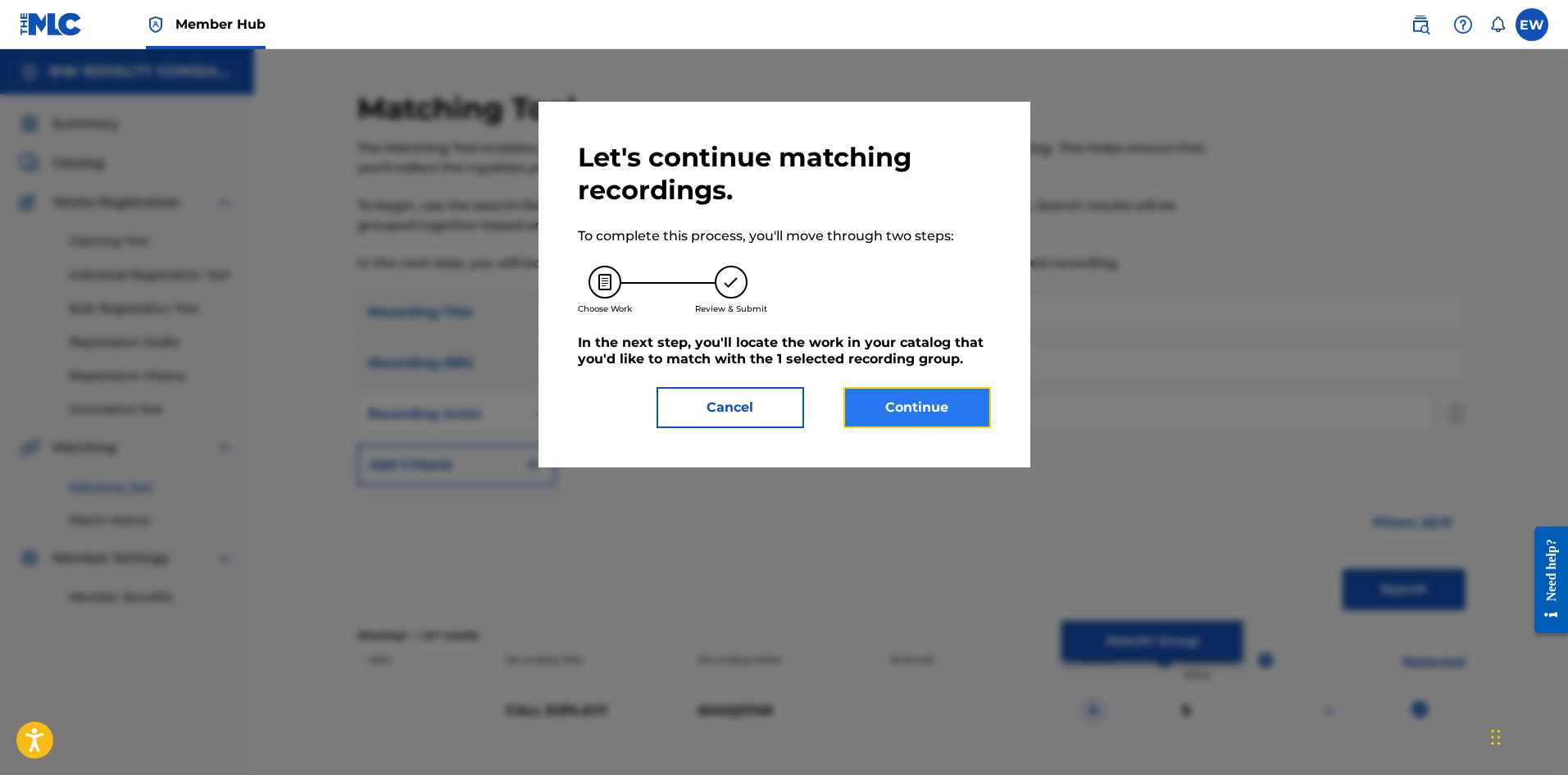
click at [912, 411] on button "Continue" at bounding box center [917, 407] width 148 height 41
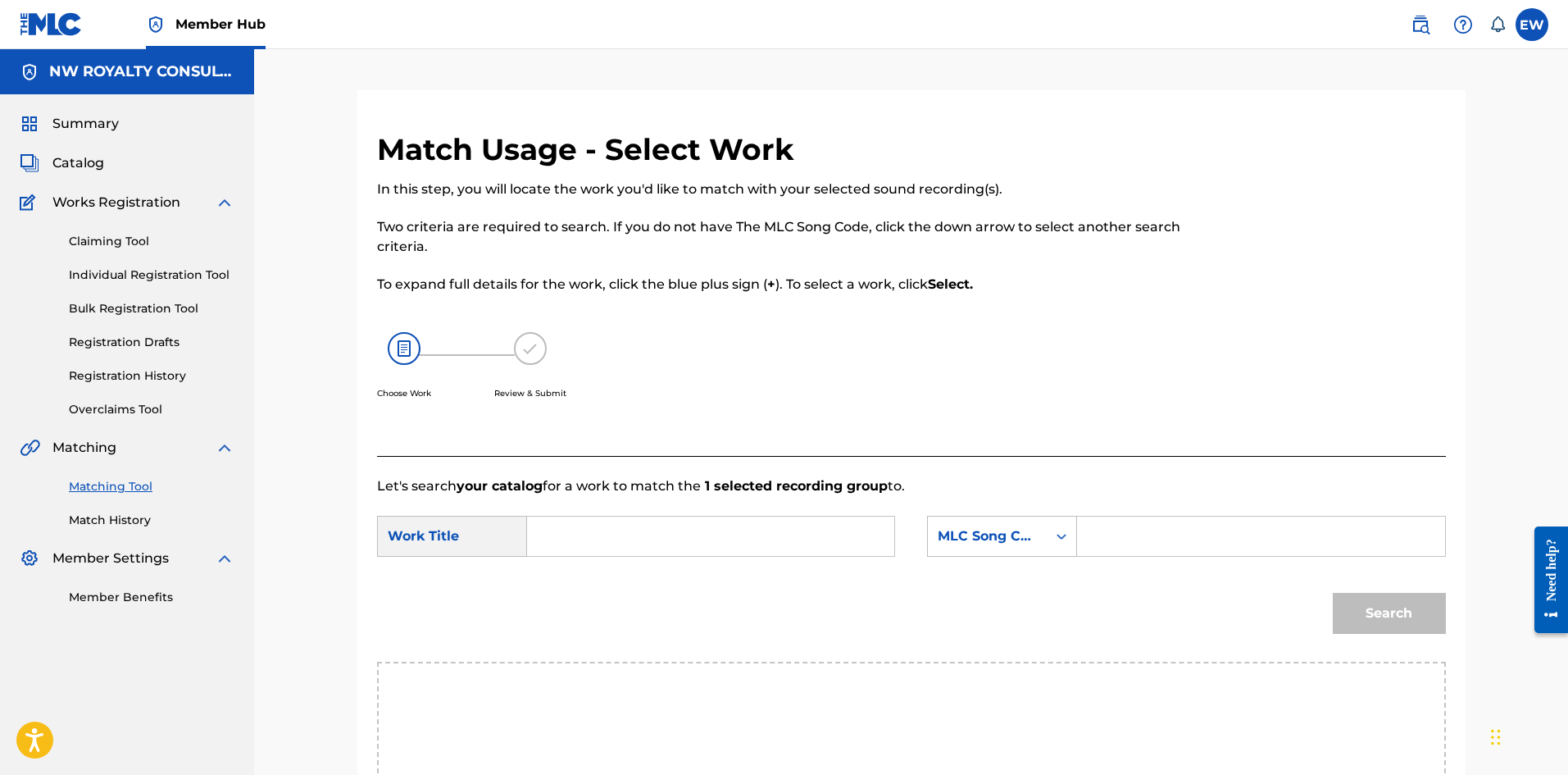
click at [614, 536] on input "Search Form" at bounding box center [710, 536] width 339 height 39
paste input "CALL"
type input "CALL"
drag, startPoint x: 1146, startPoint y: 524, endPoint x: 1124, endPoint y: 531, distance: 23.1
click at [1145, 528] on input "Search Form" at bounding box center [1260, 536] width 339 height 39
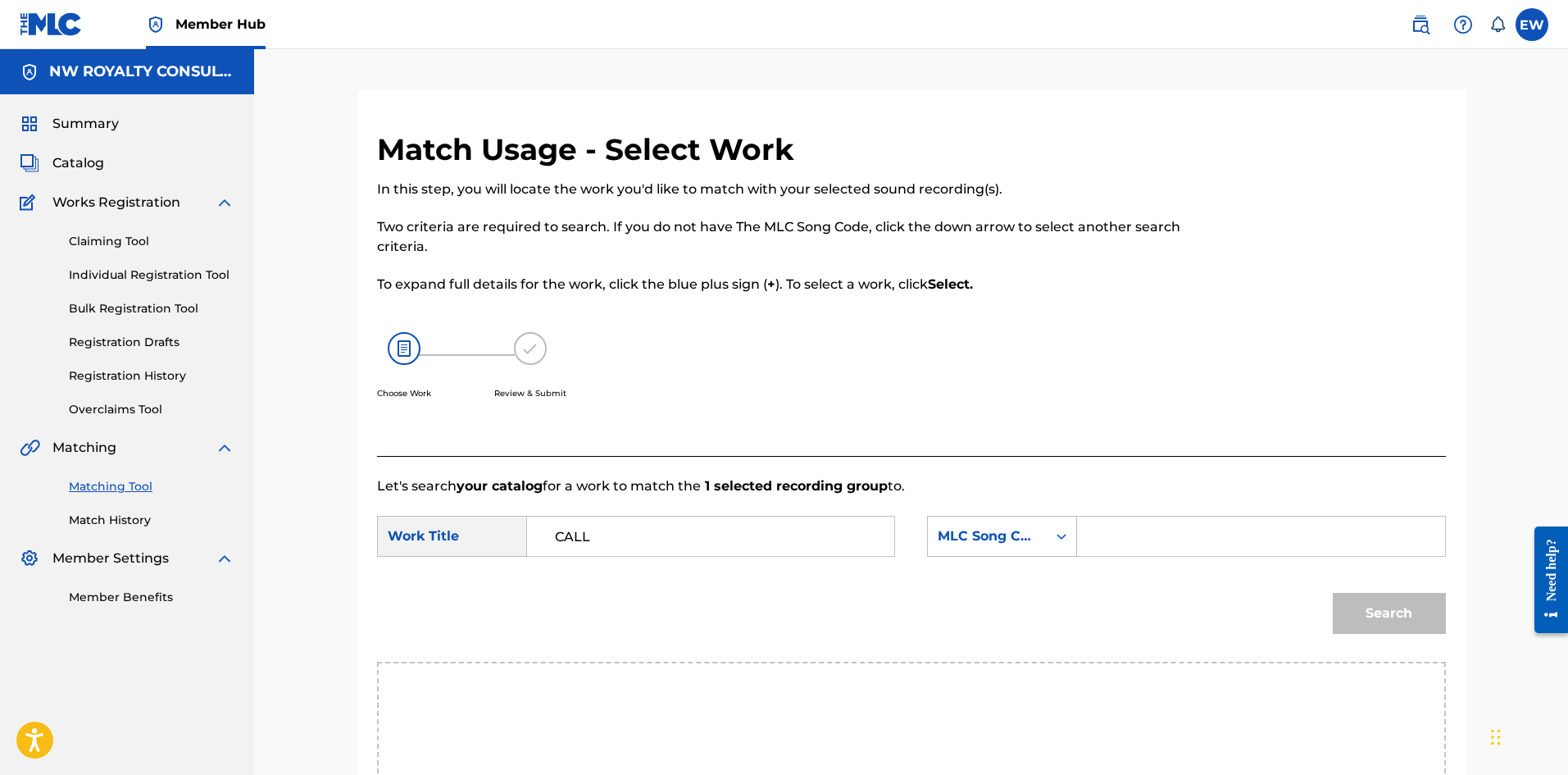
paste input "CB0F6B"
type input "CB0F6B"
click at [1379, 604] on button "Search" at bounding box center [1389, 613] width 113 height 41
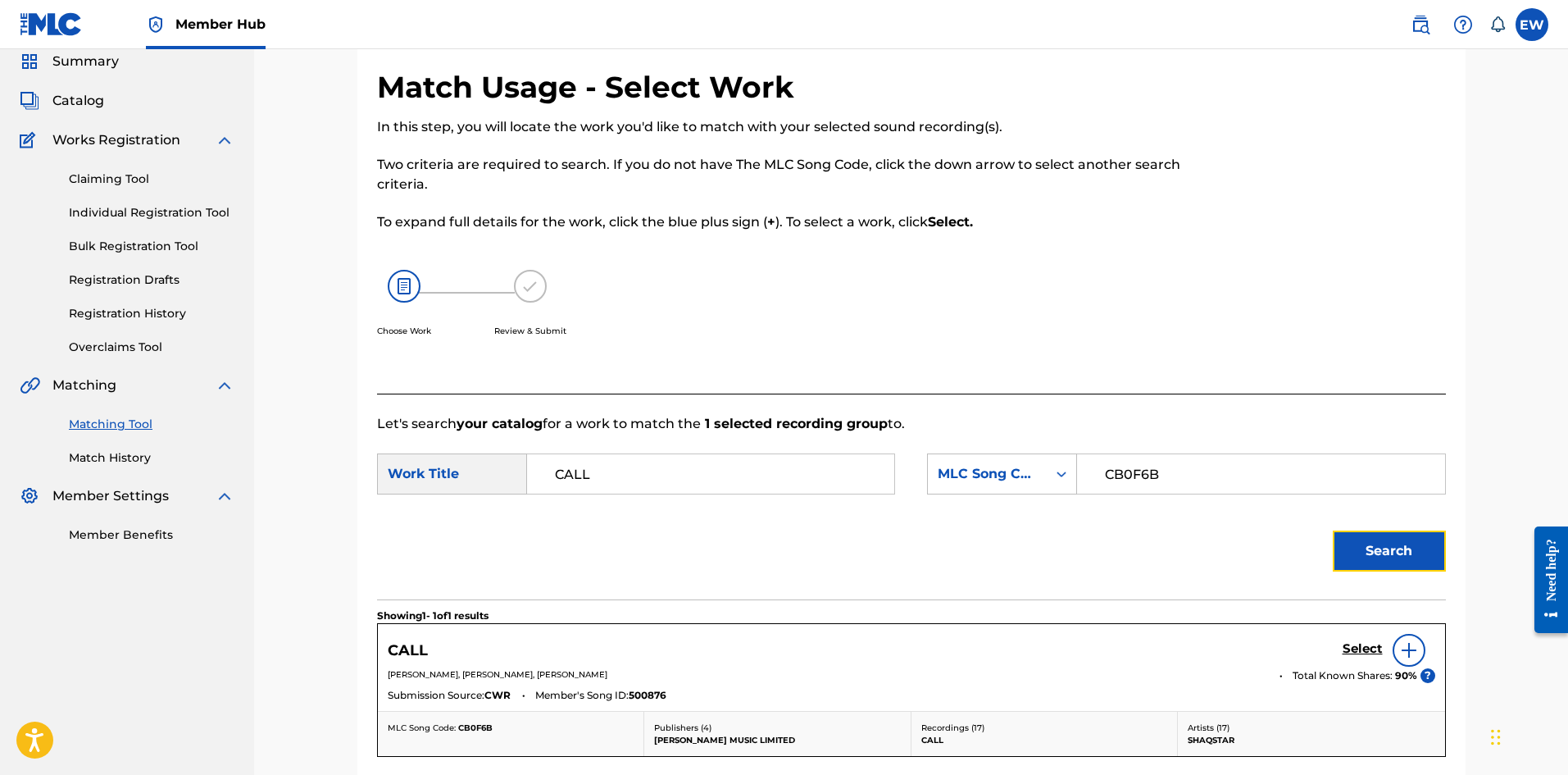
scroll to position [164, 0]
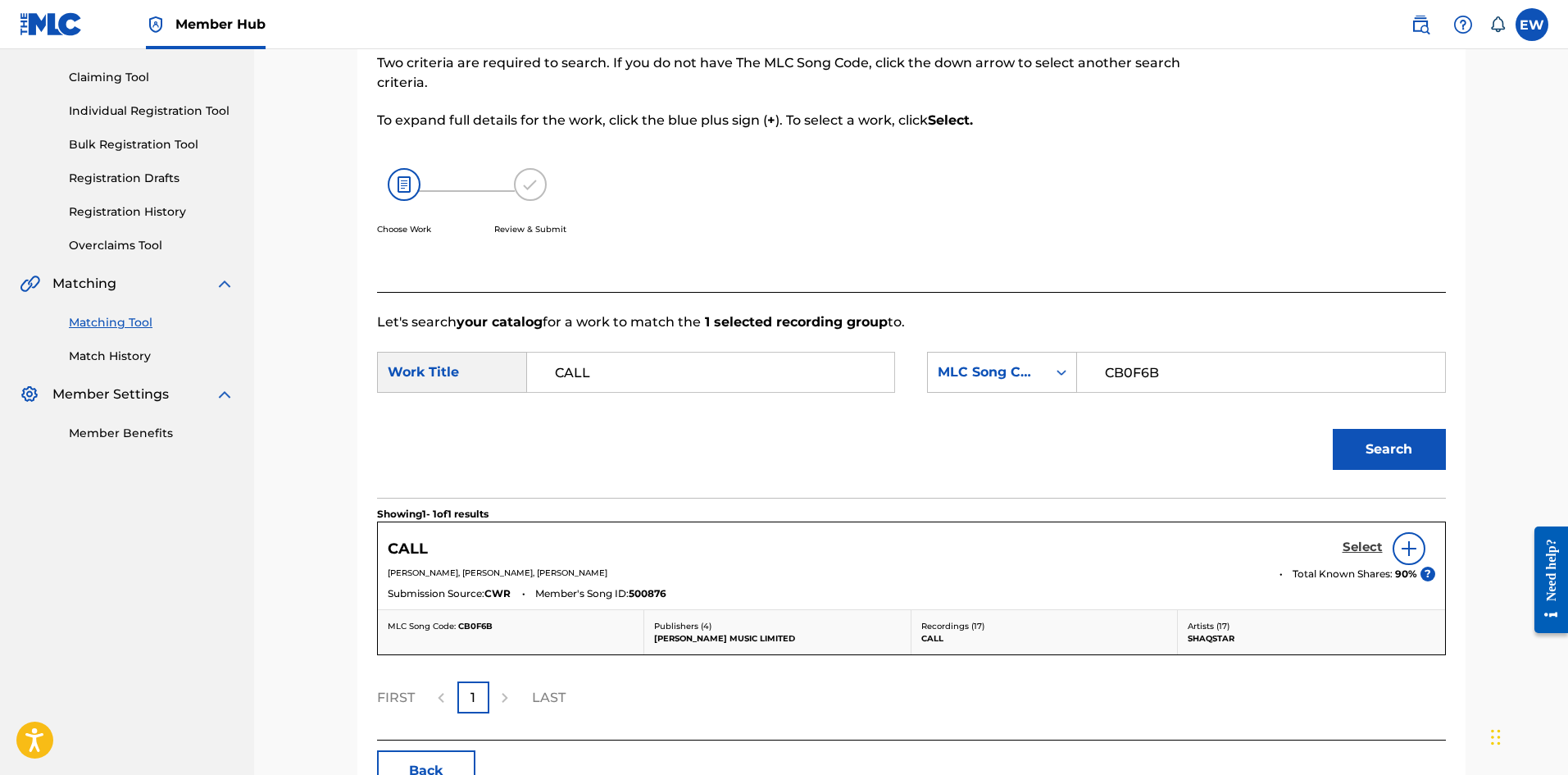
click at [1360, 548] on h5 "Select" at bounding box center [1362, 547] width 40 height 16
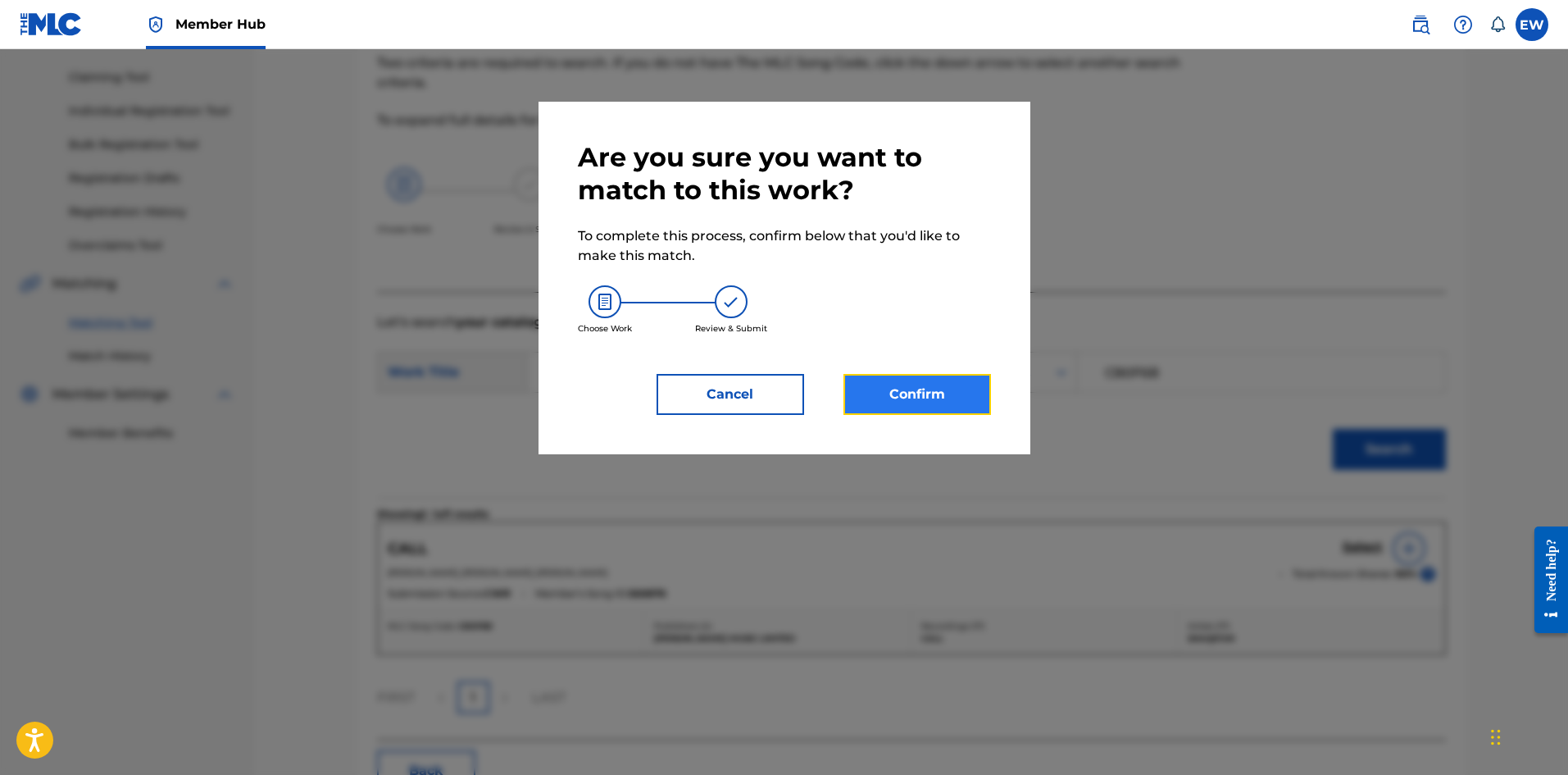
click at [957, 409] on button "Confirm" at bounding box center [917, 394] width 148 height 41
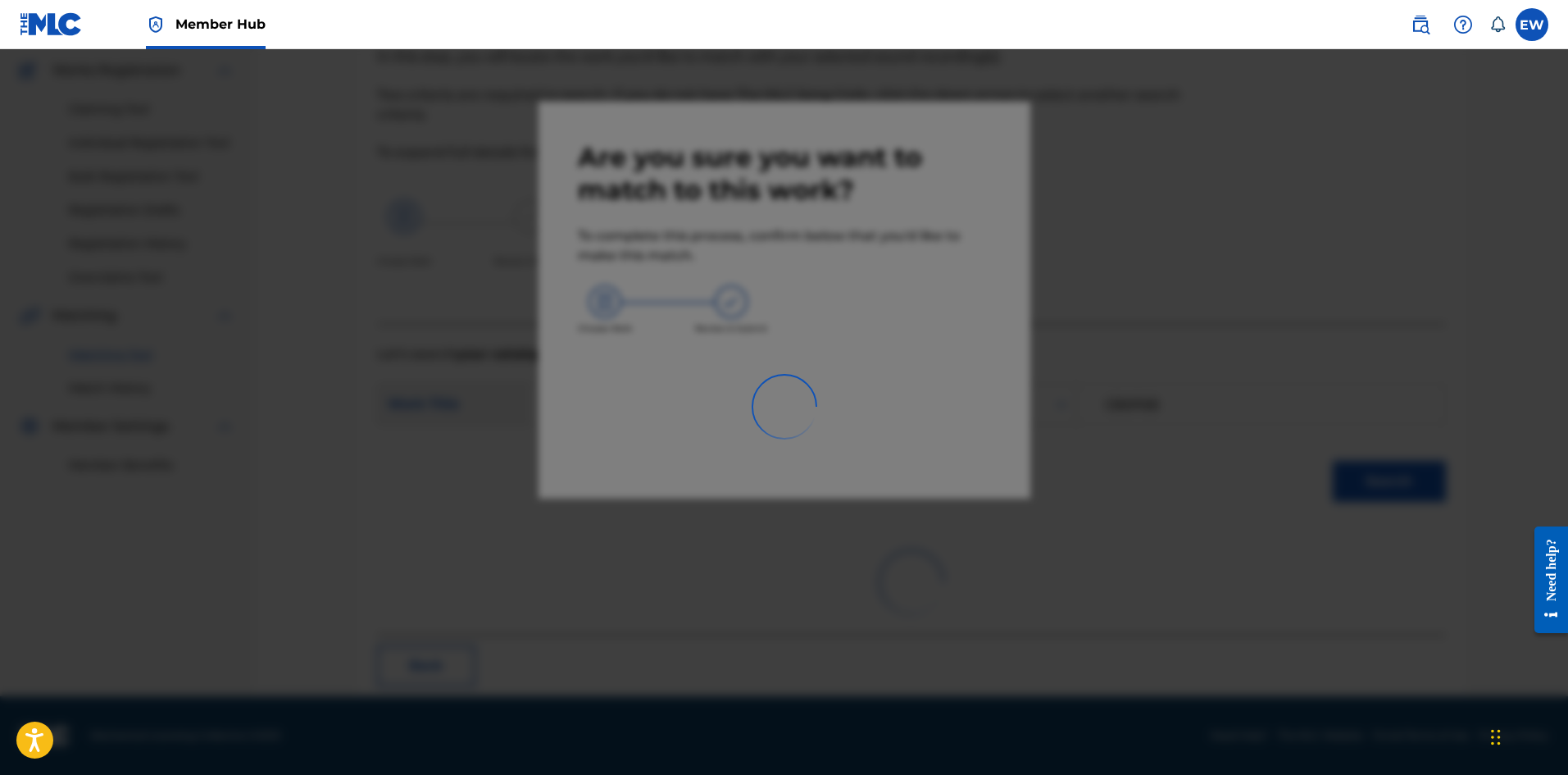
scroll to position [39, 0]
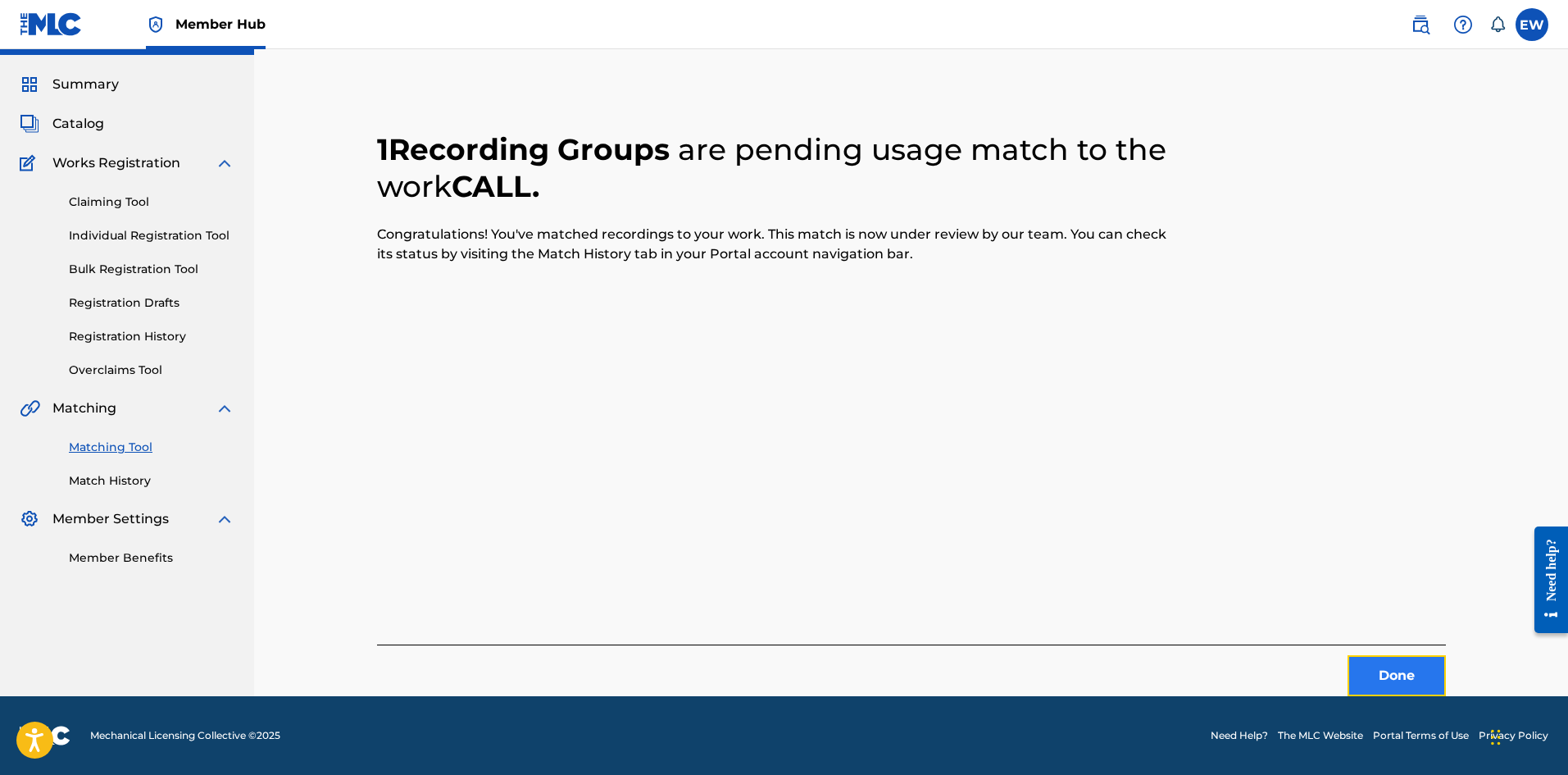
click at [1393, 672] on button "Done" at bounding box center [1396, 676] width 98 height 41
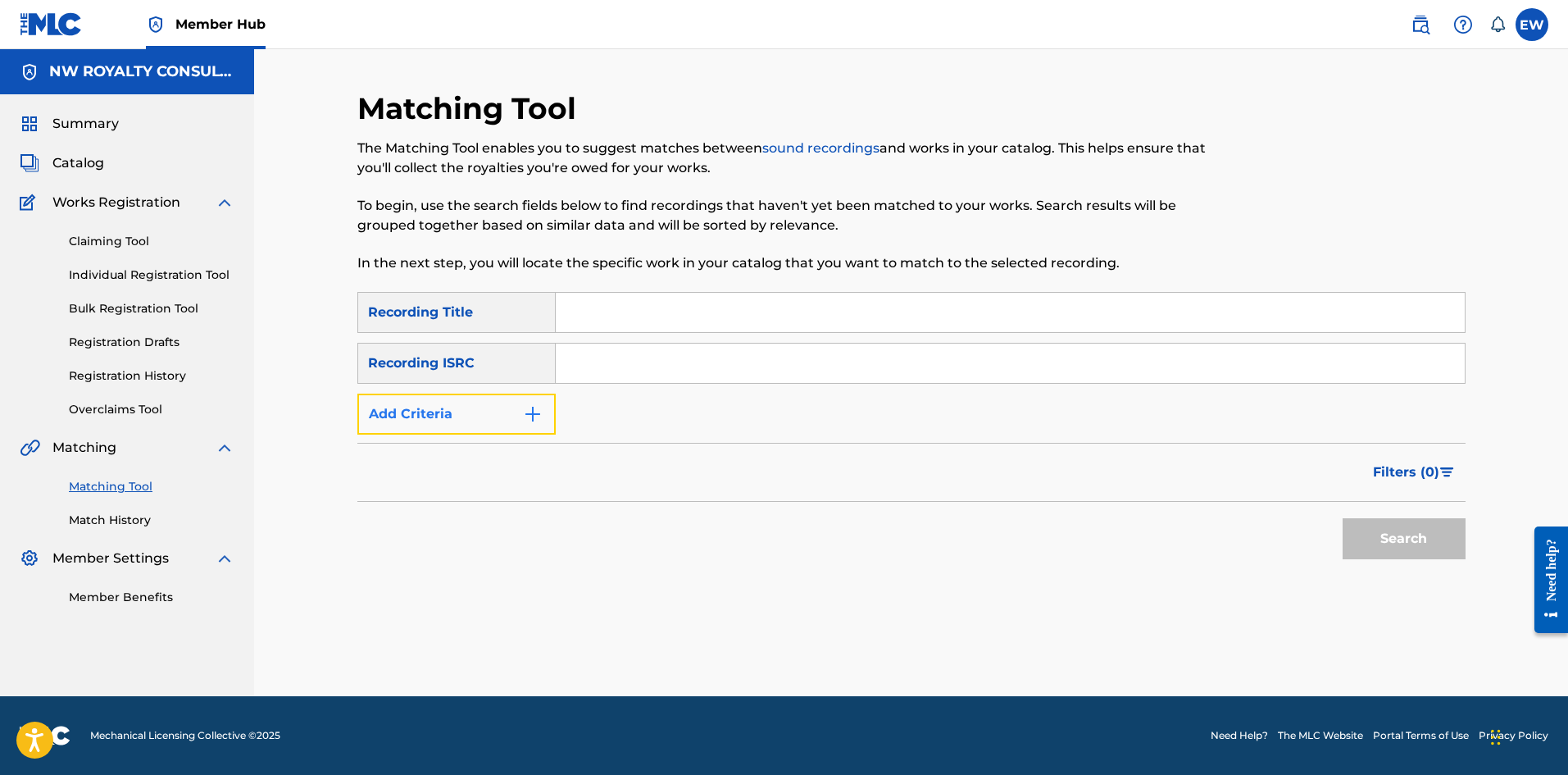
drag, startPoint x: 438, startPoint y: 415, endPoint x: 425, endPoint y: 430, distance: 19.8
click at [431, 428] on button "Add Criteria" at bounding box center [457, 414] width 198 height 41
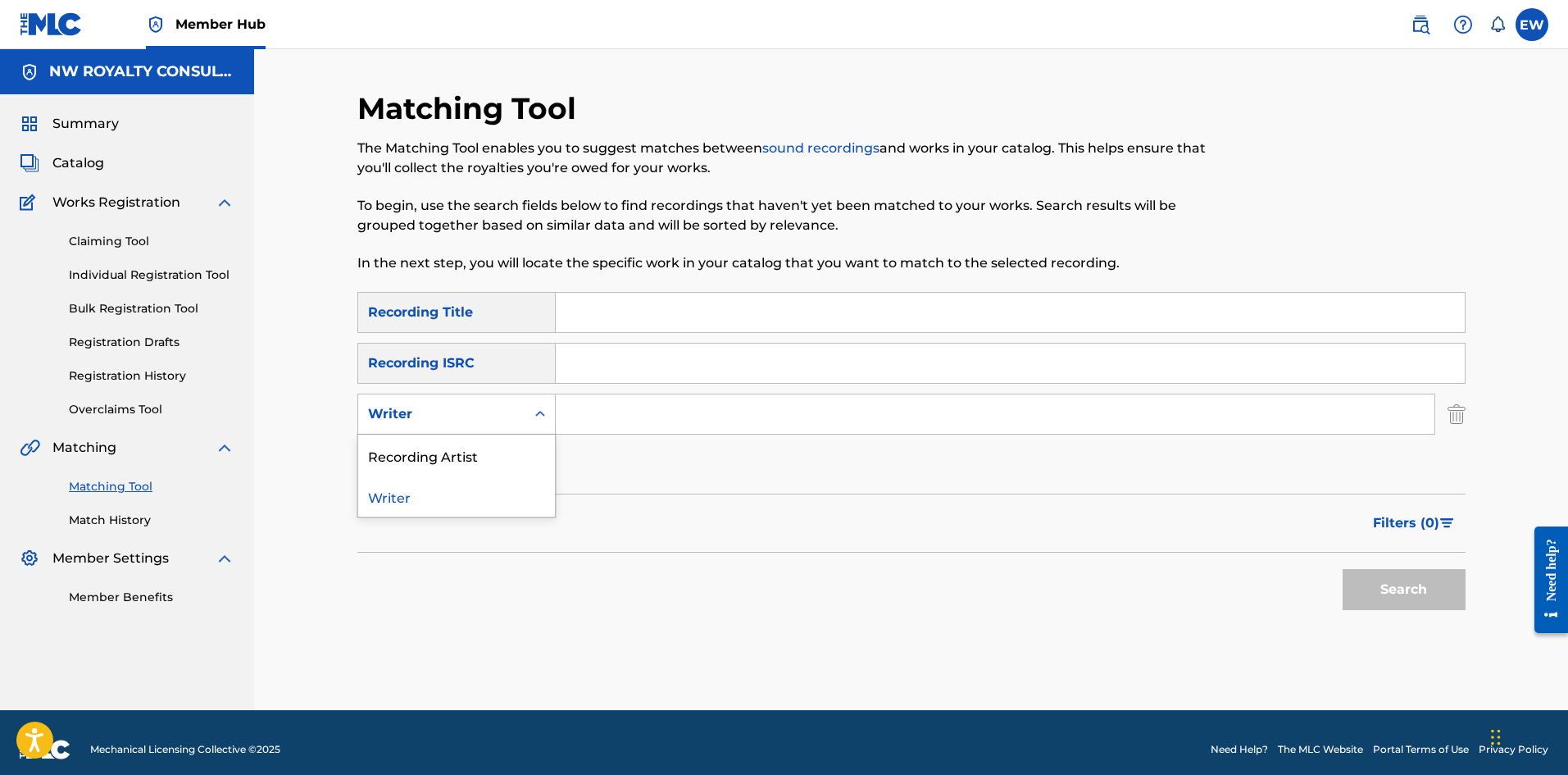
drag, startPoint x: 418, startPoint y: 415, endPoint x: 416, endPoint y: 425, distance: 10.2
click at [420, 418] on div "Writer" at bounding box center [442, 414] width 148 height 19
drag, startPoint x: 420, startPoint y: 452, endPoint x: 475, endPoint y: 442, distance: 55.9
click at [459, 445] on div "Recording Artist" at bounding box center [457, 455] width 197 height 41
drag, startPoint x: 647, startPoint y: 422, endPoint x: 614, endPoint y: 413, distance: 34.2
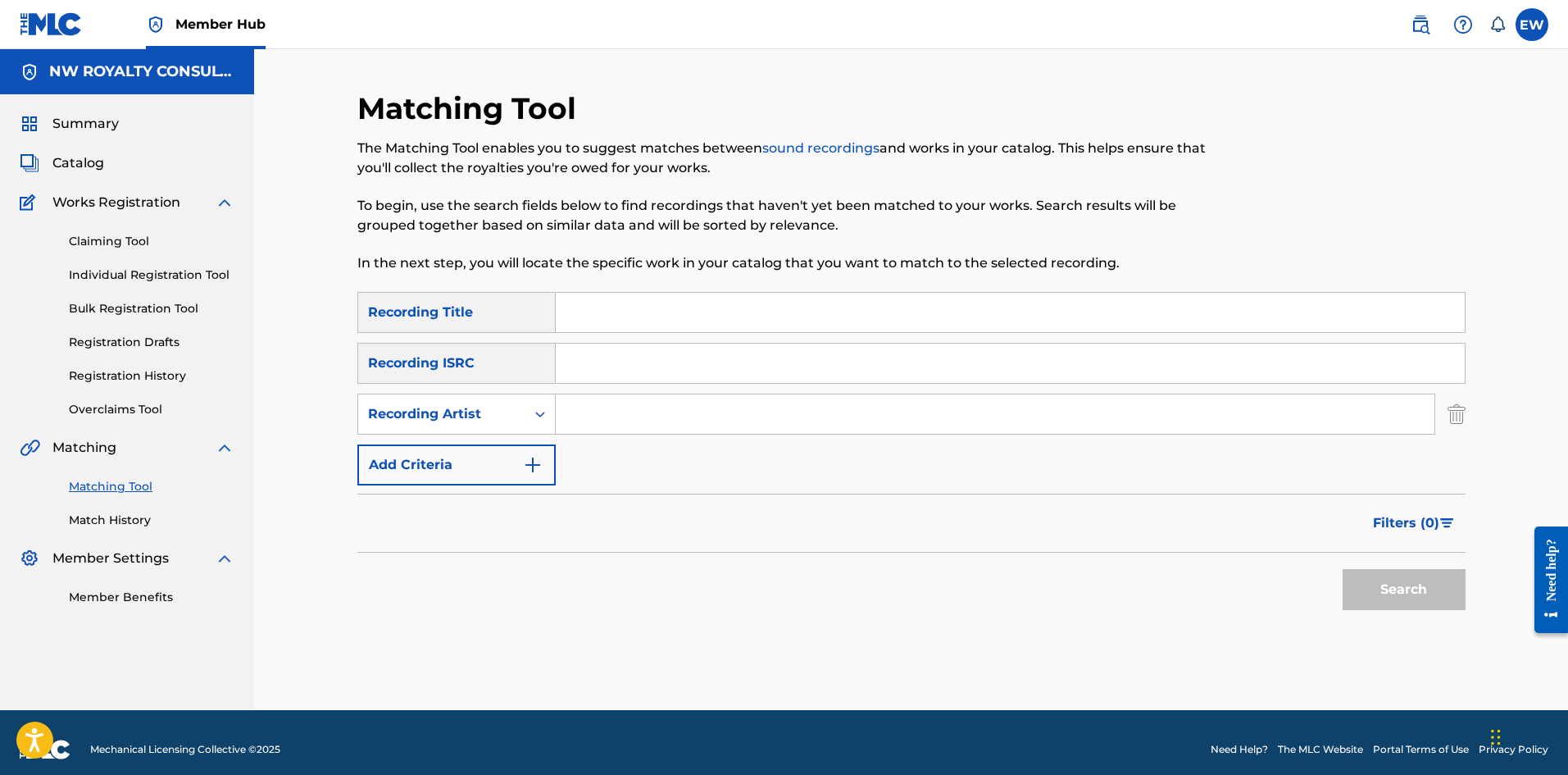
click at [632, 420] on input "Search Form" at bounding box center [995, 414] width 878 height 39
paste input "NIGHT OWL"
type input "NIGHT OWL"
drag, startPoint x: 634, startPoint y: 306, endPoint x: 624, endPoint y: 312, distance: 11.7
click at [630, 307] on input "Search Form" at bounding box center [1010, 312] width 909 height 39
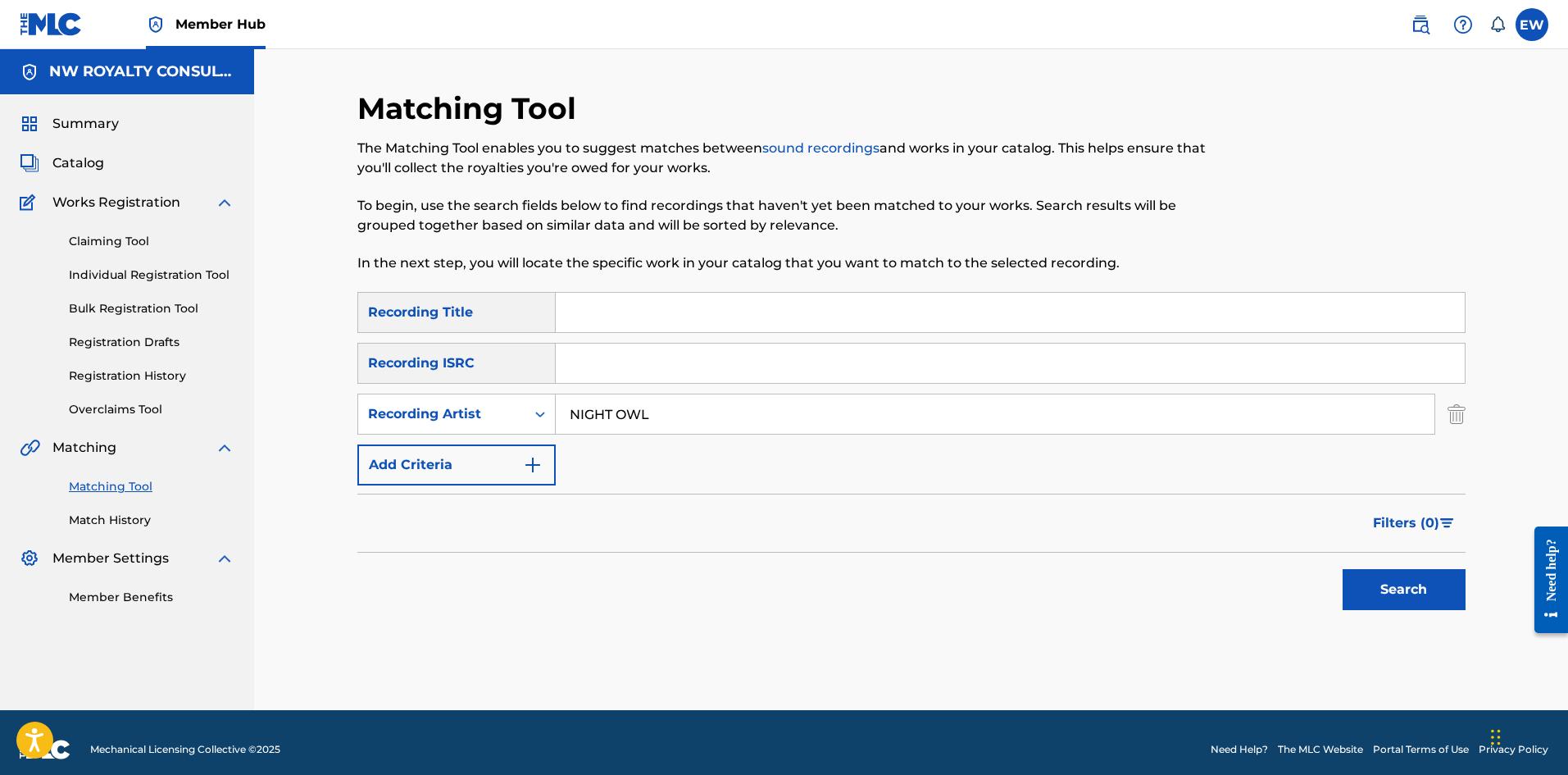
paste input "CALL HIM DEAD MAN"
type input "CALL HIM DEAD MAN"
click at [1419, 574] on button "Search" at bounding box center [1403, 589] width 123 height 41
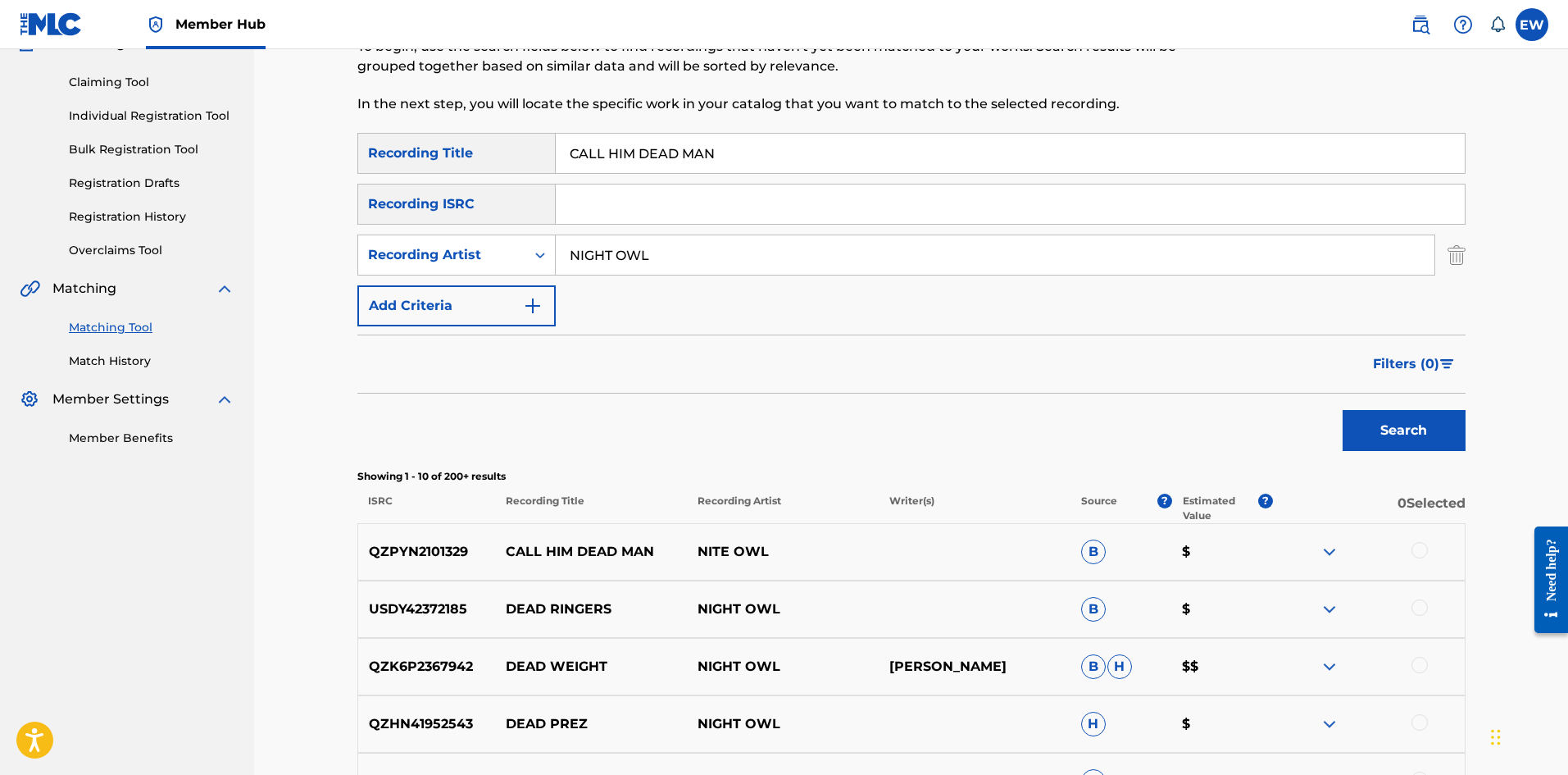
scroll to position [164, 0]
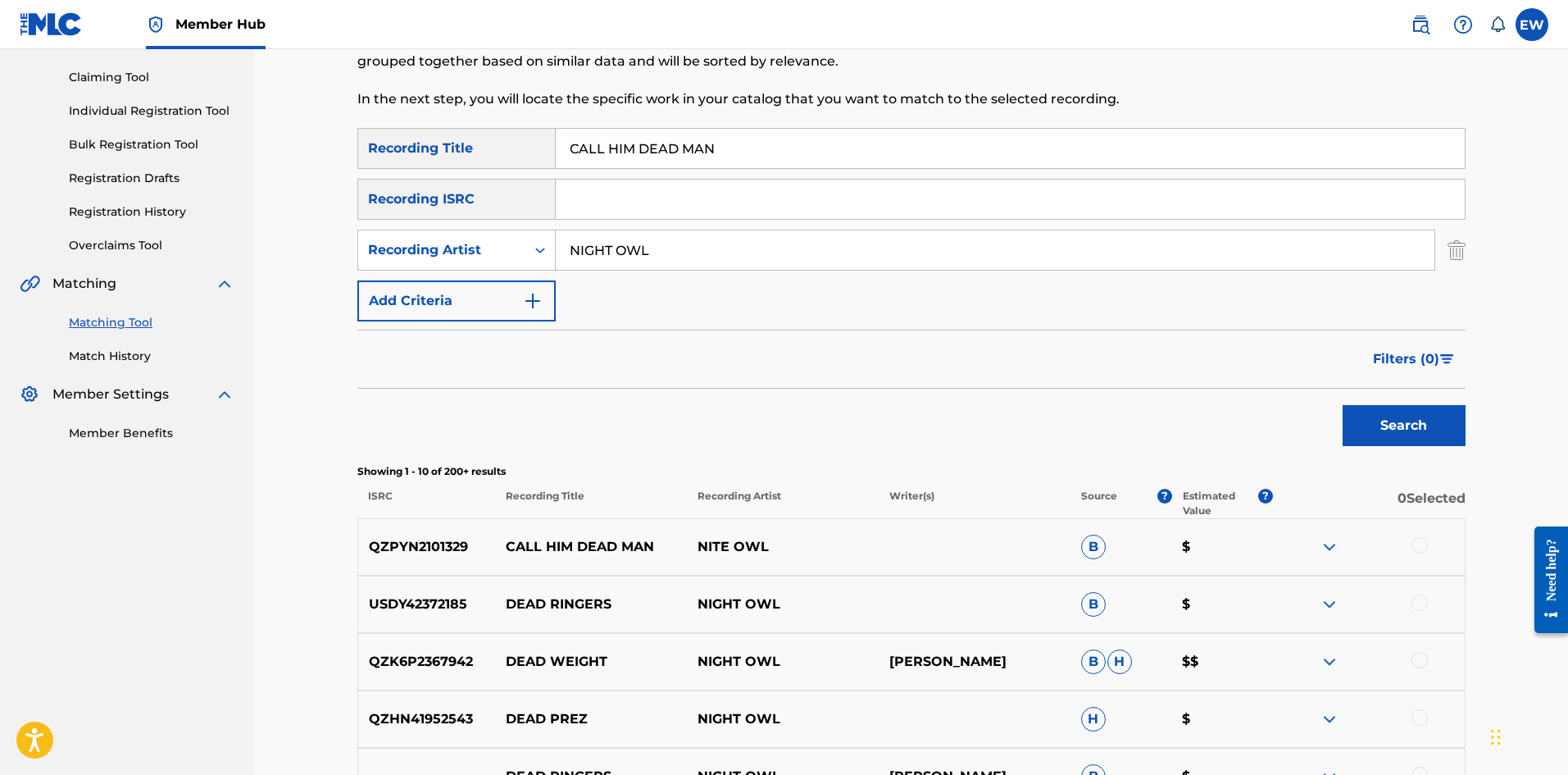
click at [1419, 545] on div at bounding box center [1419, 545] width 17 height 17
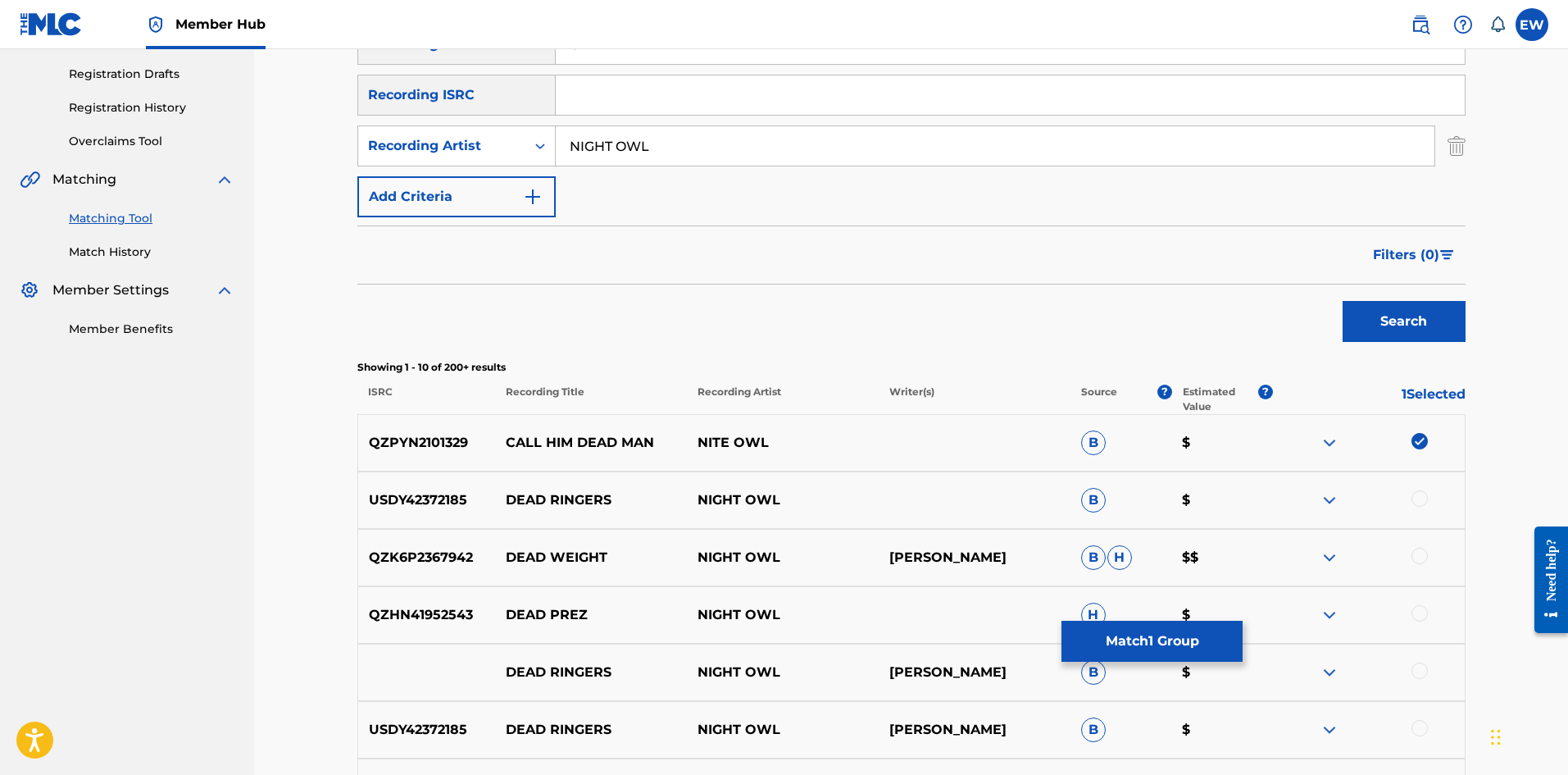
scroll to position [246, 0]
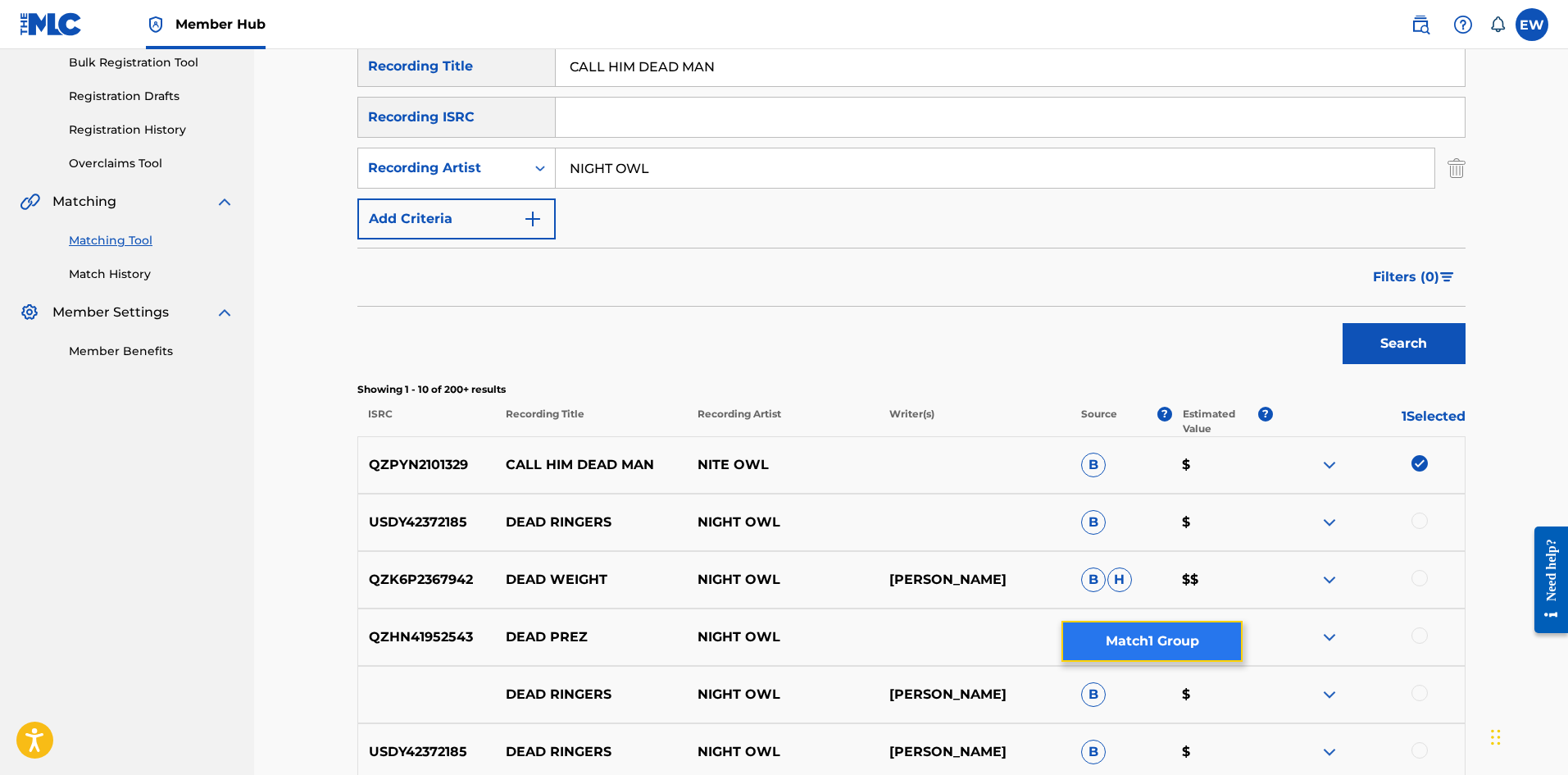
click at [1147, 652] on button "Match 1 Group" at bounding box center [1152, 641] width 182 height 41
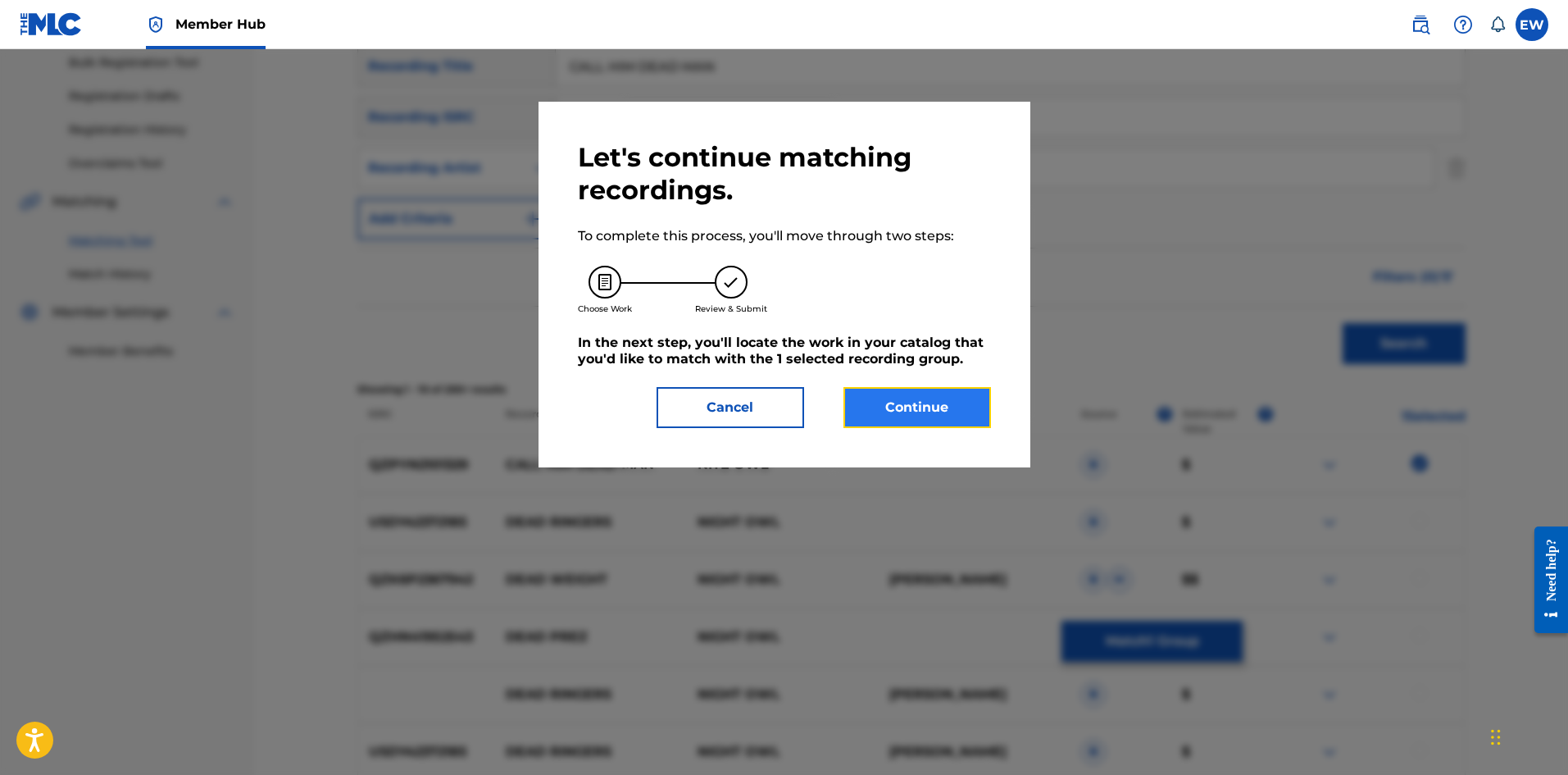
click at [941, 409] on button "Continue" at bounding box center [917, 407] width 148 height 41
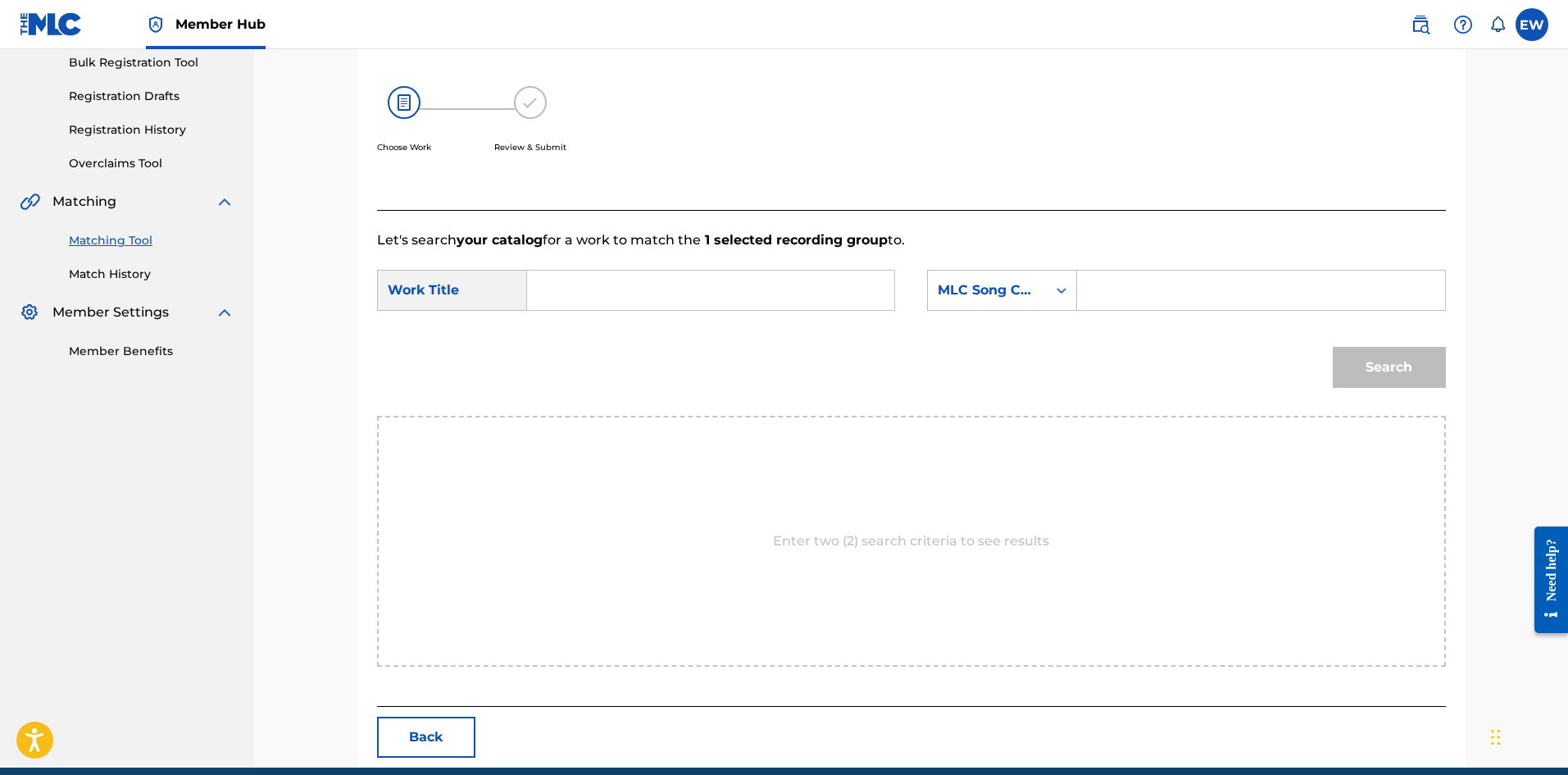
drag, startPoint x: 700, startPoint y: 296, endPoint x: 684, endPoint y: 304, distance: 17.9
click at [701, 298] on input "Search Form" at bounding box center [710, 291] width 339 height 39
paste input "CALL HIM DEAD MAN"
type input "CALL HIM DEAD MAN"
drag, startPoint x: 1130, startPoint y: 275, endPoint x: 1126, endPoint y: 298, distance: 23.3
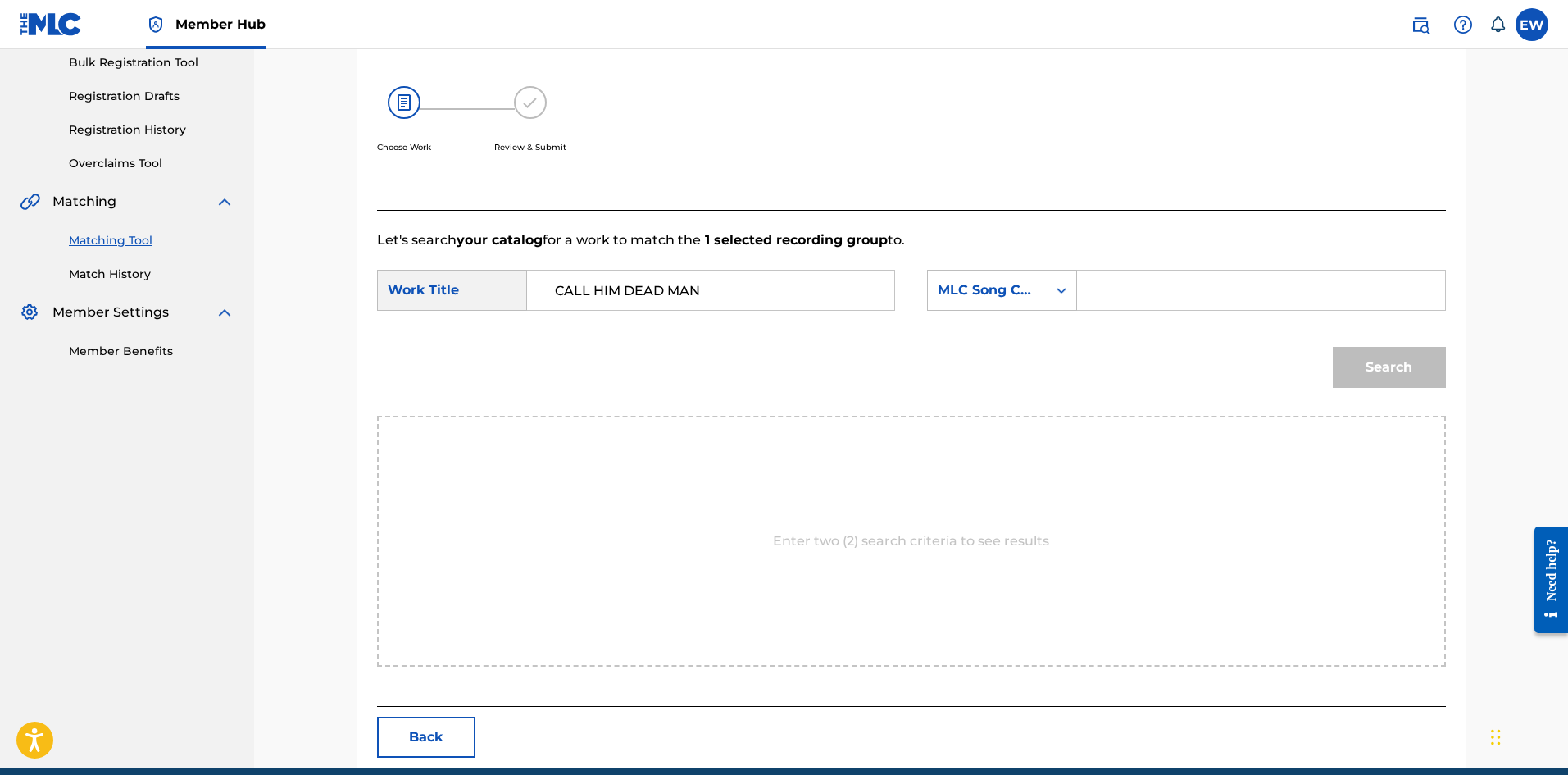
click at [1132, 289] on input "Search Form" at bounding box center [1260, 291] width 339 height 39
paste input "CJ7X5U"
type input "CJ7X5U"
click at [1433, 368] on button "Search" at bounding box center [1389, 368] width 113 height 41
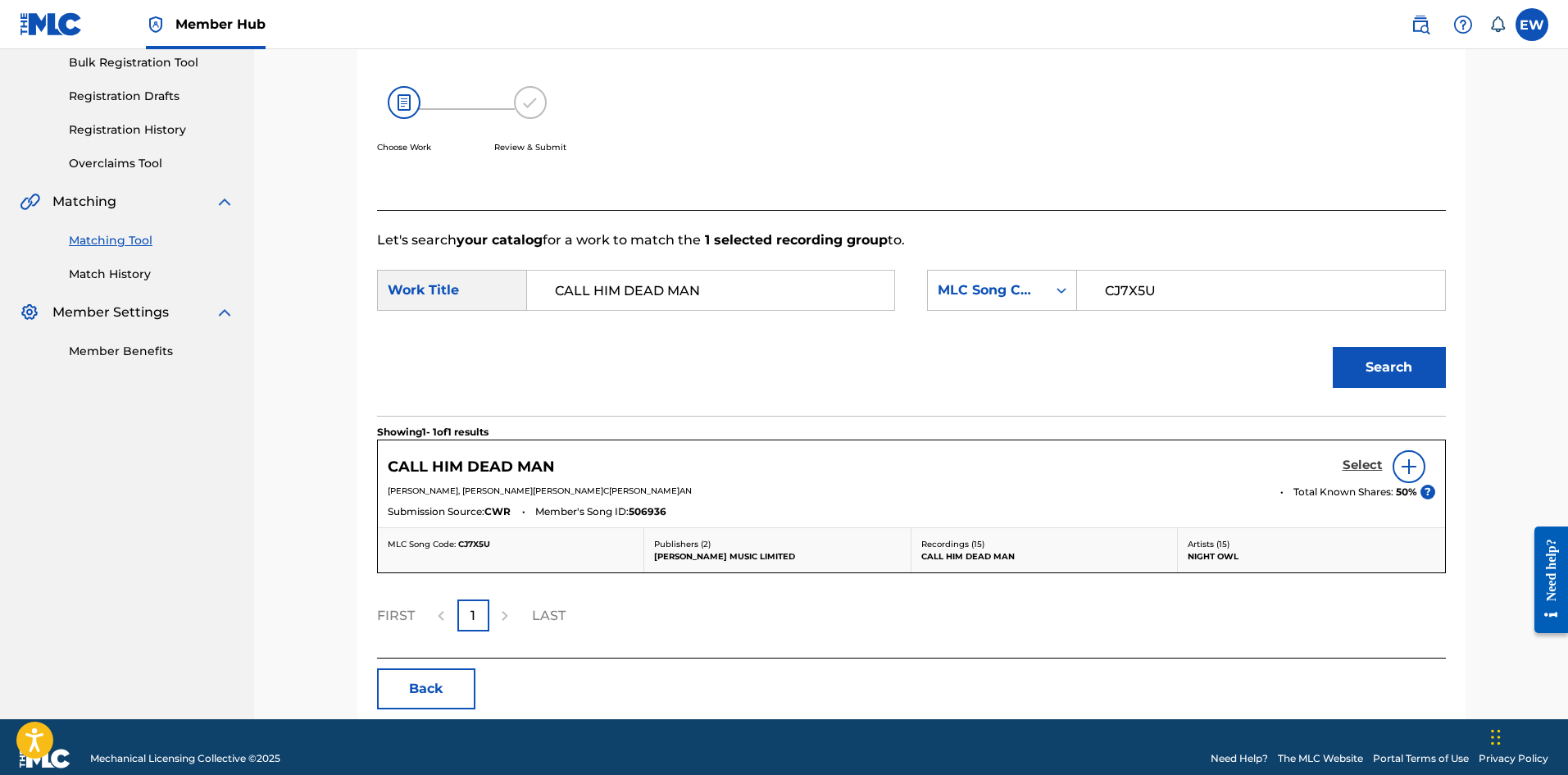
click at [1355, 464] on h5 "Select" at bounding box center [1362, 466] width 40 height 16
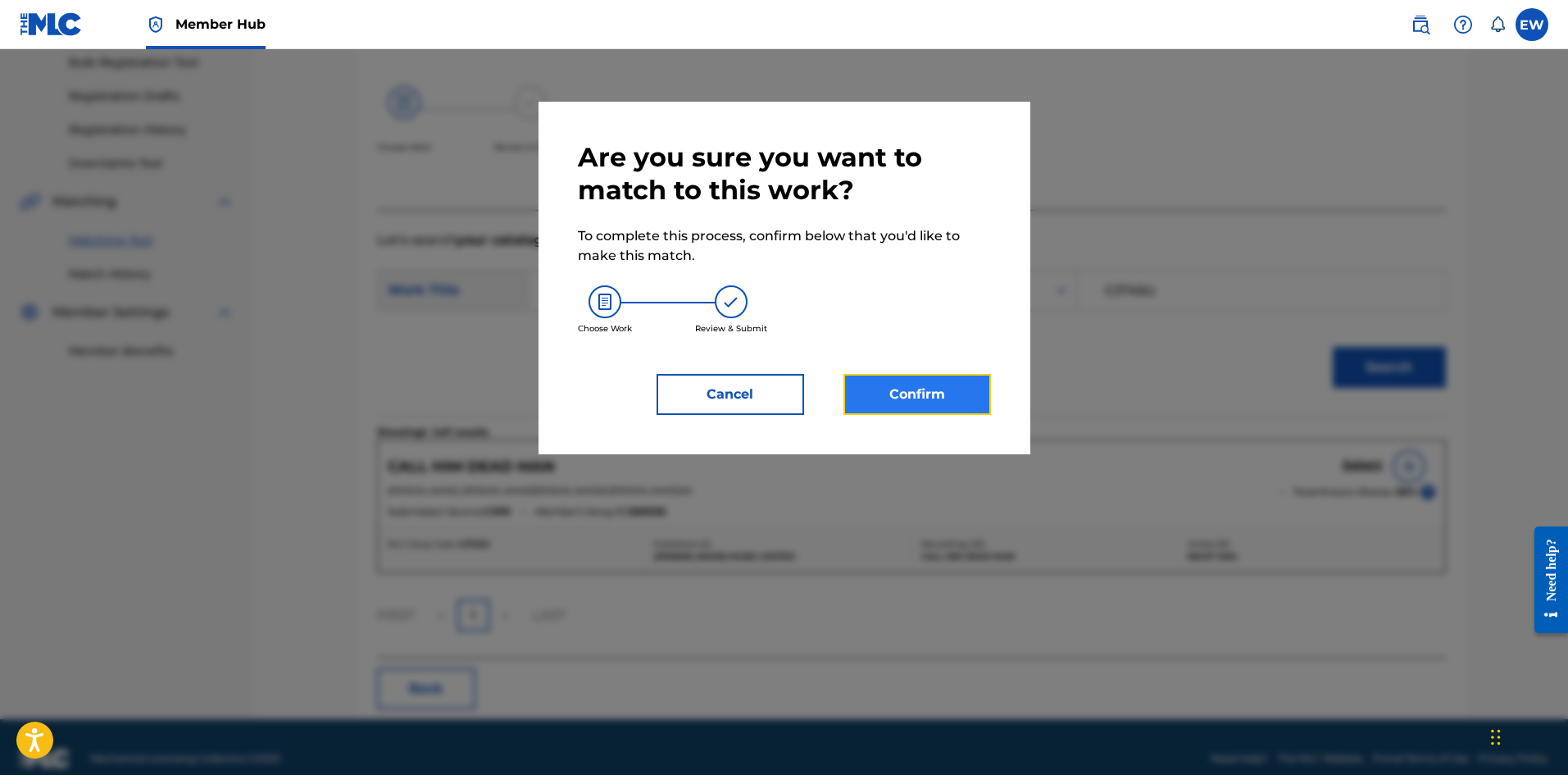
click at [952, 399] on button "Confirm" at bounding box center [917, 394] width 148 height 41
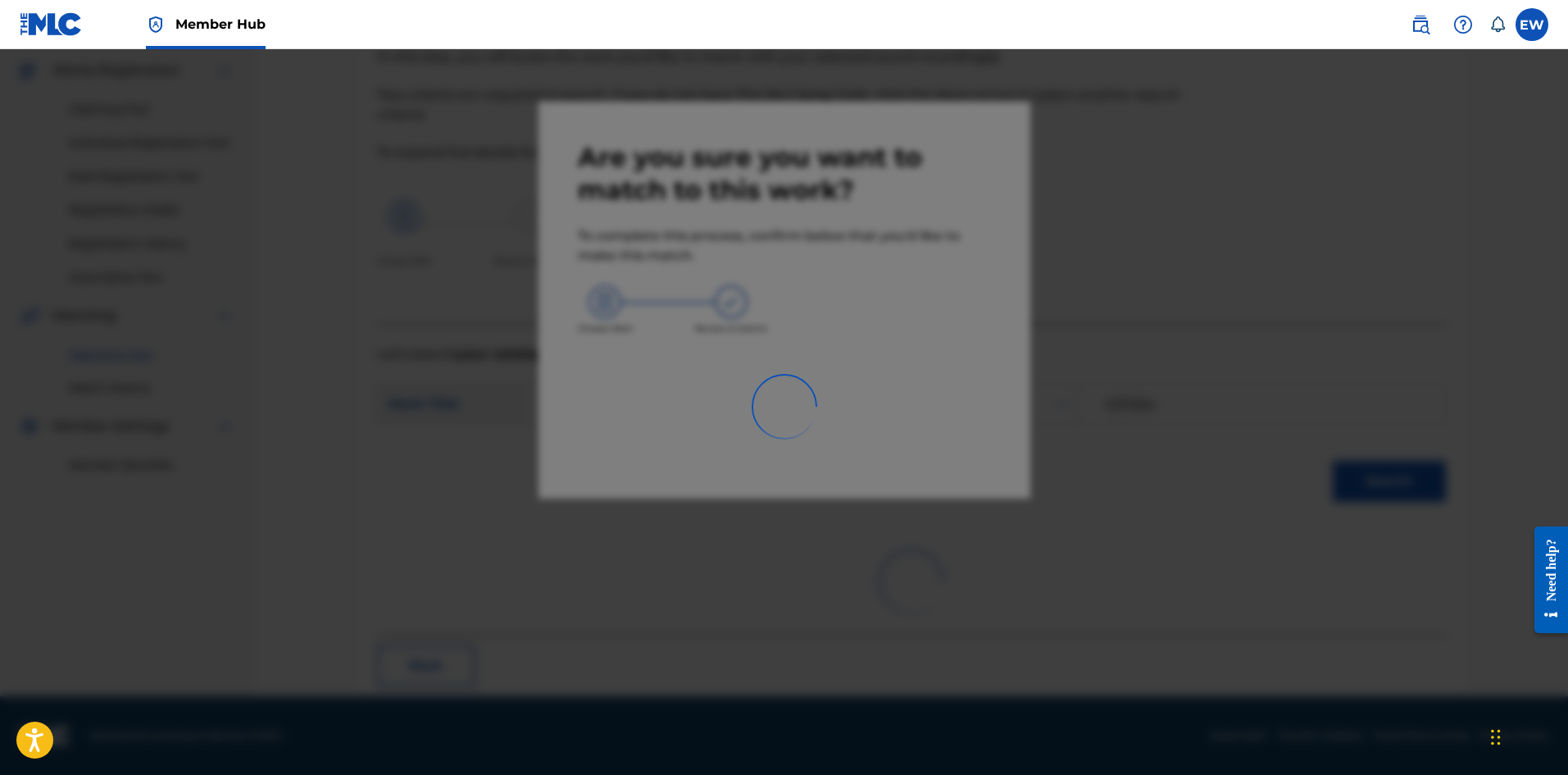
scroll to position [39, 0]
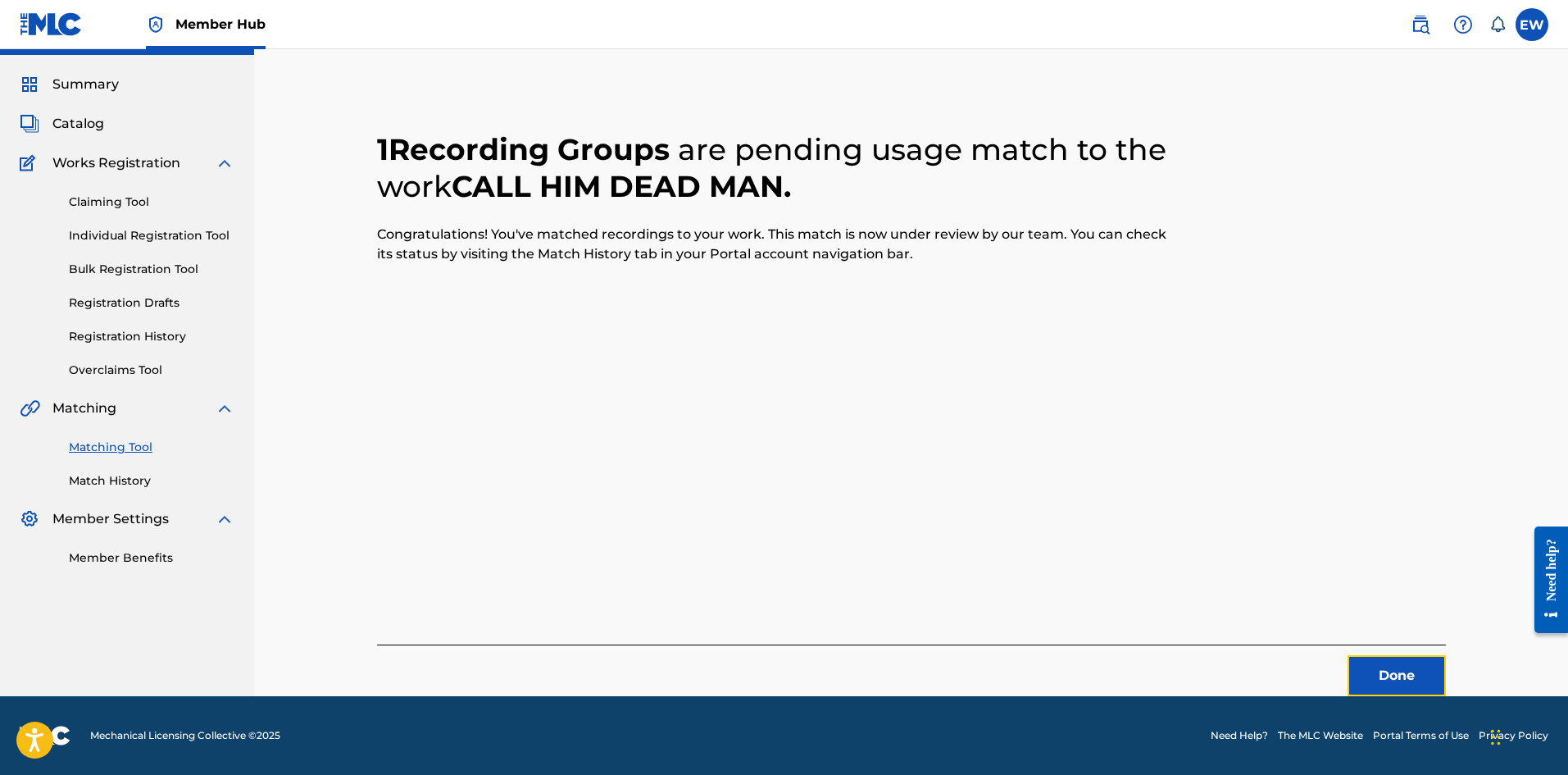
drag, startPoint x: 1362, startPoint y: 673, endPoint x: 1570, endPoint y: 678, distance: 208.1
click at [1362, 672] on button "Done" at bounding box center [1396, 676] width 98 height 41
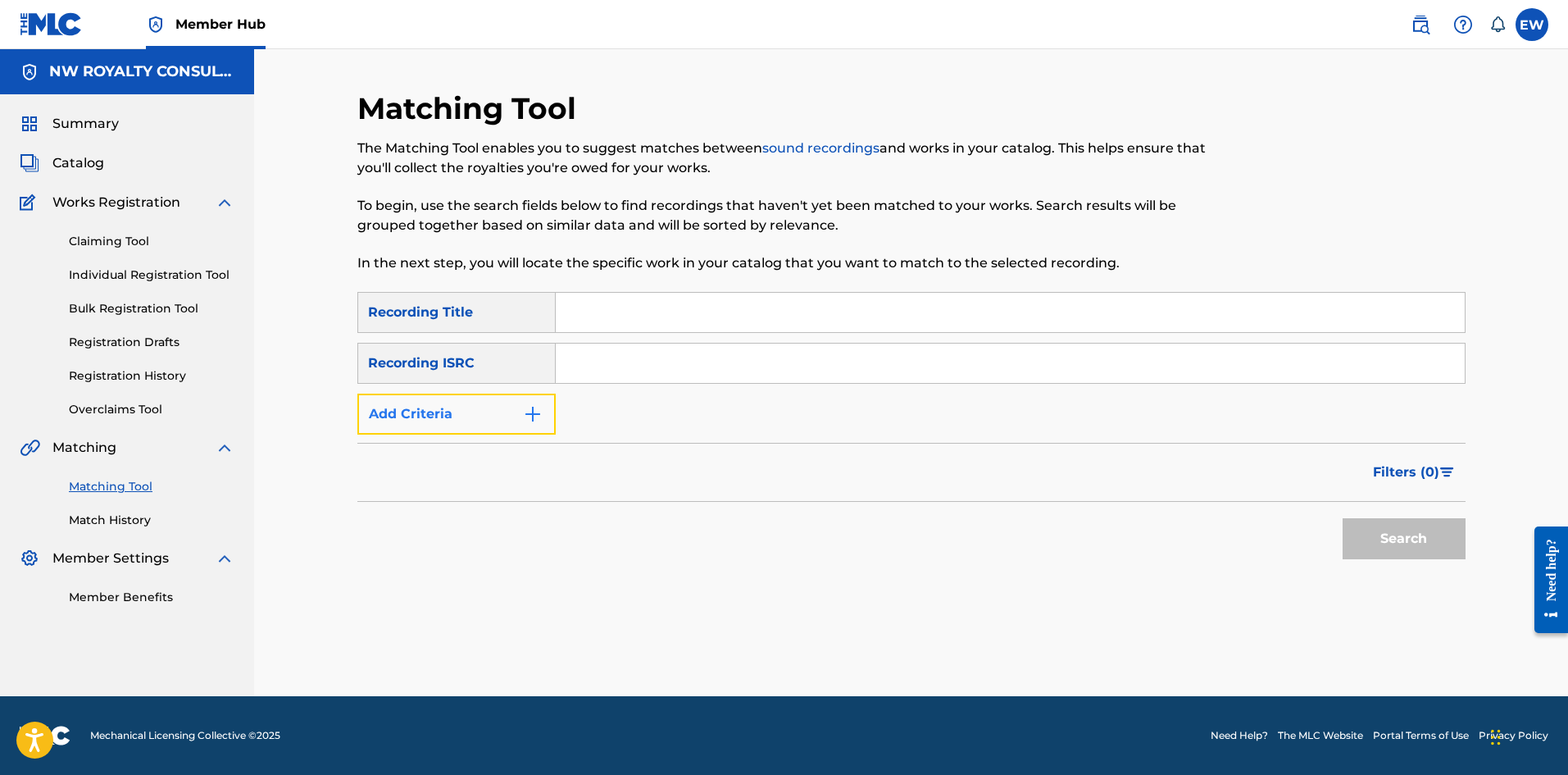
click at [489, 425] on button "Add Criteria" at bounding box center [457, 414] width 198 height 41
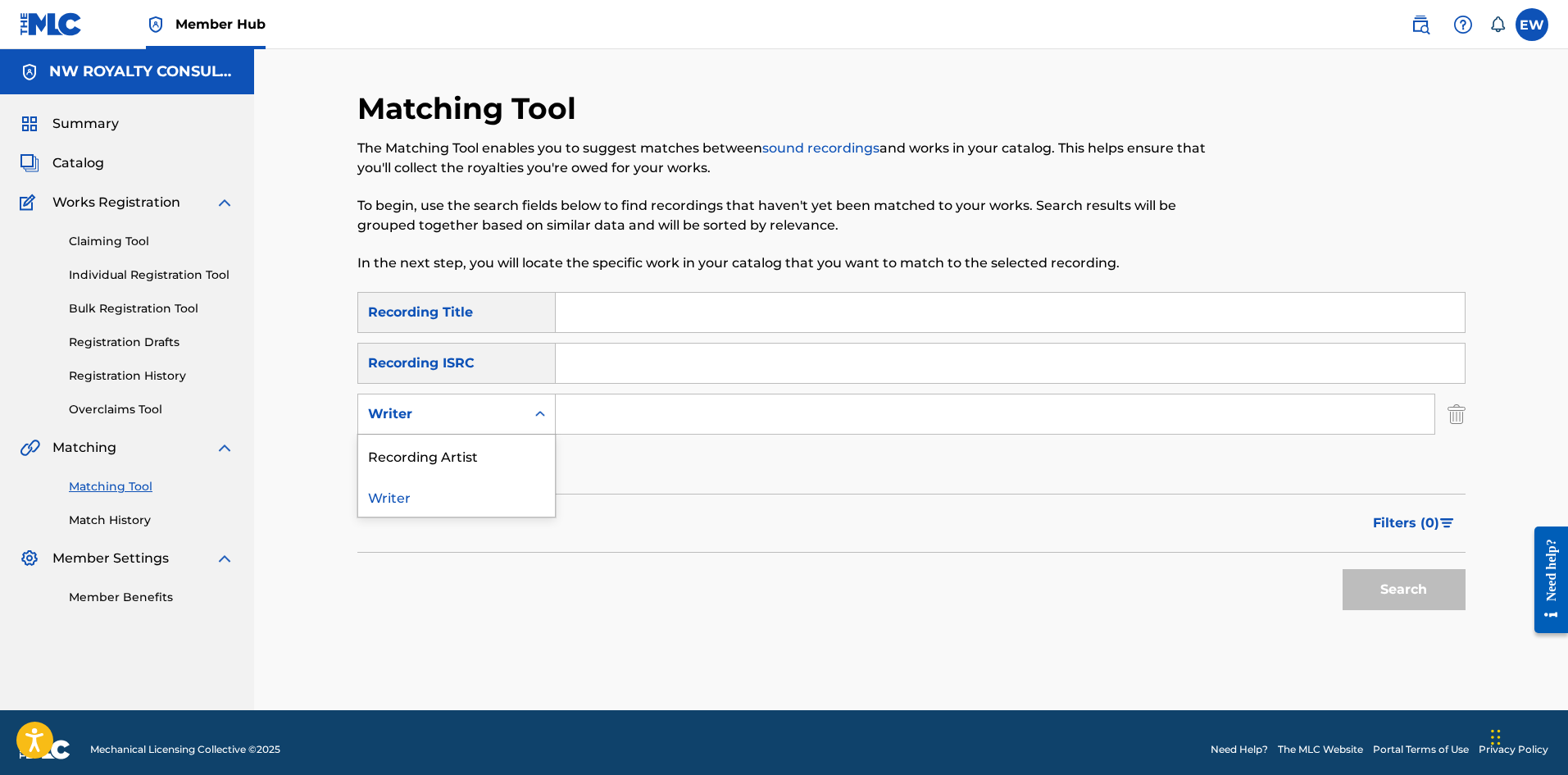
click at [489, 420] on div "Writer" at bounding box center [442, 414] width 148 height 19
drag, startPoint x: 482, startPoint y: 446, endPoint x: 575, endPoint y: 437, distance: 93.4
click at [532, 448] on div "Recording Artist" at bounding box center [457, 455] width 197 height 41
drag, startPoint x: 651, startPoint y: 415, endPoint x: 612, endPoint y: 406, distance: 40.0
click at [646, 415] on input "Search Form" at bounding box center [995, 414] width 878 height 39
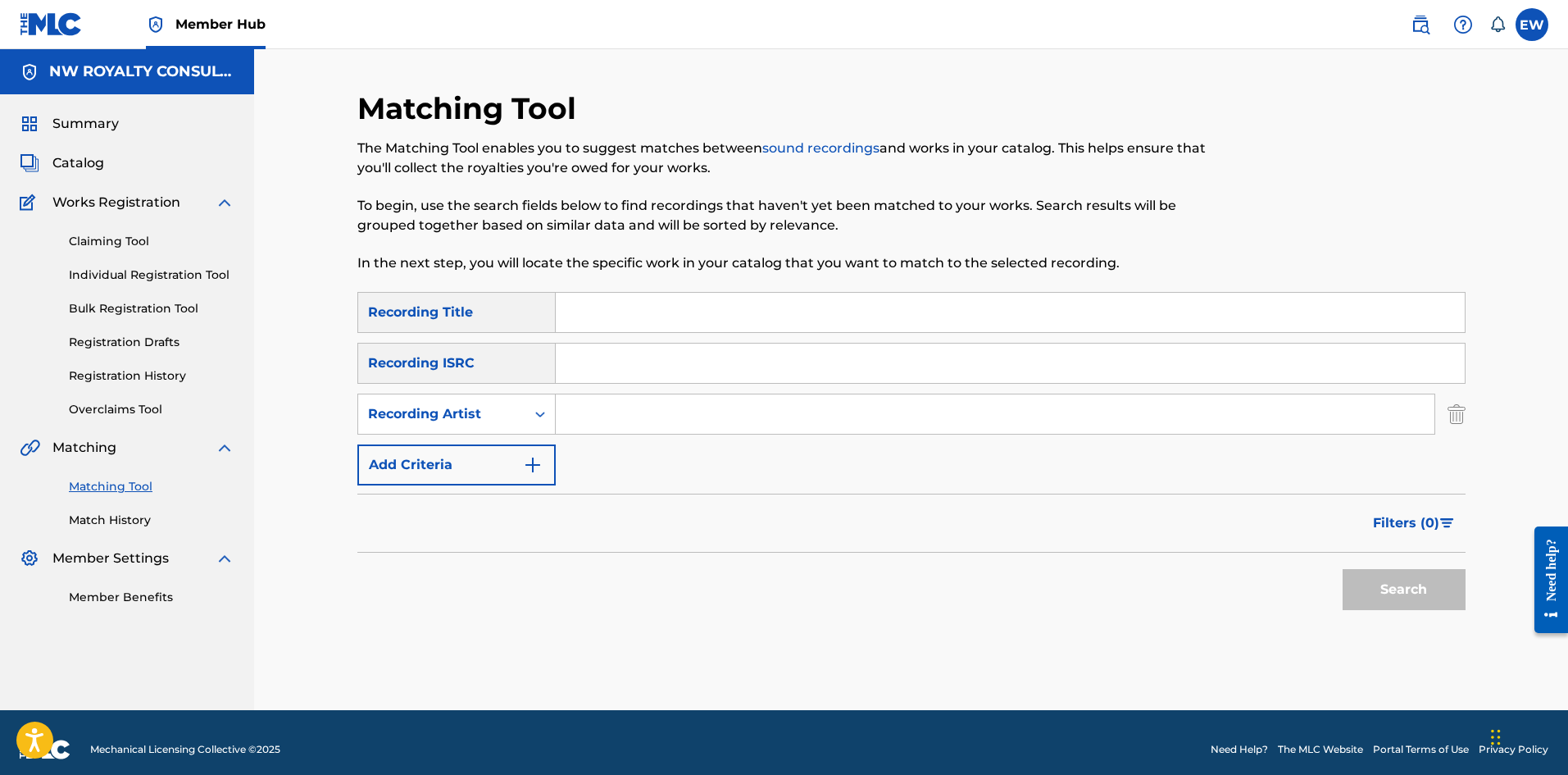
paste input "SUPRYZE"
type input "SUPRYZE"
drag, startPoint x: 645, startPoint y: 329, endPoint x: 562, endPoint y: 302, distance: 87.3
click at [639, 328] on input "Search Form" at bounding box center [1010, 312] width 909 height 39
paste input "CALL IN"
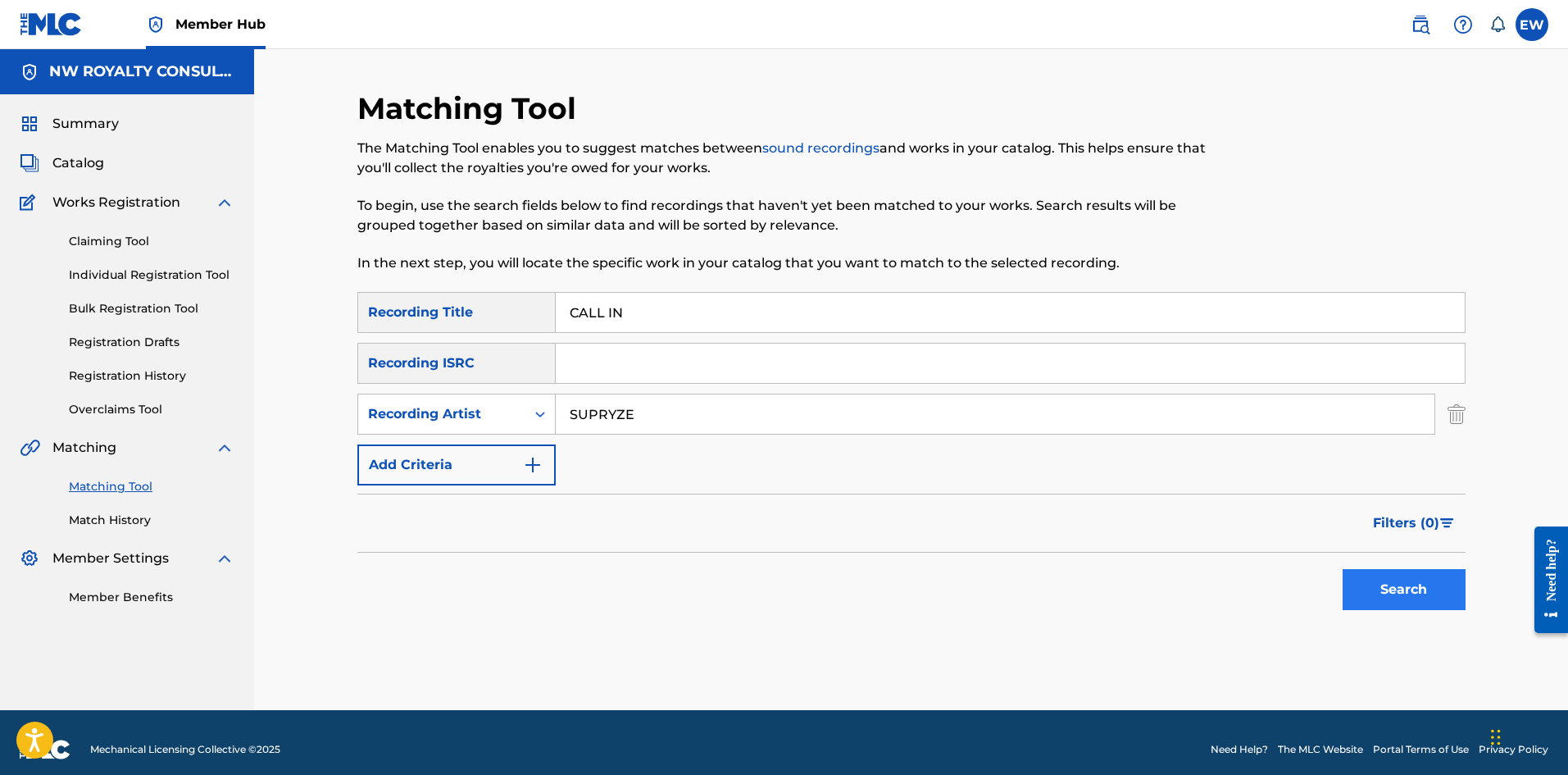
type input "CALL IN"
click at [1402, 595] on button "Search" at bounding box center [1403, 589] width 123 height 41
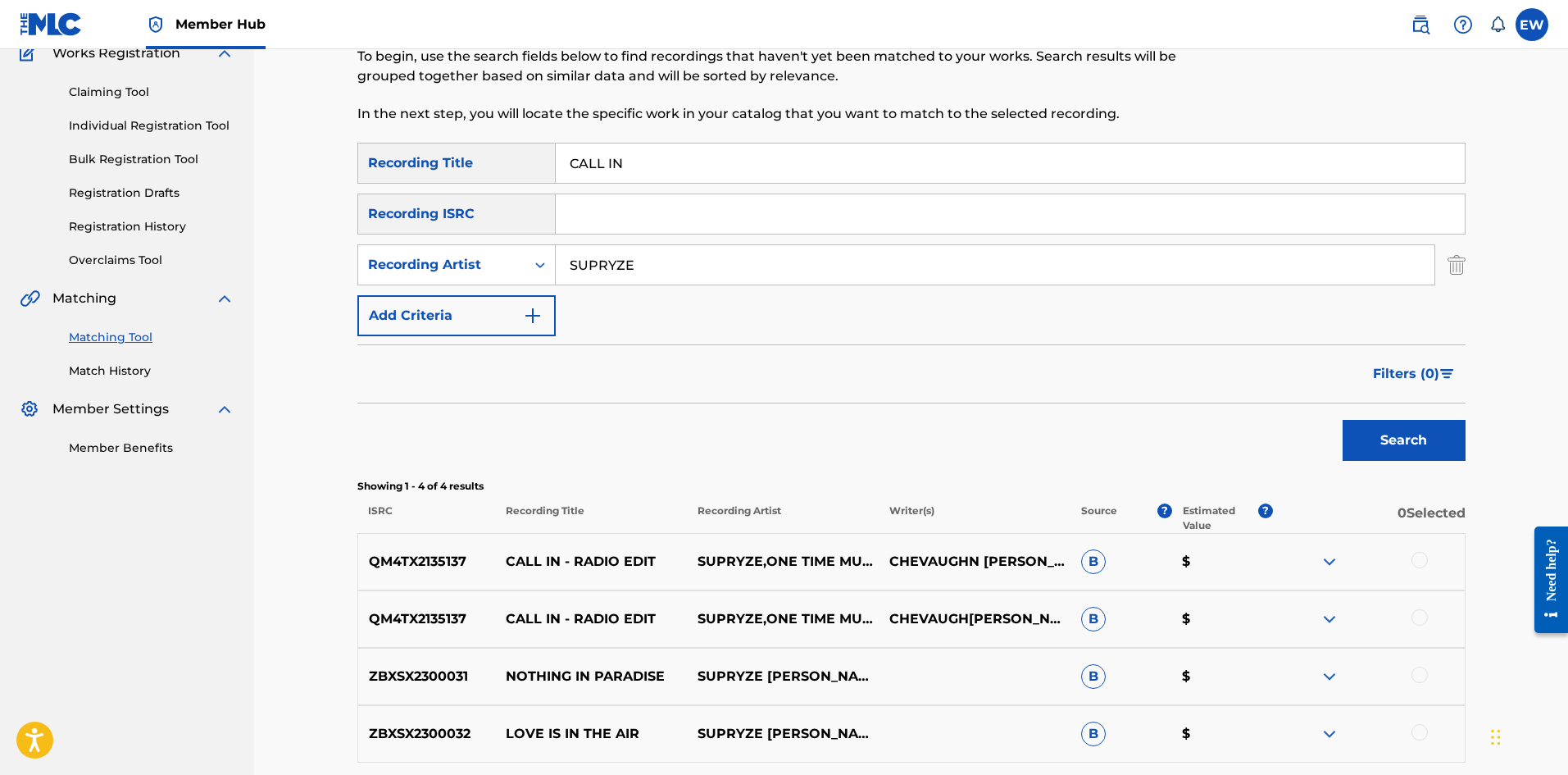
scroll to position [164, 0]
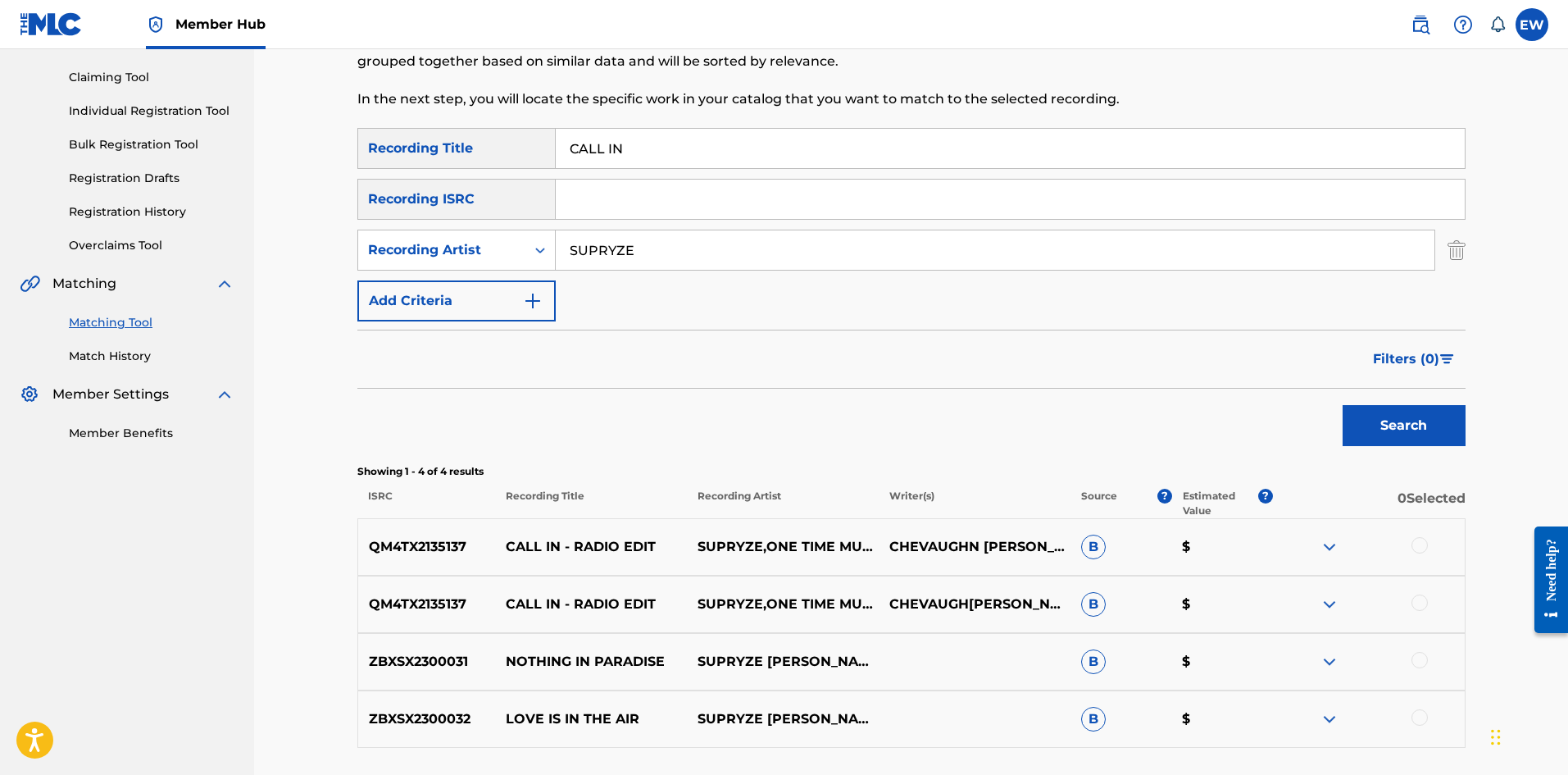
click at [1417, 544] on div at bounding box center [1419, 545] width 17 height 17
click at [1417, 603] on div at bounding box center [1419, 602] width 17 height 17
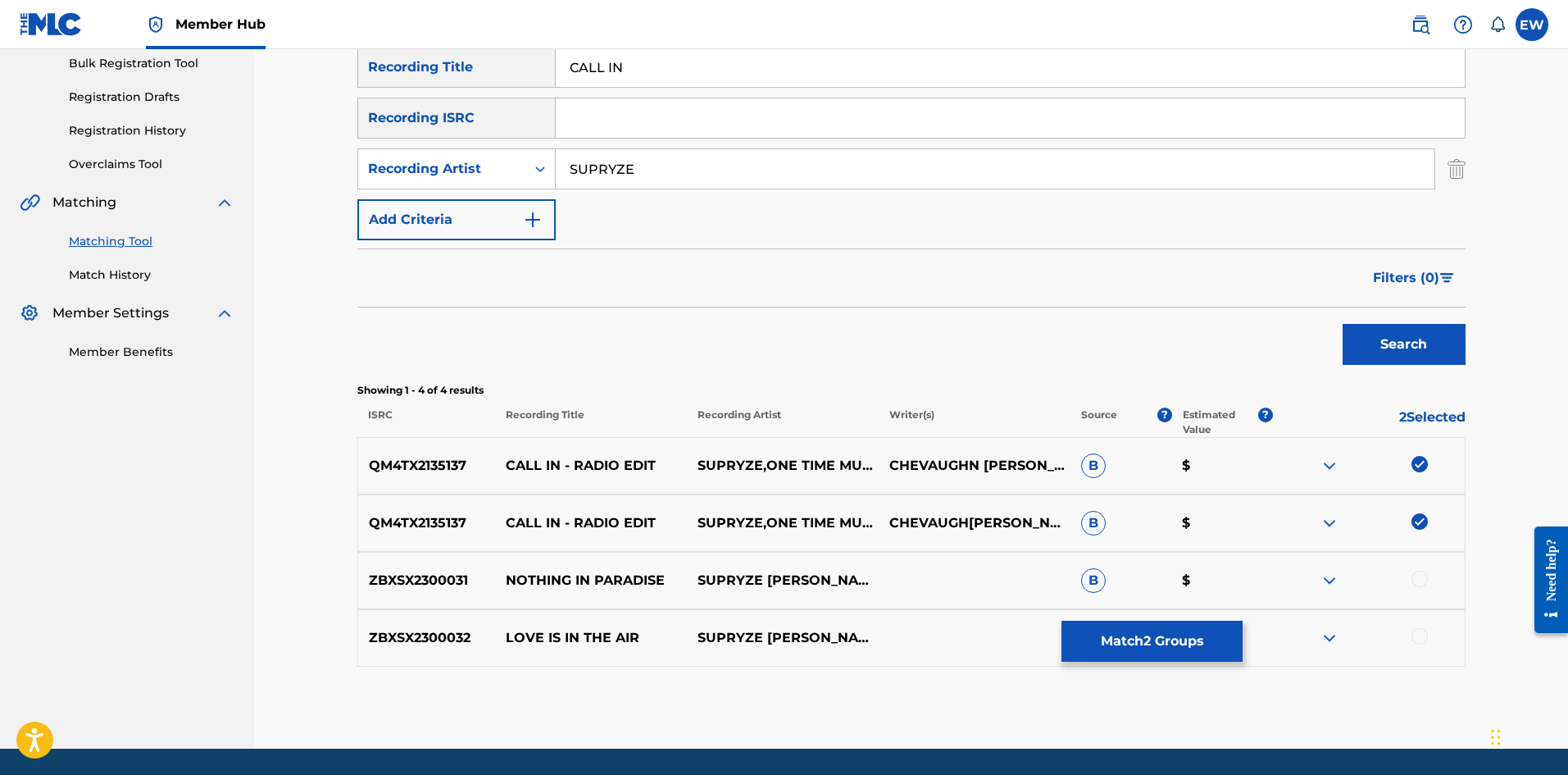
scroll to position [246, 0]
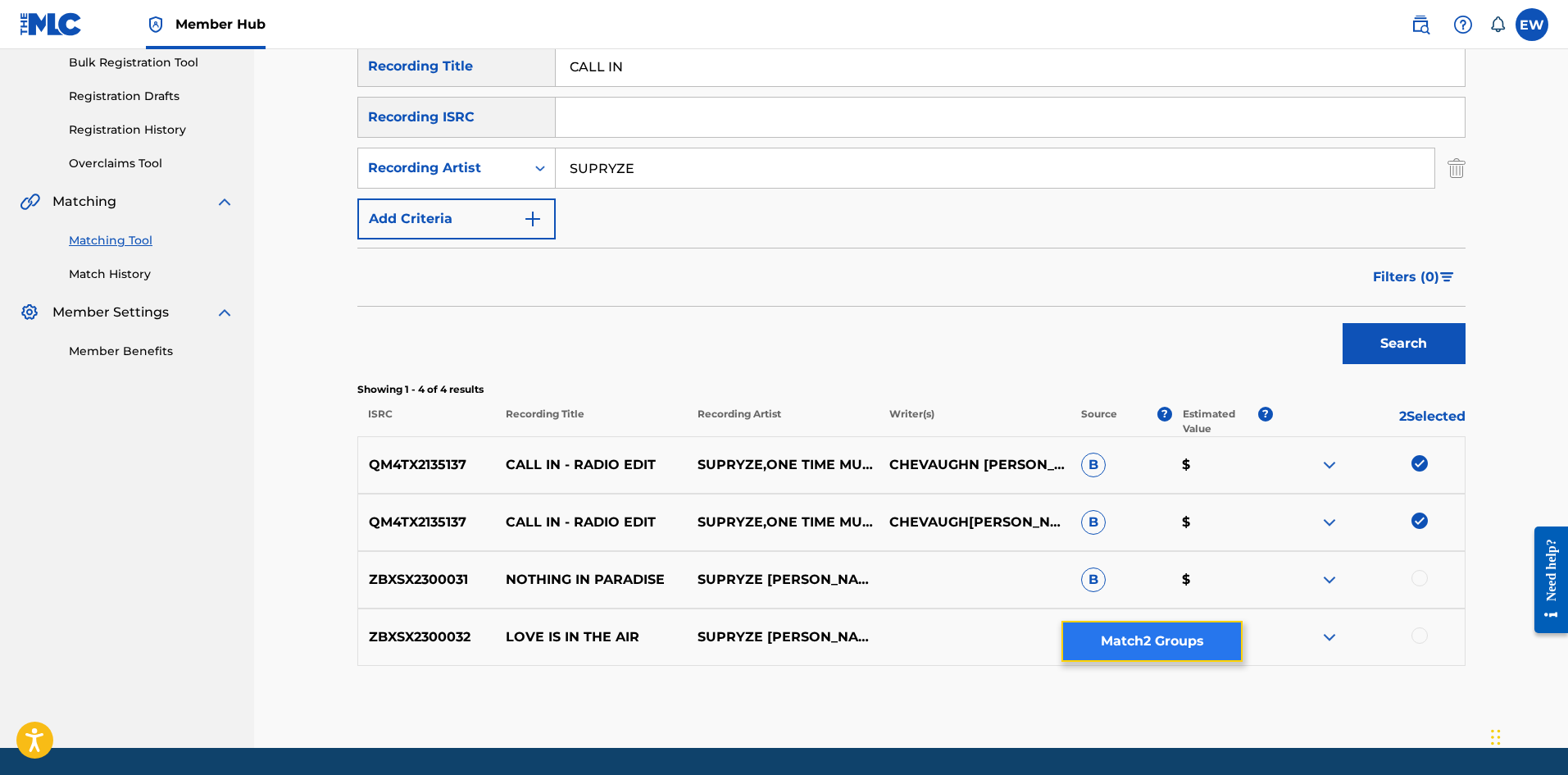
click at [1154, 634] on button "Match 2 Groups" at bounding box center [1152, 641] width 182 height 41
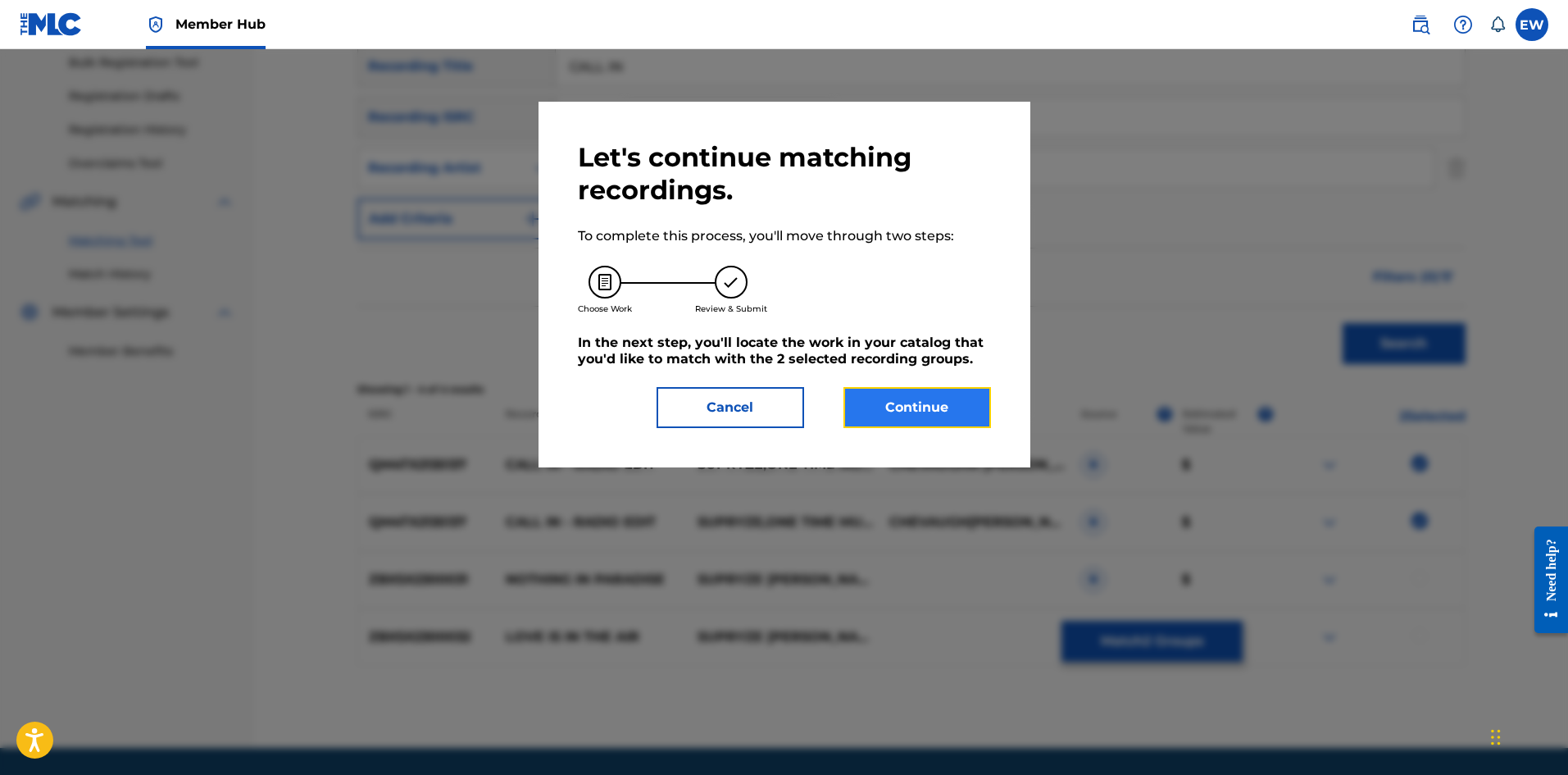
click at [941, 415] on button "Continue" at bounding box center [917, 407] width 148 height 41
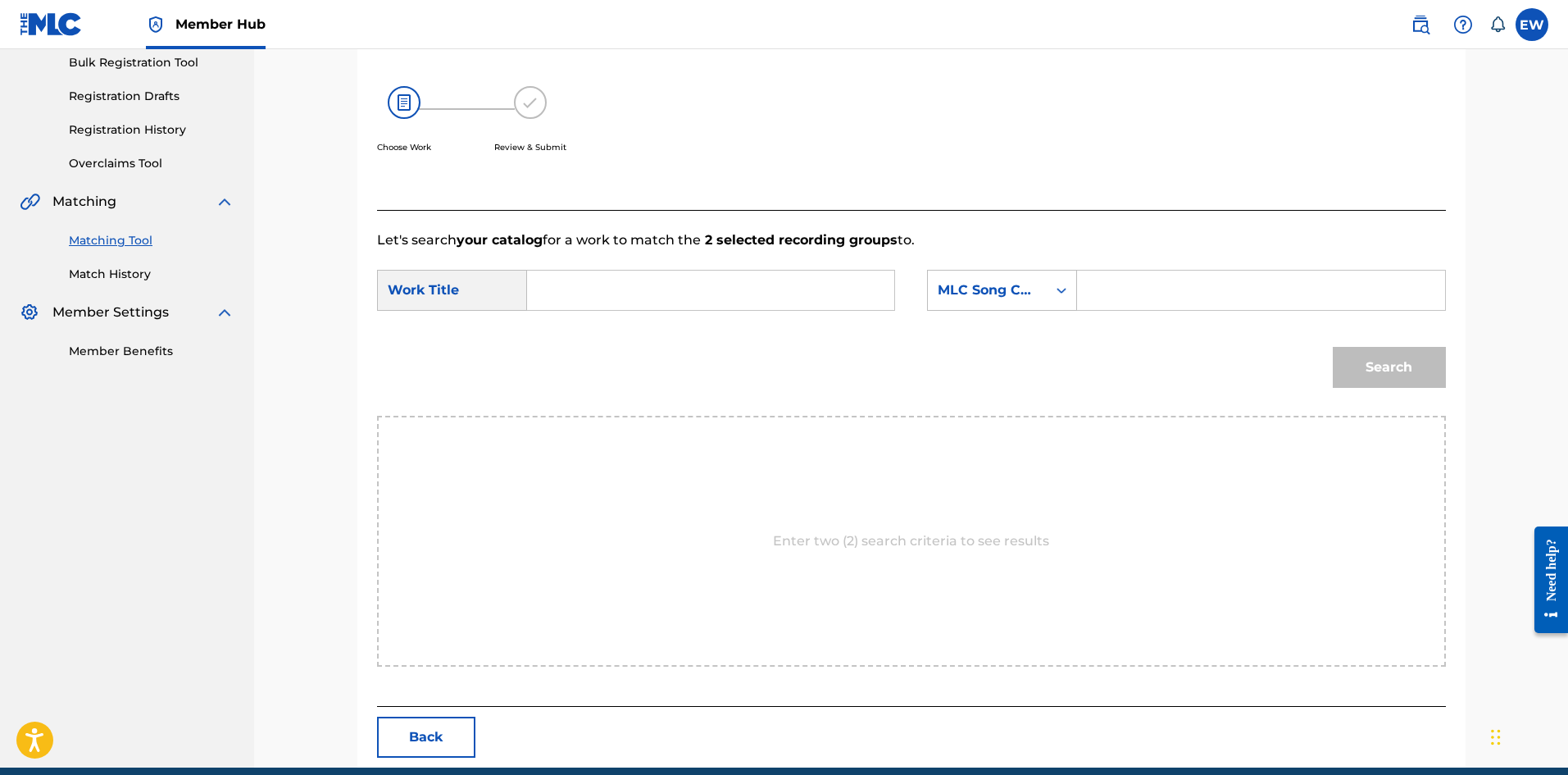
click at [726, 300] on input "Search Form" at bounding box center [710, 291] width 339 height 39
paste input "CALL IN"
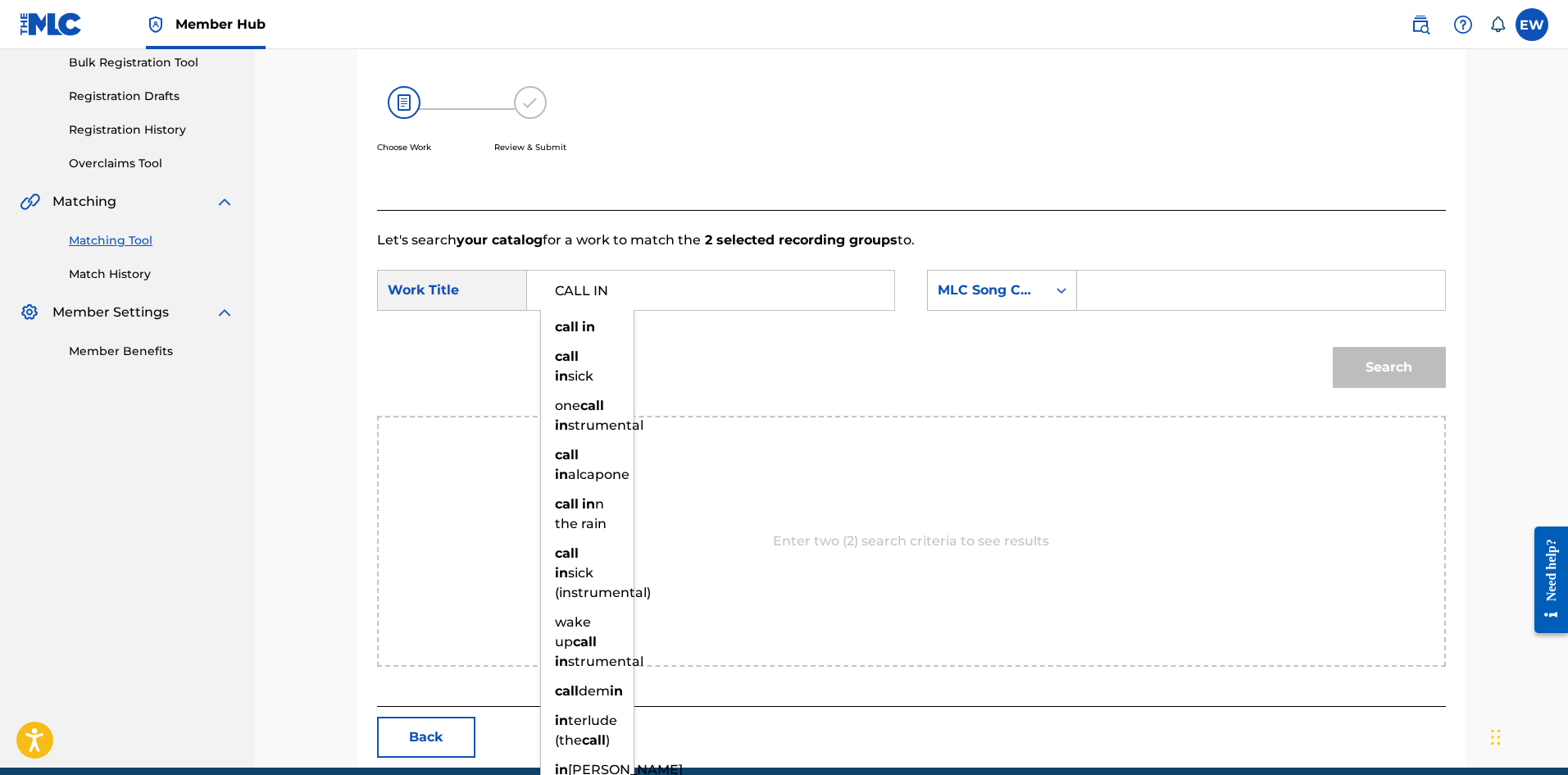
type input "CALL IN"
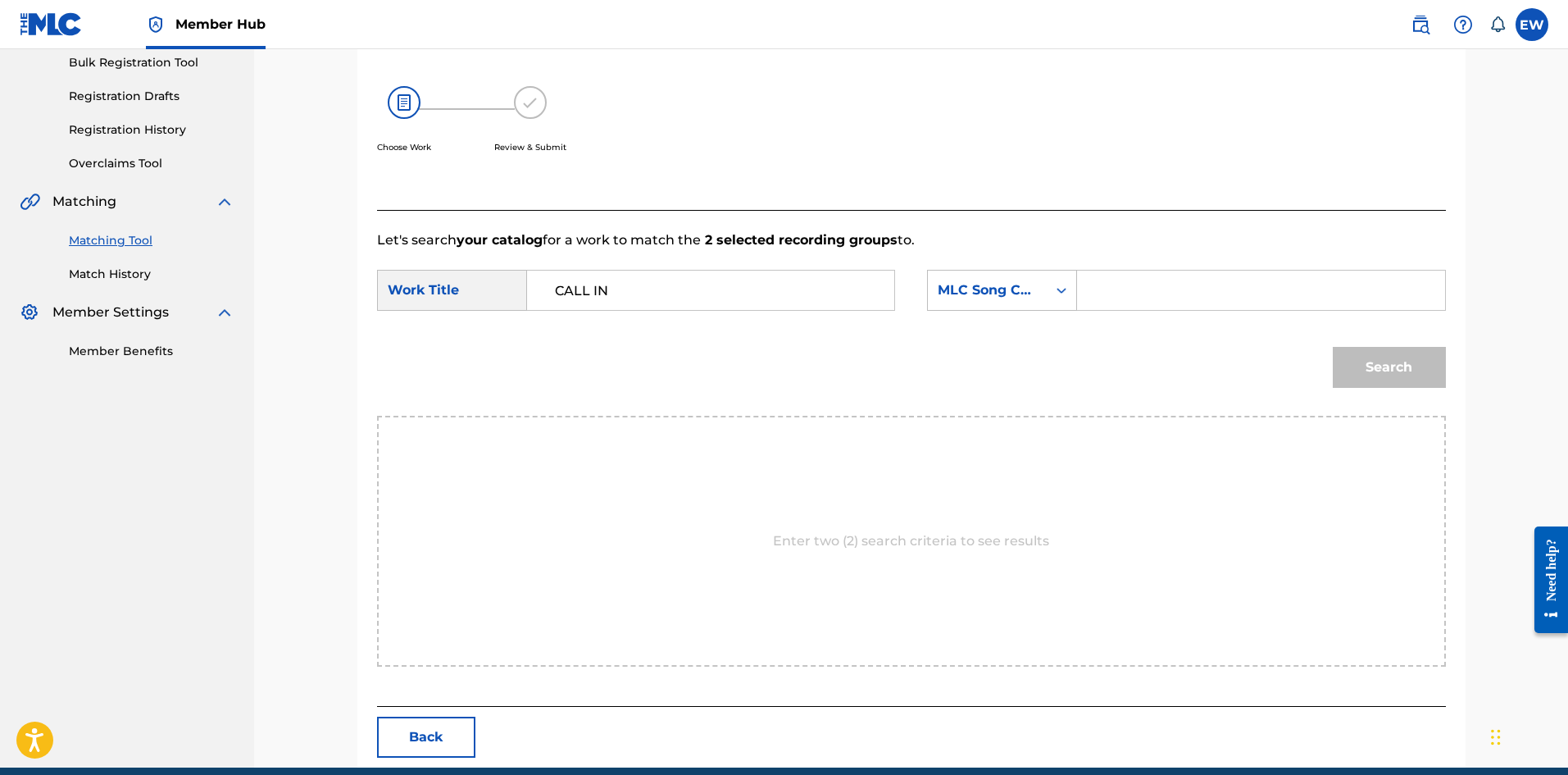
drag, startPoint x: 1247, startPoint y: 293, endPoint x: 1239, endPoint y: 278, distance: 17.0
click at [1247, 293] on input "Search Form" at bounding box center [1260, 291] width 339 height 39
paste input "CB80J8"
type input "CB80J8"
click at [1394, 353] on button "Search" at bounding box center [1389, 368] width 113 height 41
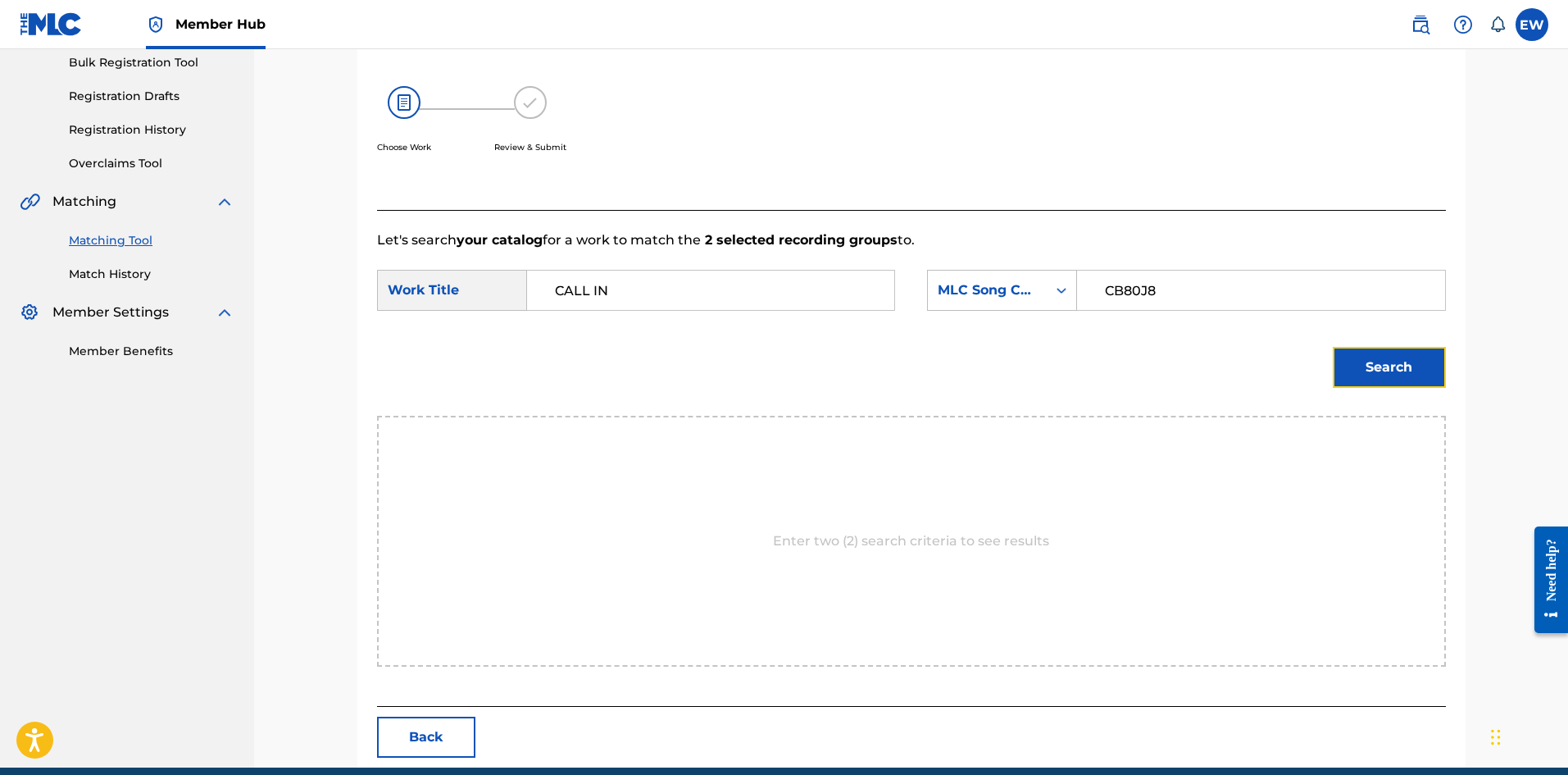
scroll to position [132, 0]
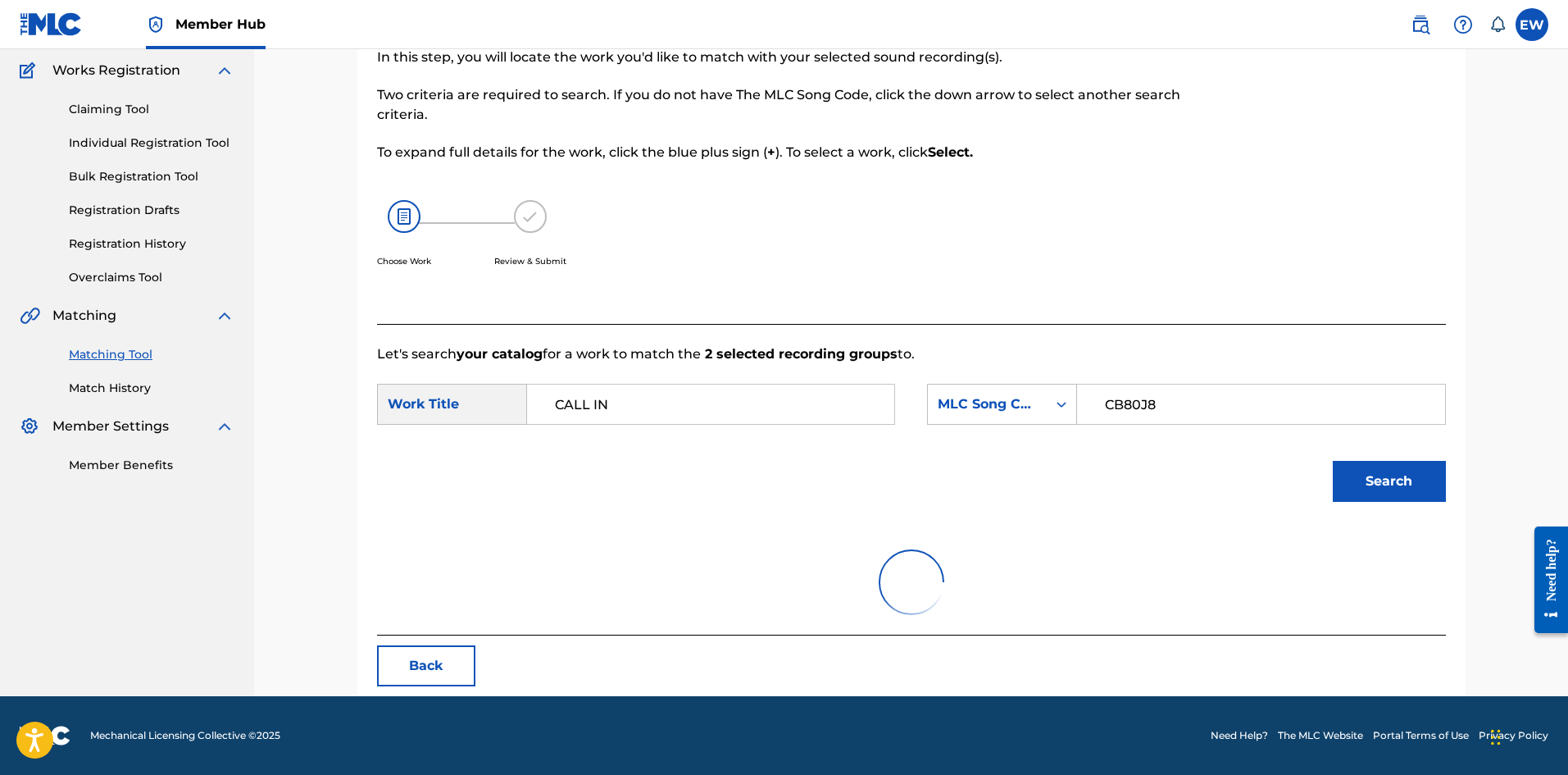
click at [1393, 353] on p "Let's search your catalog for a work to match the 2 selected recording groups t…" at bounding box center [911, 354] width 1069 height 19
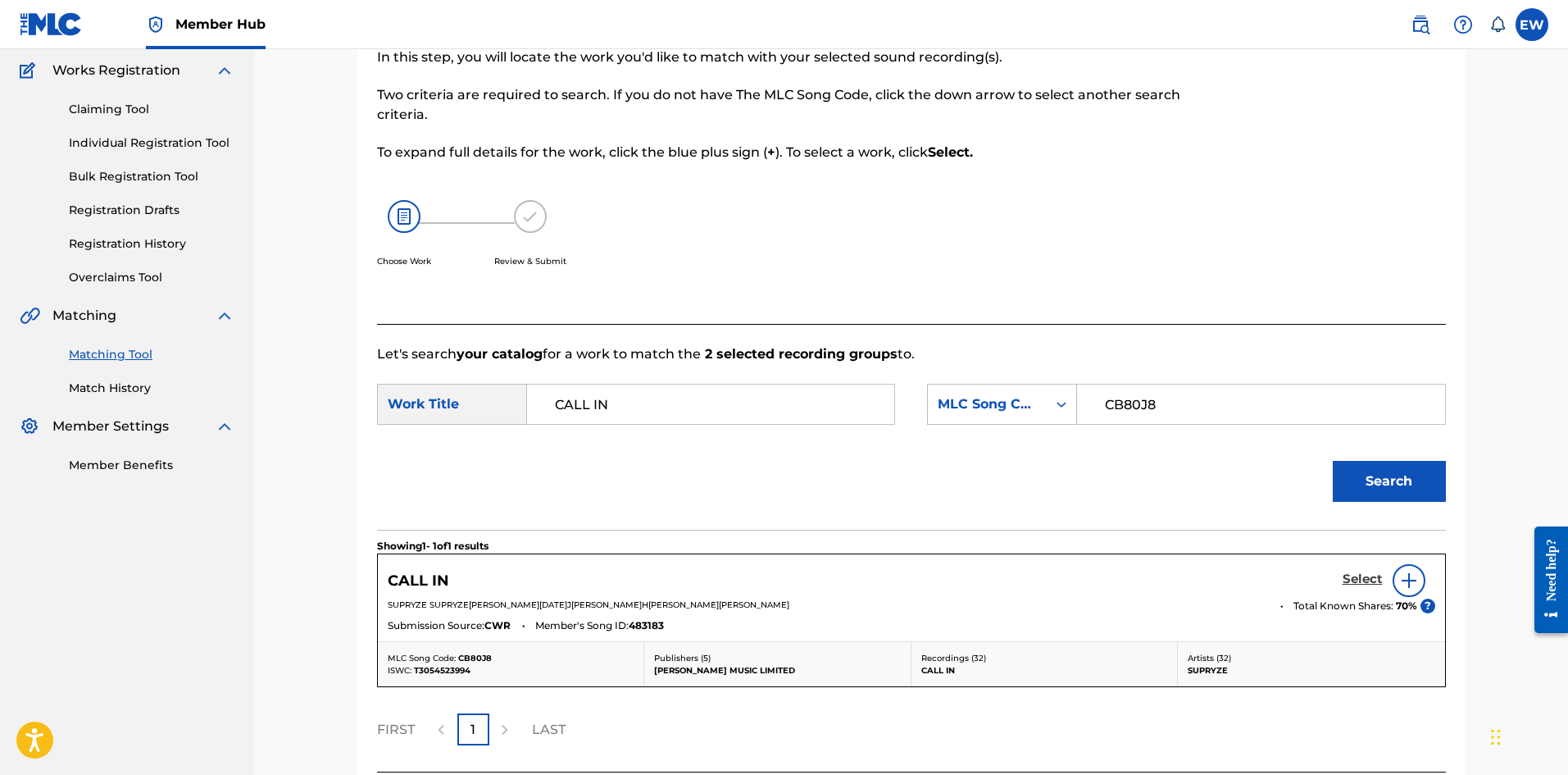
click at [1363, 579] on h5 "Select" at bounding box center [1362, 579] width 40 height 16
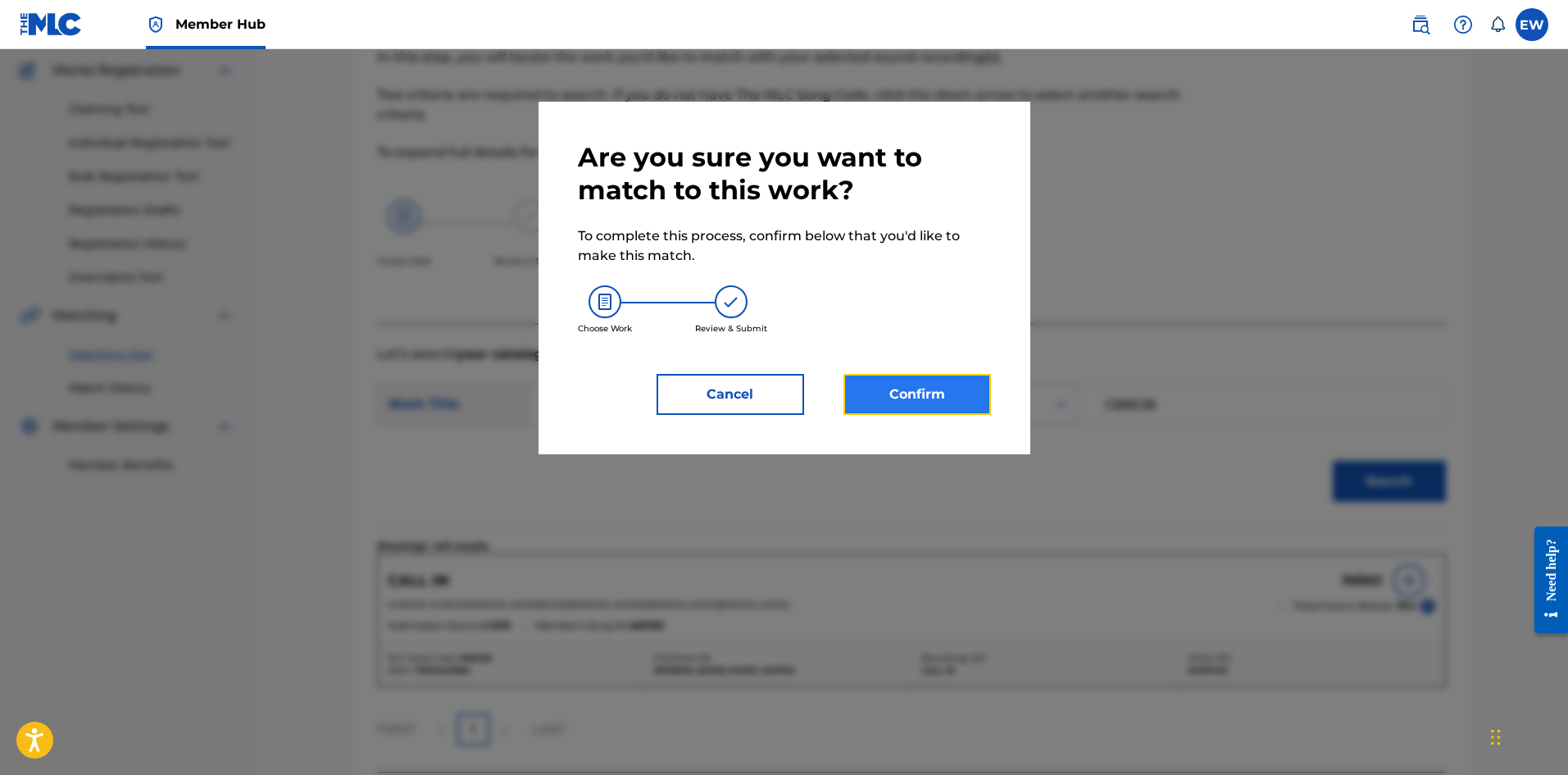
click at [944, 399] on button "Confirm" at bounding box center [917, 394] width 148 height 41
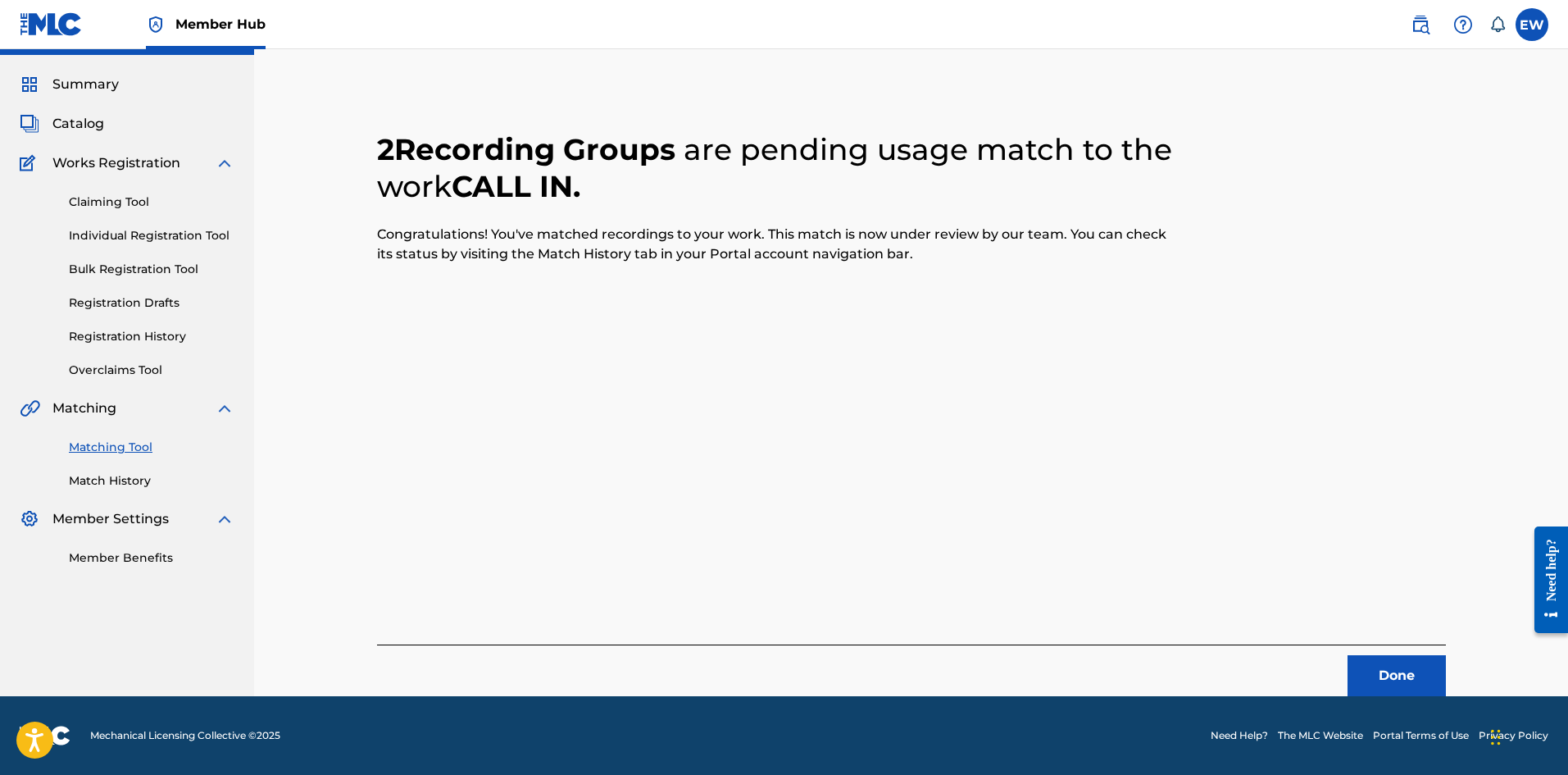
scroll to position [39, 0]
click at [1388, 674] on button "Done" at bounding box center [1396, 676] width 98 height 41
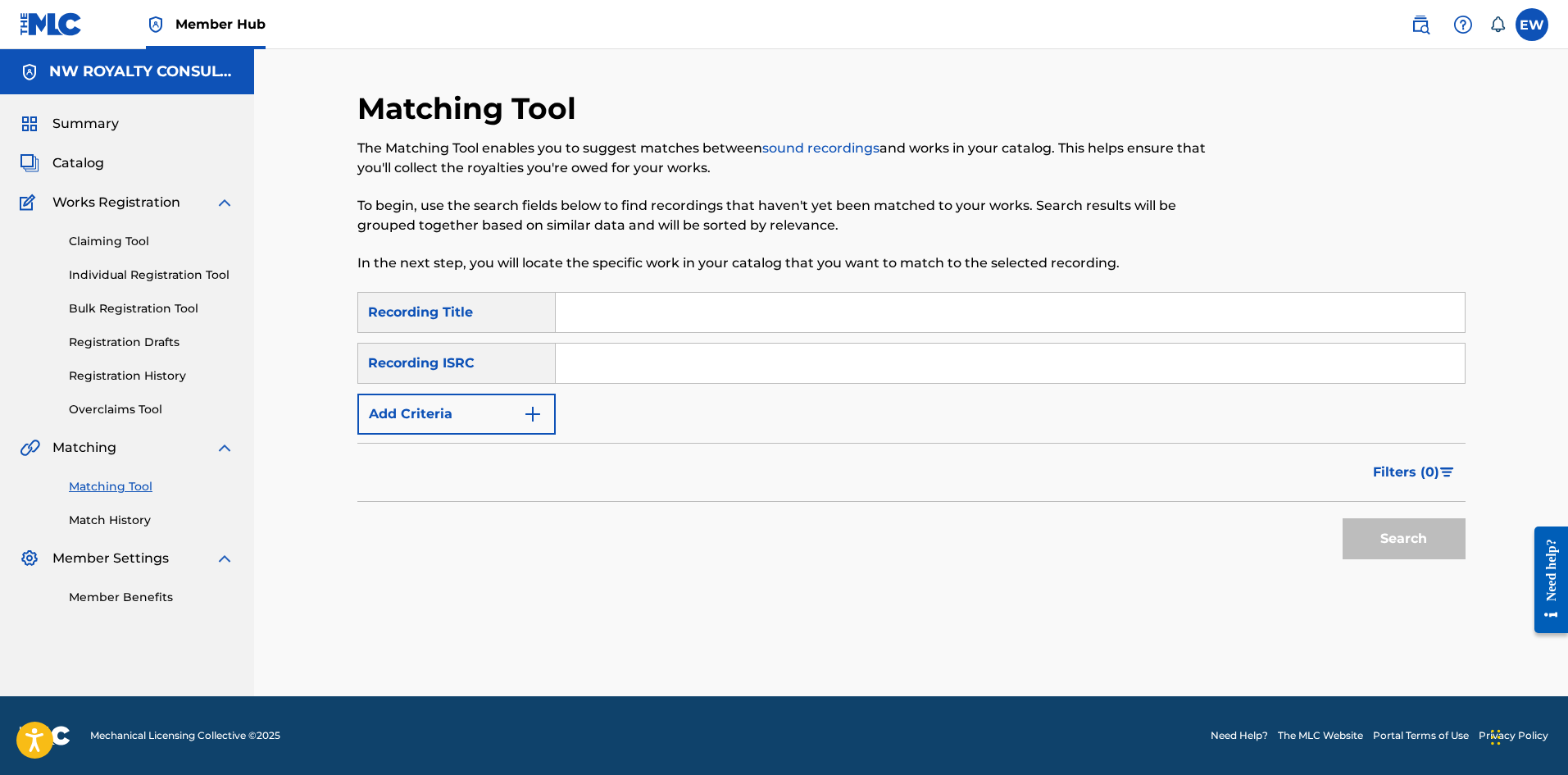
scroll to position [0, 0]
click at [507, 415] on button "Add Criteria" at bounding box center [457, 414] width 198 height 41
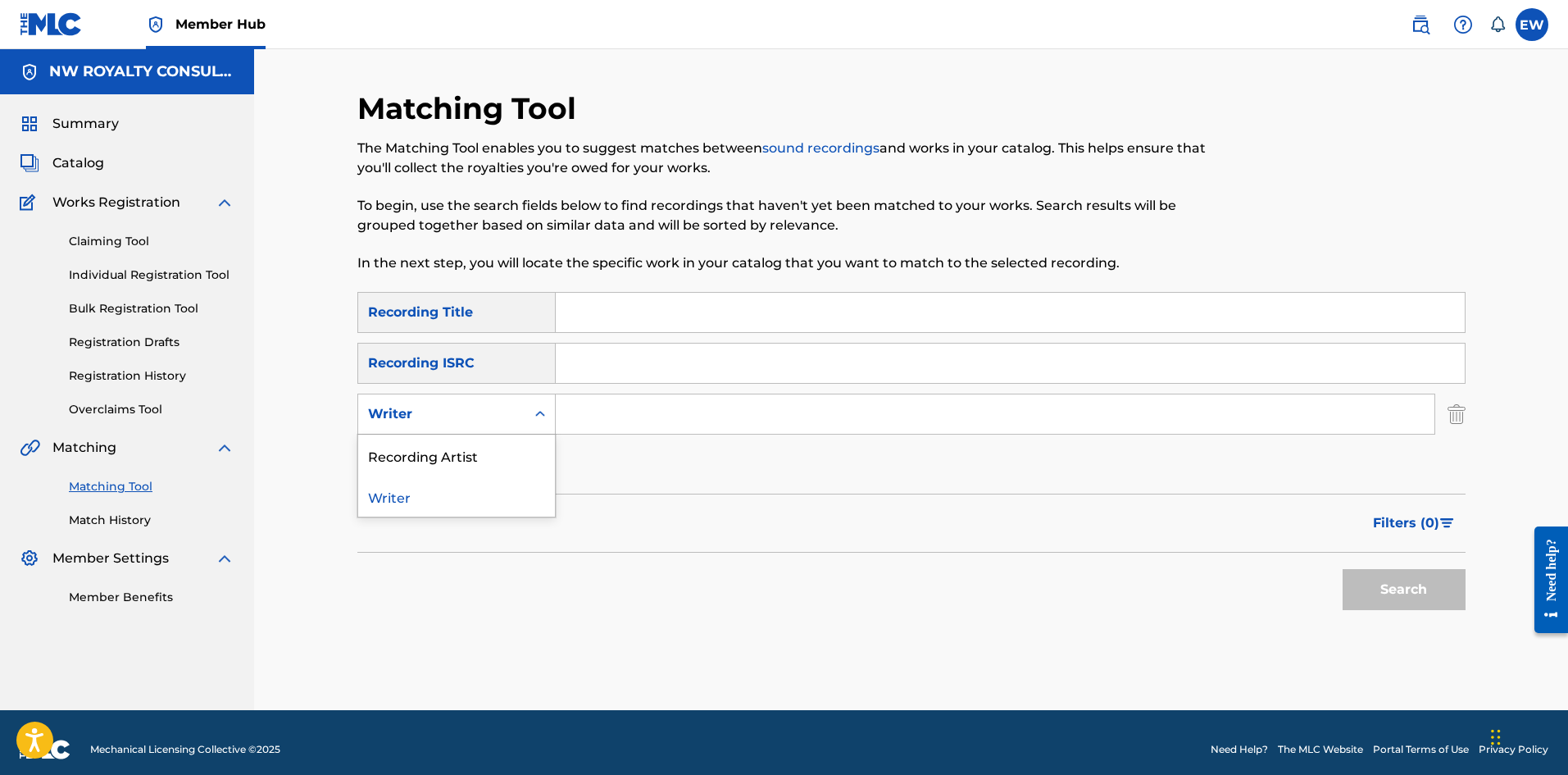
drag, startPoint x: 512, startPoint y: 427, endPoint x: 526, endPoint y: 410, distance: 22.0
click at [517, 427] on div "Writer" at bounding box center [442, 414] width 167 height 31
drag, startPoint x: 524, startPoint y: 461, endPoint x: 665, endPoint y: 446, distance: 141.8
click at [555, 459] on div "Recording Artist Writer" at bounding box center [457, 477] width 198 height 83
drag, startPoint x: 756, startPoint y: 410, endPoint x: 746, endPoint y: 416, distance: 11.7
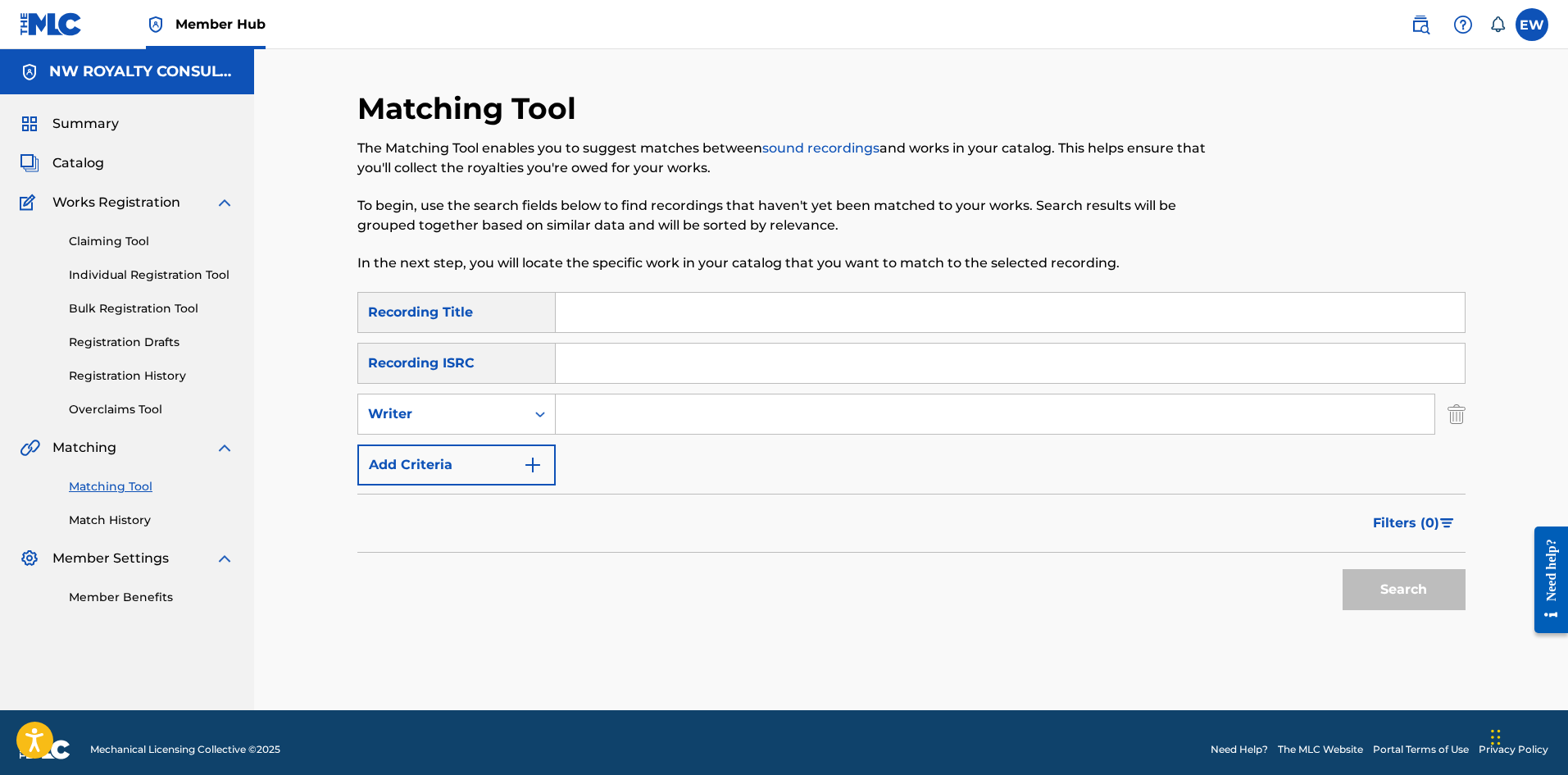
click at [747, 415] on input "Search Form" at bounding box center [995, 414] width 878 height 39
paste input "GRAMMA ZONE"
type input "GRAMMA ZONE"
click at [501, 415] on div "Writer" at bounding box center [442, 414] width 148 height 19
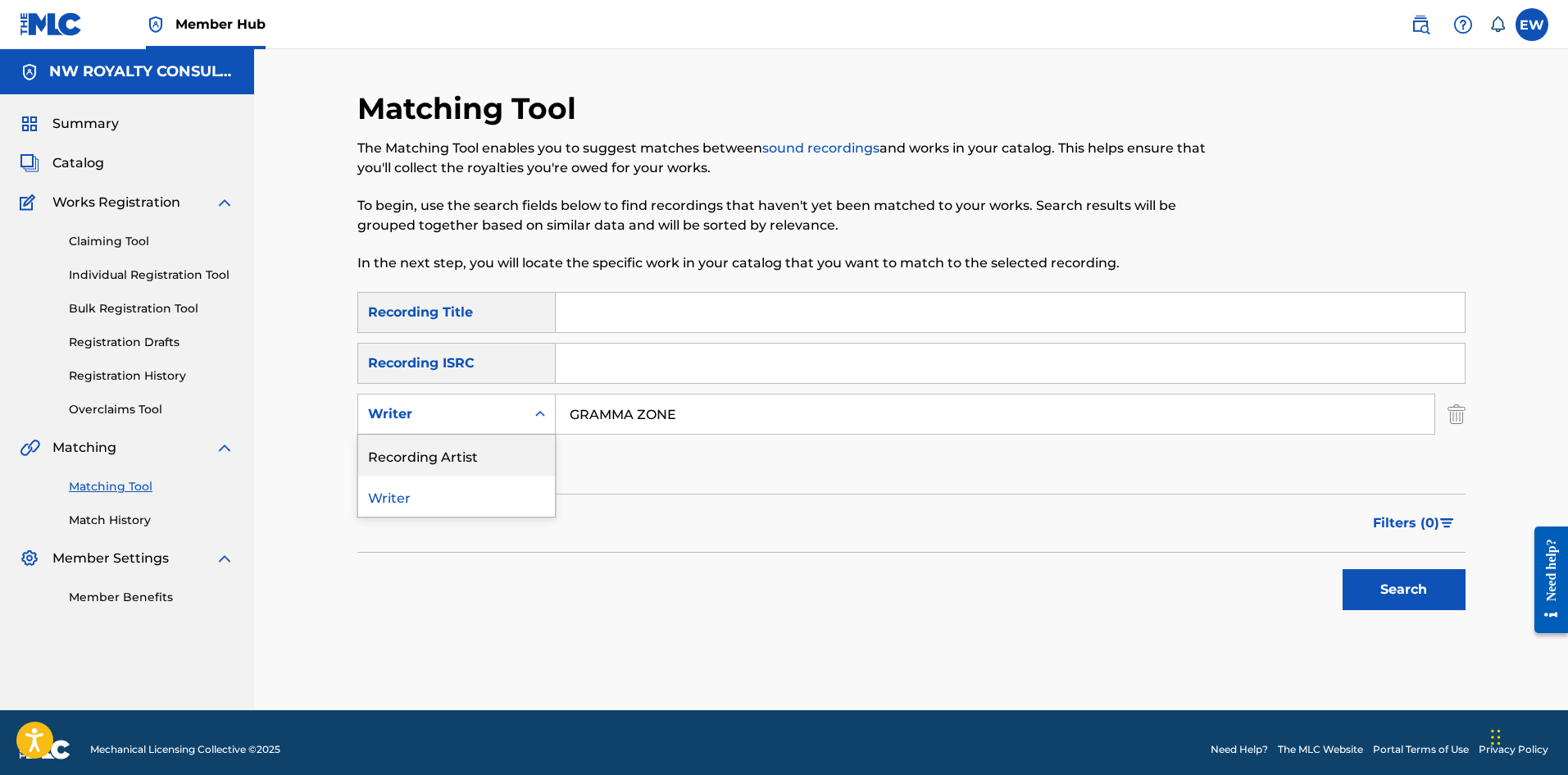
drag, startPoint x: 478, startPoint y: 447, endPoint x: 520, endPoint y: 436, distance: 43.4
click at [487, 444] on div "Recording Artist" at bounding box center [457, 455] width 197 height 41
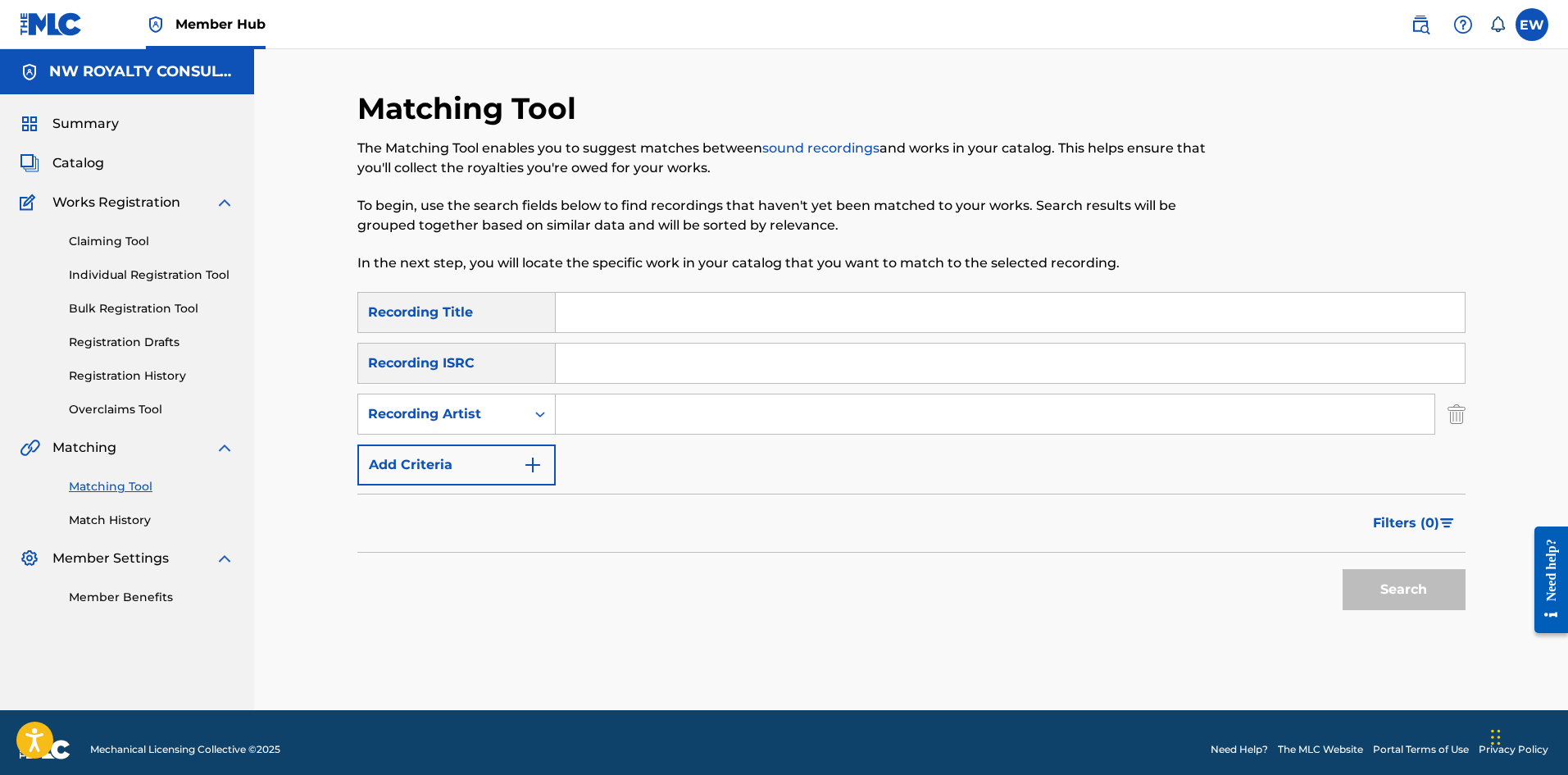
drag, startPoint x: 763, startPoint y: 382, endPoint x: 745, endPoint y: 401, distance: 26.2
click at [745, 401] on div "SearchWithCriteria36609766-bc74-437b-aee9-62618c7d95ac Recording Title SearchWi…" at bounding box center [912, 389] width 1108 height 193
click at [595, 415] on input "Search Form" at bounding box center [995, 414] width 878 height 39
paste input "GRAMMA ZONE"
type input "GRAMMA ZONE"
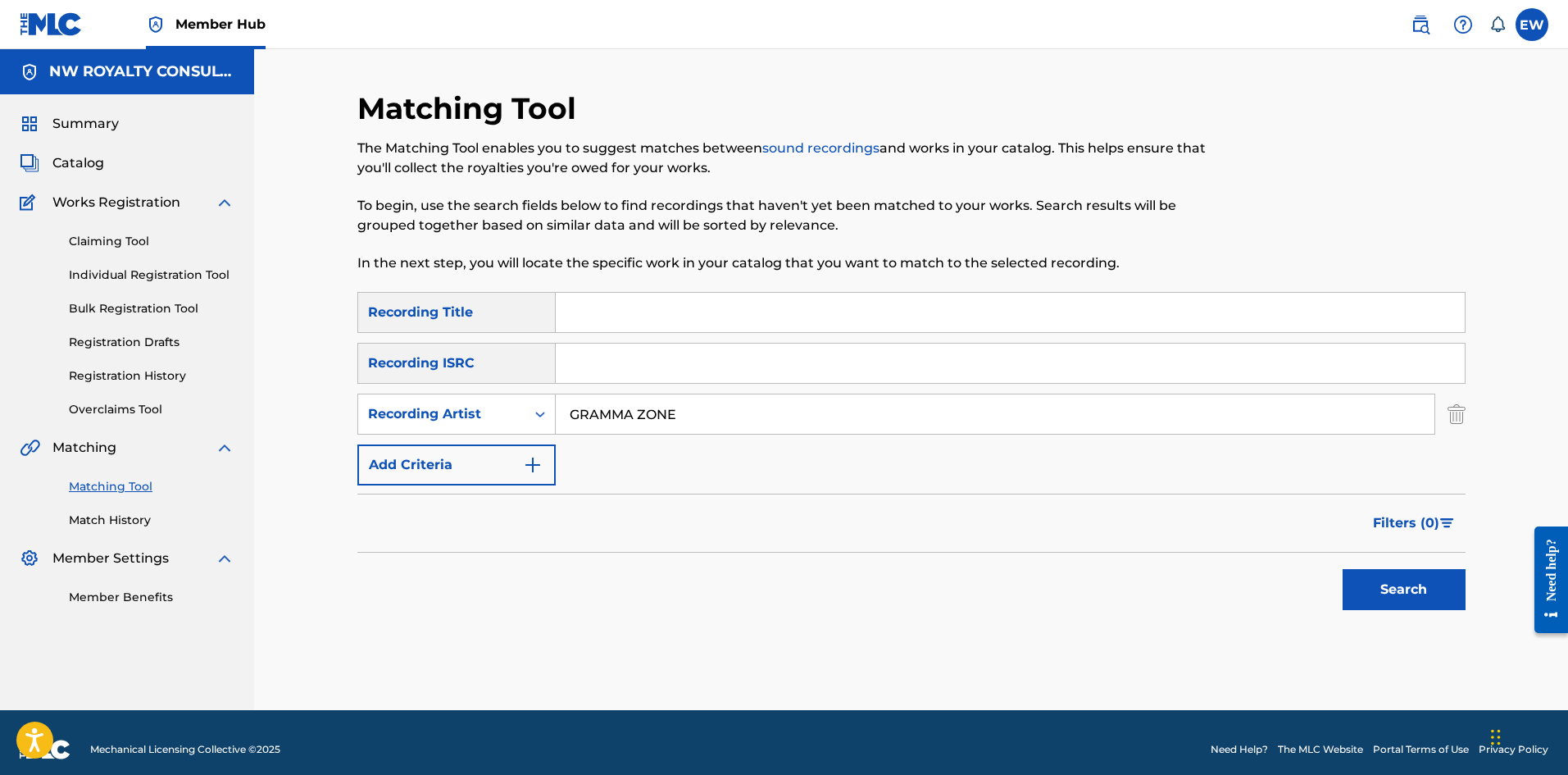
drag, startPoint x: 607, startPoint y: 322, endPoint x: 583, endPoint y: 303, distance: 30.6
click at [606, 322] on input "Search Form" at bounding box center [1010, 312] width 909 height 39
paste input "CALL IN SICK"
type input "CALL IN SICK"
drag, startPoint x: 1388, startPoint y: 585, endPoint x: 1379, endPoint y: 574, distance: 14.2
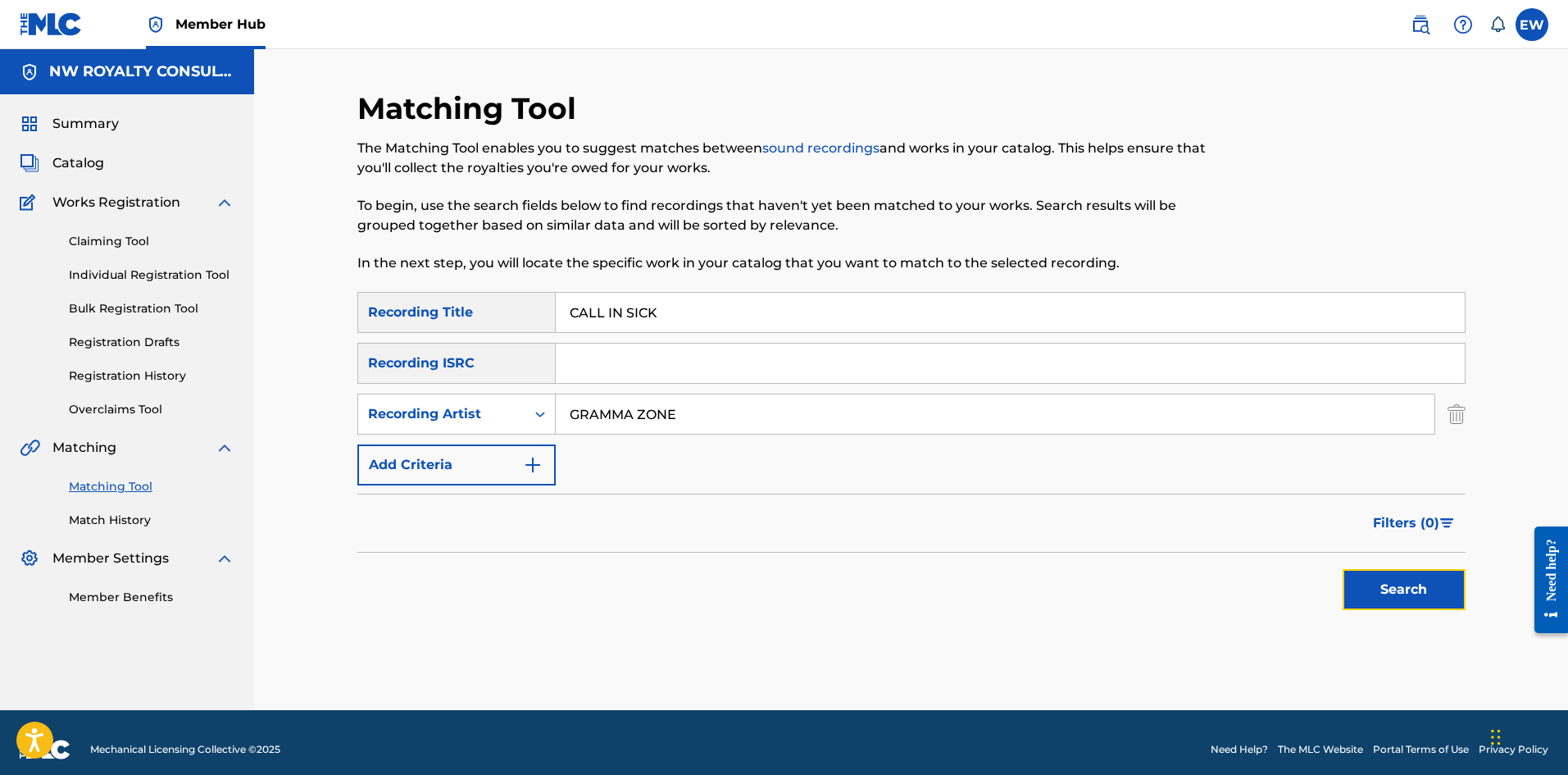
click at [1393, 586] on button "Search" at bounding box center [1403, 589] width 123 height 41
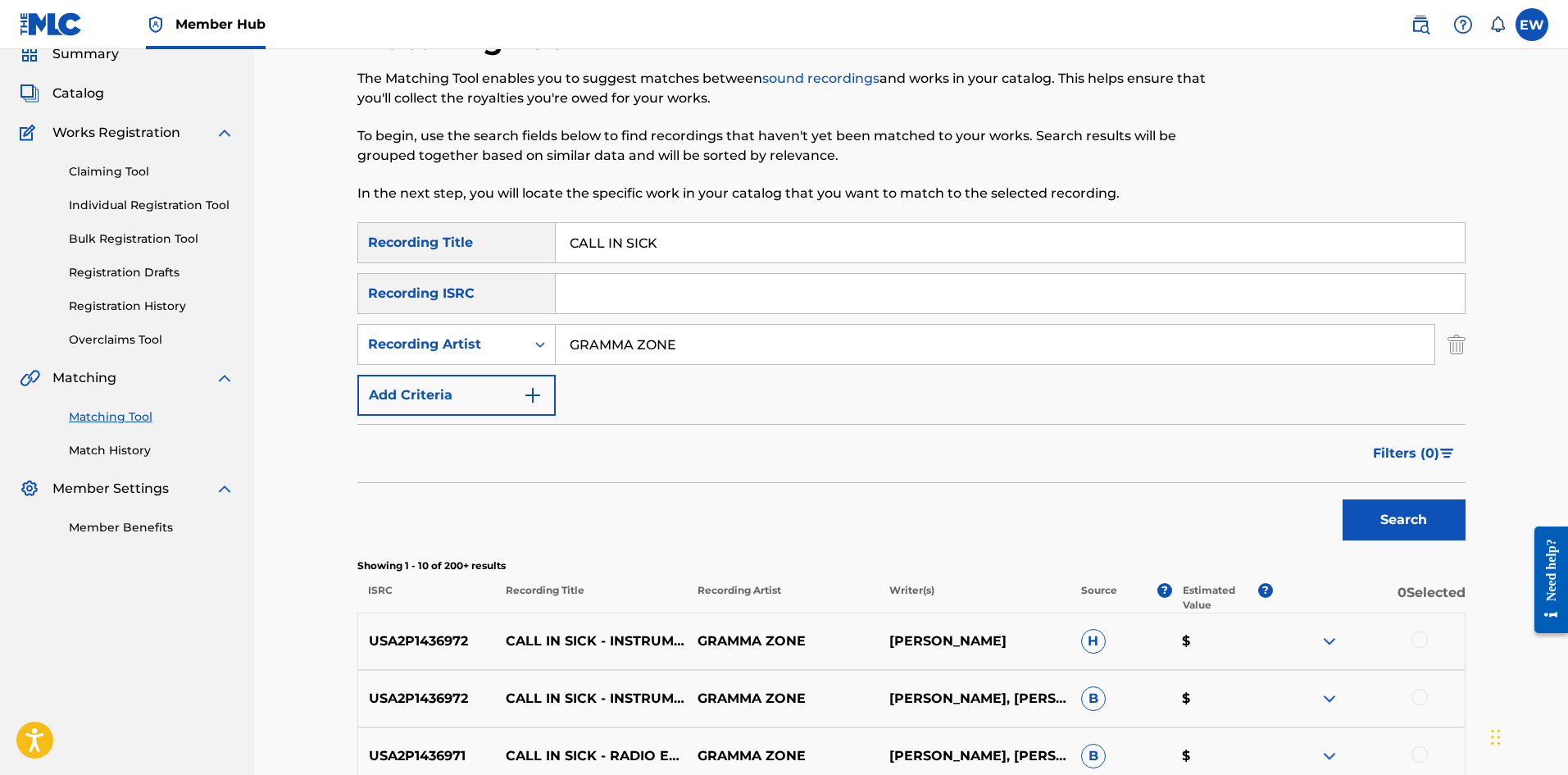
scroll to position [164, 0]
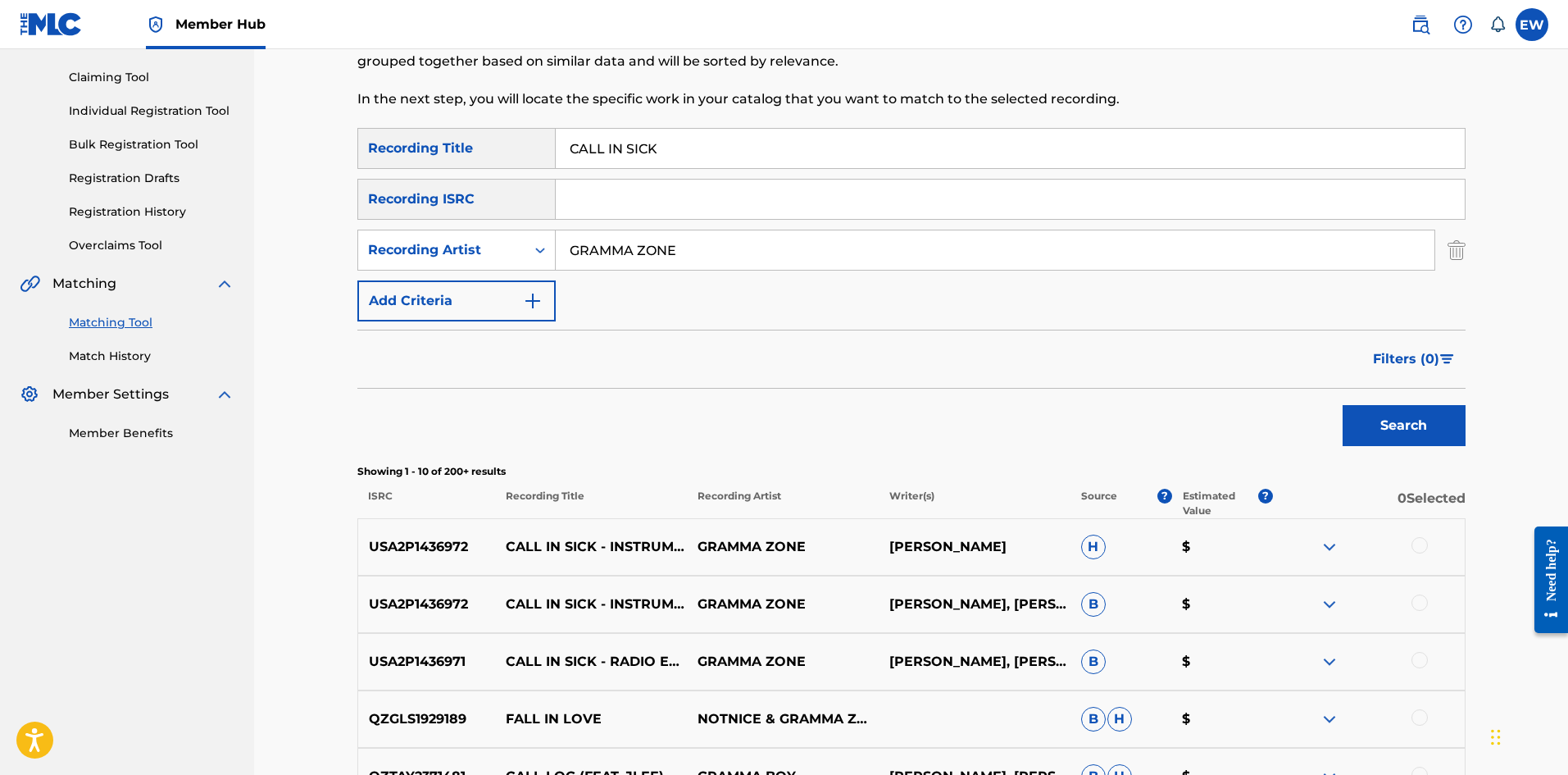
click at [1420, 548] on div at bounding box center [1419, 545] width 17 height 17
click at [1416, 605] on div at bounding box center [1419, 602] width 17 height 17
click at [1426, 657] on div at bounding box center [1419, 660] width 17 height 17
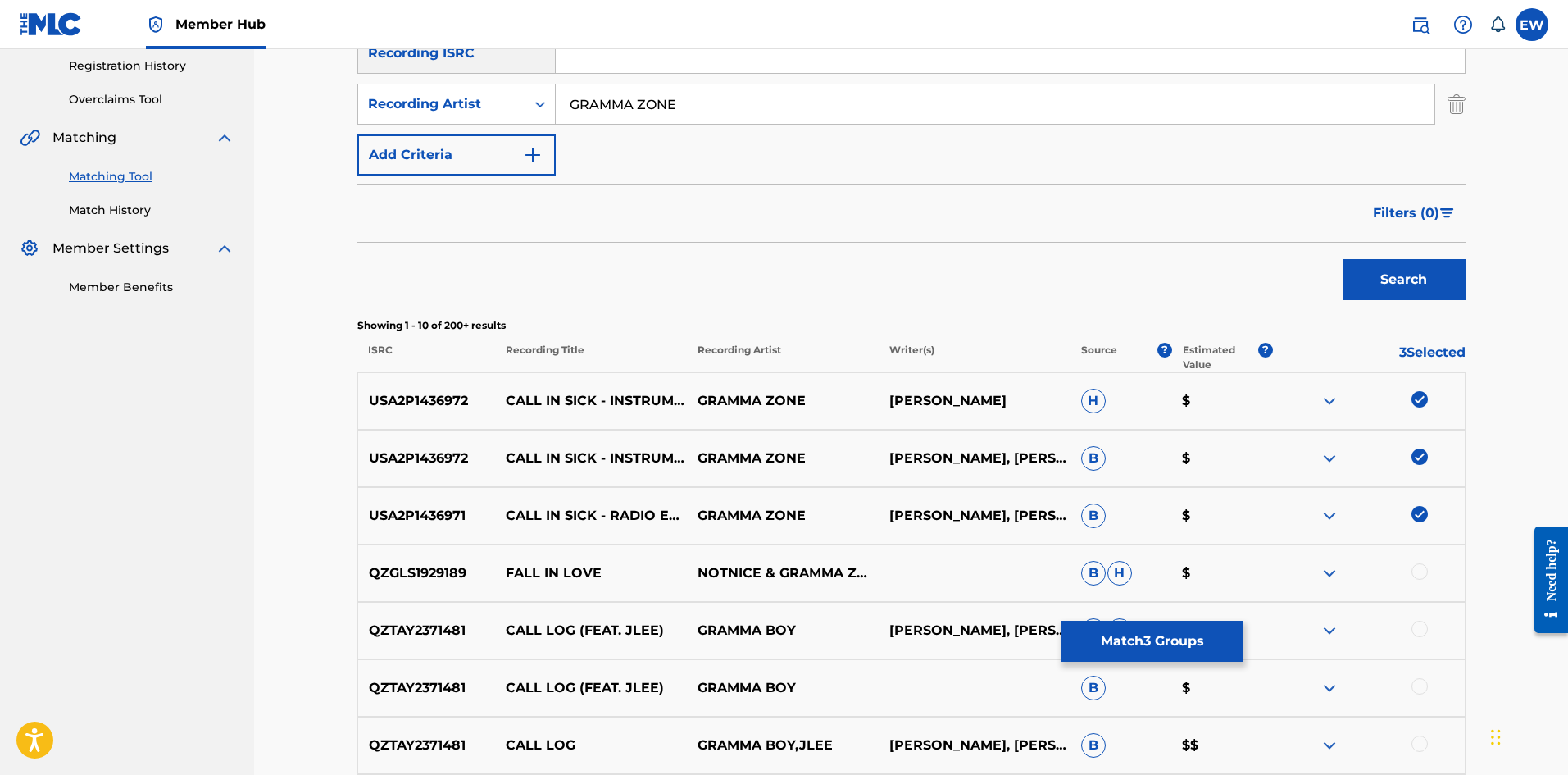
scroll to position [328, 0]
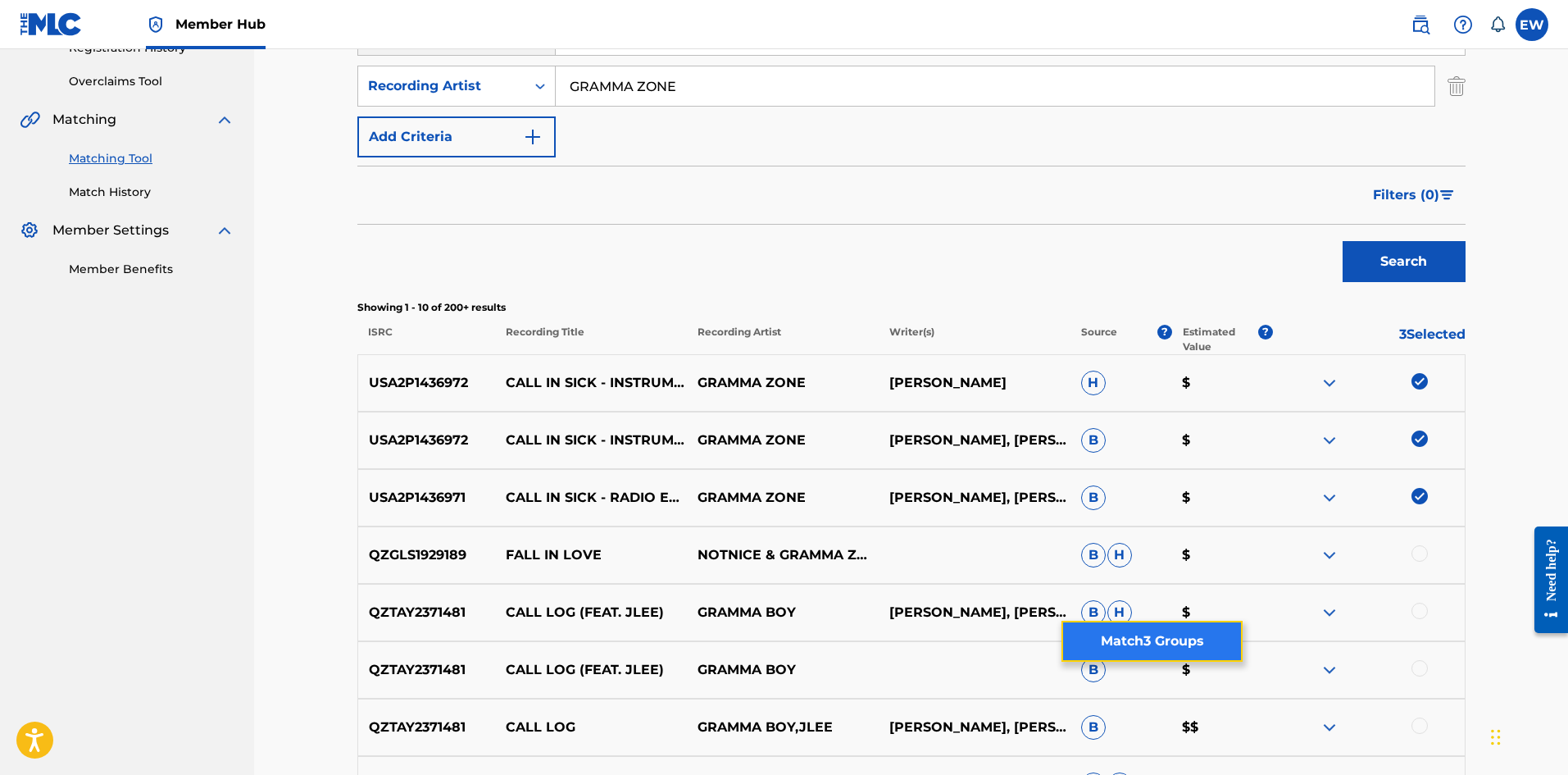
click at [1161, 634] on button "Match 3 Groups" at bounding box center [1152, 641] width 182 height 41
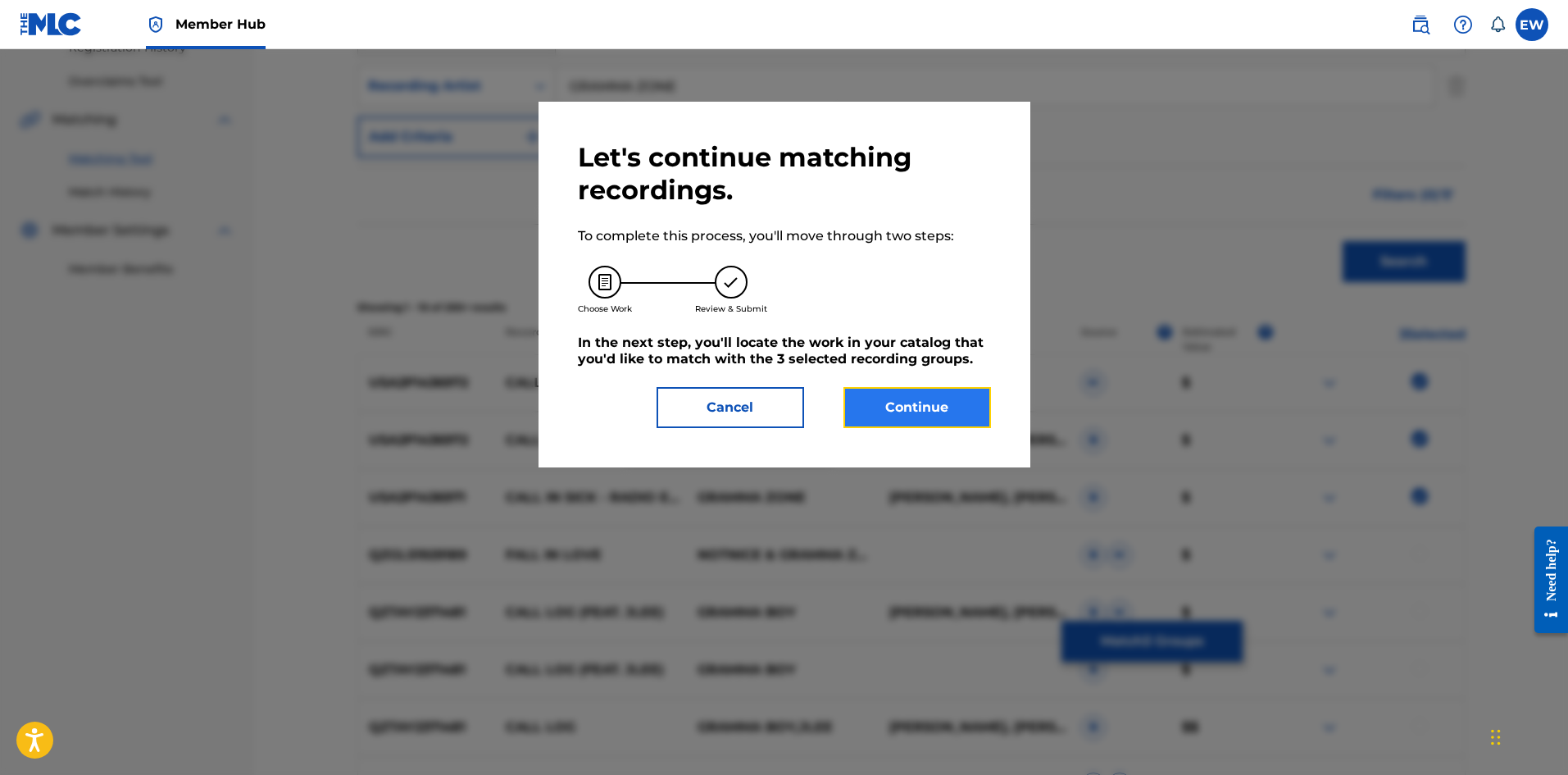
click at [933, 400] on button "Continue" at bounding box center [917, 407] width 148 height 41
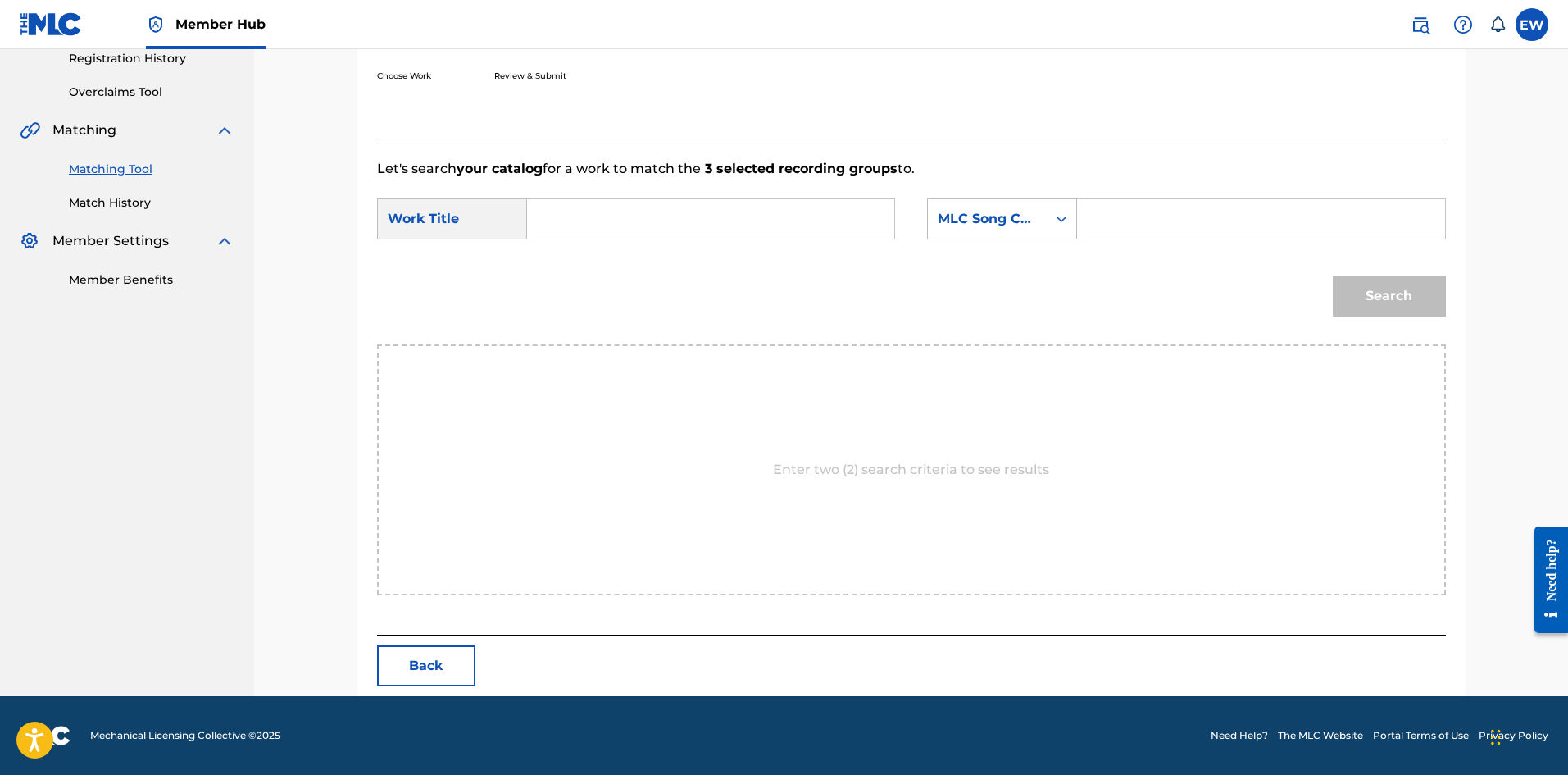
click at [670, 209] on input "Search Form" at bounding box center [710, 219] width 339 height 39
paste input "CALL IN SICK"
type input "CALL IN SICK"
click at [1167, 196] on form "SearchWithCriteria89dba2db-6daf-4e0e-965d-f2d2d630bc29 Work Title CALL IN SICK …" at bounding box center [911, 261] width 1069 height 166
drag, startPoint x: 1101, startPoint y: 228, endPoint x: 1110, endPoint y: 226, distance: 9.2
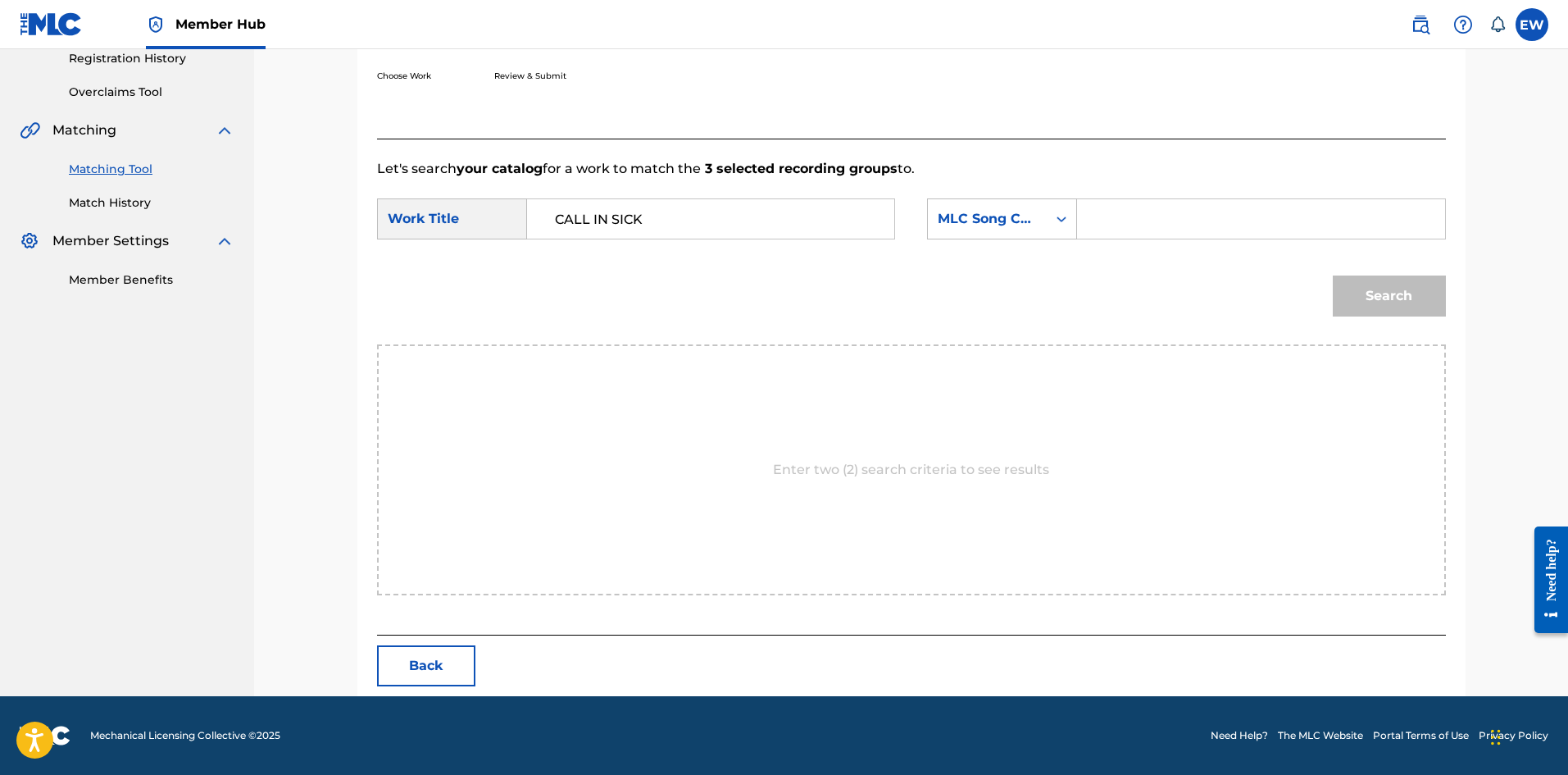
click at [1101, 228] on input "Search Form" at bounding box center [1260, 219] width 339 height 39
paste input "CC7CM1"
type input "CC7CM1"
click at [1426, 292] on button "Search" at bounding box center [1389, 296] width 113 height 41
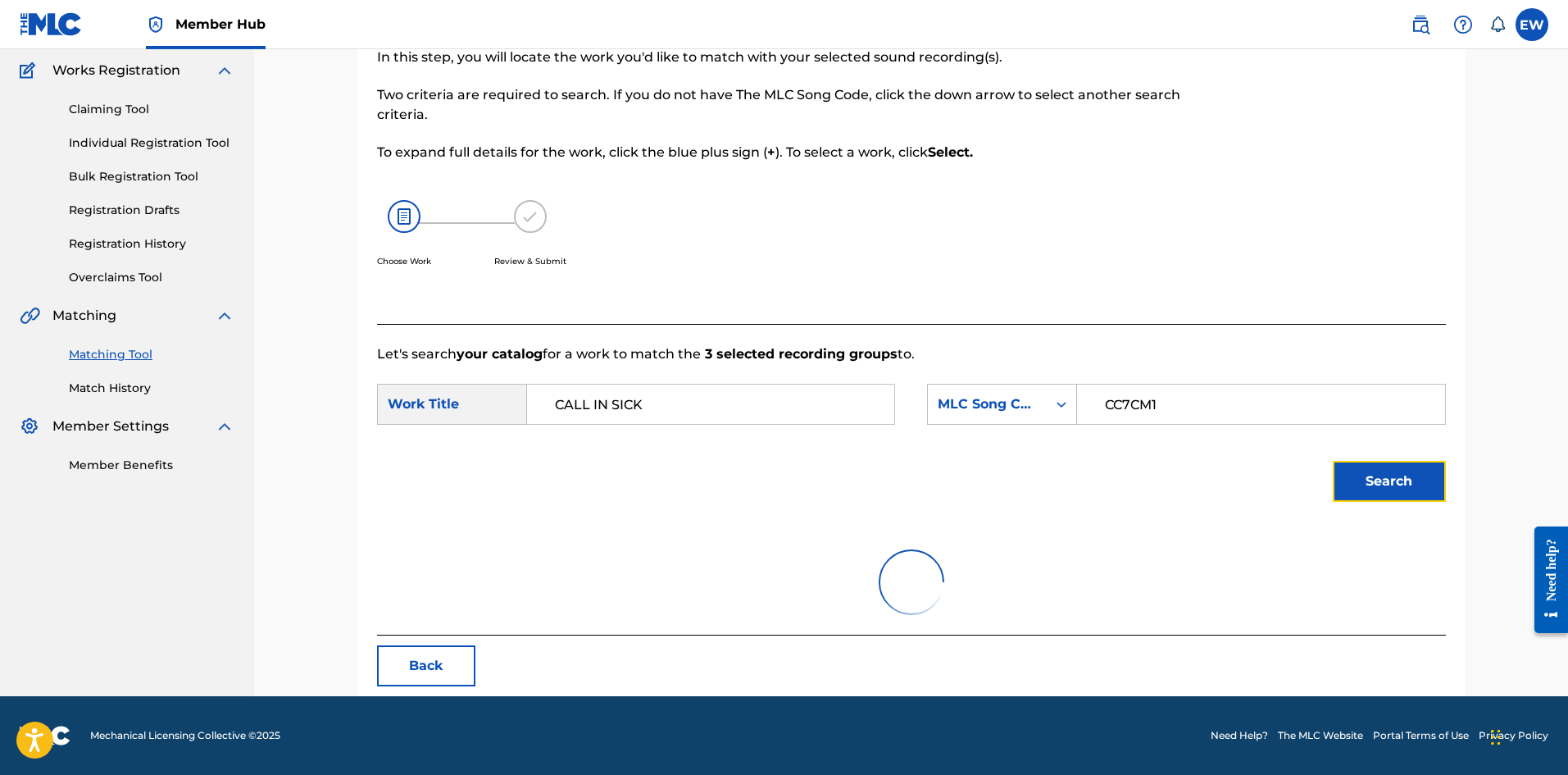
scroll to position [269, 0]
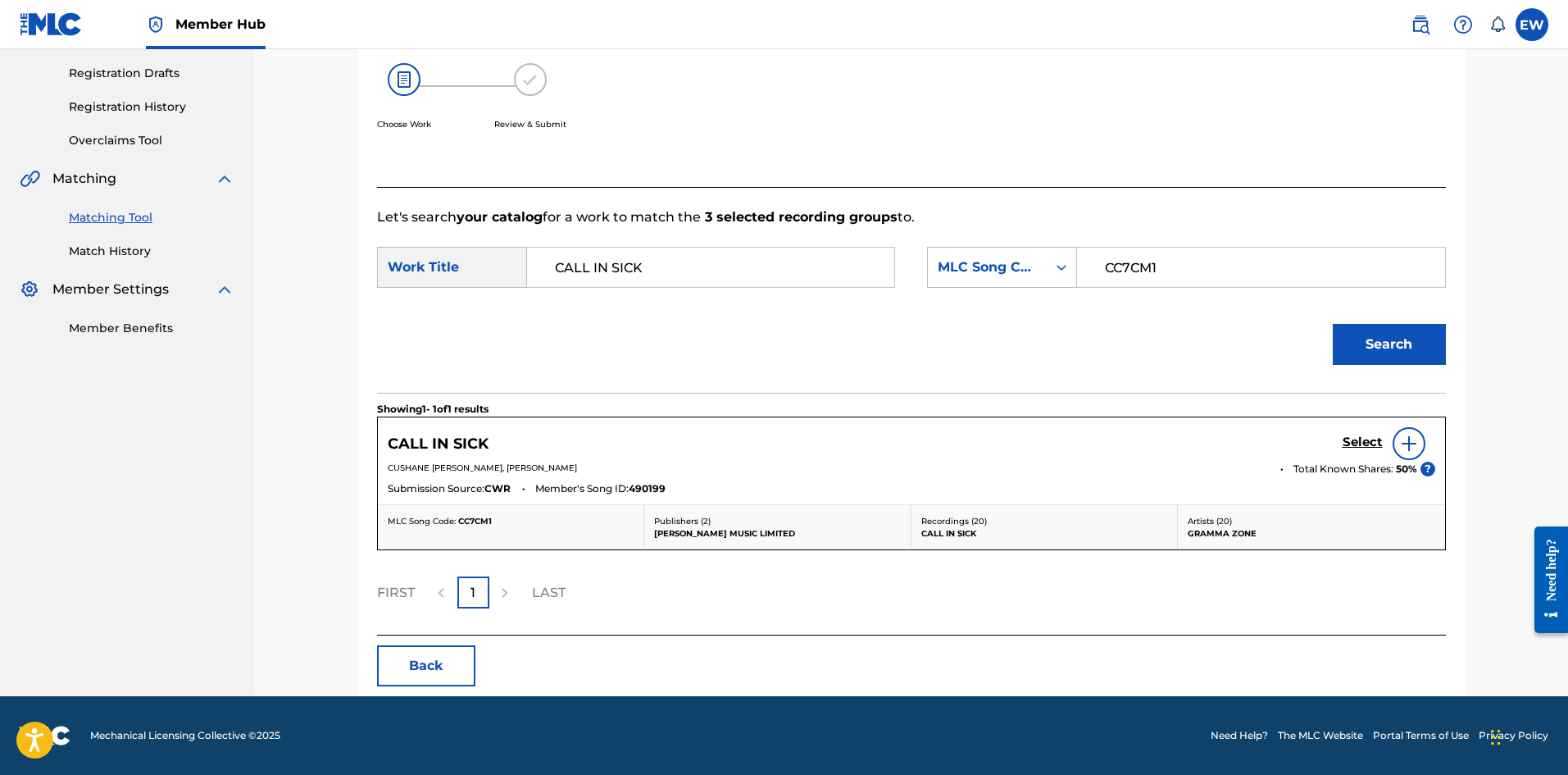
click at [1361, 433] on div "Select" at bounding box center [1388, 443] width 93 height 33
click at [1353, 441] on h5 "Select" at bounding box center [1362, 443] width 40 height 16
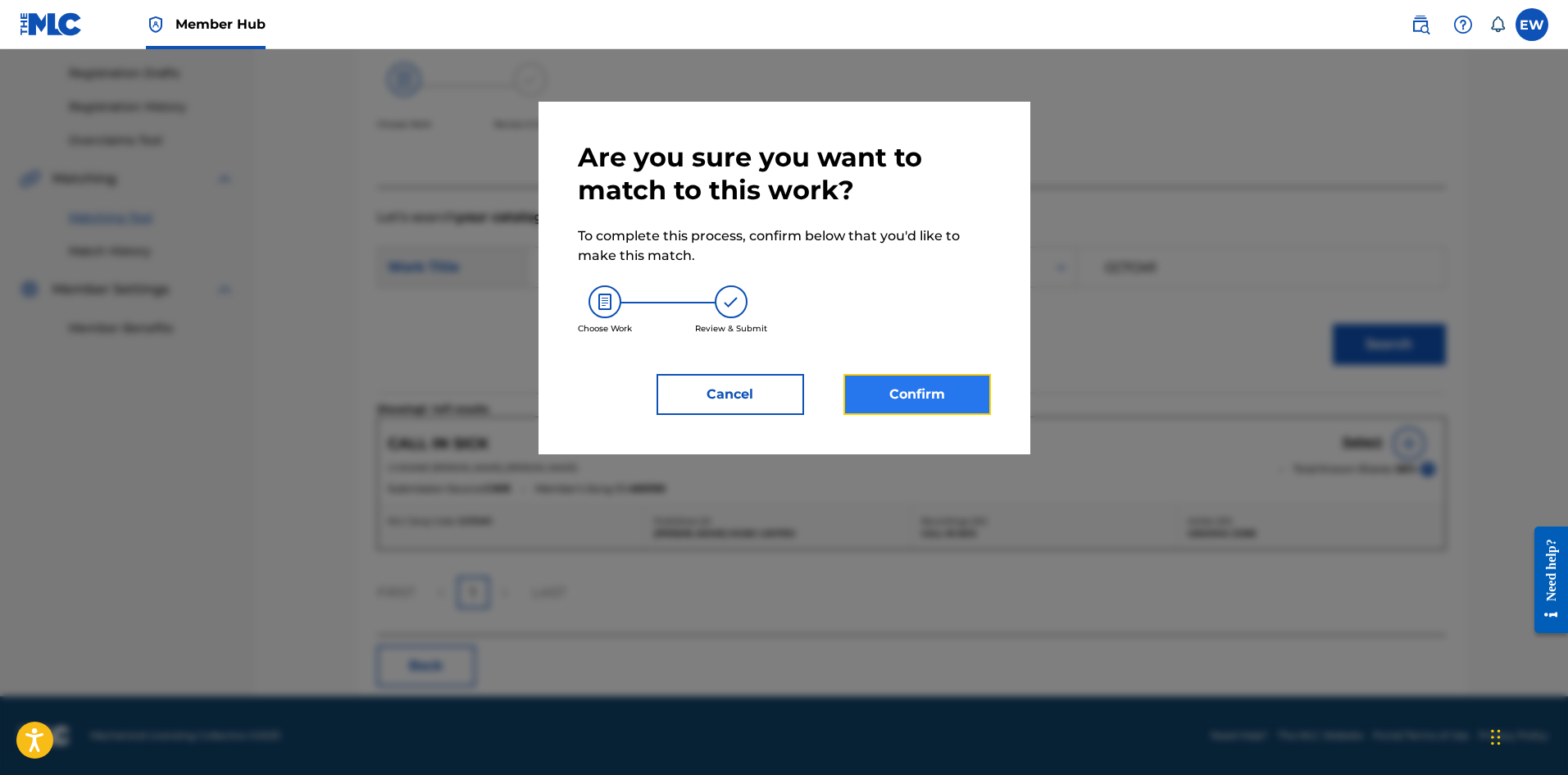
click at [949, 399] on button "Confirm" at bounding box center [917, 394] width 148 height 41
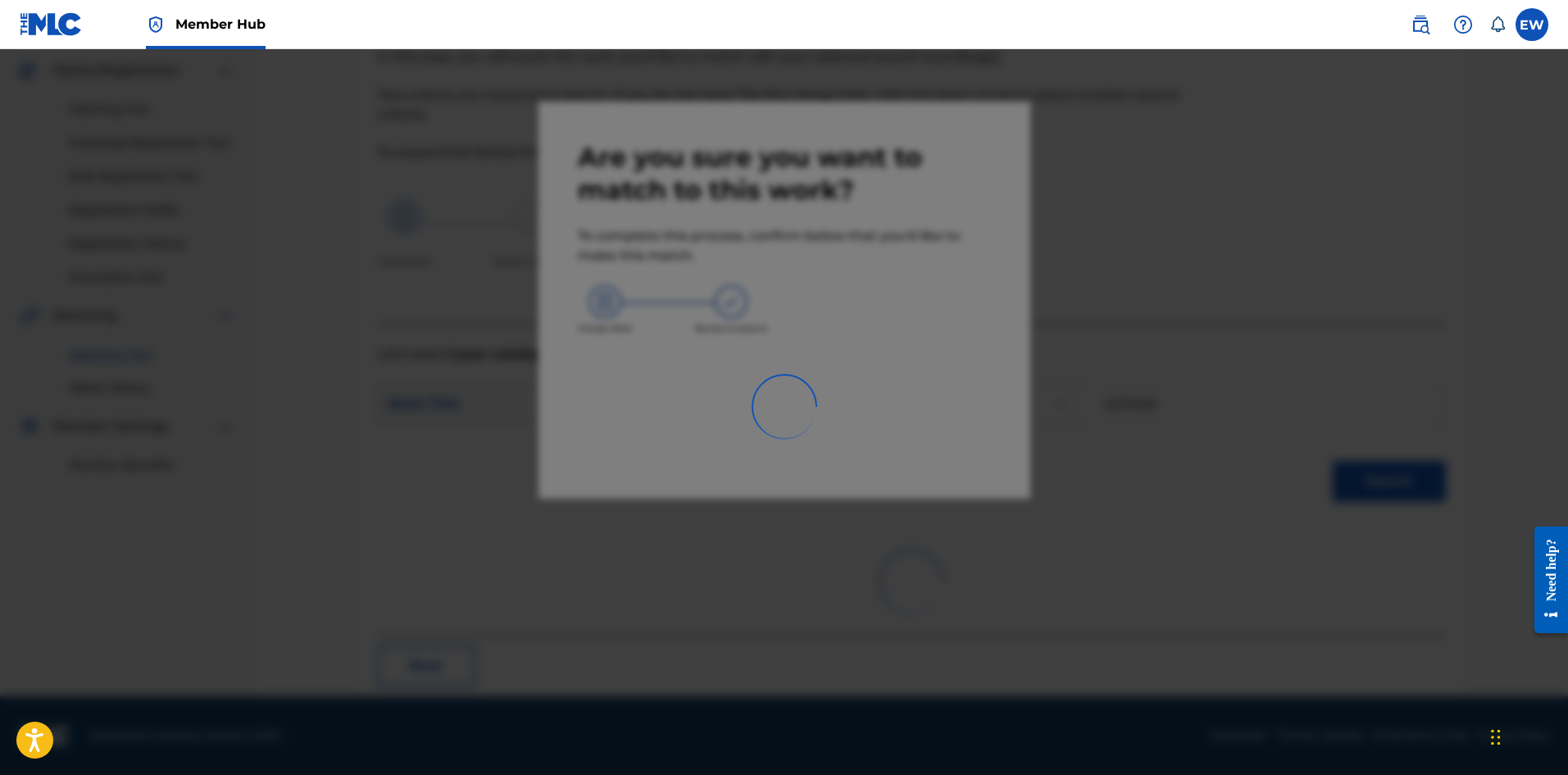
scroll to position [39, 0]
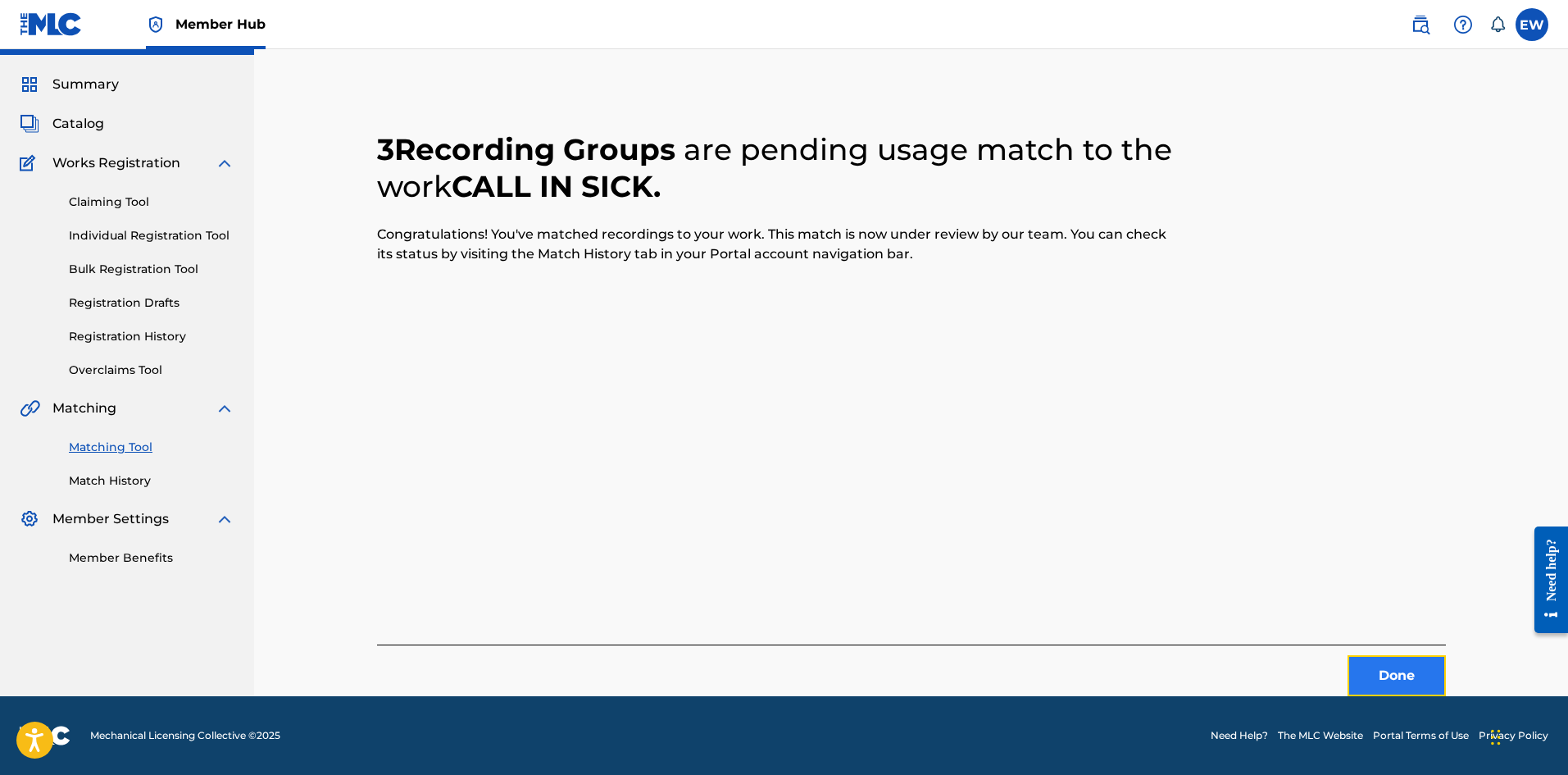
click at [1419, 673] on button "Done" at bounding box center [1396, 676] width 98 height 41
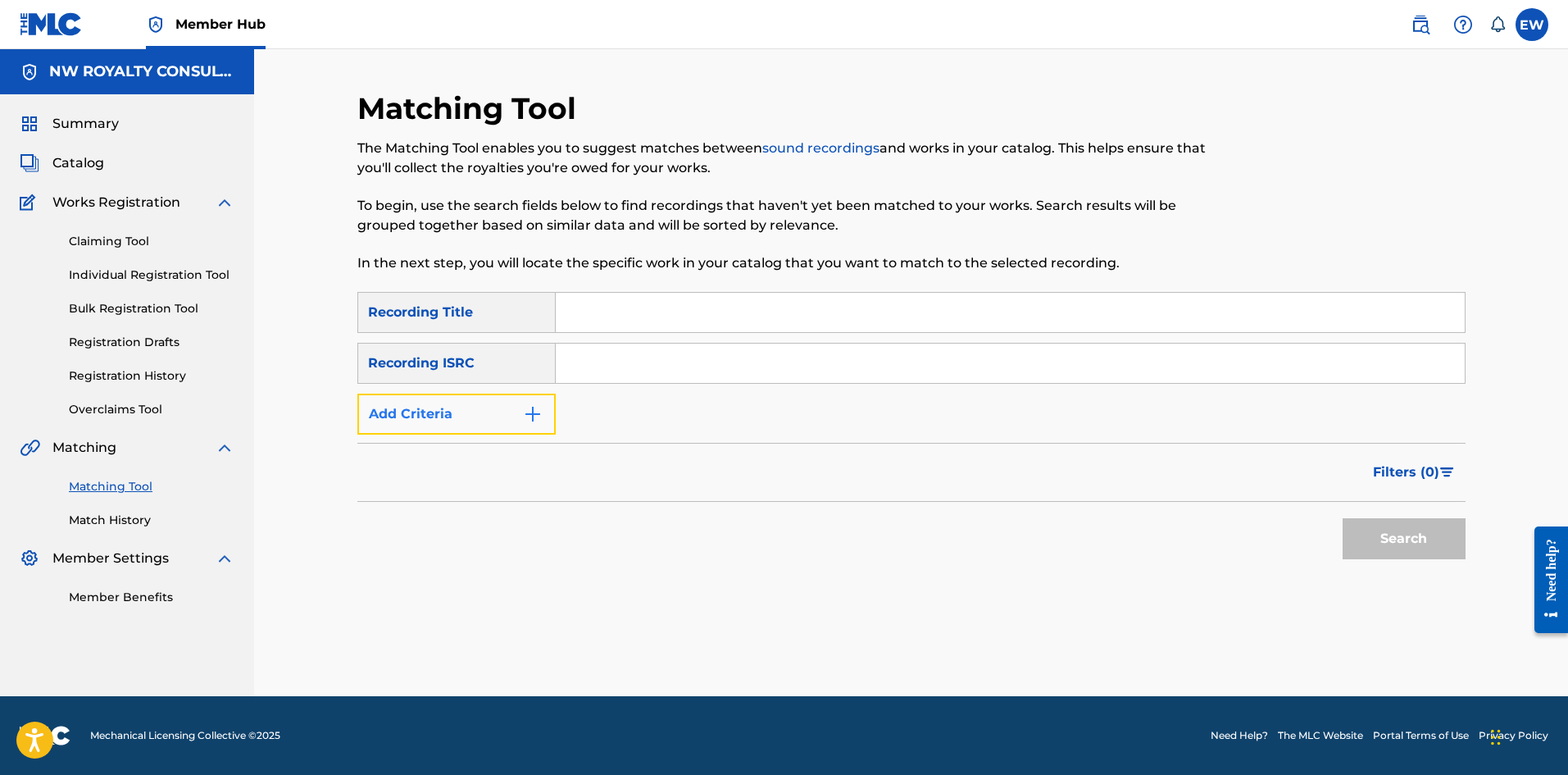
click at [436, 414] on button "Add Criteria" at bounding box center [457, 414] width 198 height 41
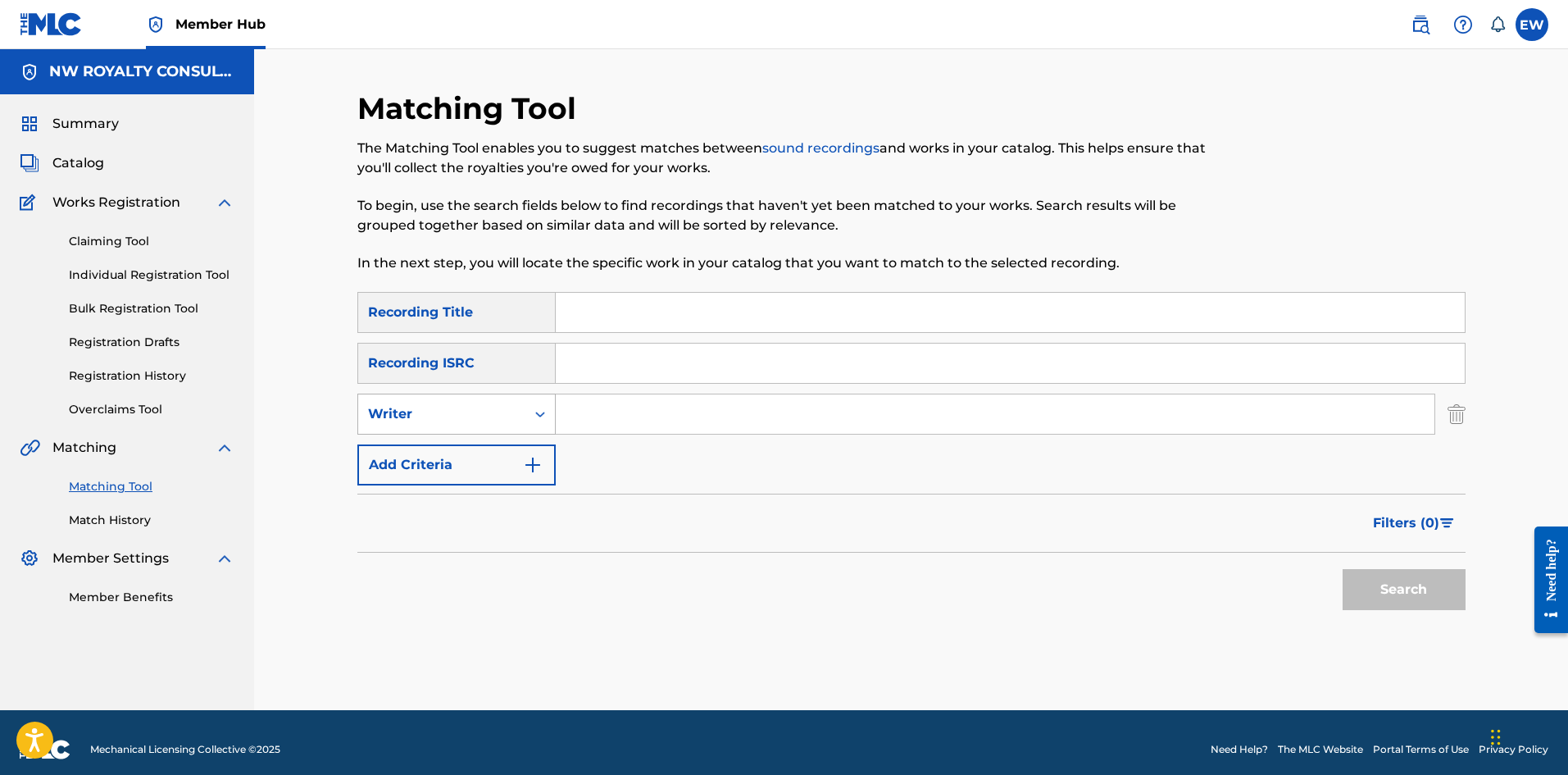
click at [436, 414] on div "Writer" at bounding box center [442, 414] width 148 height 19
click at [418, 437] on div "SearchWithCriteria36609766-bc74-437b-aee9-62618c7d95ac Recording Title SearchWi…" at bounding box center [912, 389] width 1108 height 193
click at [514, 414] on div "Writer" at bounding box center [442, 414] width 148 height 19
click at [441, 453] on div "Recording Artist" at bounding box center [457, 455] width 197 height 41
click at [591, 412] on input "Search Form" at bounding box center [995, 414] width 878 height 39
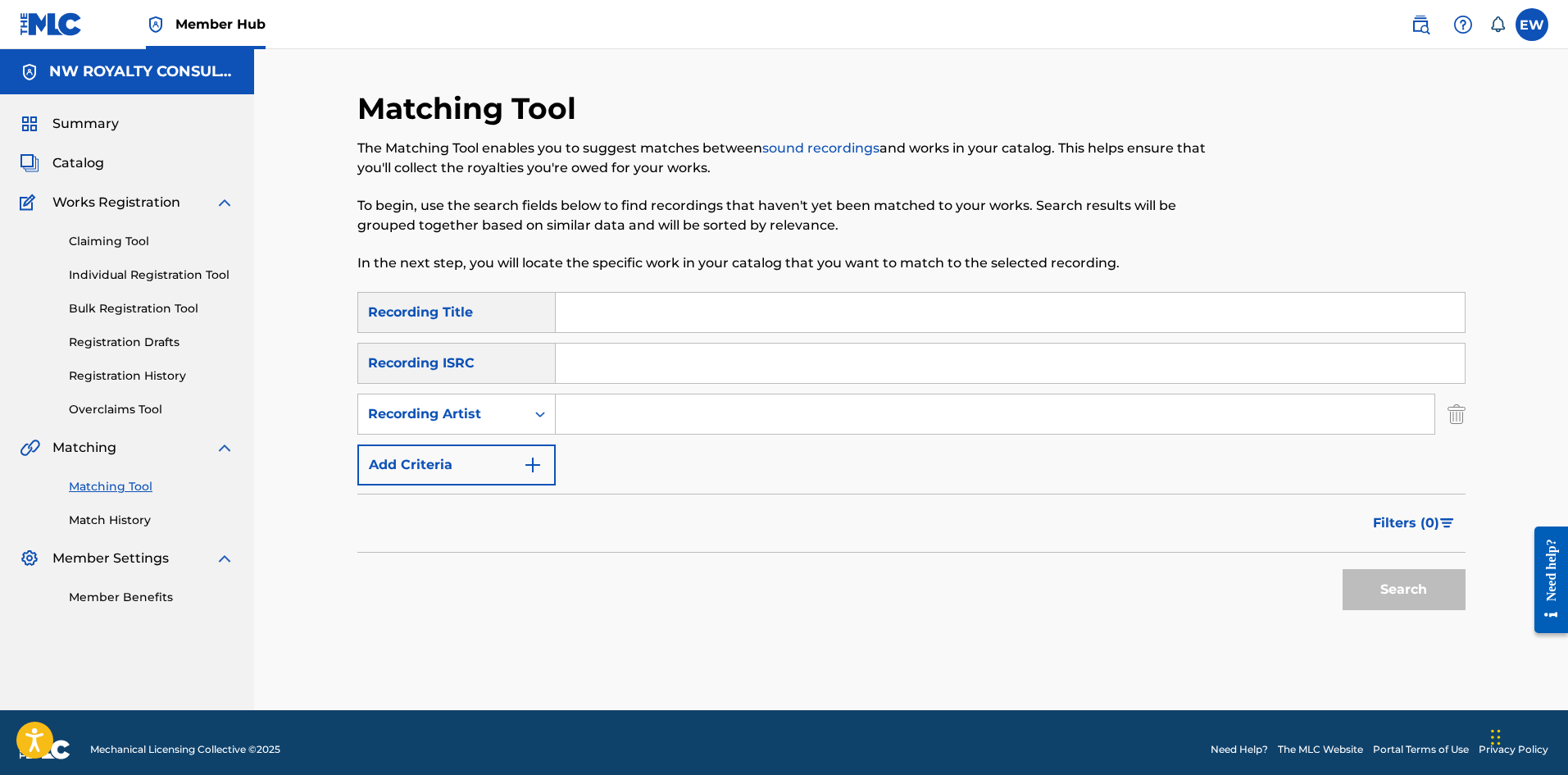
paste input "EDGE MICHAEL"
type input "EDGE MICHAEL"
click at [662, 319] on input "Search Form" at bounding box center [1010, 312] width 909 height 39
paste input "CALL ME"
type input "CALL ME"
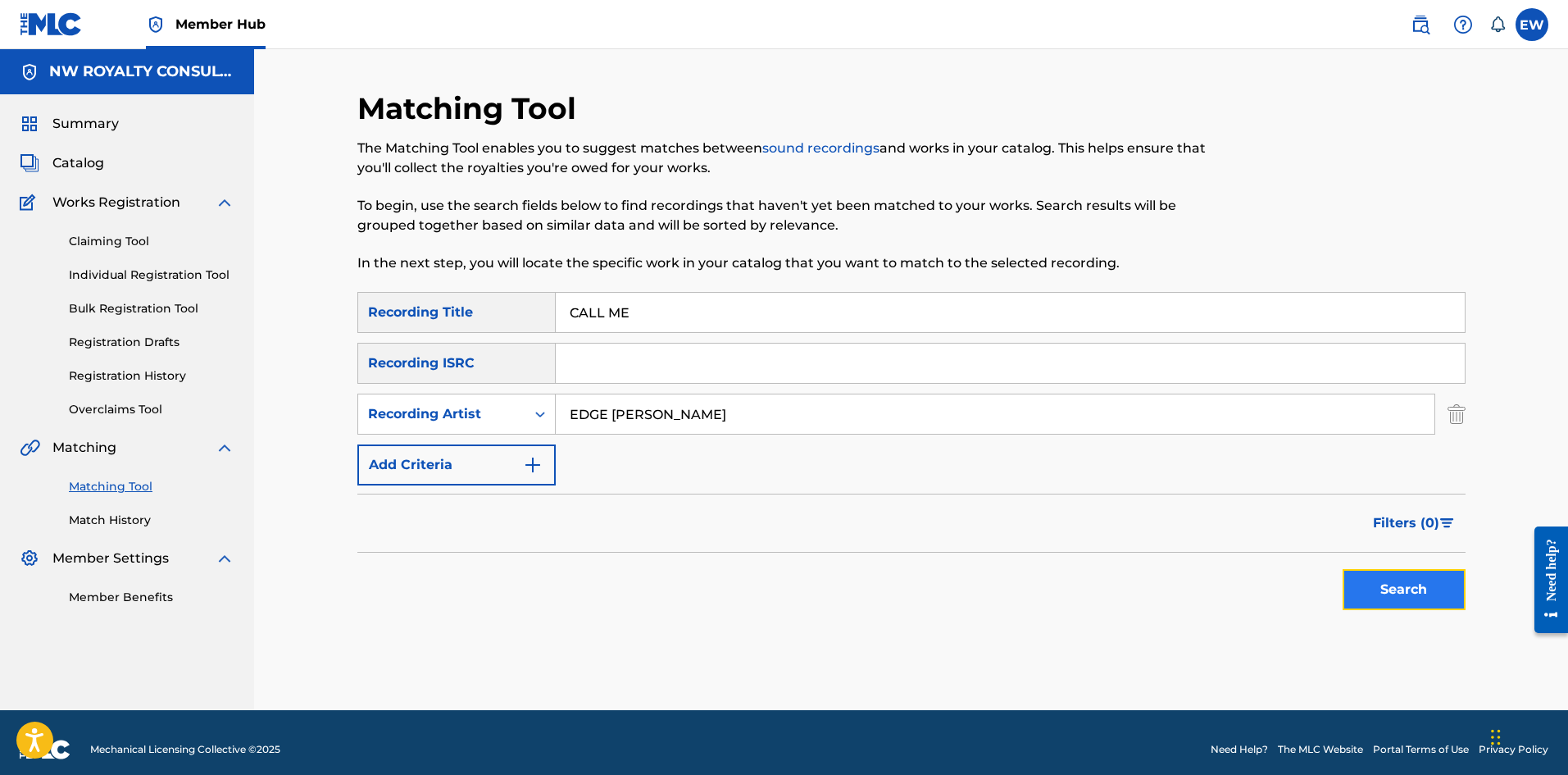
click at [1353, 584] on button "Search" at bounding box center [1403, 589] width 123 height 41
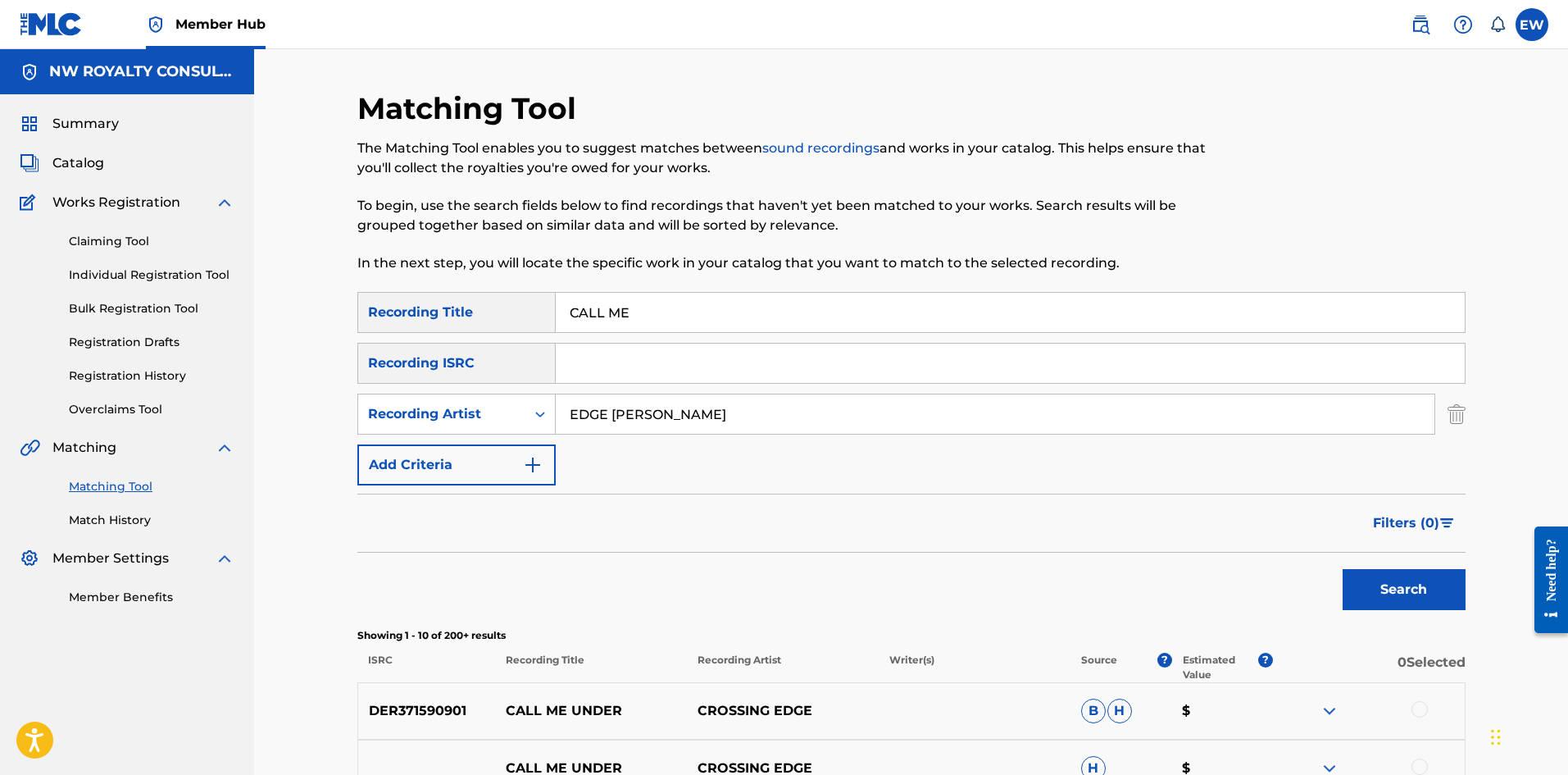
drag, startPoint x: 769, startPoint y: 428, endPoint x: 398, endPoint y: 316, distance: 387.5
click at [366, 350] on div "SearchWithCriteria36609766-bc74-437b-aee9-62618c7d95ac Recording Title CALL ME …" at bounding box center [912, 389] width 1108 height 193
paste input "MR. VEGAS"
drag, startPoint x: 1383, startPoint y: 599, endPoint x: 1359, endPoint y: 577, distance: 32.6
click at [1384, 600] on button "Search" at bounding box center [1403, 589] width 123 height 41
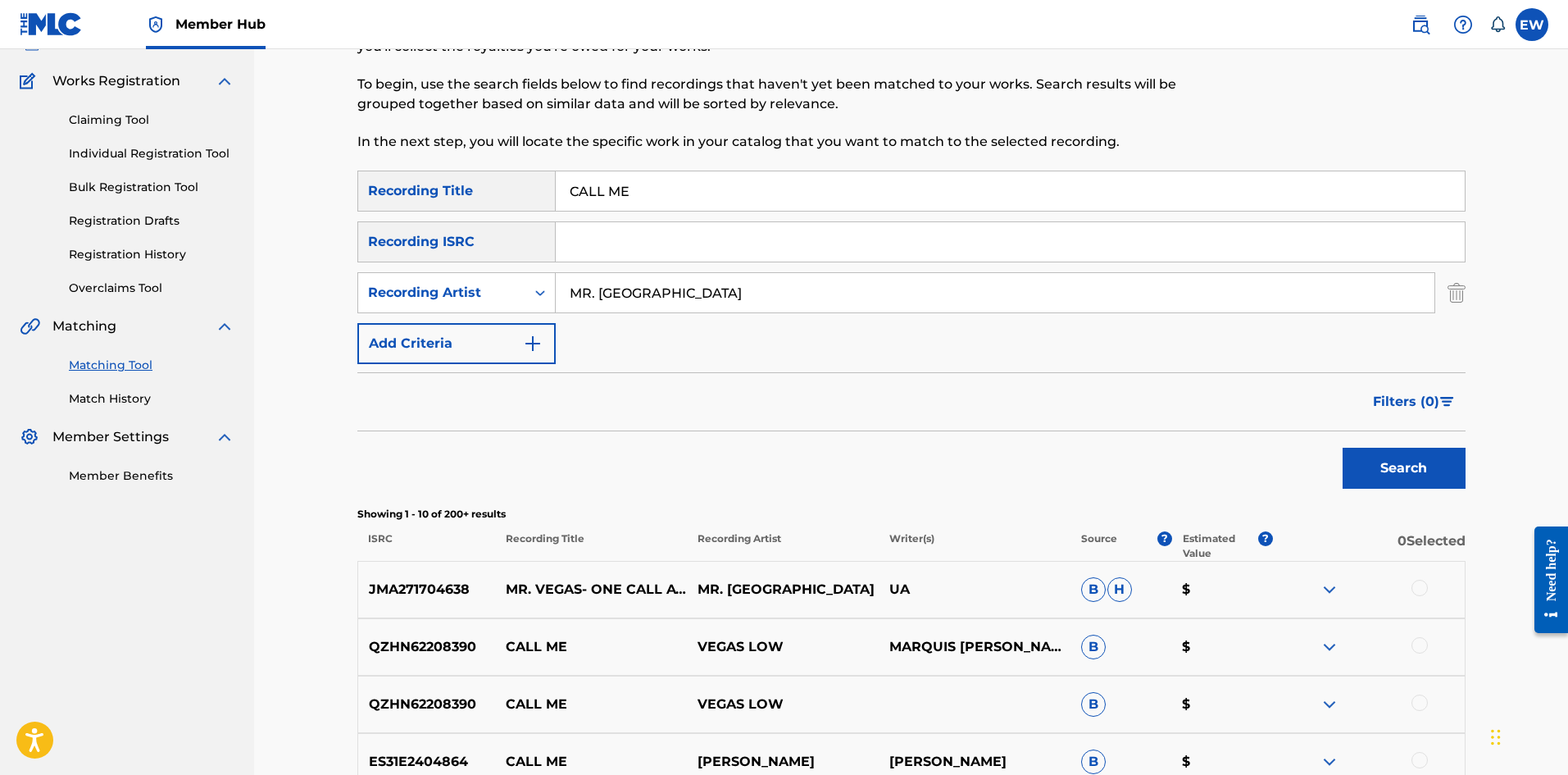
scroll to position [164, 0]
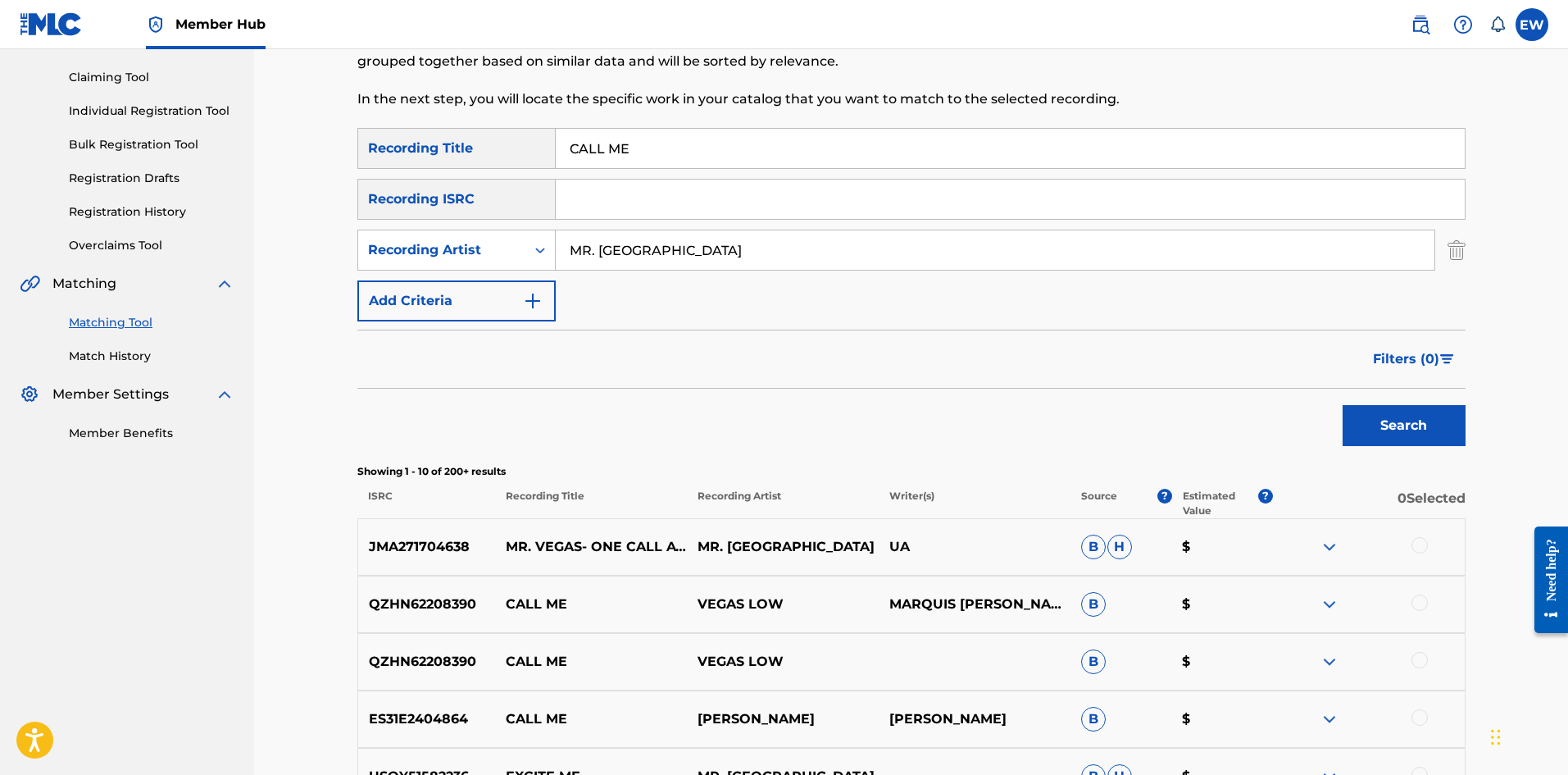
drag, startPoint x: 535, startPoint y: 237, endPoint x: 269, endPoint y: 310, distance: 275.8
click at [379, 248] on div "SearchWithCriteria37ee9a8d-899b-4222-9b05-d9b9f1992ab0 Recording Artist MR. VEG…" at bounding box center [912, 250] width 1108 height 41
paste input "SIDRA"
click at [1441, 413] on button "Search" at bounding box center [1403, 425] width 123 height 41
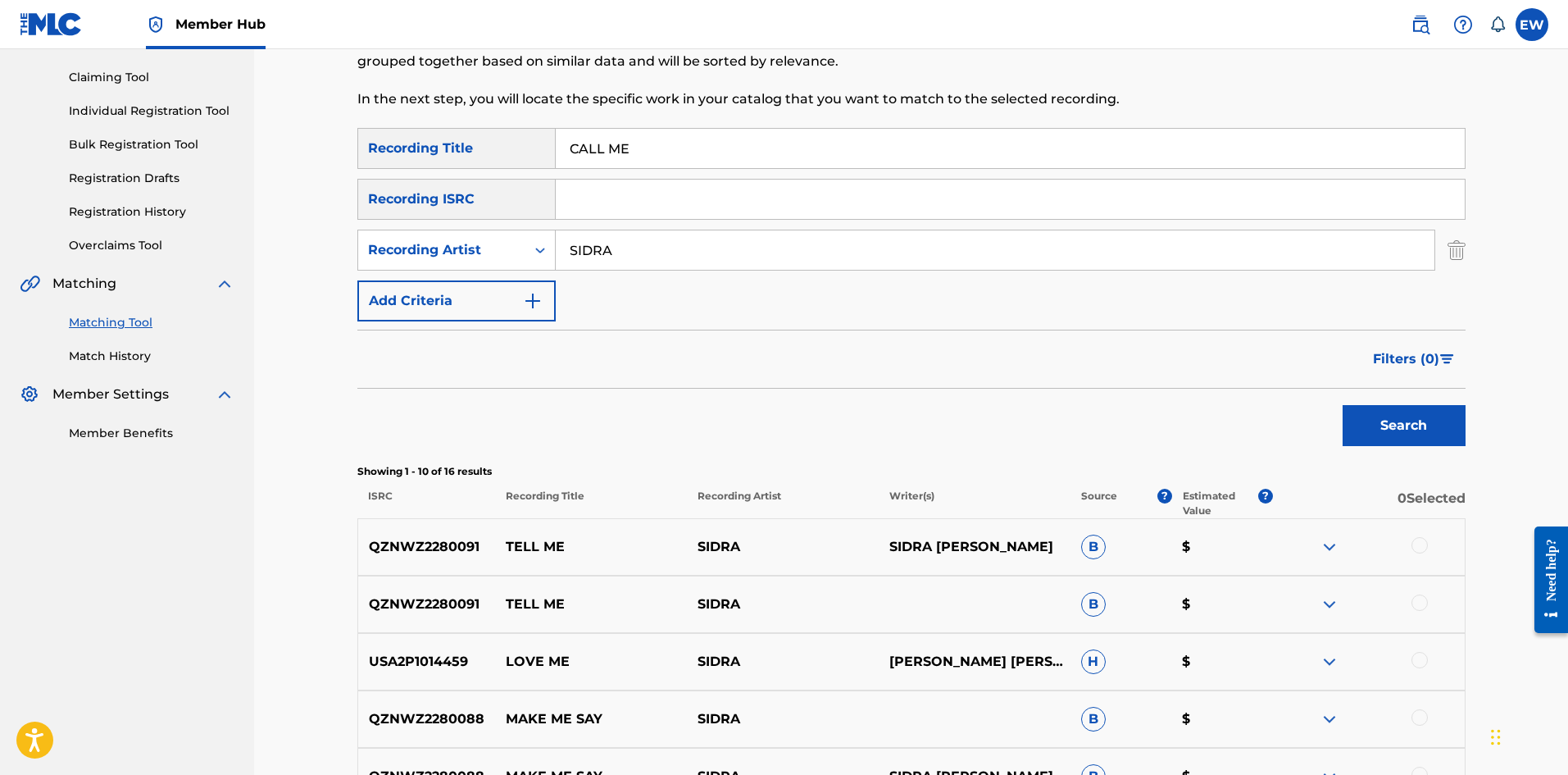
drag, startPoint x: 674, startPoint y: 250, endPoint x: 393, endPoint y: 224, distance: 282.2
click at [395, 224] on div "SearchWithCriteria36609766-bc74-437b-aee9-62618c7d95ac Recording Title CALL ME …" at bounding box center [912, 224] width 1108 height 193
paste input "TYLO G"
type input "STYLO G"
drag, startPoint x: 677, startPoint y: 144, endPoint x: 382, endPoint y: 174, distance: 296.5
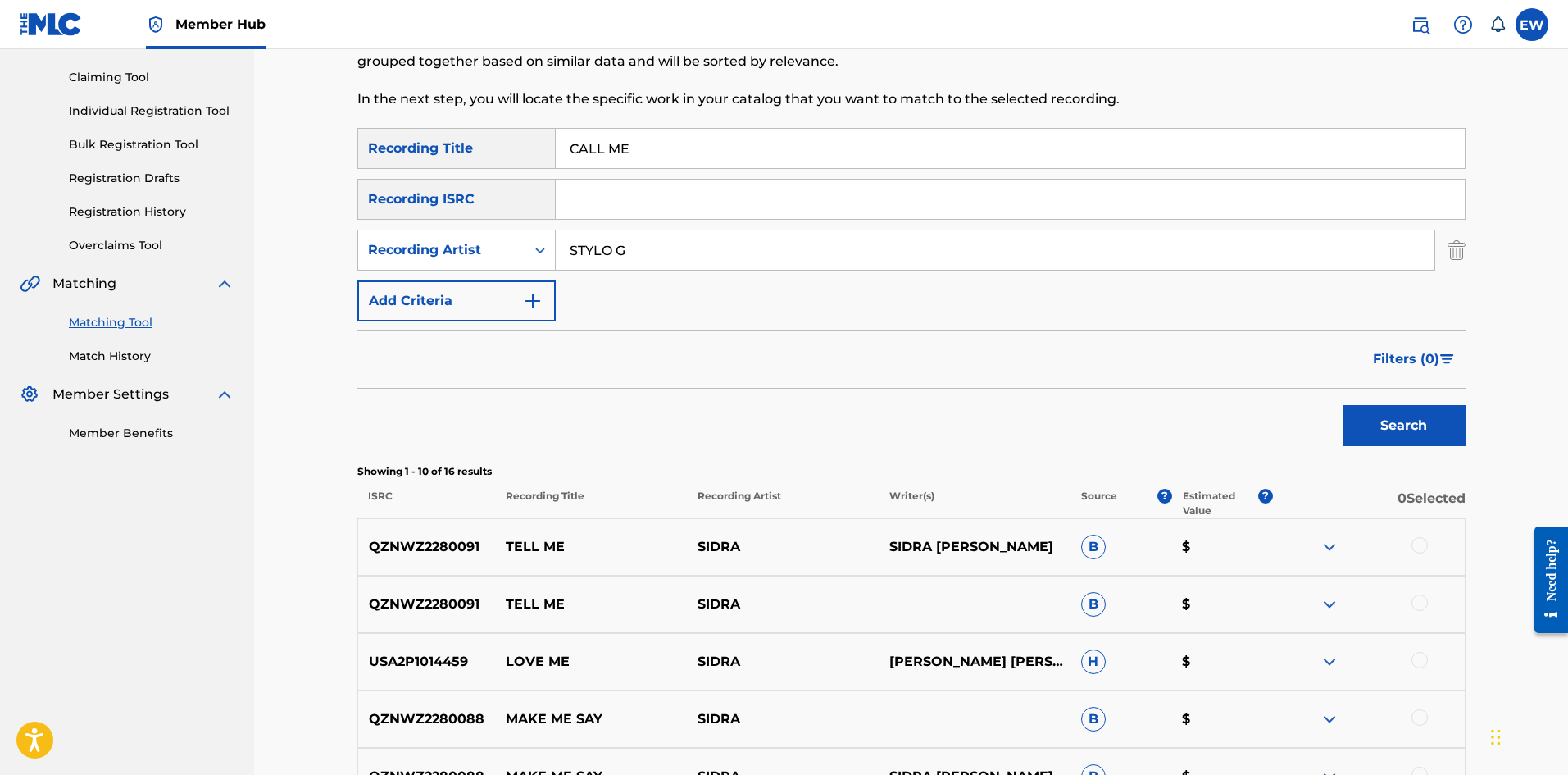
click at [397, 171] on div "SearchWithCriteria36609766-bc74-437b-aee9-62618c7d95ac Recording Title CALL ME …" at bounding box center [912, 224] width 1108 height 193
paste input "I A YARDI"
type input "CALL MI A YARDIE"
click at [1397, 424] on button "Search" at bounding box center [1403, 425] width 123 height 41
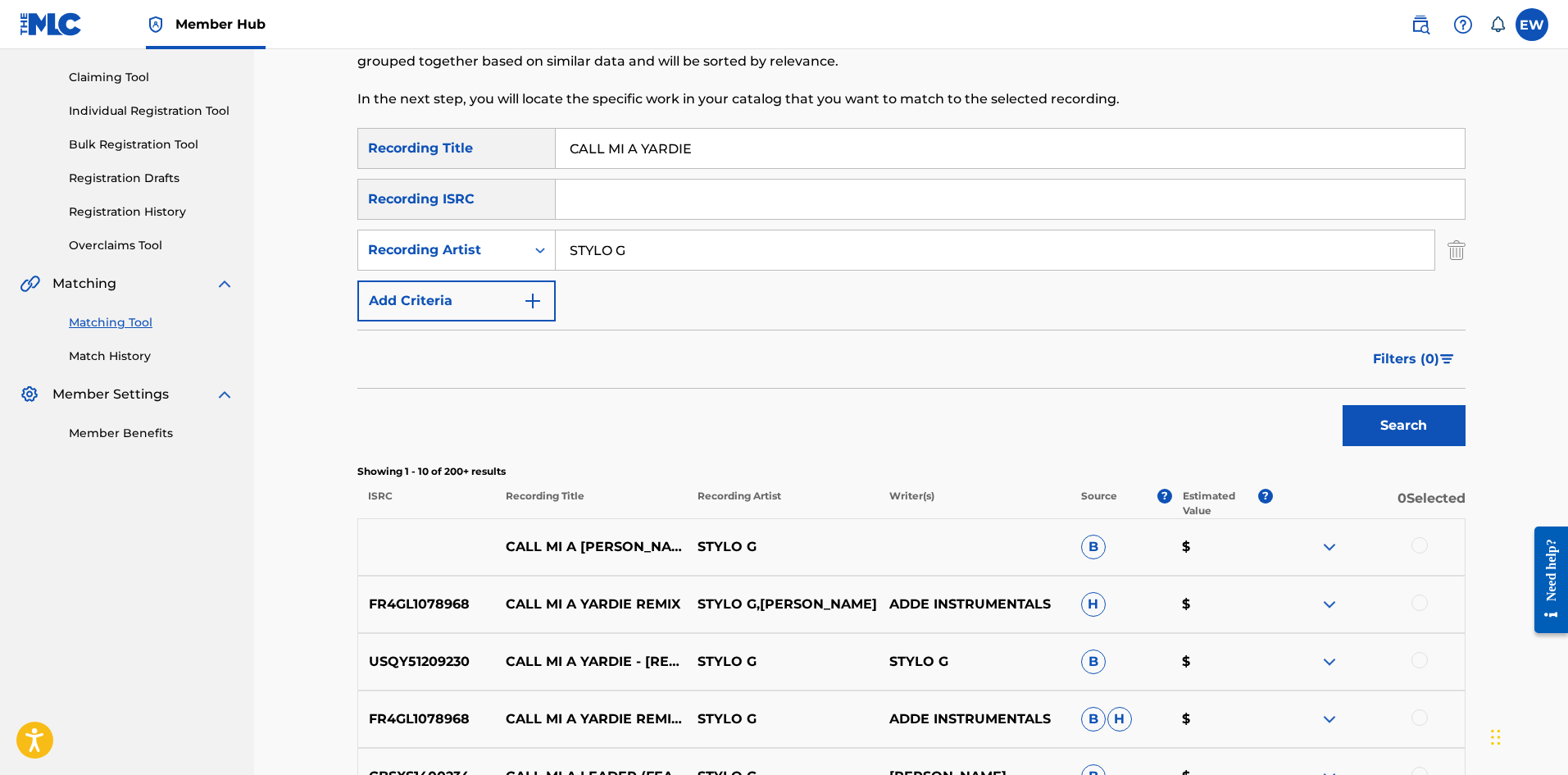
click at [1416, 548] on div at bounding box center [1419, 545] width 17 height 17
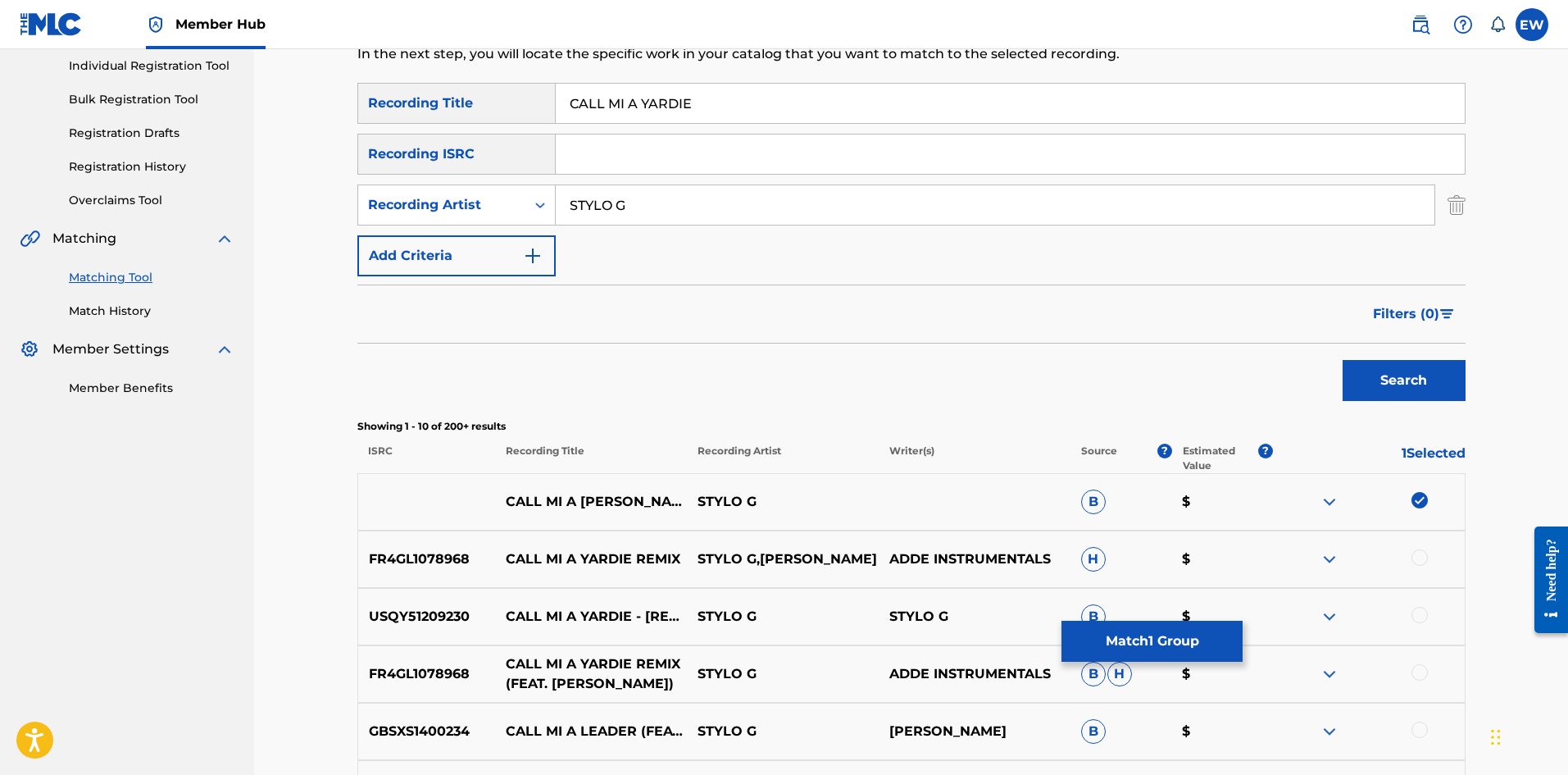
scroll to position [246, 0]
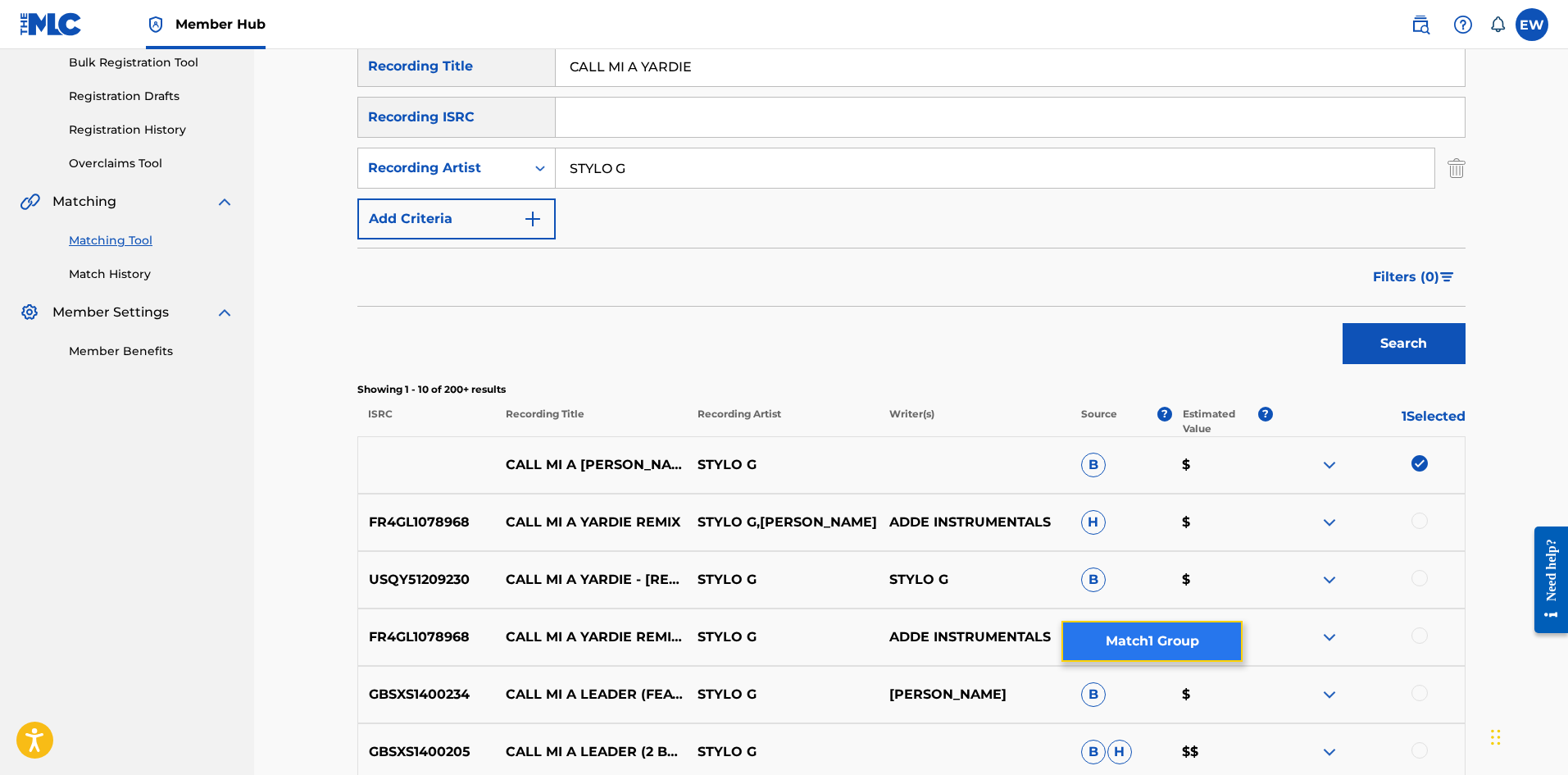
click at [1134, 650] on button "Match 1 Group" at bounding box center [1152, 641] width 182 height 41
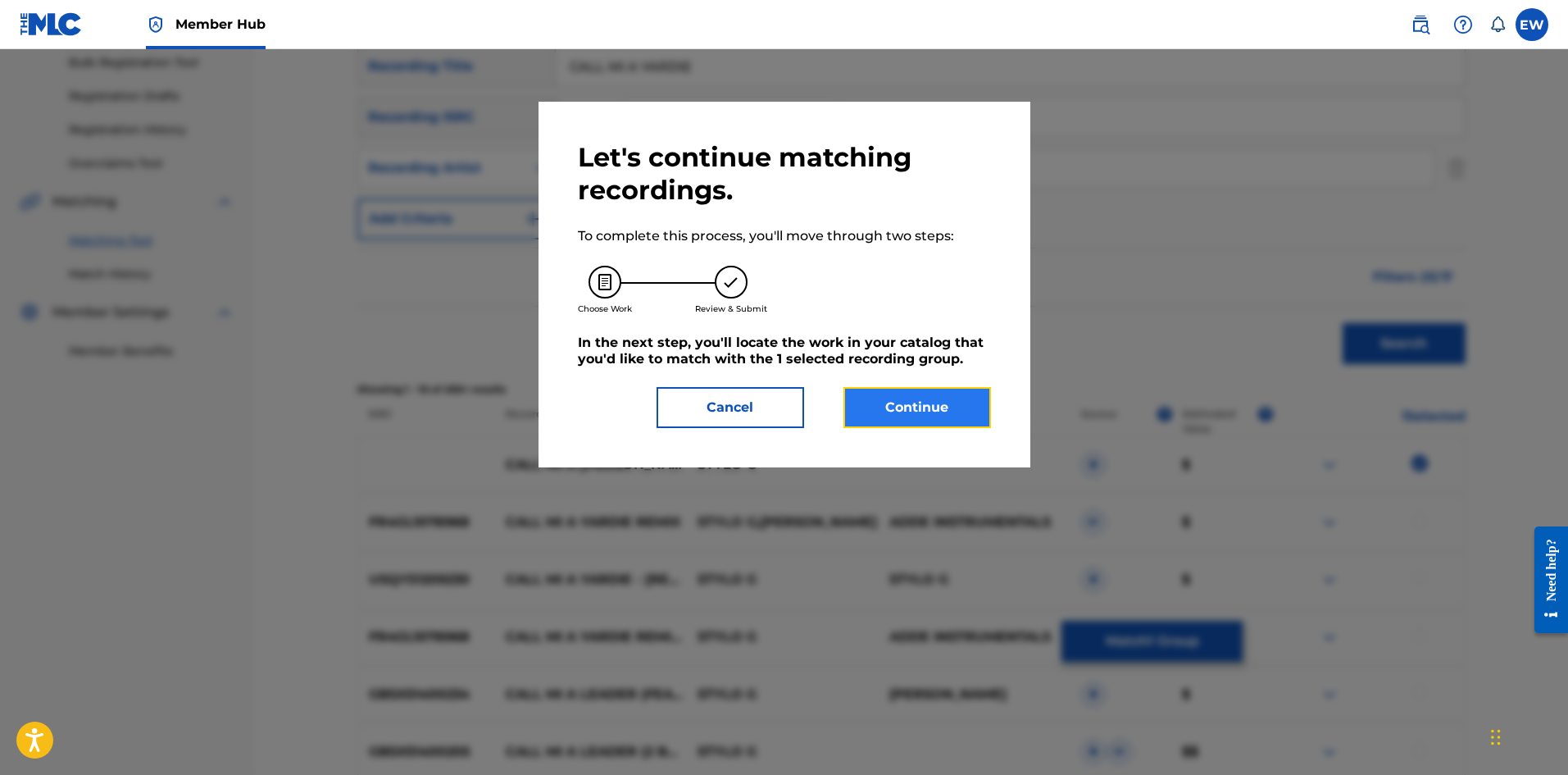
click at [931, 396] on button "Continue" at bounding box center [917, 407] width 148 height 41
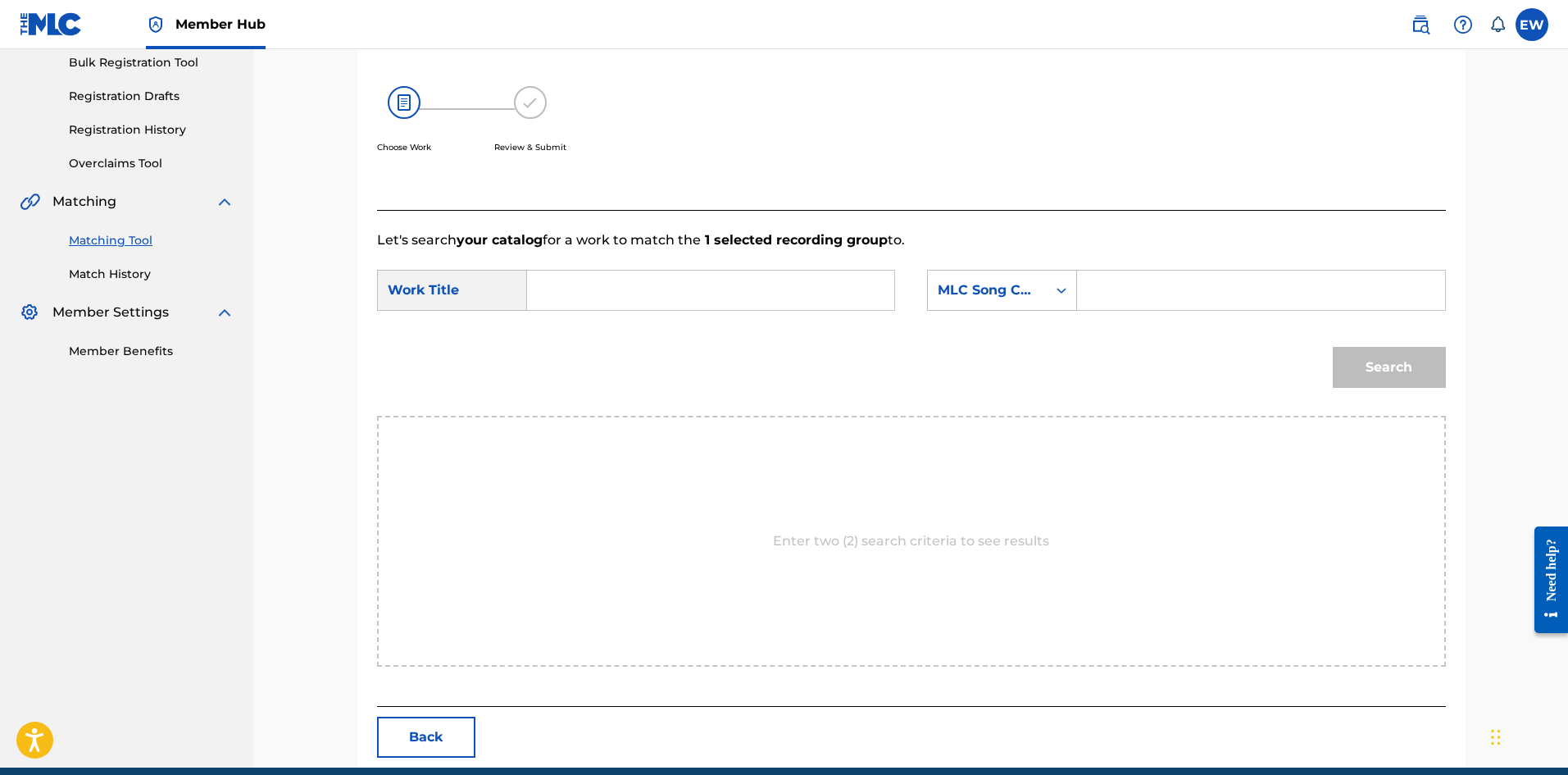
drag, startPoint x: 655, startPoint y: 287, endPoint x: 659, endPoint y: 298, distance: 11.7
click at [653, 291] on input "Search Form" at bounding box center [710, 291] width 339 height 39
paste input "CALL MI A YARDIE"
type input "CALL MI A YARDIE"
drag, startPoint x: 1197, startPoint y: 281, endPoint x: 1180, endPoint y: 291, distance: 19.7
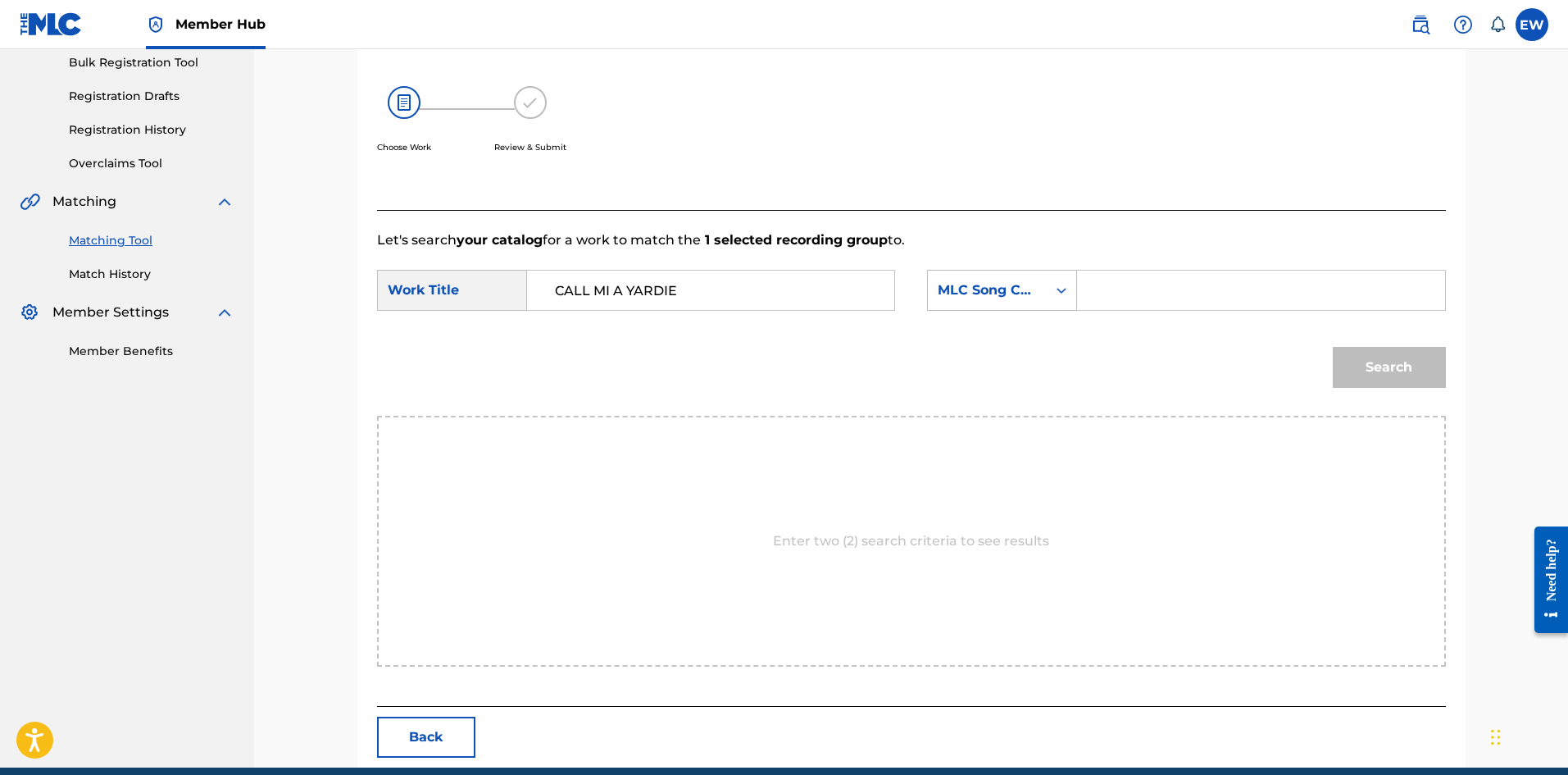
click at [1197, 282] on input "Search Form" at bounding box center [1260, 291] width 339 height 39
paste input "X73525"
type input "X73525"
click at [1363, 351] on button "Search" at bounding box center [1389, 368] width 113 height 41
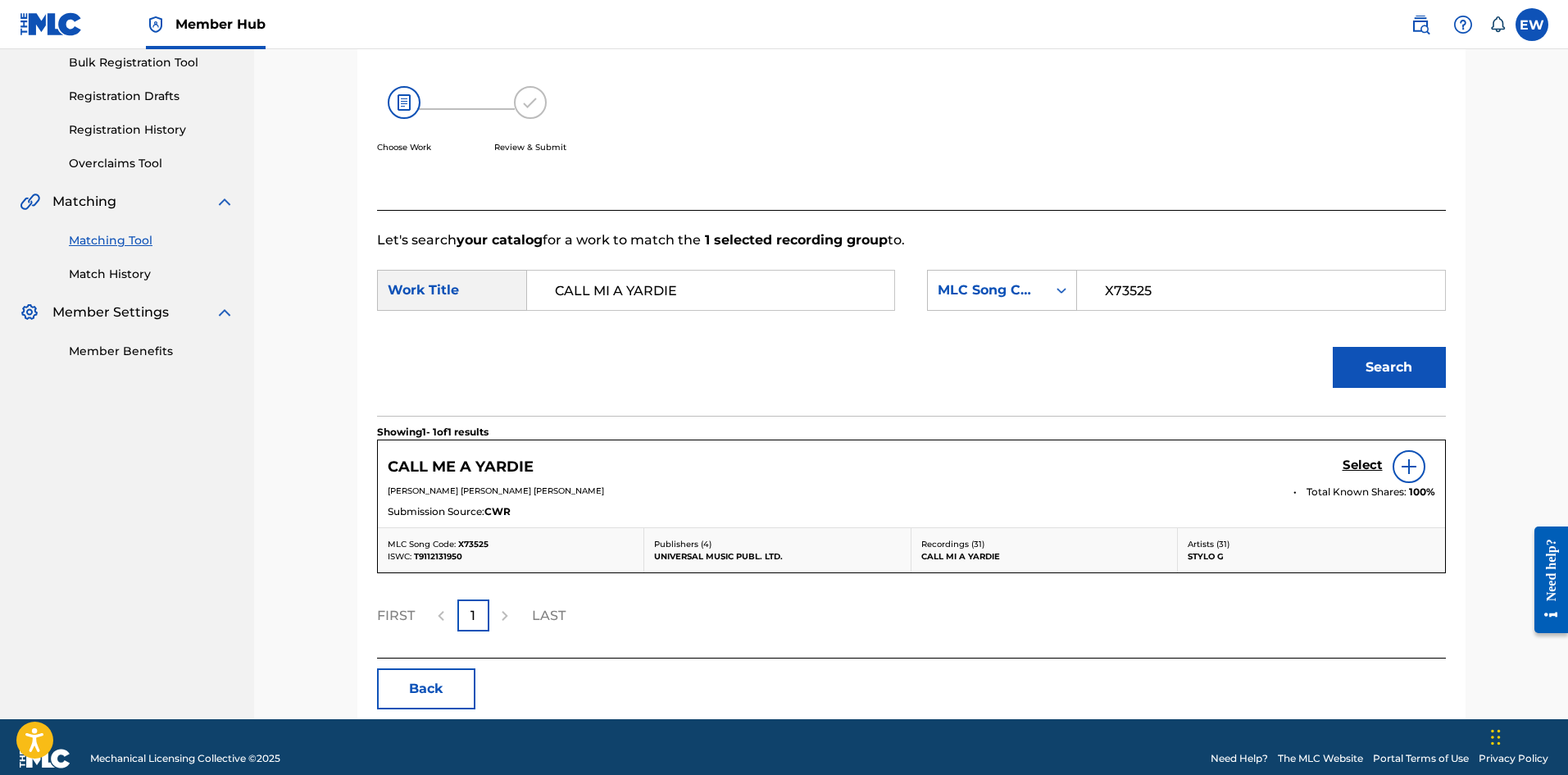
click at [1359, 454] on div "Select" at bounding box center [1388, 466] width 93 height 33
click at [1365, 469] on h5 "Select" at bounding box center [1362, 466] width 40 height 16
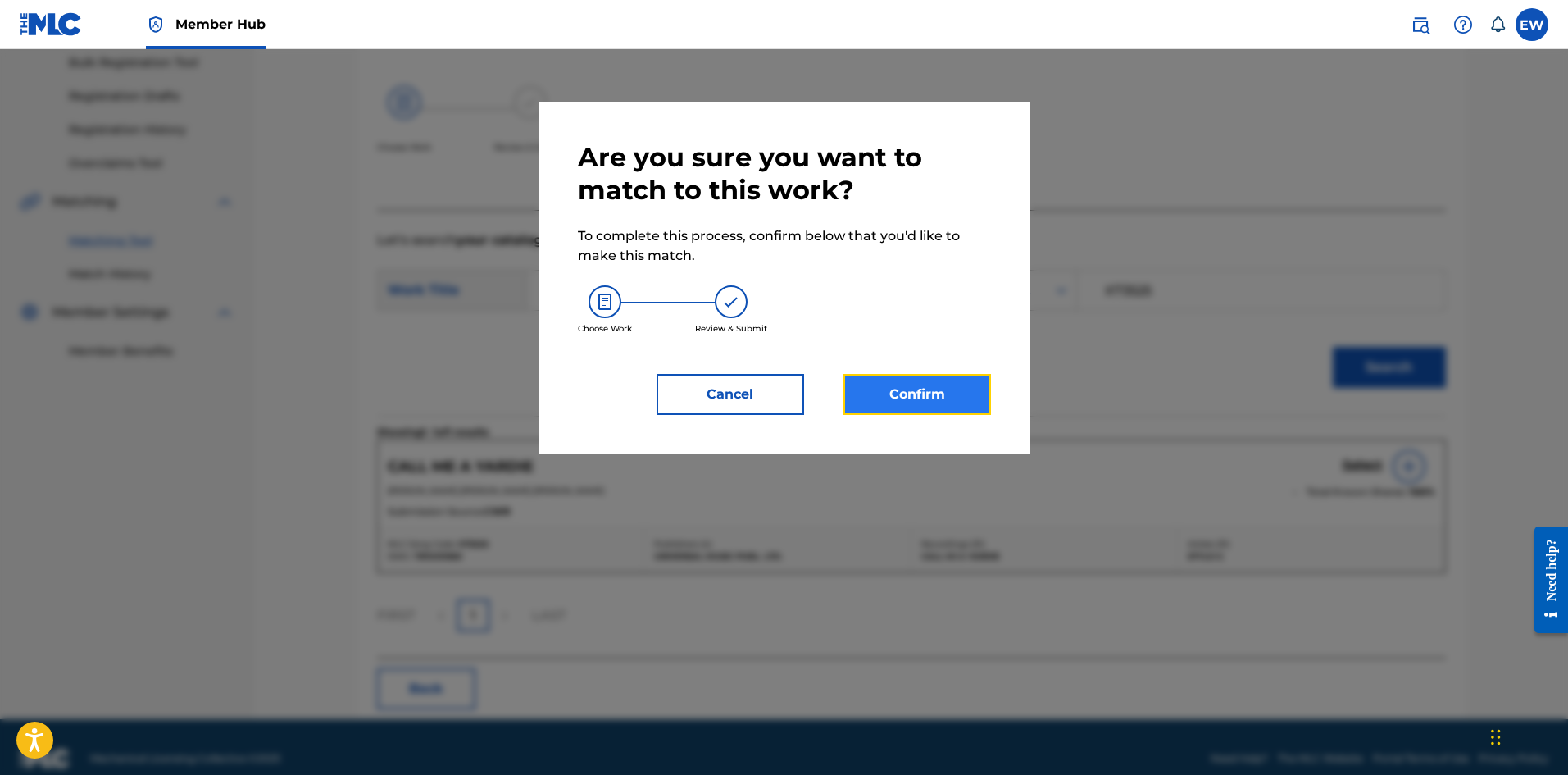
click at [968, 412] on button "Confirm" at bounding box center [917, 394] width 148 height 41
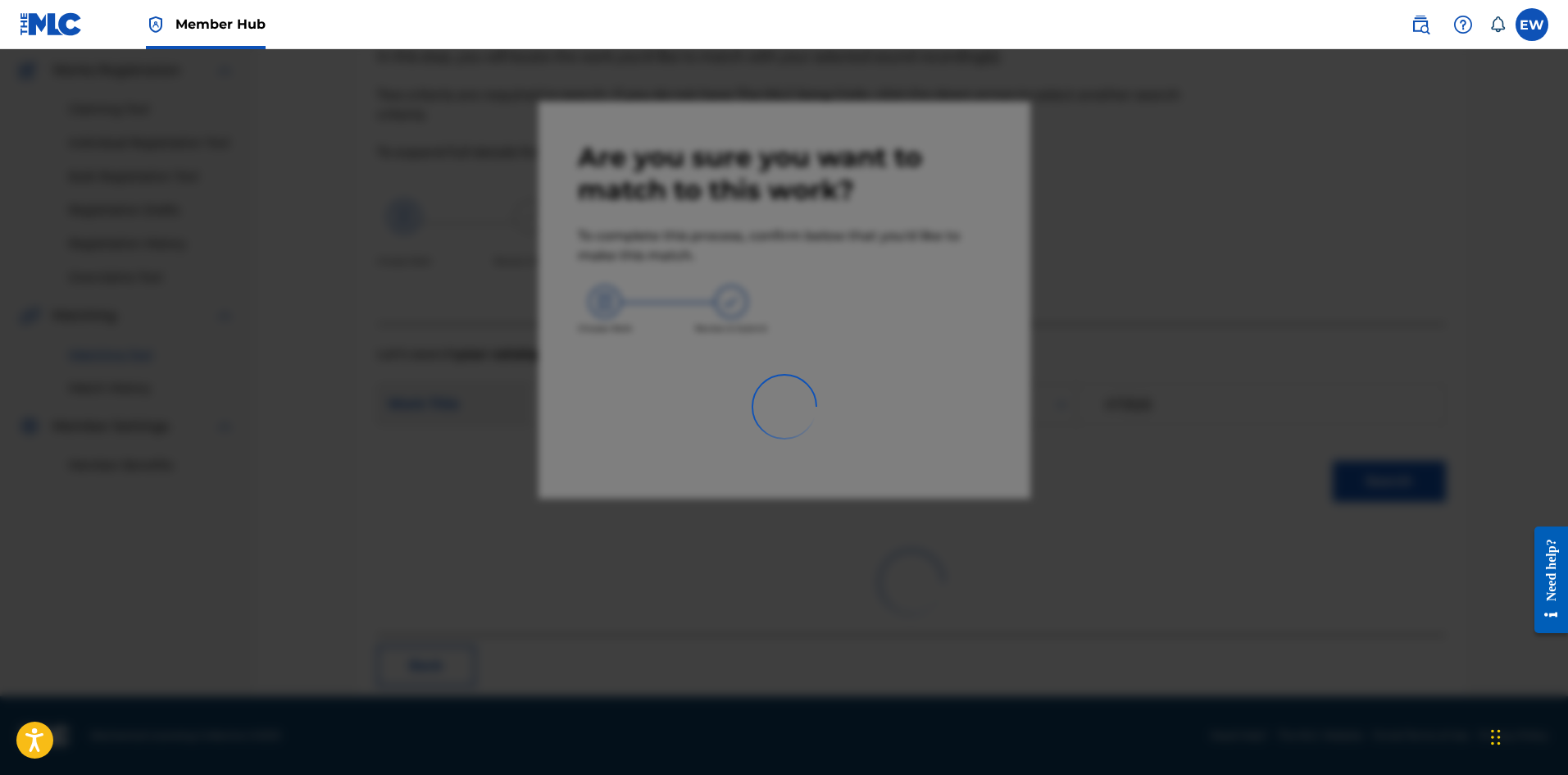
scroll to position [39, 0]
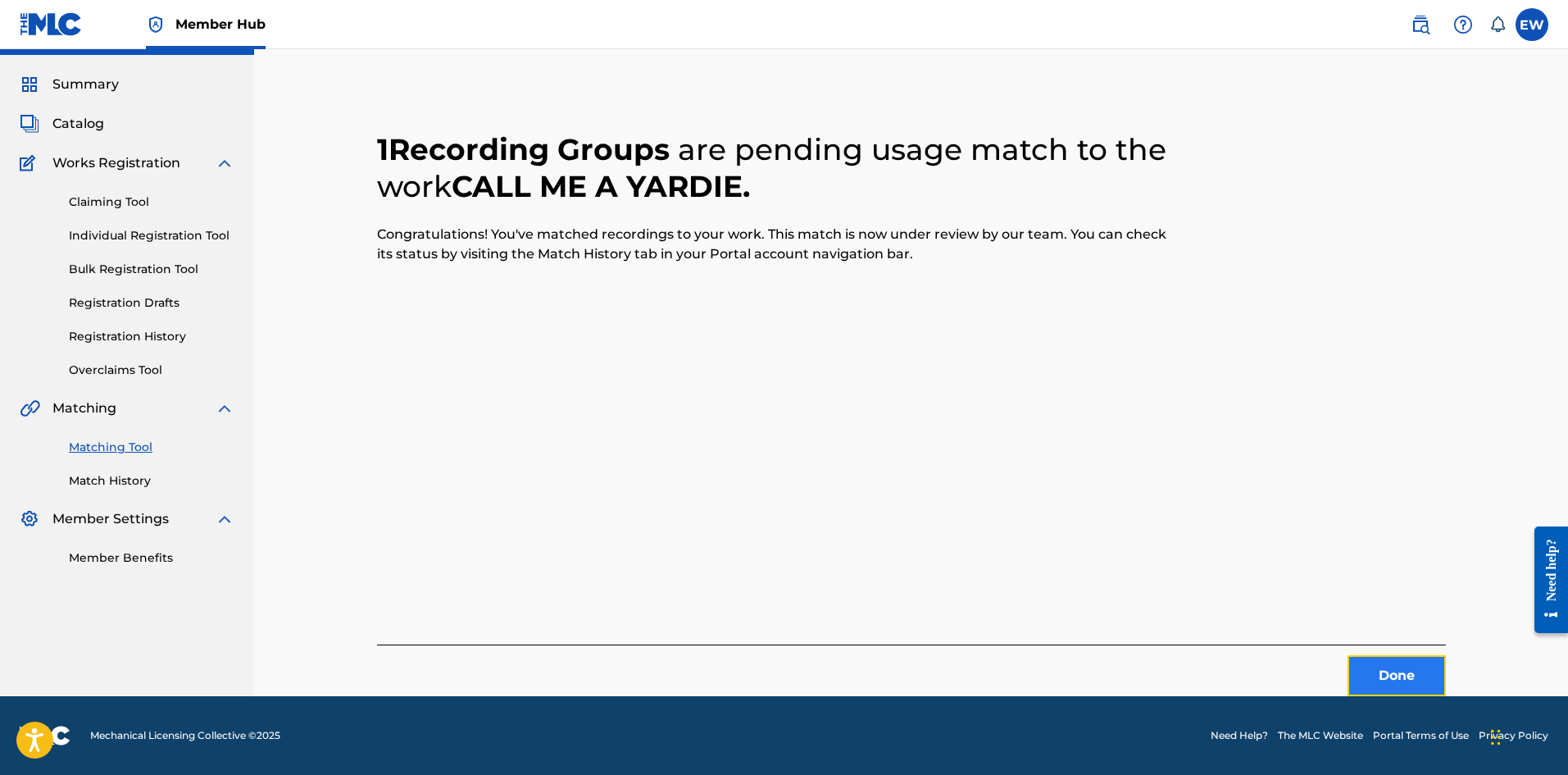
click at [1367, 663] on button "Done" at bounding box center [1396, 676] width 98 height 41
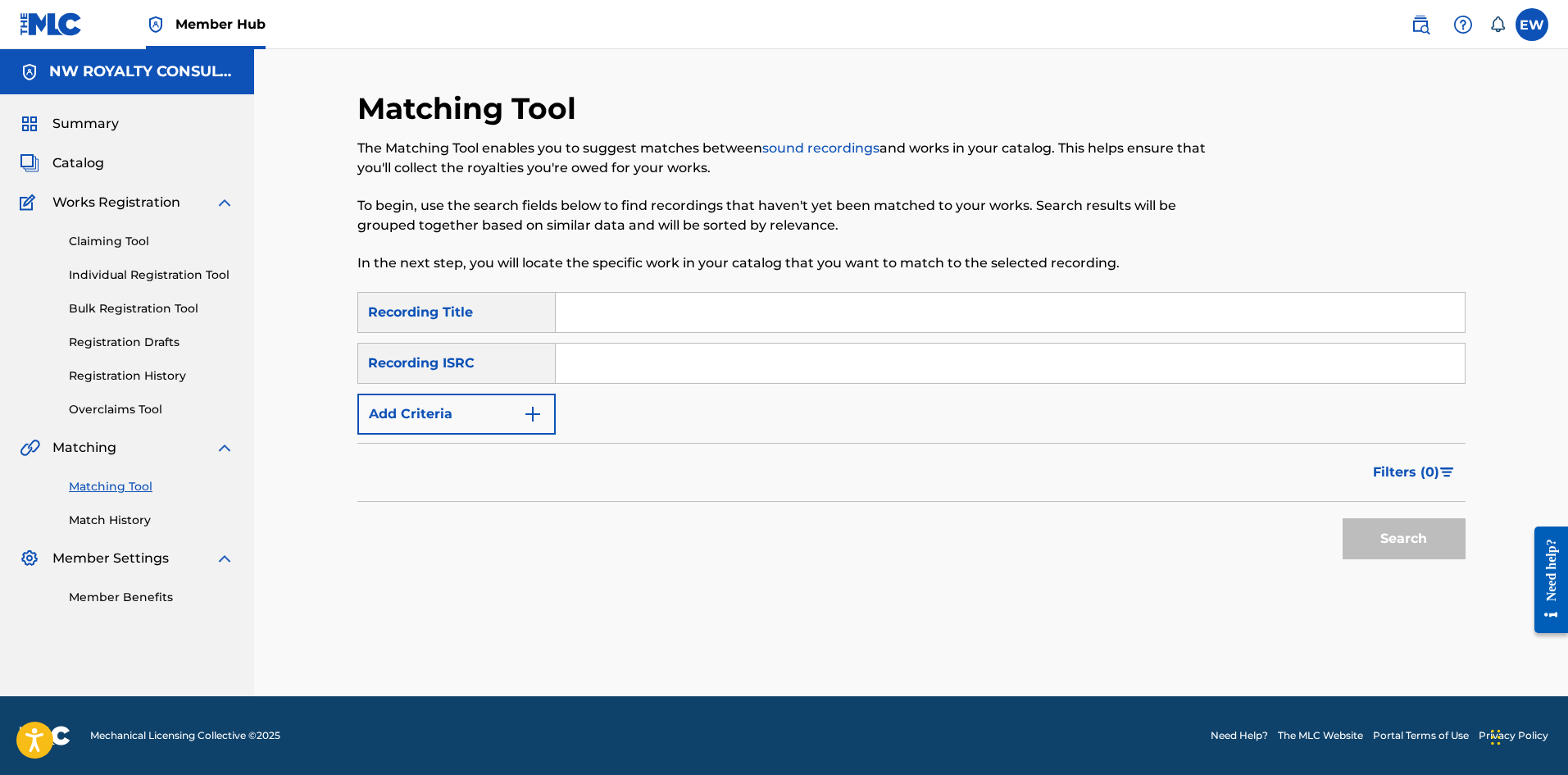
scroll to position [0, 0]
click at [429, 417] on button "Add Criteria" at bounding box center [457, 414] width 198 height 41
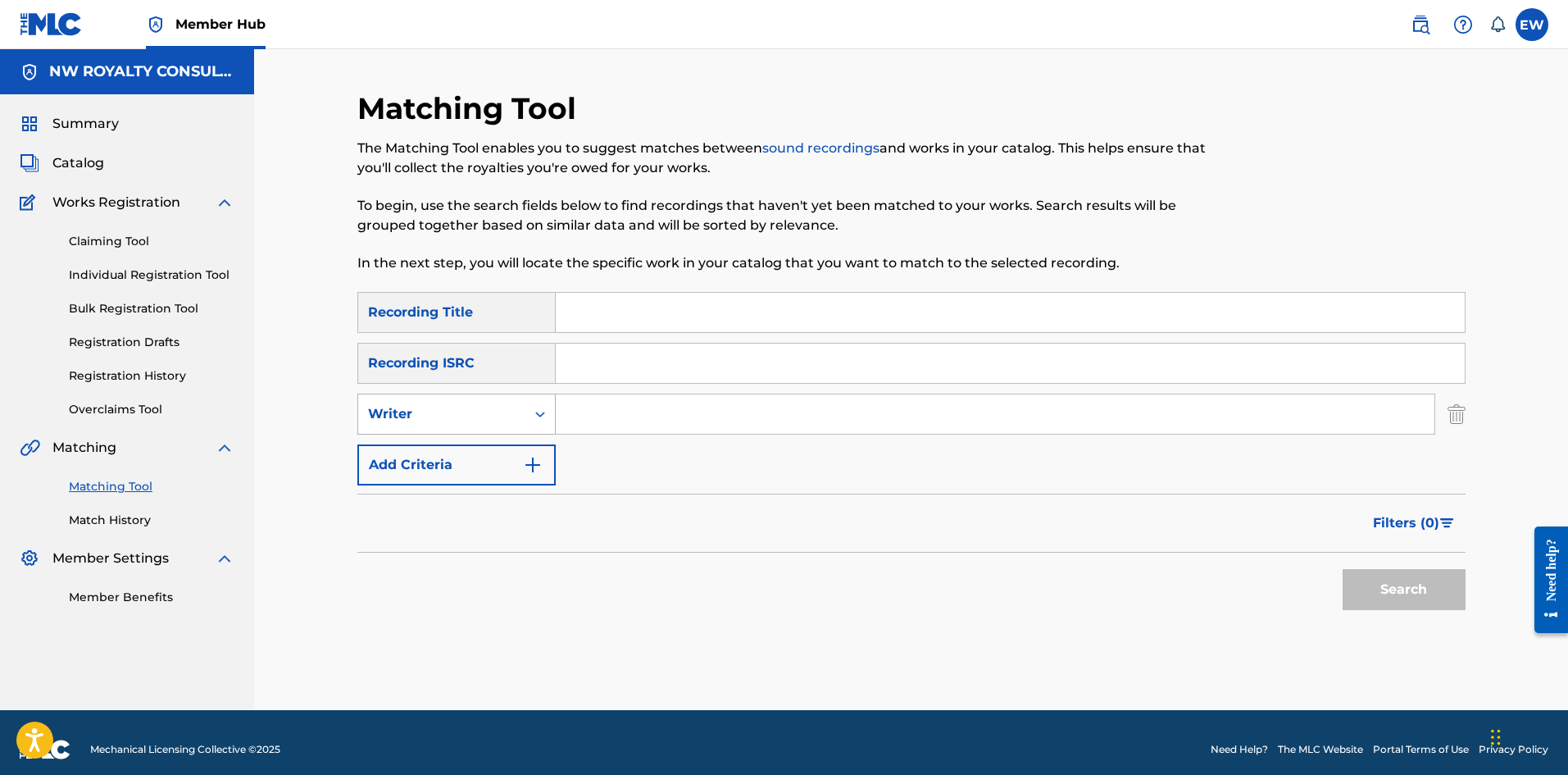
click at [429, 415] on div "Writer" at bounding box center [442, 414] width 148 height 19
drag, startPoint x: 417, startPoint y: 447, endPoint x: 491, endPoint y: 435, distance: 75.0
click at [491, 435] on div "Recording Artist" at bounding box center [457, 455] width 197 height 41
drag, startPoint x: 658, startPoint y: 406, endPoint x: 630, endPoint y: 398, distance: 29.1
click at [659, 407] on input "Search Form" at bounding box center [995, 414] width 878 height 39
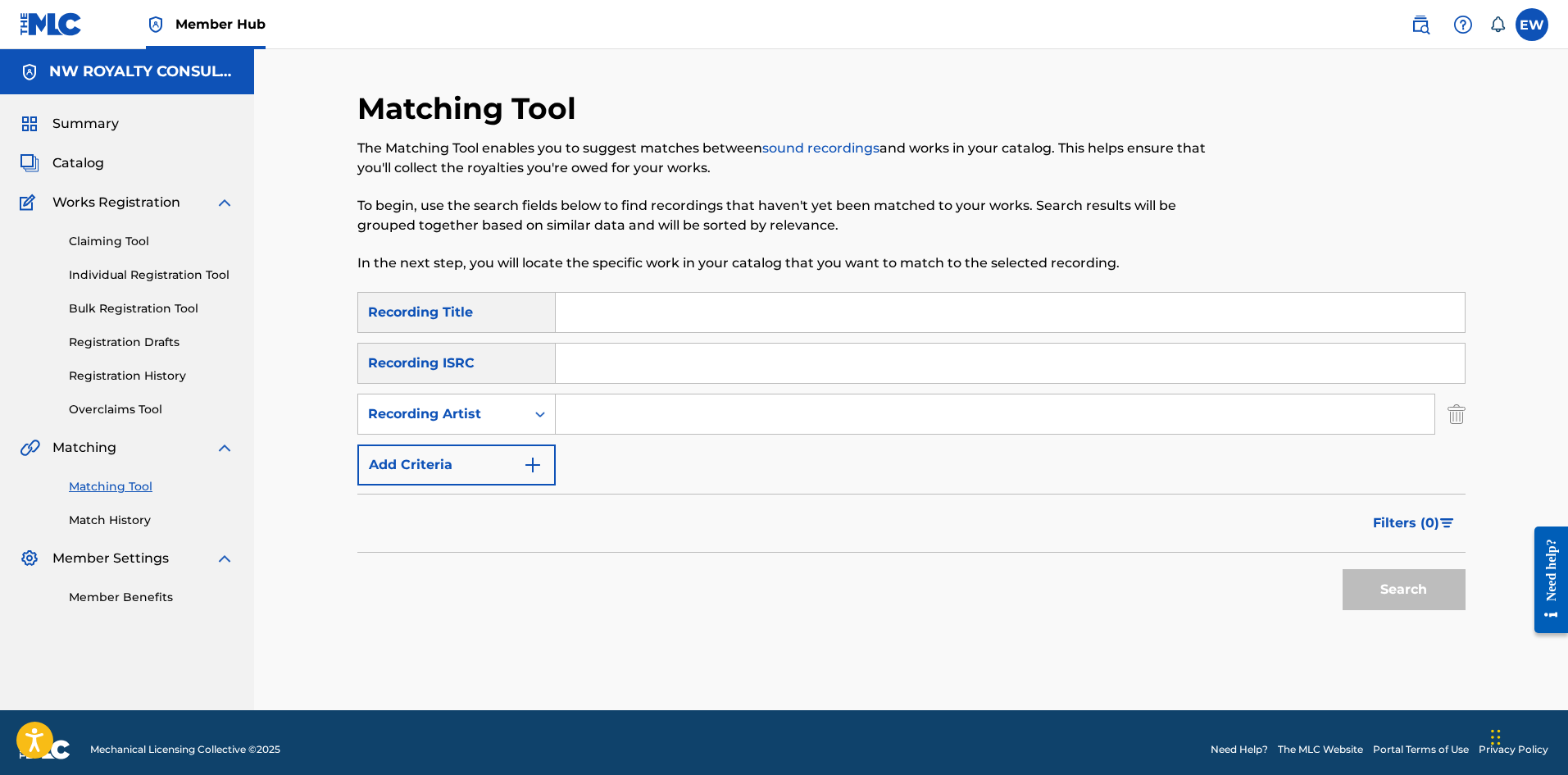
paste input "BADDA GENERAL"
type input "BADDA GENERAL"
click at [589, 324] on input "Search Form" at bounding box center [1010, 312] width 909 height 39
paste input "CALL MI KLUTCHA"
type input "CALL MI KLUTCHA"
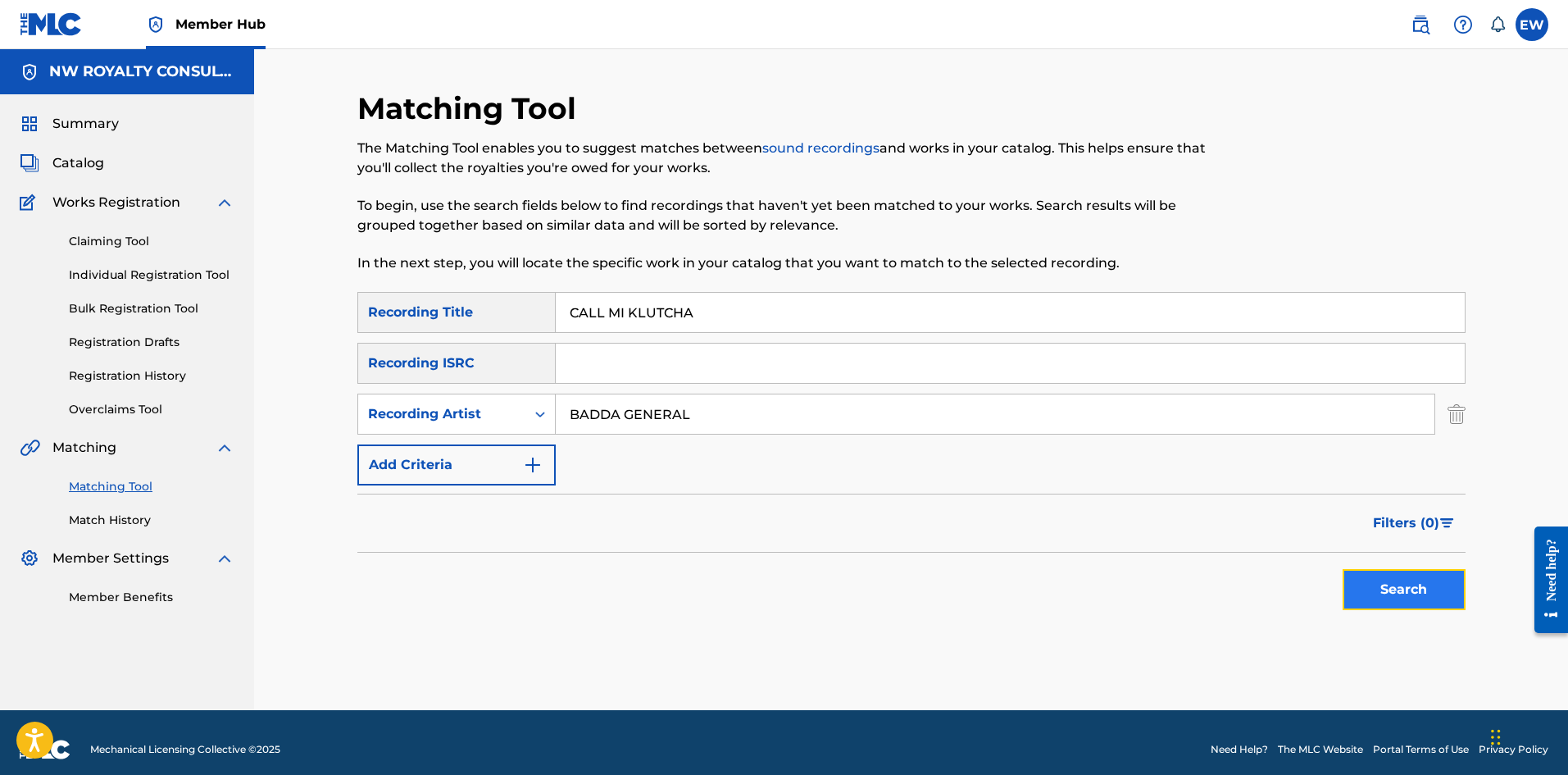
click at [1378, 580] on button "Search" at bounding box center [1403, 589] width 123 height 41
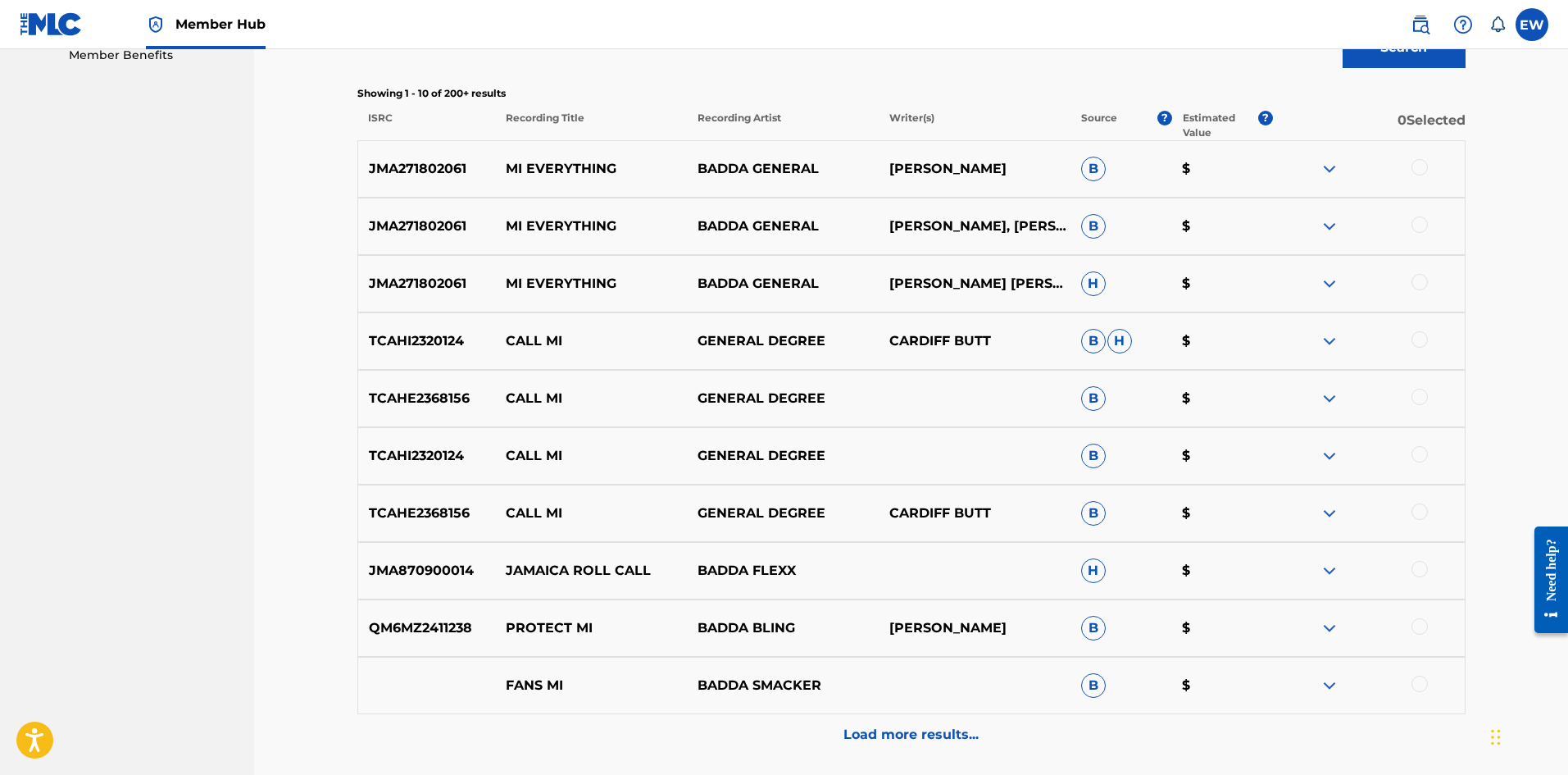
scroll to position [273, 0]
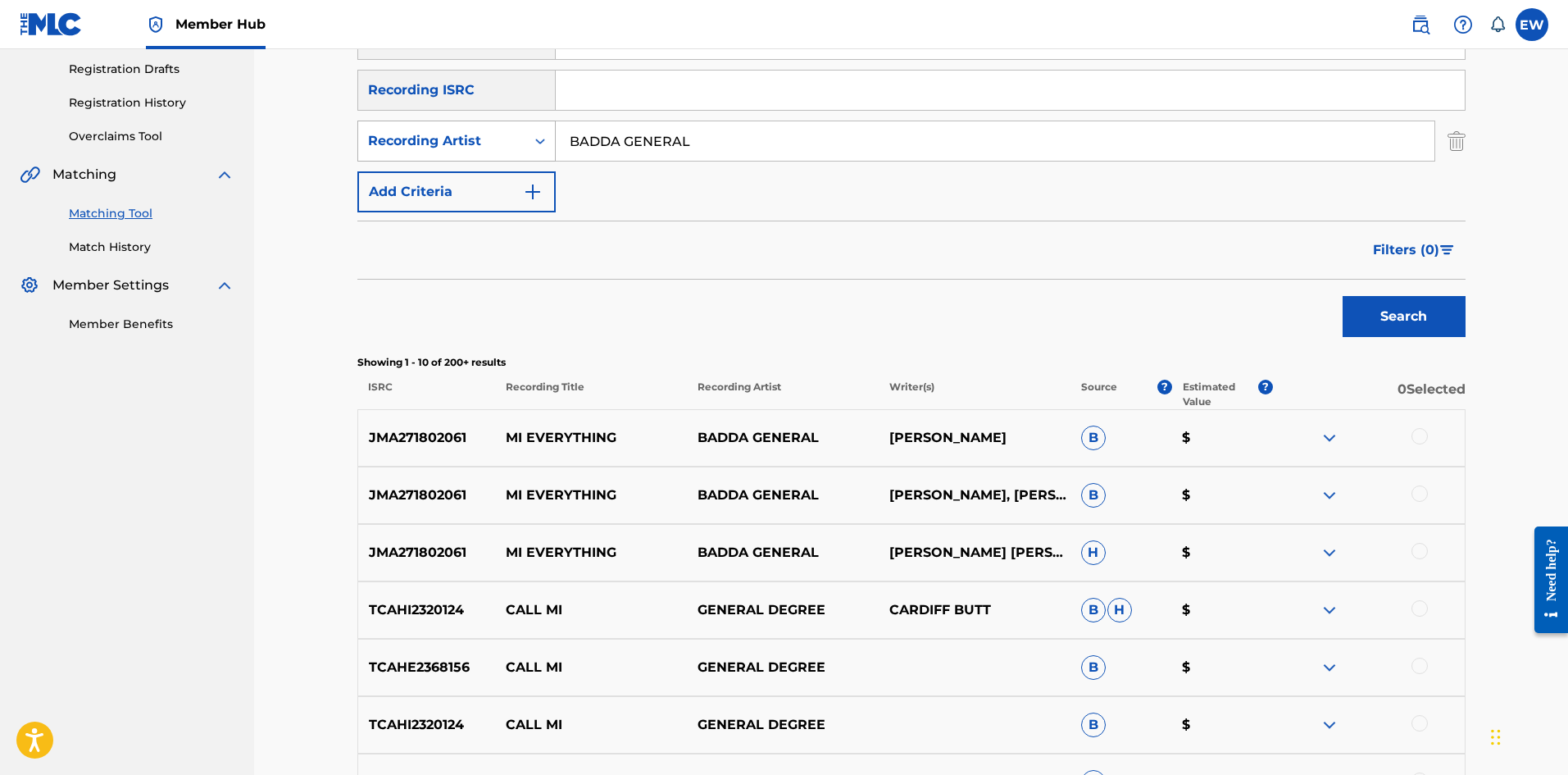
drag, startPoint x: 730, startPoint y: 151, endPoint x: 479, endPoint y: 149, distance: 251.0
click at [479, 149] on div "SearchWithCriteria065674a1-4a17-4a16-a90f-924831f44268 Recording Artist BADDA G…" at bounding box center [912, 141] width 1108 height 41
paste input "TERRY LINEN"
type input "TERRY LINEN"
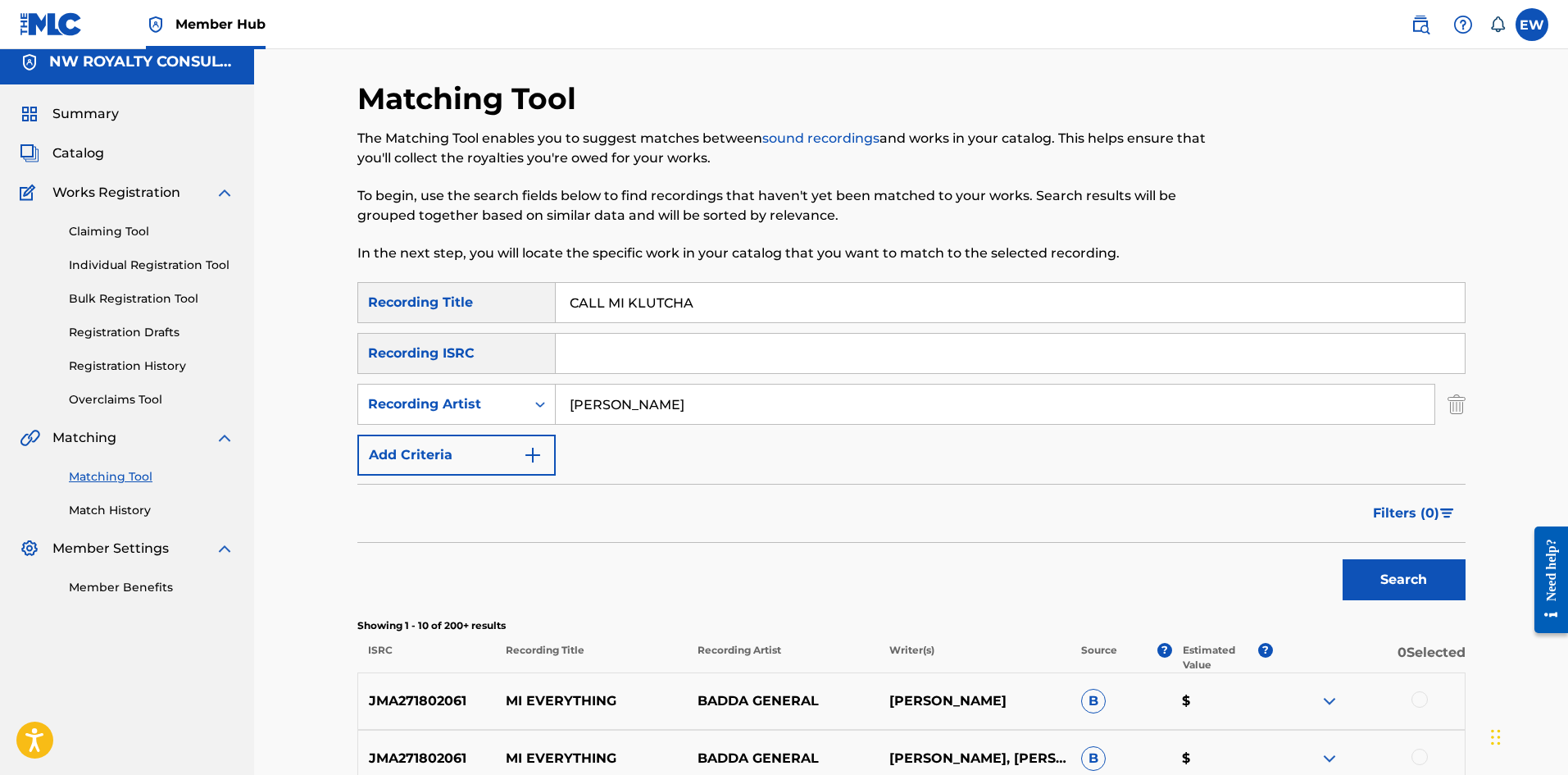
scroll to position [0, 0]
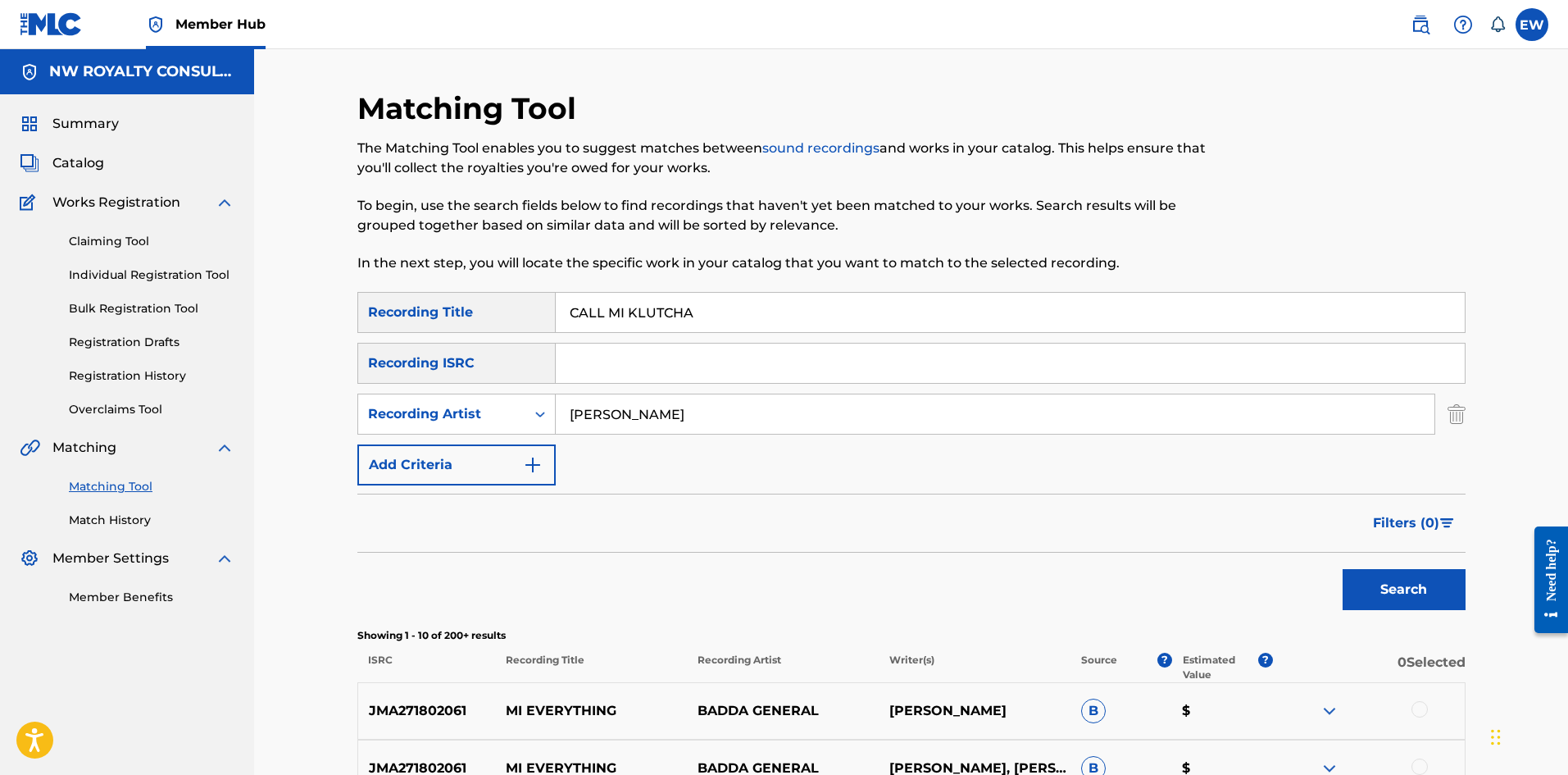
drag, startPoint x: 732, startPoint y: 309, endPoint x: 479, endPoint y: 305, distance: 253.0
click at [370, 304] on div "SearchWithCriteria36609766-bc74-437b-aee9-62618c7d95ac Recording Title CALL MI …" at bounding box center [912, 313] width 1108 height 41
paste input "ON A FRIEND"
type input "CALL ON A FRIEND"
click at [1396, 593] on button "Search" at bounding box center [1403, 589] width 123 height 41
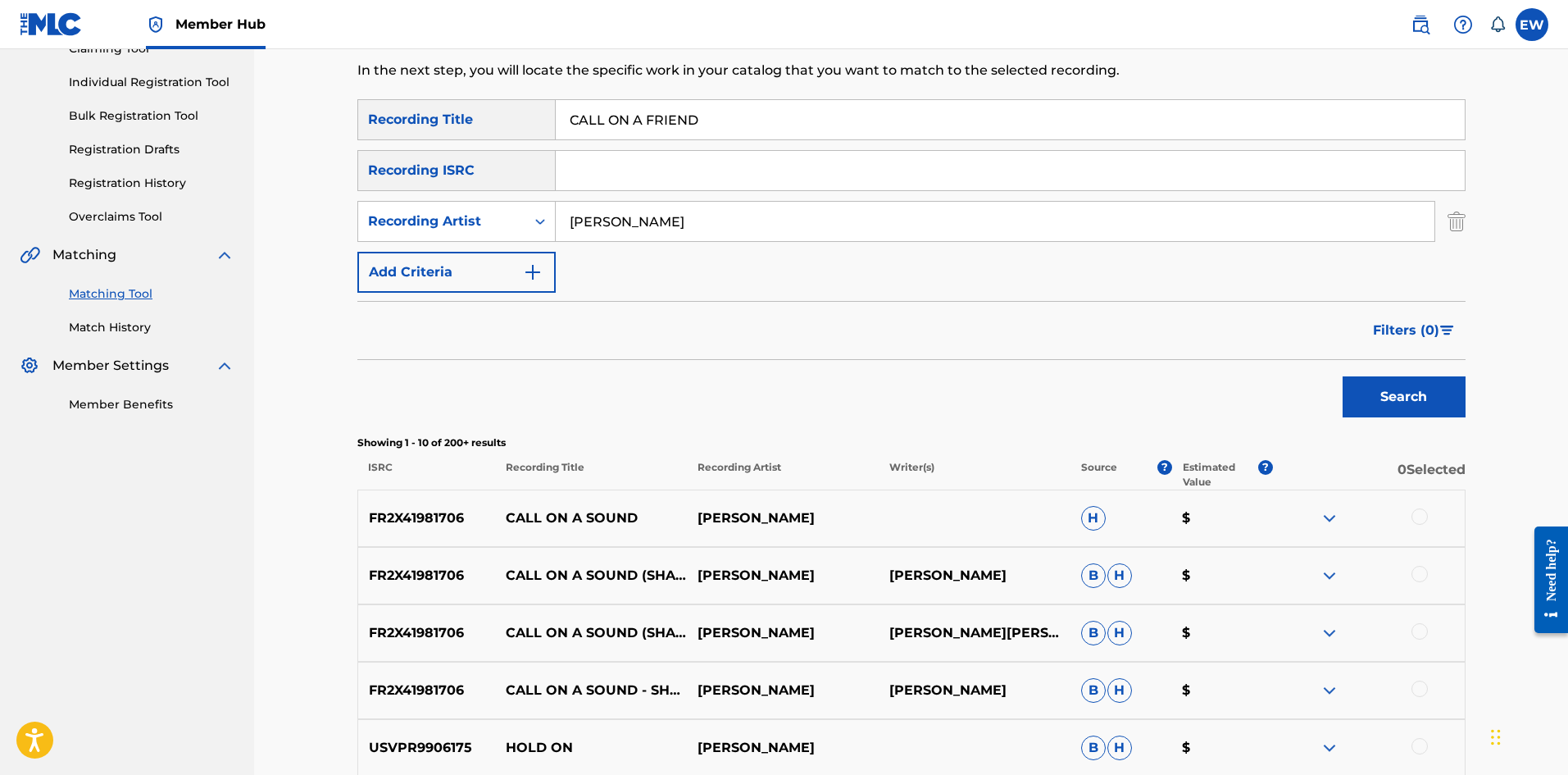
scroll to position [164, 0]
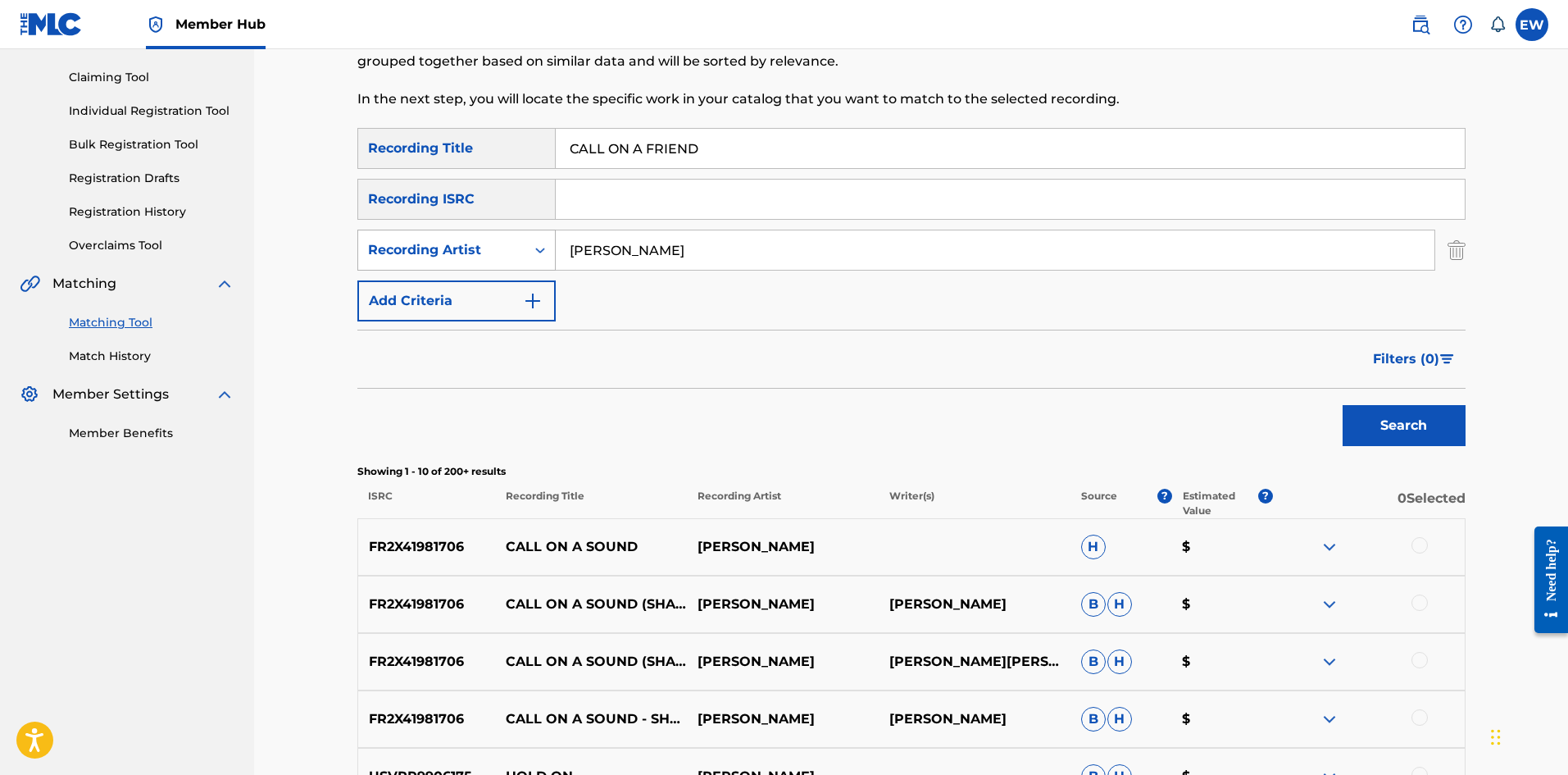
drag, startPoint x: 665, startPoint y: 244, endPoint x: 463, endPoint y: 250, distance: 202.1
click at [470, 250] on div "SearchWithCriteria065674a1-4a17-4a16-a90f-924831f44268 Recording Artist TERRY L…" at bounding box center [912, 250] width 1108 height 41
paste
type input "ANTHONY B"
drag, startPoint x: 831, startPoint y: 152, endPoint x: 375, endPoint y: 197, distance: 458.2
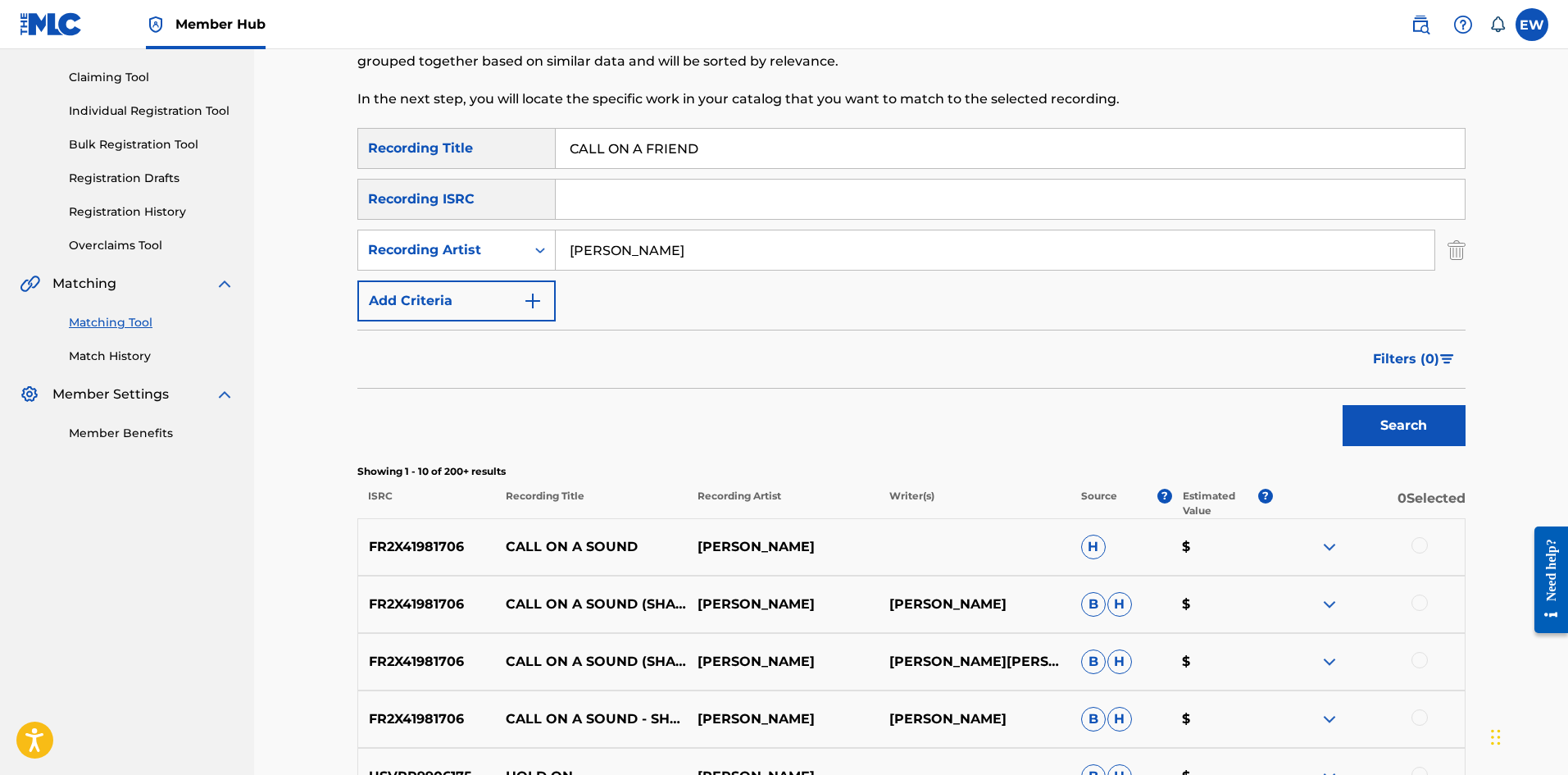
click at [383, 194] on div "SearchWithCriteria36609766-bc74-437b-aee9-62618c7d95ac Recording Title CALL ON …" at bounding box center [912, 224] width 1108 height 193
type input "CALL ON JAH"
click at [1422, 416] on button "Search" at bounding box center [1403, 425] width 123 height 41
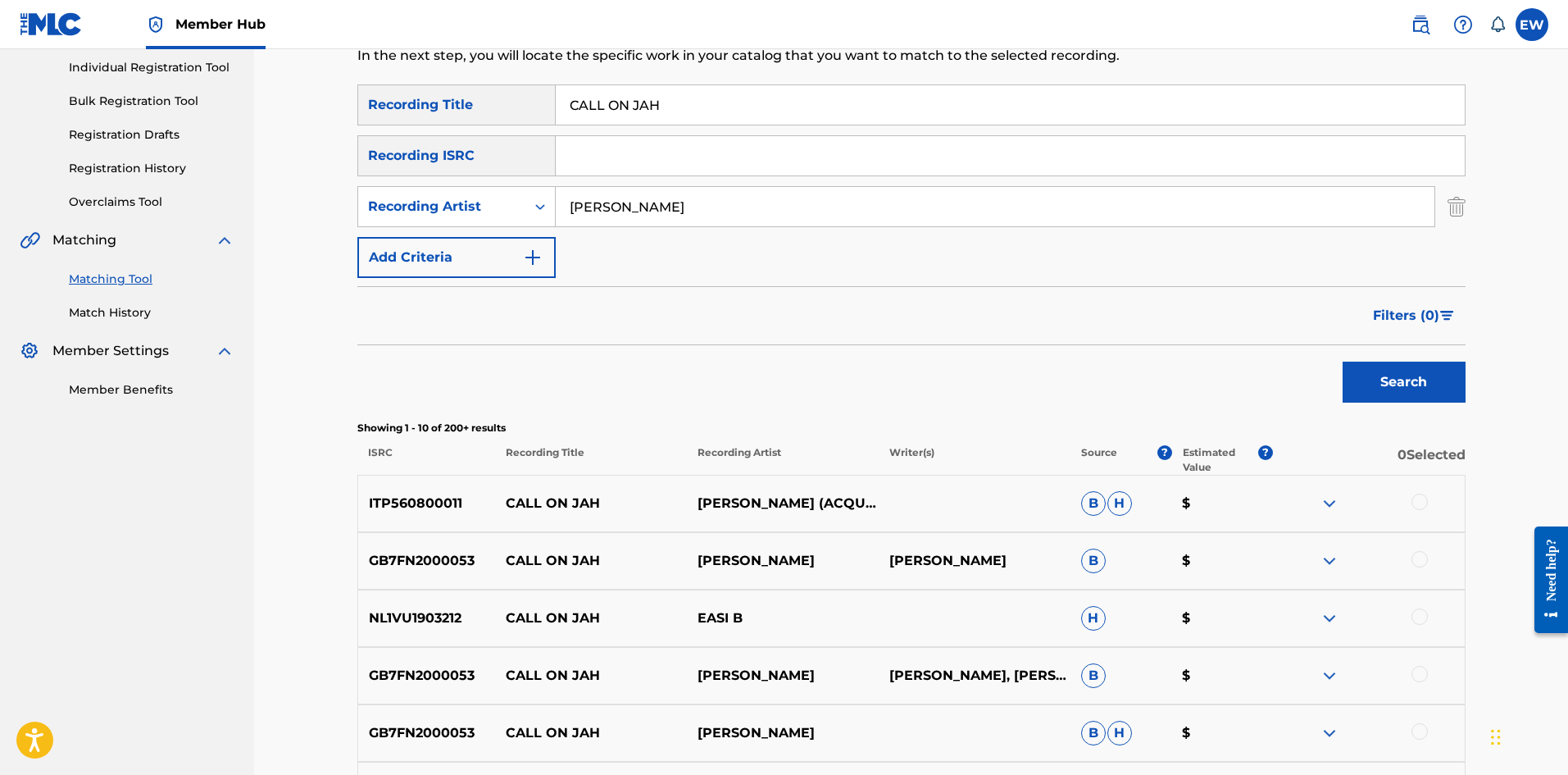
scroll to position [246, 0]
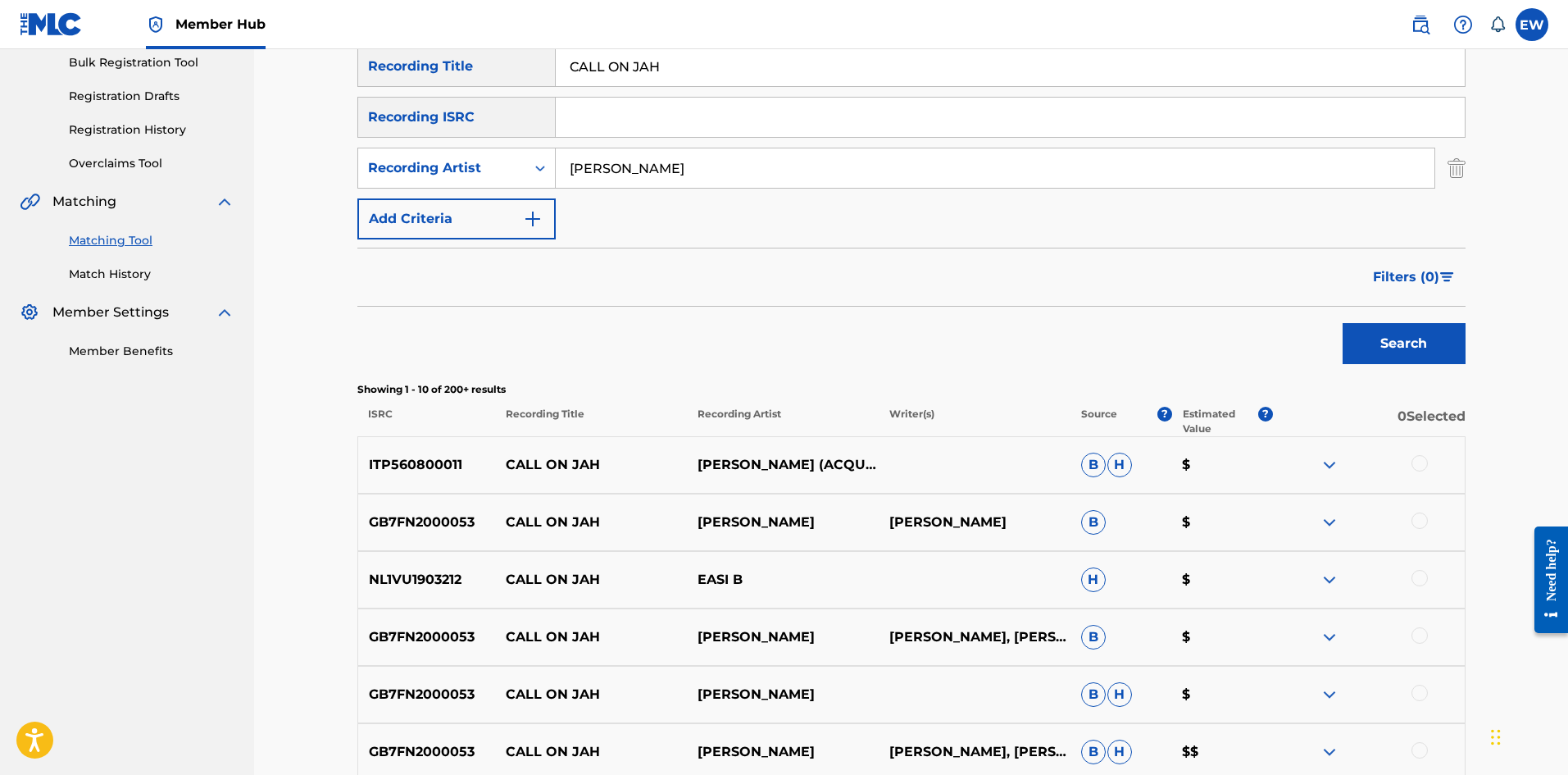
click at [1408, 462] on div at bounding box center [1369, 465] width 192 height 19
click at [1419, 461] on div at bounding box center [1419, 463] width 17 height 17
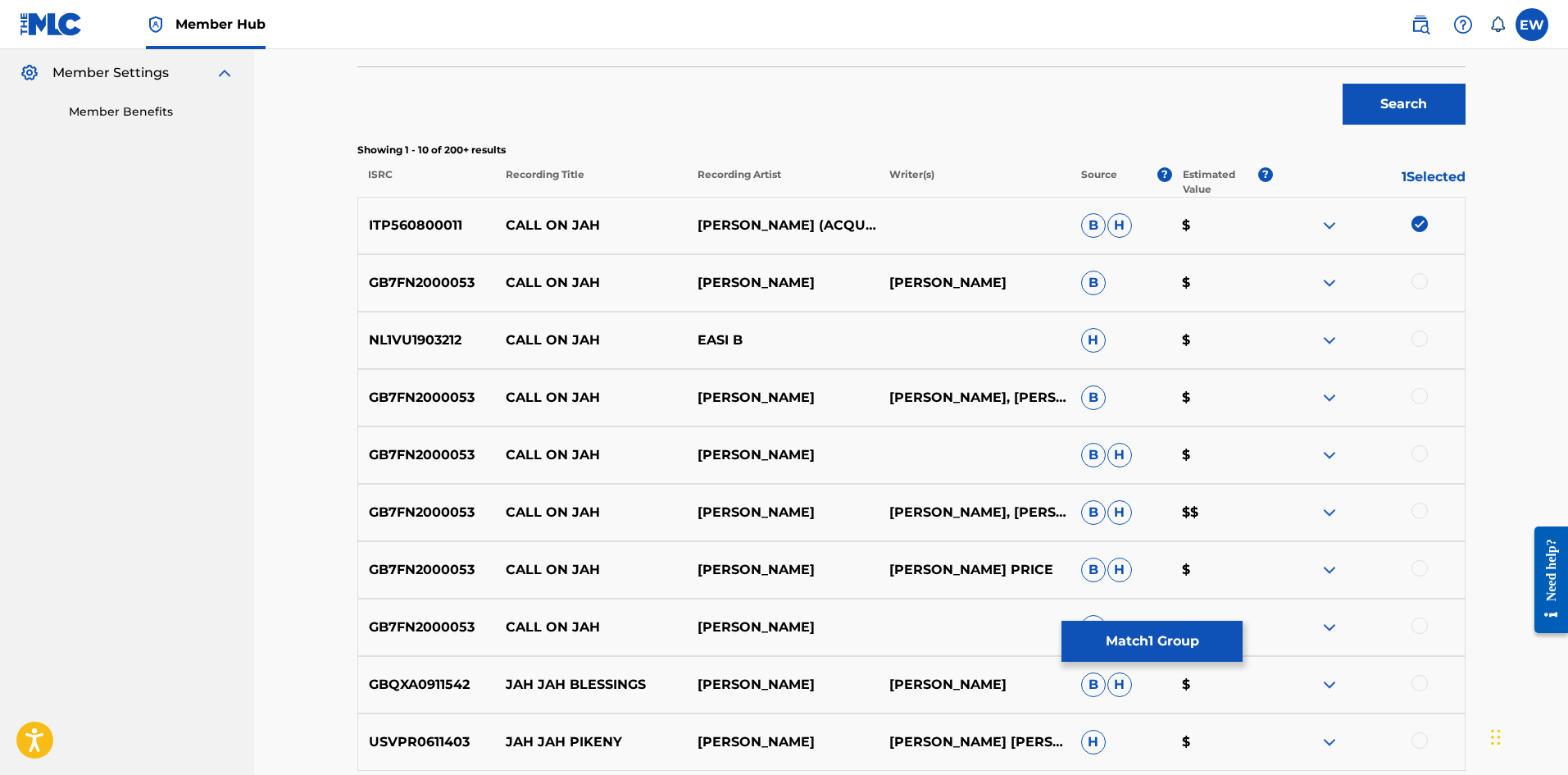
scroll to position [492, 0]
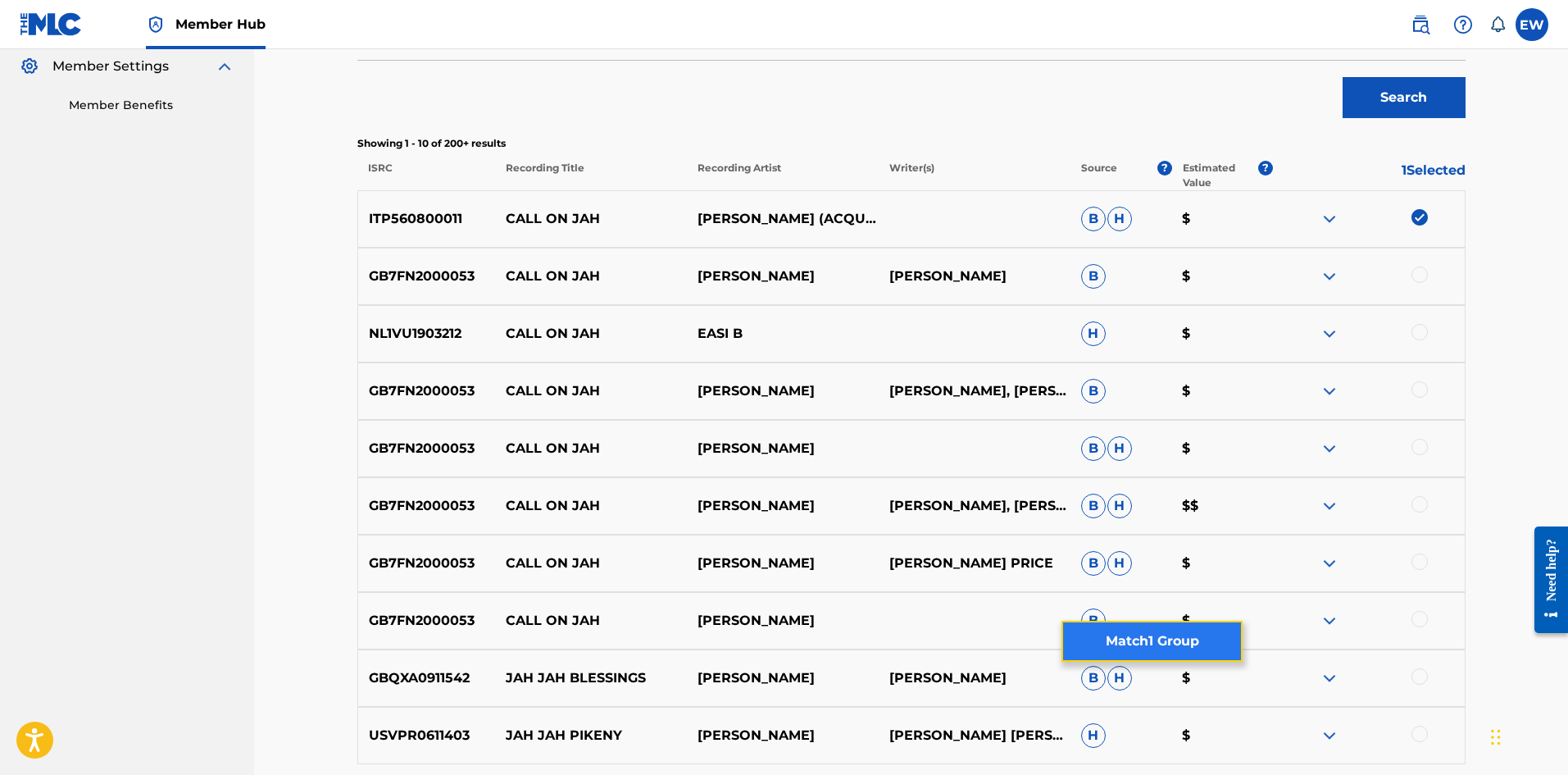
click at [1134, 631] on button "Match 1 Group" at bounding box center [1152, 641] width 182 height 41
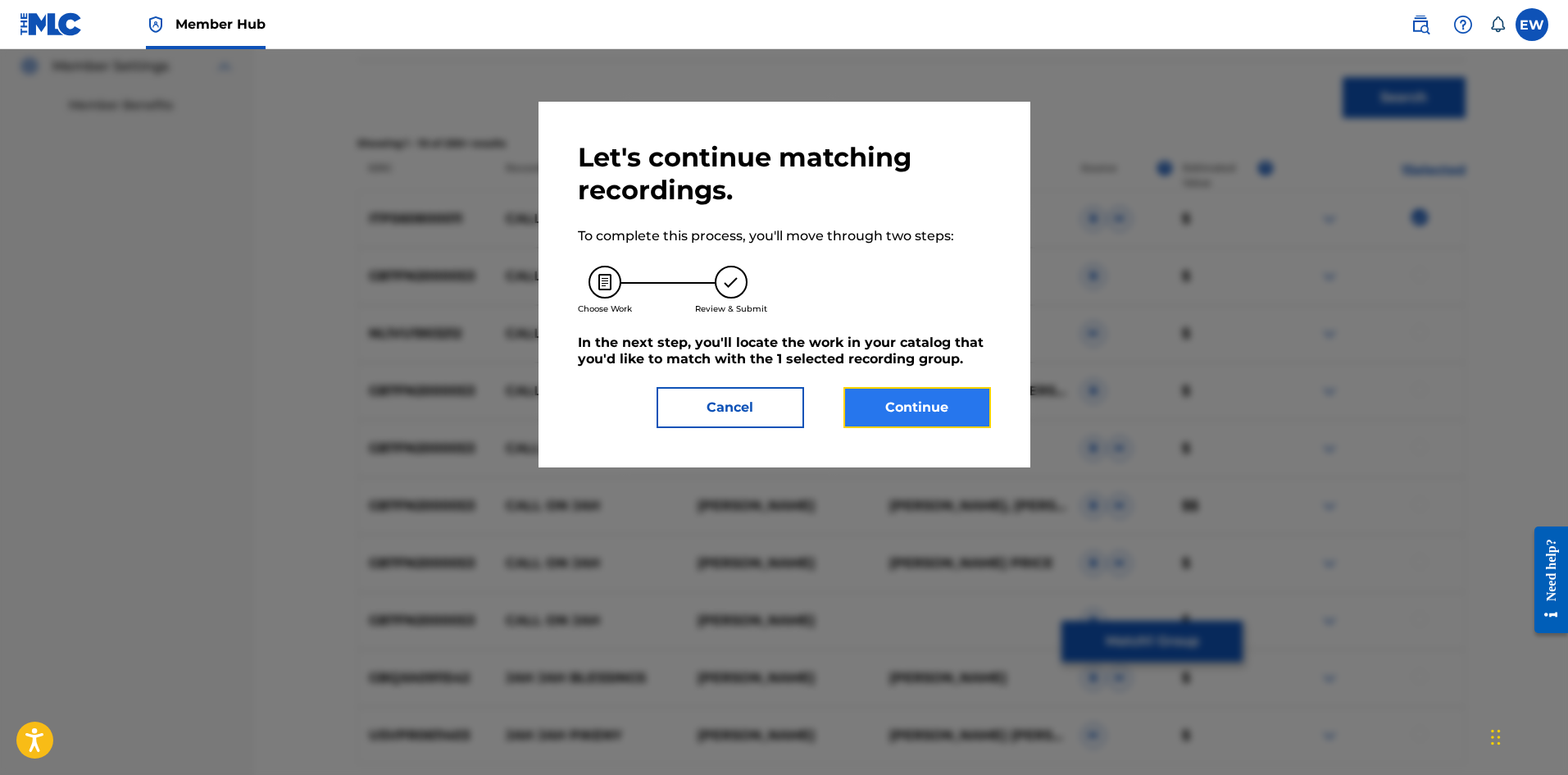
click at [946, 415] on button "Continue" at bounding box center [917, 407] width 148 height 41
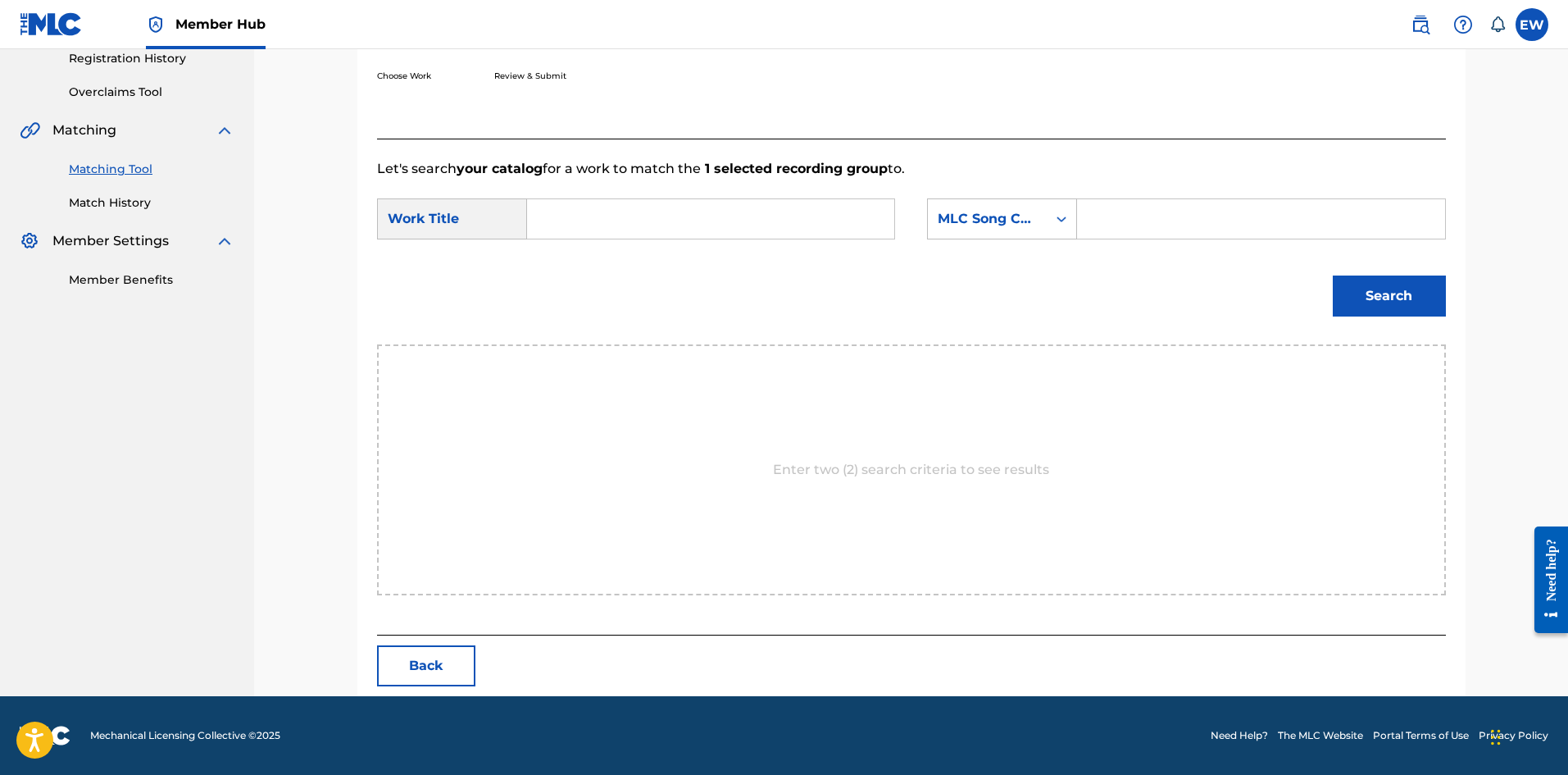
scroll to position [317, 0]
click at [778, 222] on input "Search Form" at bounding box center [710, 219] width 339 height 39
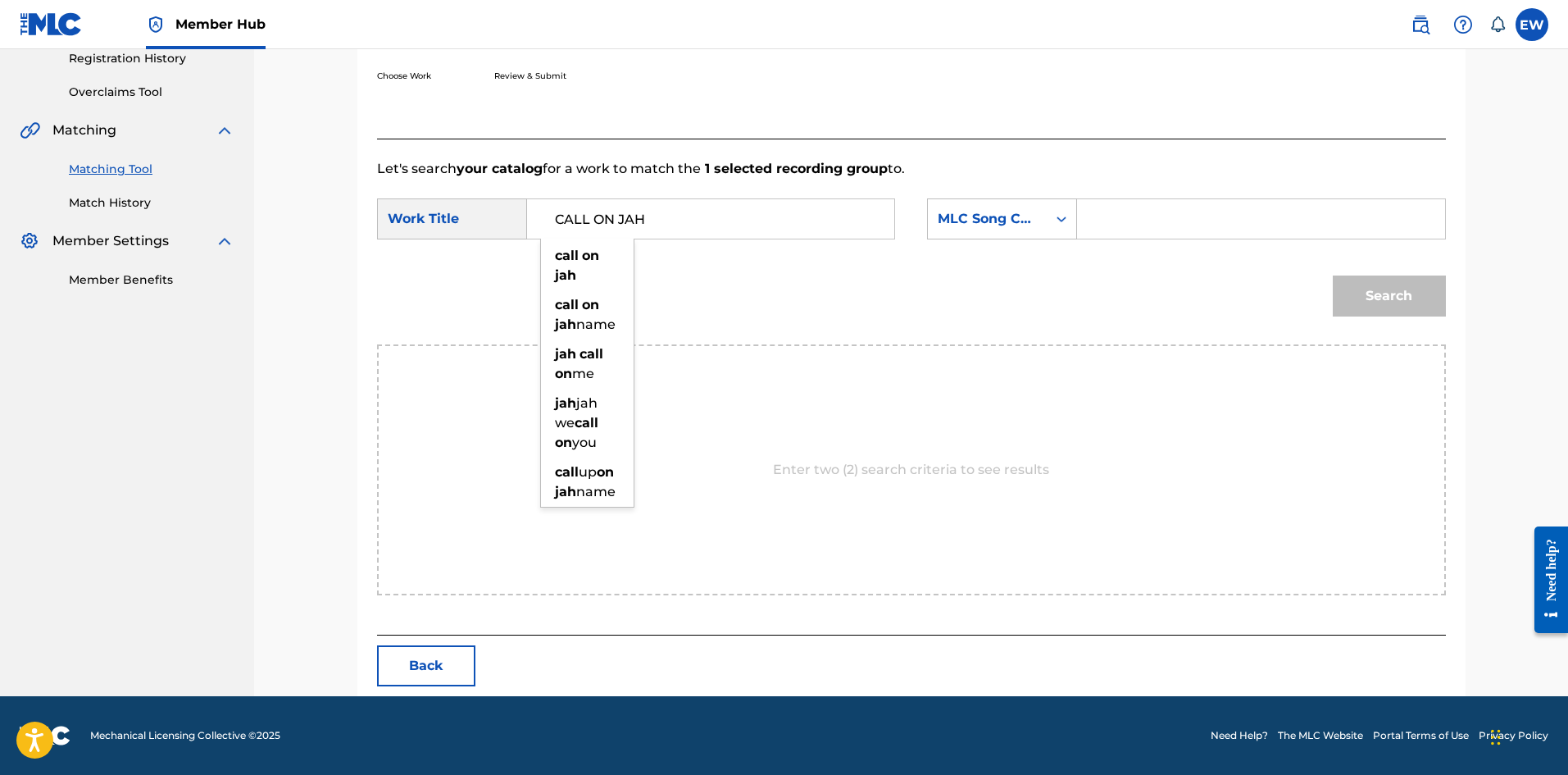
type input "CALL ON JAH"
drag, startPoint x: 1160, startPoint y: 232, endPoint x: 1131, endPoint y: 249, distance: 33.6
click at [1160, 232] on input "Search Form" at bounding box center [1260, 219] width 339 height 39
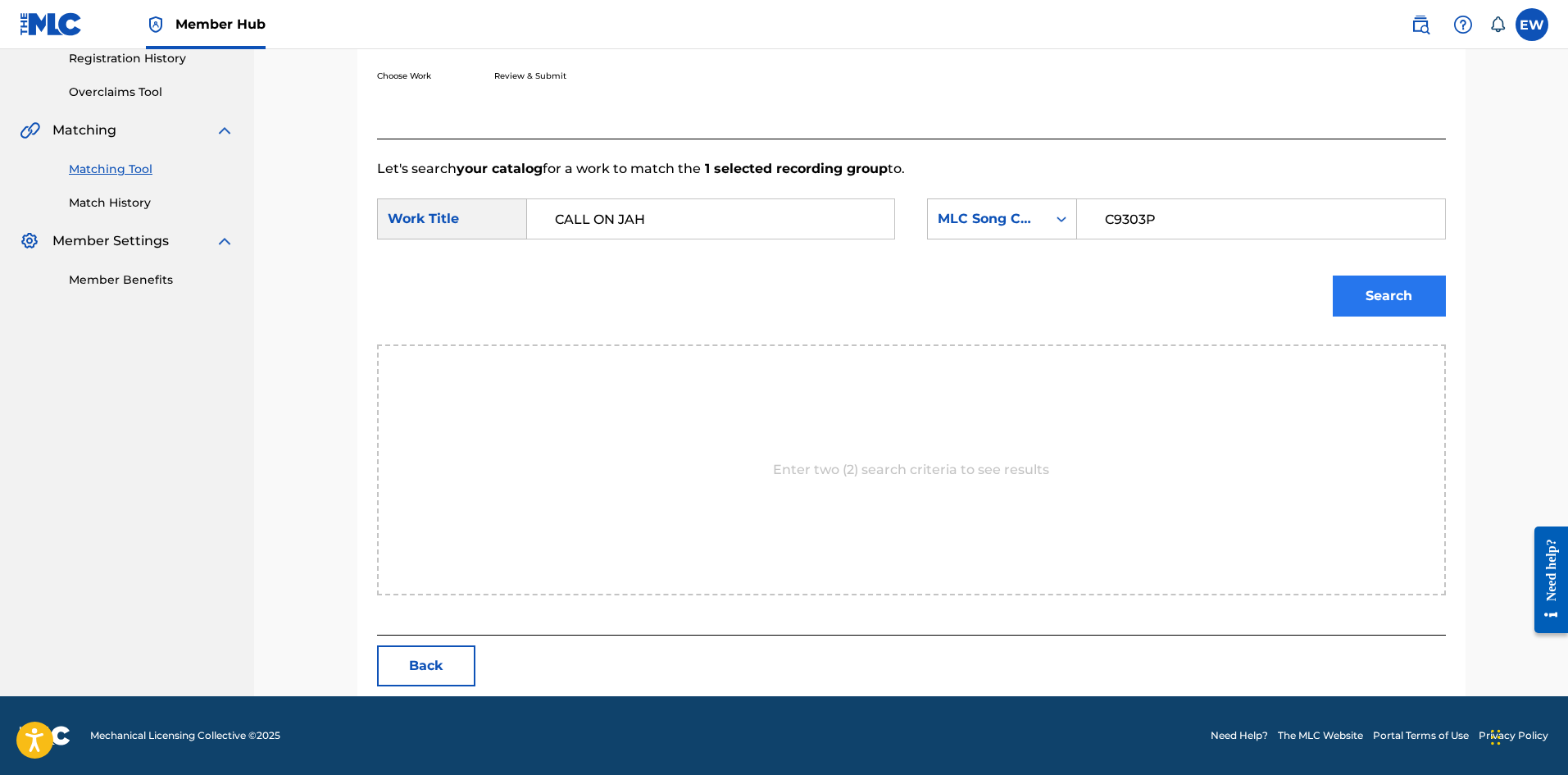
type input "C9303P"
click at [1408, 304] on button "Search" at bounding box center [1389, 296] width 113 height 41
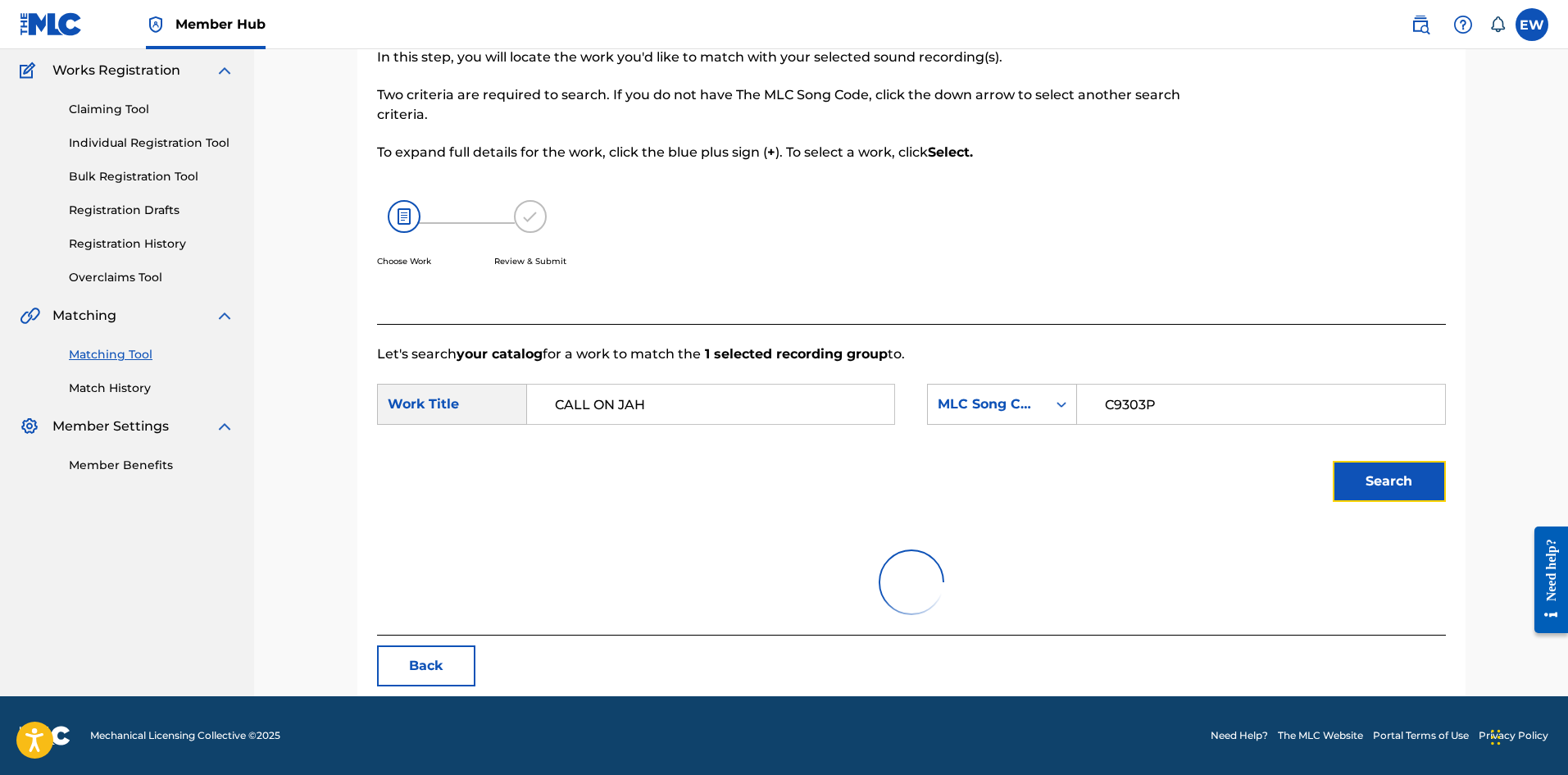
scroll to position [269, 0]
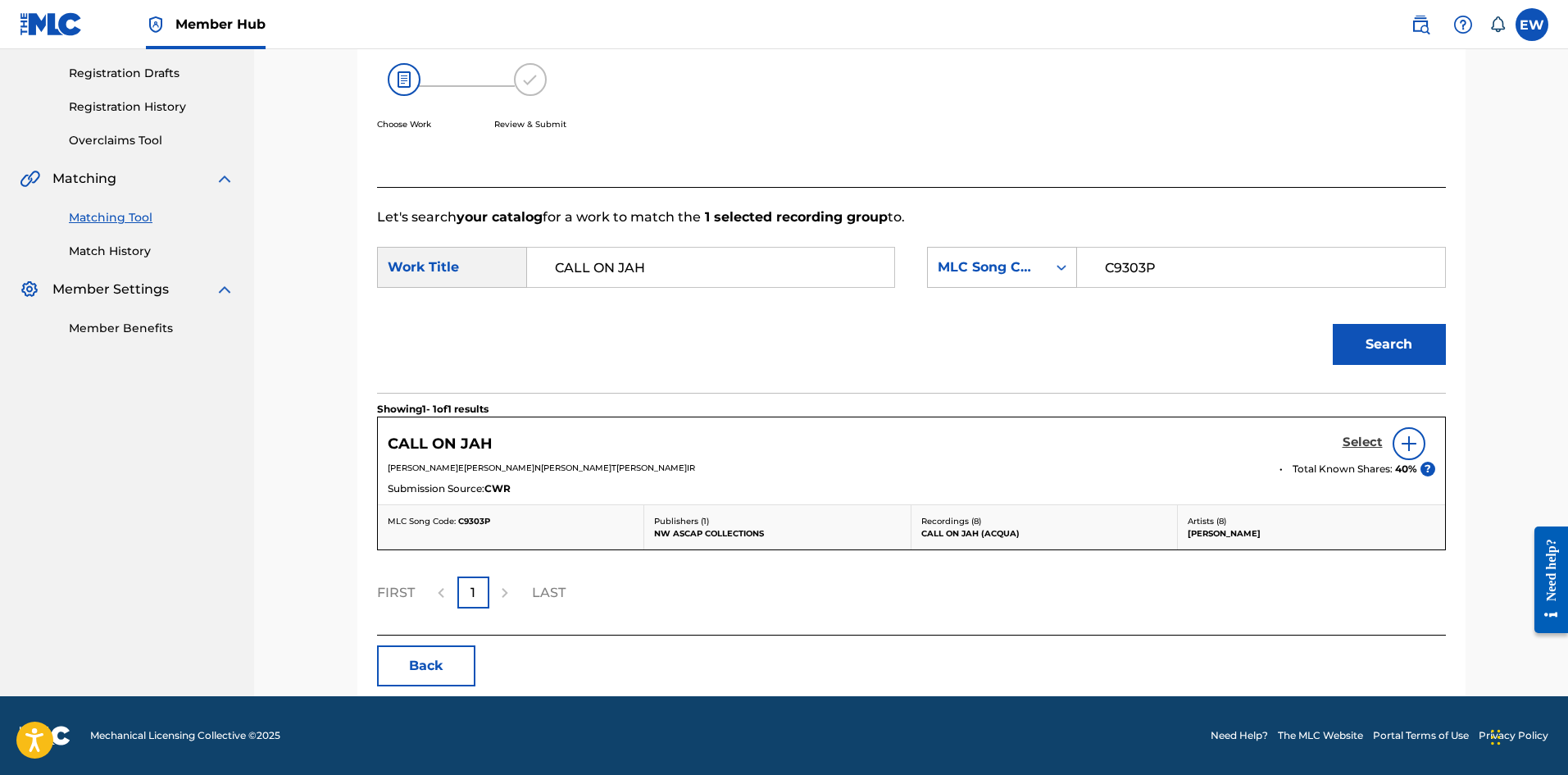
click at [1357, 437] on h5 "Select" at bounding box center [1362, 443] width 40 height 16
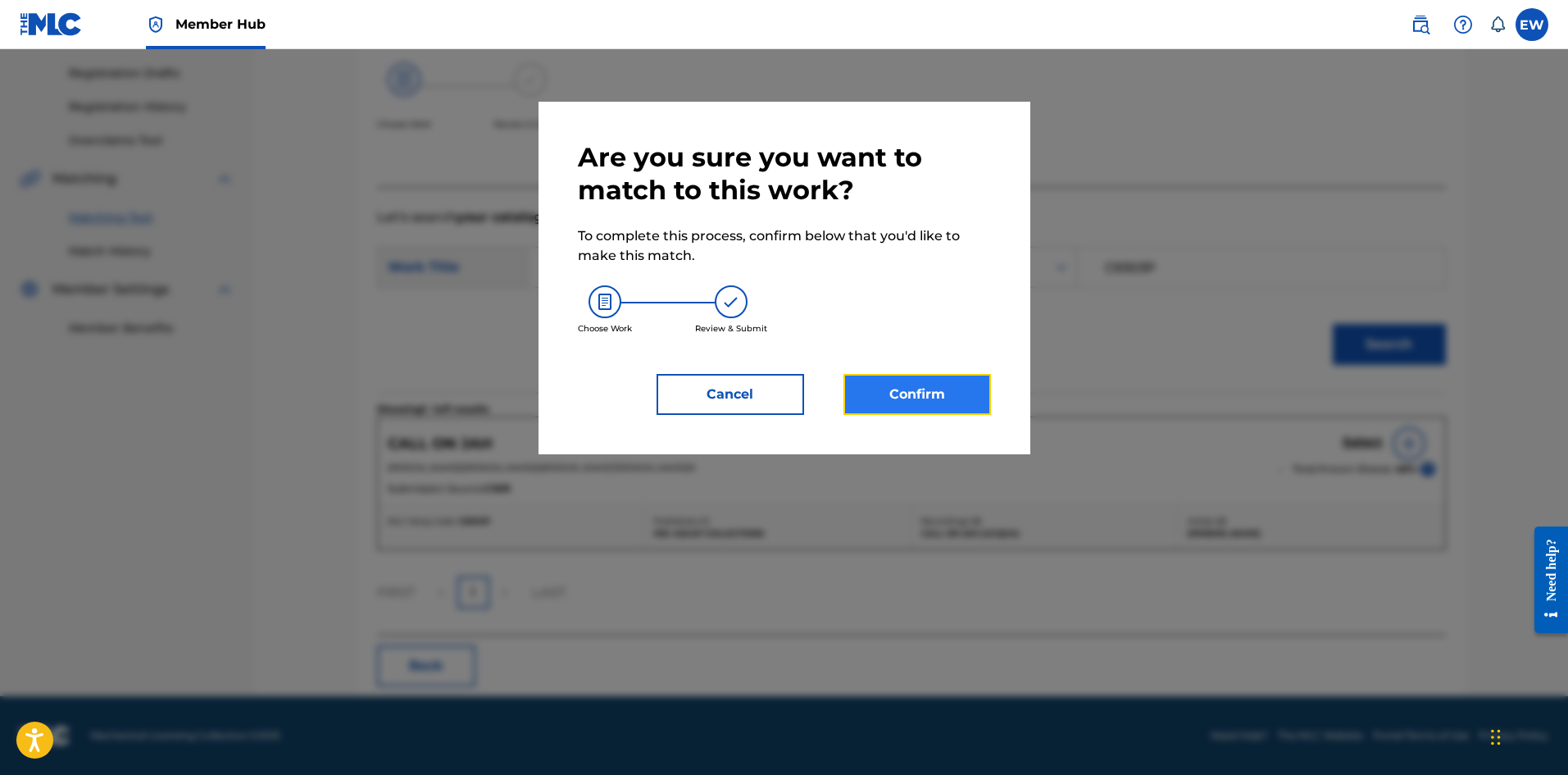
click at [922, 414] on button "Confirm" at bounding box center [917, 394] width 148 height 41
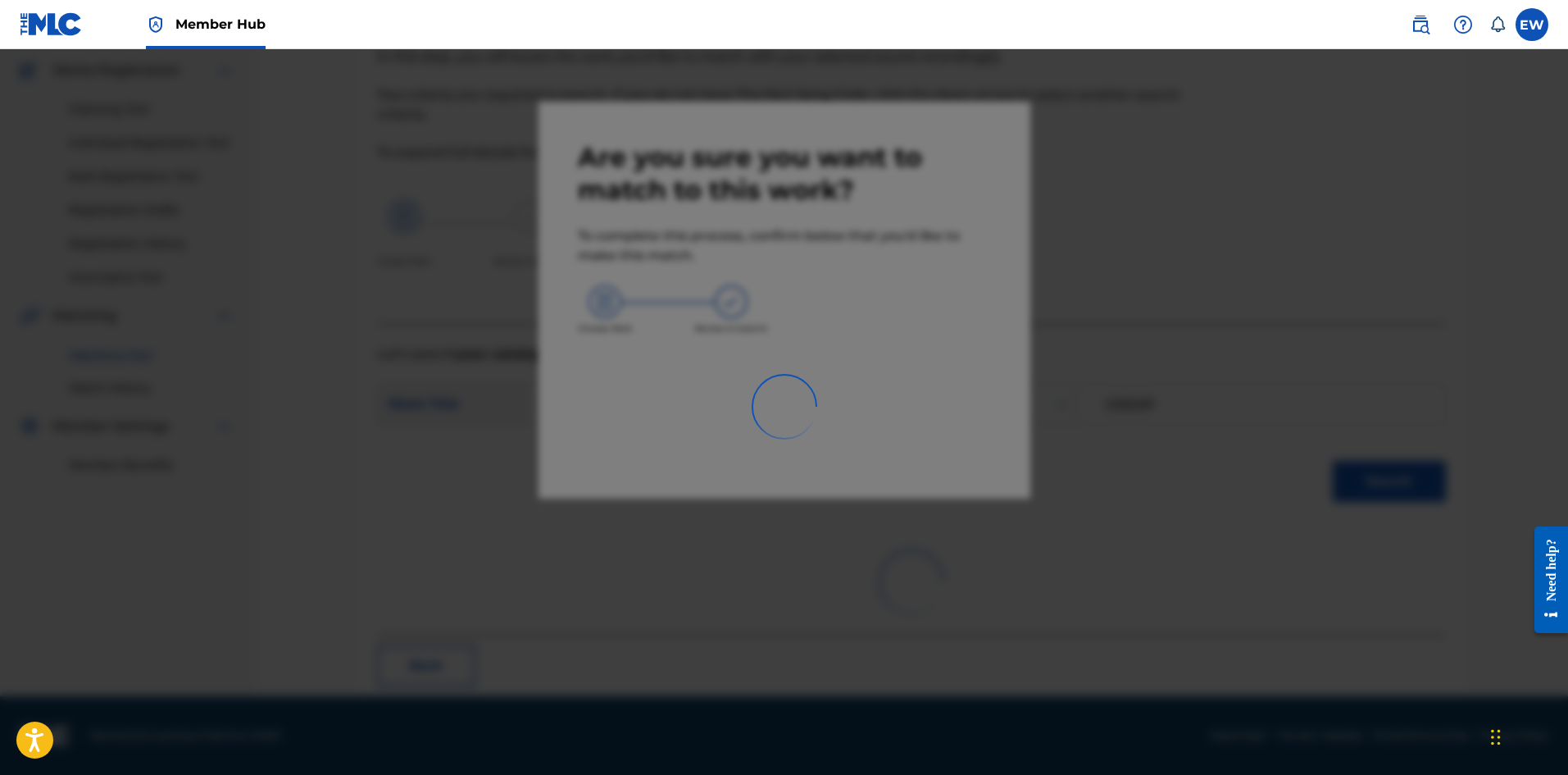
scroll to position [39, 0]
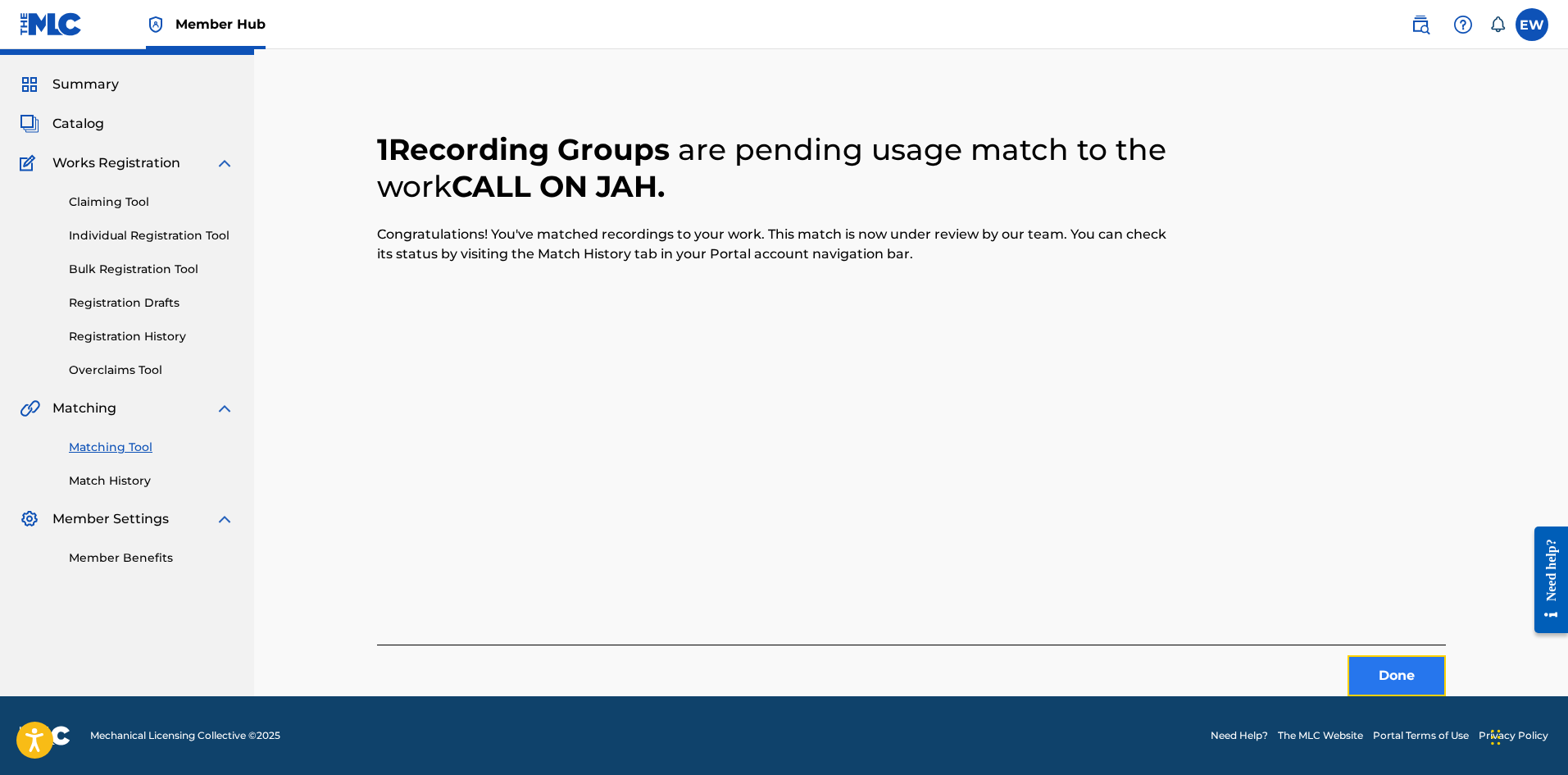
click at [1377, 664] on button "Done" at bounding box center [1396, 676] width 98 height 41
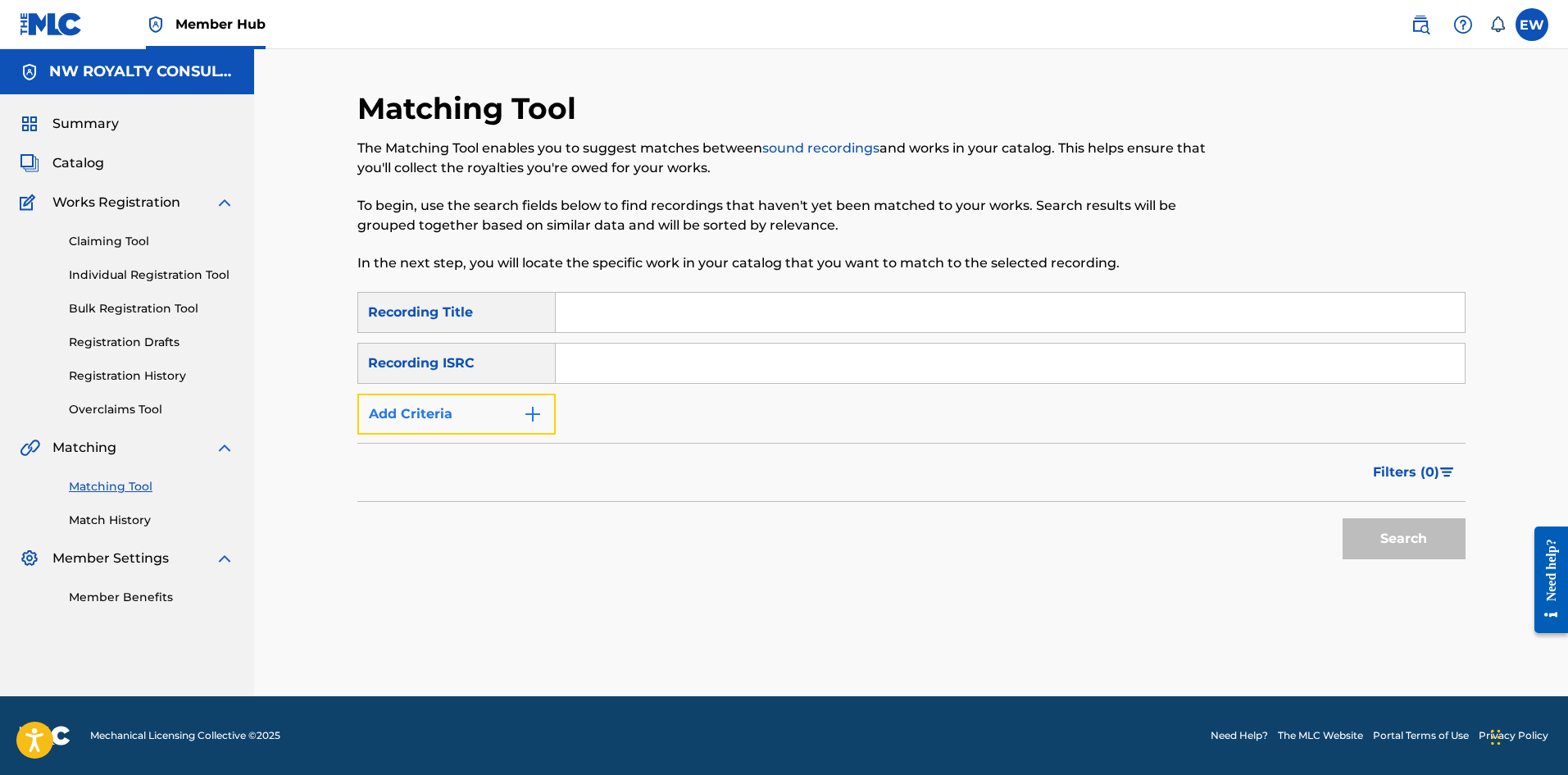
click at [360, 405] on button "Add Criteria" at bounding box center [457, 414] width 198 height 41
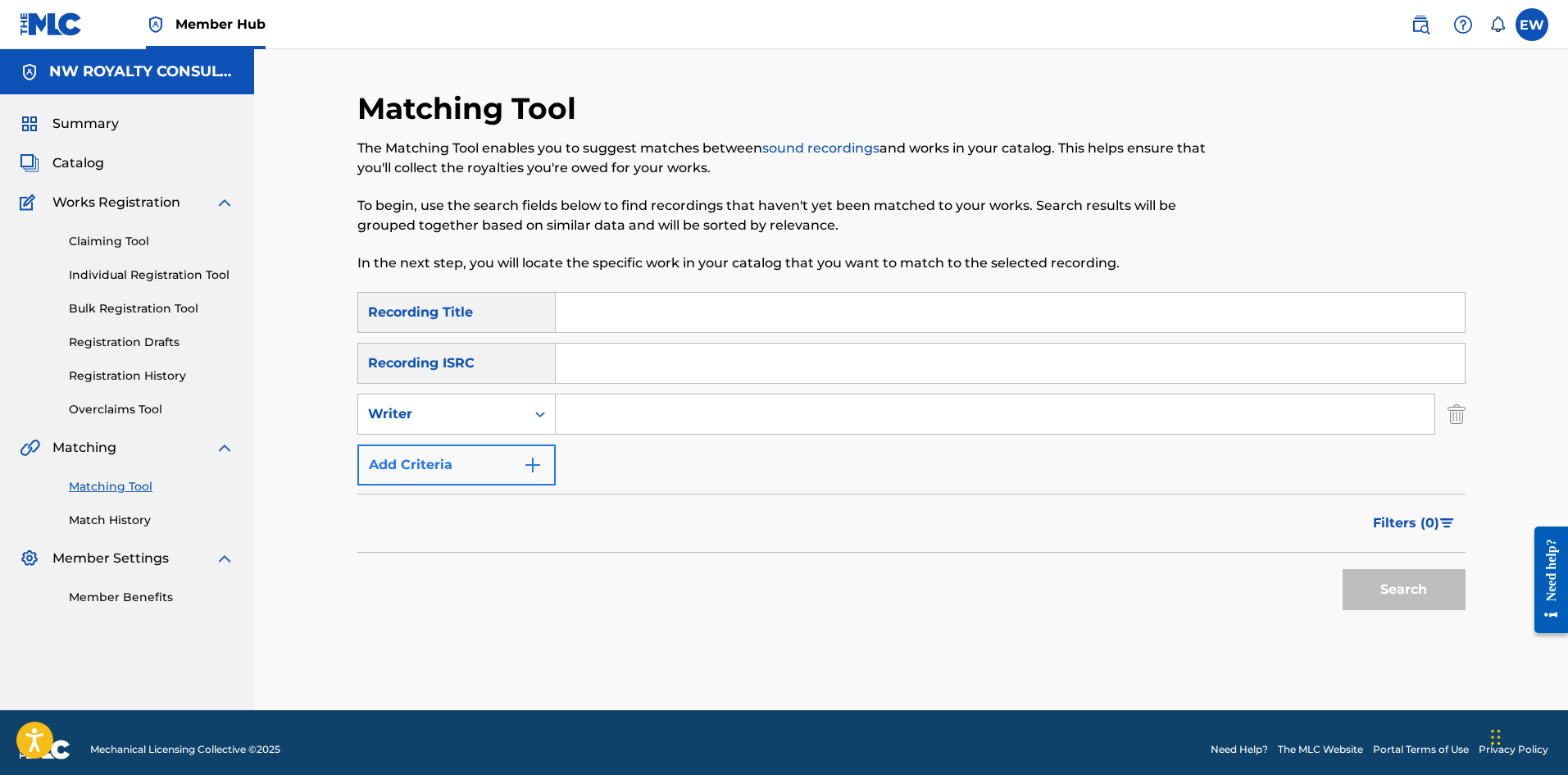
click at [360, 405] on div "Writer" at bounding box center [442, 414] width 167 height 31
drag, startPoint x: 400, startPoint y: 454, endPoint x: 467, endPoint y: 455, distance: 67.0
click at [407, 463] on div "Recording Artist" at bounding box center [457, 455] width 197 height 41
drag, startPoint x: 636, startPoint y: 429, endPoint x: 578, endPoint y: 401, distance: 64.4
click at [635, 427] on input "Search Form" at bounding box center [995, 414] width 878 height 39
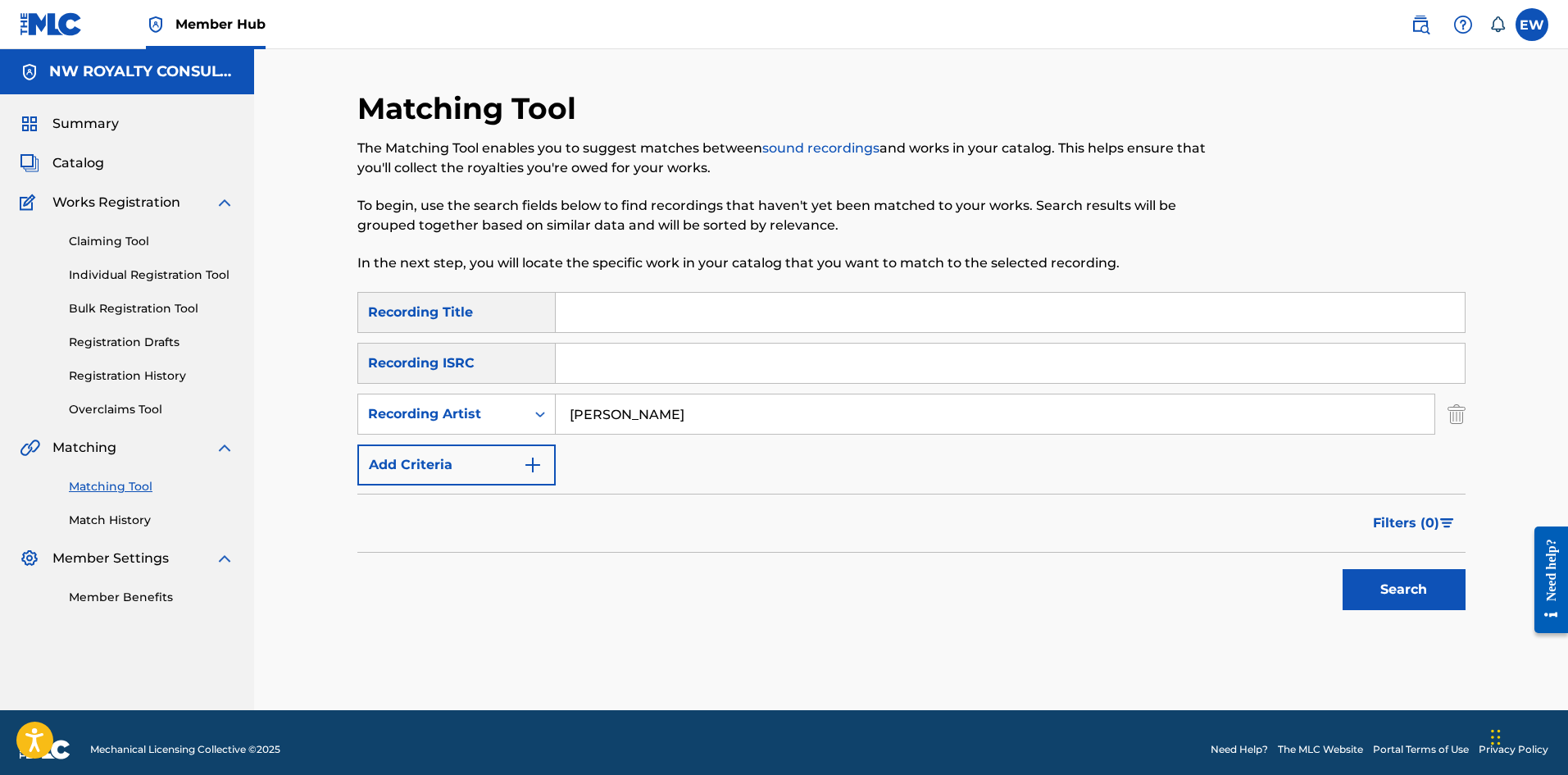
type input "JAH VINCI"
drag, startPoint x: 699, startPoint y: 306, endPoint x: 627, endPoint y: 288, distance: 74.2
click at [699, 306] on input "Search Form" at bounding box center [1010, 312] width 909 height 39
type input "CALL ON JAH"
click at [1374, 590] on button "Search" at bounding box center [1403, 589] width 123 height 41
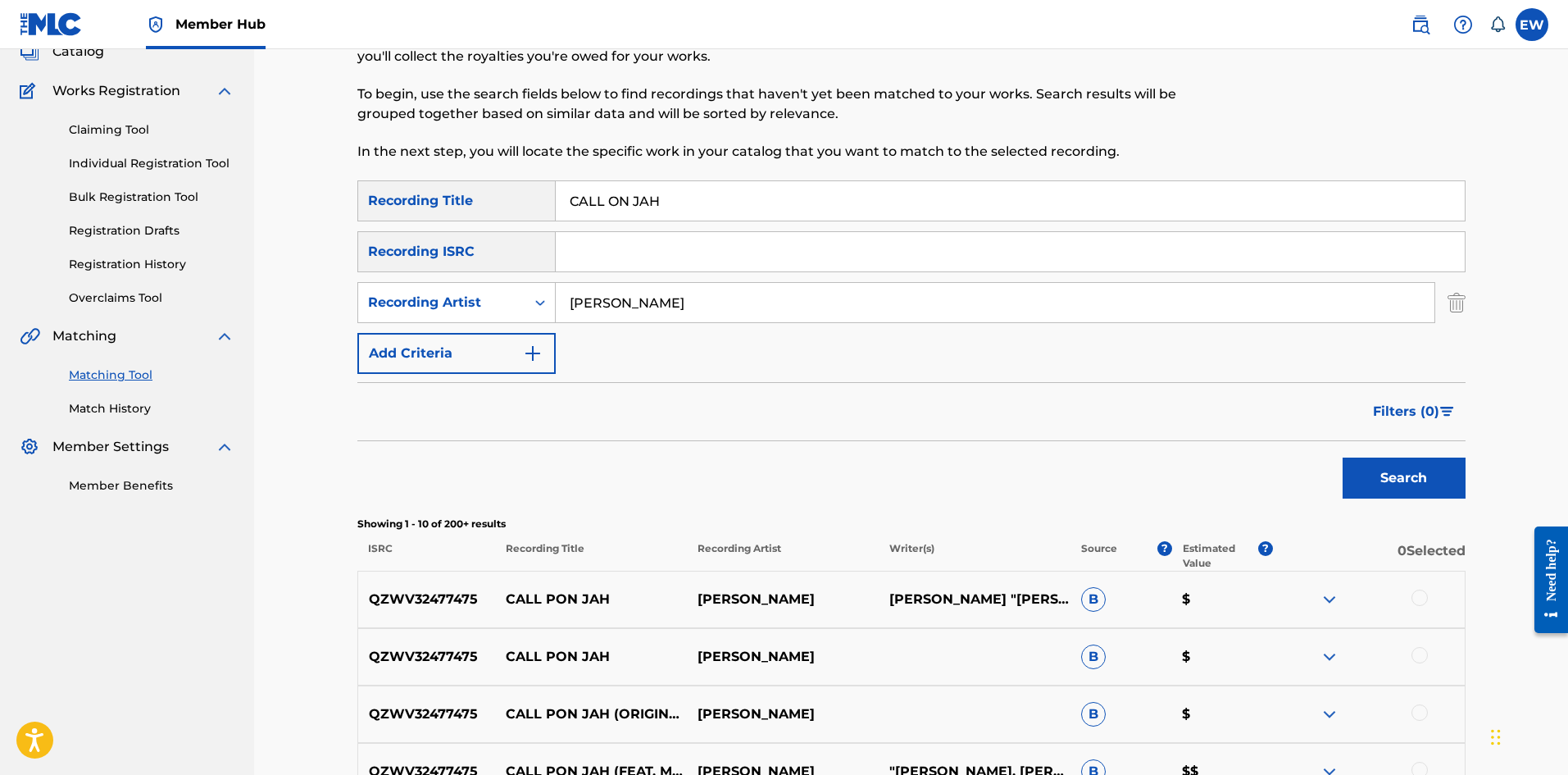
scroll to position [82, 0]
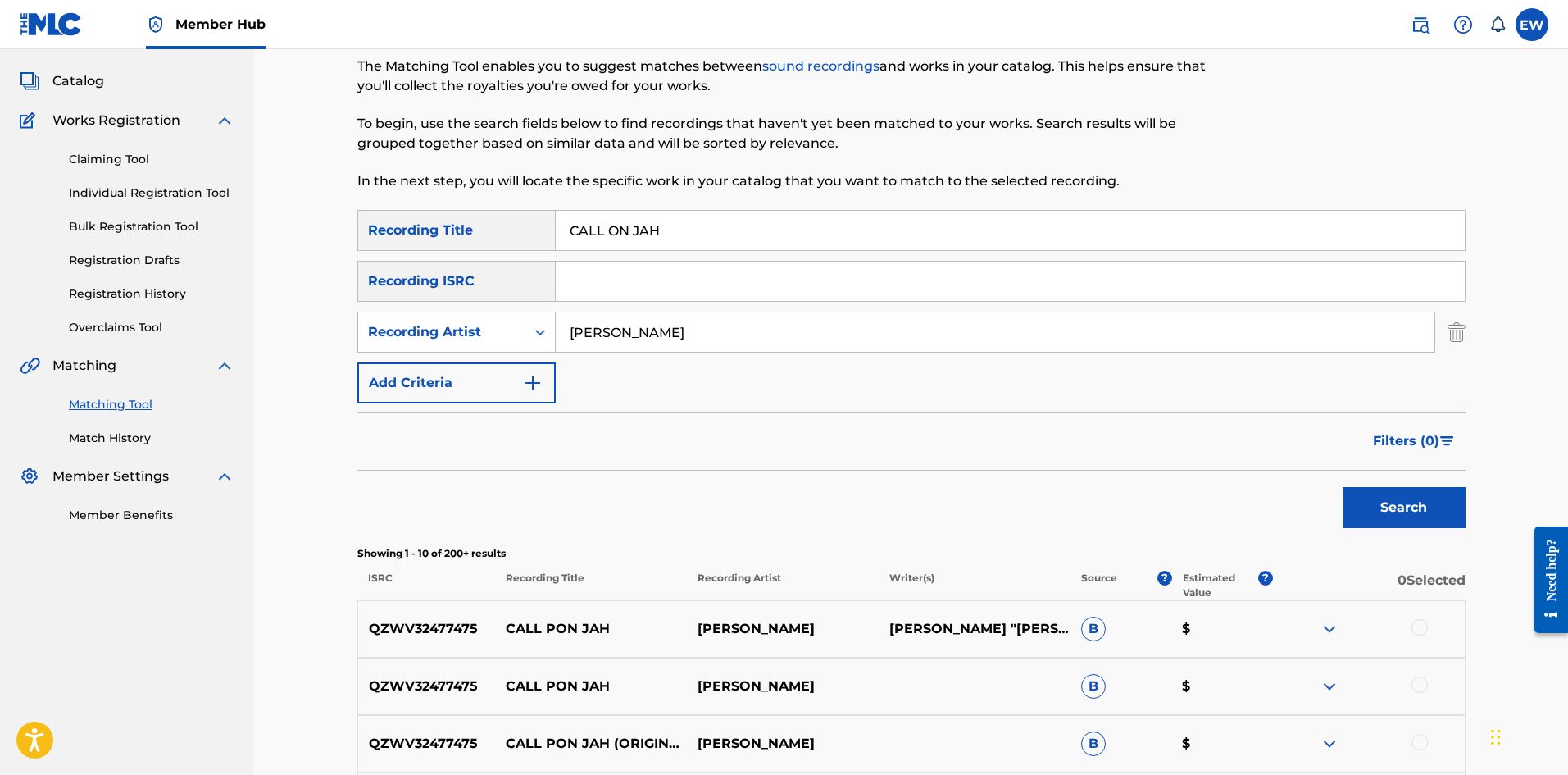
drag, startPoint x: 678, startPoint y: 327, endPoint x: 343, endPoint y: 315, distance: 335.2
click at [344, 314] on div "Matching Tool The Matching Tool enables you to suggest matches between sound re…" at bounding box center [911, 652] width 1147 height 1289
type input "FREDDIE MCGREGOR"
drag, startPoint x: 724, startPoint y: 228, endPoint x: 287, endPoint y: 275, distance: 439.5
click at [352, 280] on div "Matching Tool The Matching Tool enables you to suggest matches between sound re…" at bounding box center [911, 652] width 1147 height 1289
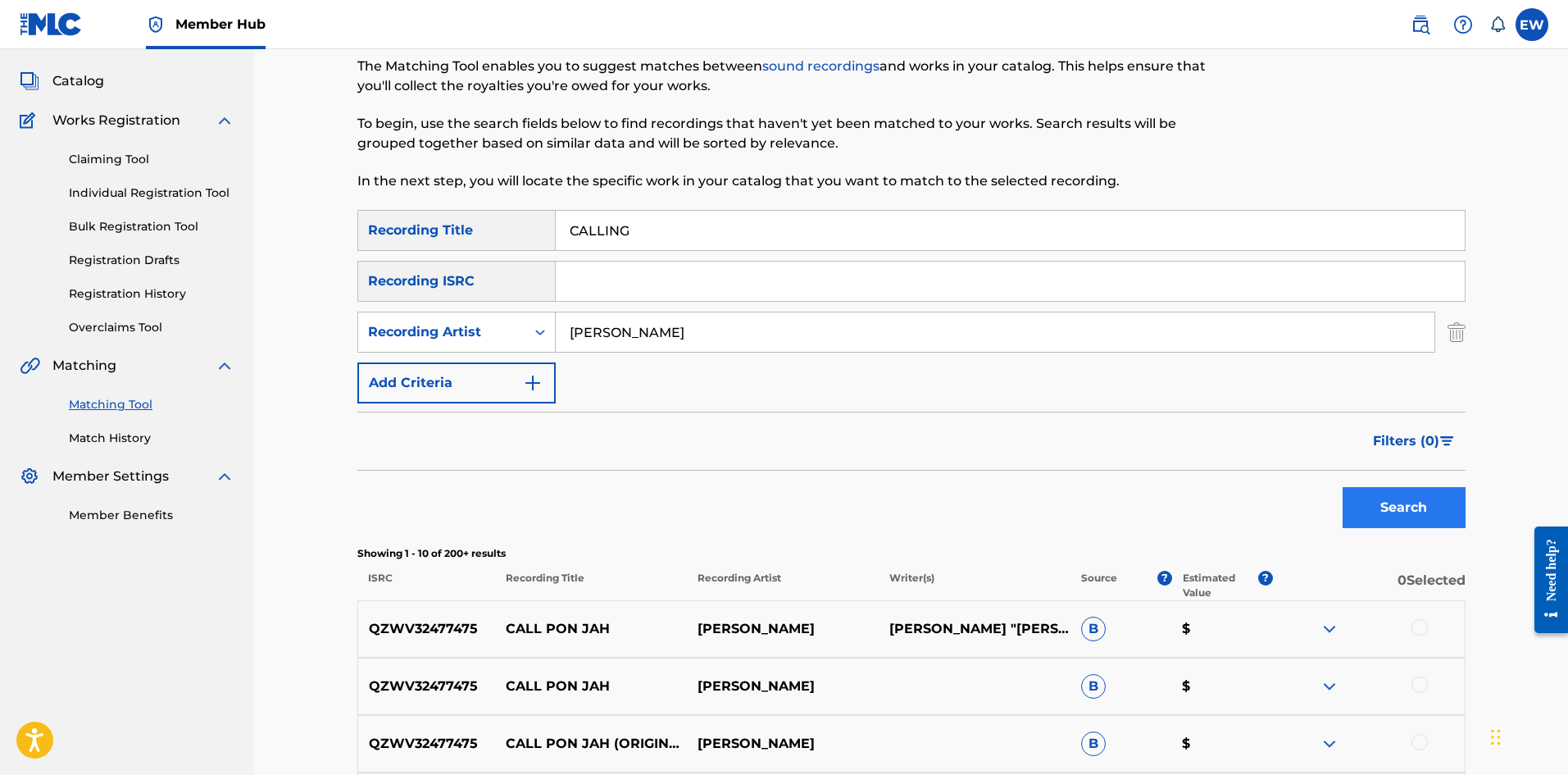
type input "CALLING"
click at [1391, 500] on button "Search" at bounding box center [1403, 508] width 123 height 41
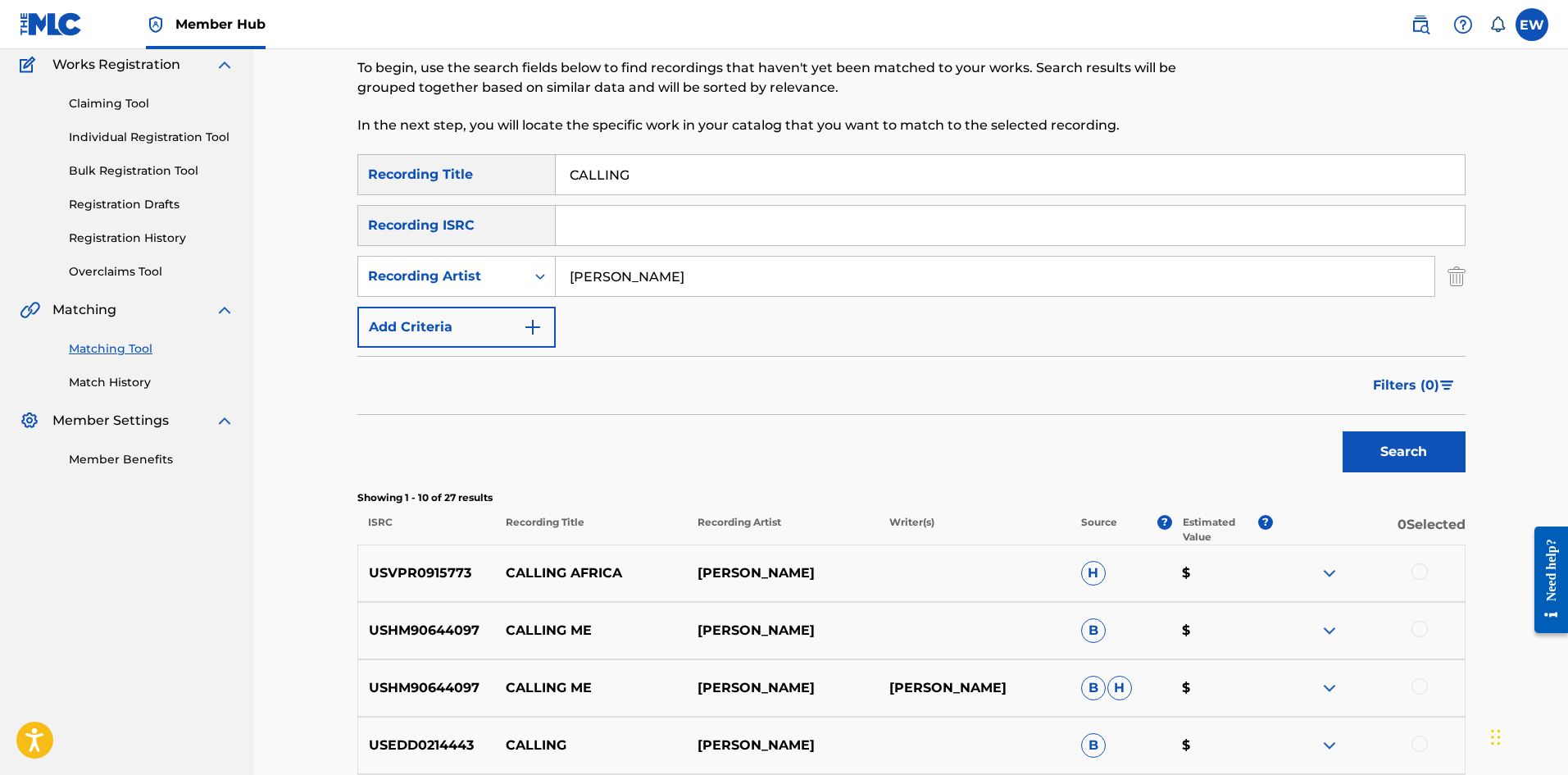
scroll to position [246, 0]
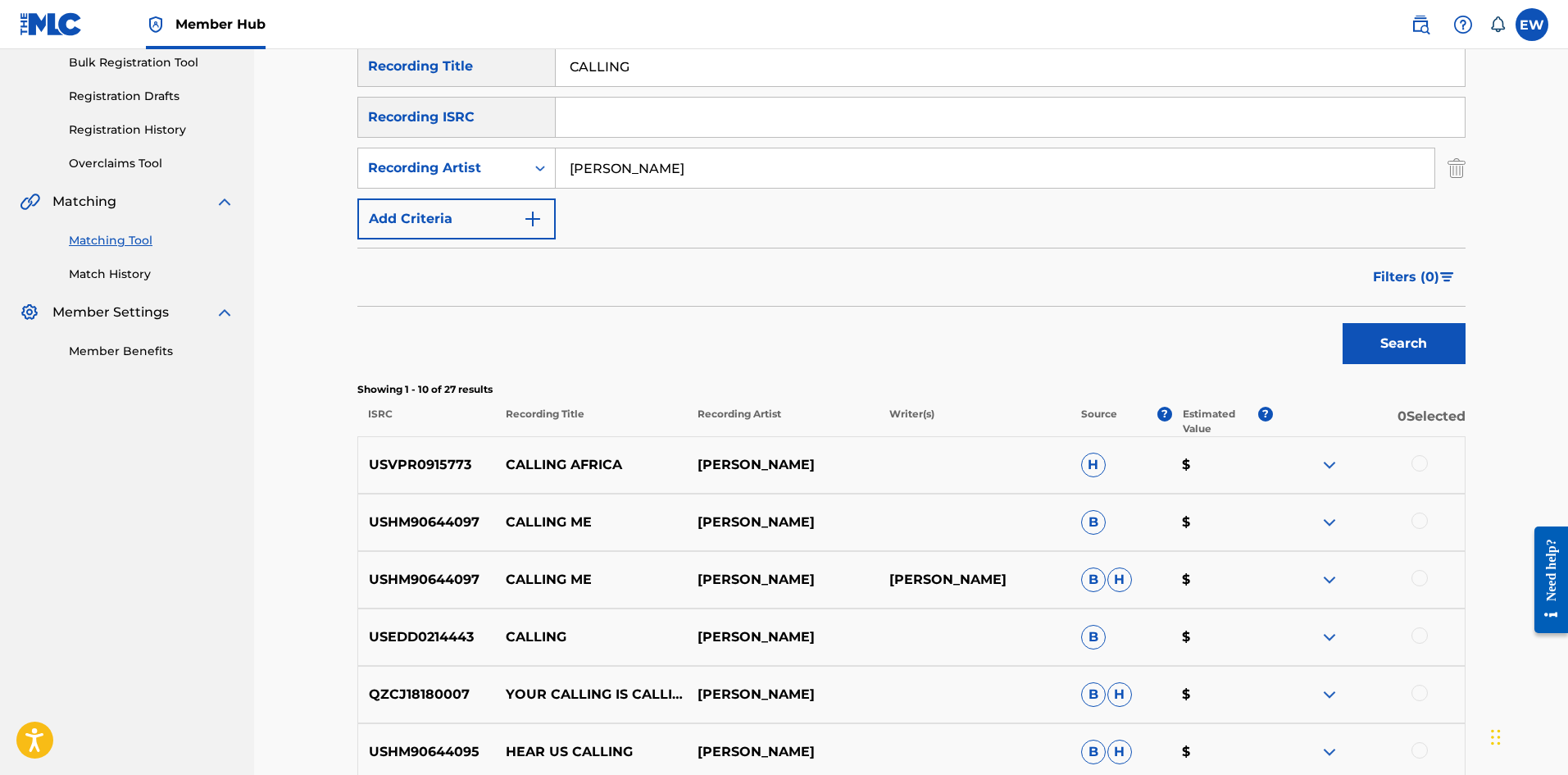
drag, startPoint x: 765, startPoint y: 169, endPoint x: 126, endPoint y: 192, distance: 639.4
click at [158, 182] on main "NW ROYALTY CONSULTING, LLC. Summary Catalog Works Registration Claiming Tool In…" at bounding box center [784, 469] width 1568 height 1330
type input "VITCH"
drag, startPoint x: 671, startPoint y: 74, endPoint x: 193, endPoint y: 138, distance: 482.3
click at [194, 137] on main "NW ROYALTY CONSULTING, LLC. Summary Catalog Works Registration Claiming Tool In…" at bounding box center [784, 469] width 1568 height 1330
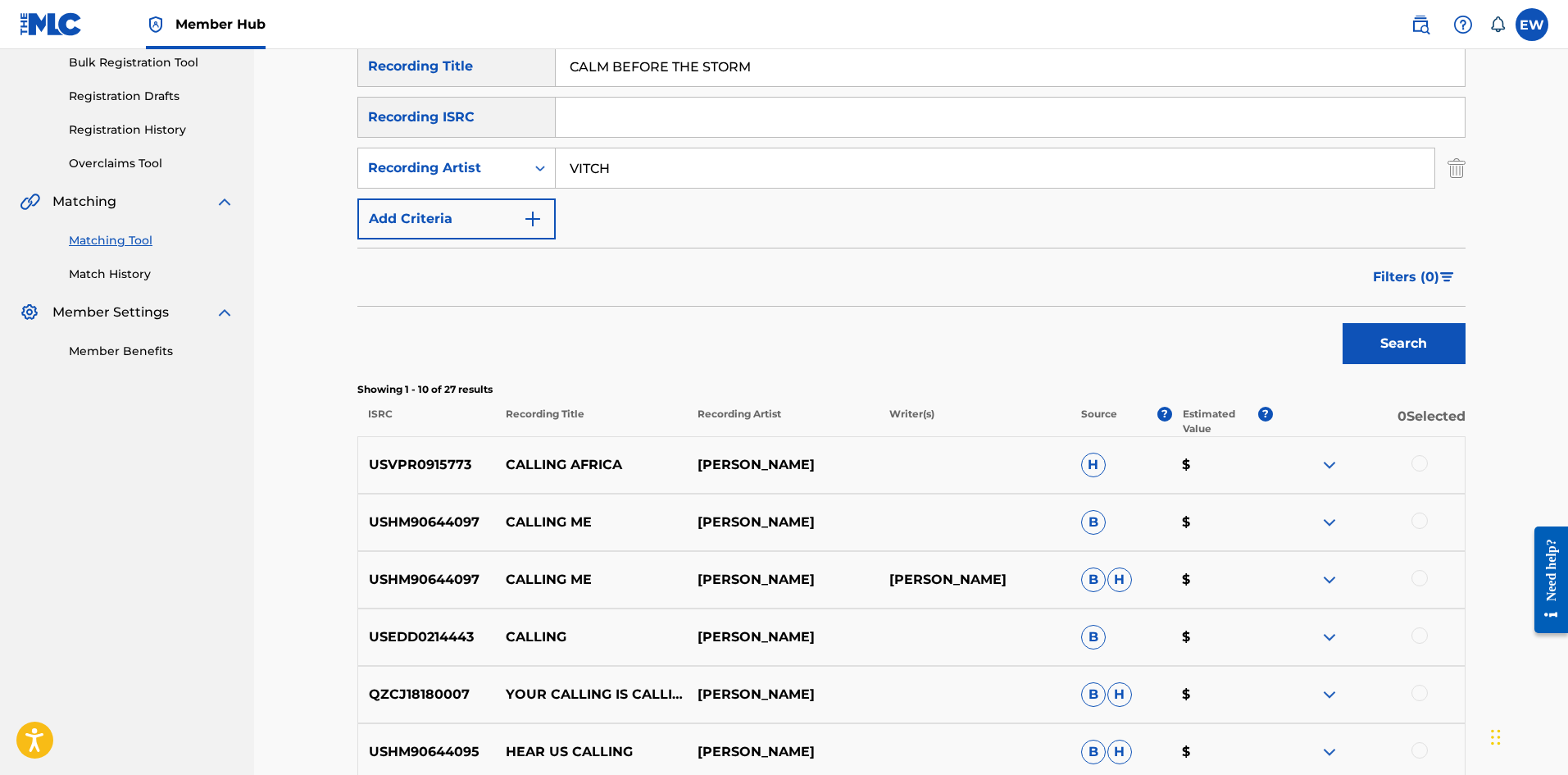
type input "CALM BEFORE THE STORM"
click at [1340, 347] on div "Search" at bounding box center [1400, 339] width 131 height 66
click at [1375, 346] on button "Search" at bounding box center [1403, 344] width 123 height 41
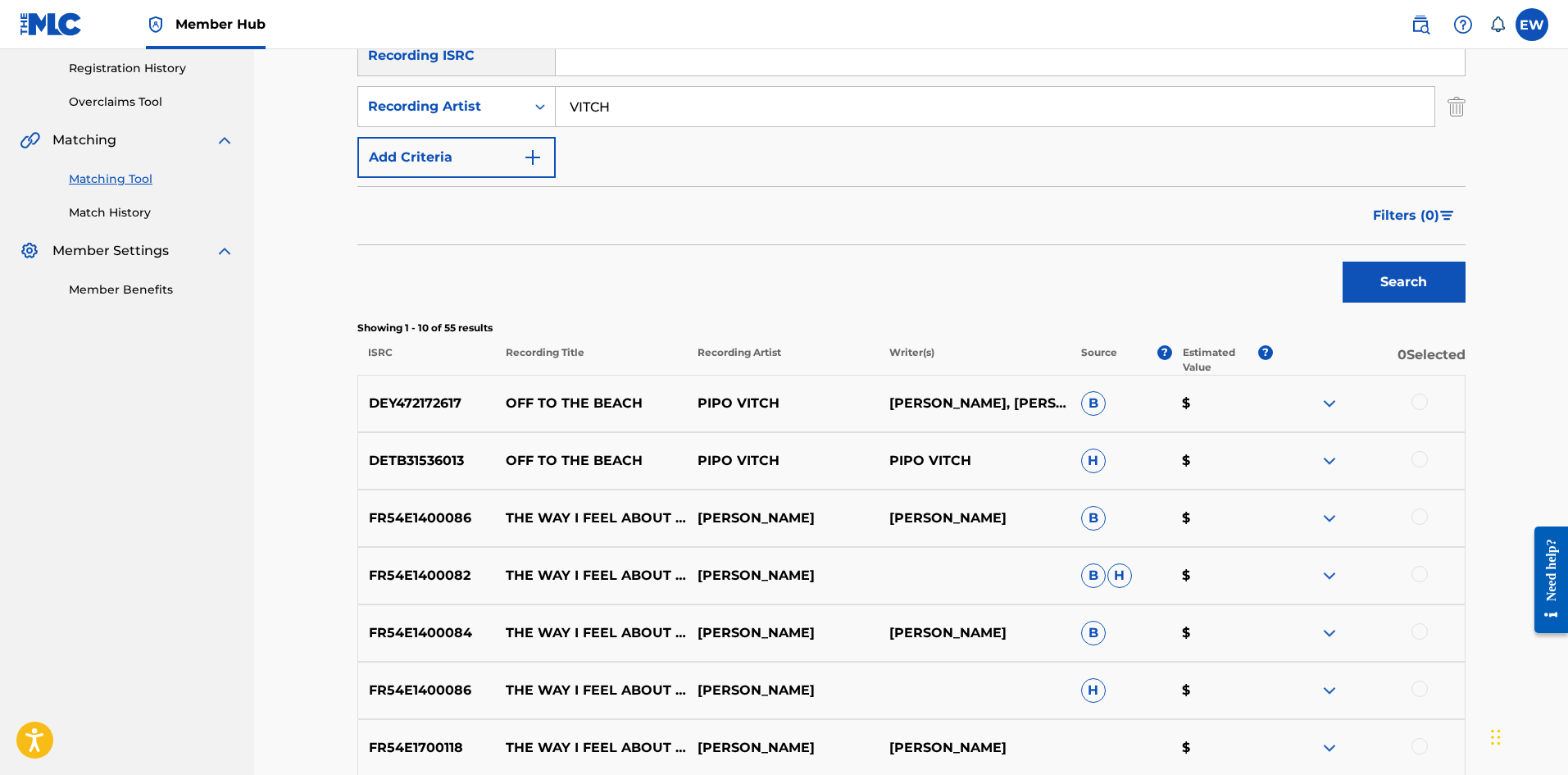
scroll to position [109, 0]
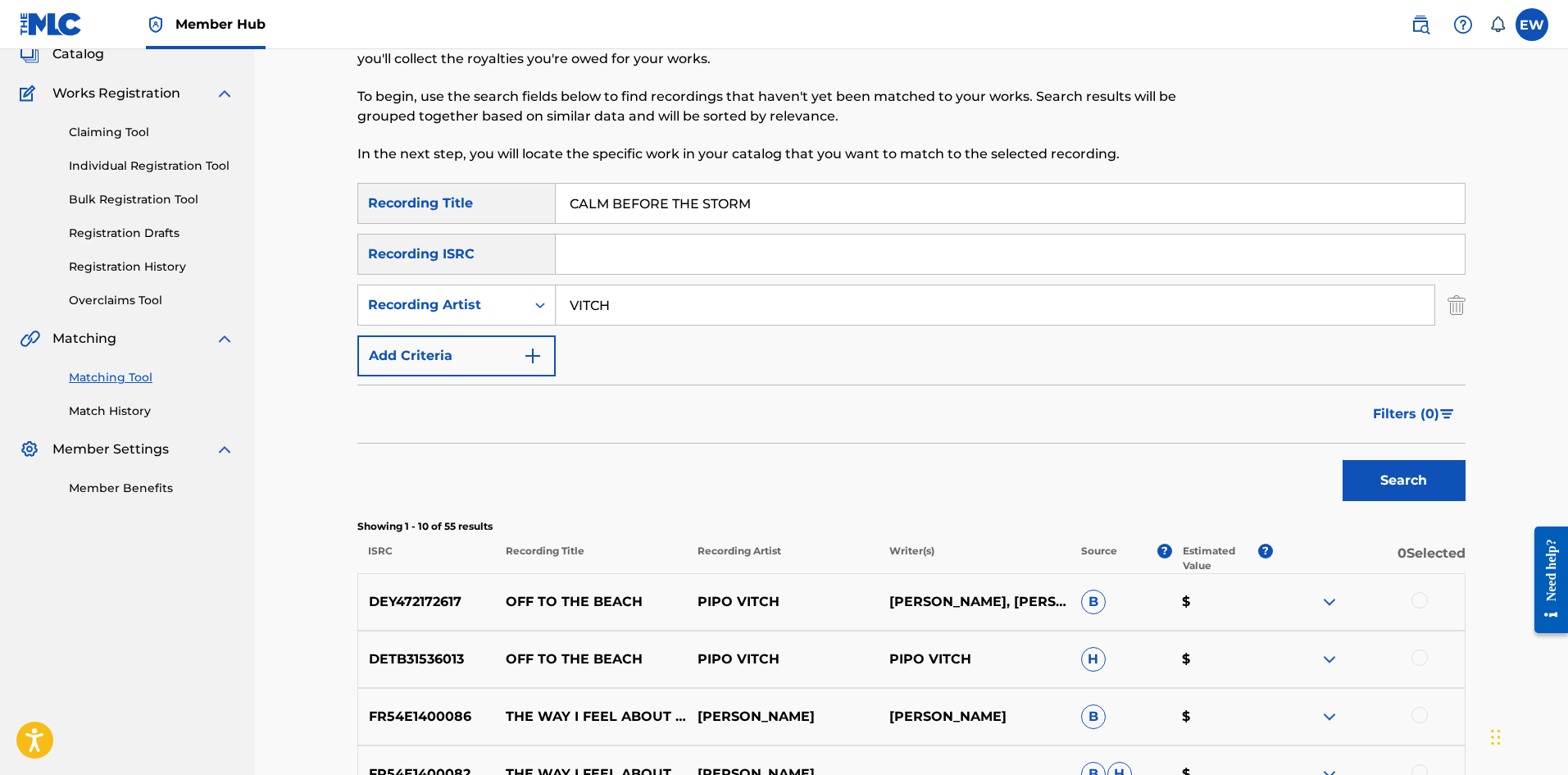
drag, startPoint x: 641, startPoint y: 294, endPoint x: 560, endPoint y: 279, distance: 82.4
click at [444, 257] on div "SearchWithCriteria36609766-bc74-437b-aee9-62618c7d95ac Recording Title CALM BEF…" at bounding box center [912, 279] width 1108 height 193
type input "TOPMANN"
drag, startPoint x: 782, startPoint y: 206, endPoint x: 32, endPoint y: 176, distance: 750.6
click at [63, 178] on main "NW ROYALTY CONSULTING, LLC. Summary Catalog Works Registration Claiming Tool In…" at bounding box center [784, 605] width 1568 height 1330
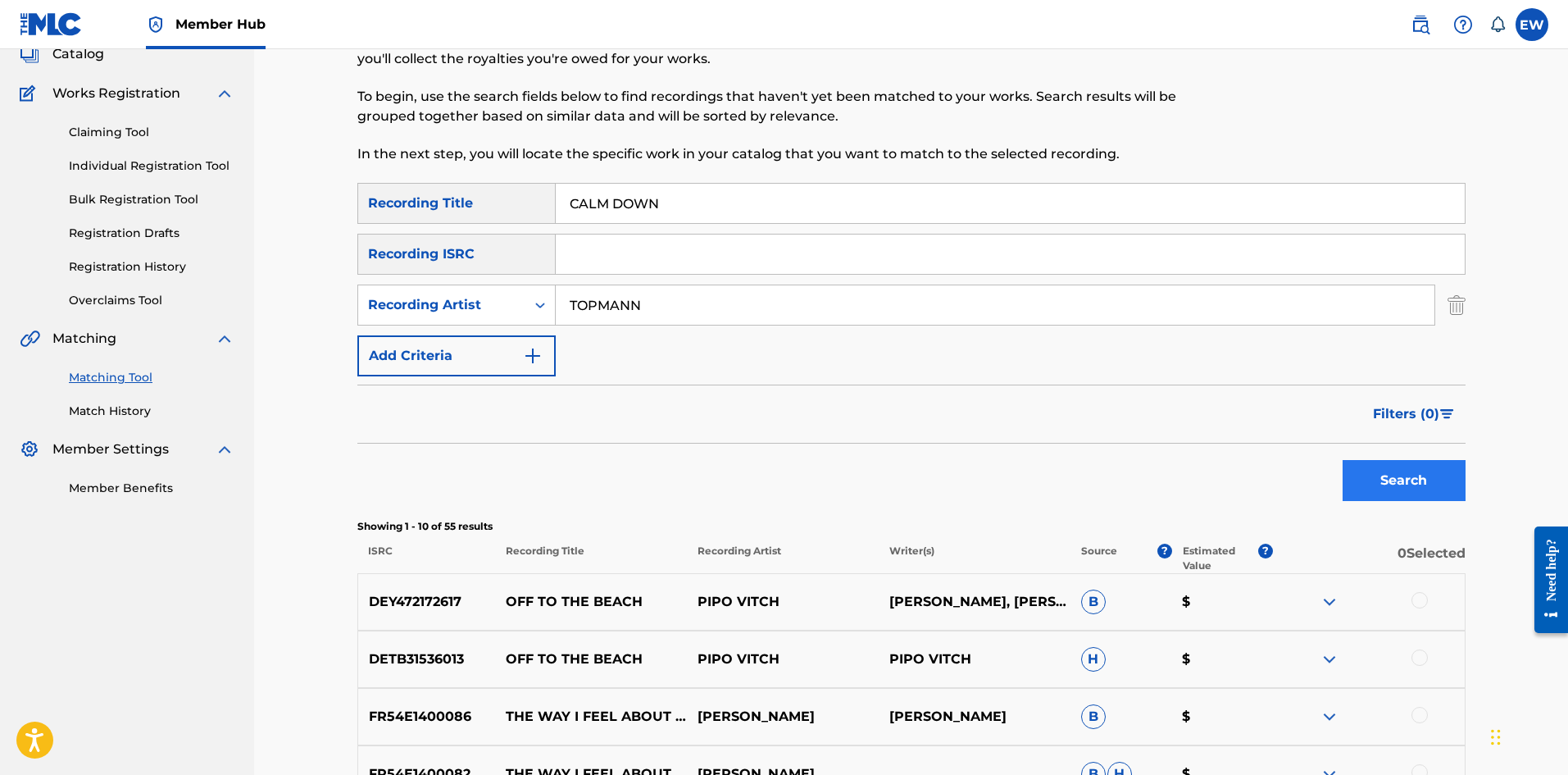
type input "CALM DOWN"
click at [1376, 461] on button "Search" at bounding box center [1403, 480] width 123 height 41
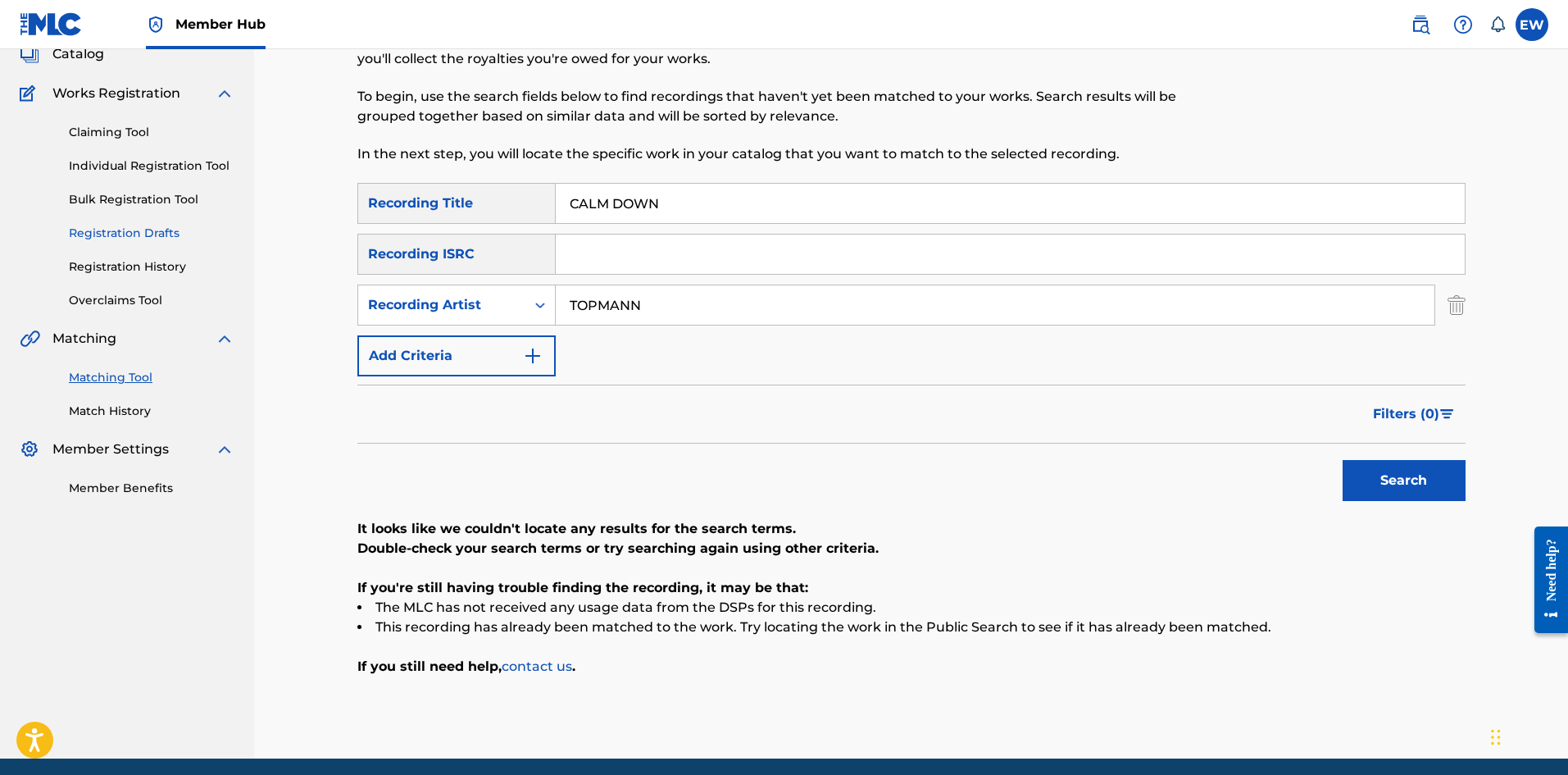
drag, startPoint x: 687, startPoint y: 314, endPoint x: 208, endPoint y: 237, distance: 485.1
click at [251, 247] on main "NW ROYALTY CONSULTING, LLC. Summary Catalog Works Registration Claiming Tool In…" at bounding box center [784, 349] width 1568 height 818
type input "ZHAVEA"
drag, startPoint x: 400, startPoint y: 217, endPoint x: 5, endPoint y: 190, distance: 395.9
click at [54, 204] on main "NW ROYALTY CONSULTING, LLC. Summary Catalog Works Registration Claiming Tool In…" at bounding box center [784, 349] width 1568 height 818
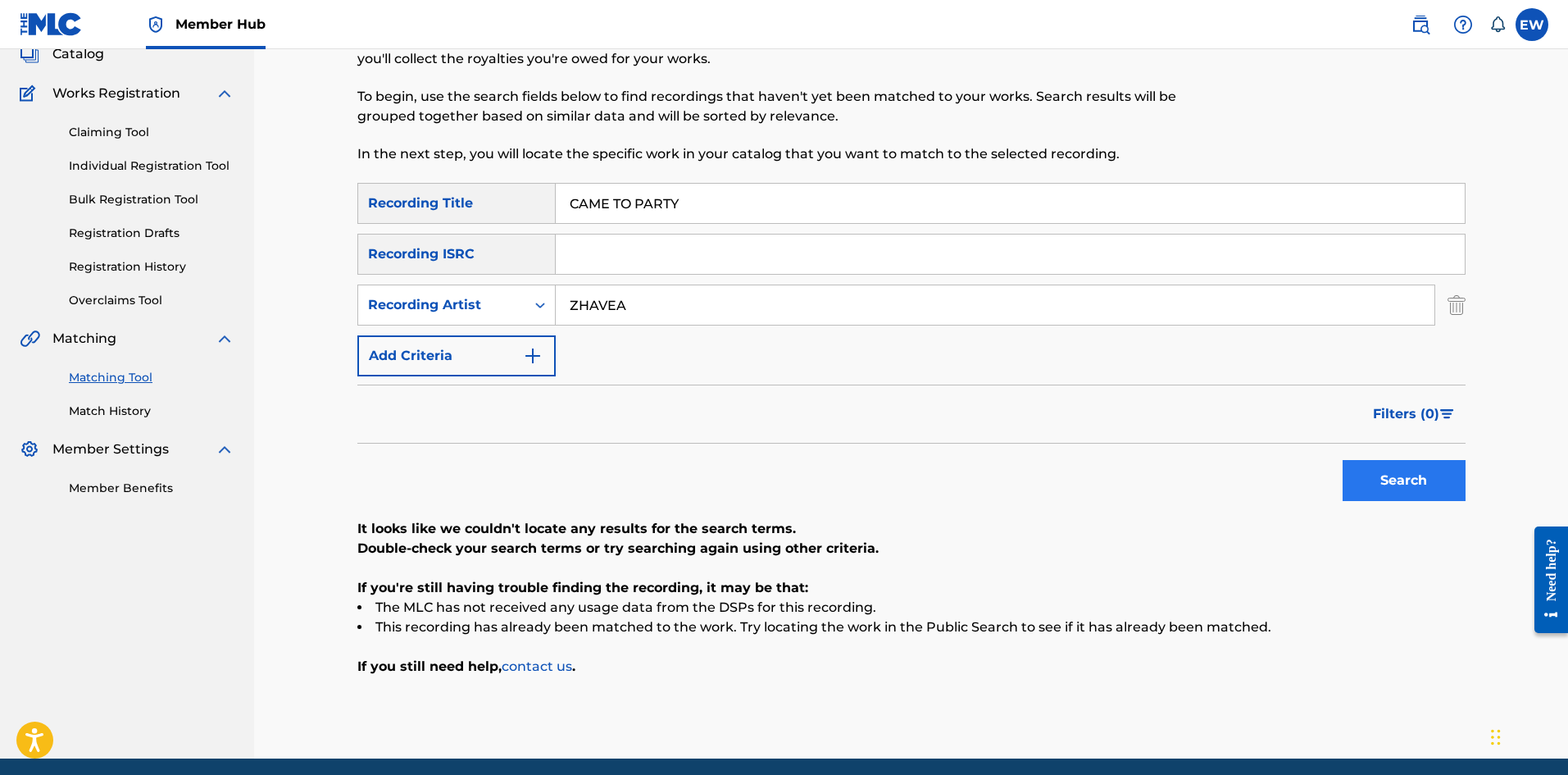
type input "CAME TO PARTY"
drag, startPoint x: 1407, startPoint y: 477, endPoint x: 1302, endPoint y: 460, distance: 106.4
click at [1404, 476] on button "Search" at bounding box center [1403, 480] width 123 height 41
